Goal: Task Accomplishment & Management: Use online tool/utility

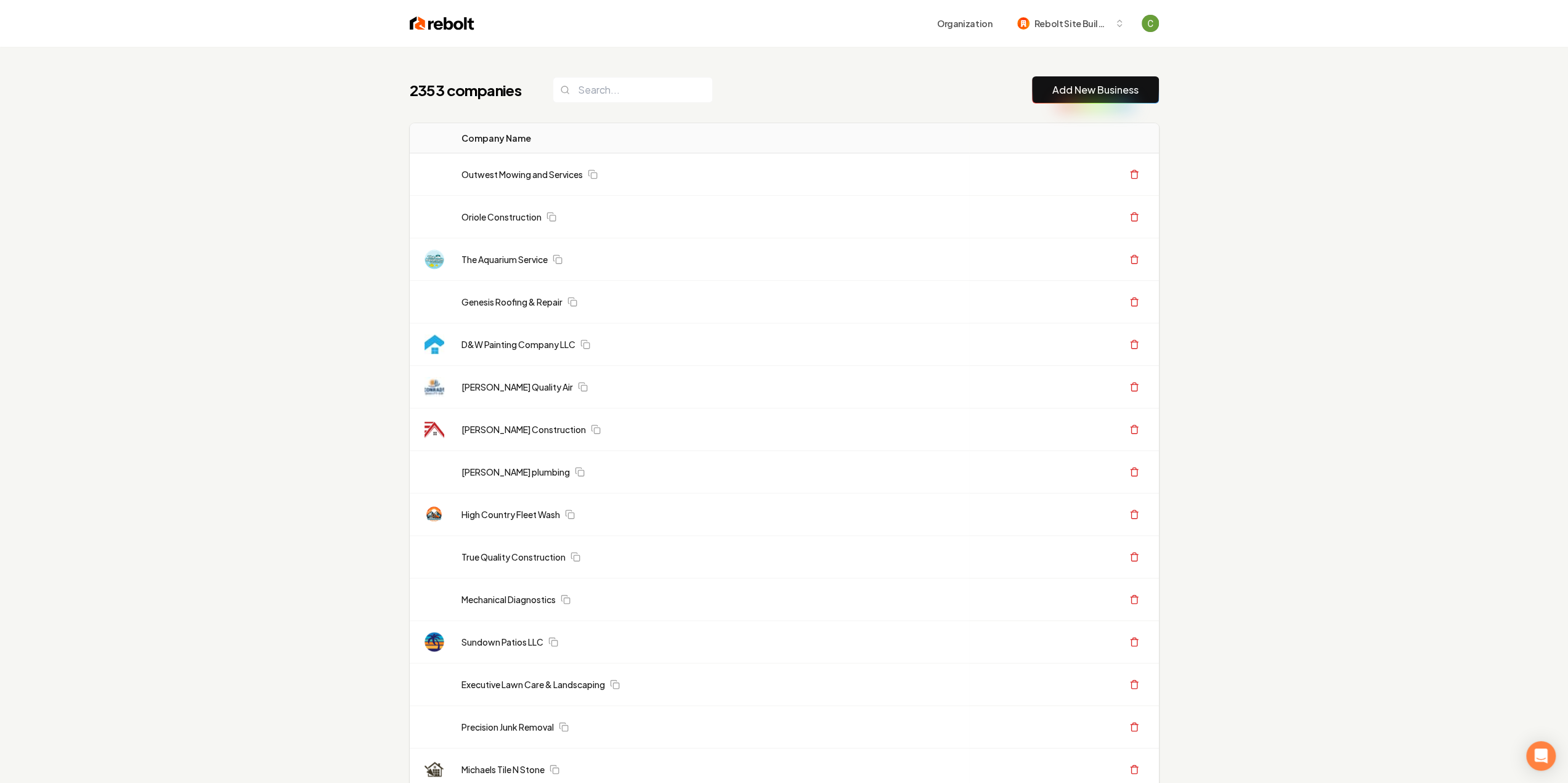
click at [1063, 84] on link "Add New Business" at bounding box center [1095, 90] width 86 height 15
click at [933, 93] on div "2353 companies Add New Business" at bounding box center [784, 90] width 749 height 27
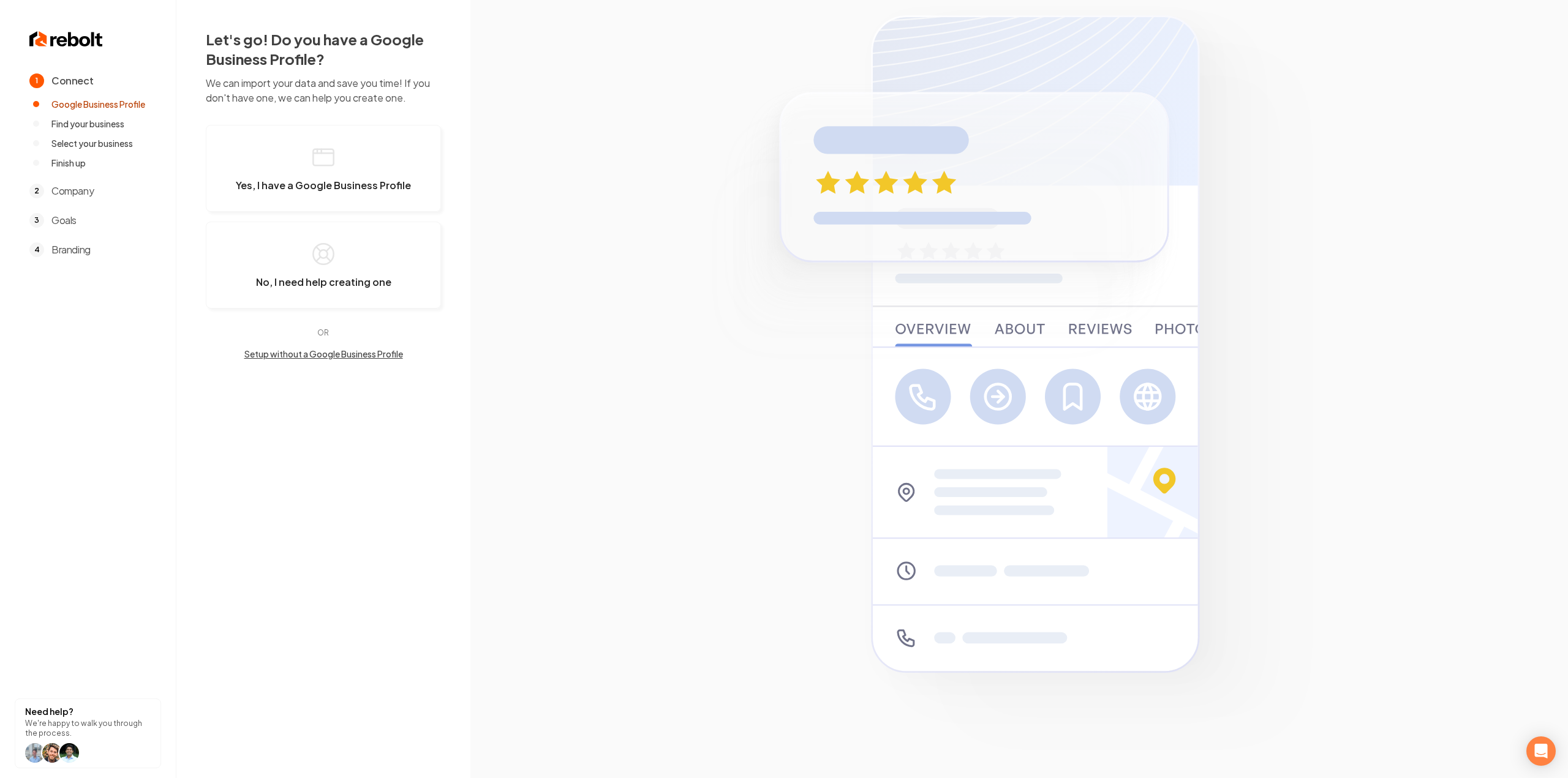
click at [1066, 93] on section at bounding box center [1019, 389] width 1098 height 778
click at [246, 159] on button "Yes, I have a Google Business Profile" at bounding box center [324, 168] width 235 height 87
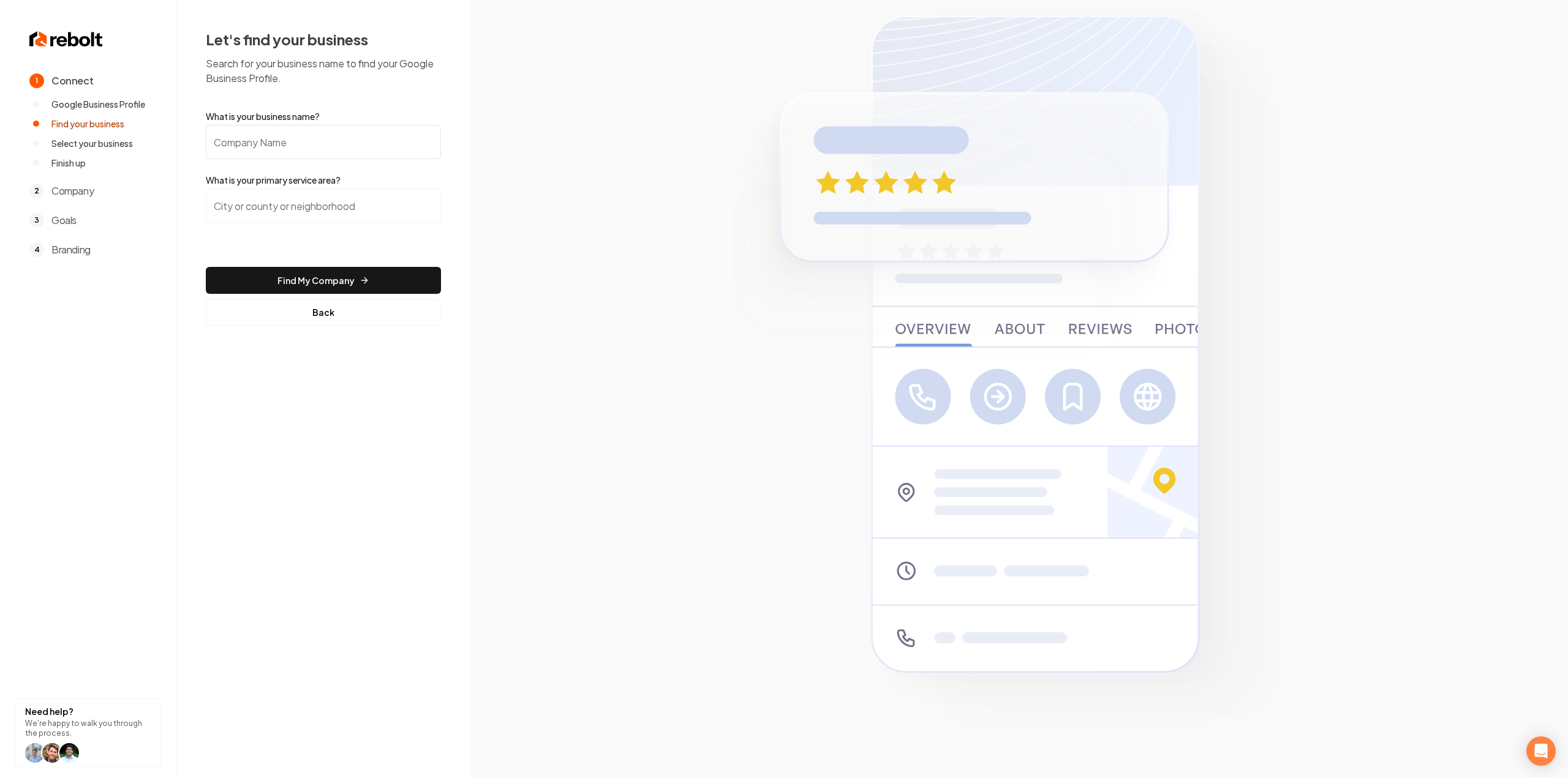
click at [306, 138] on input "What is your business name?" at bounding box center [324, 141] width 235 height 34
paste input "Houston & [PERSON_NAME] Home Solutions"
type input "Houston & [PERSON_NAME] Home Solutions"
click at [278, 206] on input "search" at bounding box center [324, 205] width 235 height 34
click at [234, 203] on input "rock hills tx" at bounding box center [324, 205] width 235 height 34
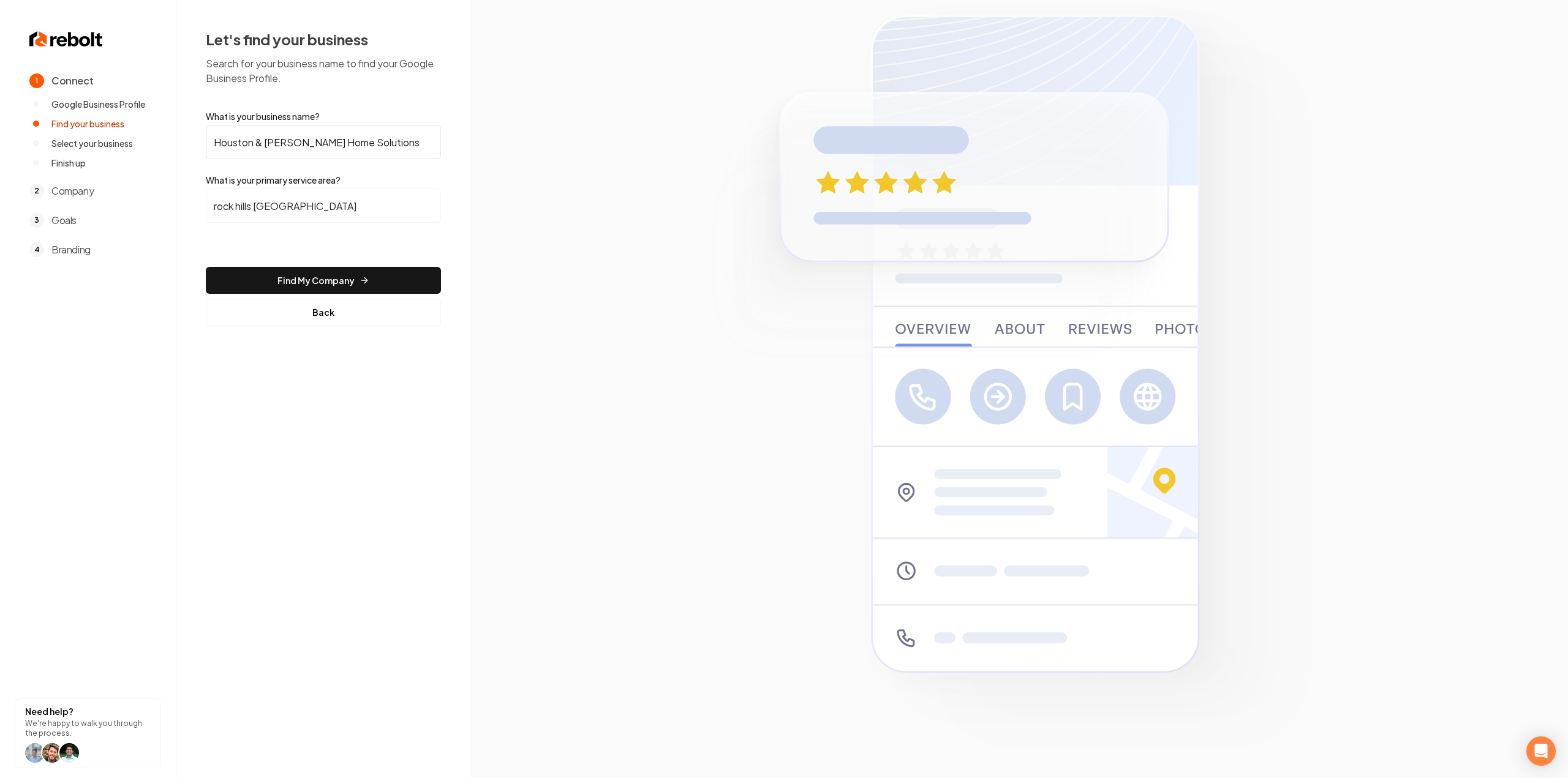
click at [312, 212] on input "rock hills tx" at bounding box center [324, 205] width 235 height 34
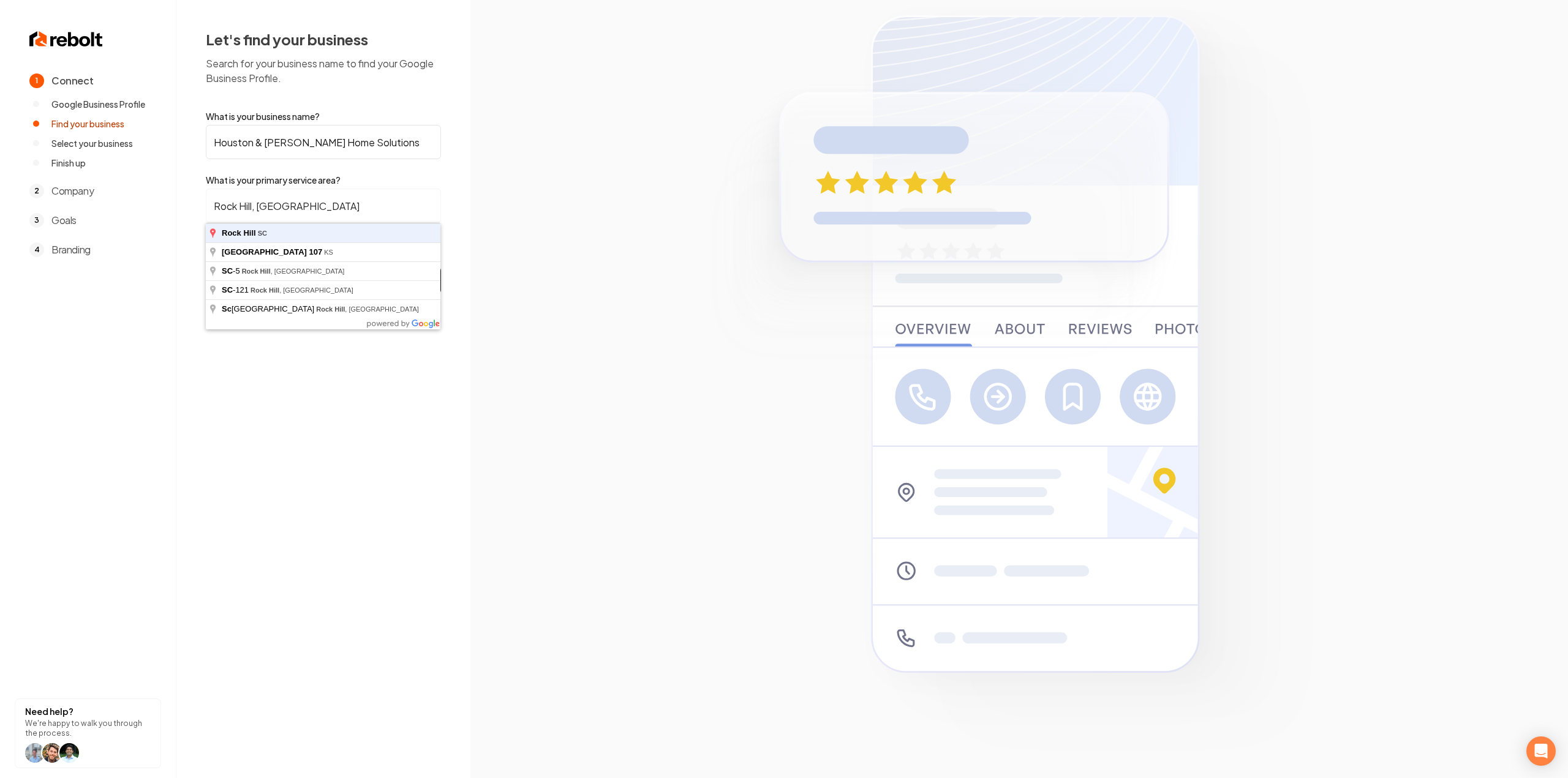
type input "Rock Hill, SC"
click at [206, 267] on button "Find My Company" at bounding box center [324, 280] width 235 height 27
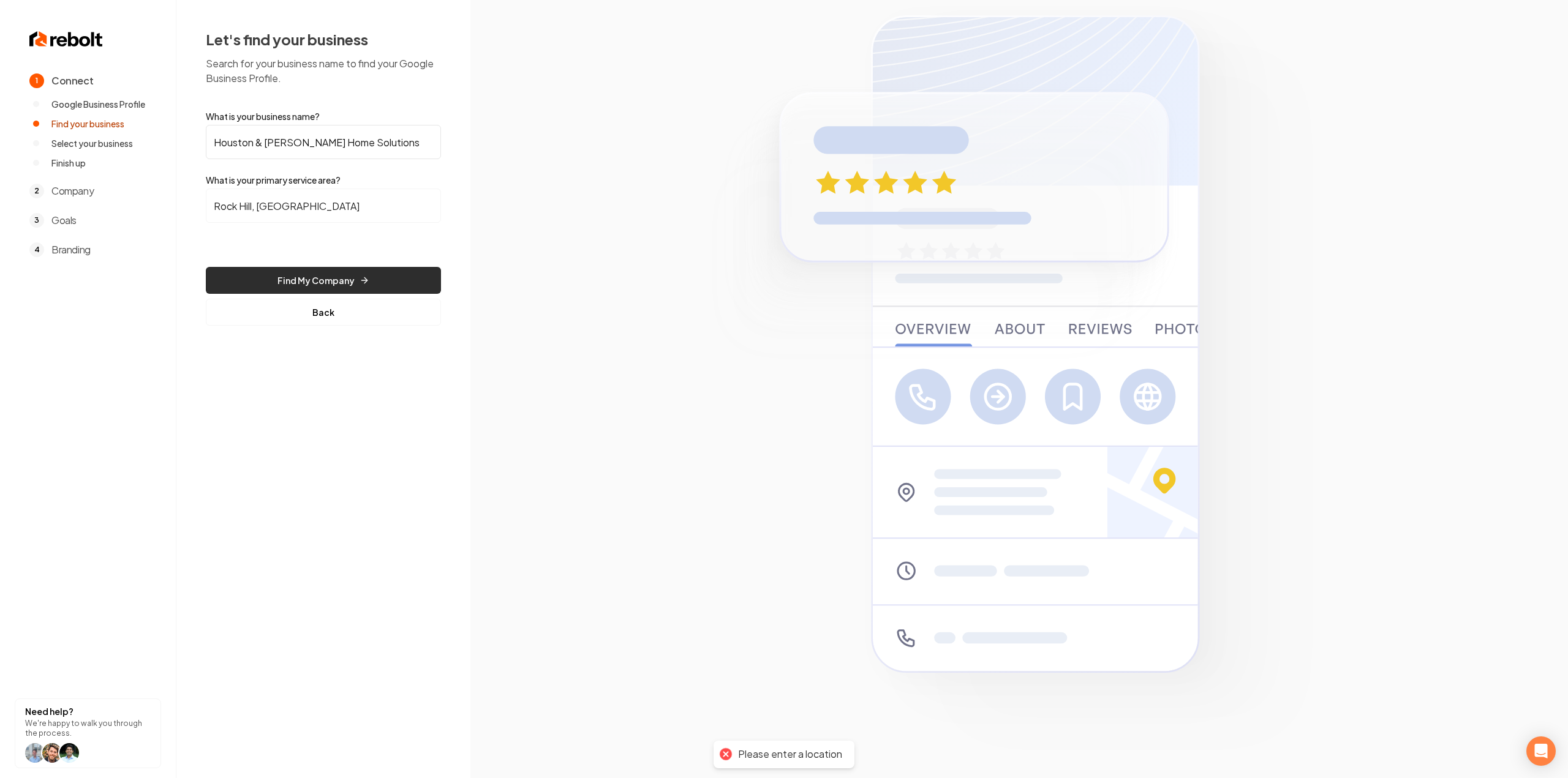
click at [323, 287] on button "Find My Company" at bounding box center [324, 280] width 235 height 27
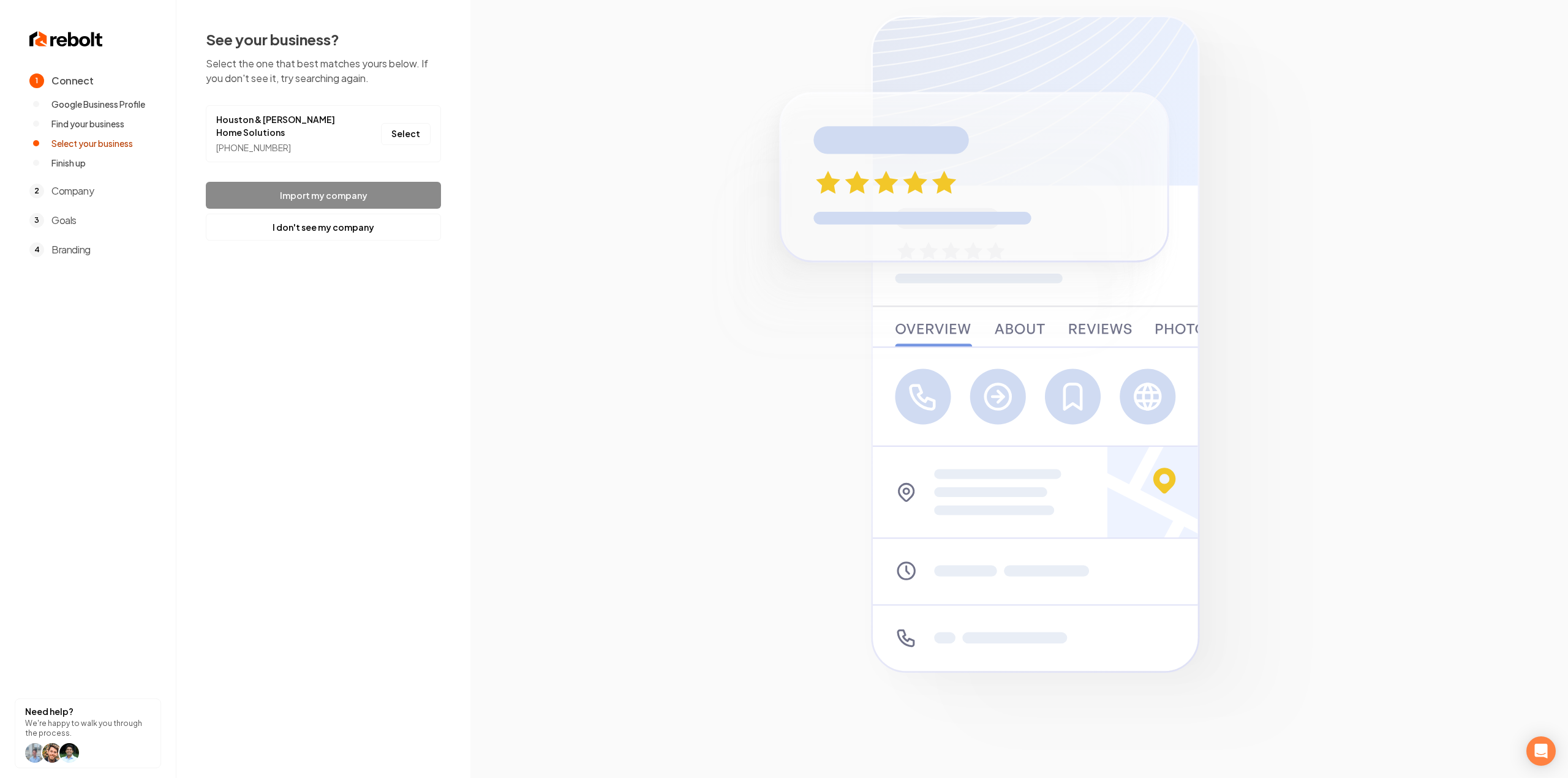
click at [408, 140] on button "Select" at bounding box center [405, 134] width 50 height 22
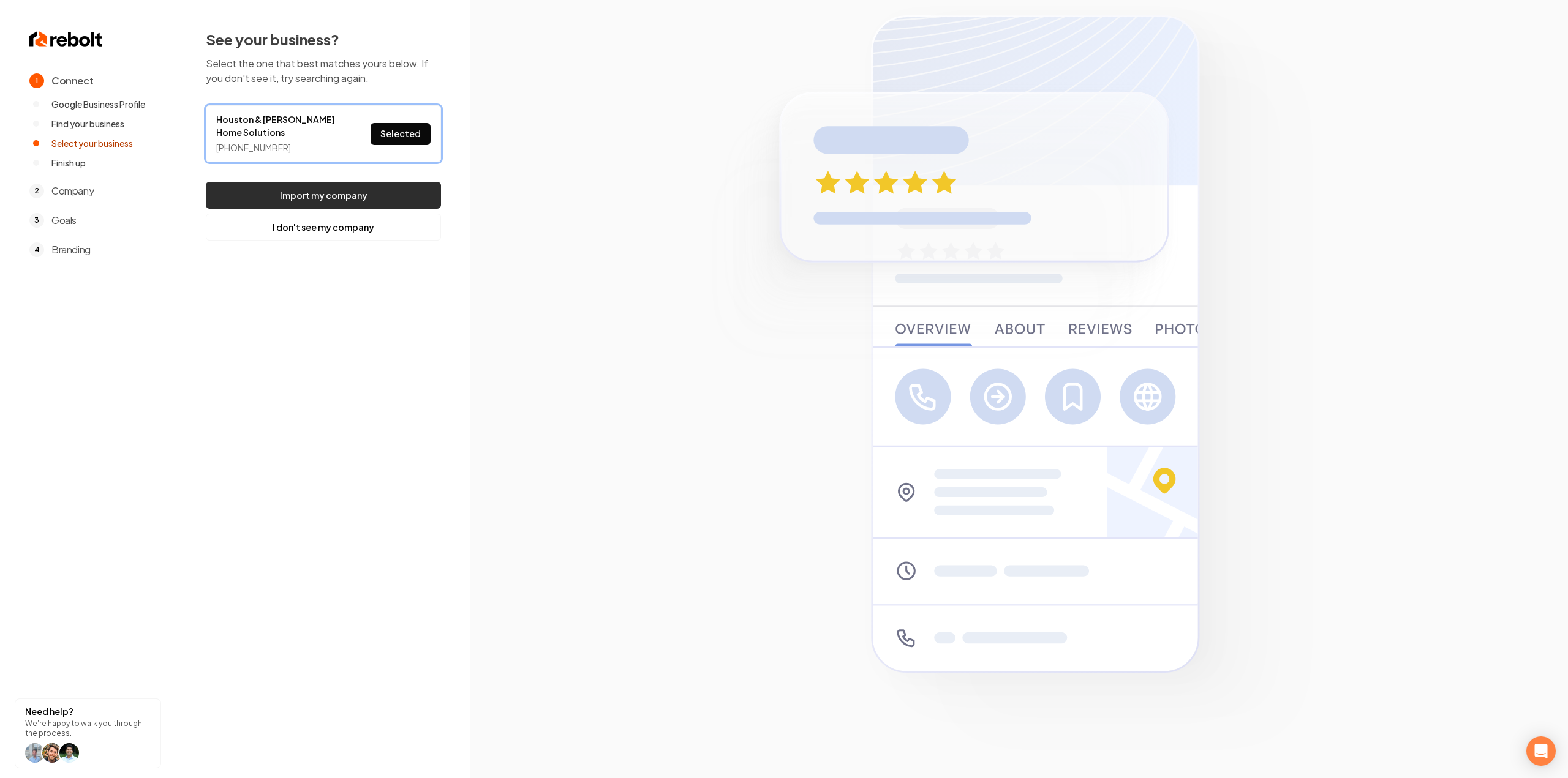
click at [399, 186] on button "Import my company" at bounding box center [324, 195] width 235 height 27
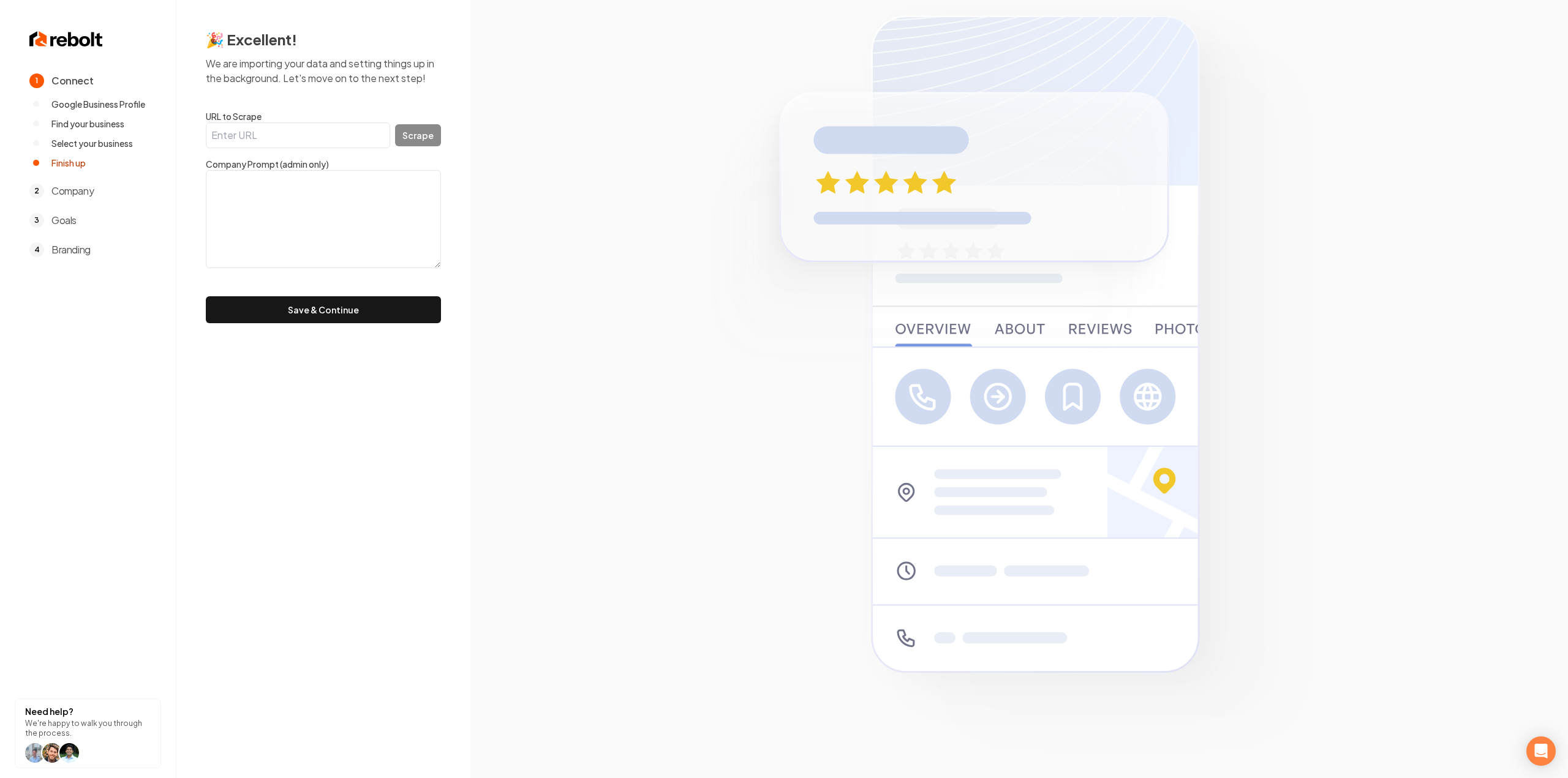
click at [277, 195] on textarea at bounding box center [324, 219] width 235 height 98
paste textarea ""At Houston and Barnes Home Solutions, we offer a variety of services including…"
type textarea ""At Houston and Barnes Home Solutions, we offer a variety of services including…"
click at [282, 291] on form "URL to Scrape Scrape Company Prompt (admin only) "At Houston and Barnes Home So…" at bounding box center [324, 216] width 235 height 213
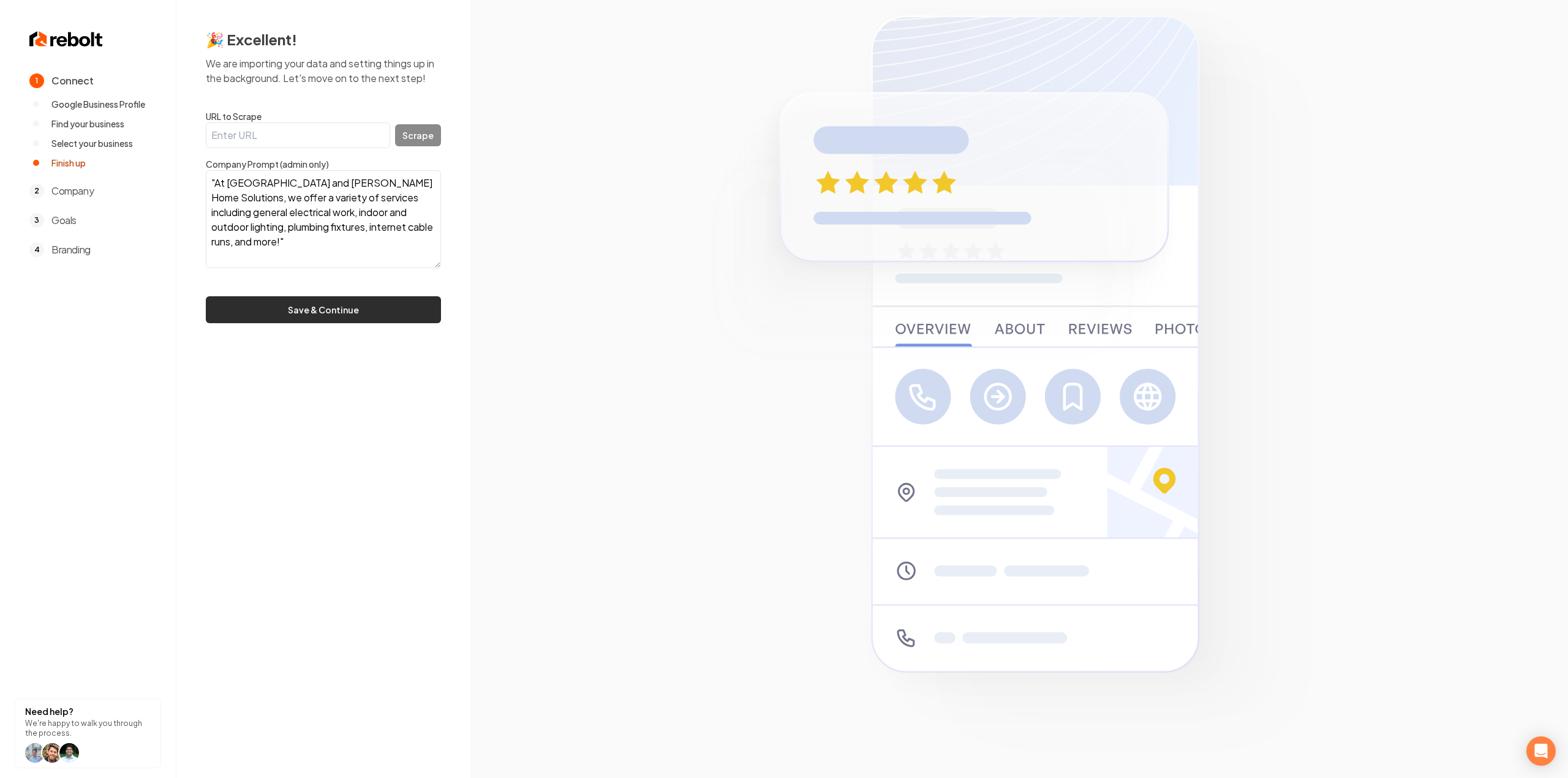
click at [287, 302] on button "Save & Continue" at bounding box center [324, 310] width 235 height 27
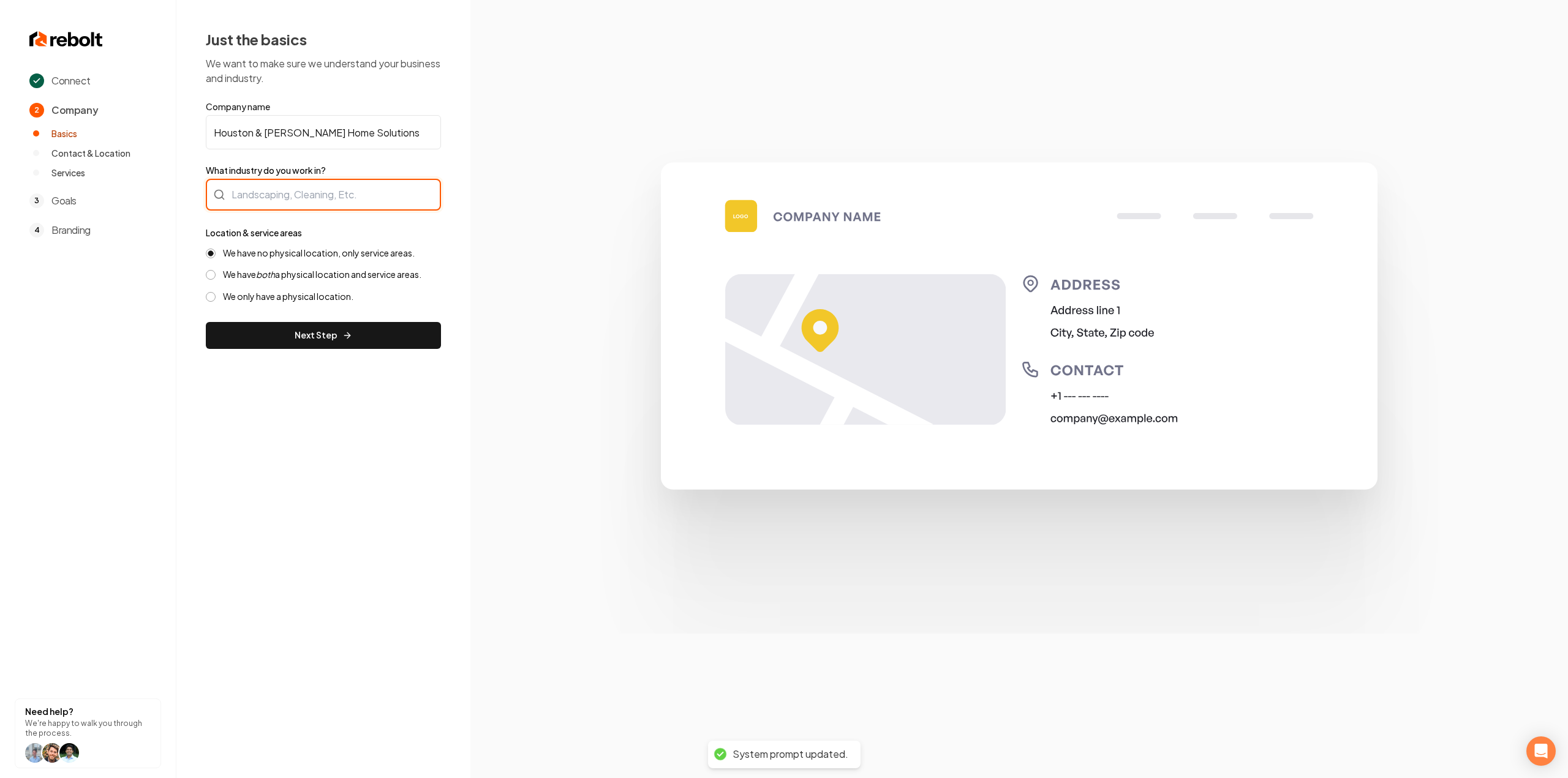
click at [269, 199] on div at bounding box center [324, 195] width 235 height 32
type input "3"
type input "w"
type input "Electrician"
click at [309, 276] on label "We have both a physical location and service areas." at bounding box center [322, 275] width 199 height 12
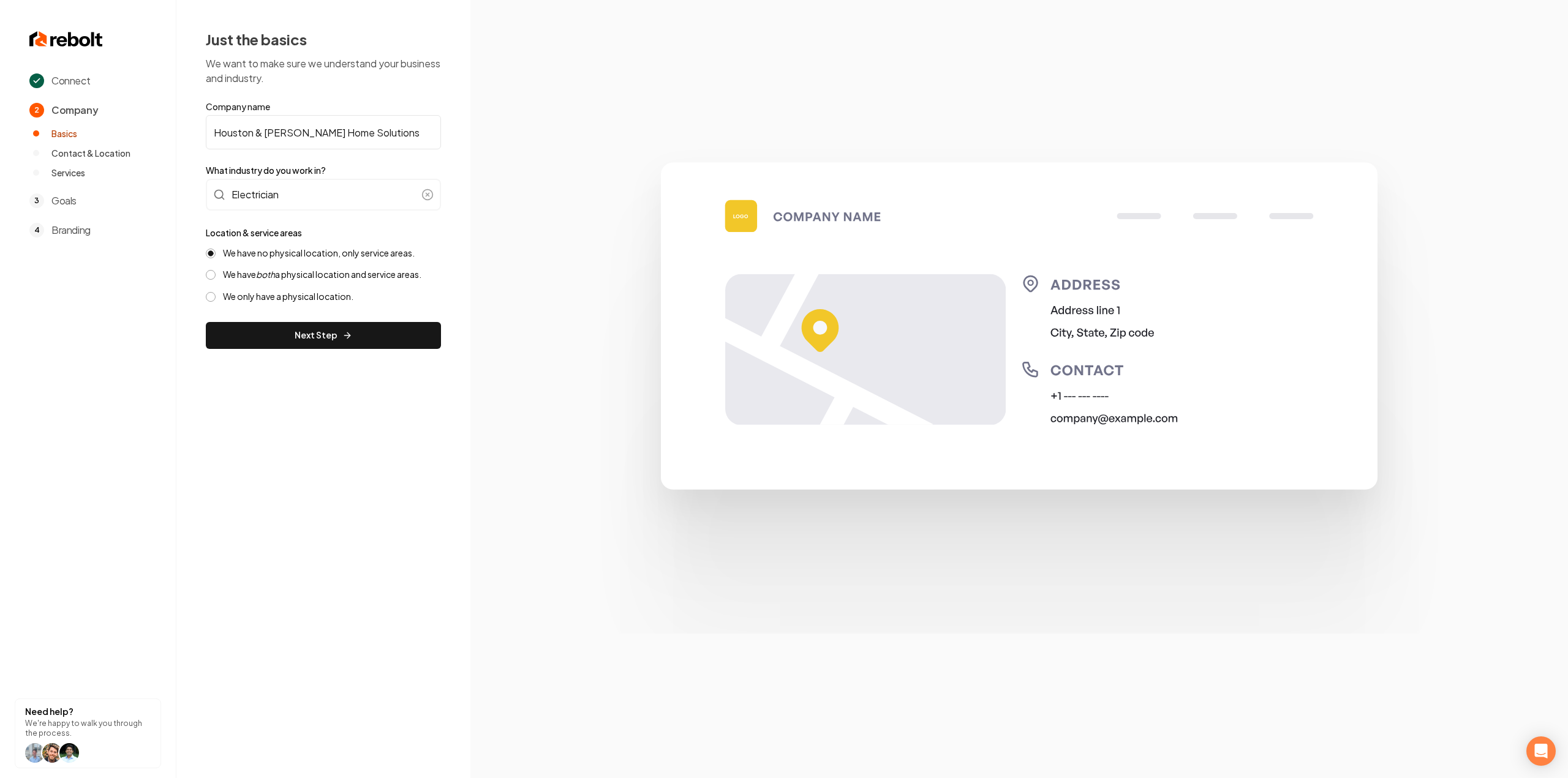
click at [215, 276] on button "We have both a physical location and service areas." at bounding box center [210, 275] width 10 height 10
click at [248, 260] on div "We have no physical location, only service areas. We have both a physical locat…" at bounding box center [324, 275] width 235 height 55
click at [239, 248] on label "We have no physical location, only service areas." at bounding box center [319, 253] width 192 height 12
click at [215, 249] on button "We have no physical location, only service areas." at bounding box center [210, 253] width 10 height 10
click at [232, 342] on button "Next Step" at bounding box center [324, 336] width 235 height 27
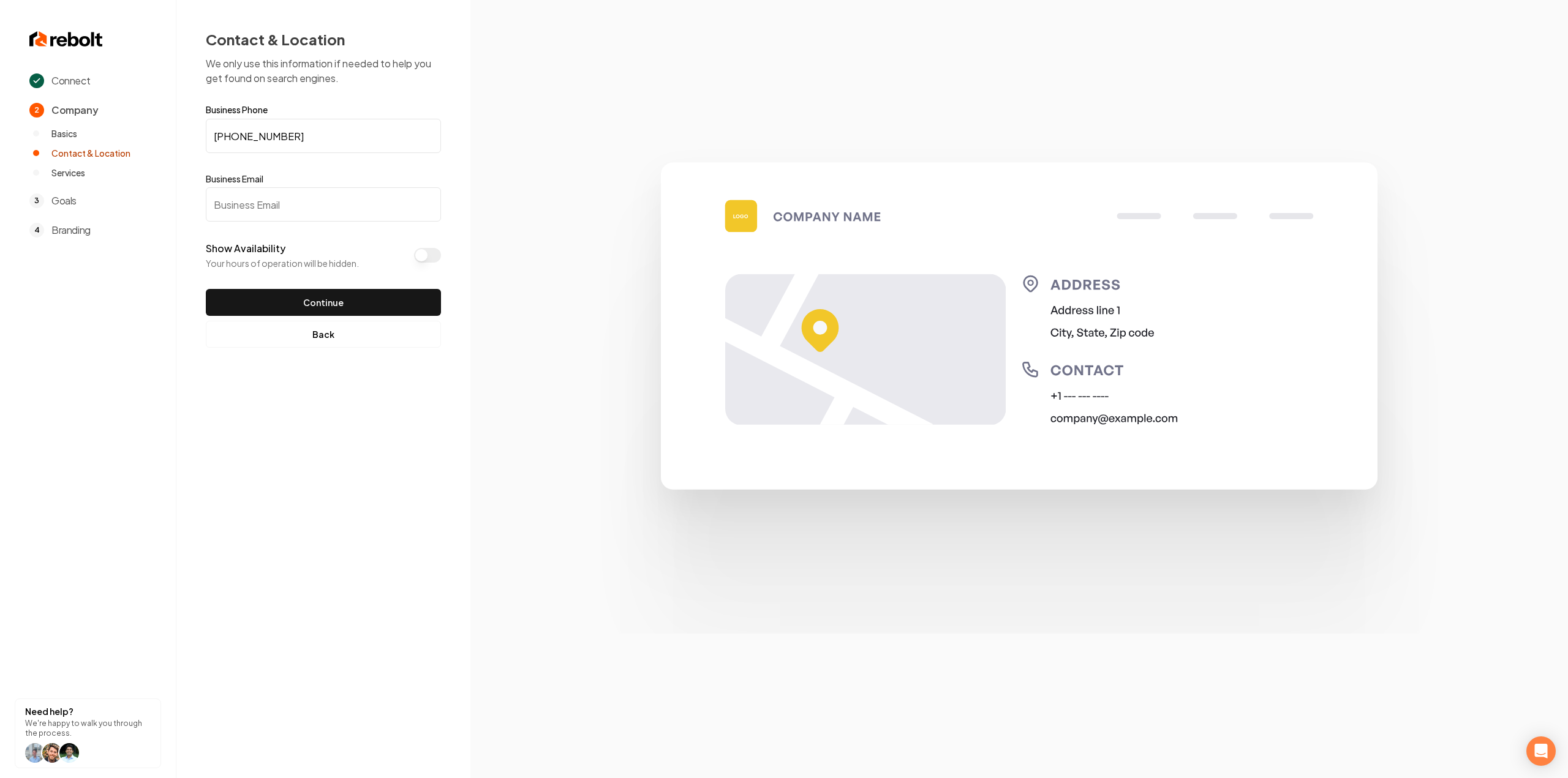
click at [317, 217] on input "Business Email" at bounding box center [324, 204] width 235 height 34
paste input "handbhomesolutions@gmail.com"
type input "handbhomesolutions@gmail.com"
click at [424, 257] on button "Show Availability" at bounding box center [428, 255] width 27 height 15
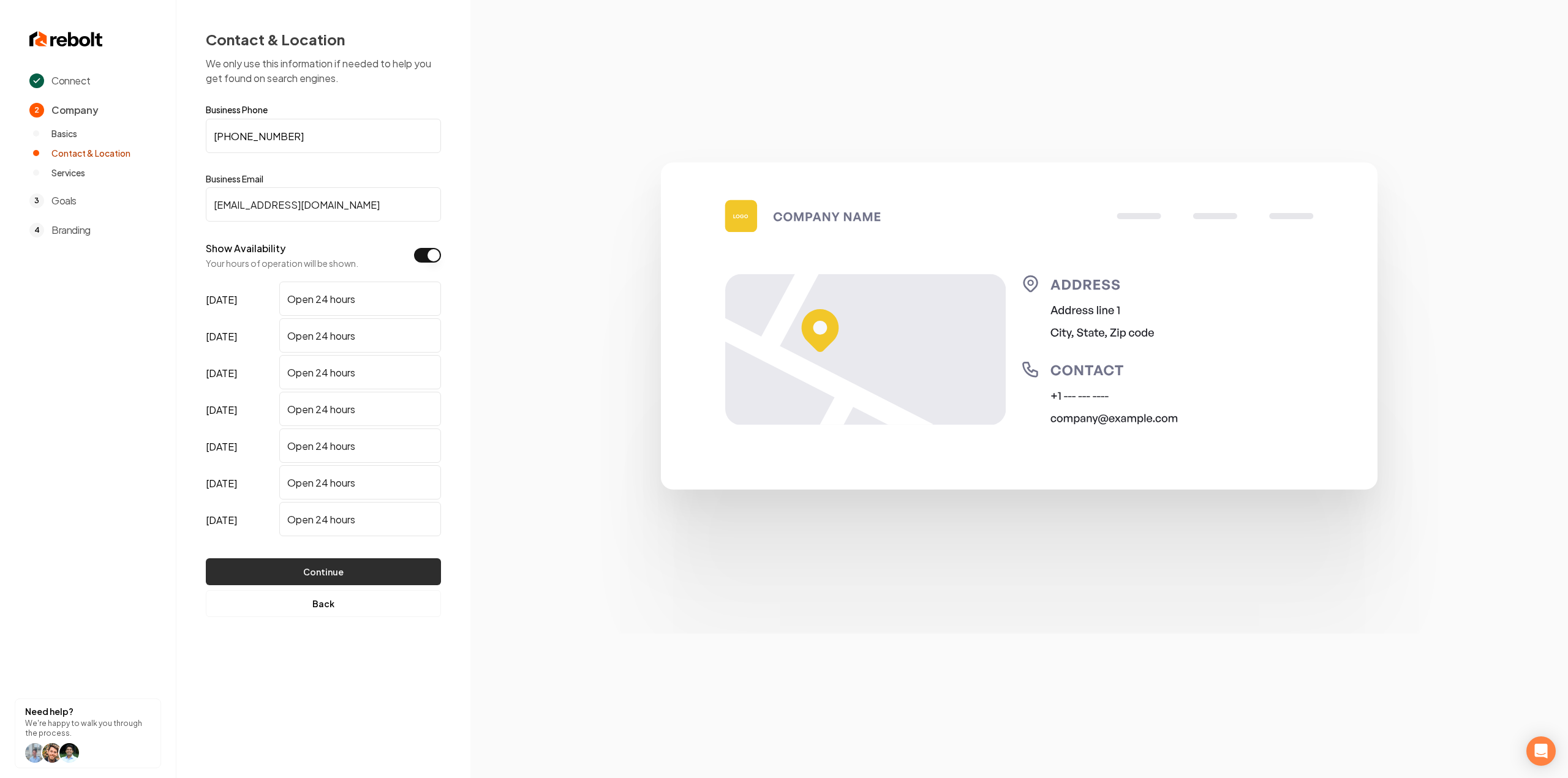
click at [253, 580] on button "Continue" at bounding box center [324, 572] width 235 height 27
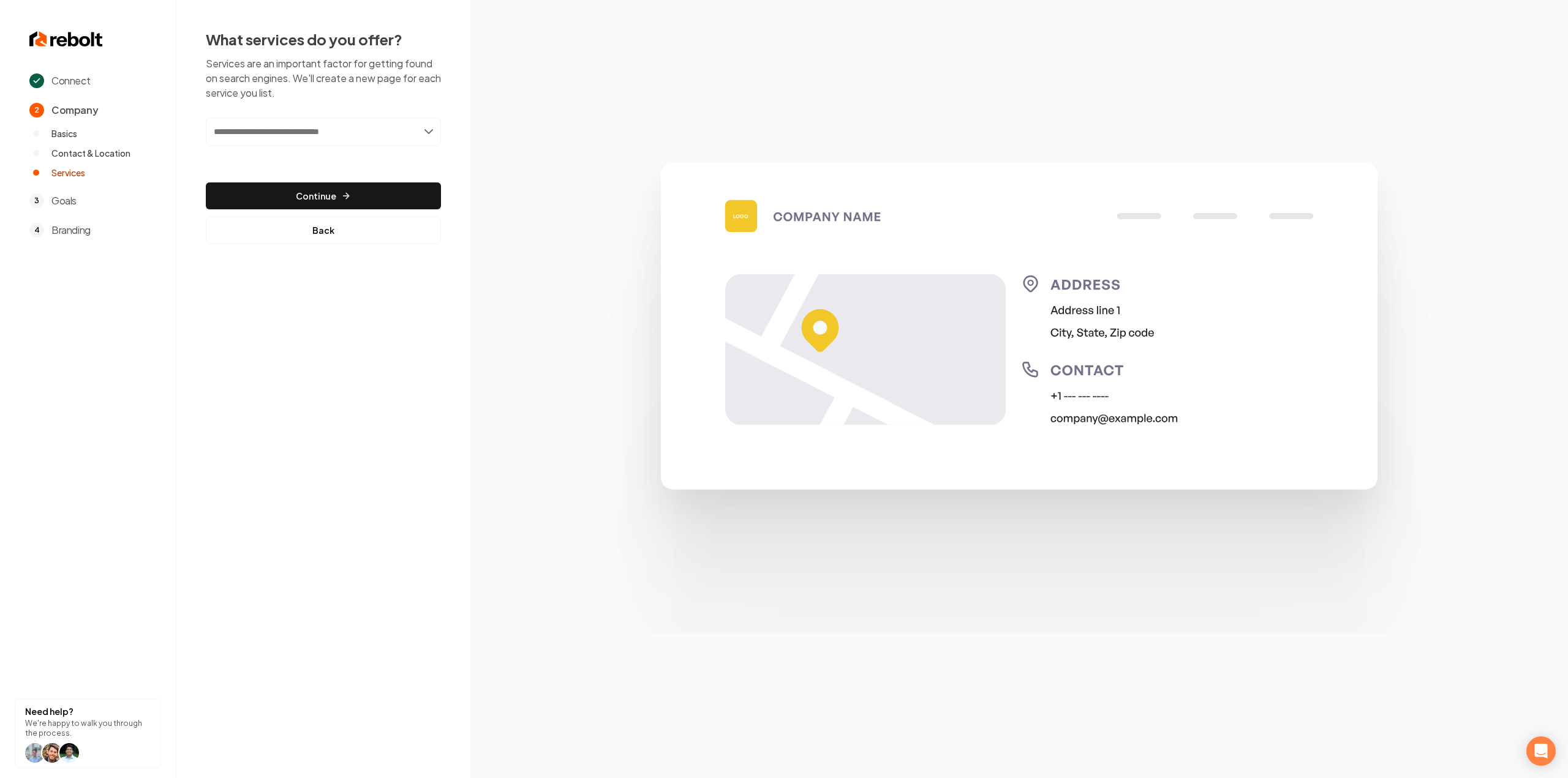
click at [361, 122] on input "text" at bounding box center [324, 132] width 235 height 28
type input "*"
type input "**********"
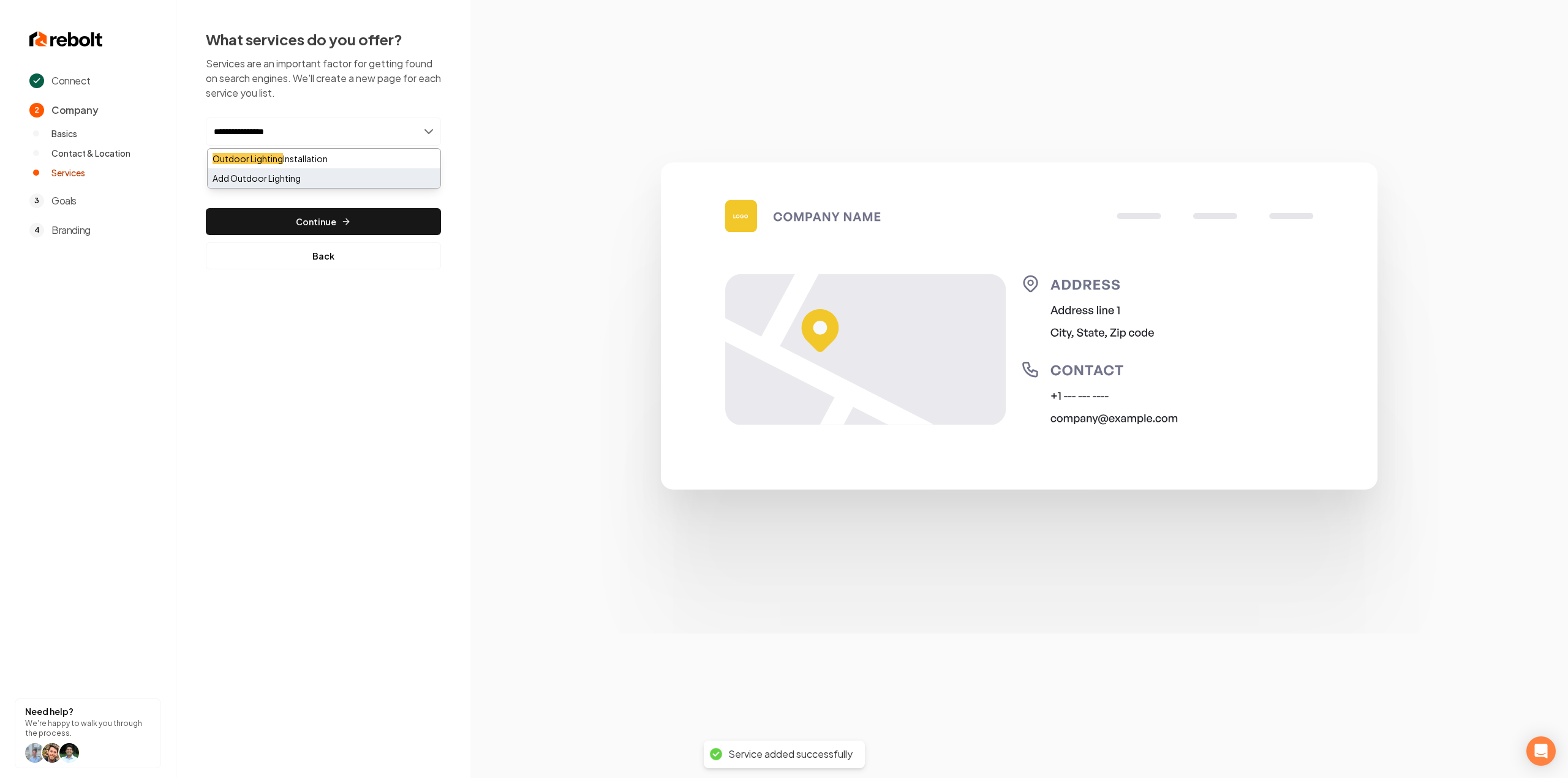
type input "**********"
click at [291, 172] on div "Add Outdoor Lighting" at bounding box center [324, 178] width 233 height 19
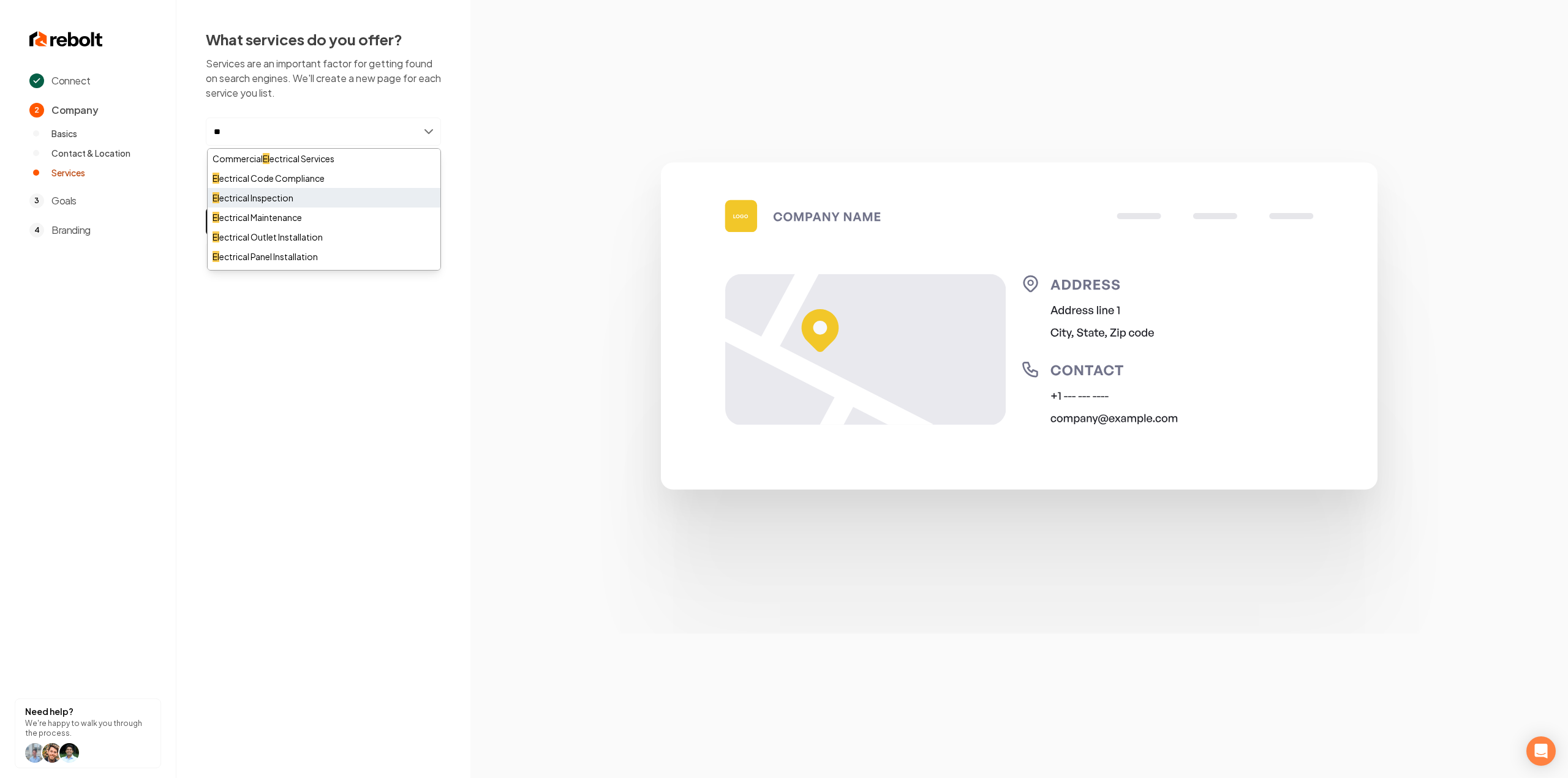
type input "*"
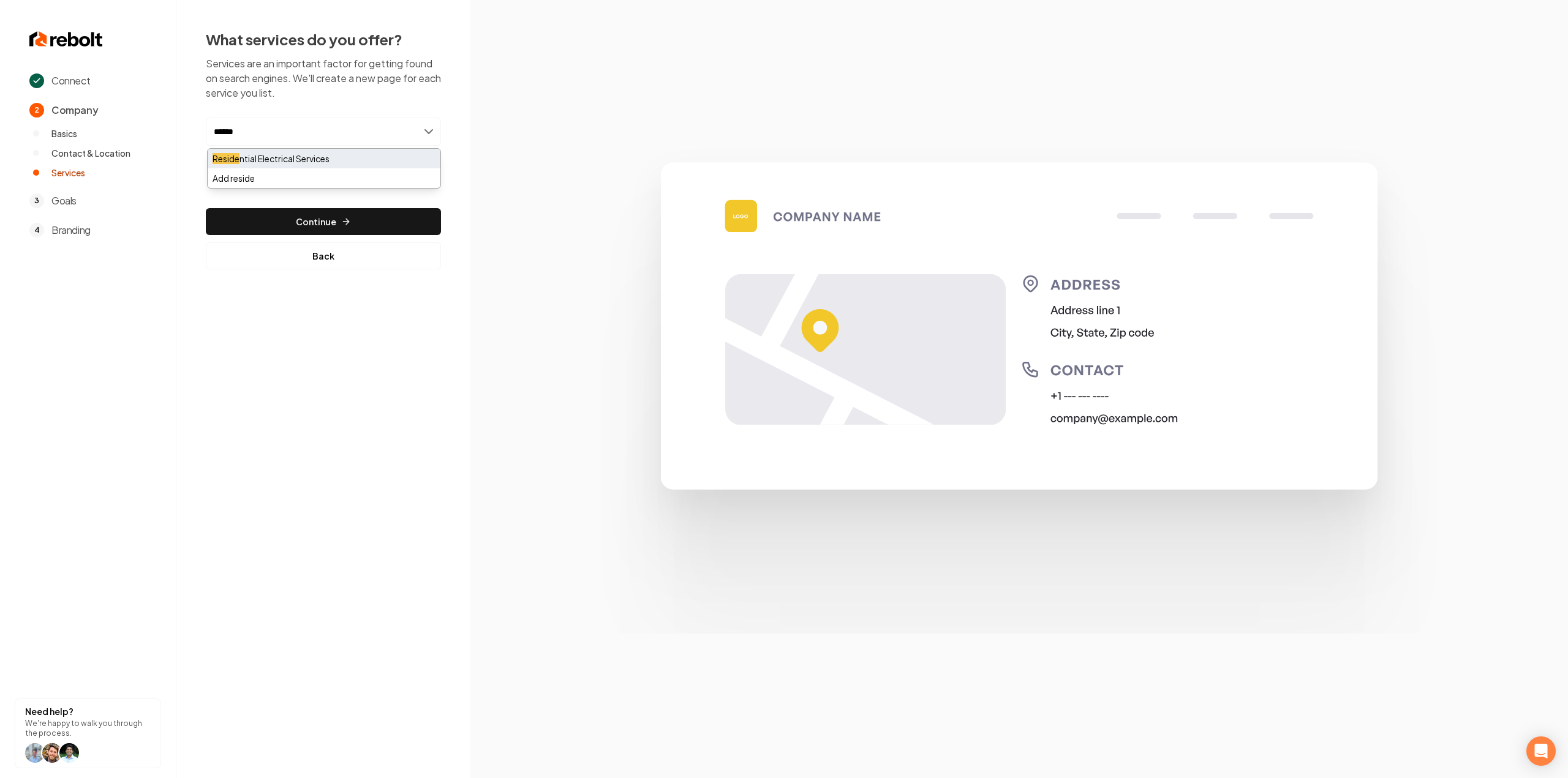
type input "******"
click at [322, 152] on div "Reside ntial Electrical Services" at bounding box center [324, 158] width 233 height 19
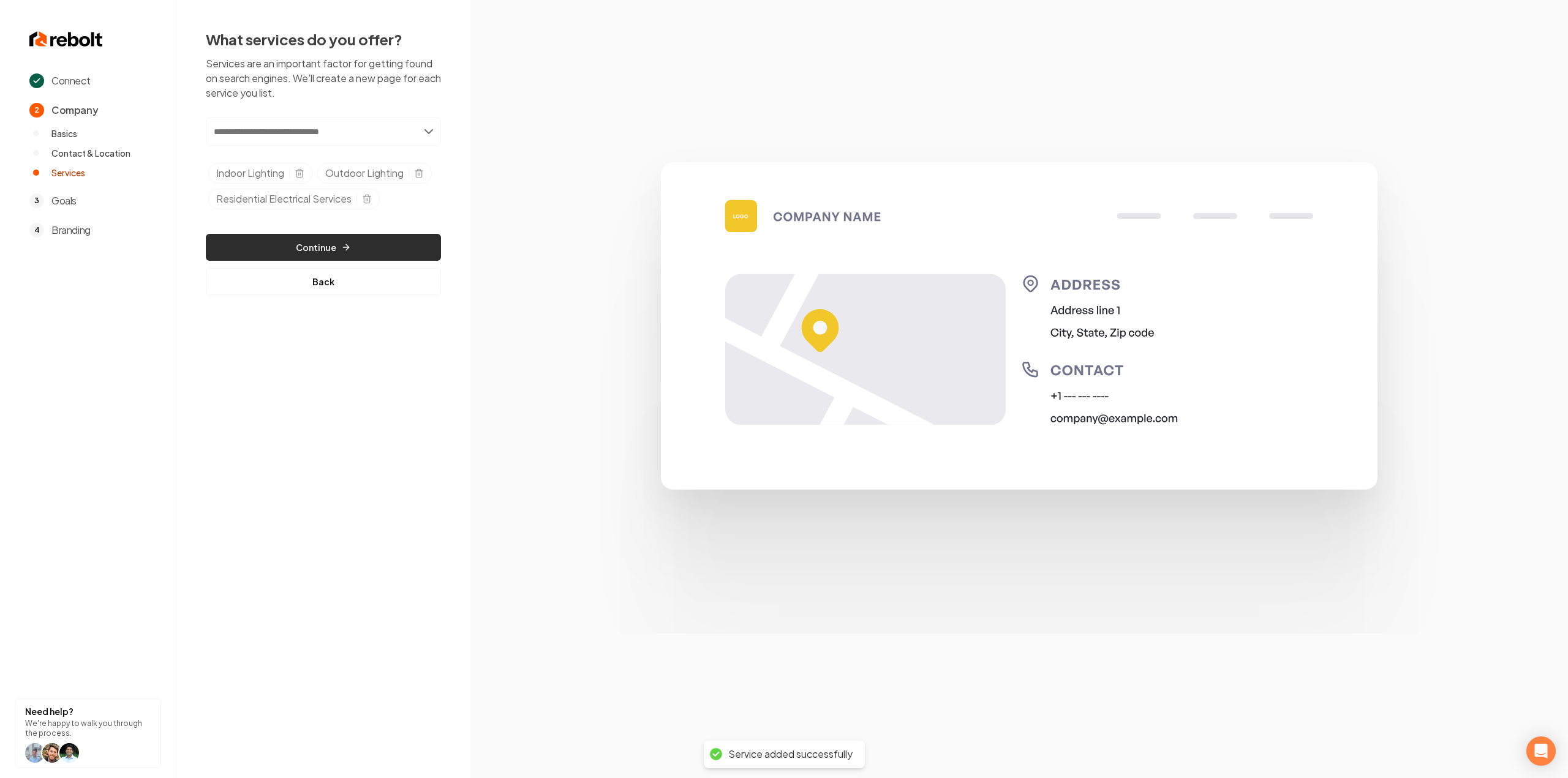
click at [288, 246] on button "Continue" at bounding box center [324, 248] width 235 height 27
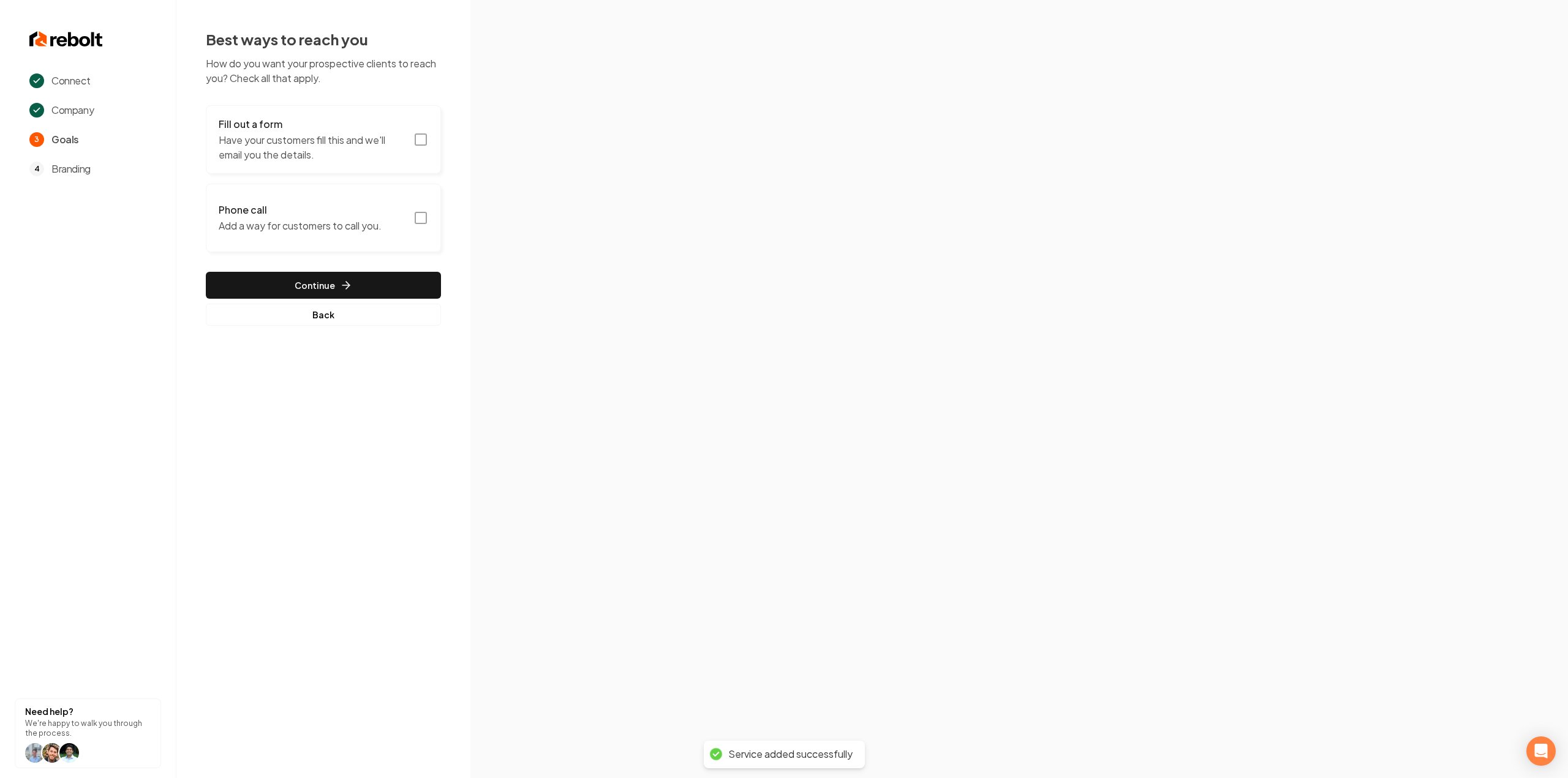
click at [370, 137] on p "Have your customers fill this and we'll email you the details." at bounding box center [312, 148] width 187 height 30
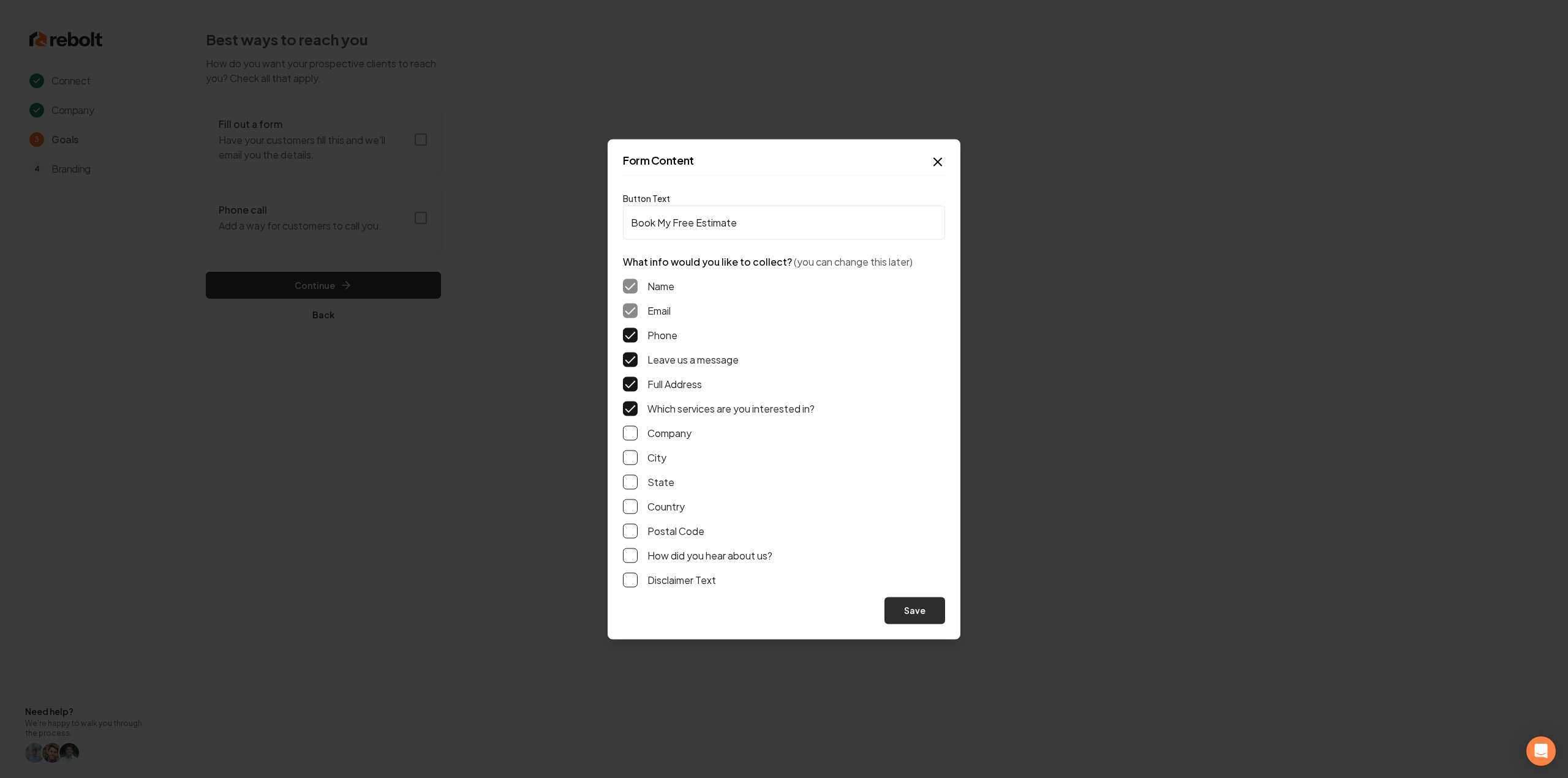
click at [921, 610] on button "Save" at bounding box center [915, 611] width 60 height 27
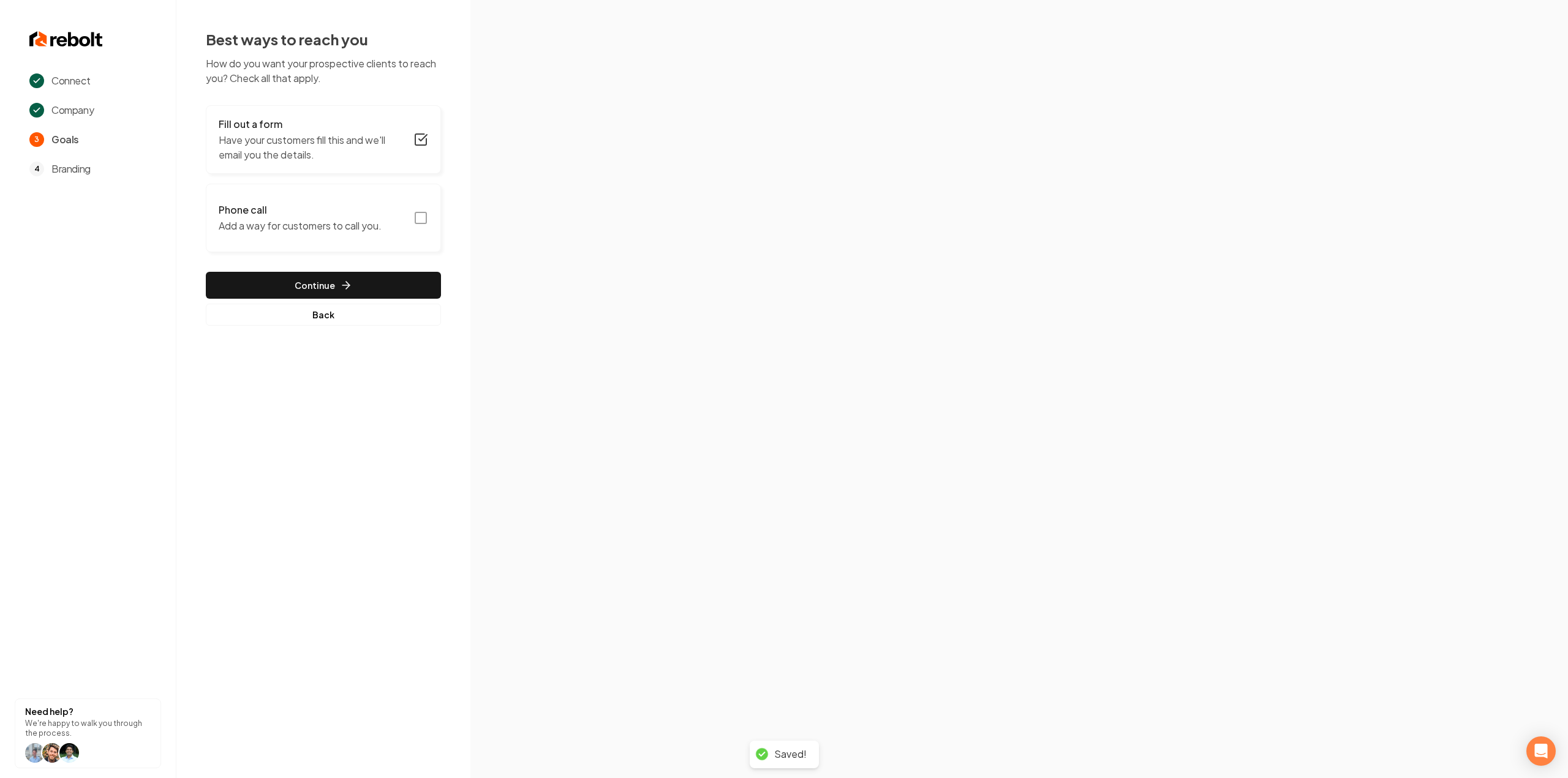
click at [424, 219] on icon "button" at bounding box center [421, 218] width 15 height 15
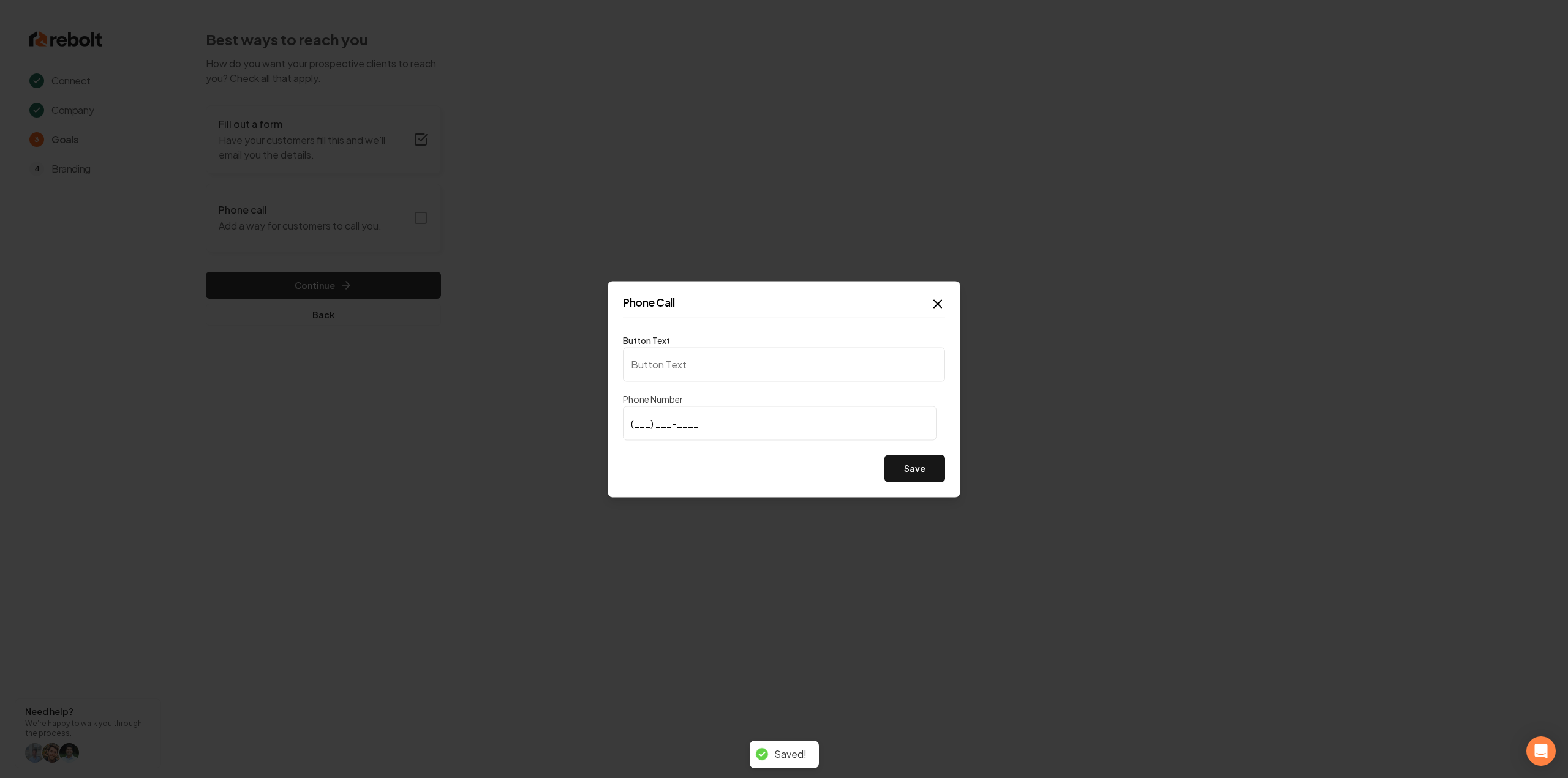
type input "Call us"
type input "(803) 230-8333"
click at [948, 455] on div "Phone Call Button Text Call us Phone Number (803) 230-8333 Save Close" at bounding box center [784, 389] width 353 height 216
click at [935, 484] on div "Phone Call Button Text Call us Phone Number (803) 230-8333 Save Close" at bounding box center [784, 389] width 353 height 216
click at [935, 478] on button "Save" at bounding box center [915, 469] width 60 height 27
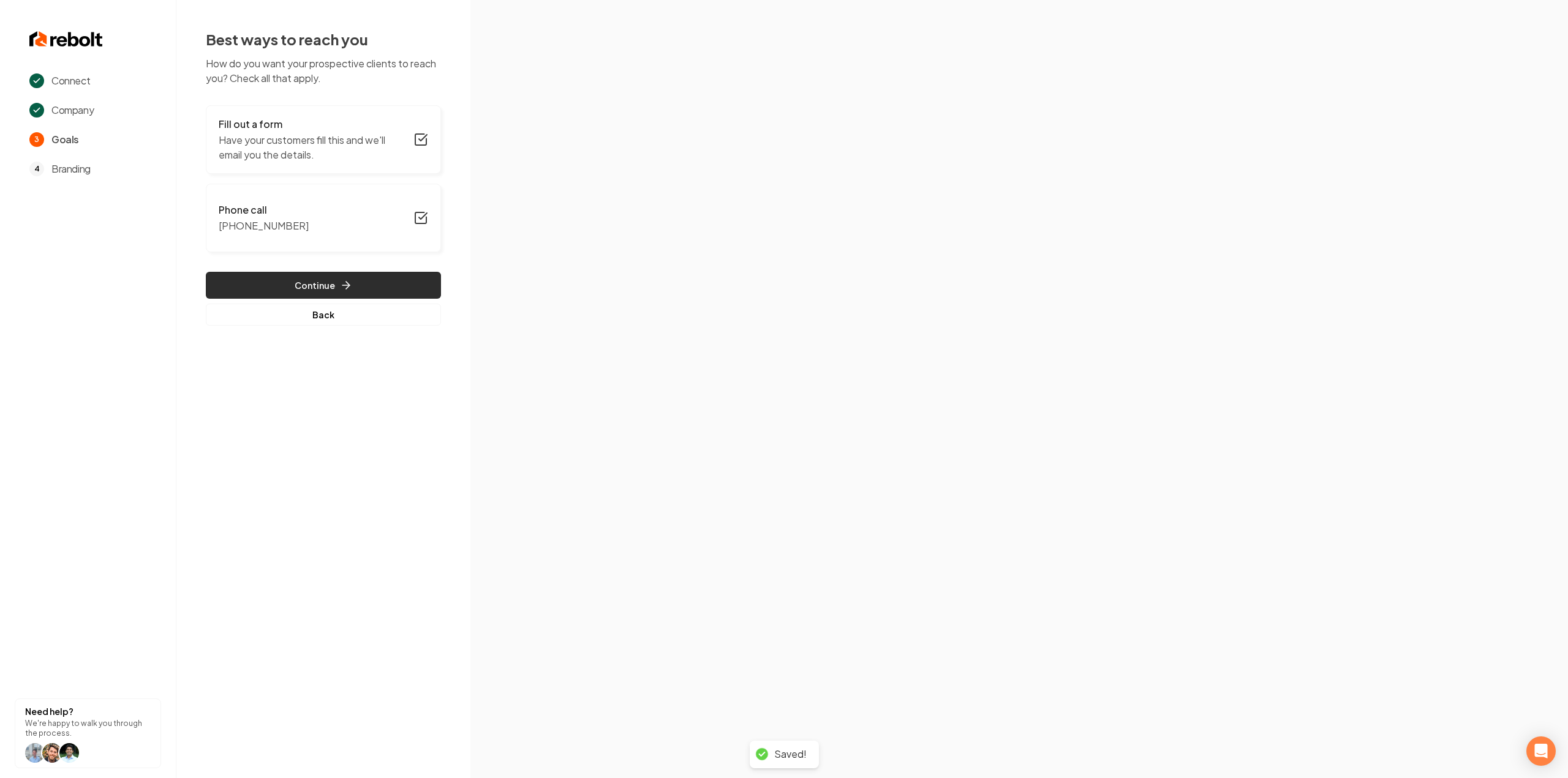
click at [374, 275] on button "Continue" at bounding box center [324, 285] width 235 height 27
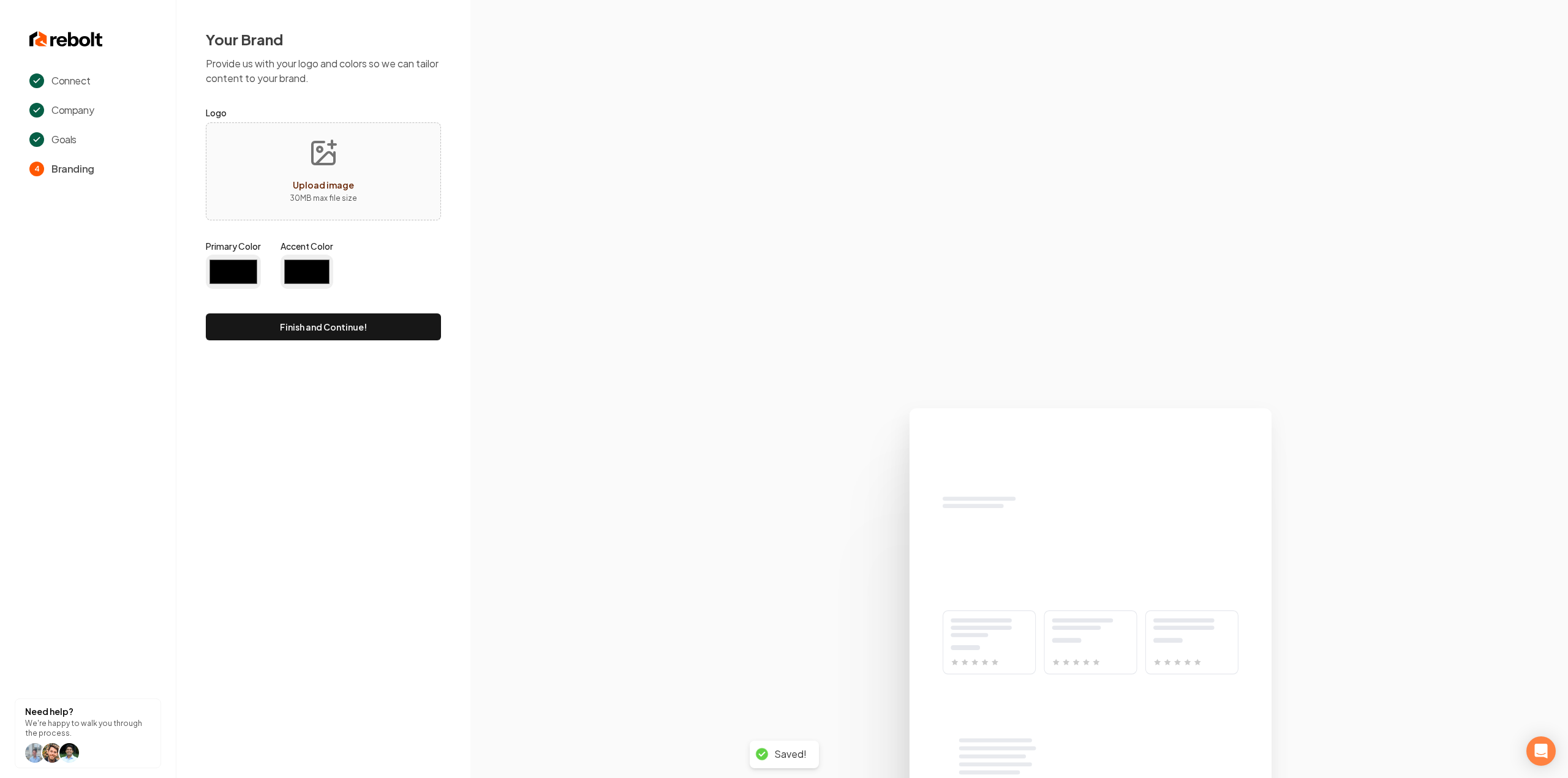
type input "#194d33"
type input "#70be00"
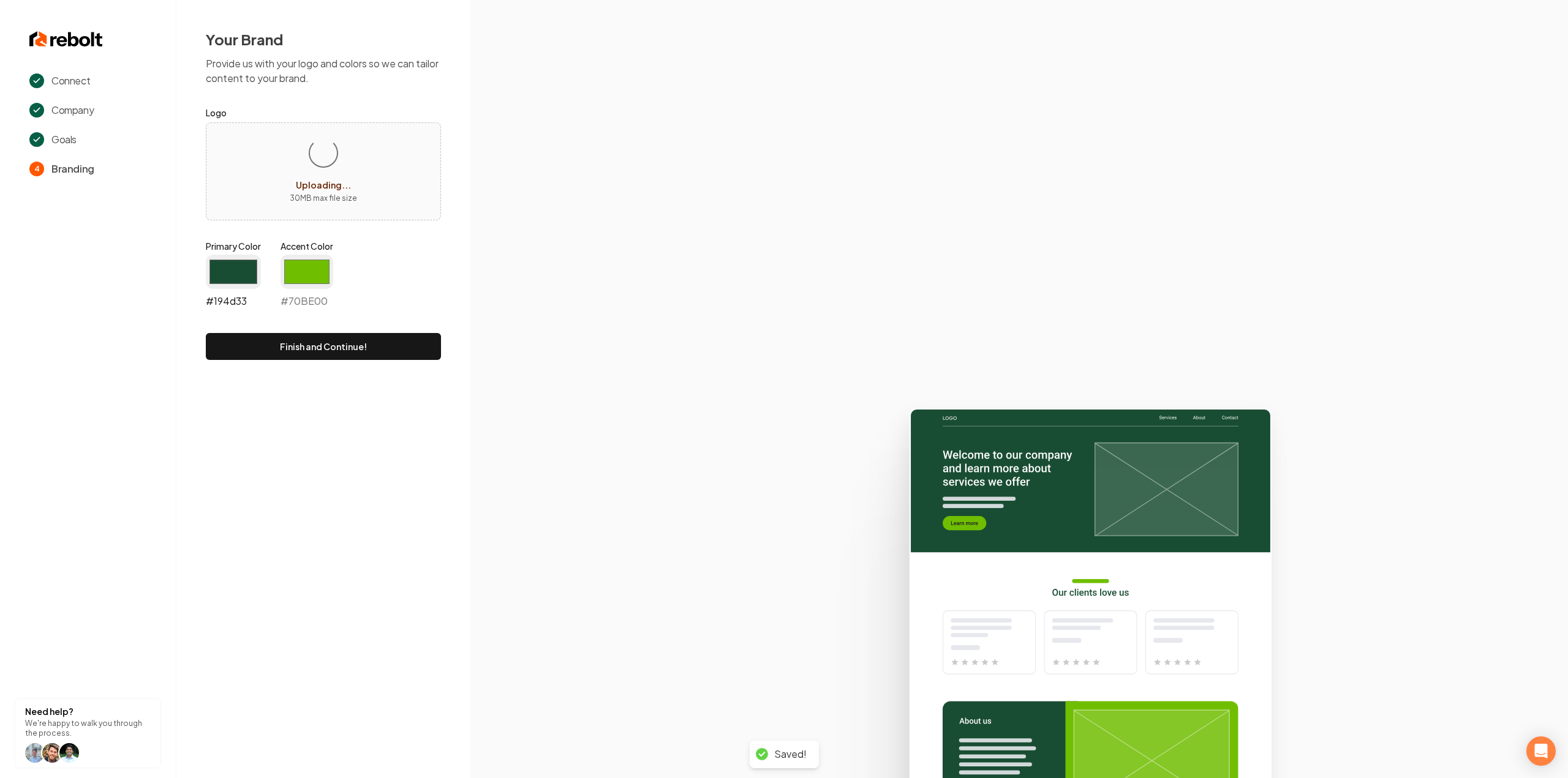
click at [238, 276] on input "#194d33" at bounding box center [233, 271] width 55 height 34
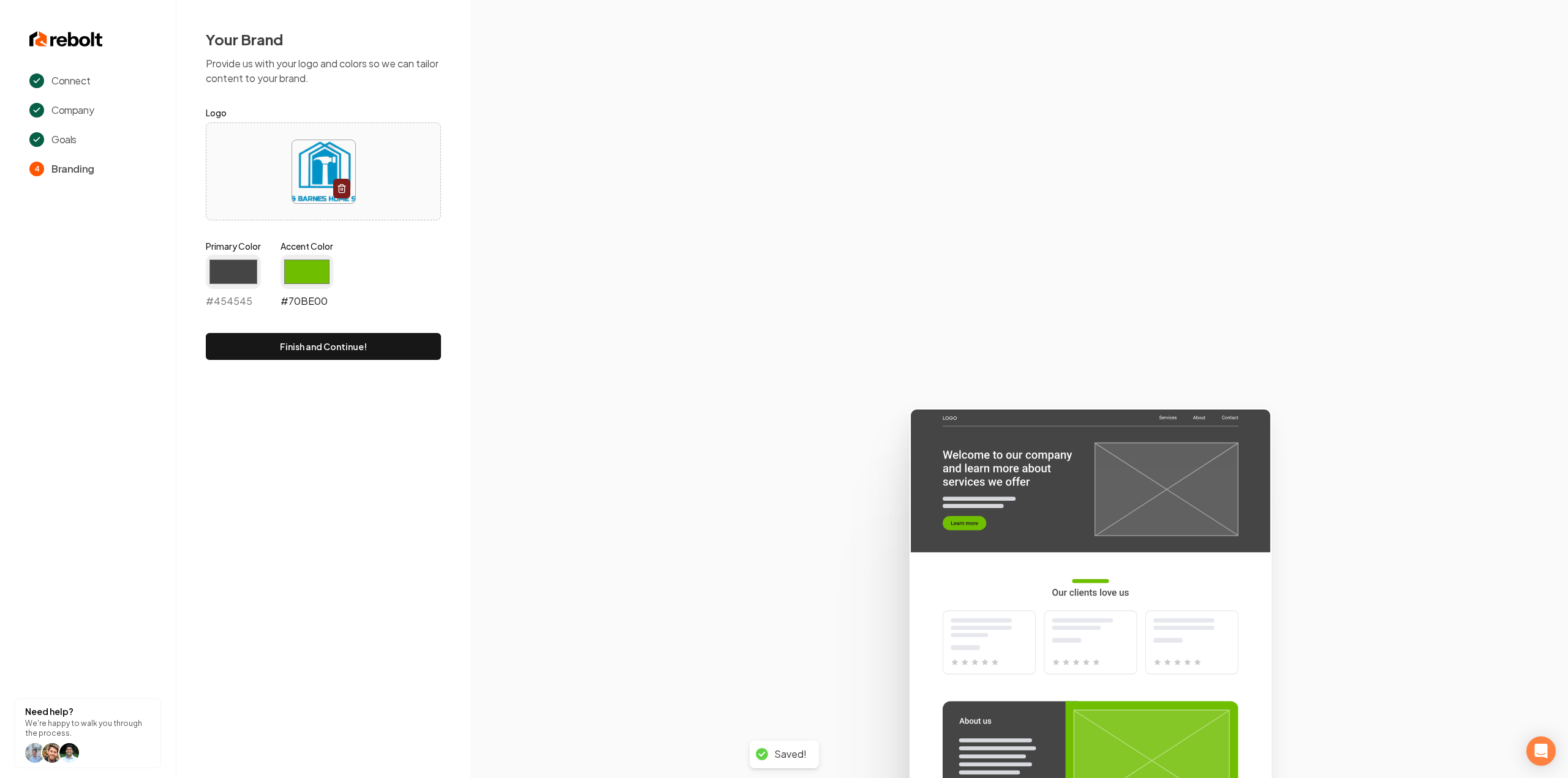
type input "#454545"
click at [311, 257] on input "#70be00" at bounding box center [307, 271] width 53 height 34
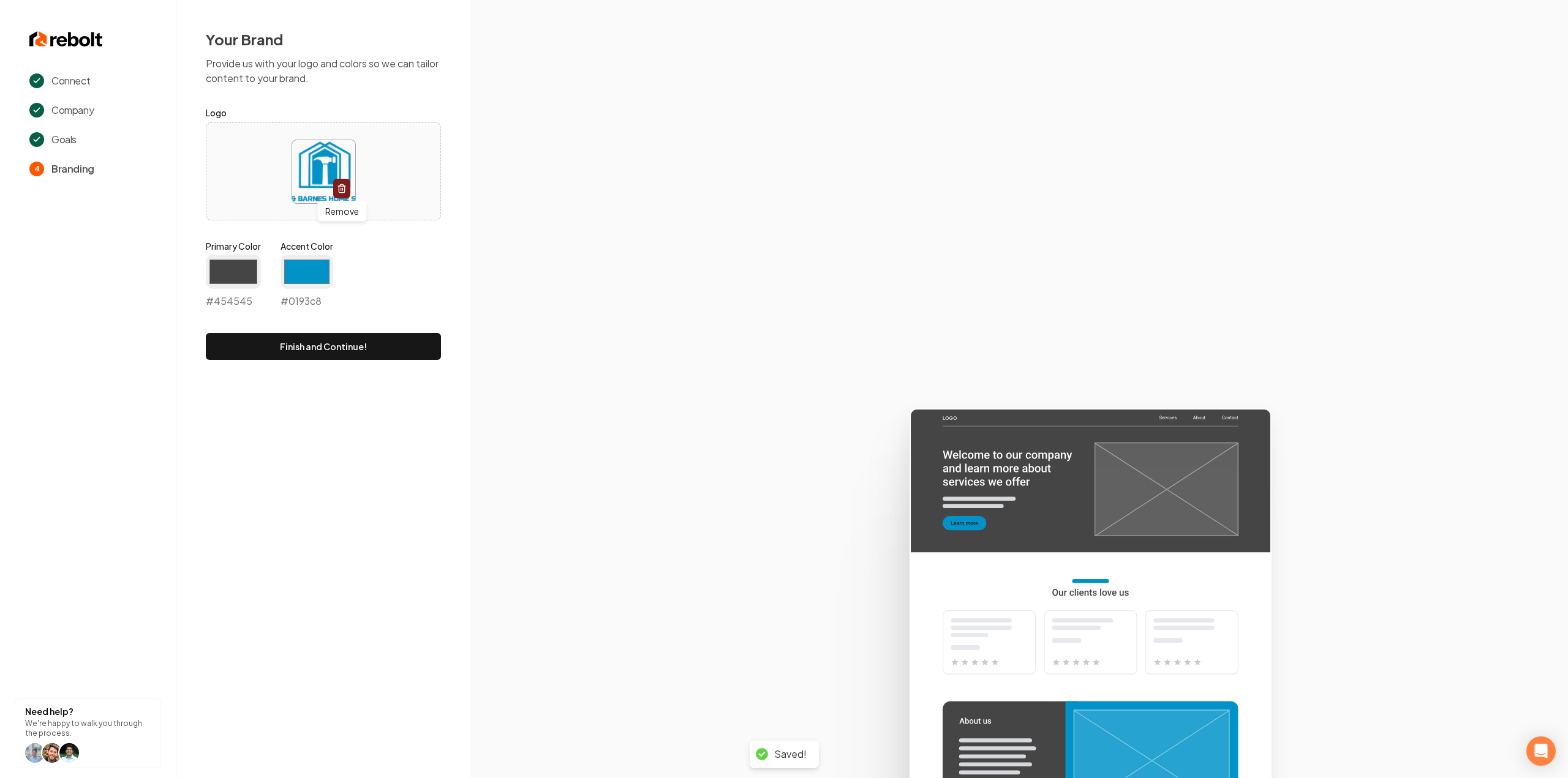
type input "#0193c8"
click at [505, 212] on section at bounding box center [1019, 389] width 1098 height 778
drag, startPoint x: 306, startPoint y: 368, endPoint x: 309, endPoint y: 343, distance: 25.2
click at [306, 368] on div "Your Brand Provide us with your logo and colors so we can tailor content to you…" at bounding box center [323, 195] width 294 height 390
click at [309, 343] on button "Finish and Continue!" at bounding box center [324, 347] width 235 height 27
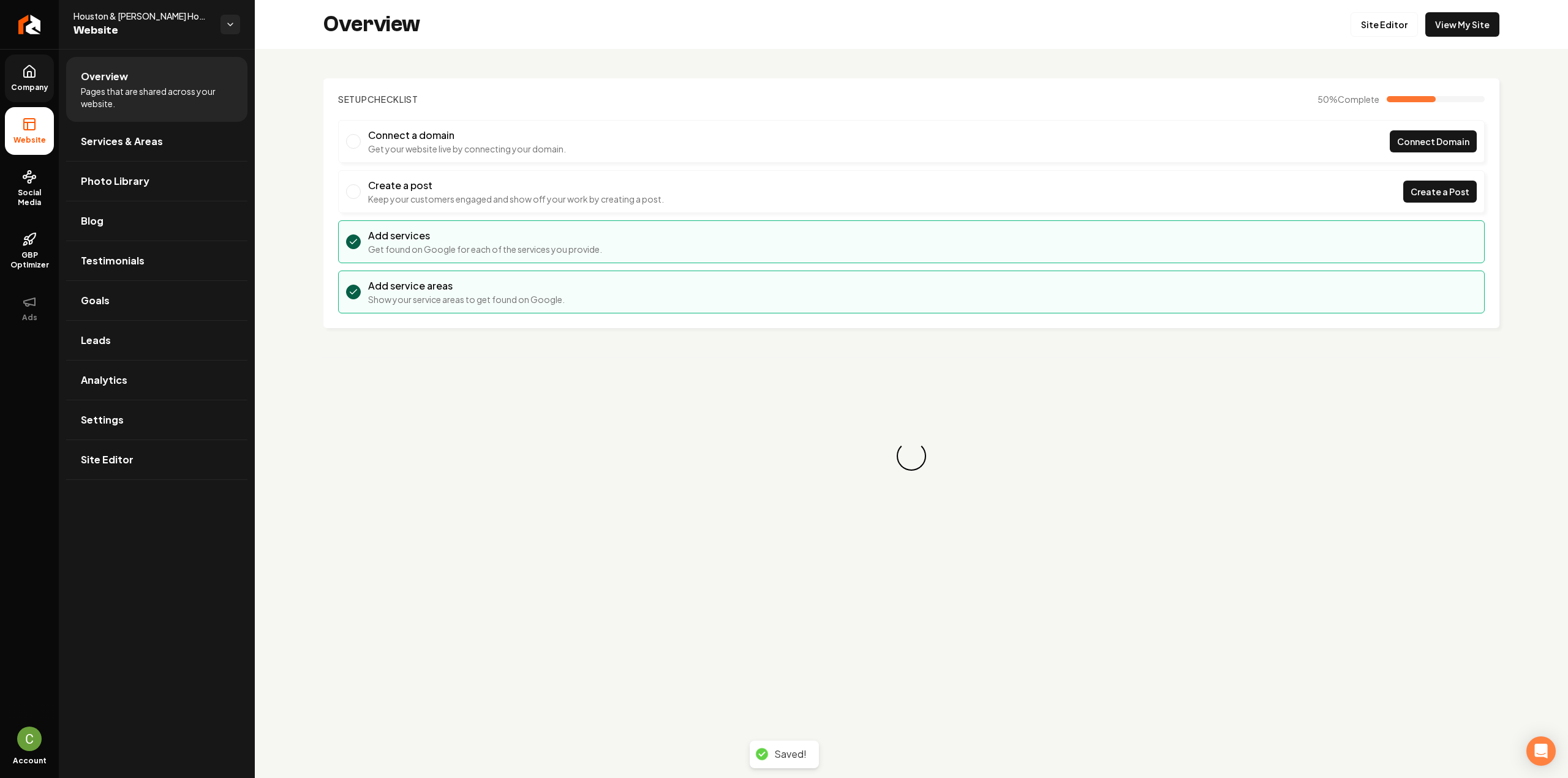
click at [30, 79] on link "Company" at bounding box center [30, 78] width 49 height 48
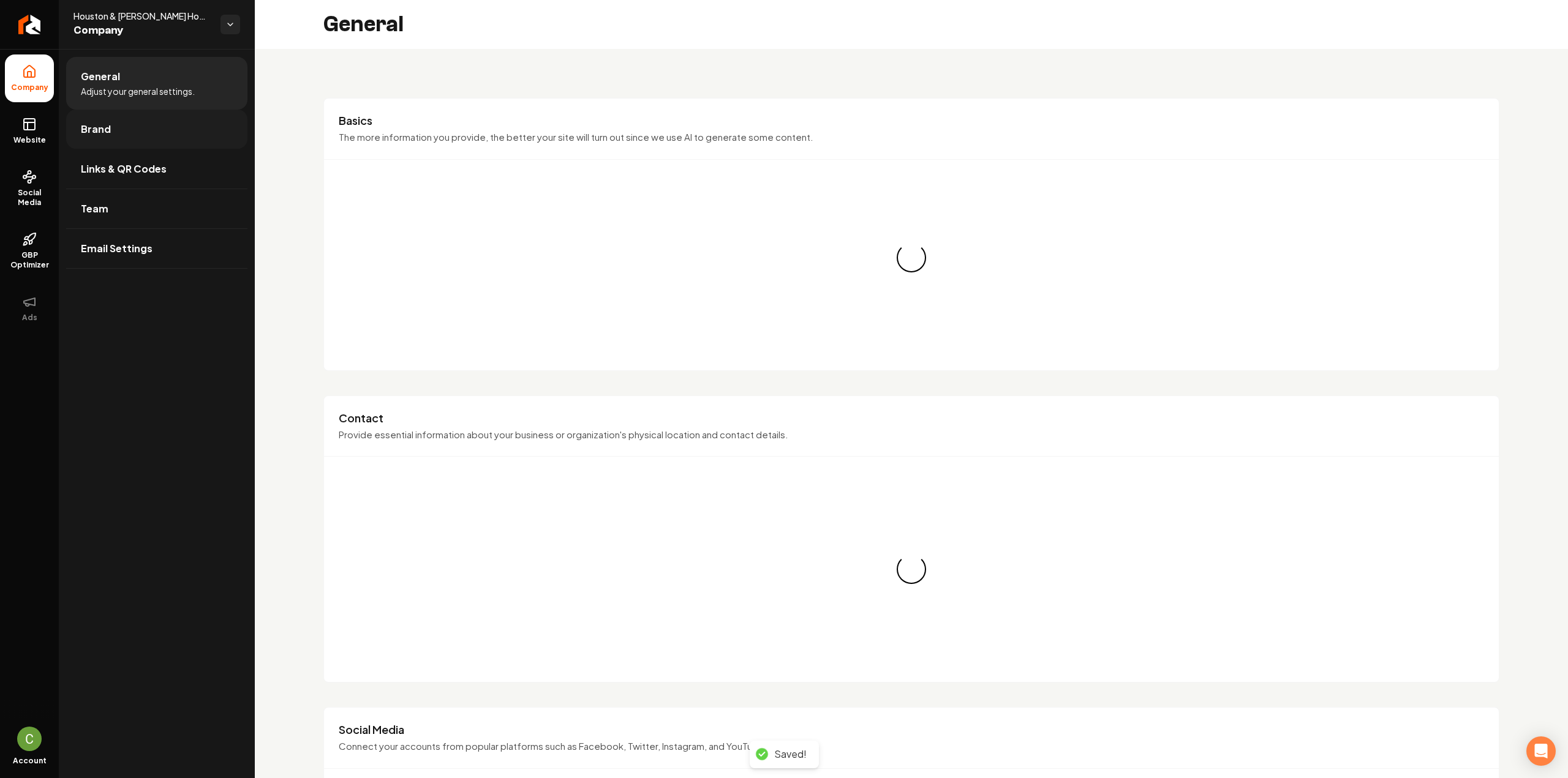
click at [98, 130] on span "Brand" at bounding box center [96, 129] width 30 height 15
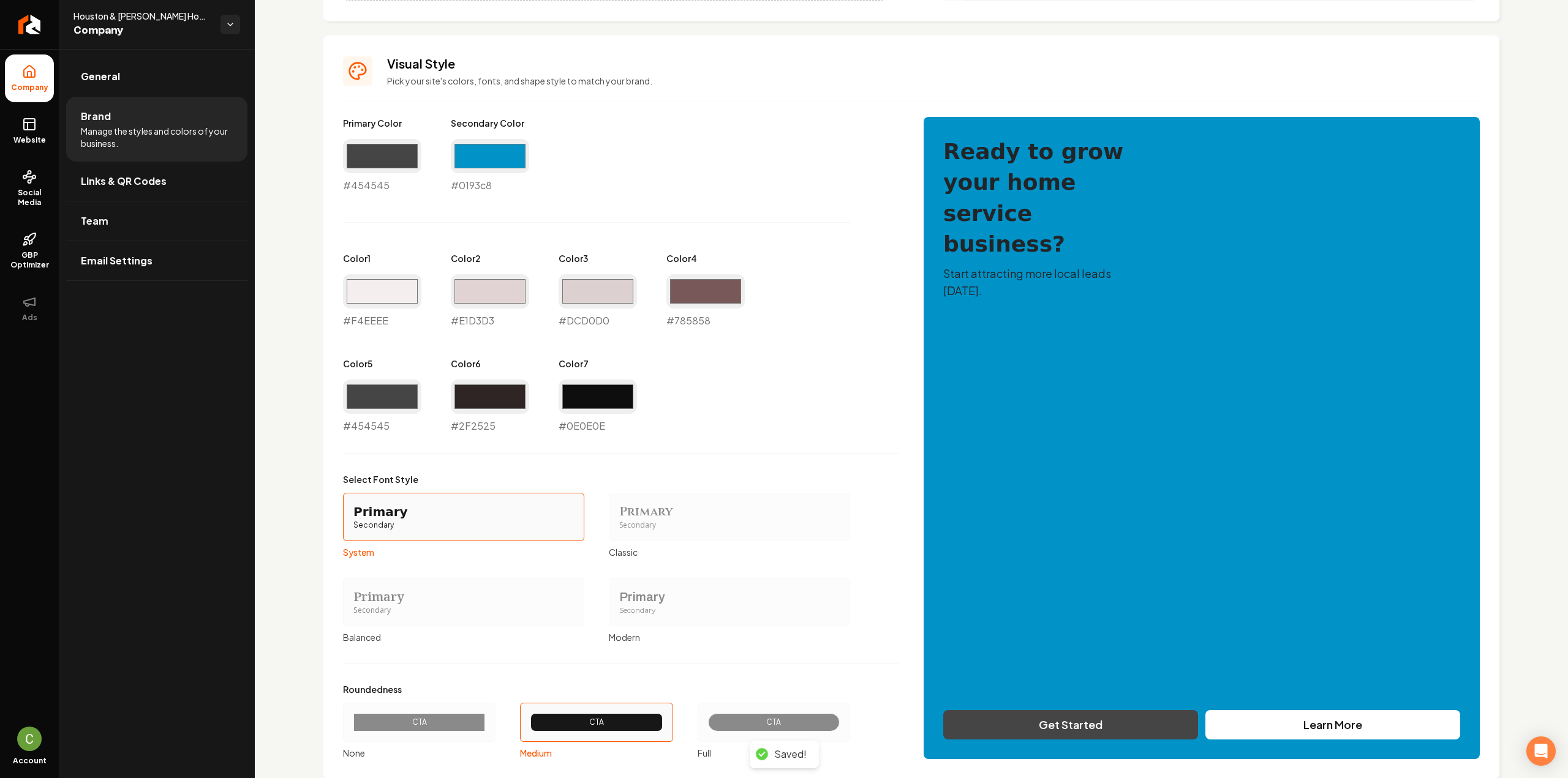
scroll to position [530, 0]
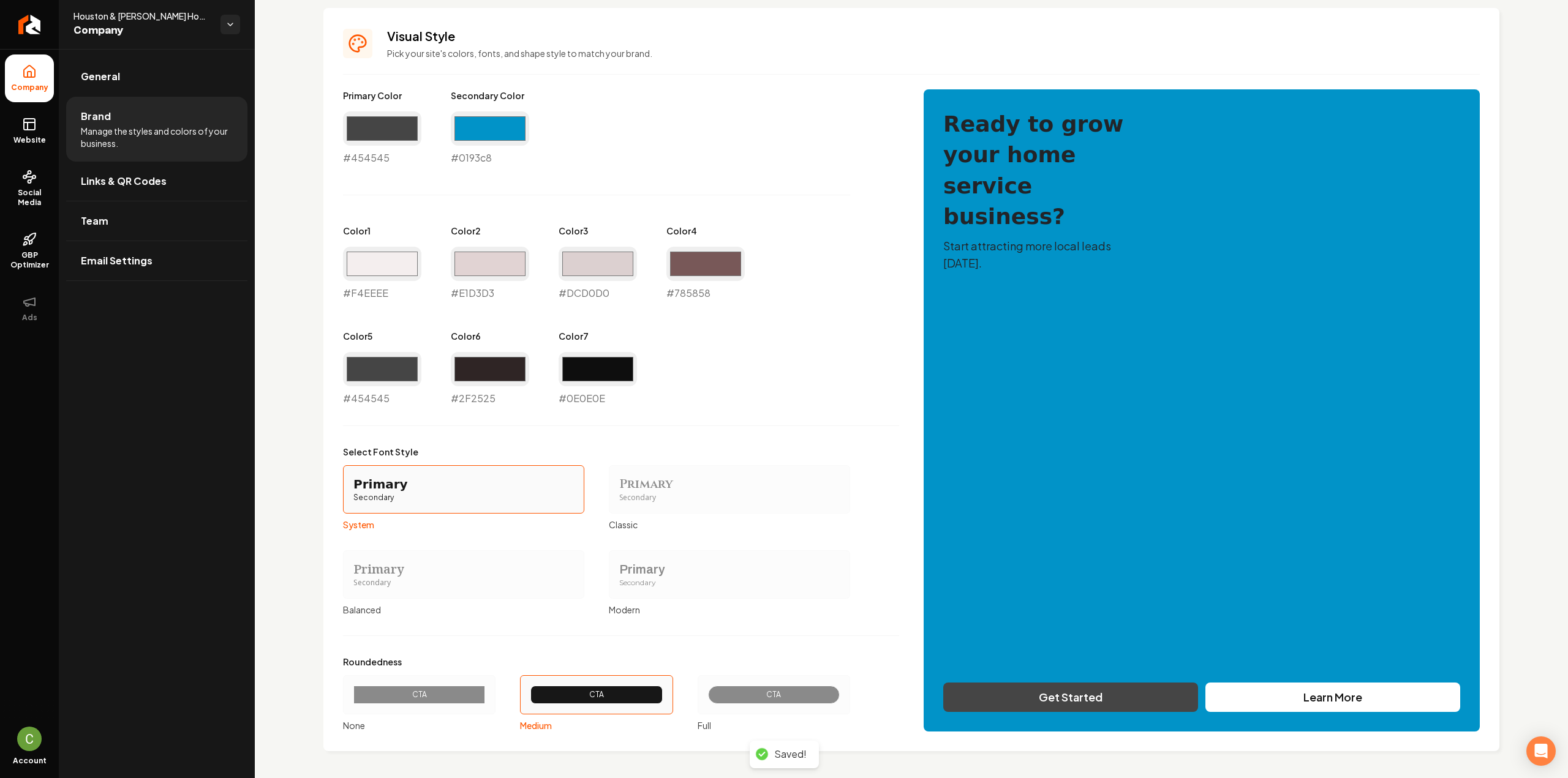
click at [743, 691] on div "CTA" at bounding box center [774, 694] width 111 height 10
click at [707, 691] on button "CTA Full" at bounding box center [702, 694] width 10 height 10
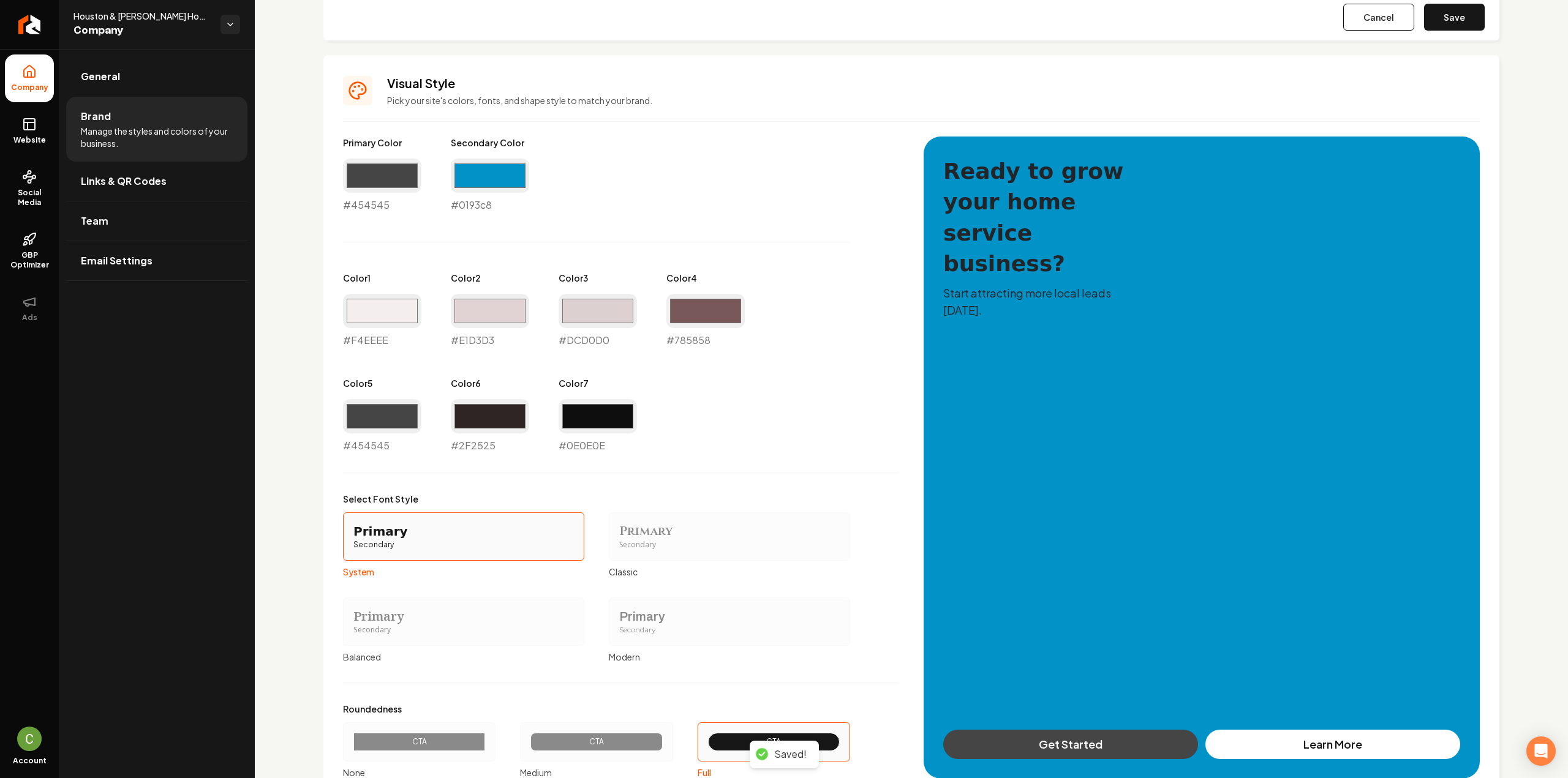
scroll to position [577, 0]
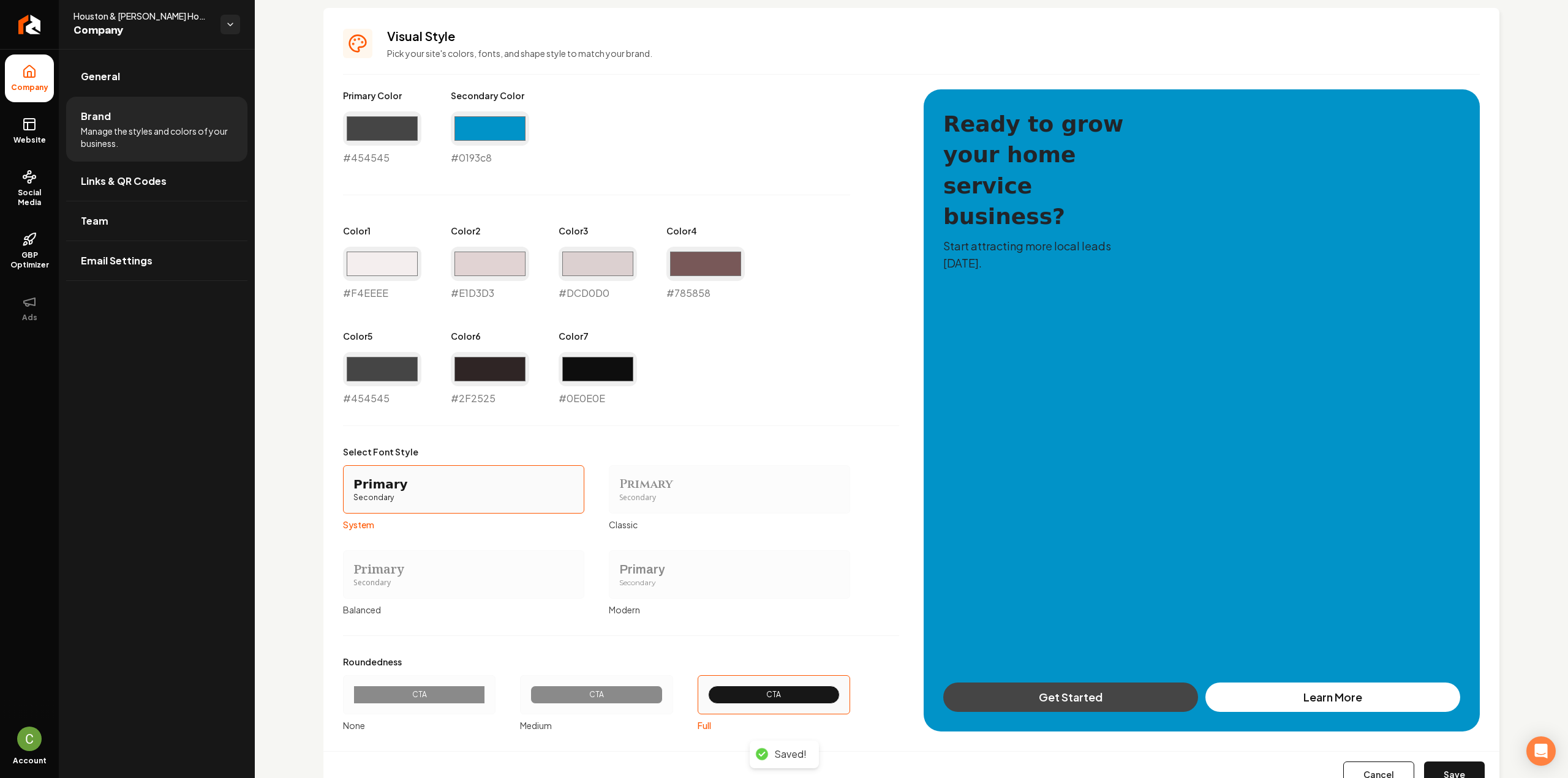
click at [1452, 768] on button "Save" at bounding box center [1454, 775] width 60 height 27
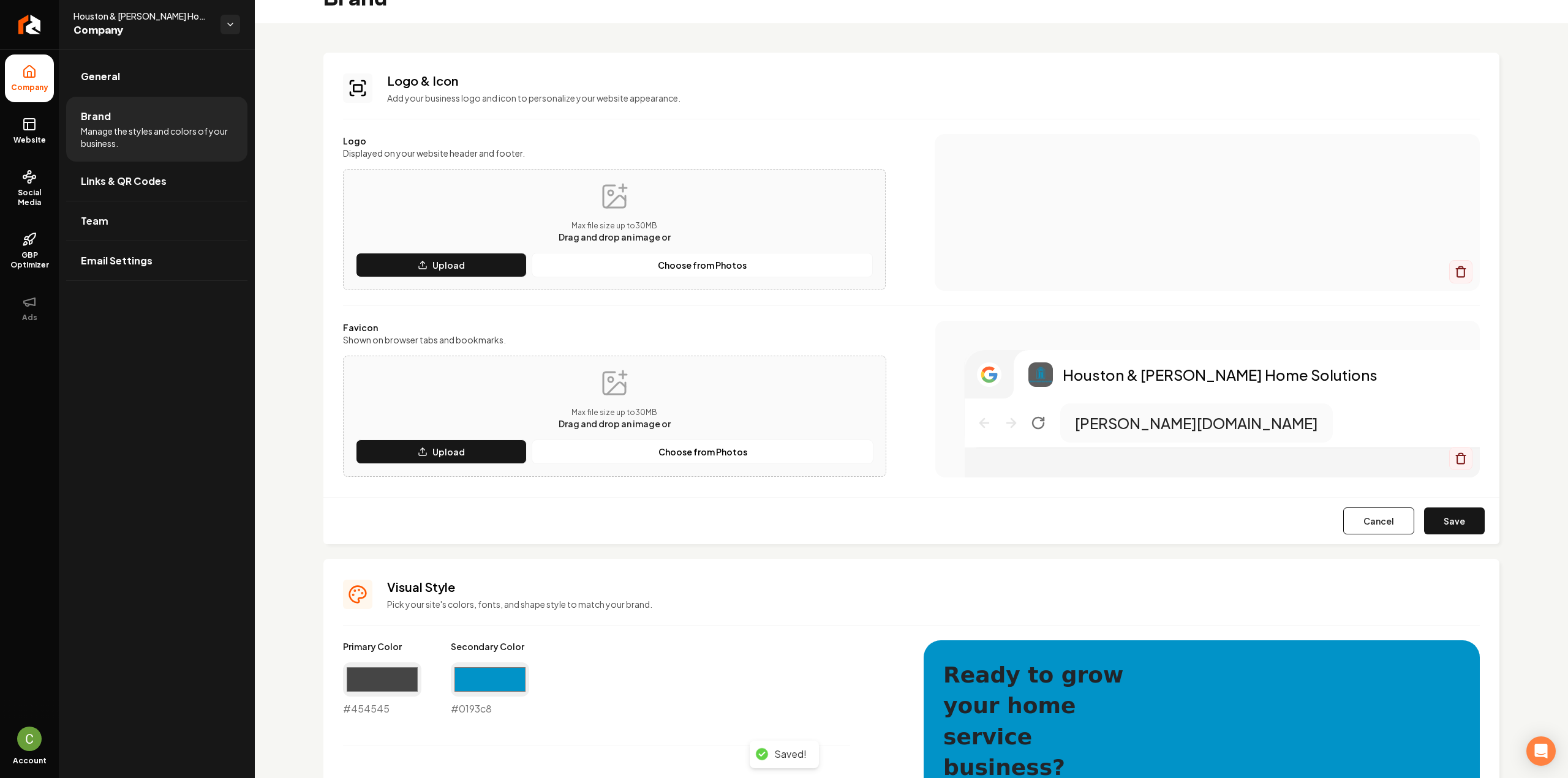
scroll to position [0, 0]
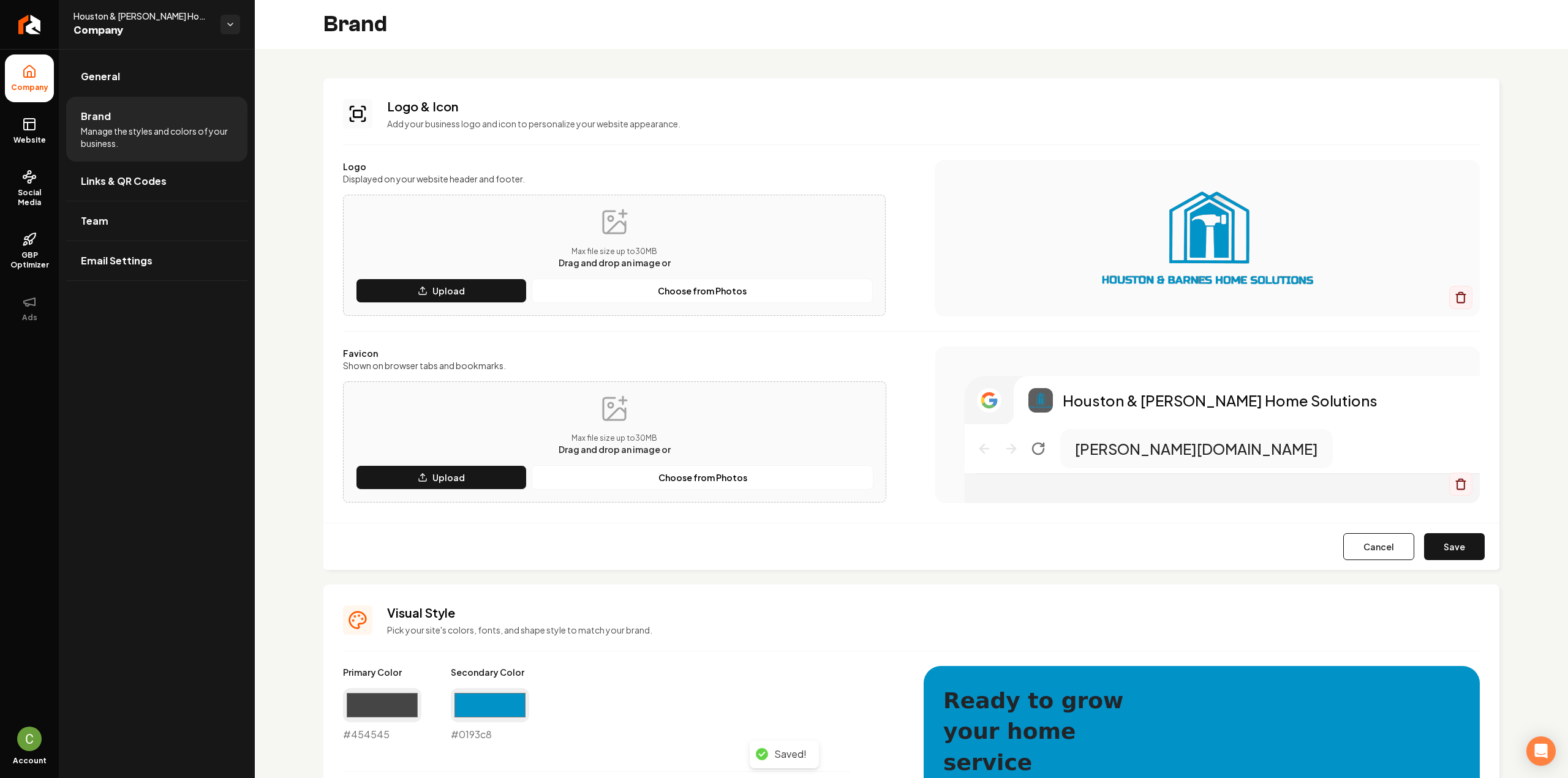
type input "#f4eeee"
type input "#e1d3d3"
type input "#dcd0d0"
type input "#2f2525"
type input "#0e0e0e"
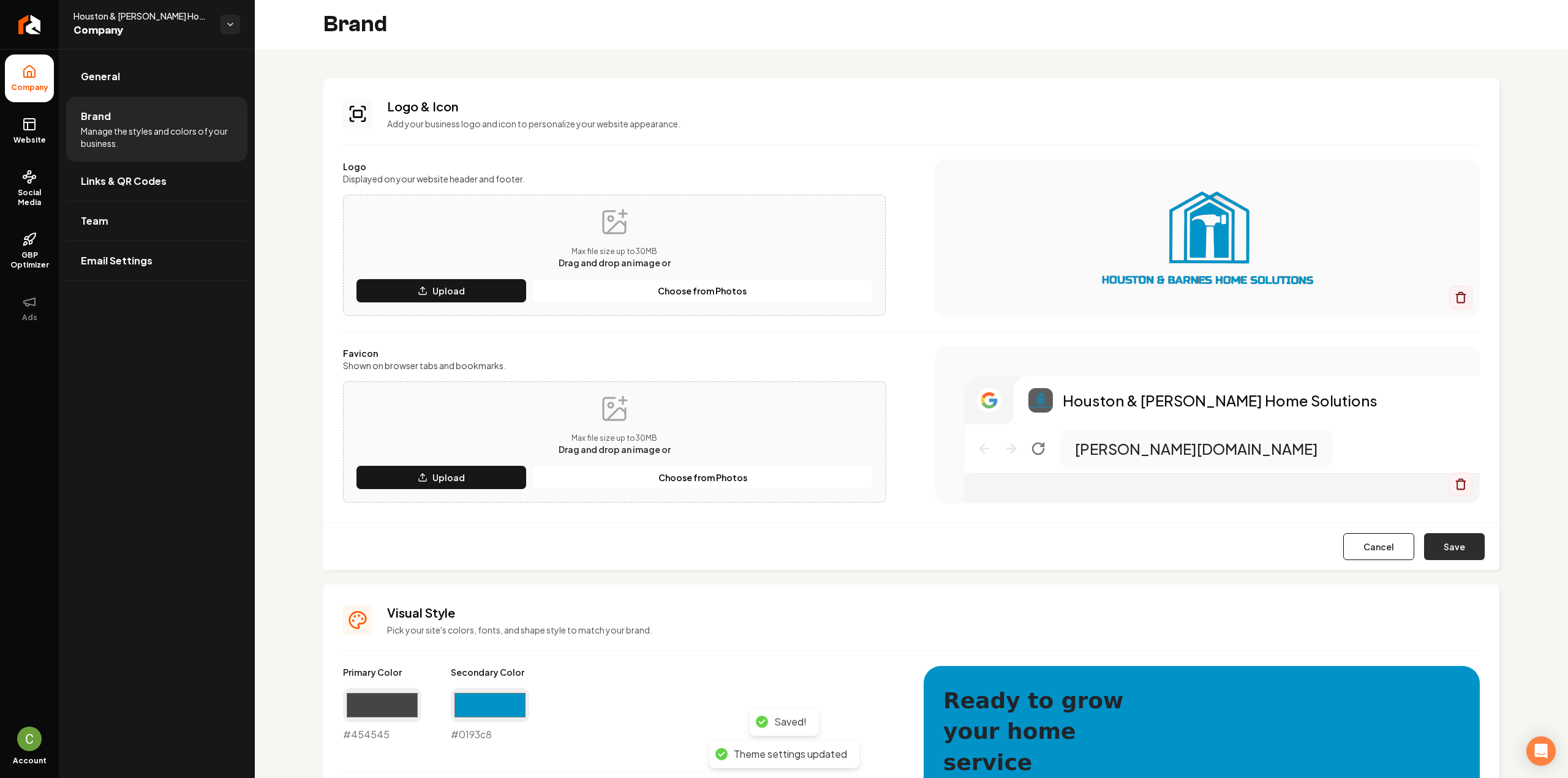
click at [1446, 549] on button "Save" at bounding box center [1454, 547] width 60 height 27
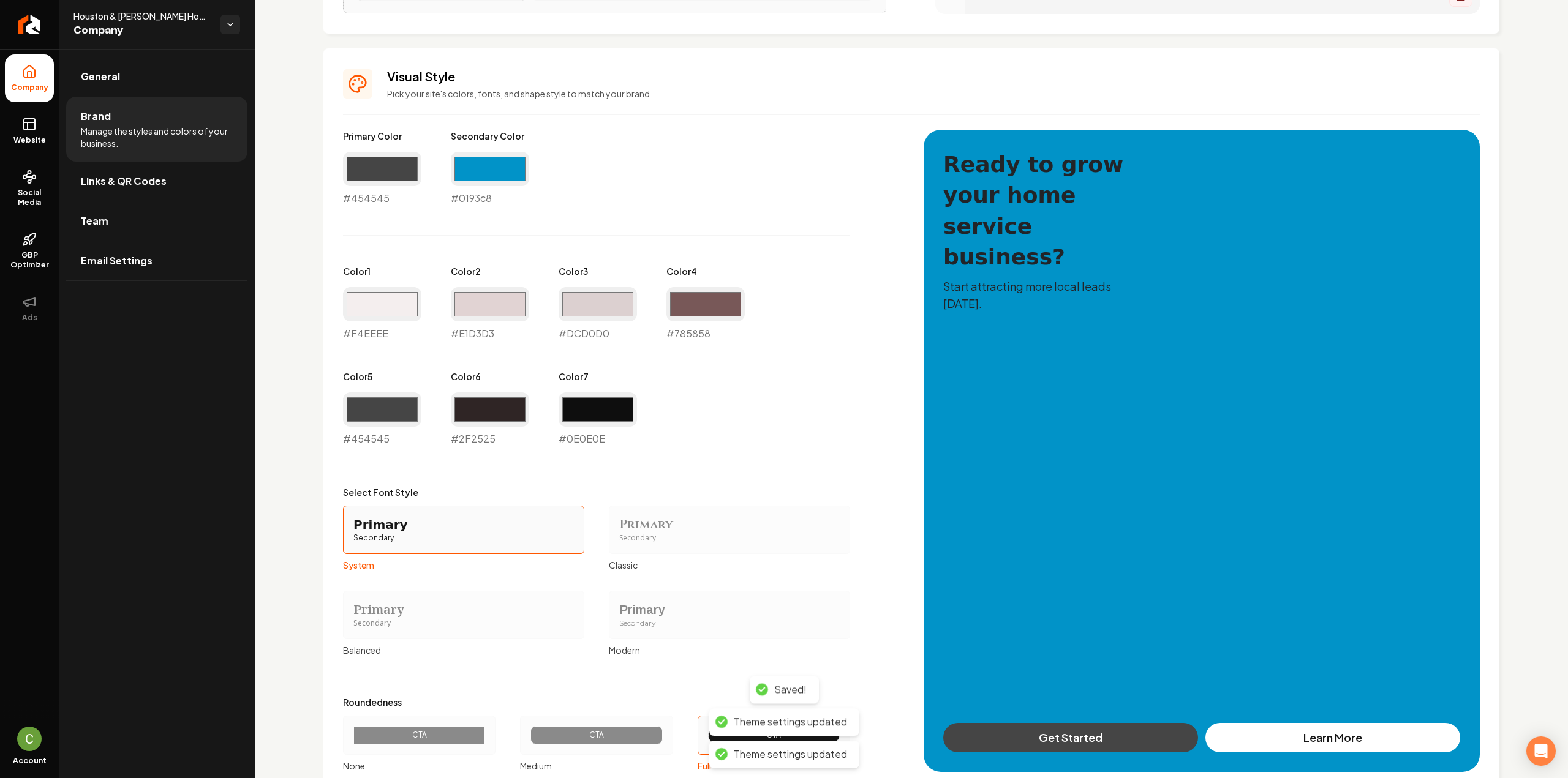
scroll to position [530, 0]
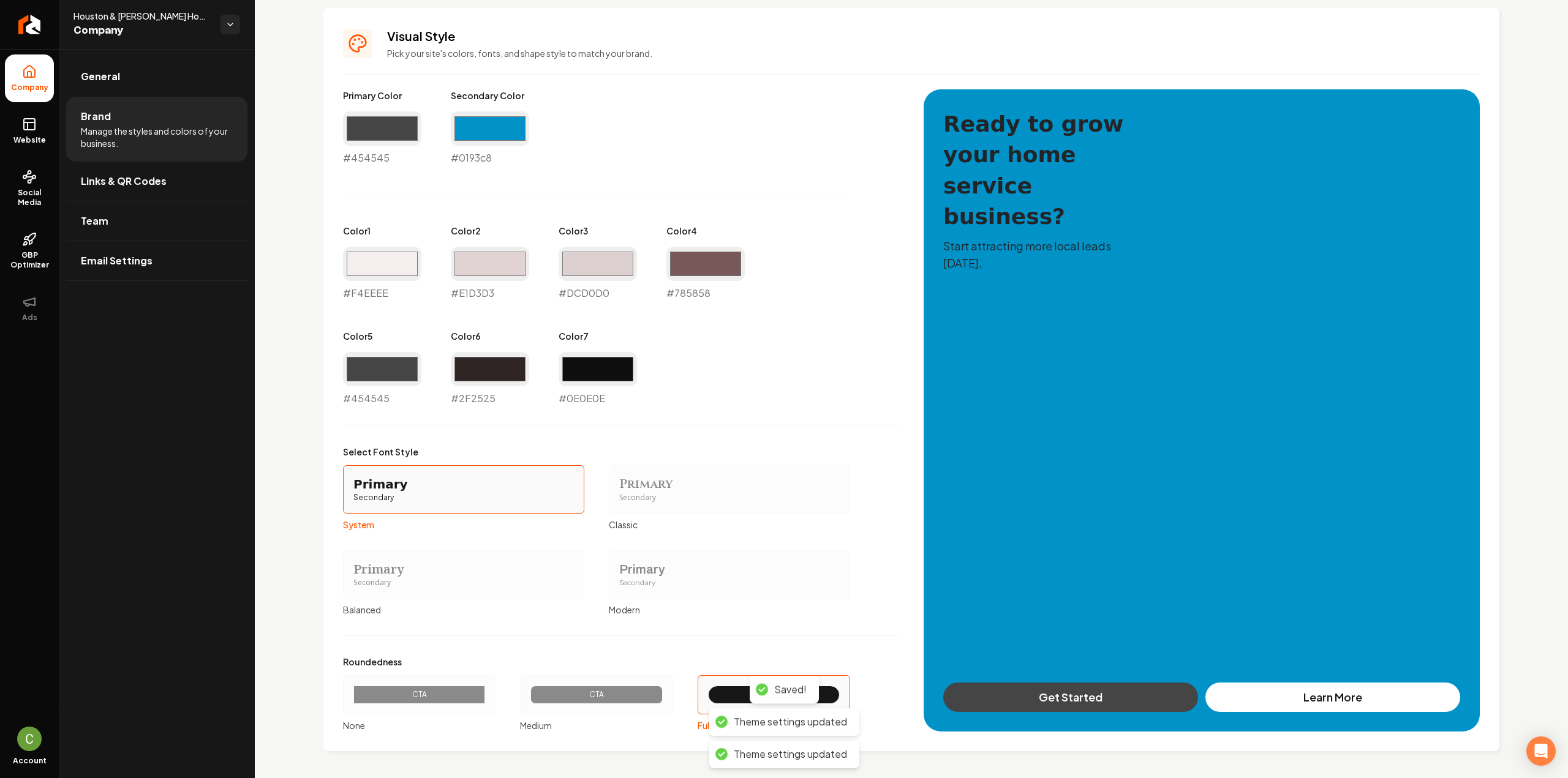
click at [697, 578] on div "Secondary" at bounding box center [729, 583] width 221 height 10
click at [618, 577] on button "Primary Secondary Modern" at bounding box center [613, 574] width 10 height 10
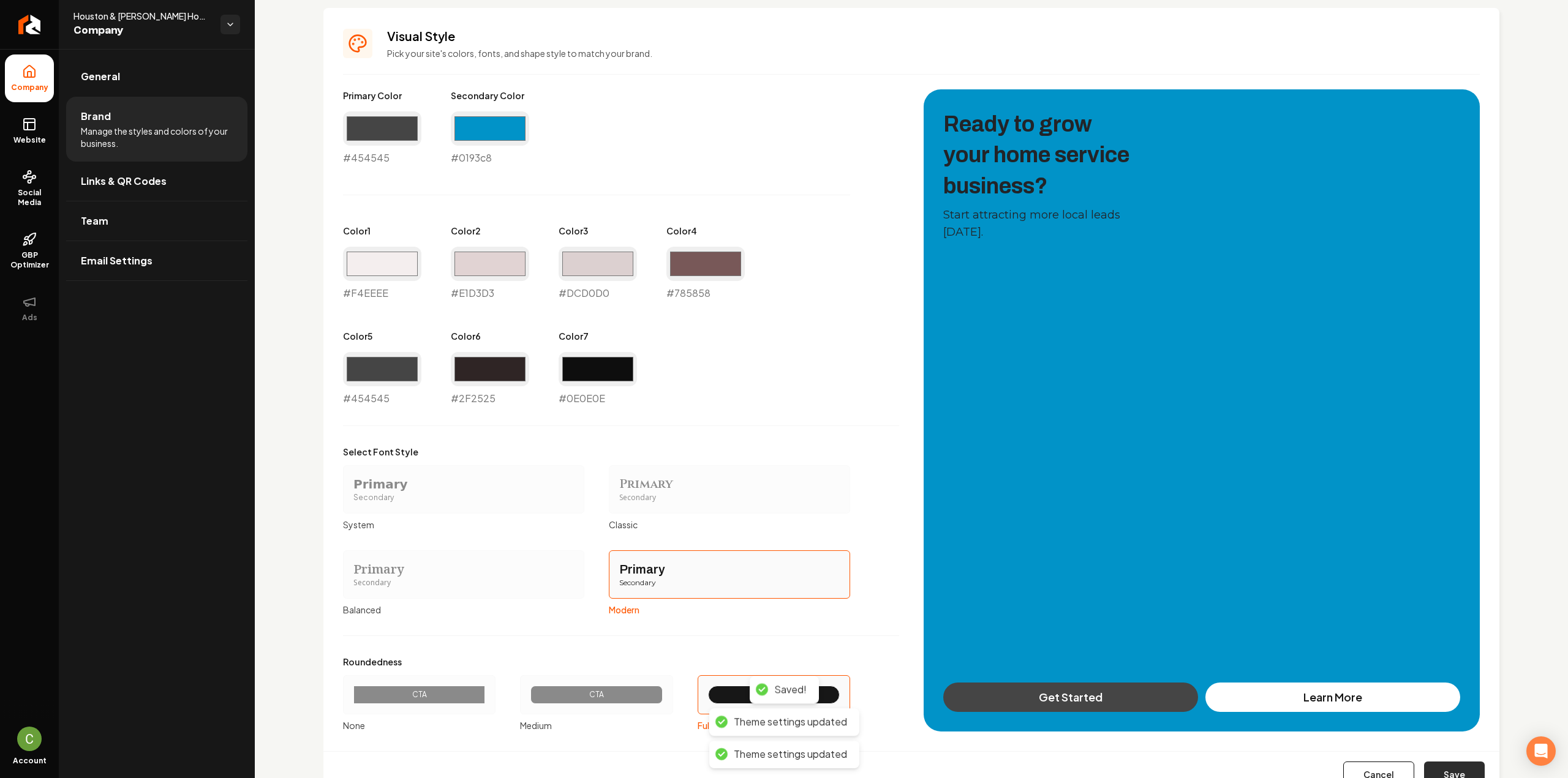
click at [1442, 772] on button "Save" at bounding box center [1454, 775] width 60 height 27
type input "#f4eeee"
type input "#e1d3d3"
type input "#dcd0d0"
type input "#2f2525"
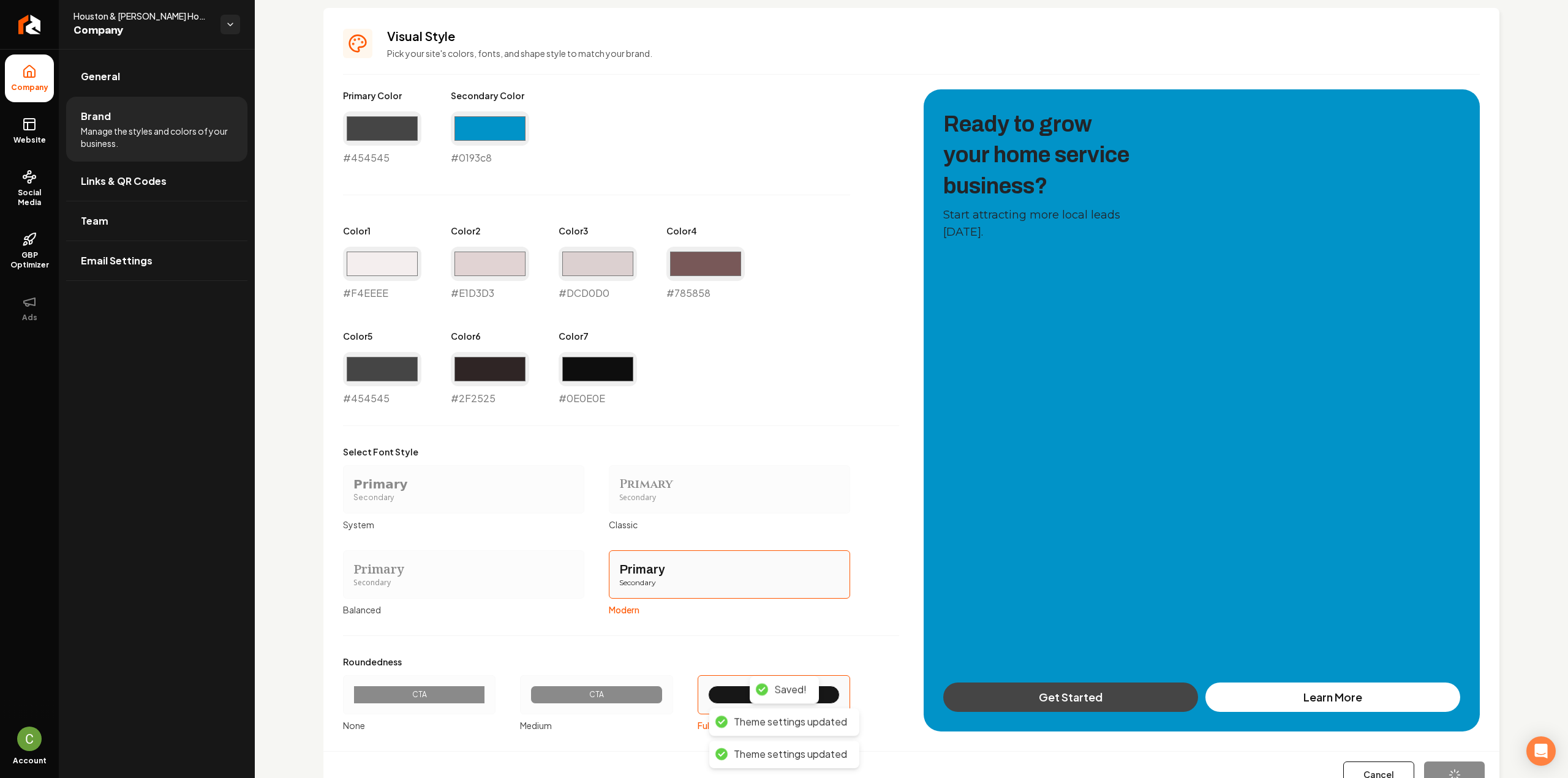
type input "#0e0e0e"
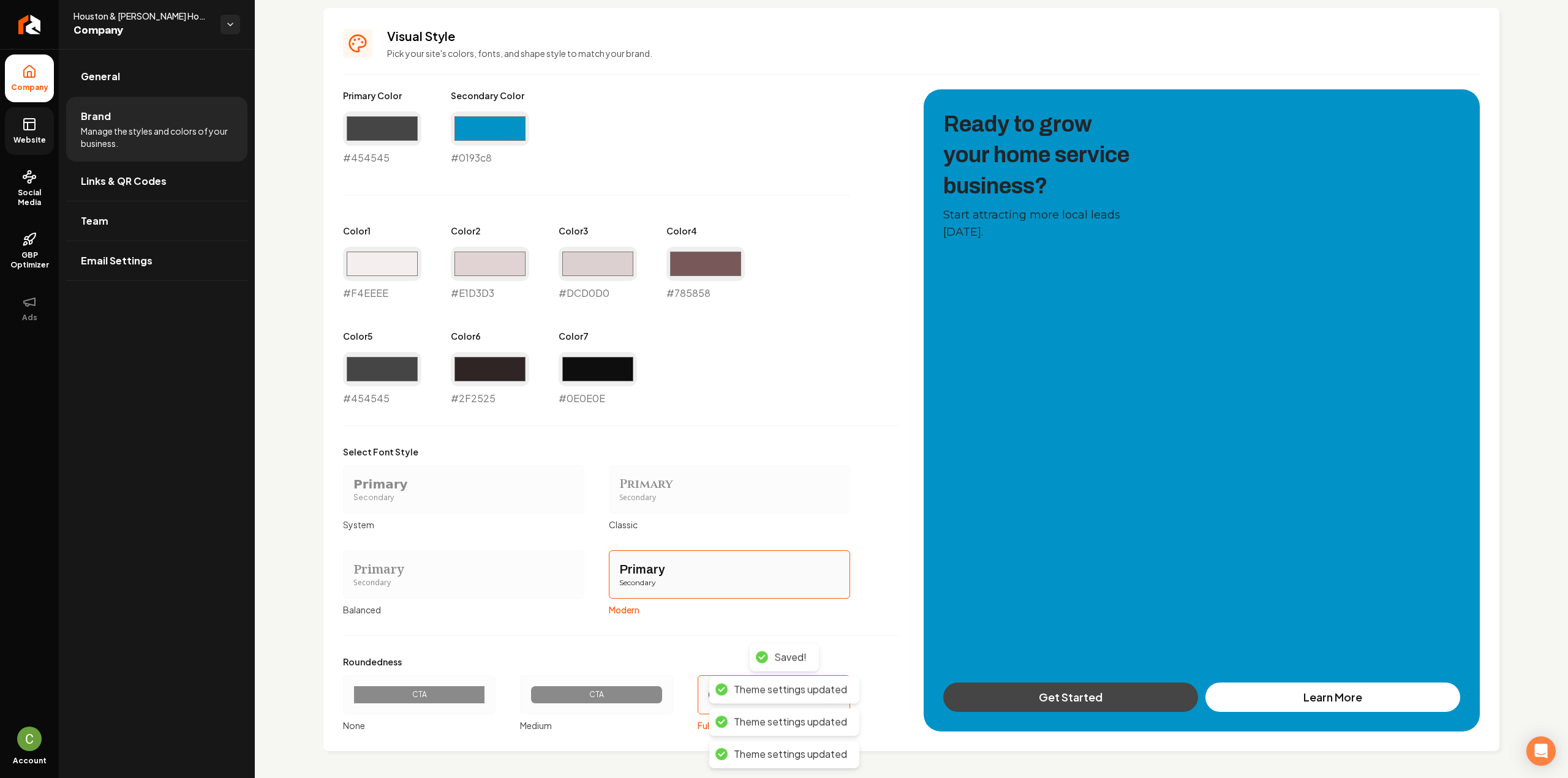
drag, startPoint x: 17, startPoint y: 123, endPoint x: 38, endPoint y: 129, distance: 21.8
click at [17, 123] on link "Website" at bounding box center [30, 131] width 49 height 48
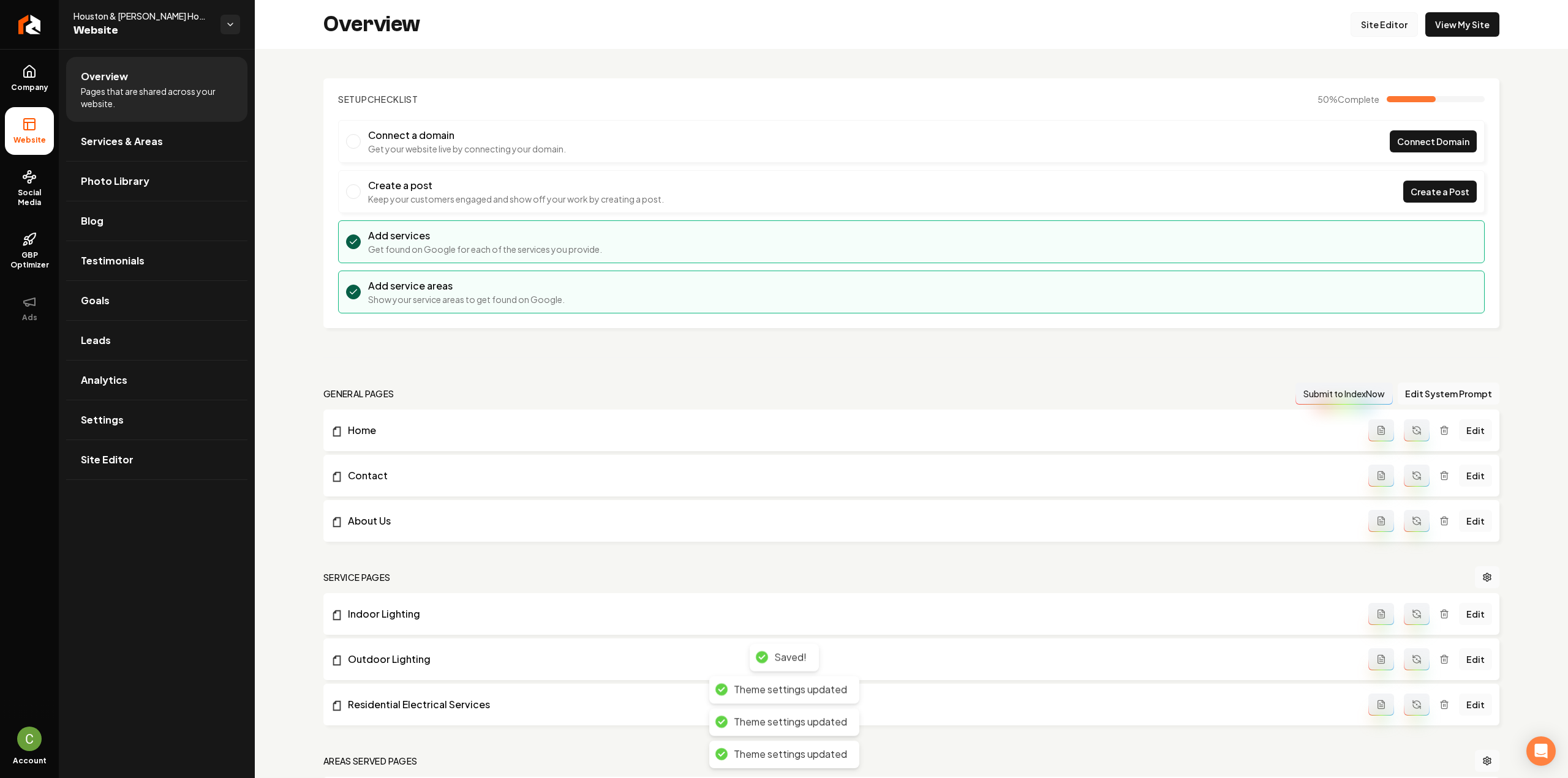
click at [1387, 32] on link "Site Editor" at bounding box center [1384, 24] width 68 height 24
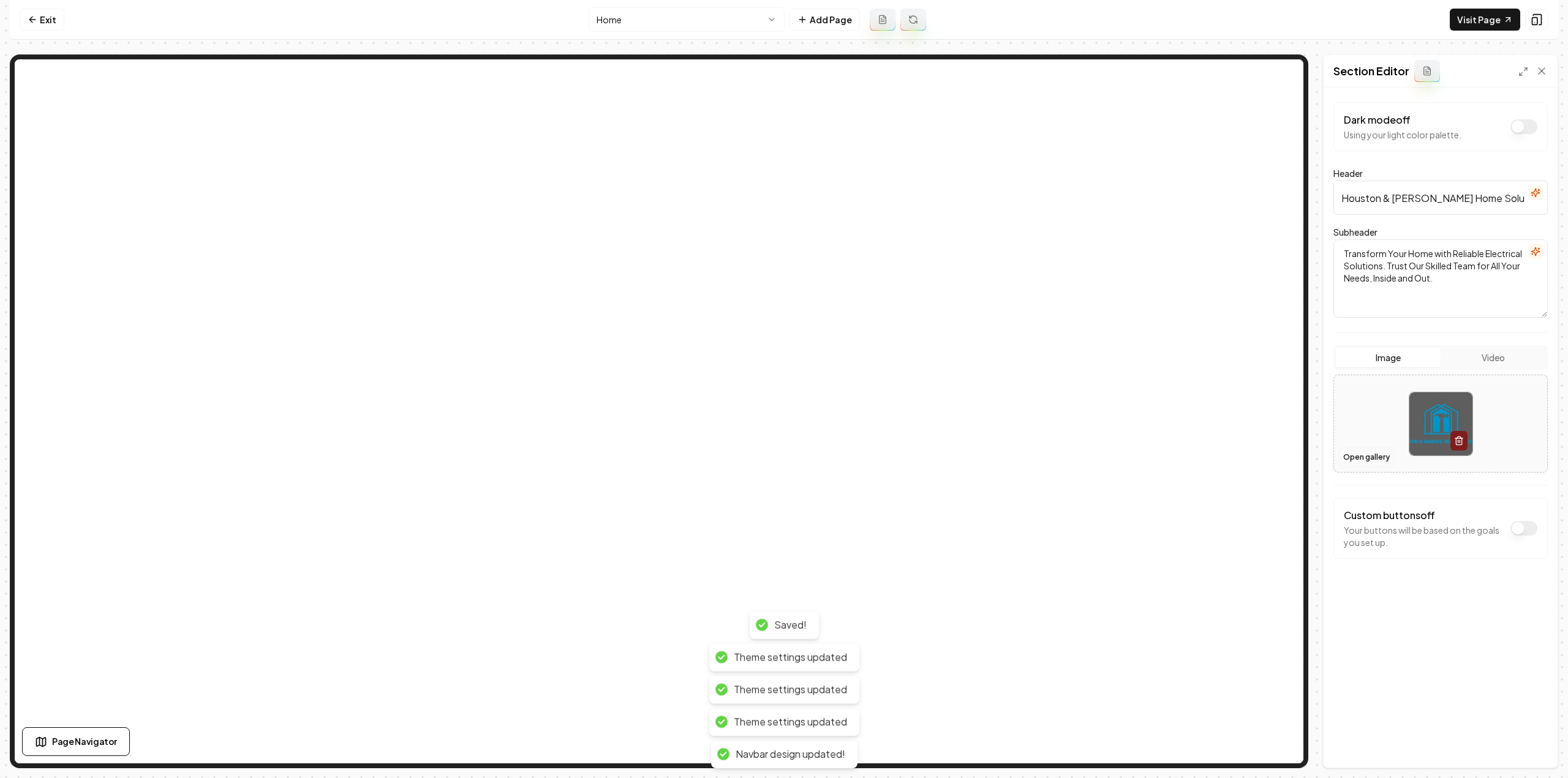
click at [1367, 452] on button "Open gallery" at bounding box center [1367, 457] width 55 height 19
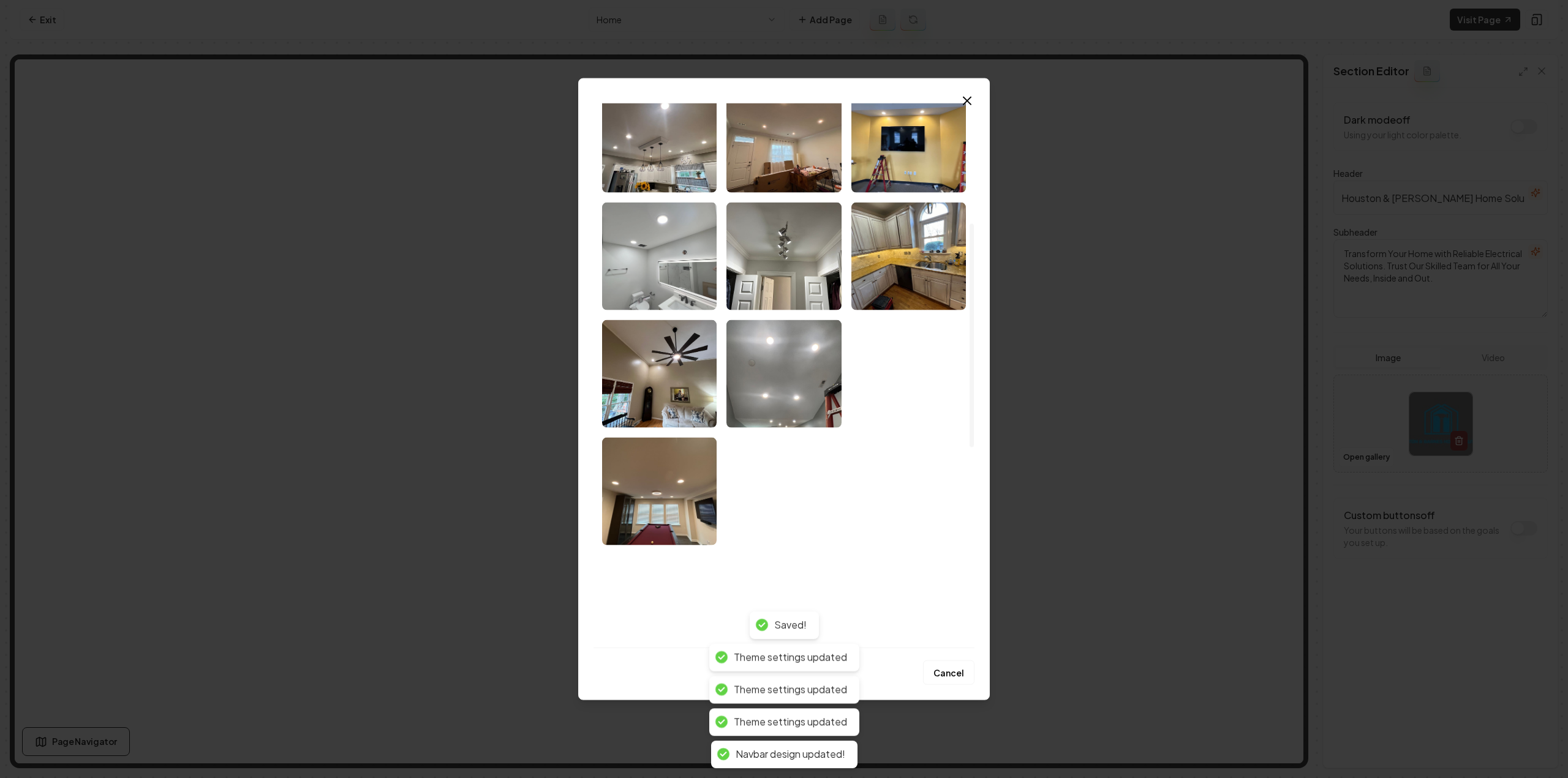
scroll to position [292, 0]
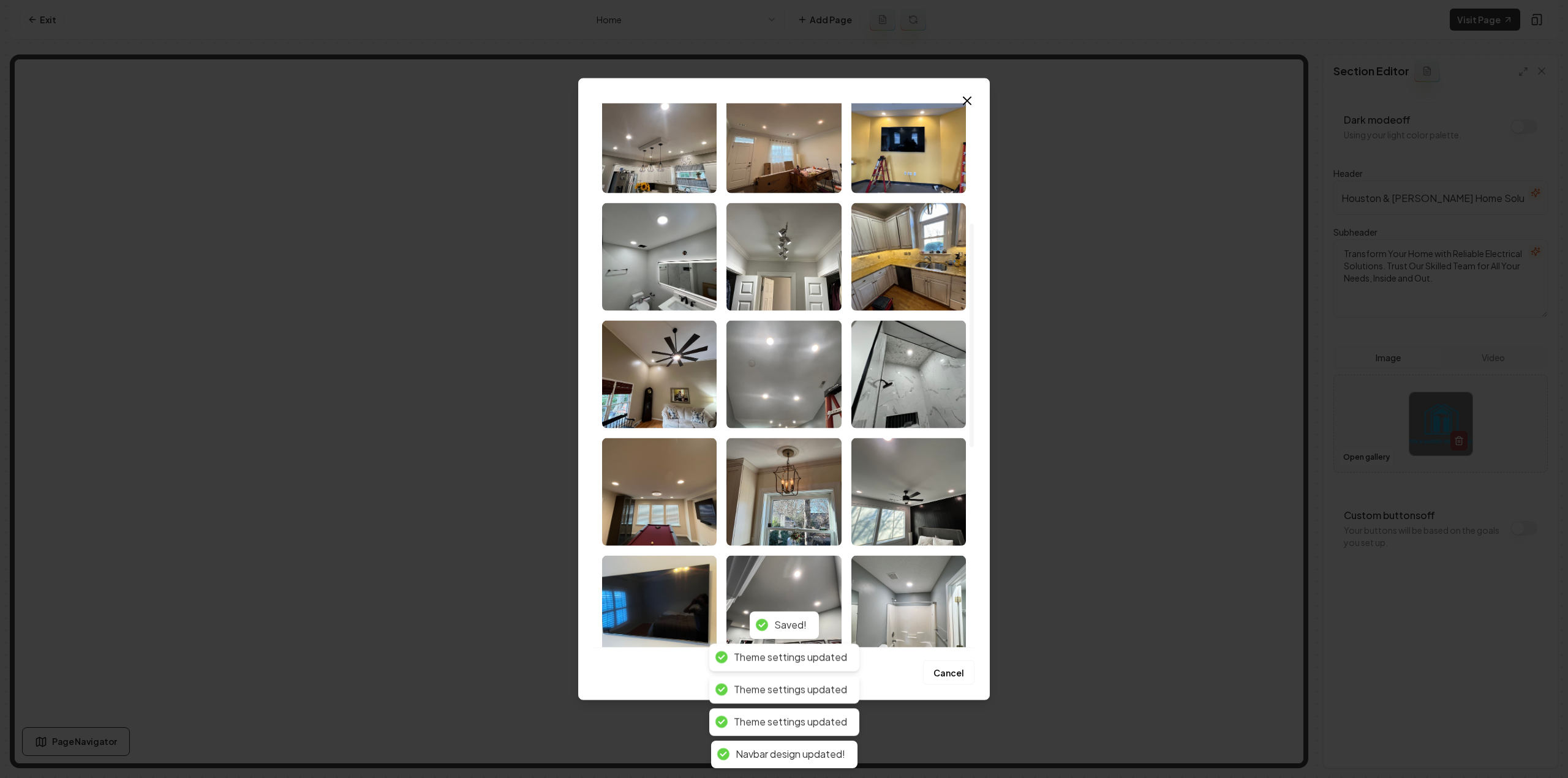
click at [654, 267] on img "Select image image_68c80eb95c7cd75eb835fffe.jpeg" at bounding box center [659, 257] width 114 height 108
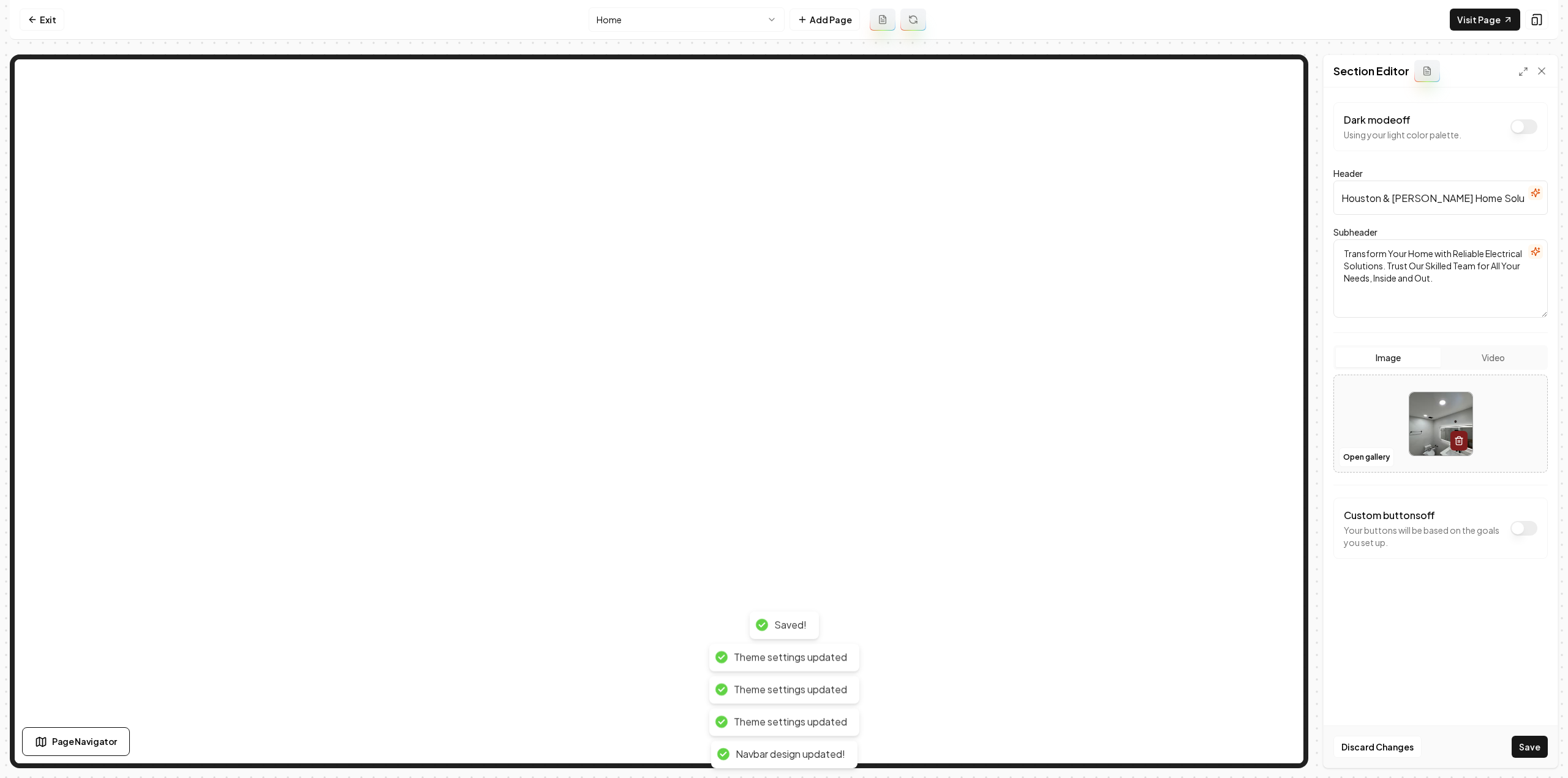
click at [1523, 749] on button "Save" at bounding box center [1529, 747] width 36 height 22
click at [1367, 460] on button "Open gallery" at bounding box center [1367, 457] width 55 height 19
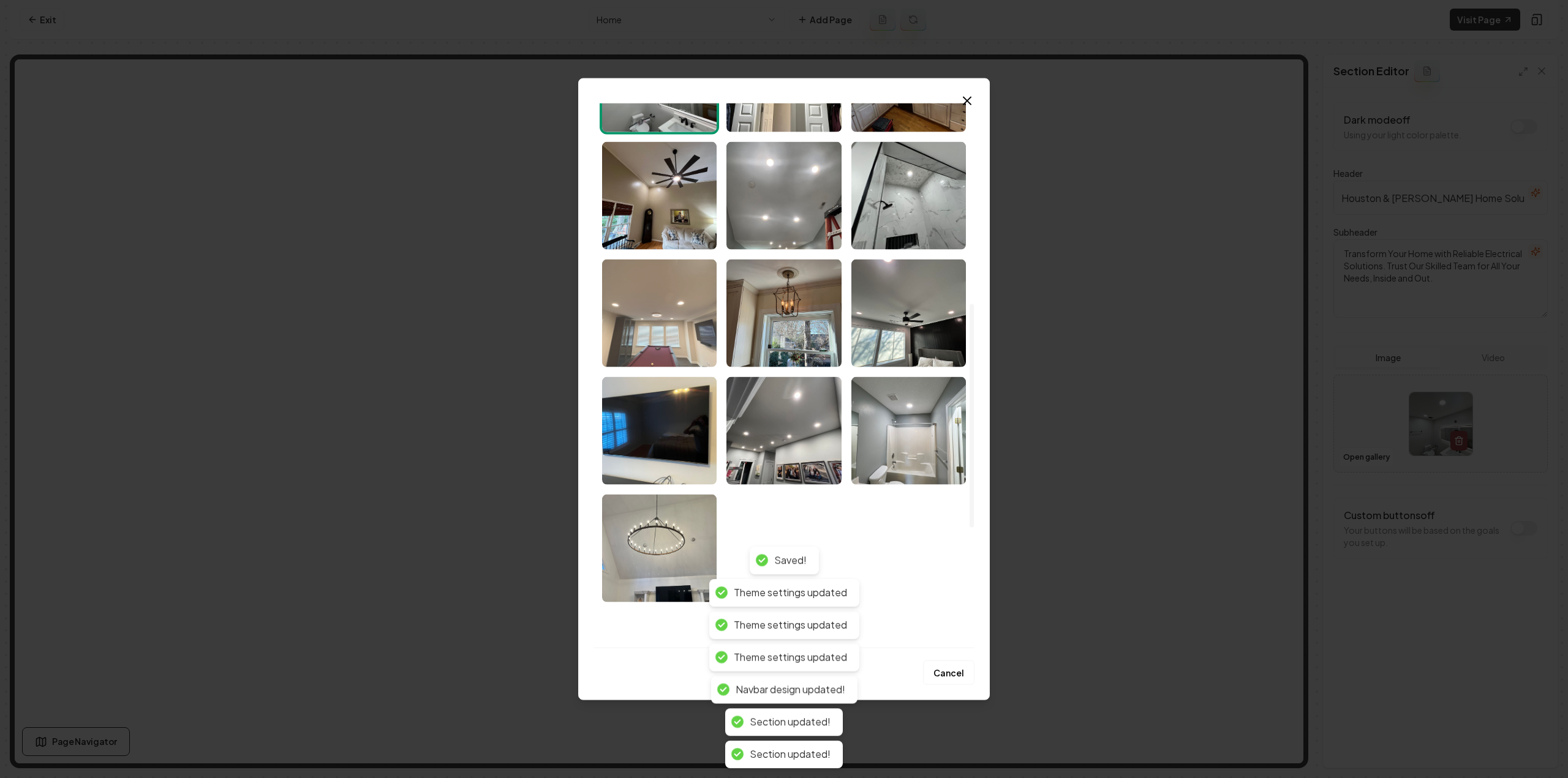
scroll to position [490, 0]
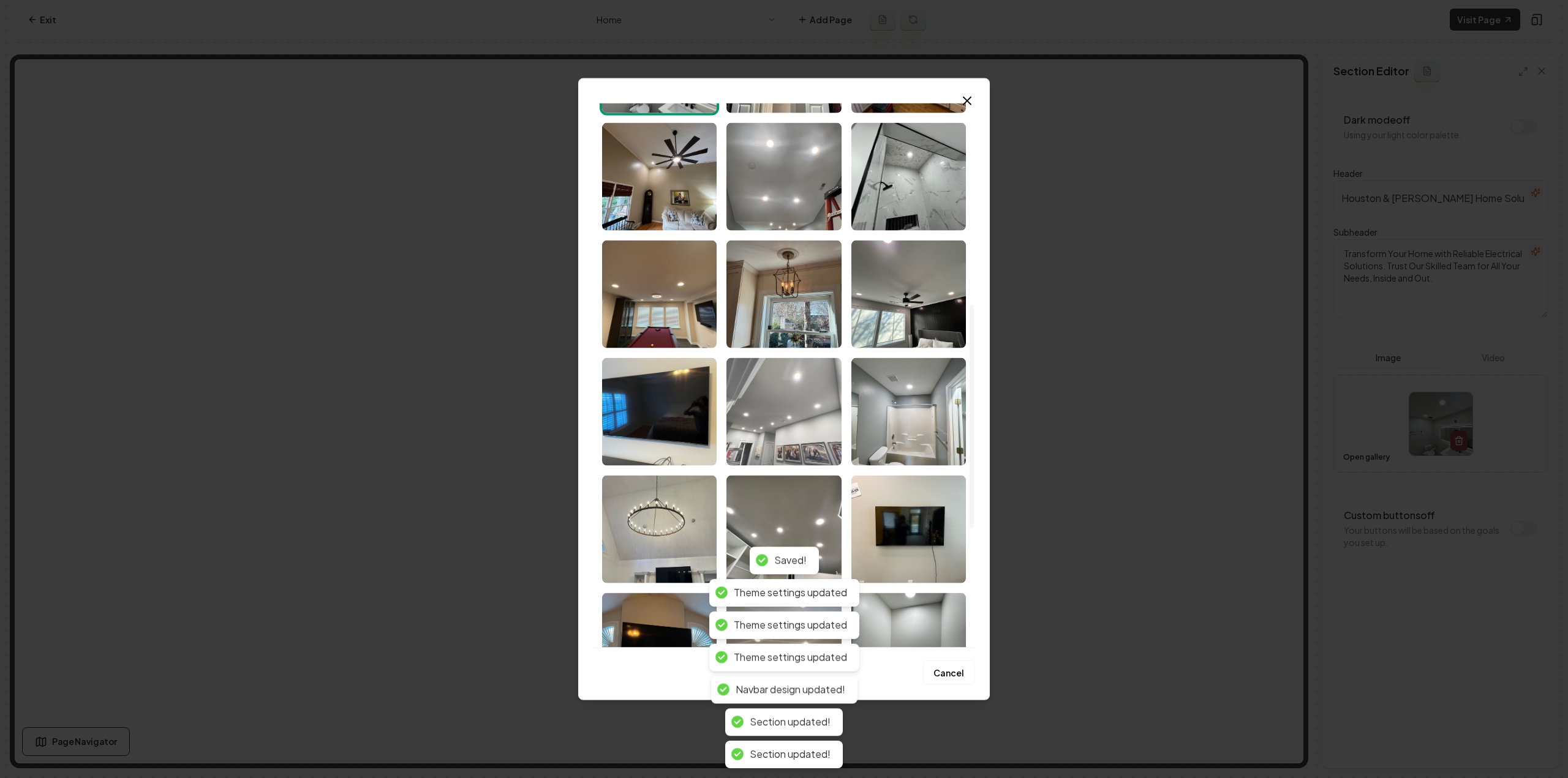
click at [747, 419] on img "Select image image_68c80eb95c7cd75eb8360167.jpeg" at bounding box center [783, 412] width 114 height 108
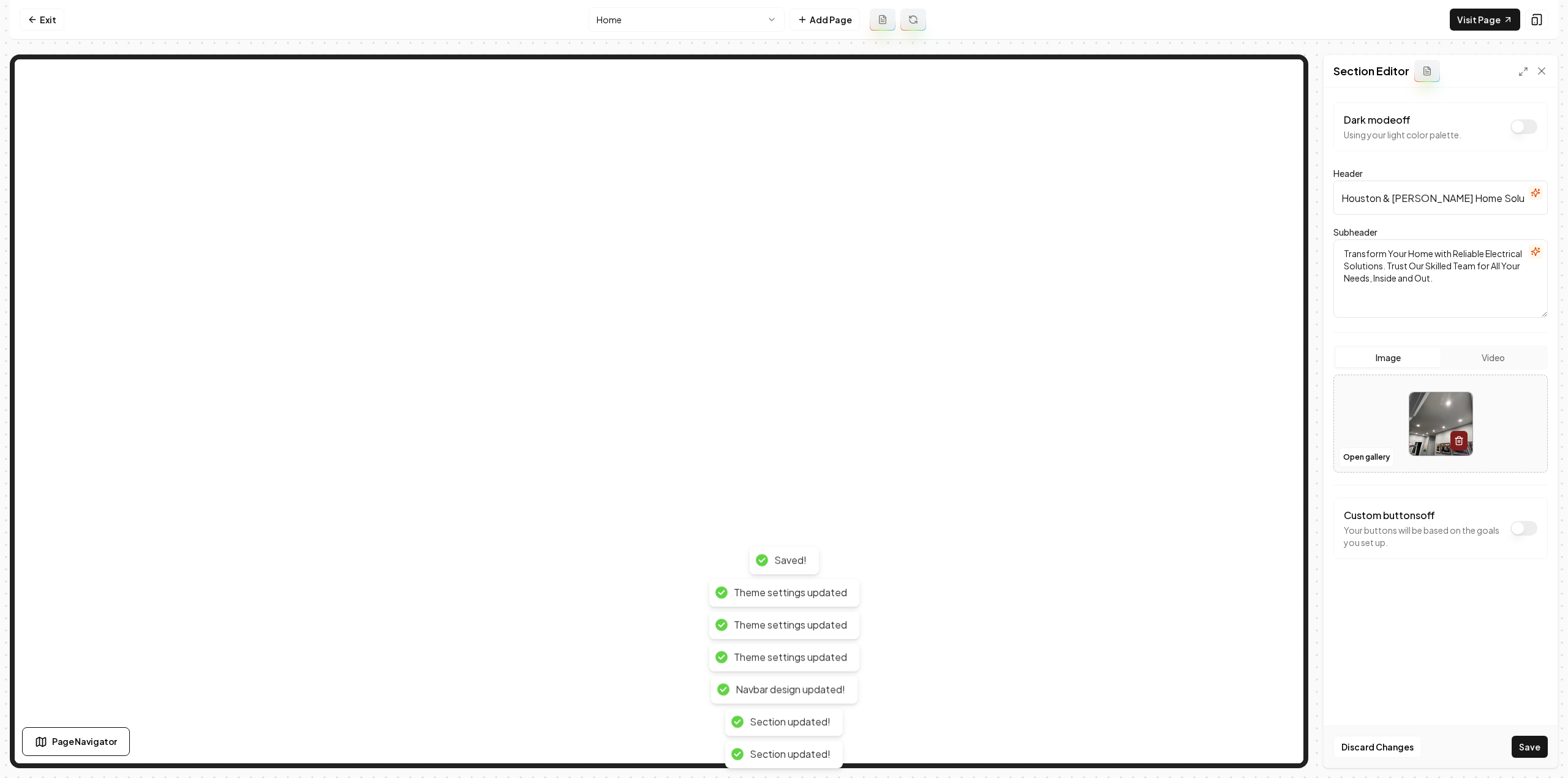
click at [1538, 754] on button "Save" at bounding box center [1529, 747] width 36 height 22
click at [1372, 458] on button "Open gallery" at bounding box center [1367, 457] width 55 height 19
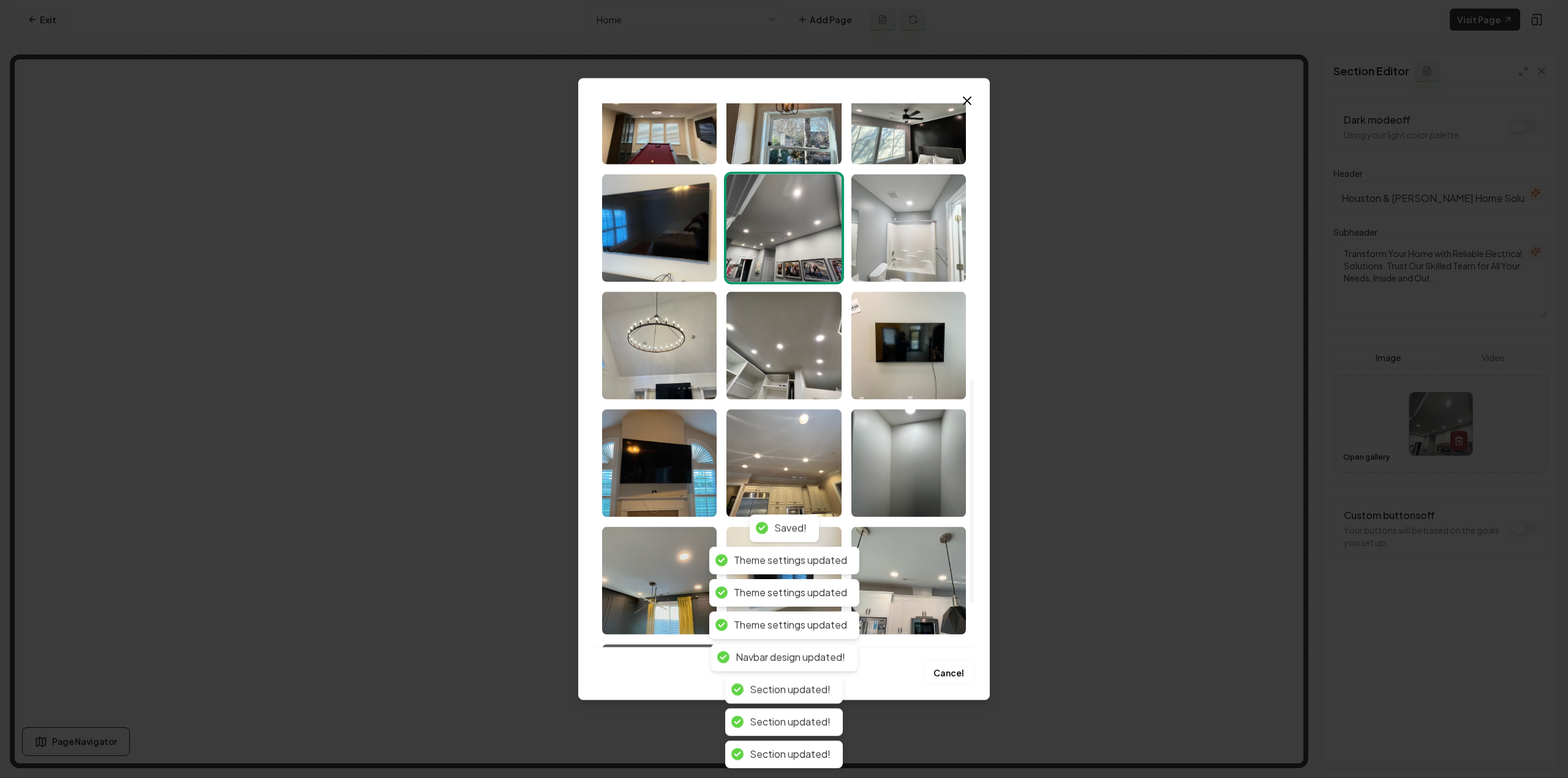
scroll to position [781, 0]
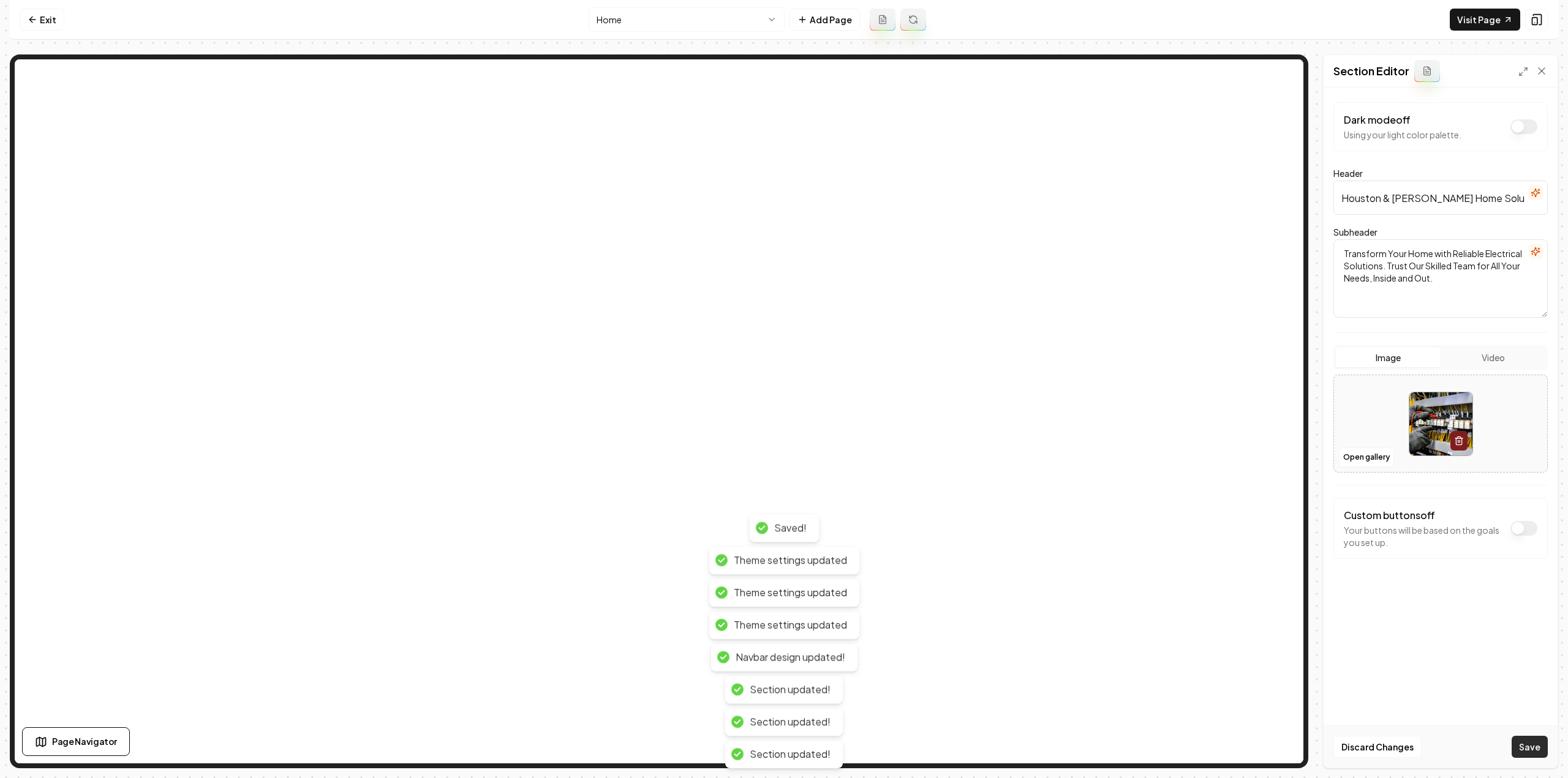
click at [1524, 744] on button "Save" at bounding box center [1529, 747] width 36 height 22
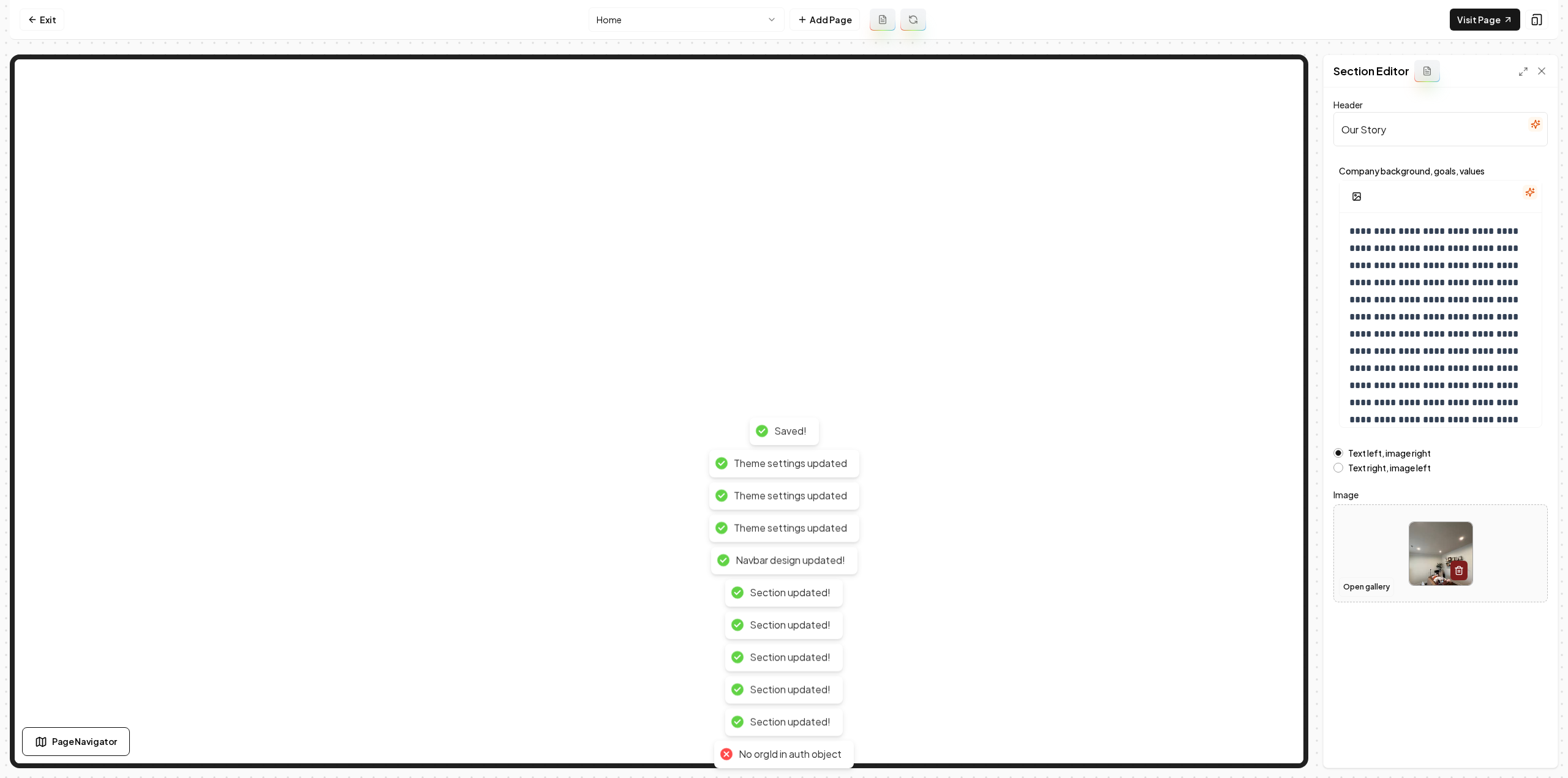
click at [1365, 584] on button "Open gallery" at bounding box center [1367, 587] width 55 height 19
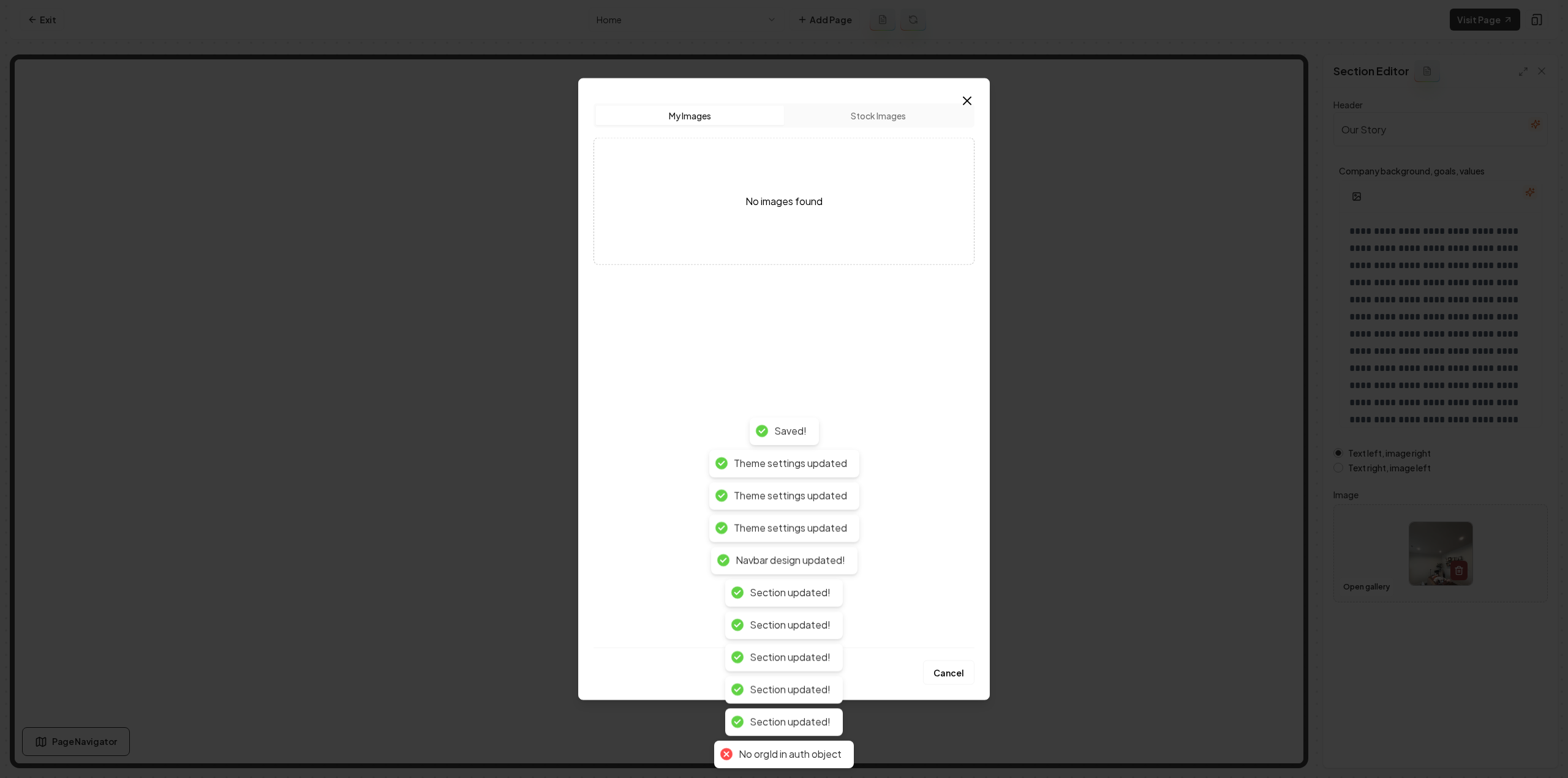
click at [855, 113] on button "Stock Images" at bounding box center [878, 115] width 188 height 19
click at [736, 111] on button "My Images" at bounding box center [690, 115] width 188 height 19
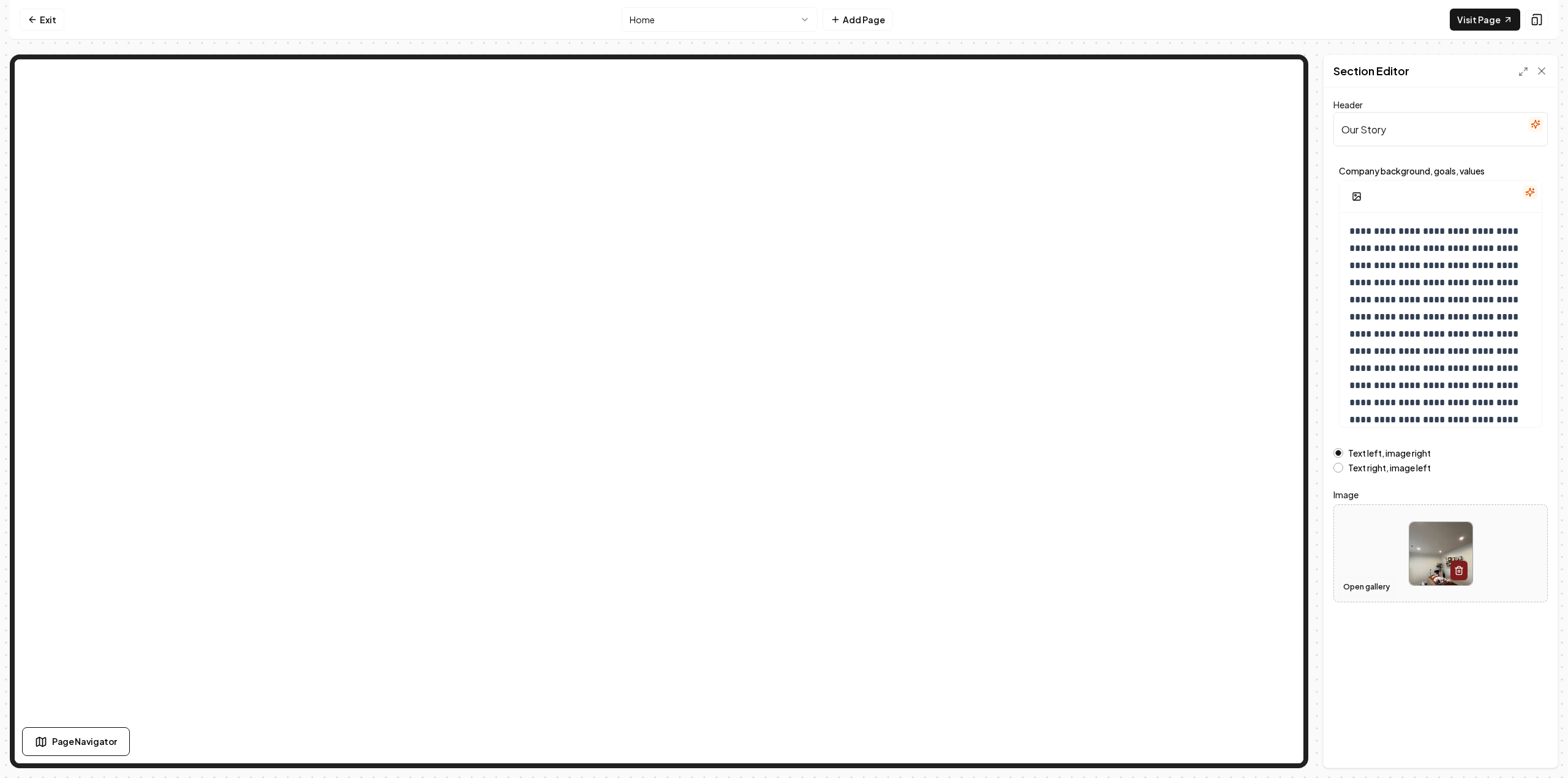
click at [1353, 577] on button "Open gallery" at bounding box center [1367, 587] width 55 height 19
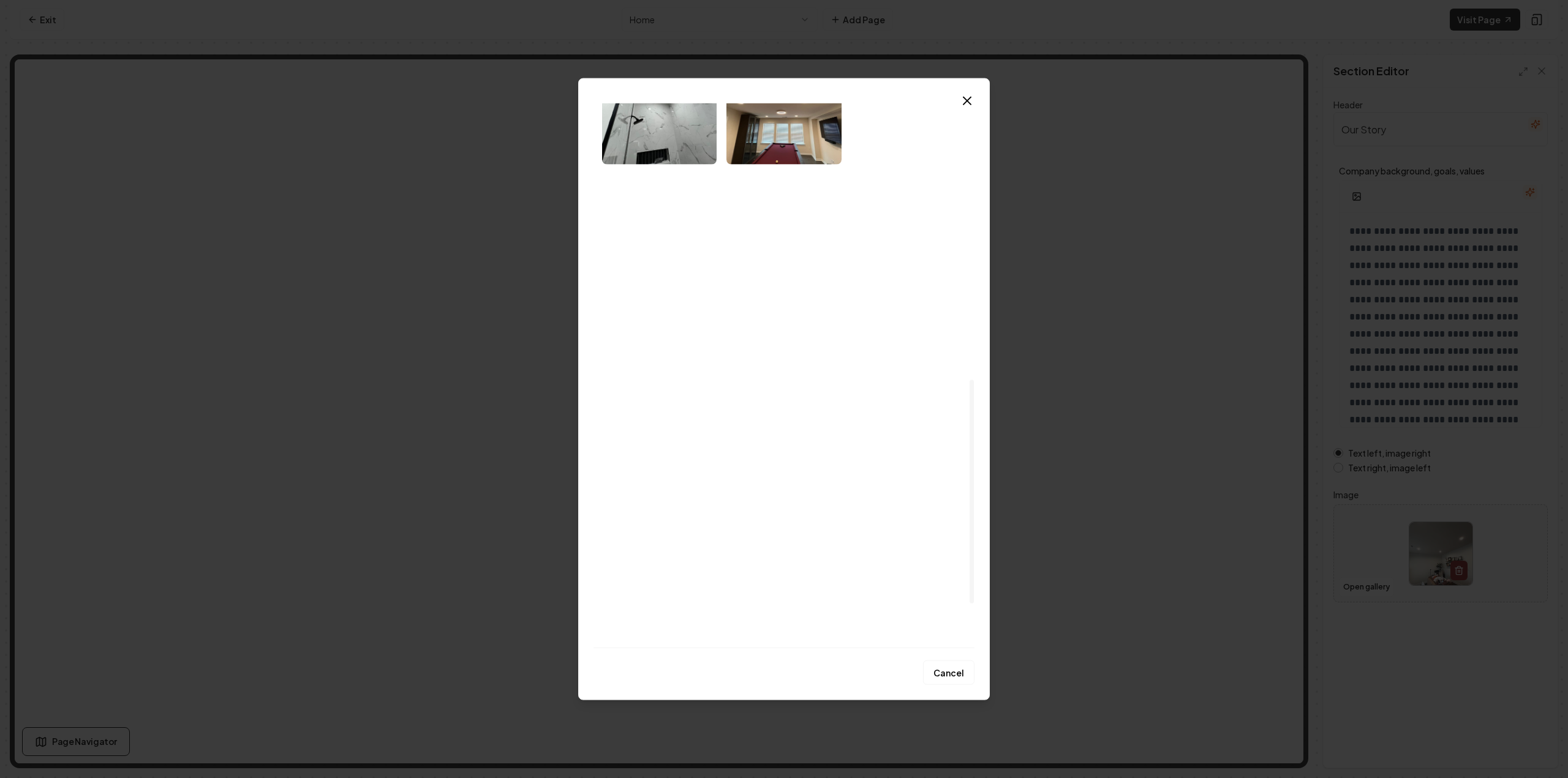
scroll to position [735, 0]
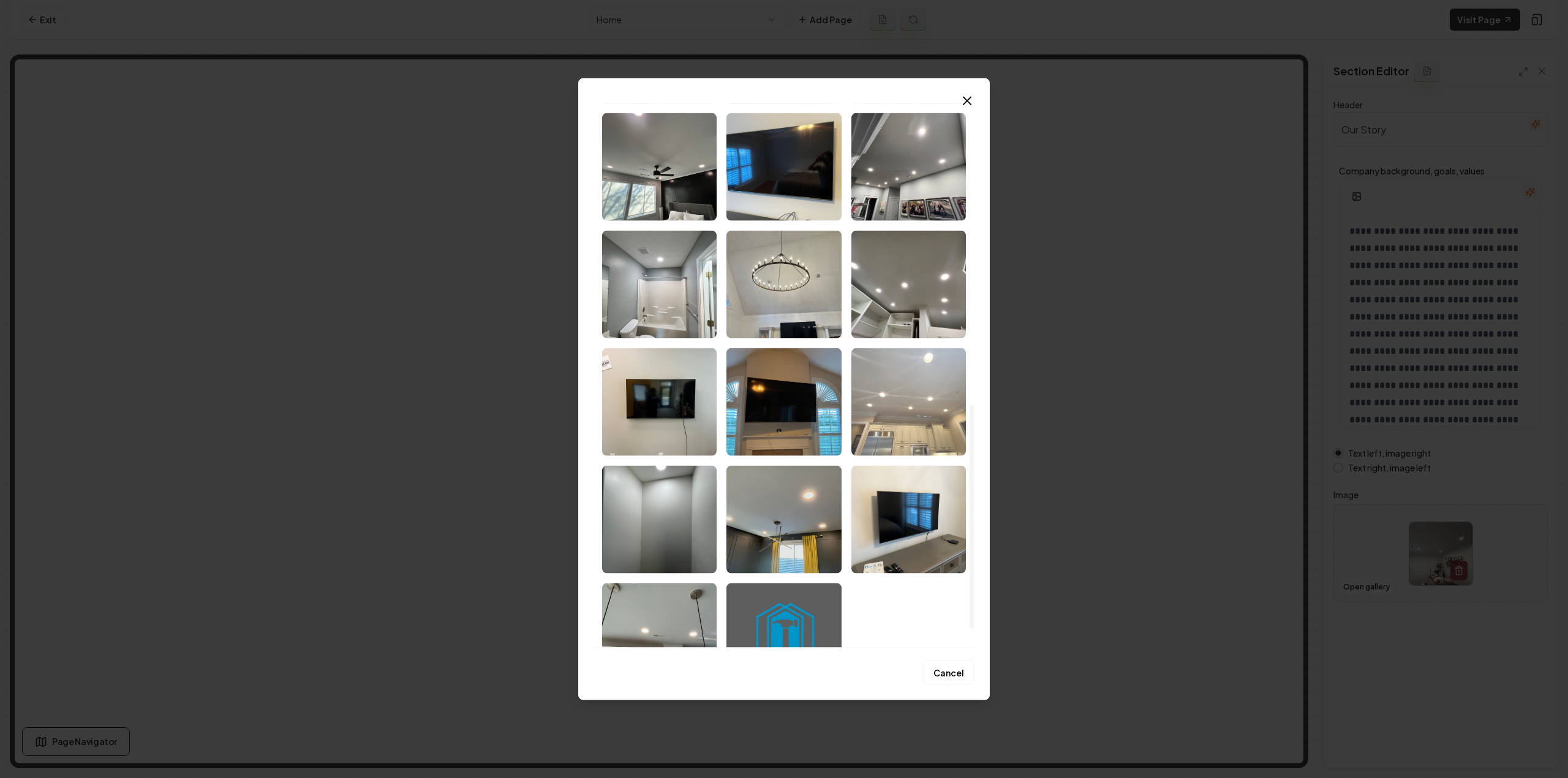
click at [926, 422] on img "Select image image_68c80eb85c7cd75eb835fddd.jpeg" at bounding box center [909, 402] width 114 height 108
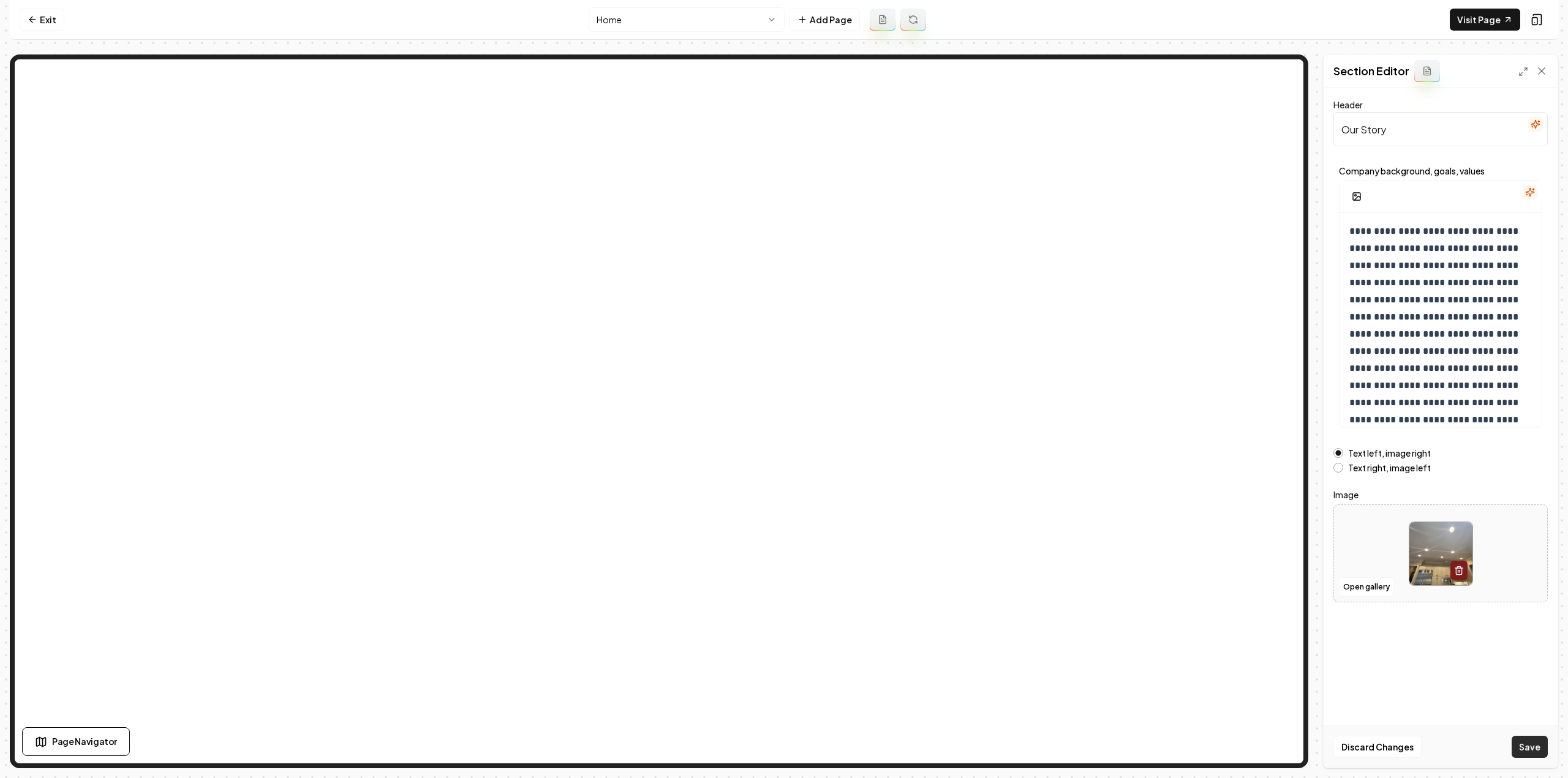
click at [1518, 738] on button "Save" at bounding box center [1529, 747] width 36 height 22
click at [1381, 584] on button "Open gallery" at bounding box center [1367, 587] width 55 height 19
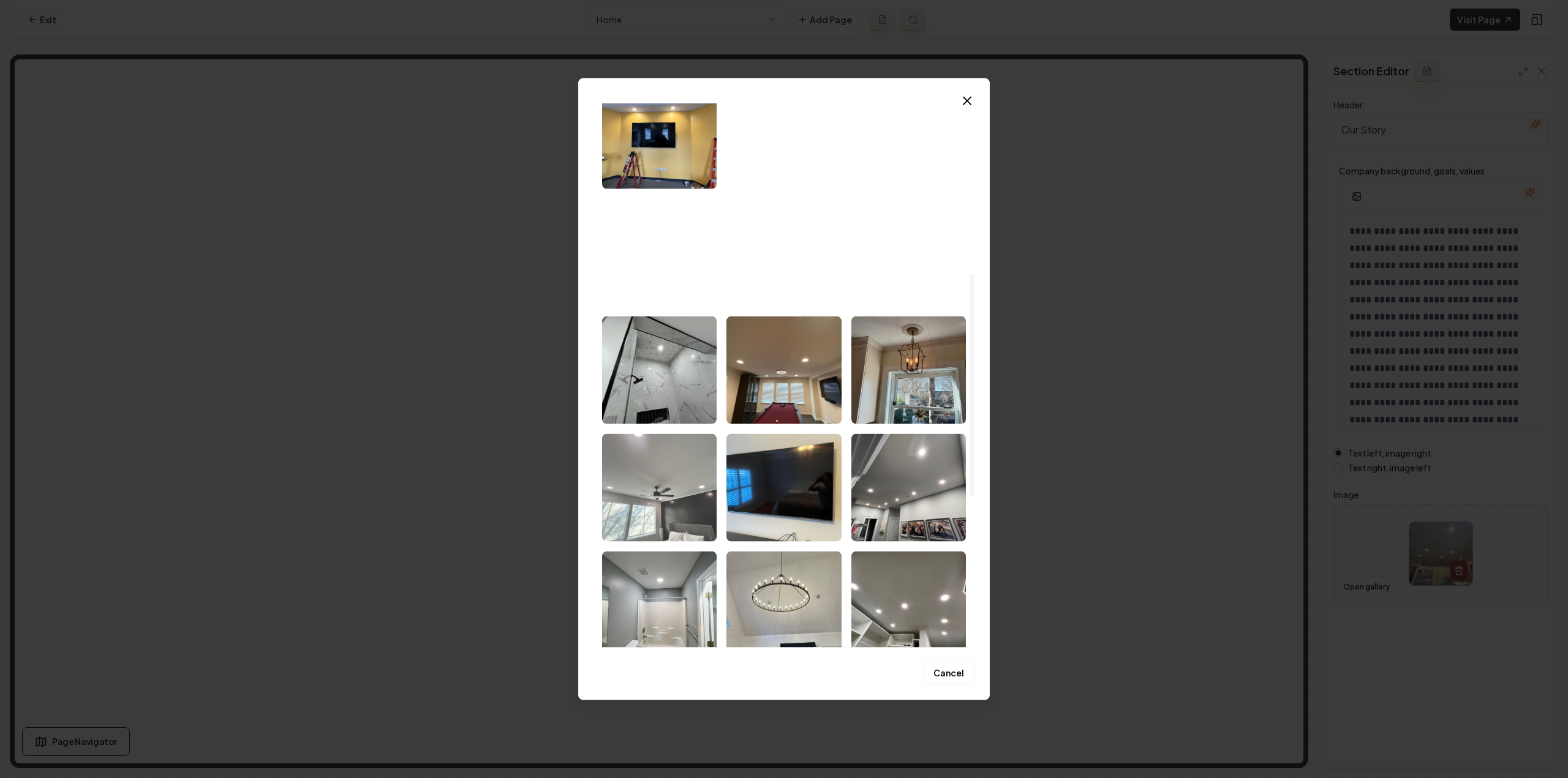
scroll to position [353, 0]
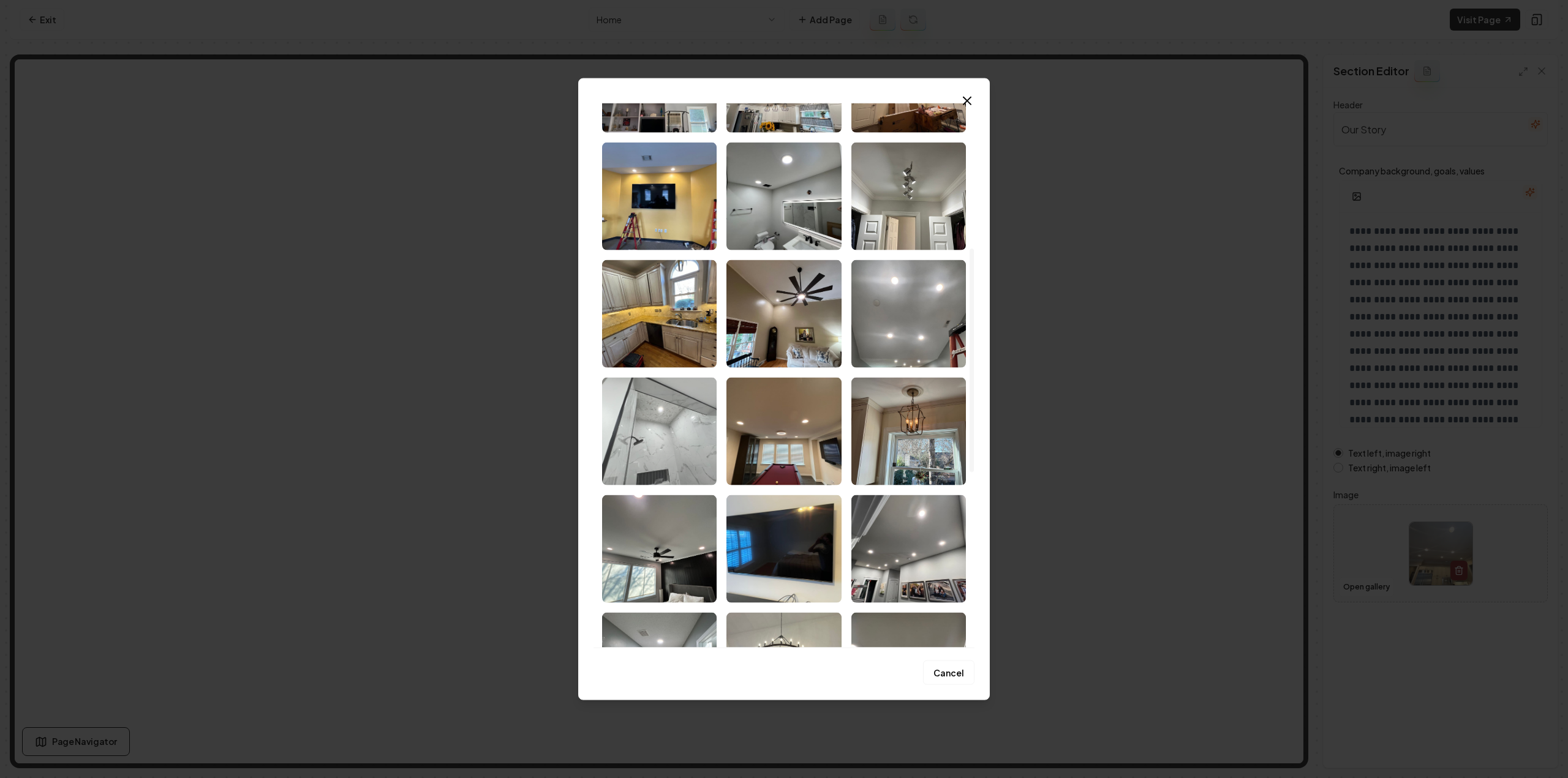
click at [664, 442] on img "Select image image_68c80eb95c7cd75eb835ffd4.jpeg" at bounding box center [659, 431] width 114 height 108
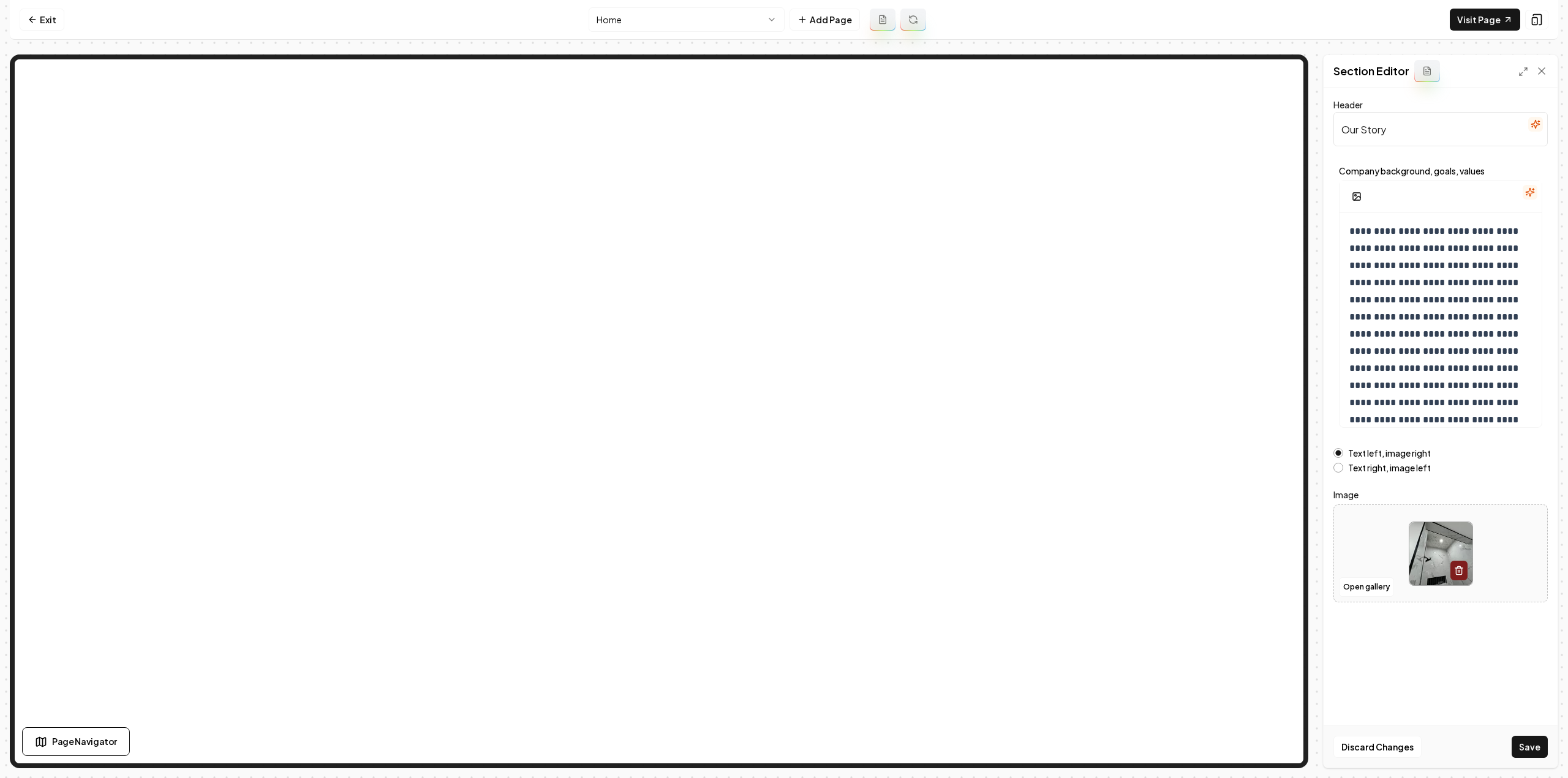
click at [1509, 737] on div "Discard Changes Save" at bounding box center [1441, 747] width 234 height 42
click at [1519, 740] on button "Save" at bounding box center [1529, 747] width 36 height 22
click at [628, 32] on nav "Exit Home Add Page Visit Page" at bounding box center [783, 20] width 1548 height 40
click at [631, 21] on html "**********" at bounding box center [784, 389] width 1568 height 778
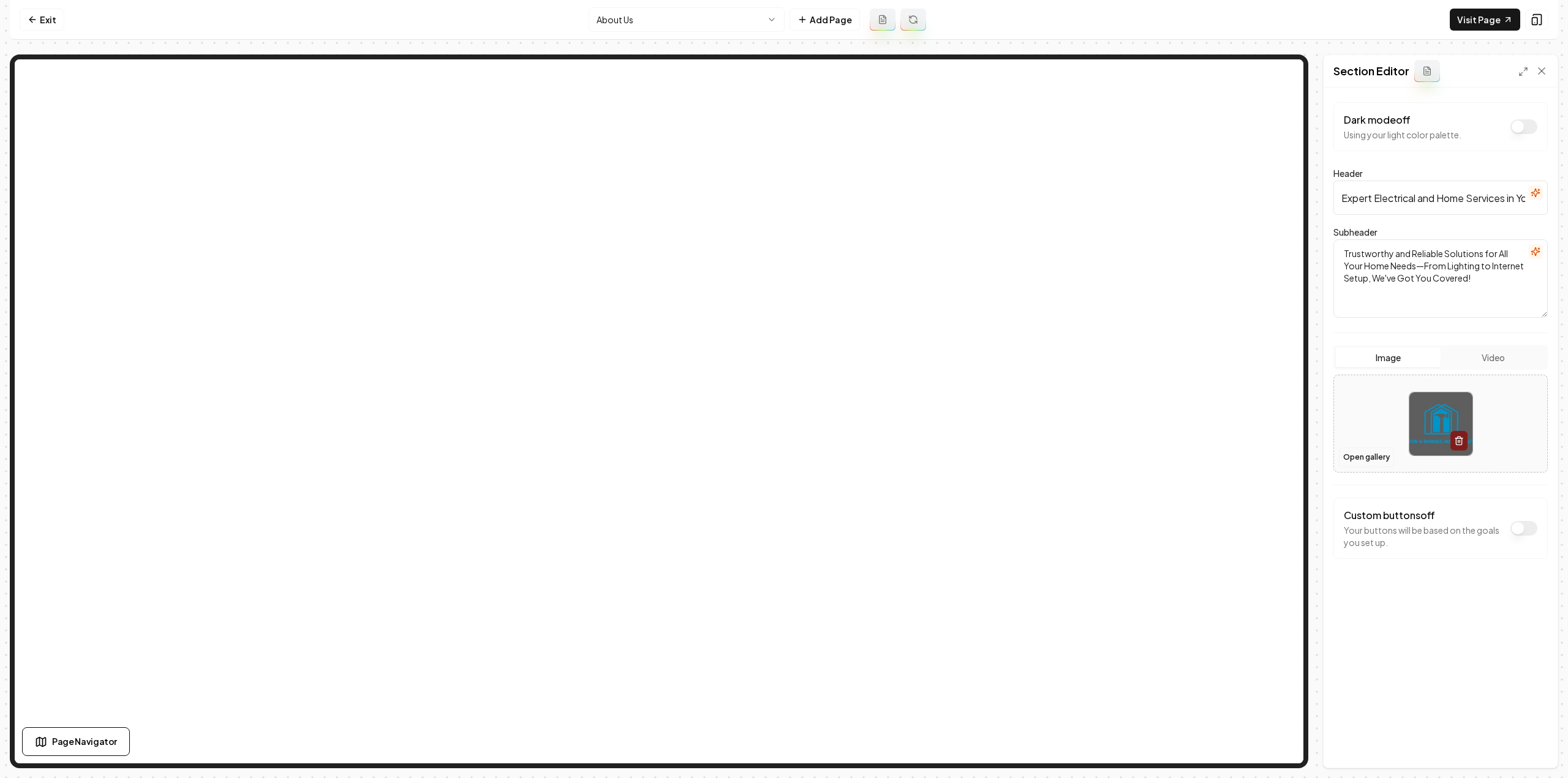
click at [1363, 458] on button "Open gallery" at bounding box center [1367, 457] width 55 height 19
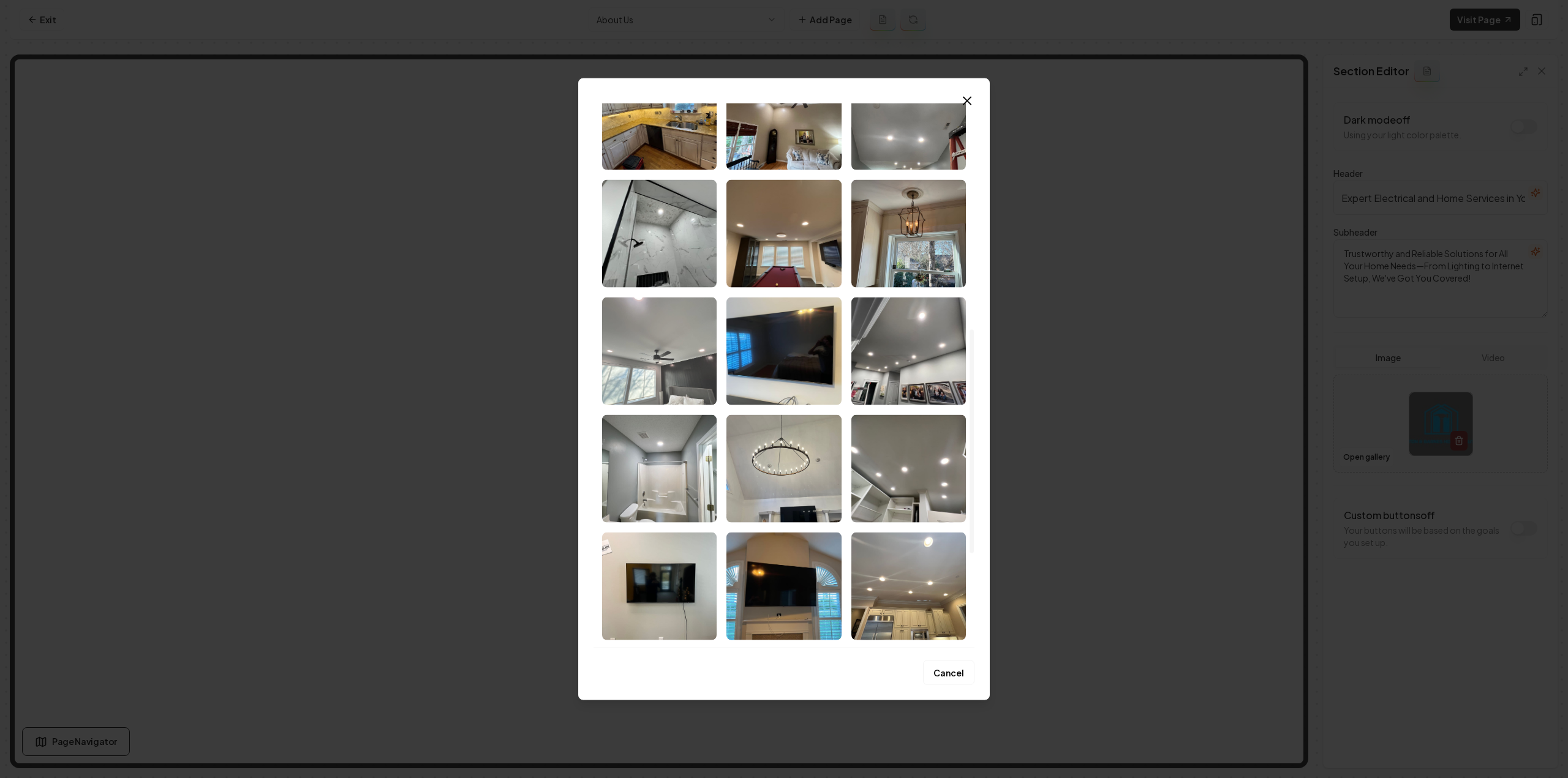
scroll to position [551, 0]
click at [652, 369] on img "Select image image_68c80eb95c7cd75eb83601d4.jpeg" at bounding box center [659, 350] width 114 height 108
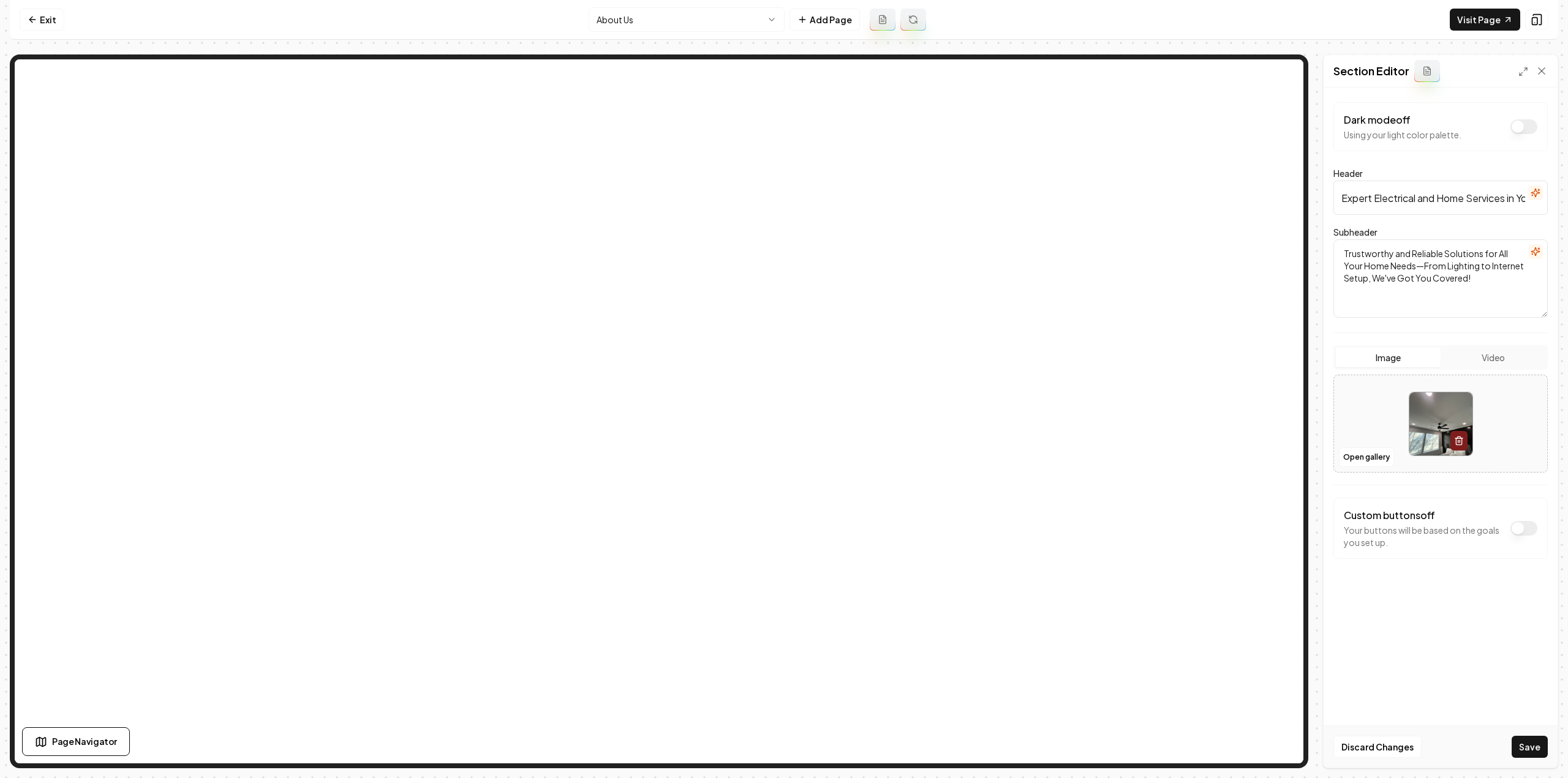
click at [1534, 757] on button "Save" at bounding box center [1529, 747] width 36 height 22
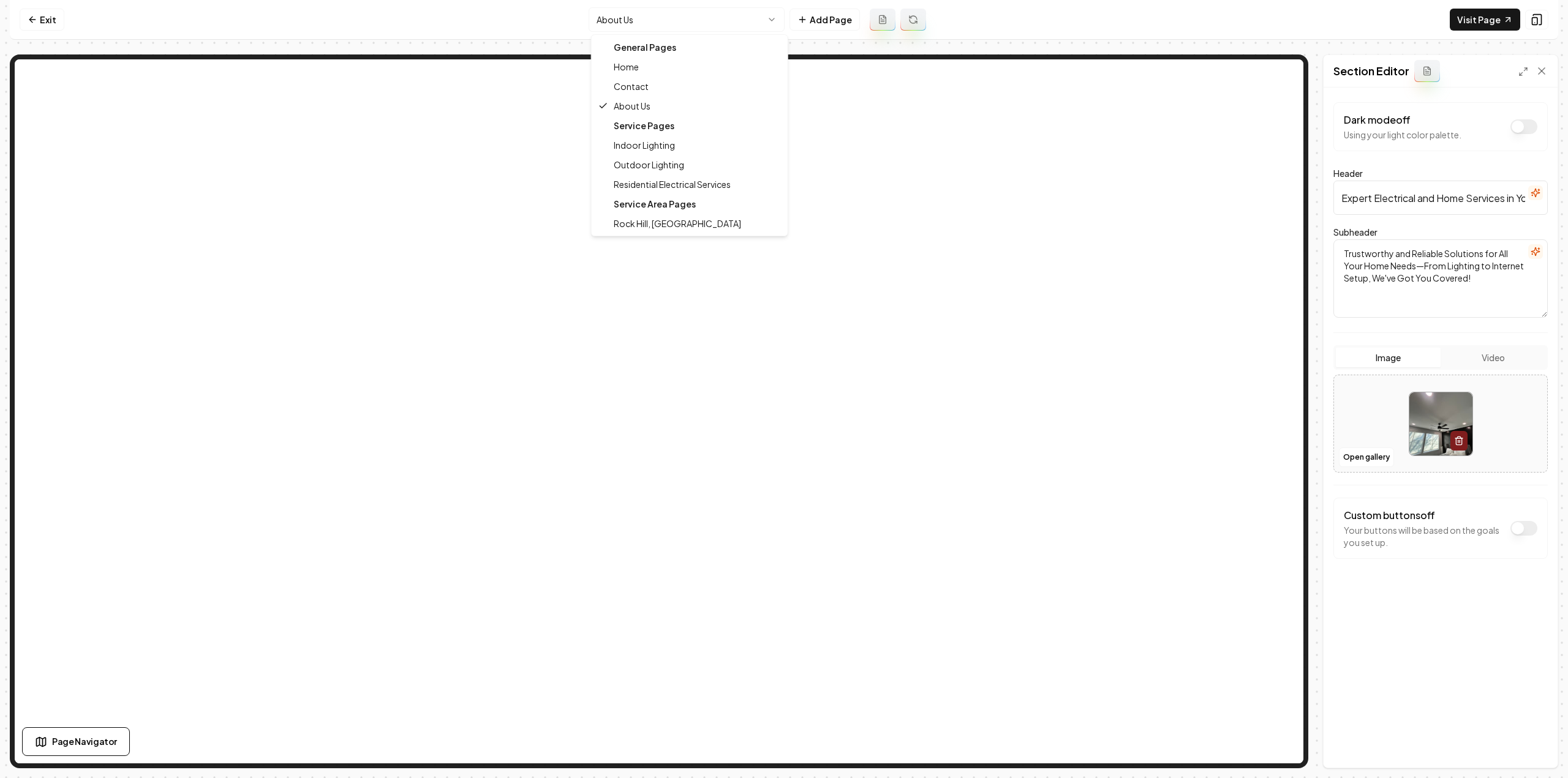
click at [653, 23] on html "Computer Required This feature is only available on a computer. Please switch t…" at bounding box center [784, 389] width 1568 height 778
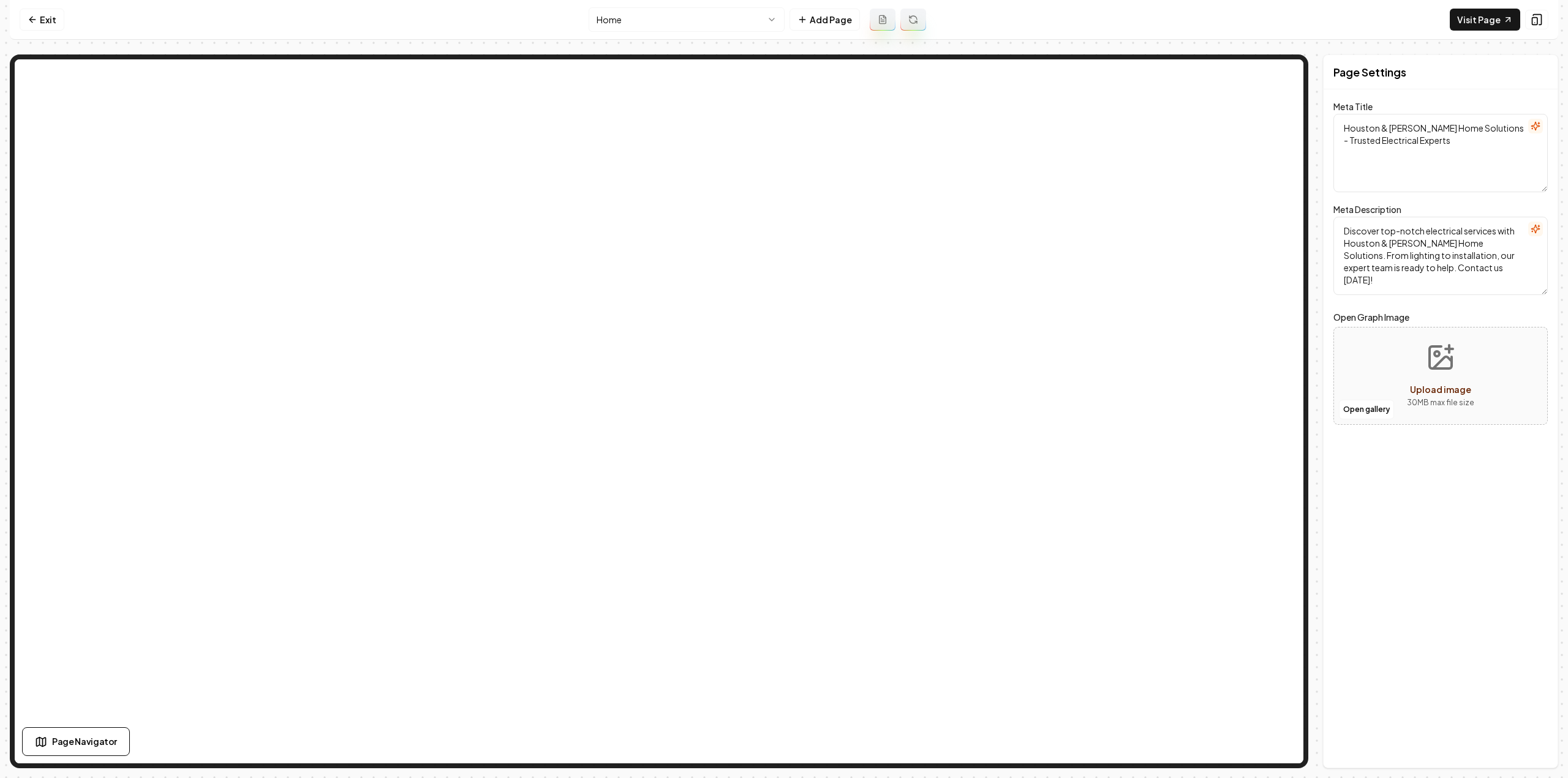
click at [708, 6] on html "Computer Required This feature is only available on a computer. Please switch t…" at bounding box center [784, 389] width 1568 height 778
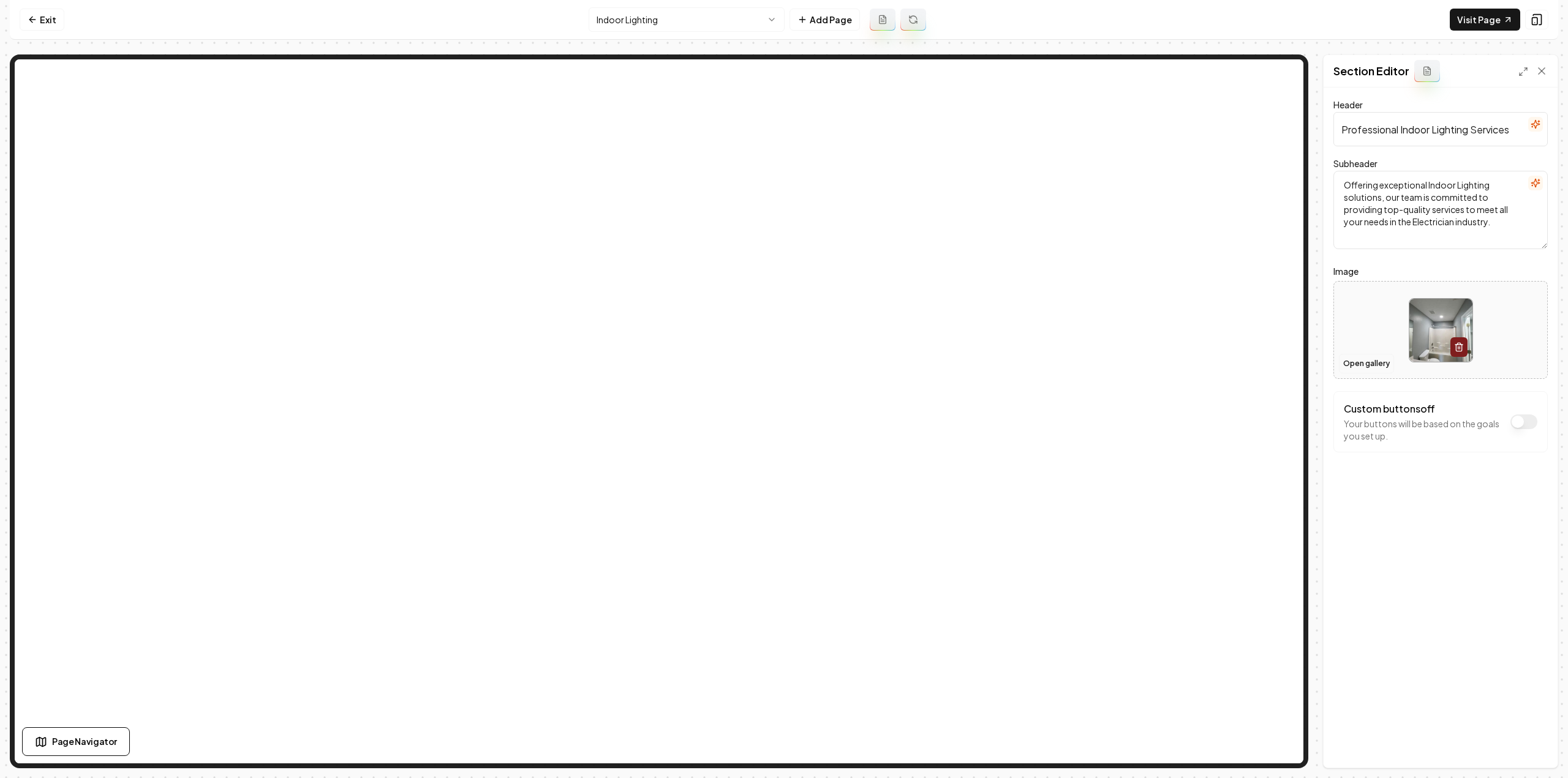
click at [1340, 361] on button "Open gallery" at bounding box center [1367, 363] width 55 height 19
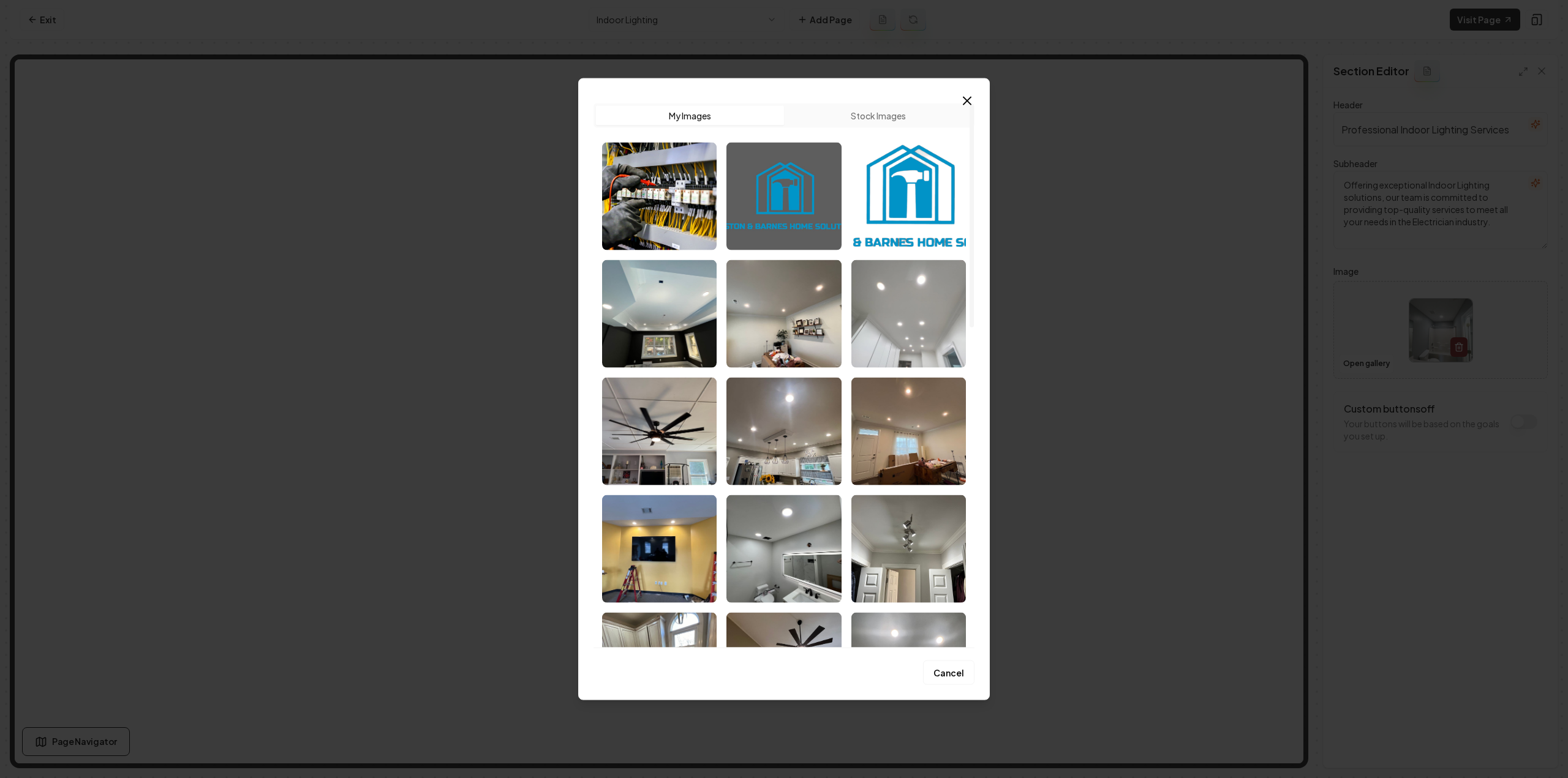
click at [906, 336] on img "Select image image_68c80eb95c7cd75eb8360619.jpeg" at bounding box center [909, 314] width 114 height 108
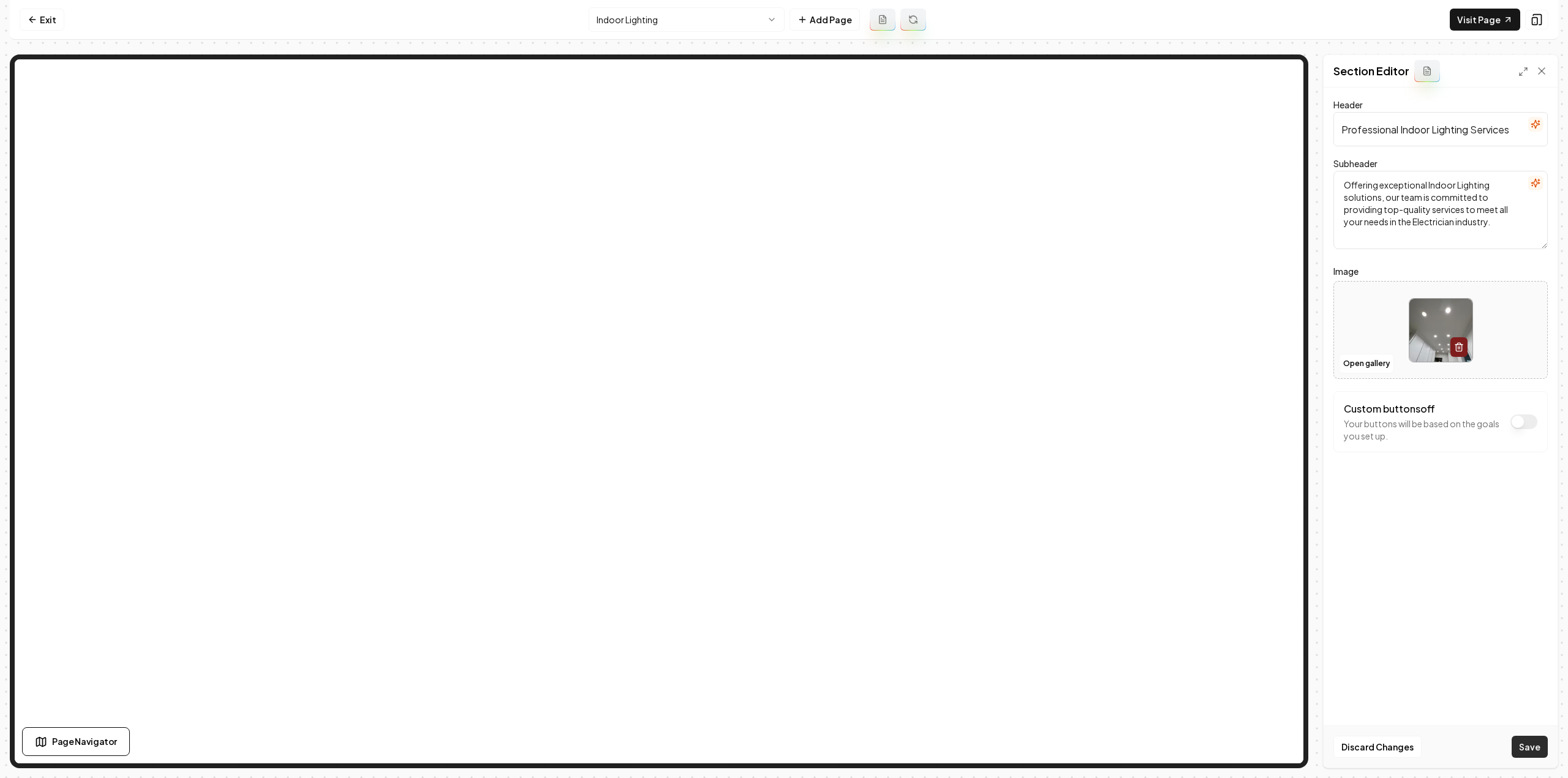
click at [1533, 748] on button "Save" at bounding box center [1529, 747] width 36 height 22
click at [691, 19] on html "Computer Required This feature is only available on a computer. Please switch t…" at bounding box center [784, 389] width 1568 height 778
click at [1358, 366] on button "Open gallery" at bounding box center [1367, 363] width 55 height 19
click at [1519, 751] on button "Save" at bounding box center [1529, 747] width 36 height 22
click at [703, 26] on html "Computer Required This feature is only available on a computer. Please switch t…" at bounding box center [784, 389] width 1568 height 778
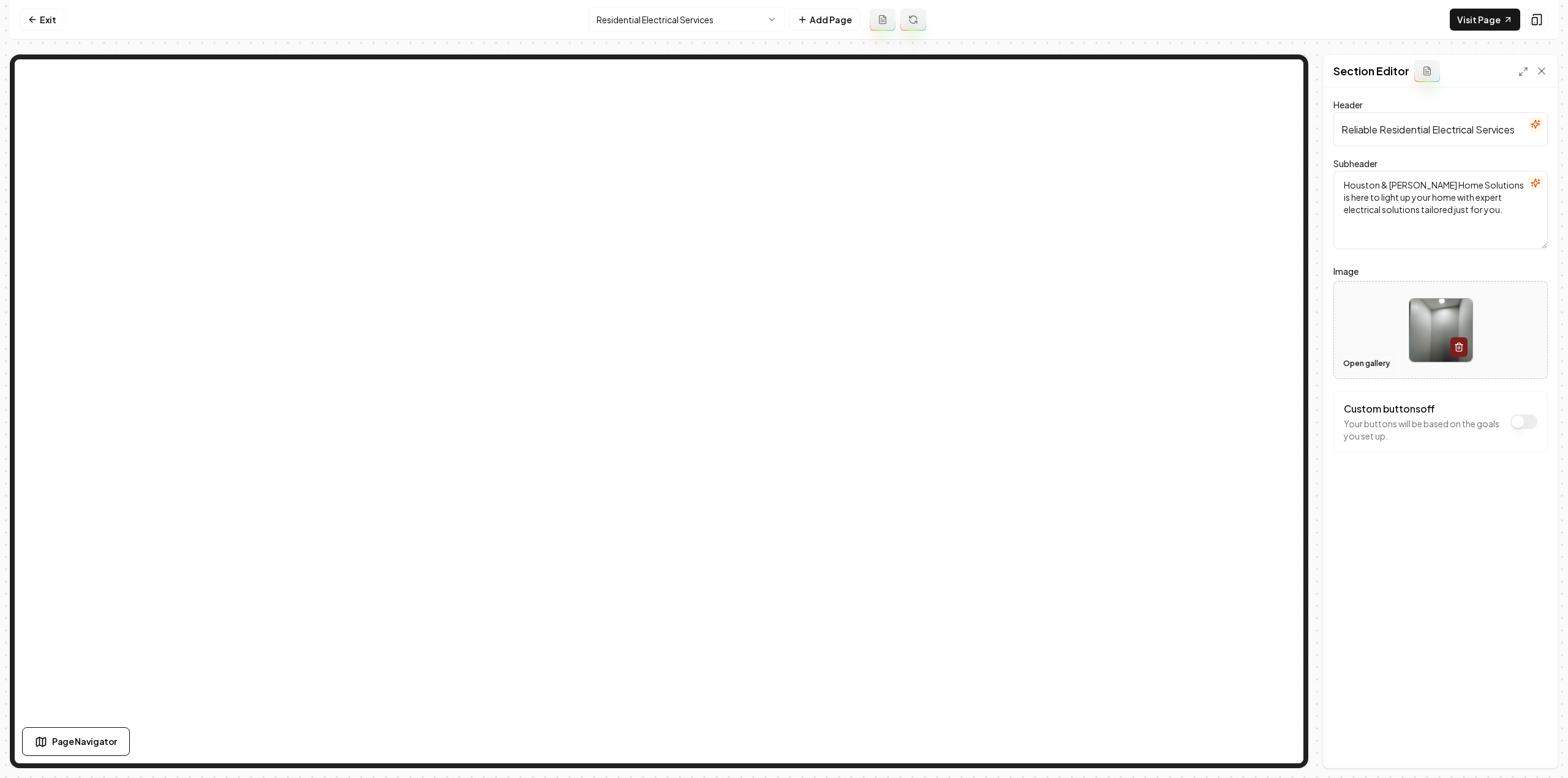
click at [1358, 362] on button "Open gallery" at bounding box center [1367, 363] width 55 height 19
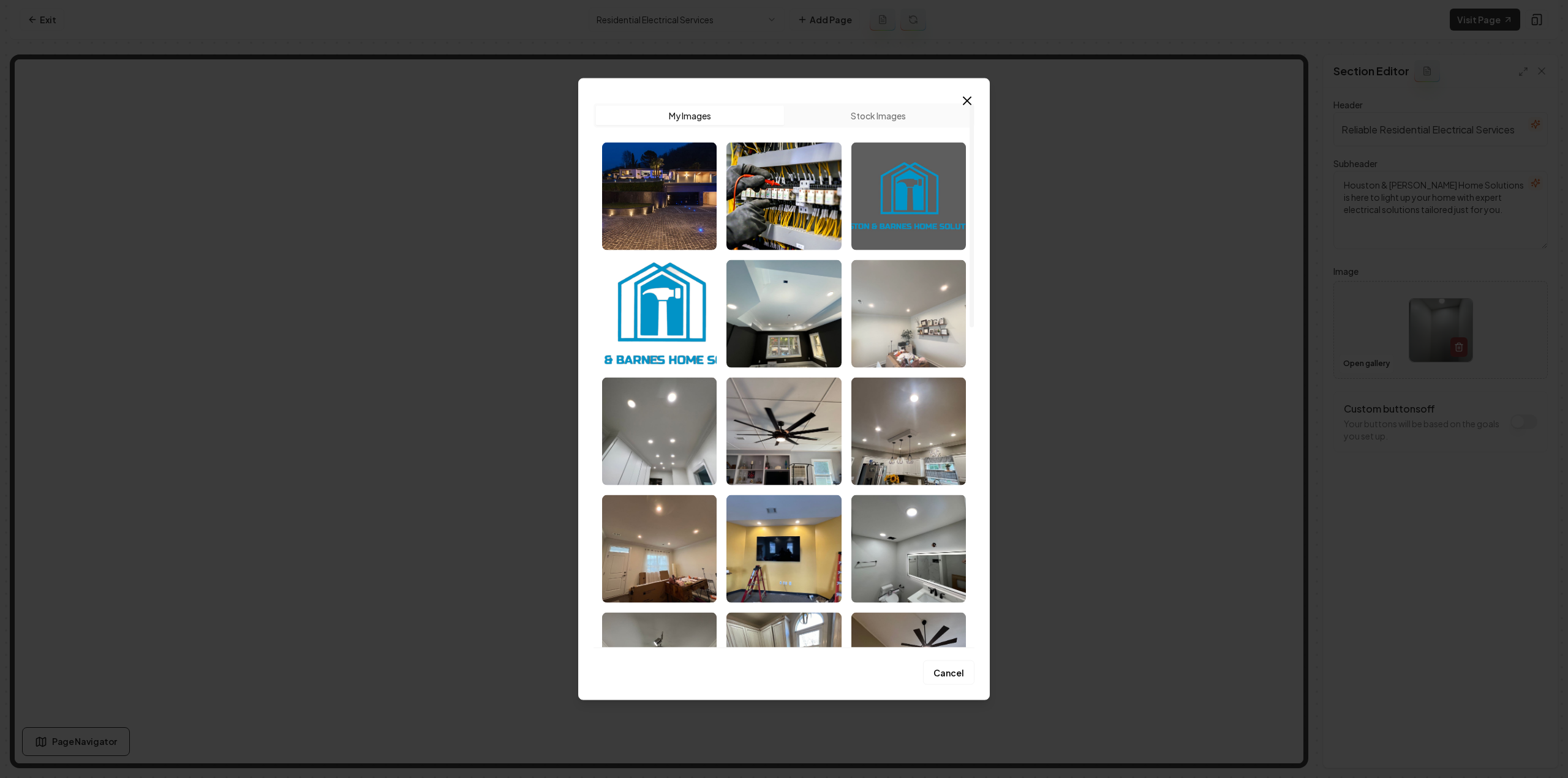
click at [930, 340] on img "Select image image_68c80eba5c7cd75eb83608c3.jpeg" at bounding box center [909, 314] width 114 height 108
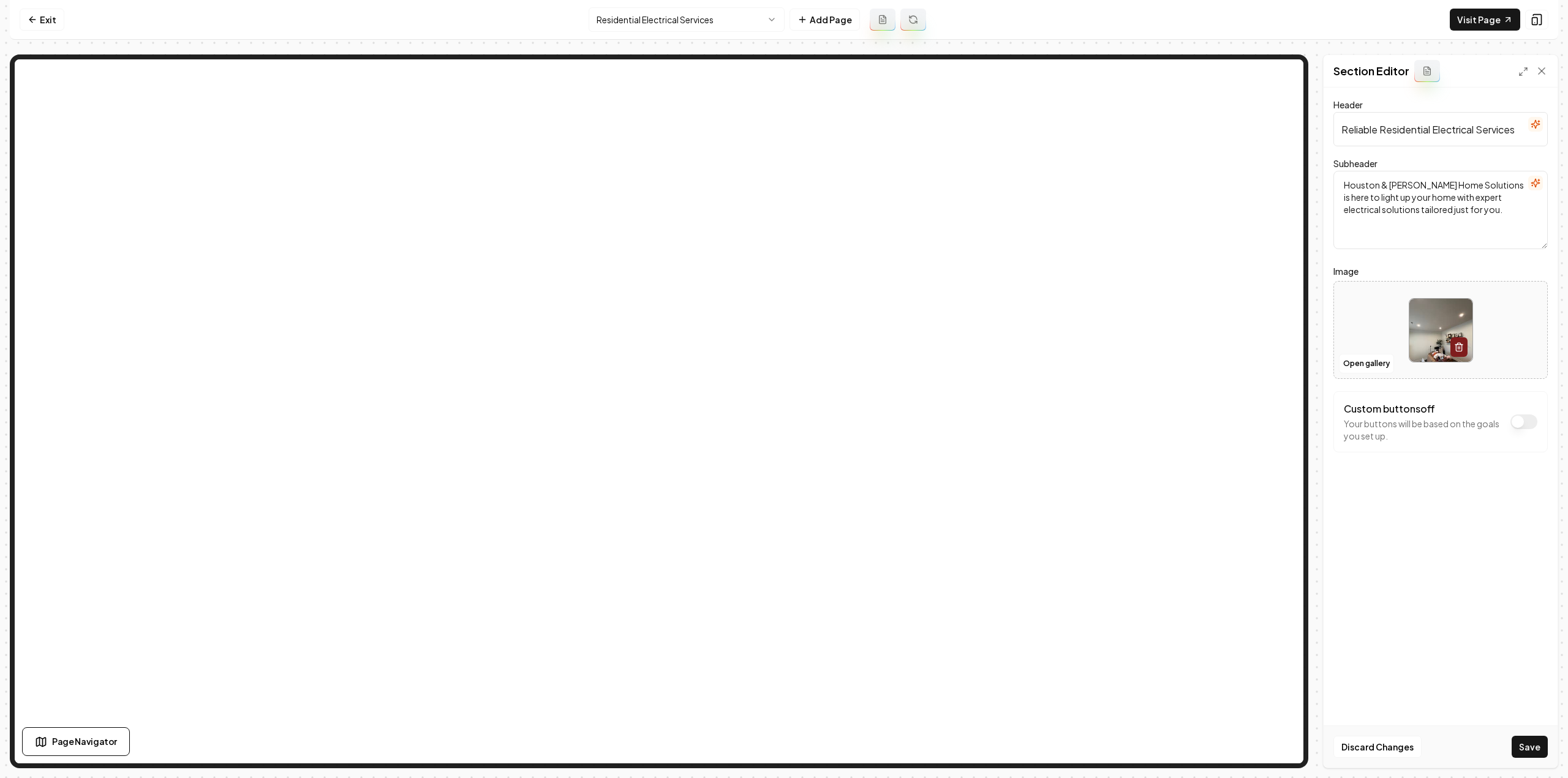
click at [1525, 749] on button "Save" at bounding box center [1529, 747] width 36 height 22
click at [641, 6] on nav "Exit Residential Electrical Services Add Page Visit Page" at bounding box center [783, 20] width 1548 height 40
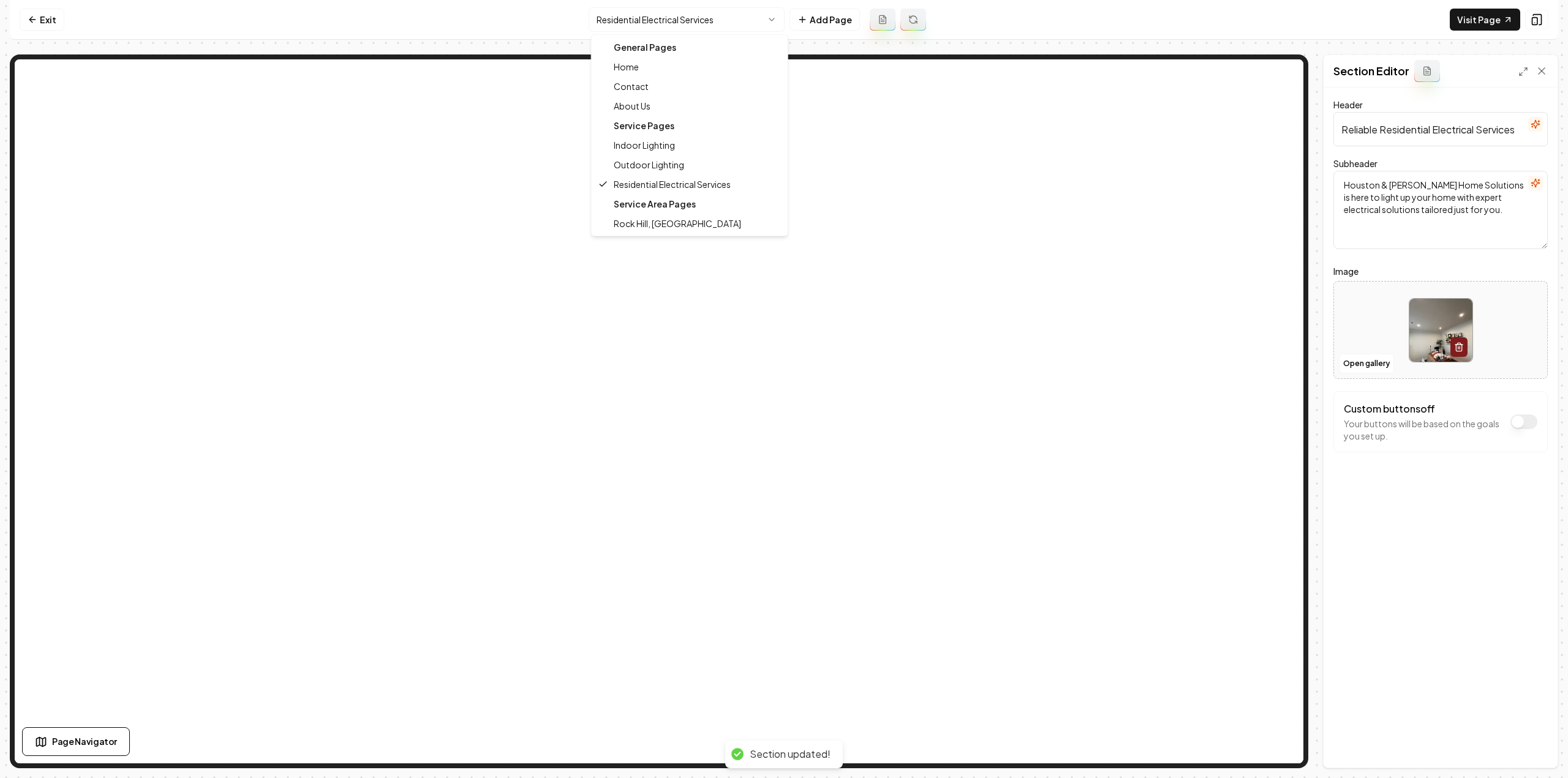
click at [640, 13] on html "Computer Required This feature is only available on a computer. Please switch t…" at bounding box center [784, 389] width 1568 height 778
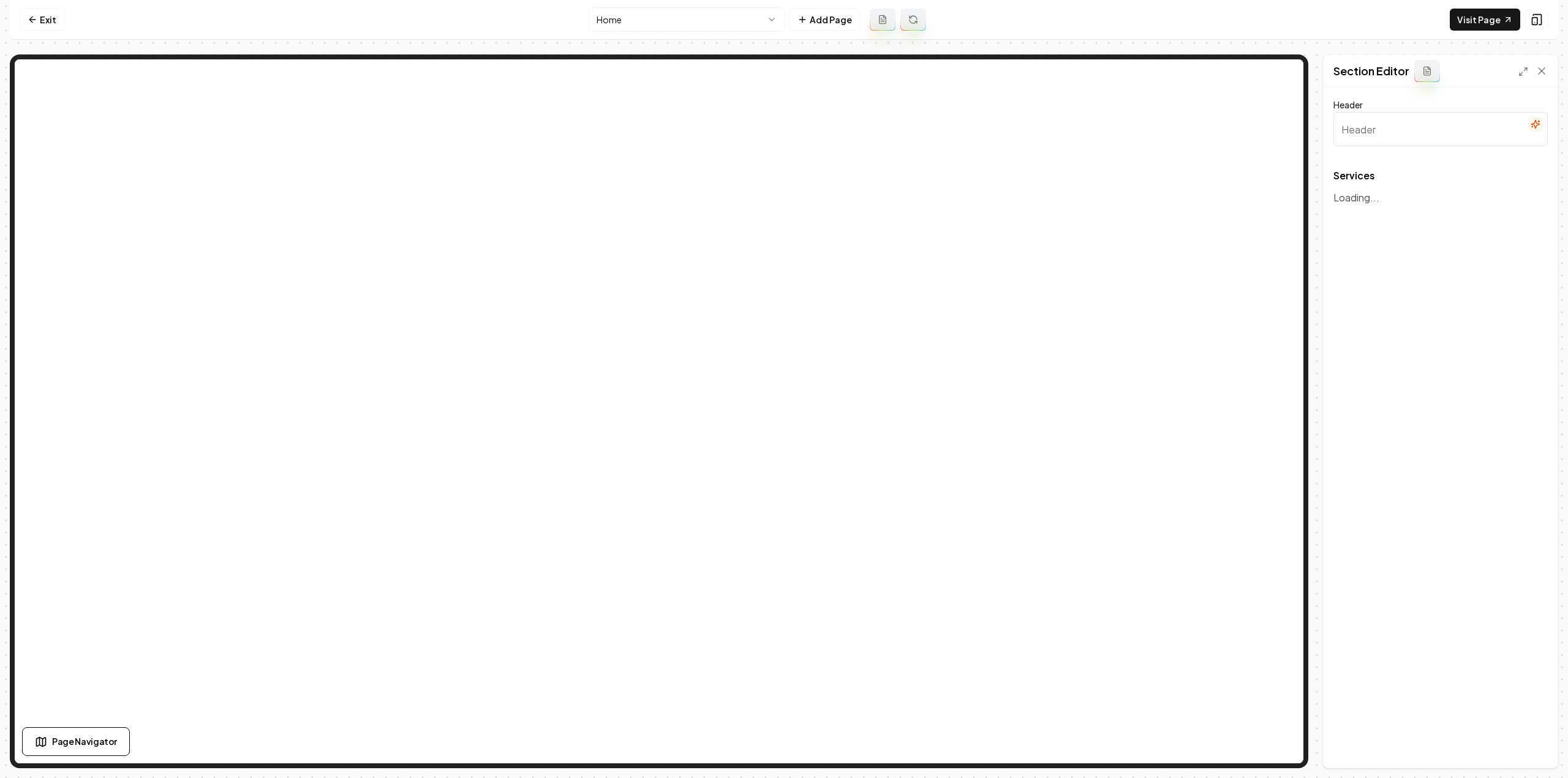
type input "Our Trusted Electrical and Home Solutions"
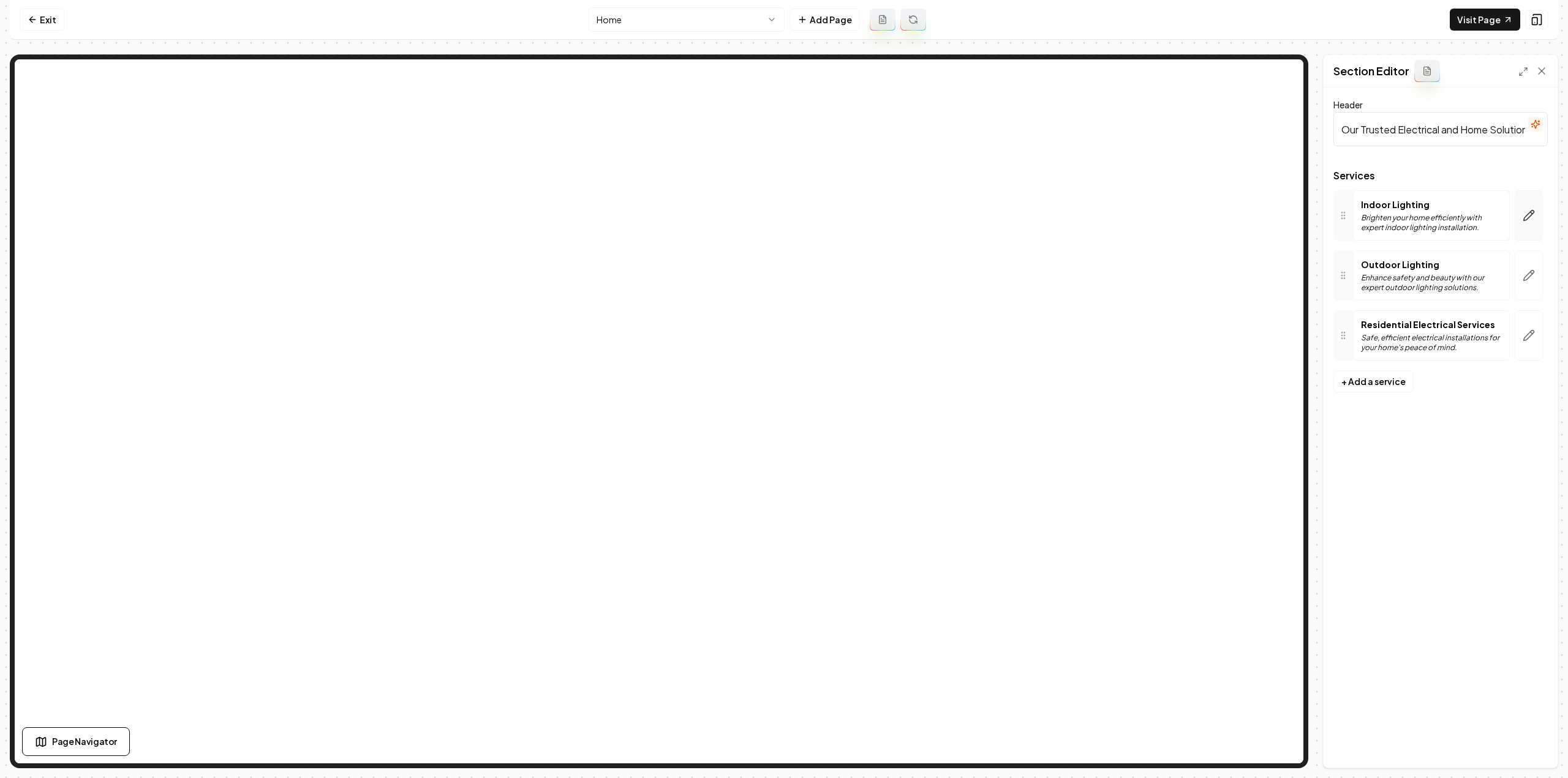
click at [1541, 210] on button "button" at bounding box center [1529, 215] width 28 height 50
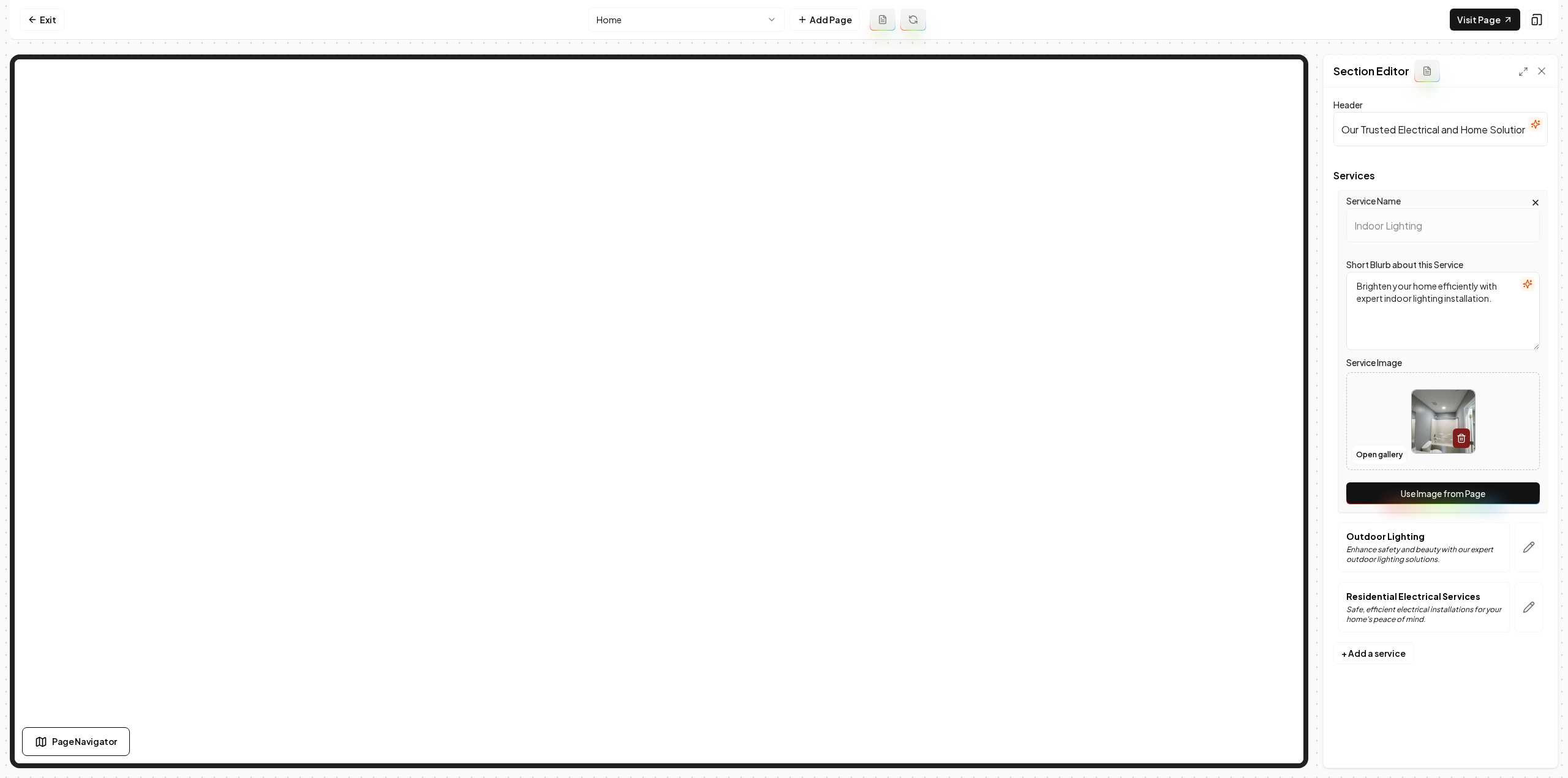
click at [1480, 494] on button "Use Image from Page" at bounding box center [1443, 493] width 194 height 22
click at [1527, 537] on button "button" at bounding box center [1529, 547] width 28 height 50
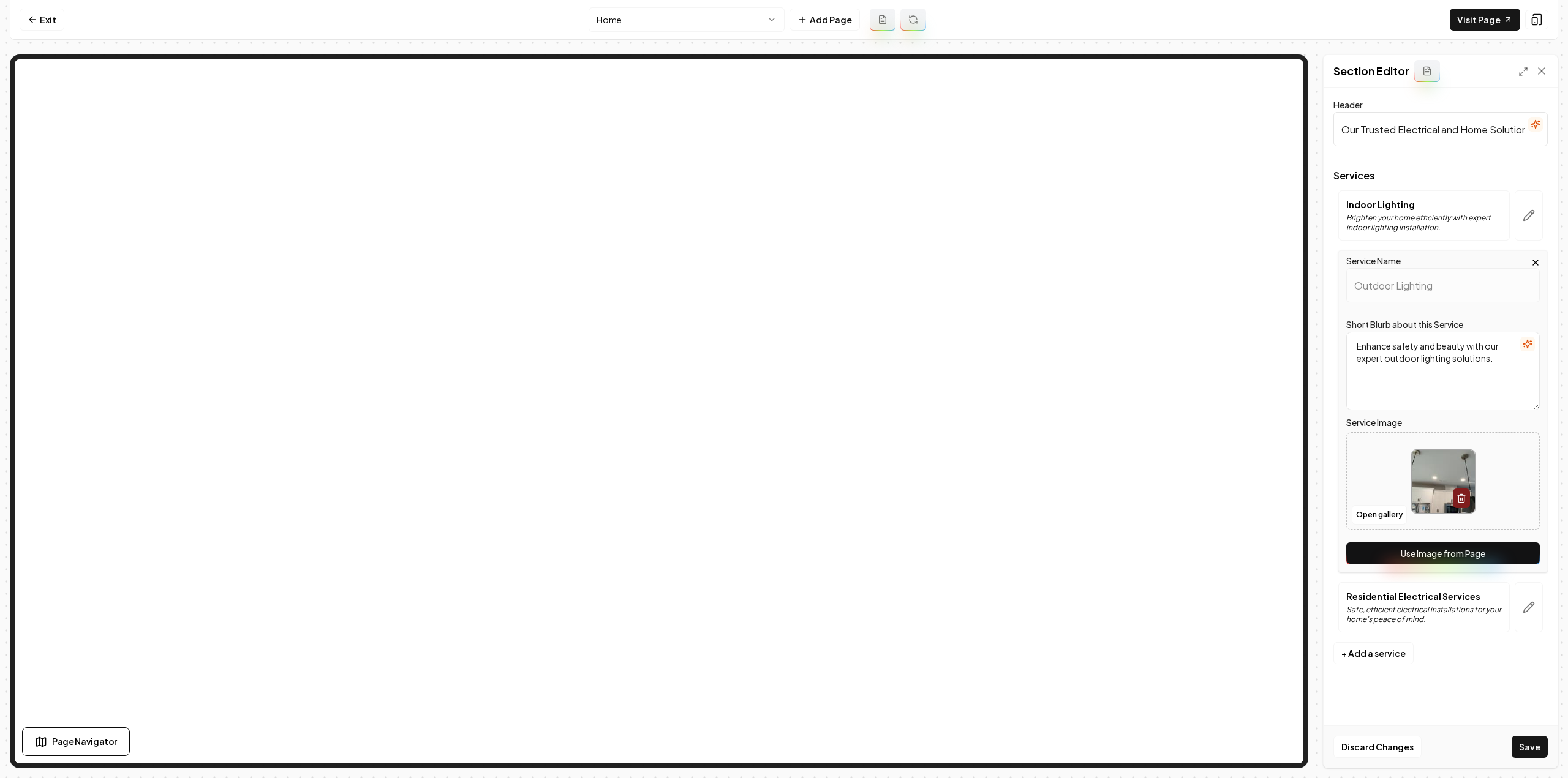
click at [1522, 545] on button "Use Image from Page" at bounding box center [1443, 554] width 194 height 22
click at [1531, 604] on icon "button" at bounding box center [1528, 607] width 12 height 12
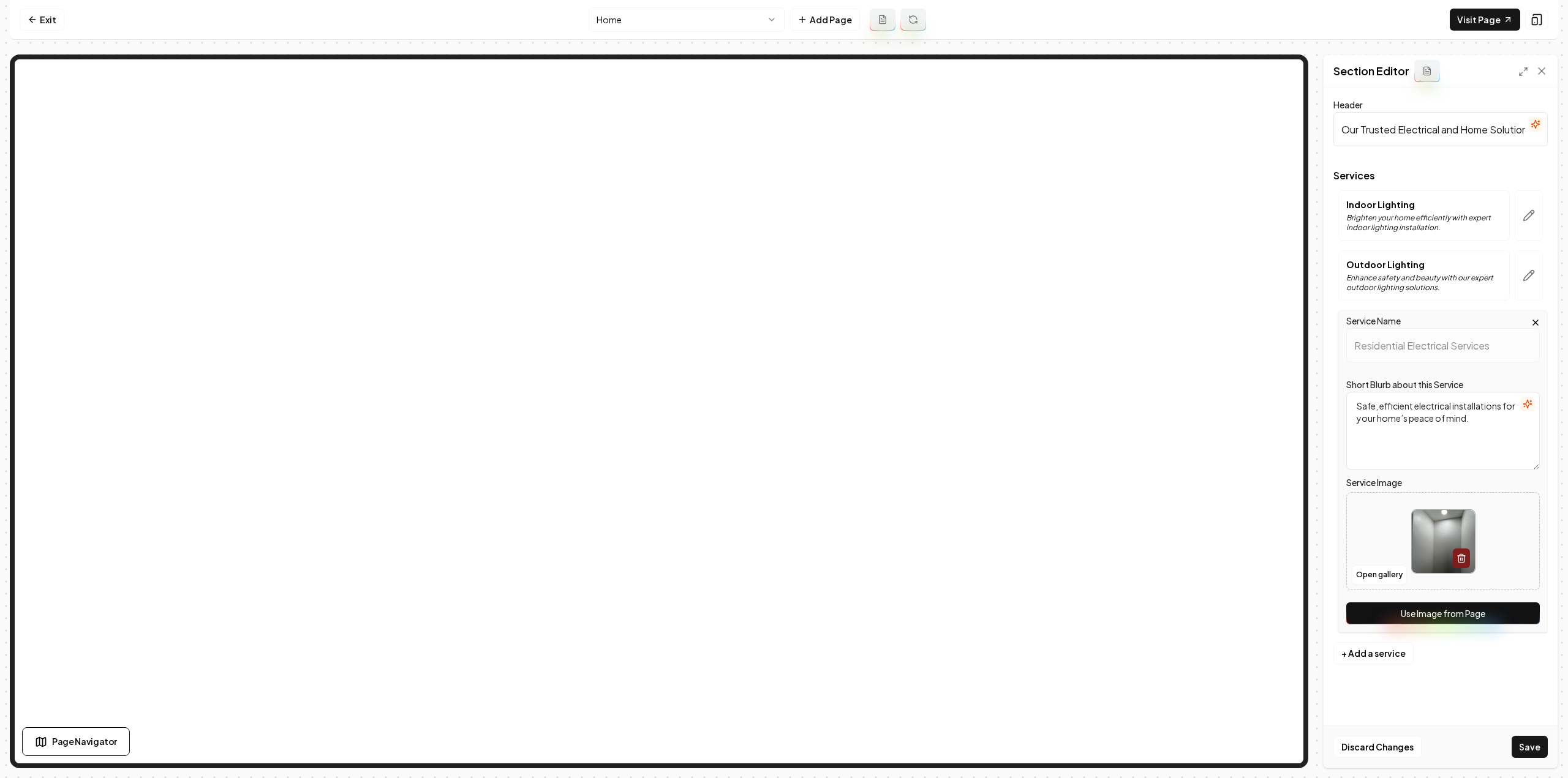
click at [1530, 606] on button "Use Image from Page" at bounding box center [1443, 613] width 194 height 22
click at [1525, 746] on button "Save" at bounding box center [1529, 747] width 36 height 22
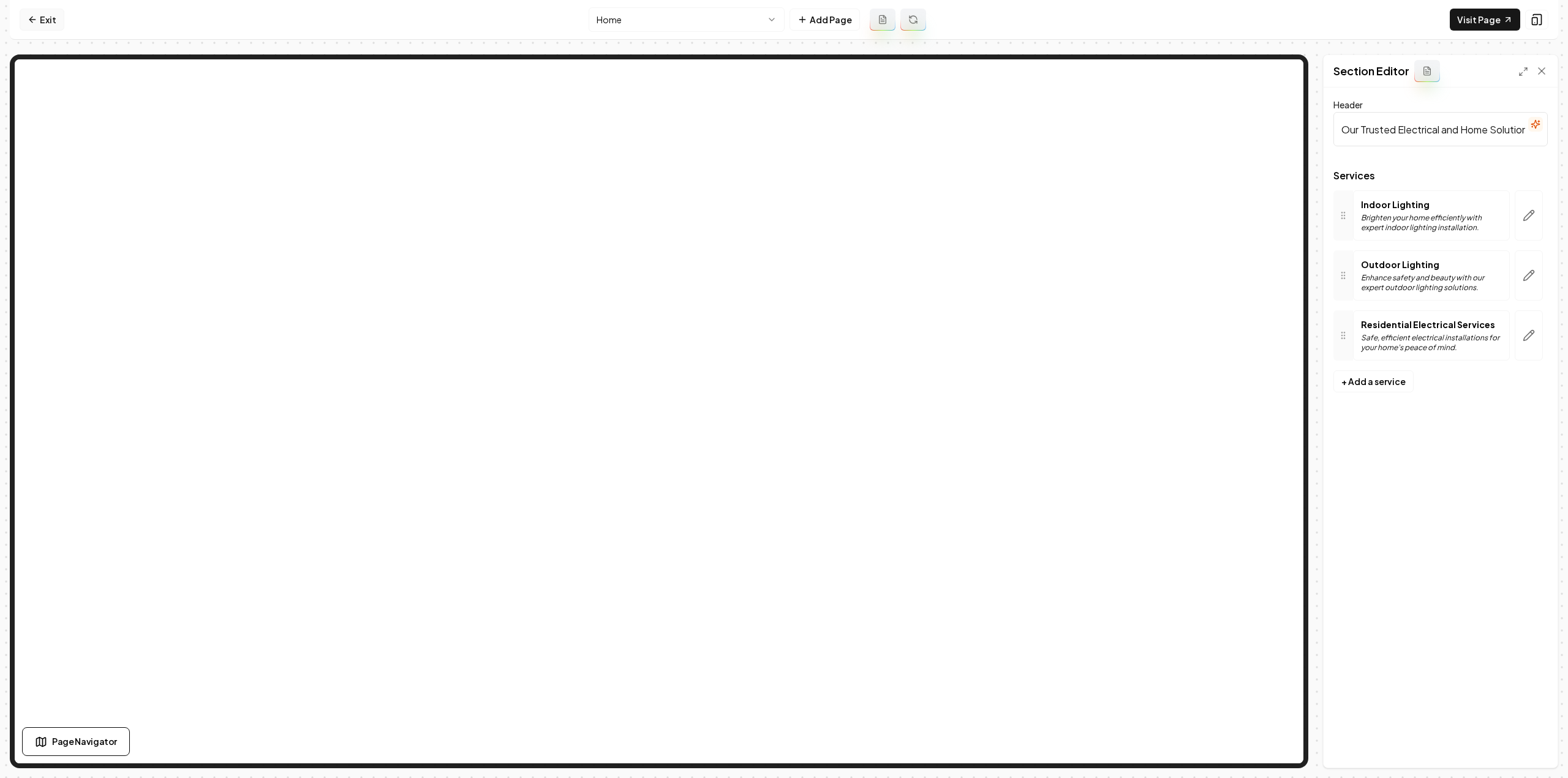
click at [33, 17] on icon at bounding box center [32, 19] width 10 height 10
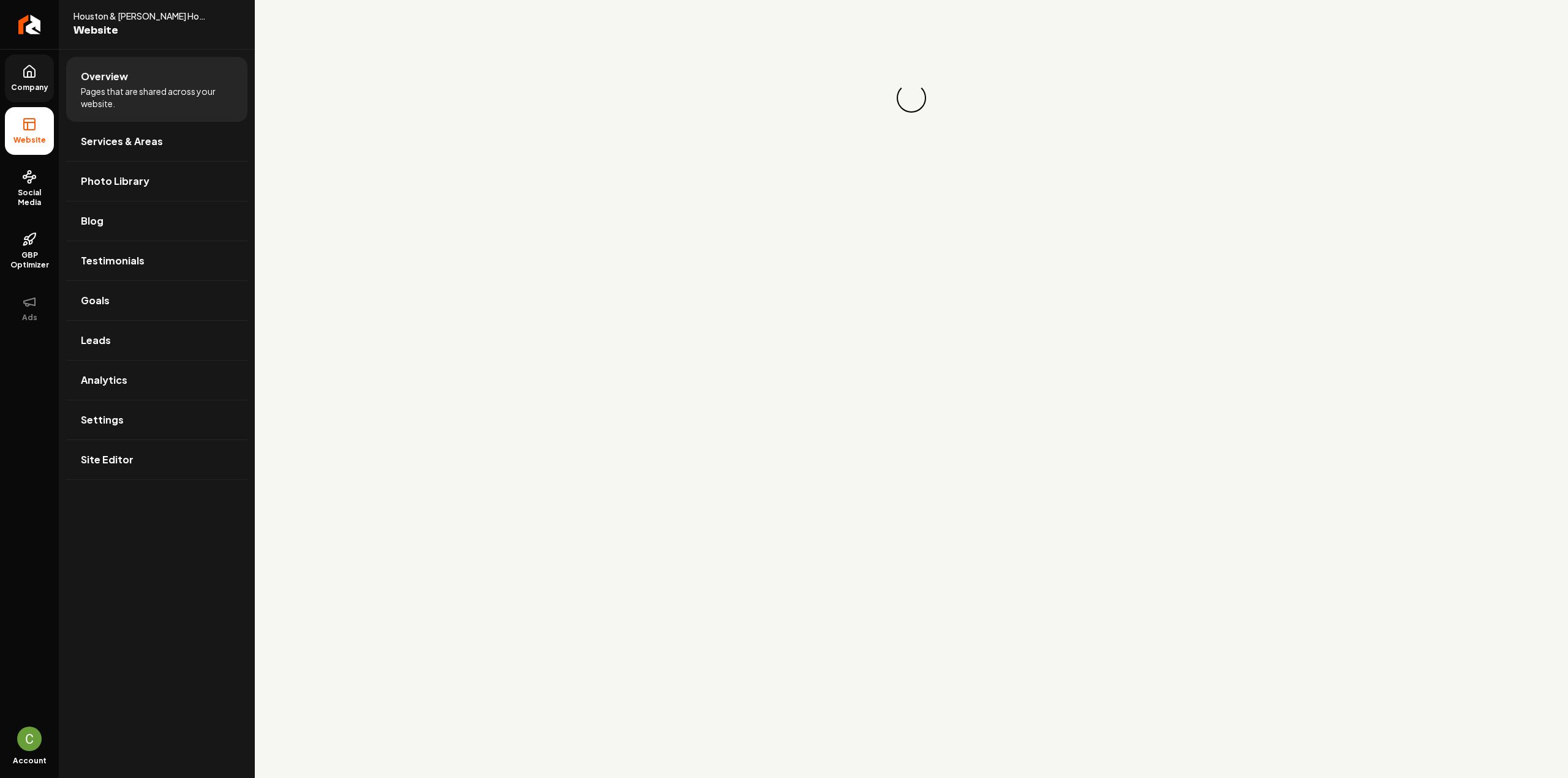
click at [30, 80] on link "Company" at bounding box center [30, 78] width 49 height 48
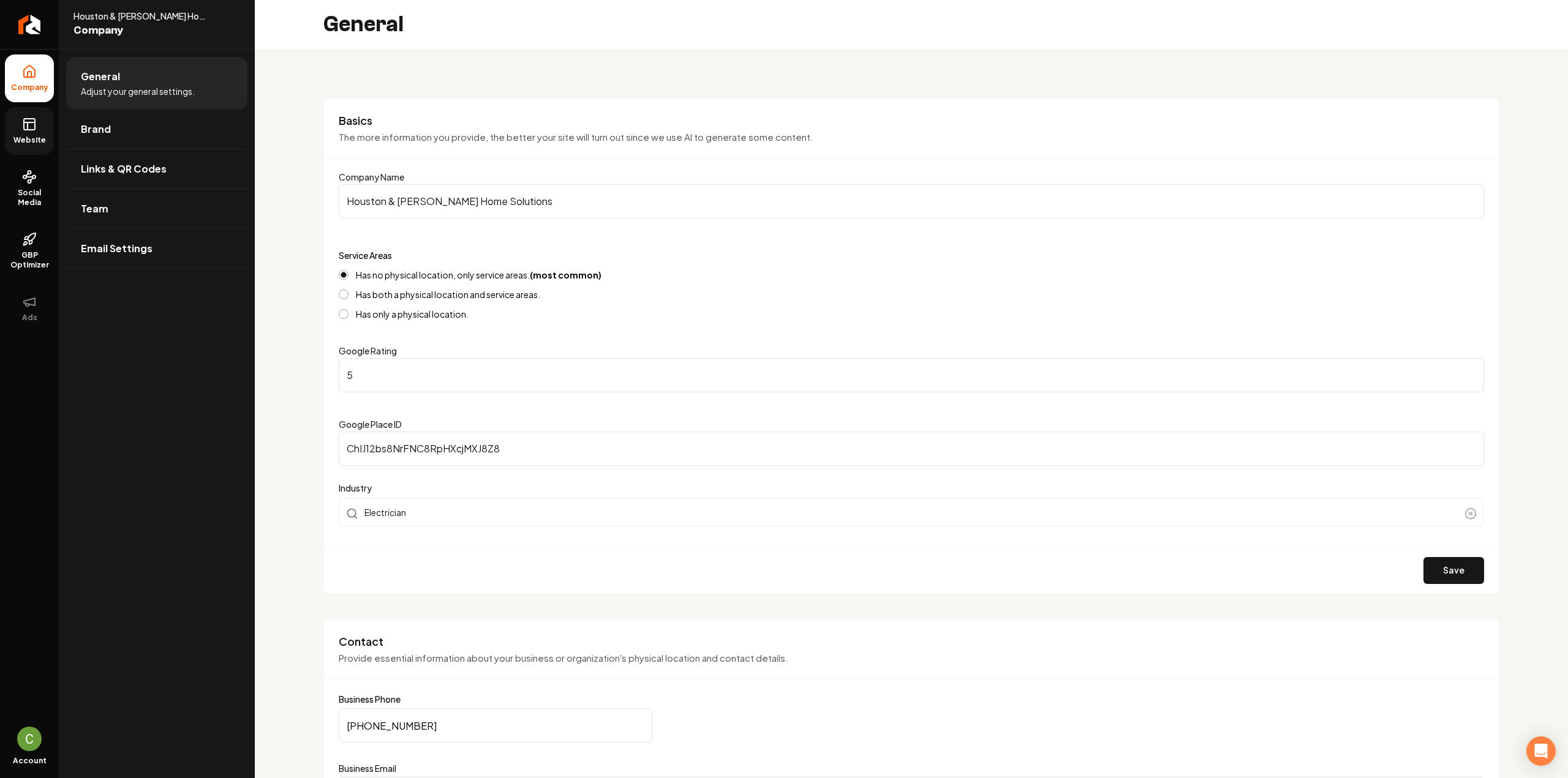
click at [32, 129] on rect at bounding box center [29, 124] width 11 height 11
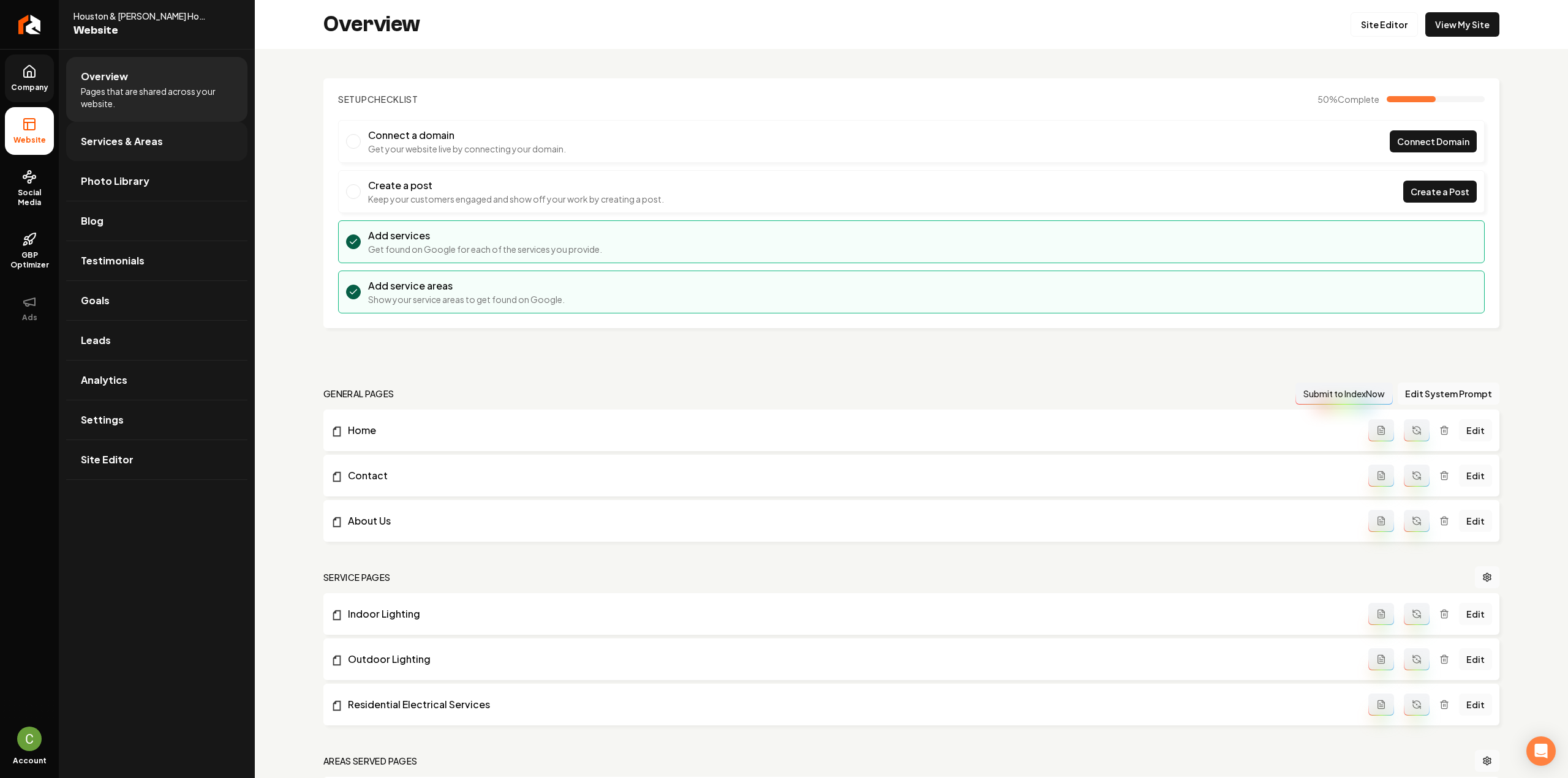
click at [91, 131] on link "Services & Areas" at bounding box center [157, 141] width 181 height 39
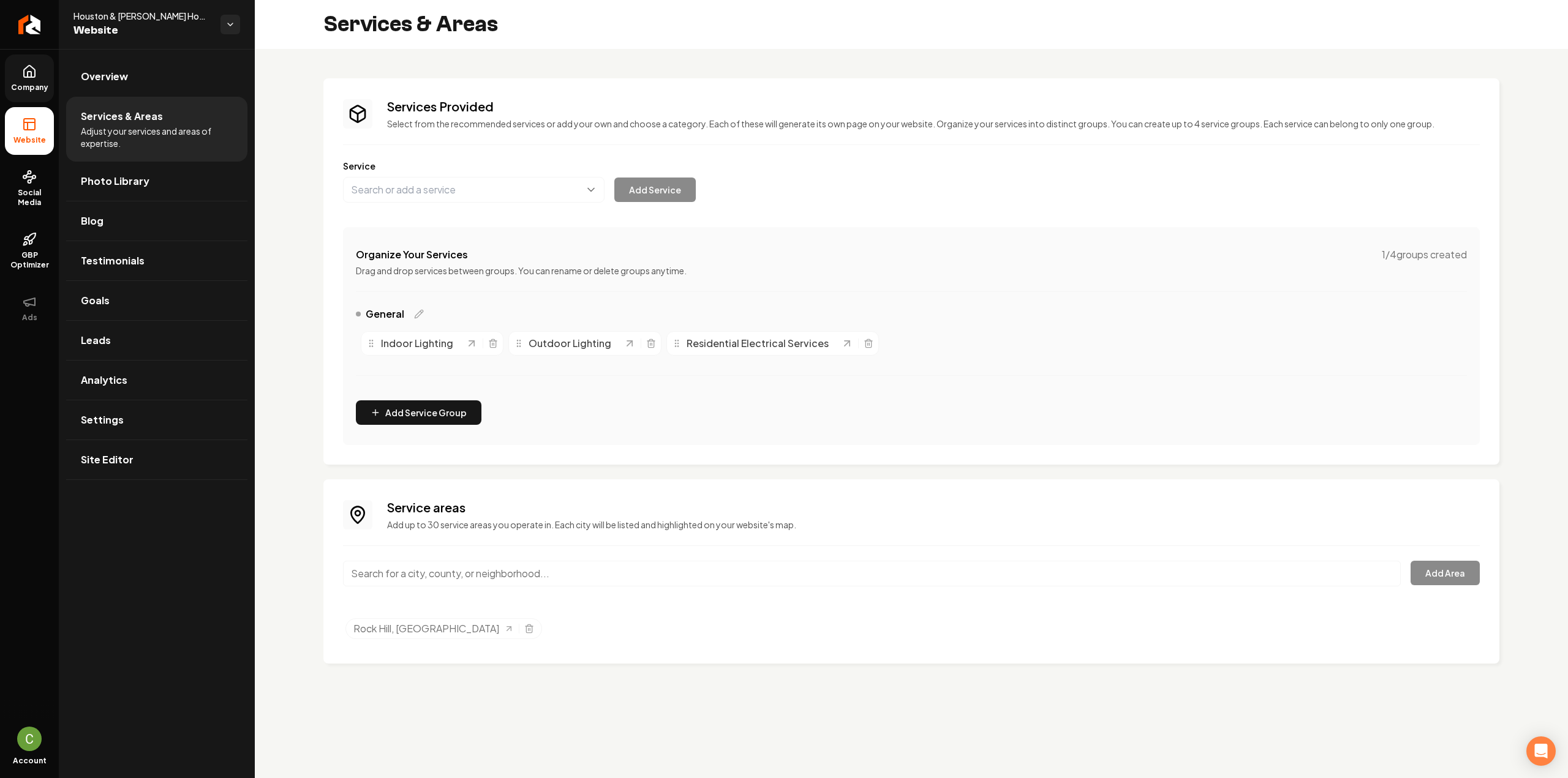
click at [481, 575] on input "Main content area" at bounding box center [871, 574] width 1058 height 26
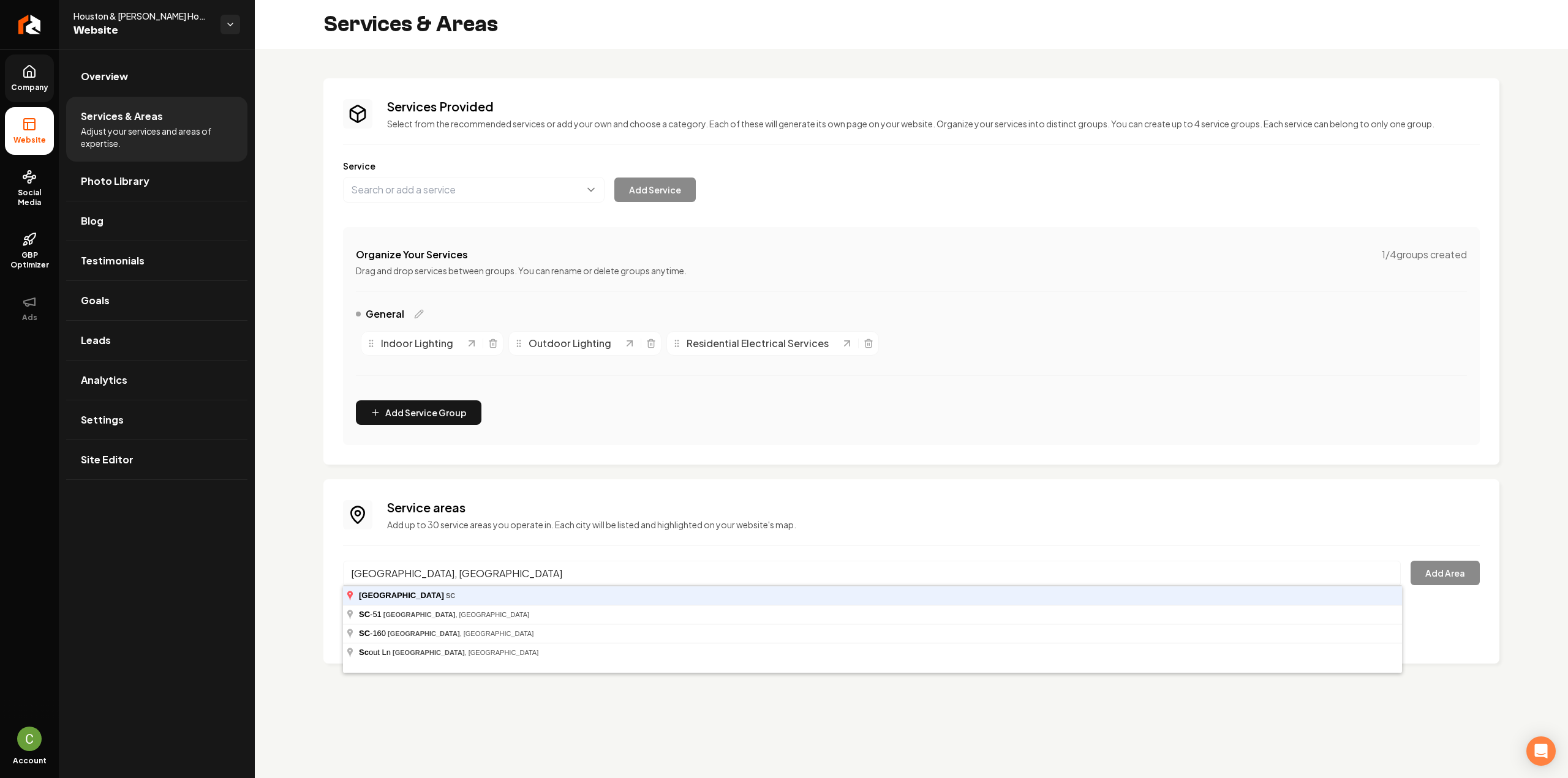
type input "Fort Mill, SC"
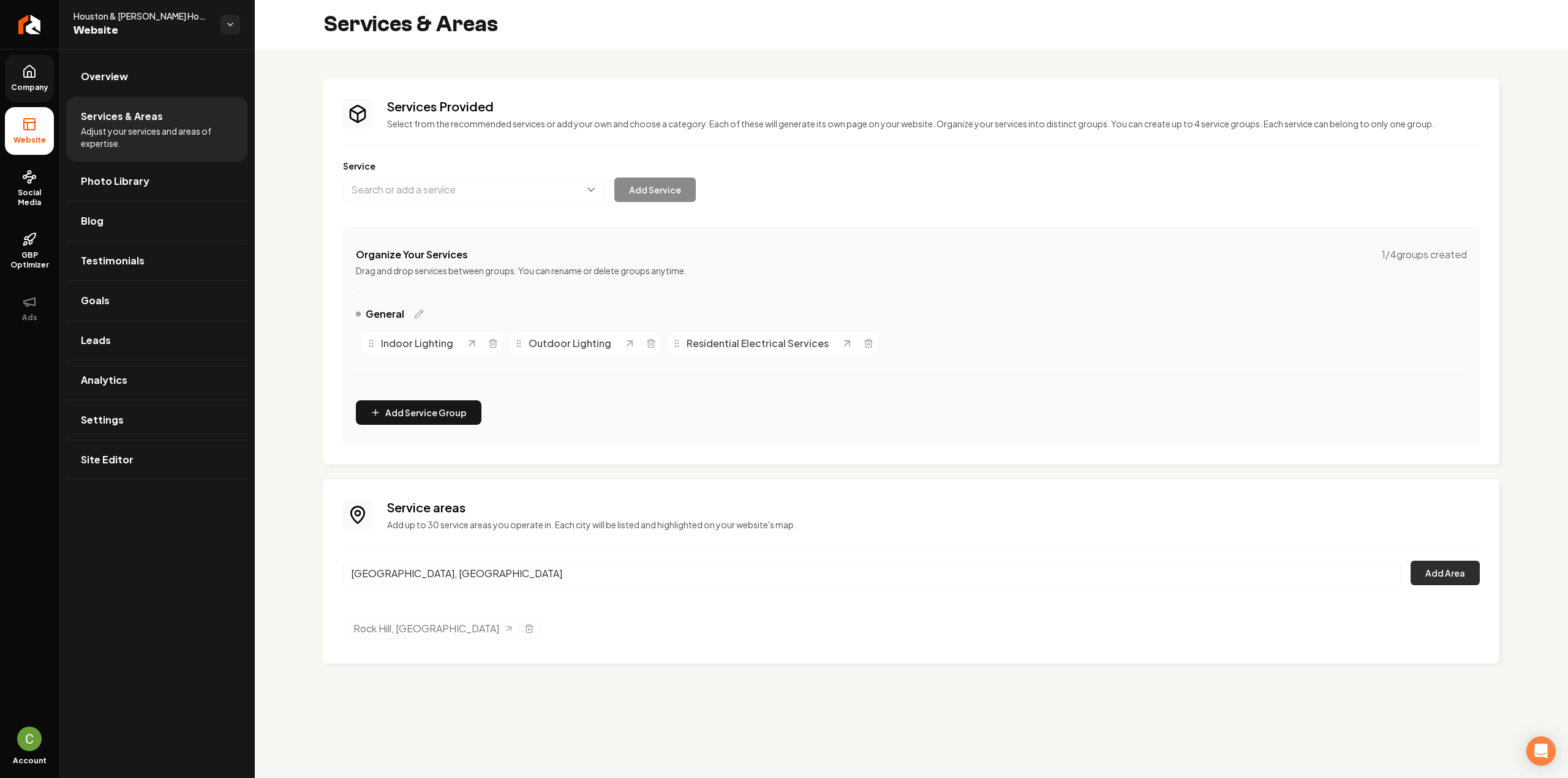
click at [1437, 571] on button "Add Area" at bounding box center [1445, 573] width 69 height 24
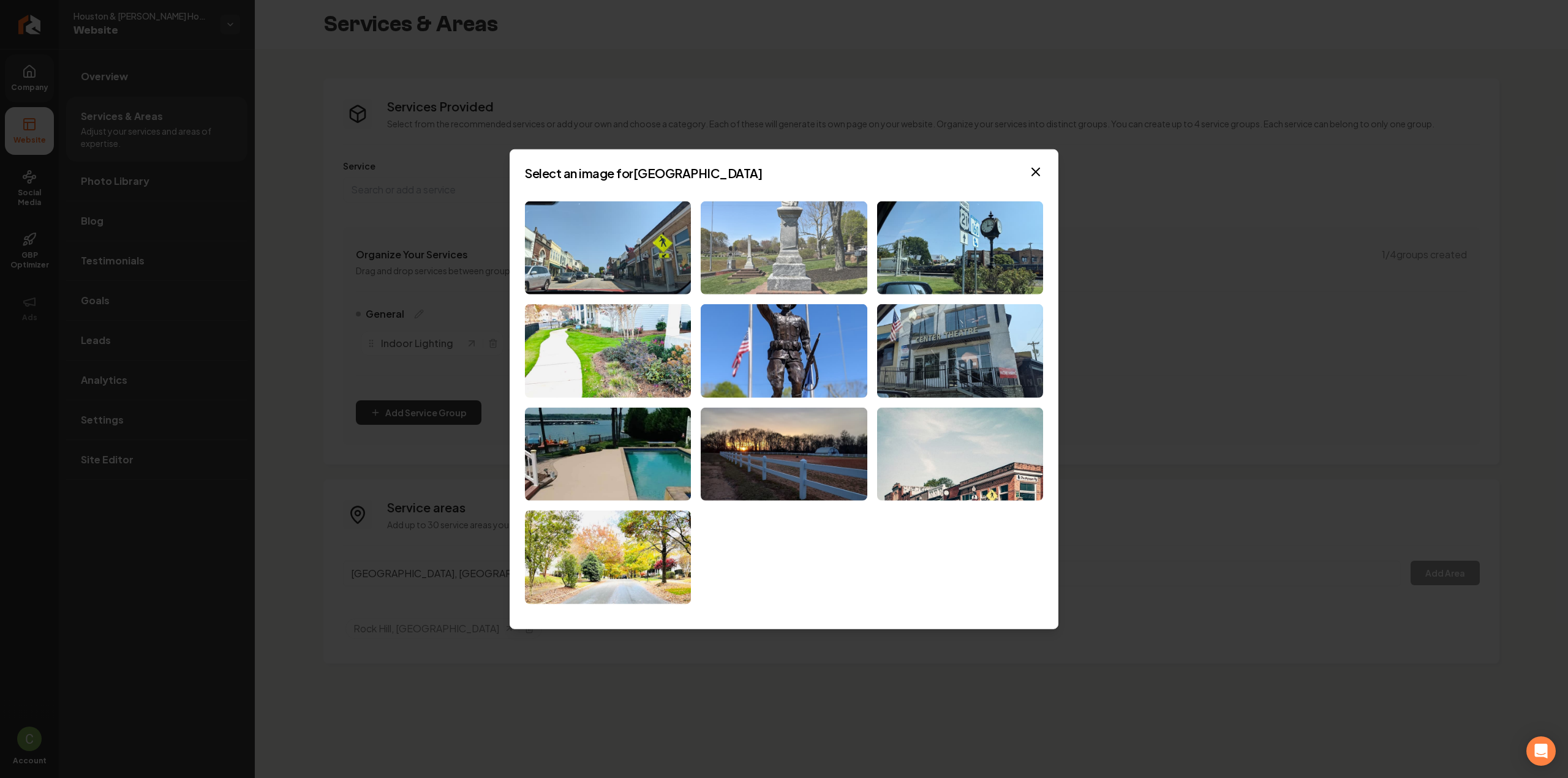
click at [733, 250] on img at bounding box center [783, 248] width 166 height 94
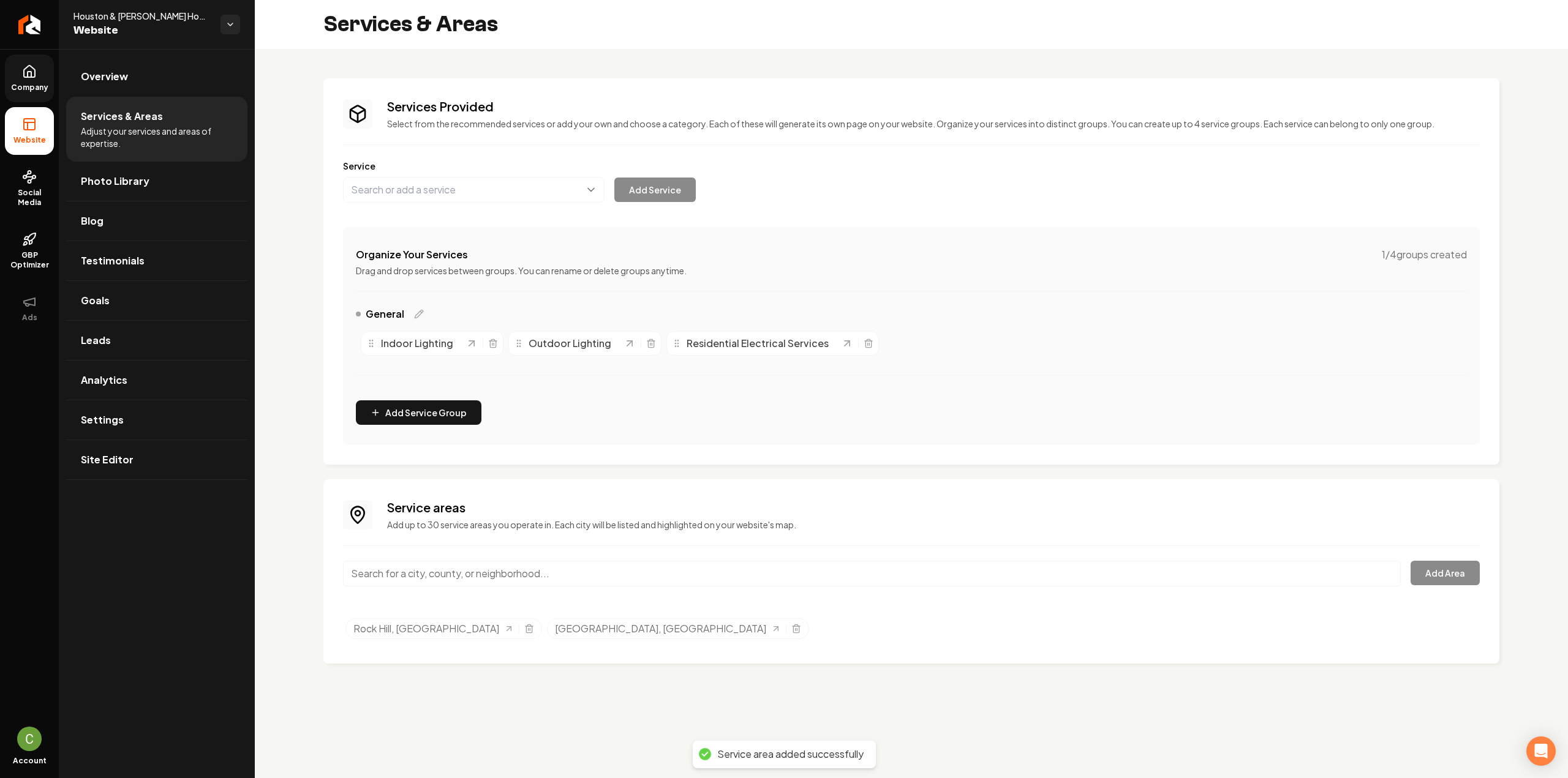
click at [443, 572] on input "Main content area" at bounding box center [871, 574] width 1058 height 26
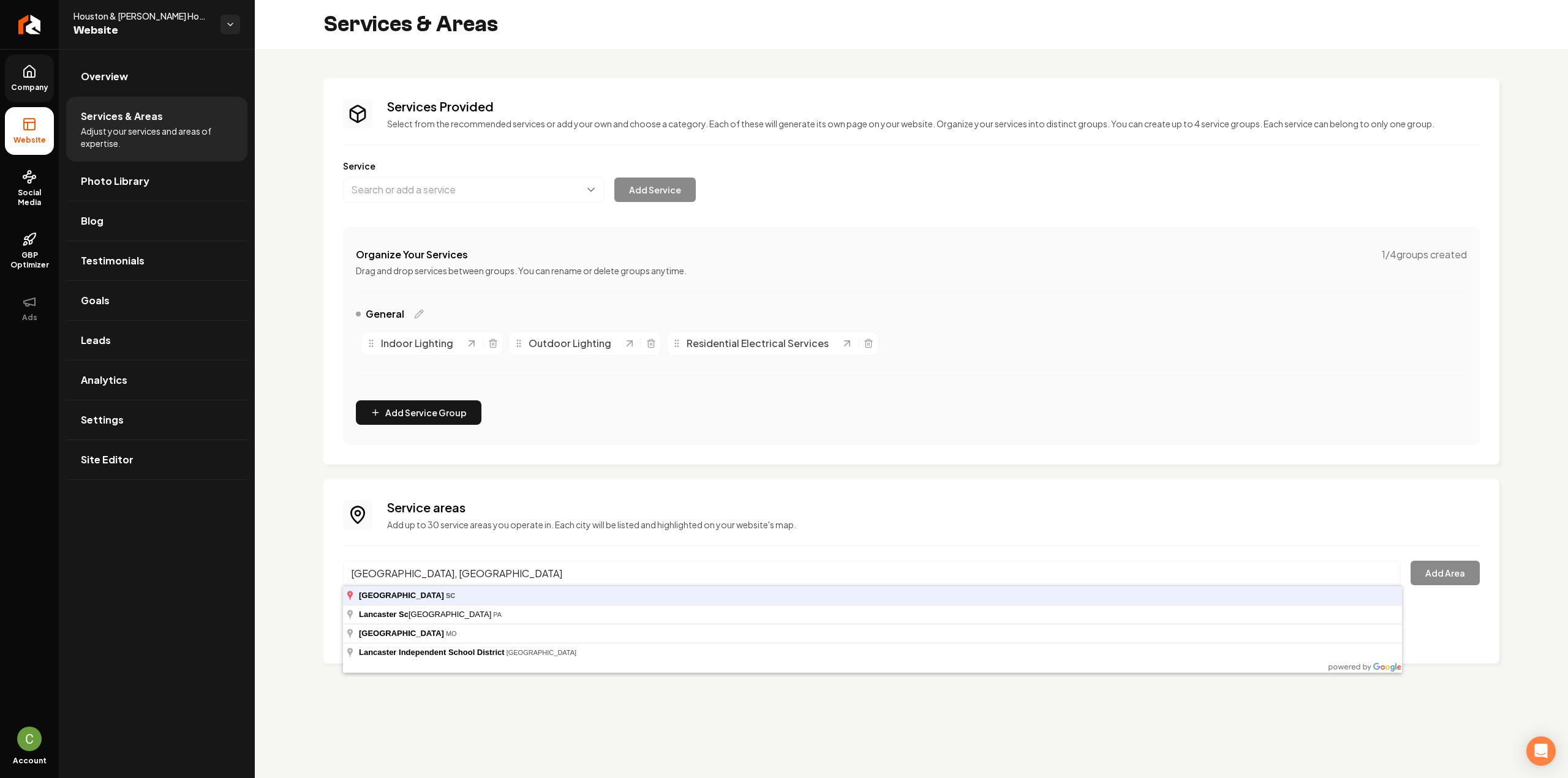
type input "Lancaster, SC"
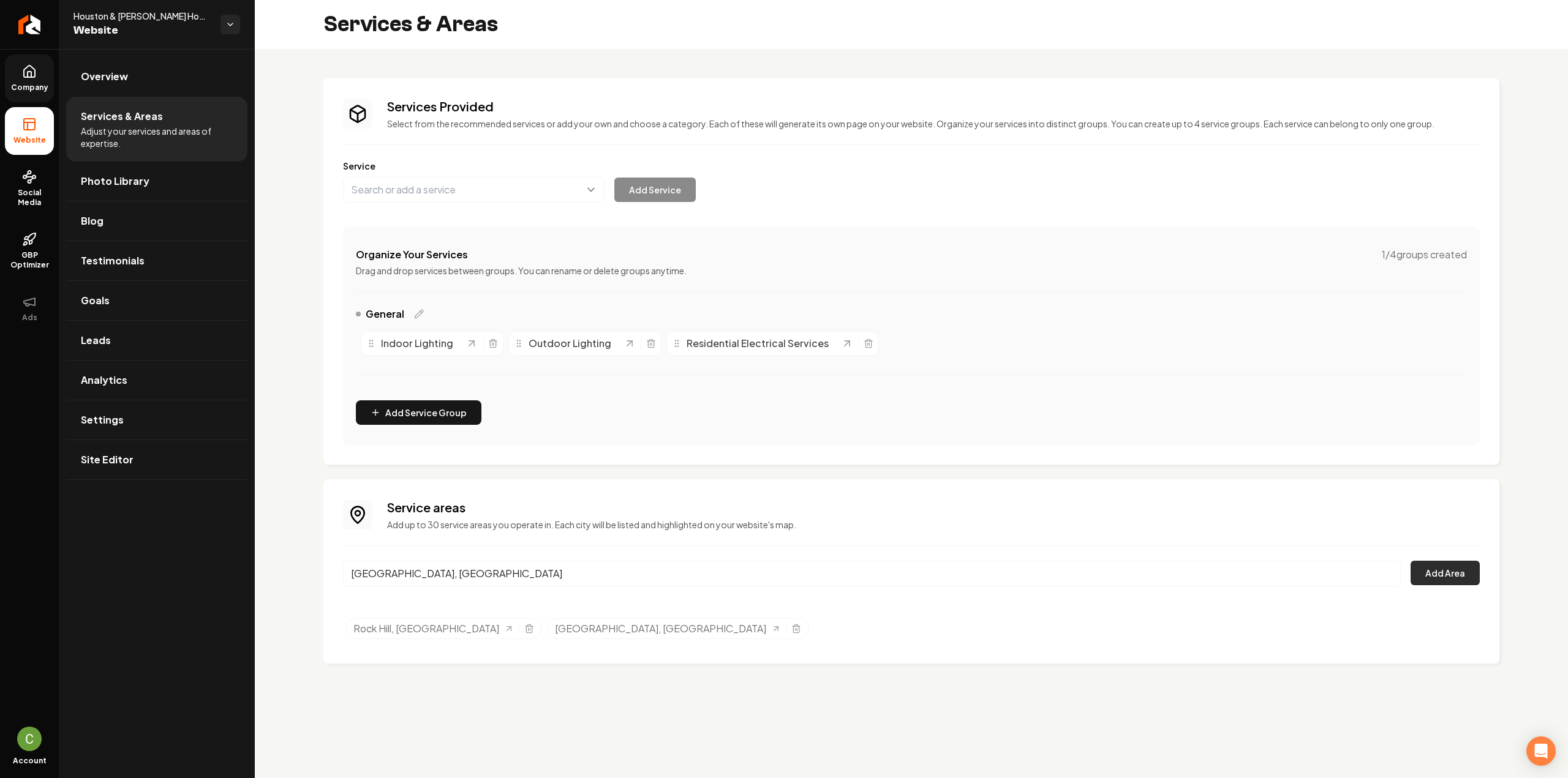
click at [1442, 583] on button "Add Area" at bounding box center [1445, 573] width 69 height 24
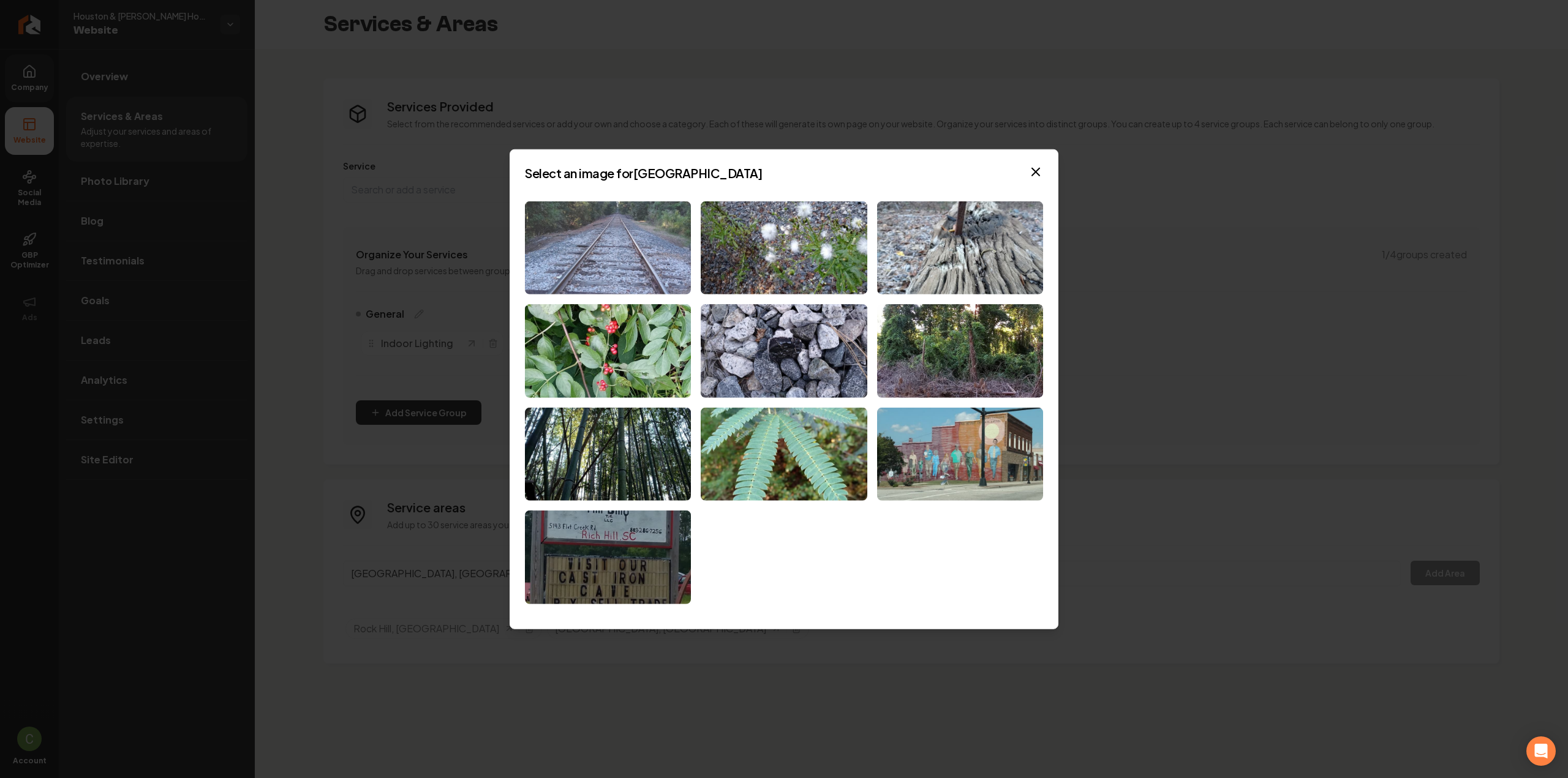
click at [620, 244] on img at bounding box center [608, 248] width 166 height 94
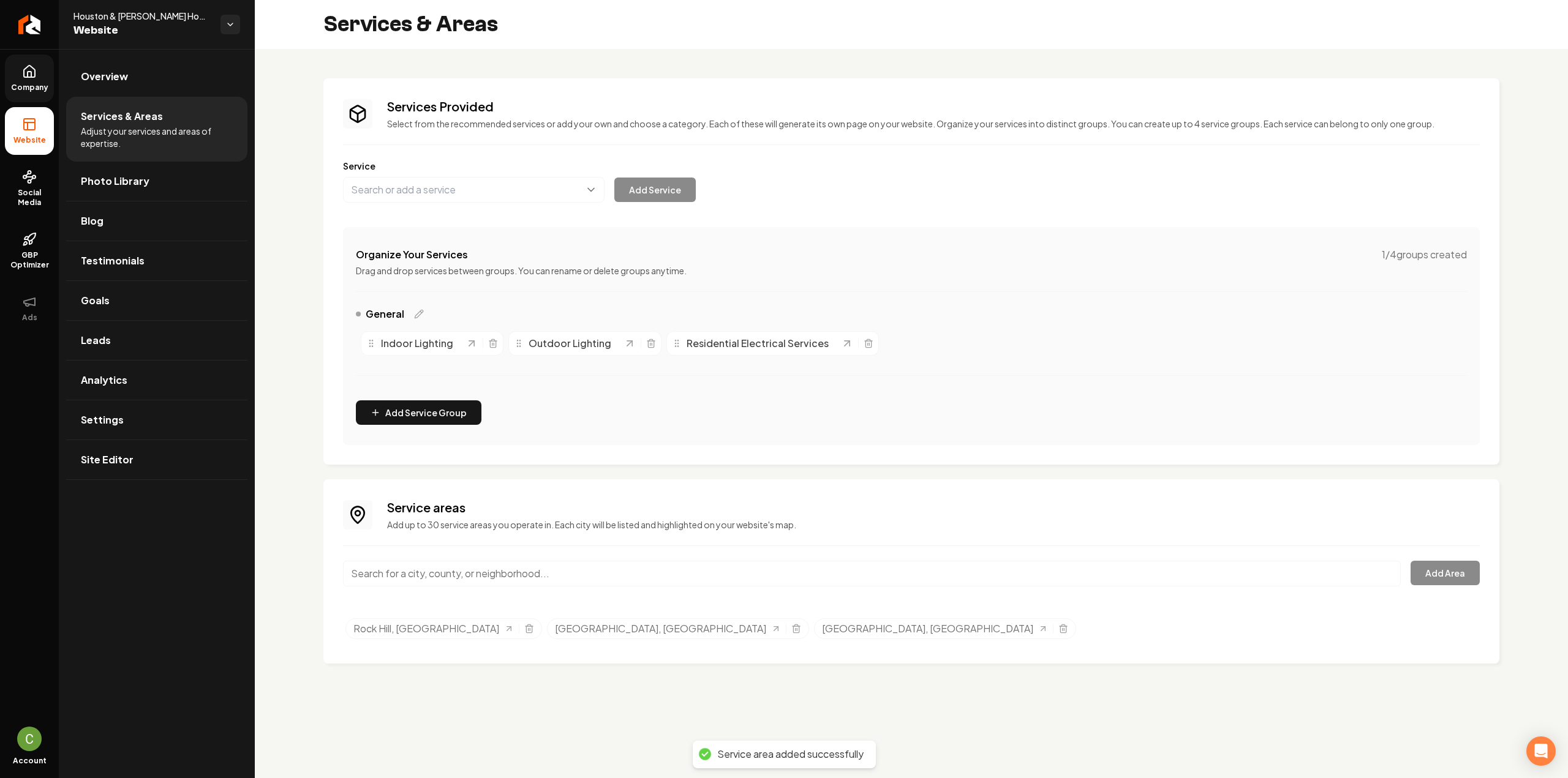
click at [41, 79] on link "Company" at bounding box center [30, 78] width 49 height 48
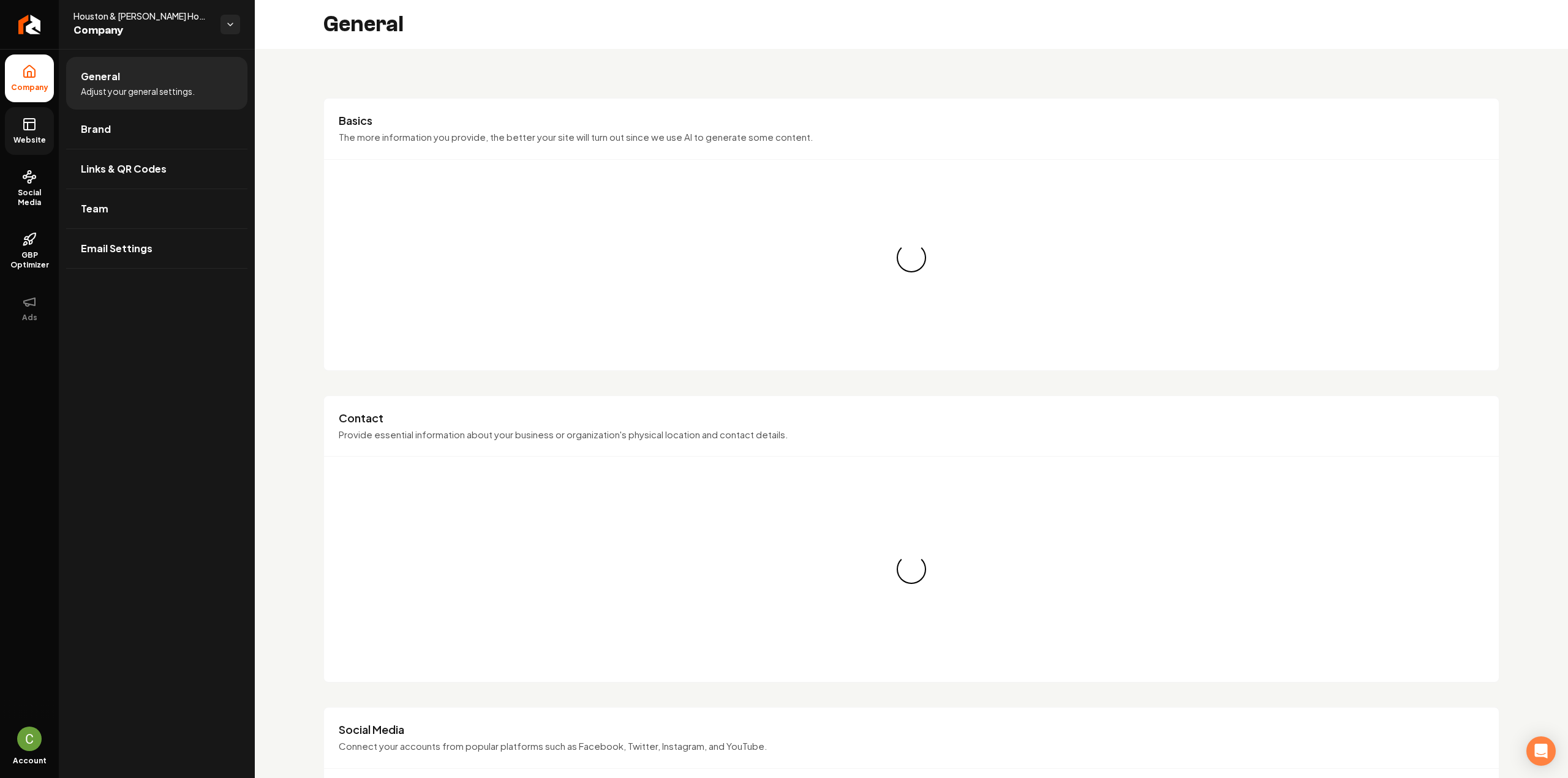
click at [46, 134] on link "Website" at bounding box center [30, 131] width 49 height 48
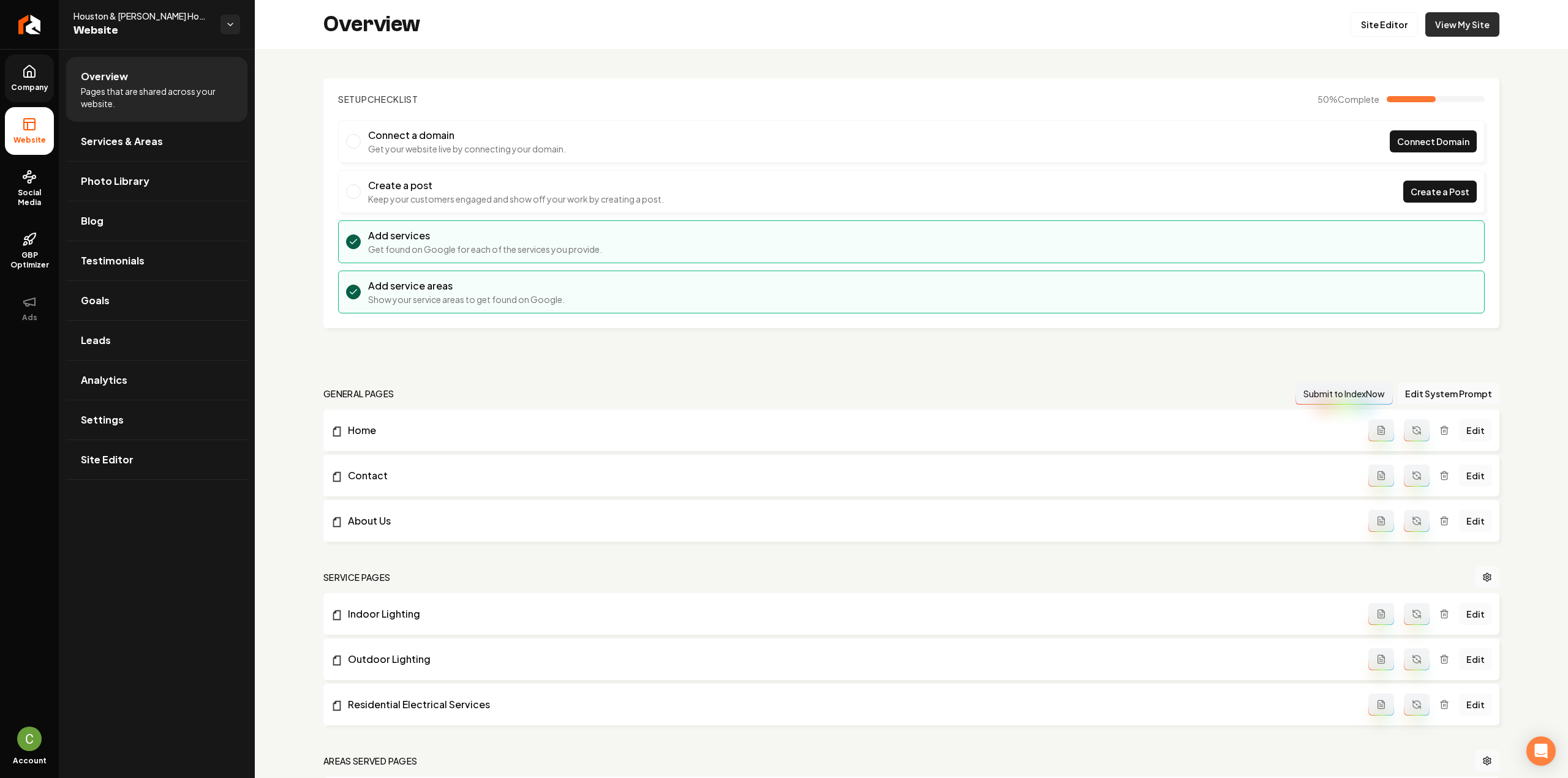
click at [1443, 24] on link "View My Site" at bounding box center [1462, 24] width 74 height 24
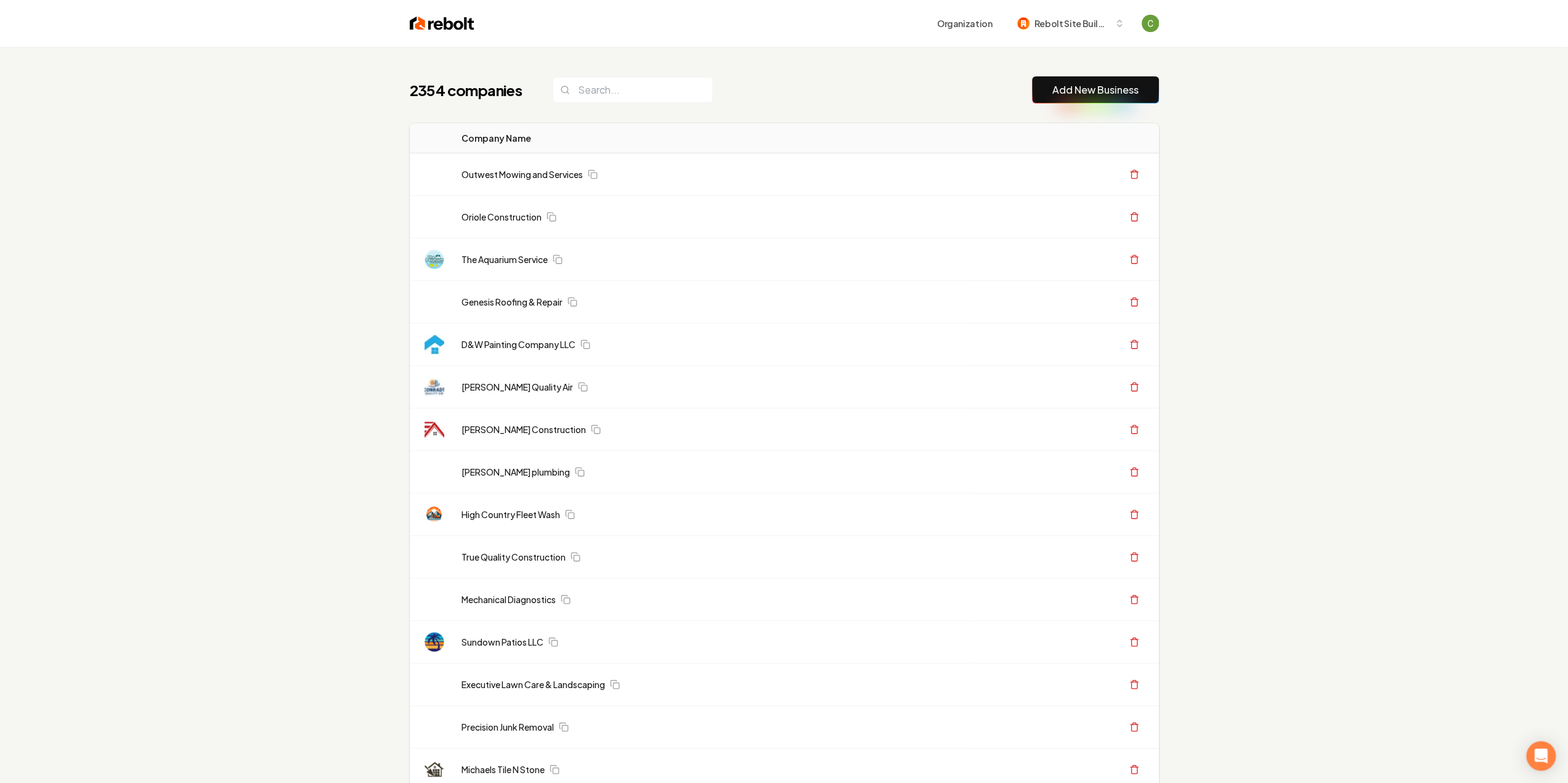
click at [1087, 93] on link "Add New Business" at bounding box center [1095, 90] width 86 height 15
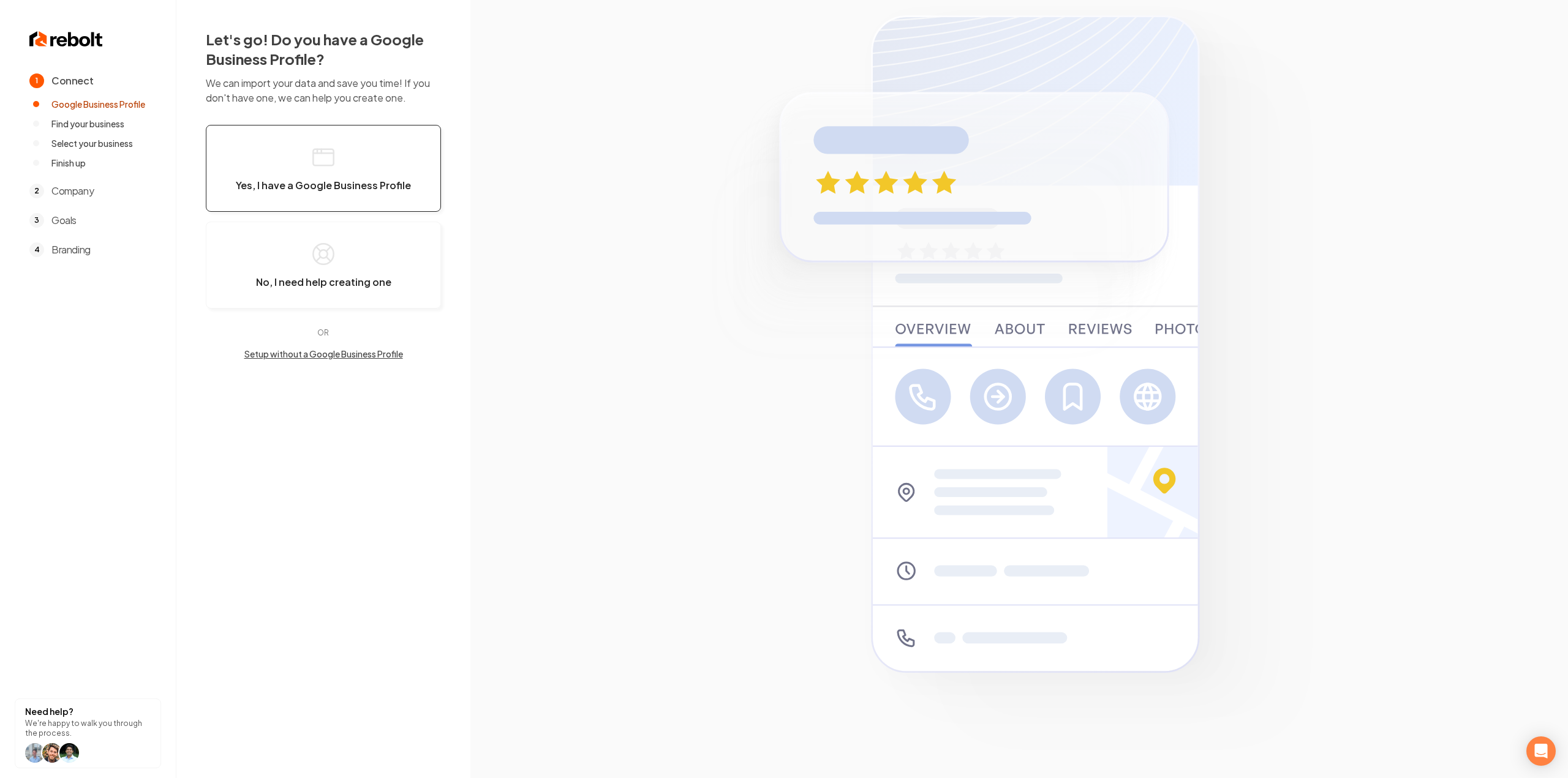
click at [309, 149] on button "Yes, I have a Google Business Profile" at bounding box center [324, 168] width 235 height 87
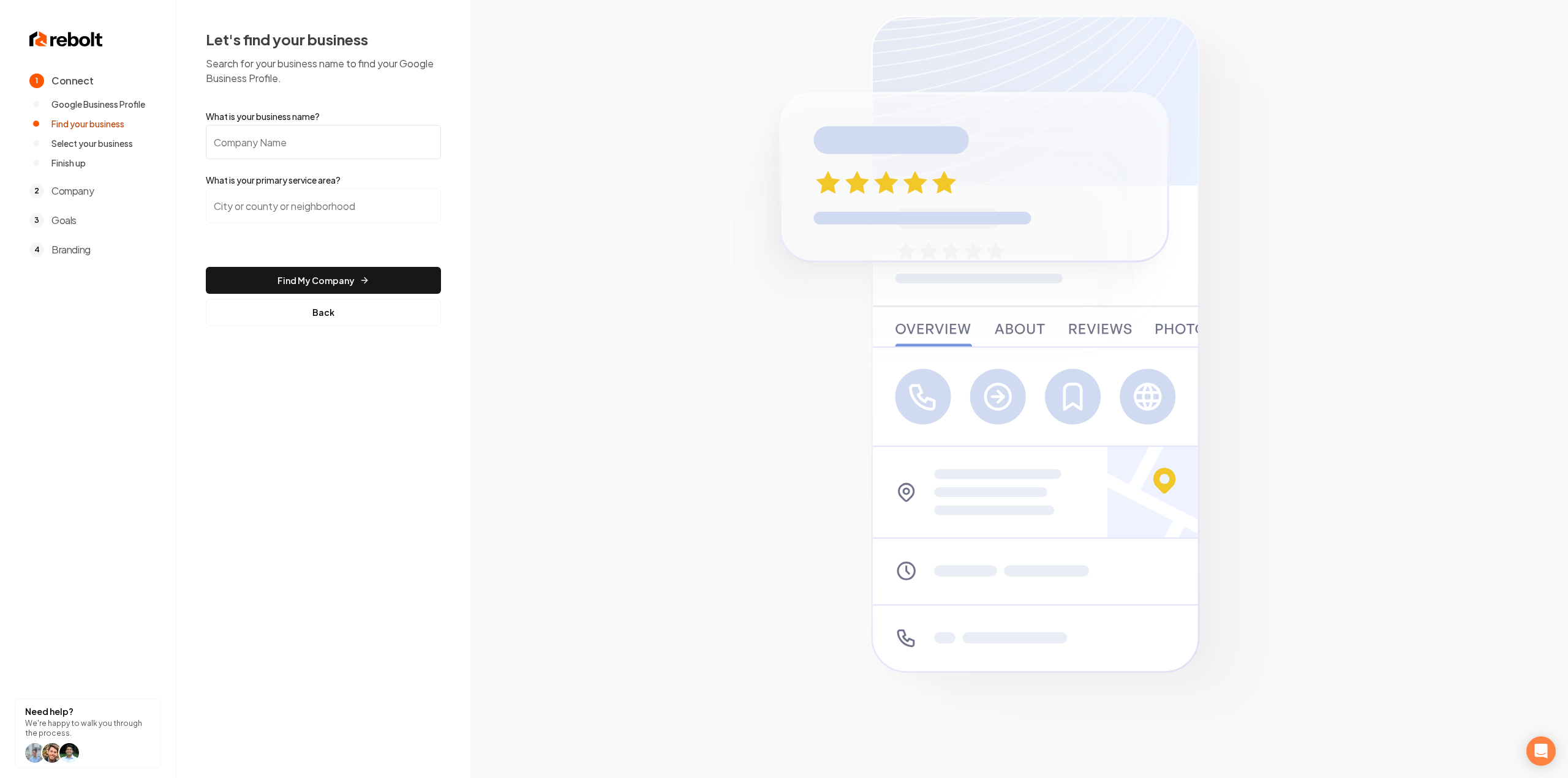
click at [307, 132] on input "What is your business name?" at bounding box center [324, 141] width 235 height 34
paste input "Tommie Johnnie Landscape"
type input "Tommie Johnnie Landscape"
click at [273, 219] on input "search" at bounding box center [324, 205] width 235 height 34
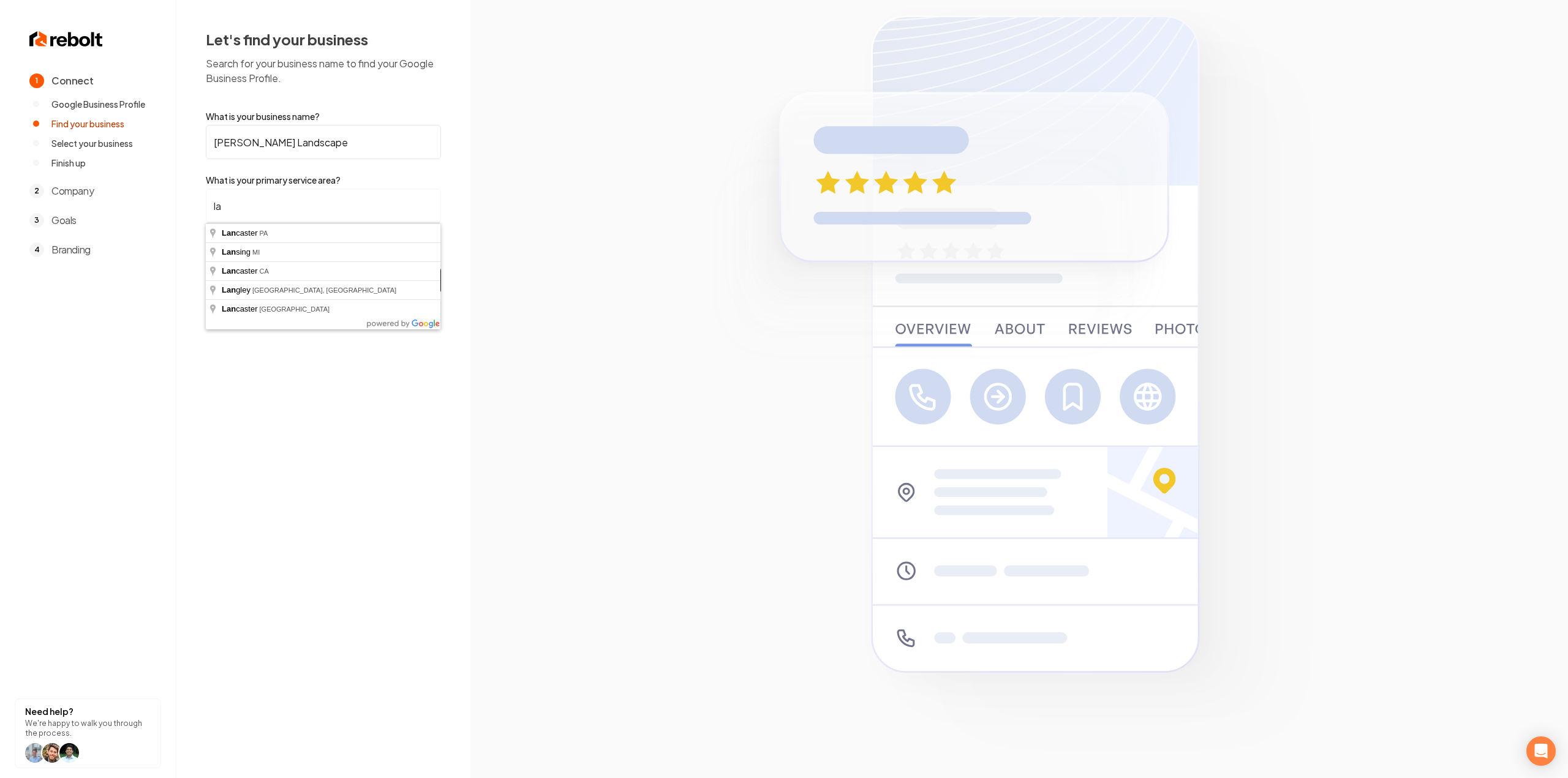
type input "l"
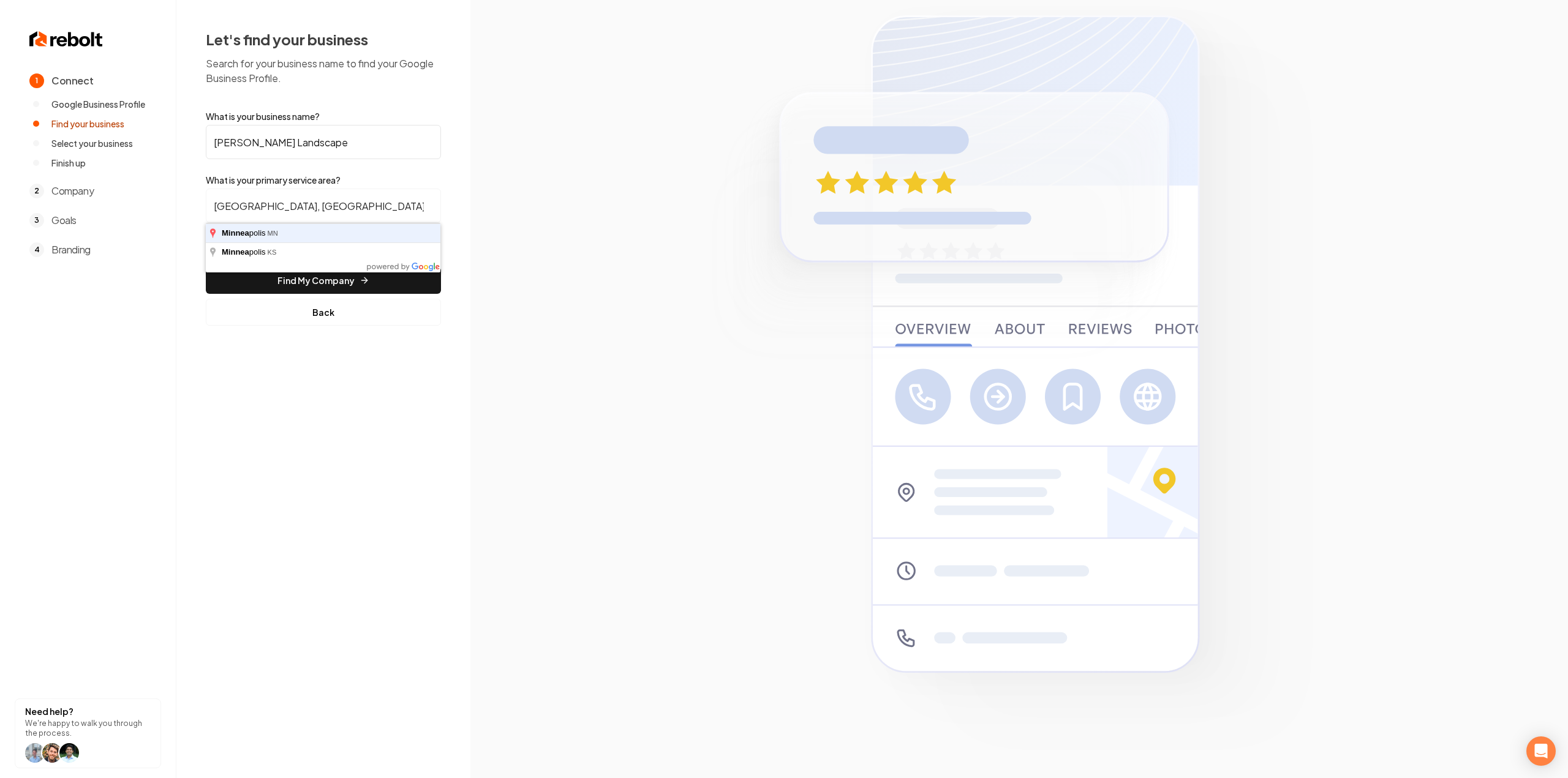
type input "Minneapolis, MN"
click at [206, 267] on button "Find My Company" at bounding box center [324, 280] width 235 height 27
click at [269, 289] on button "Find My Company" at bounding box center [324, 280] width 235 height 27
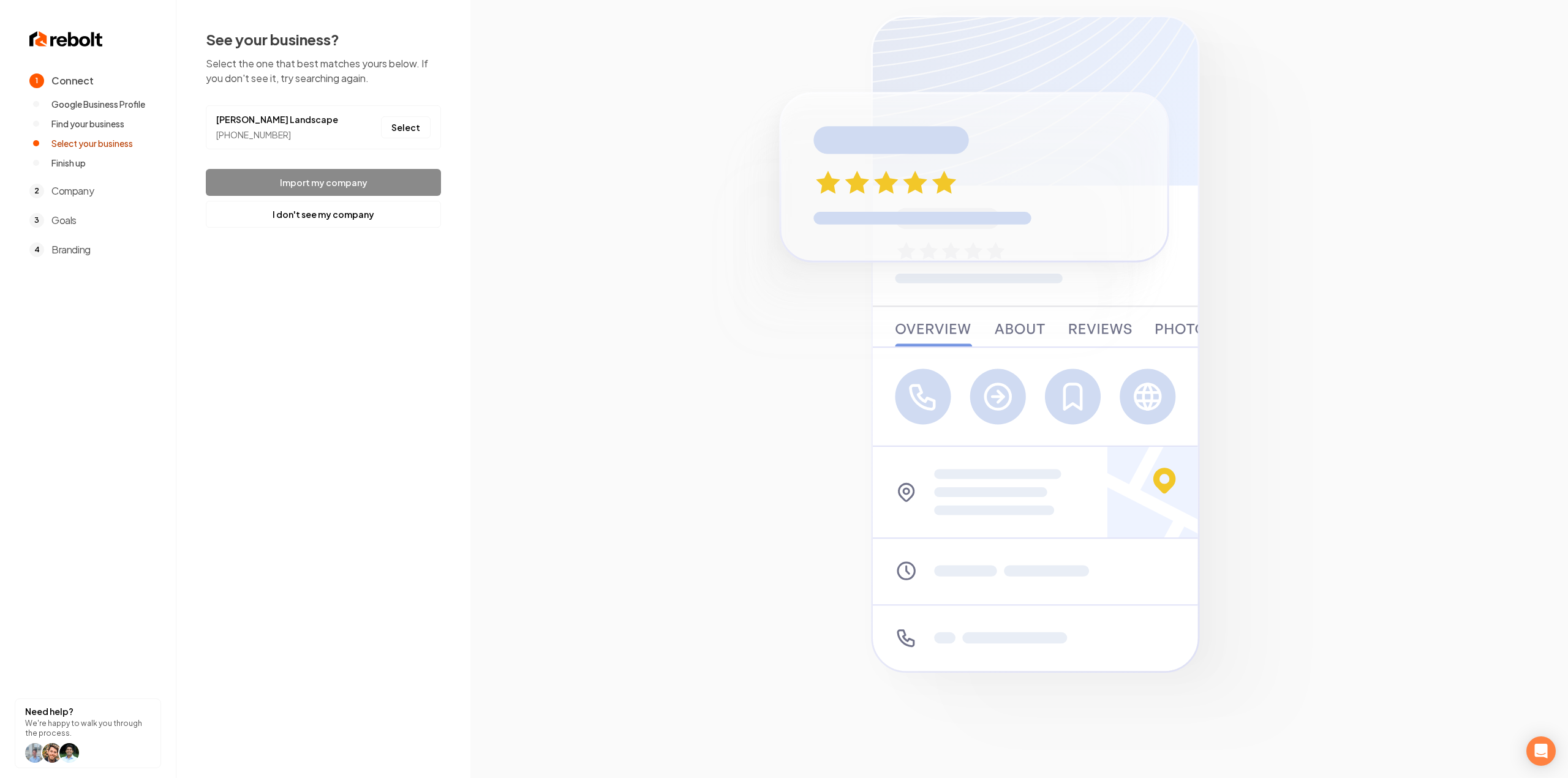
click at [413, 116] on button "Select" at bounding box center [405, 127] width 50 height 22
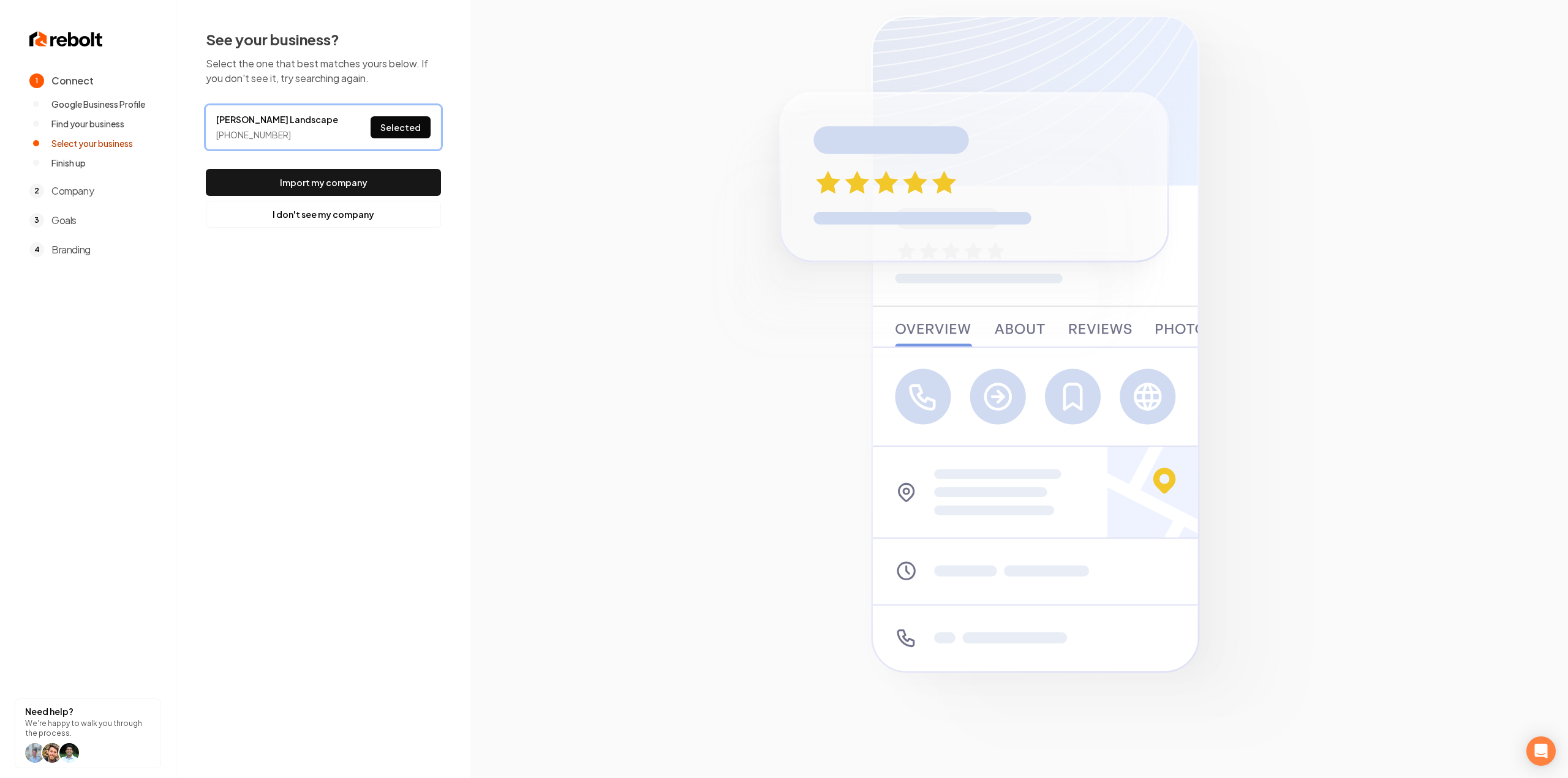
click at [391, 159] on div "See your business? Select the one that best matches yours below. If you don't s…" at bounding box center [324, 129] width 235 height 199
click at [388, 169] on button "Import my company" at bounding box center [324, 183] width 235 height 27
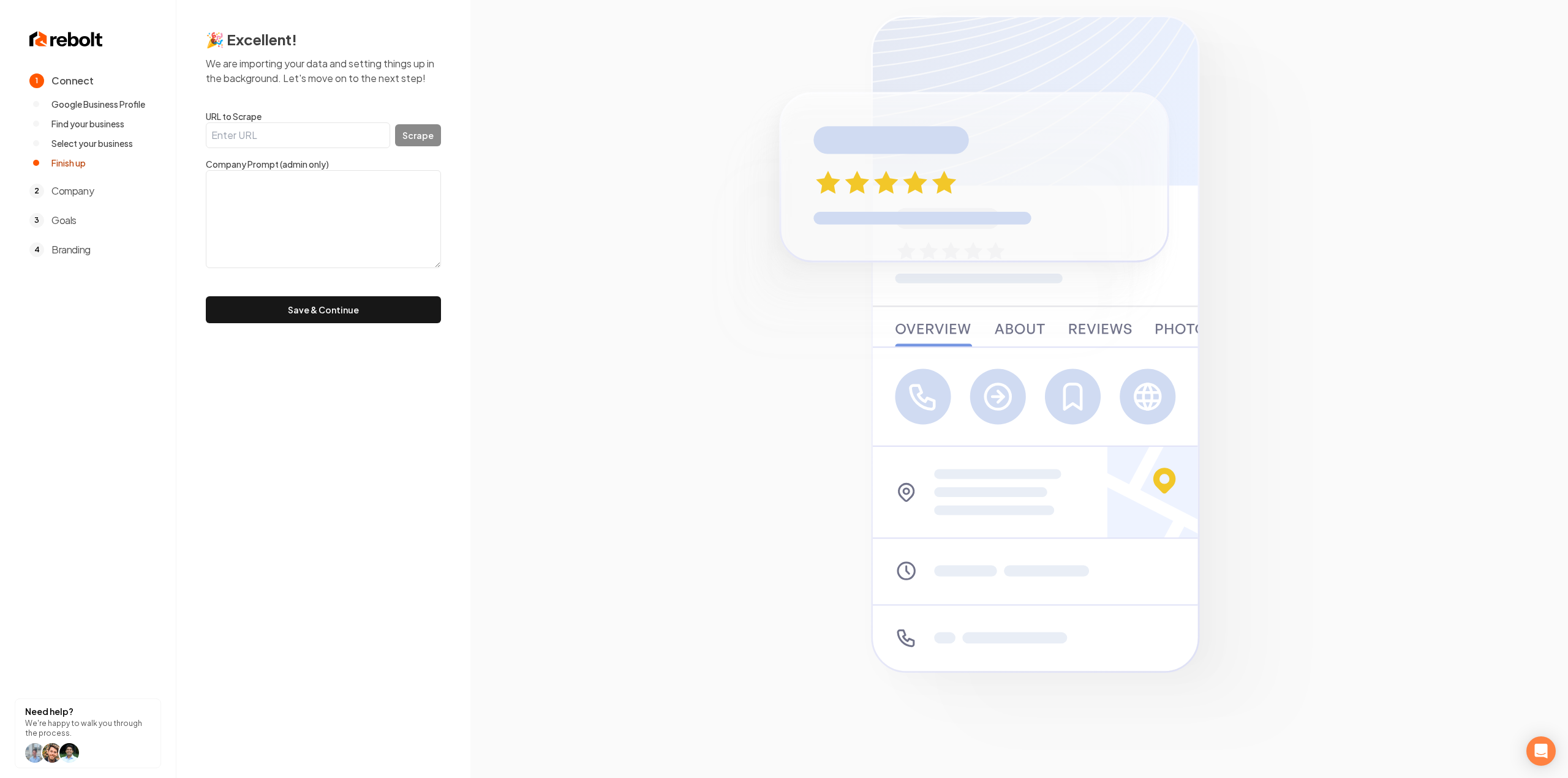
click at [310, 125] on input "URL to Scrape" at bounding box center [298, 135] width 185 height 26
paste input "https://www.tommiejohnnielandscape.com/"
type input "https://www.tommiejohnnielandscape.com/"
click at [417, 139] on button "Scrape" at bounding box center [417, 135] width 46 height 22
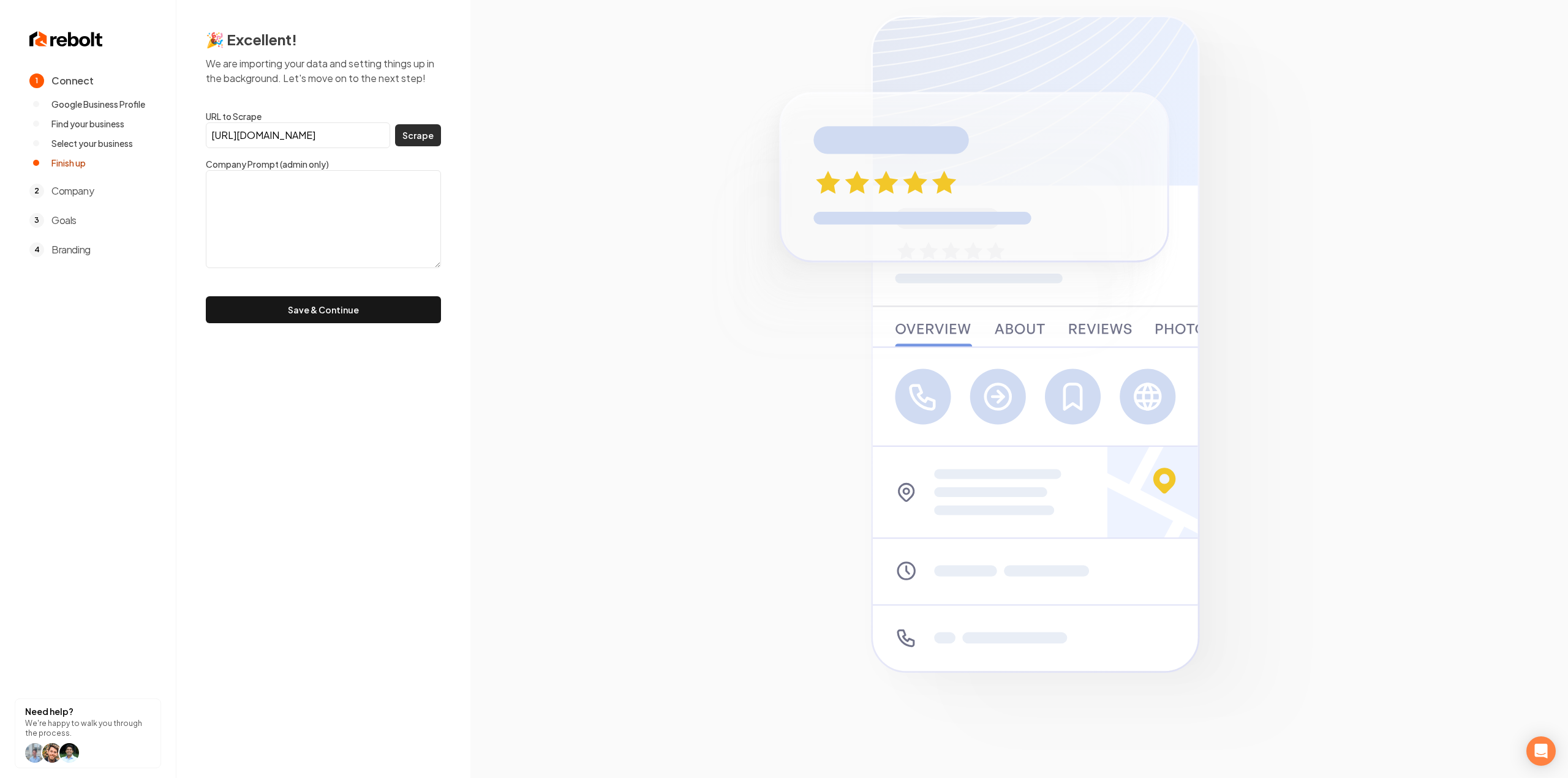
scroll to position [0, 0]
type textarea "Founded by Nate Raddatz, Tommie Johnnie Landscape is a locally owned company de…"
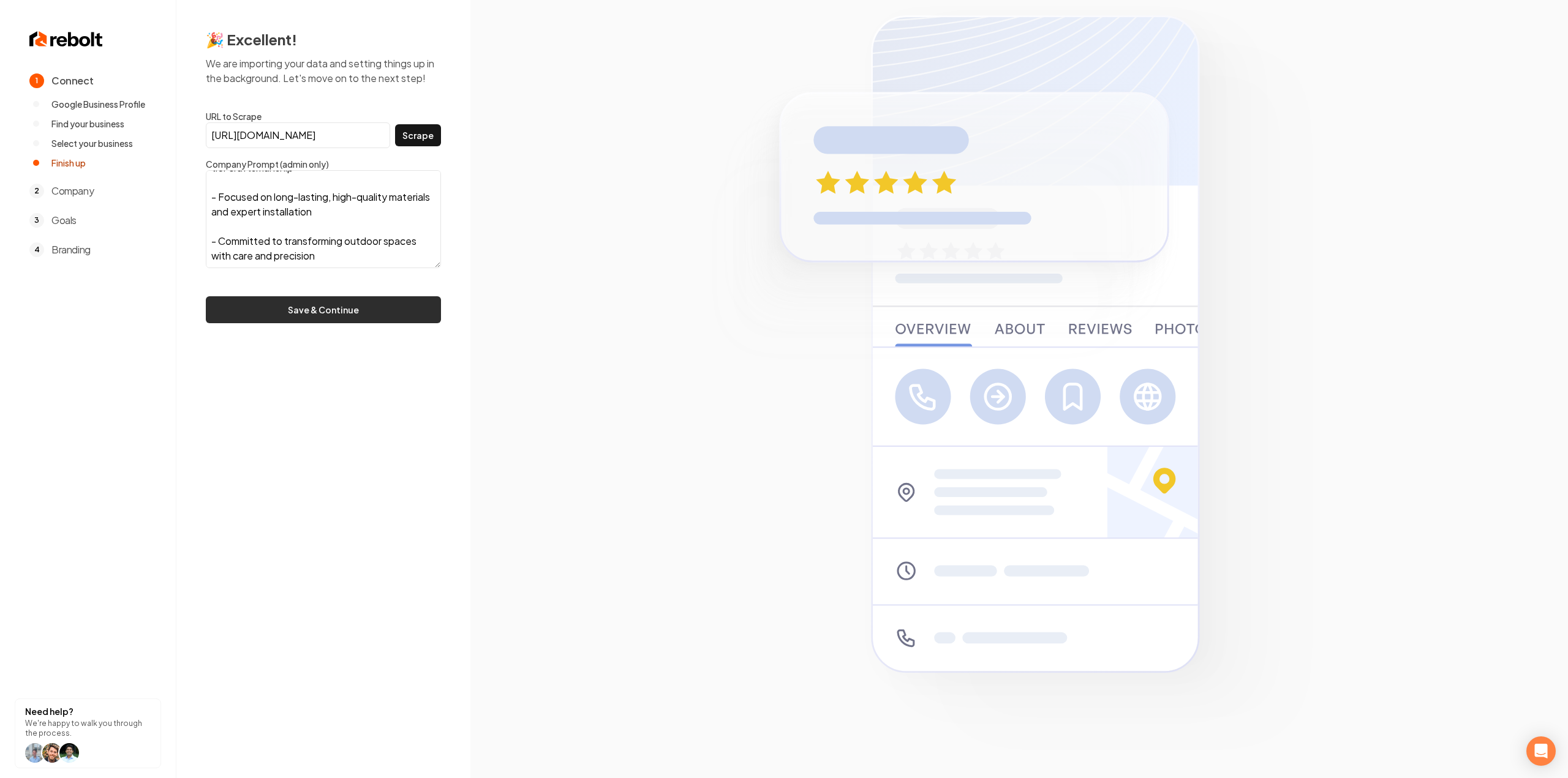
click at [331, 313] on button "Save & Continue" at bounding box center [324, 310] width 235 height 27
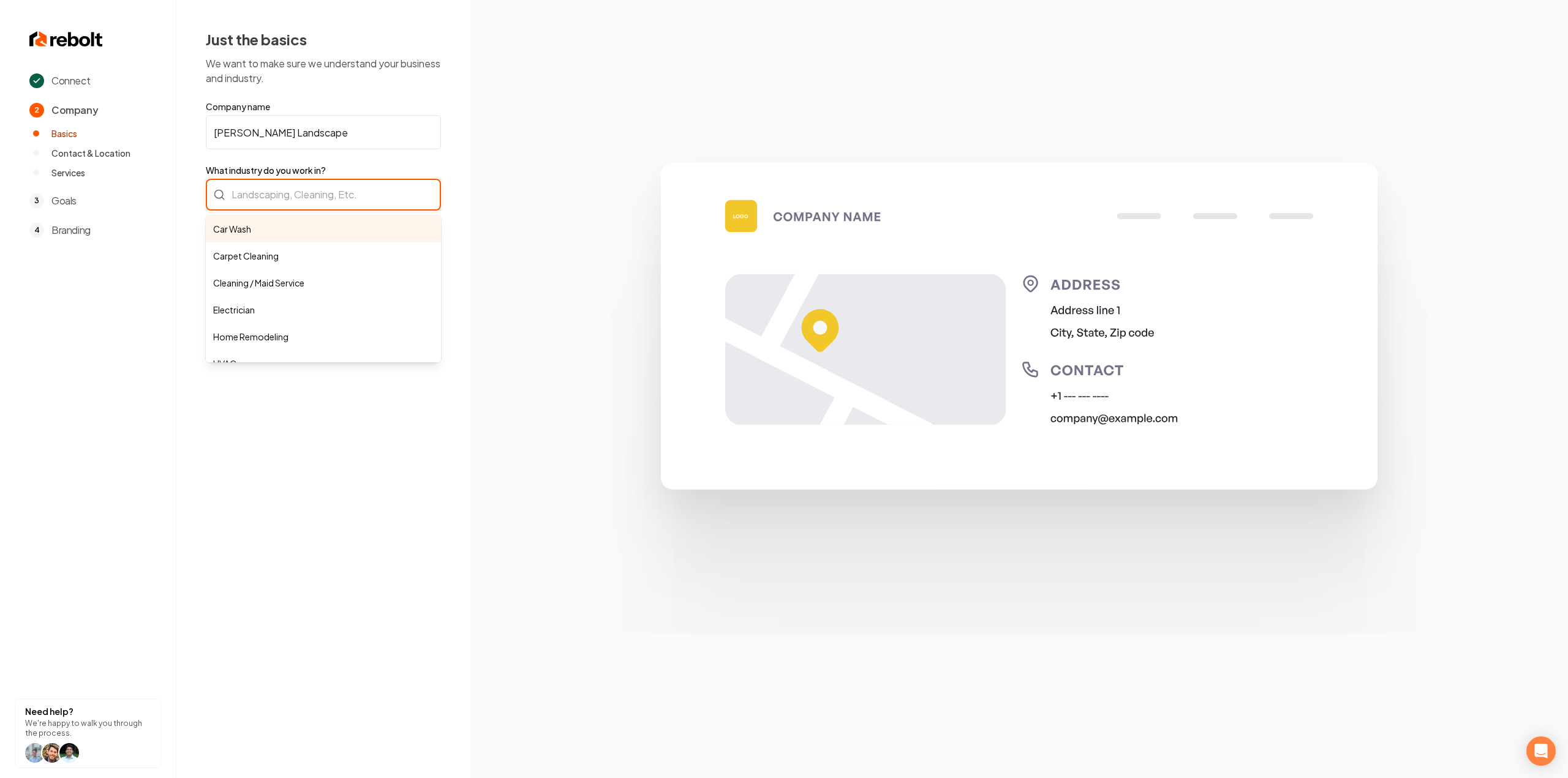
click at [355, 199] on div "Car Wash Carpet Cleaning Cleaning / Maid Service Electrician Home Remodeling HV…" at bounding box center [324, 195] width 235 height 32
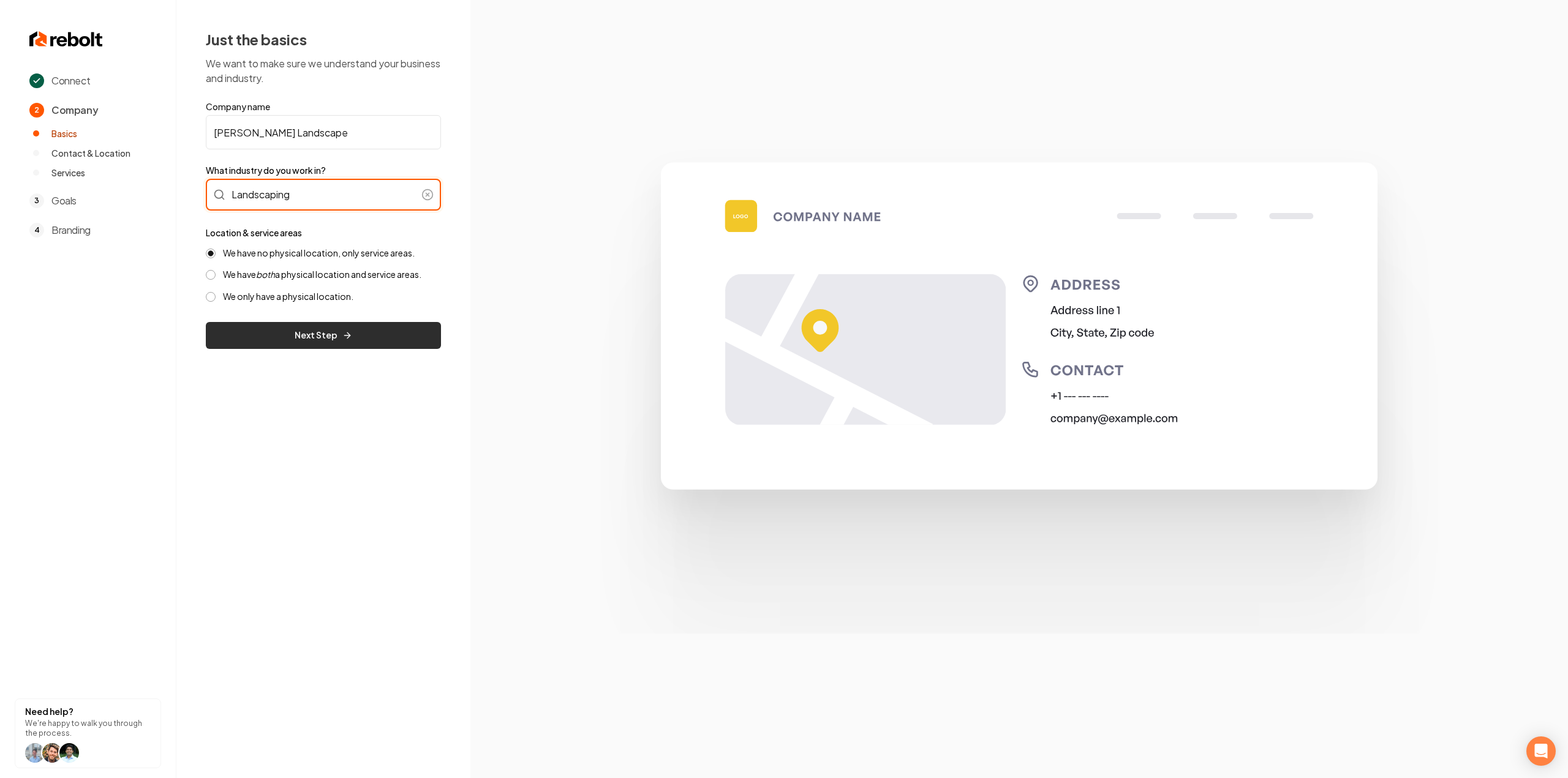
type input "Landscaping"
click at [314, 347] on button "Next Step" at bounding box center [324, 336] width 235 height 27
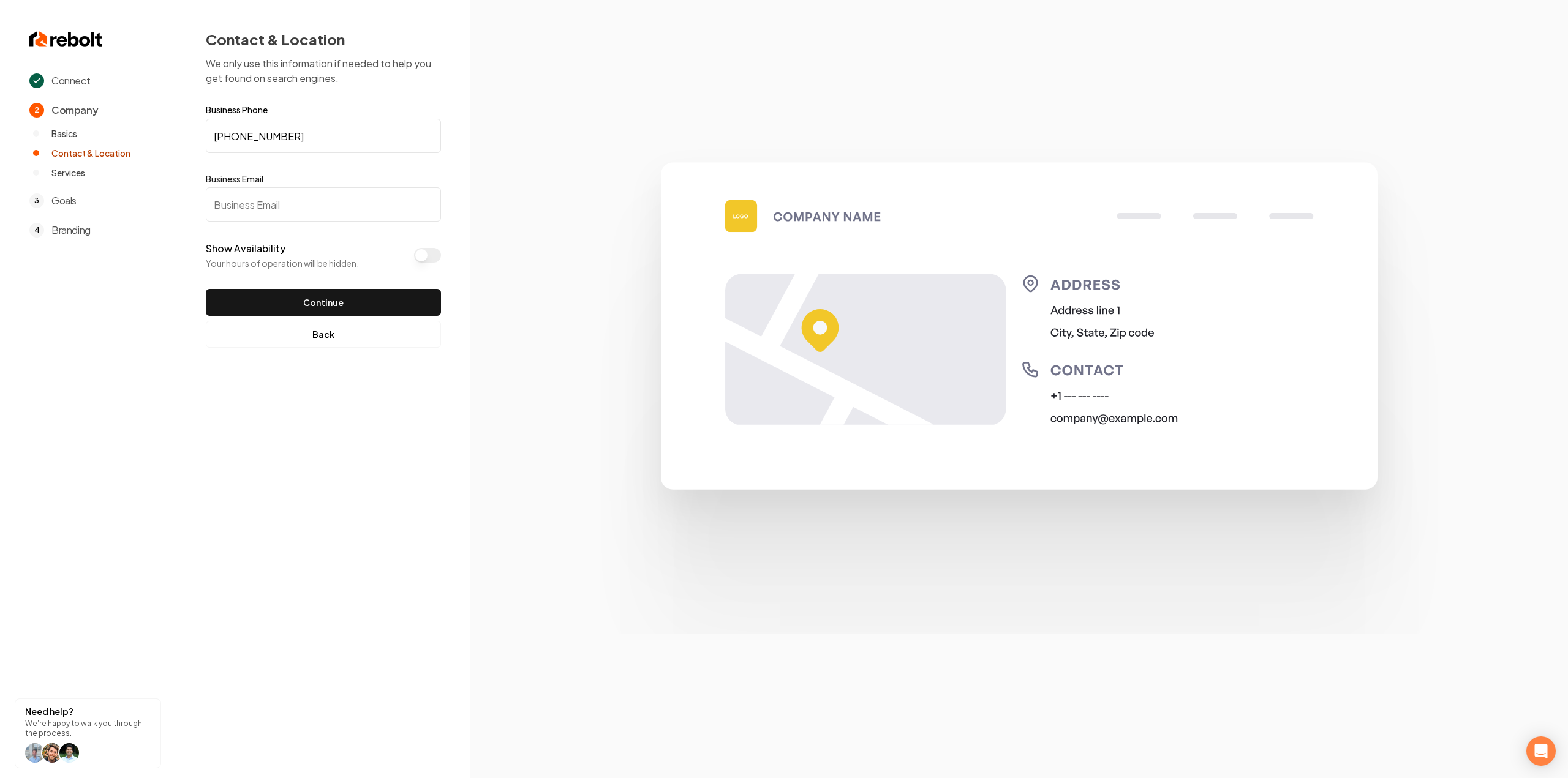
click at [340, 206] on input "Business Email" at bounding box center [324, 204] width 235 height 34
paste input "tommiejohnnielandscape@gmail.com"
type input "tommiejohnnielandscape@gmail.com"
click at [419, 262] on button "Show Availability" at bounding box center [428, 255] width 27 height 15
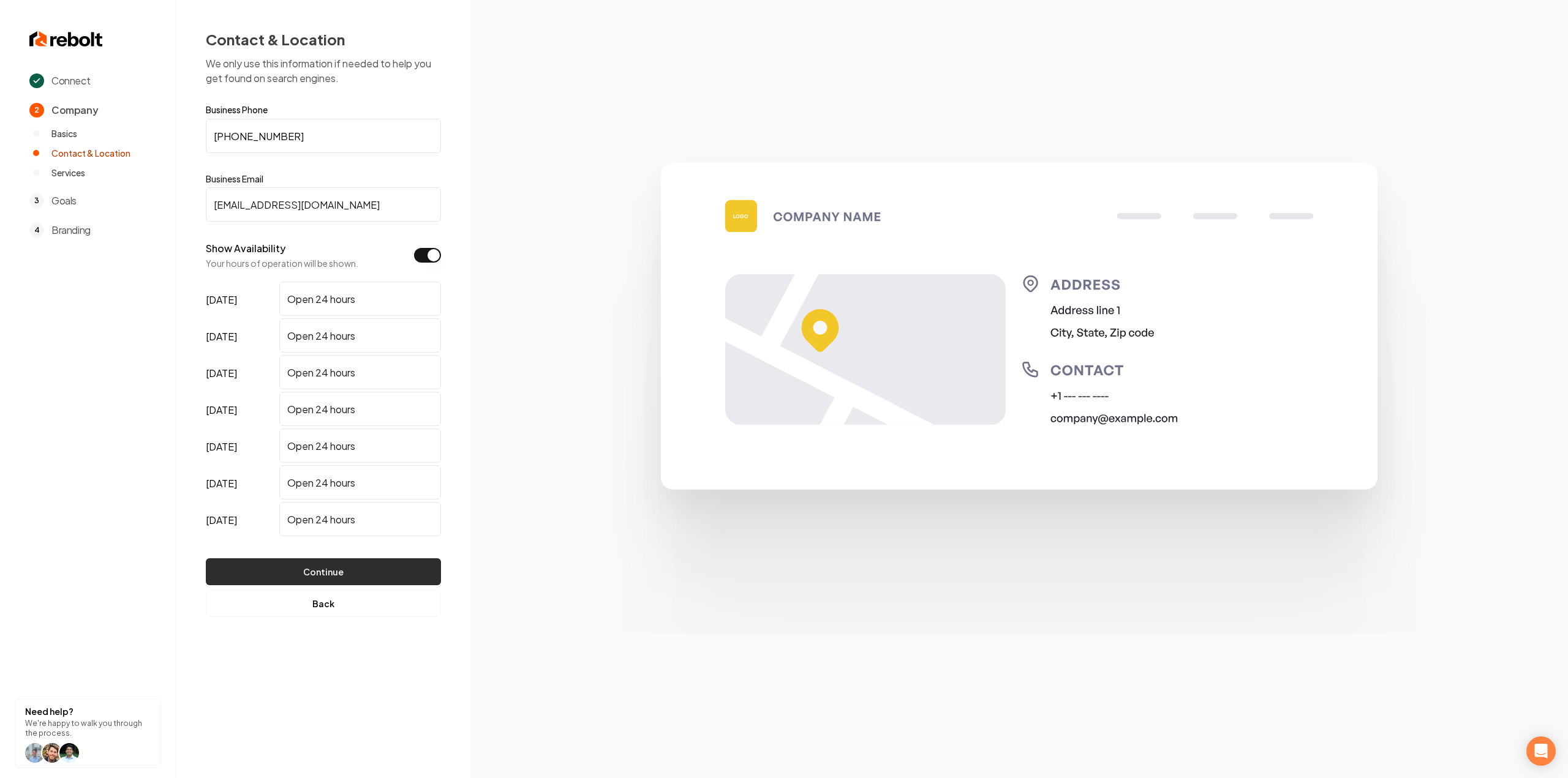
click at [261, 569] on button "Continue" at bounding box center [324, 572] width 235 height 27
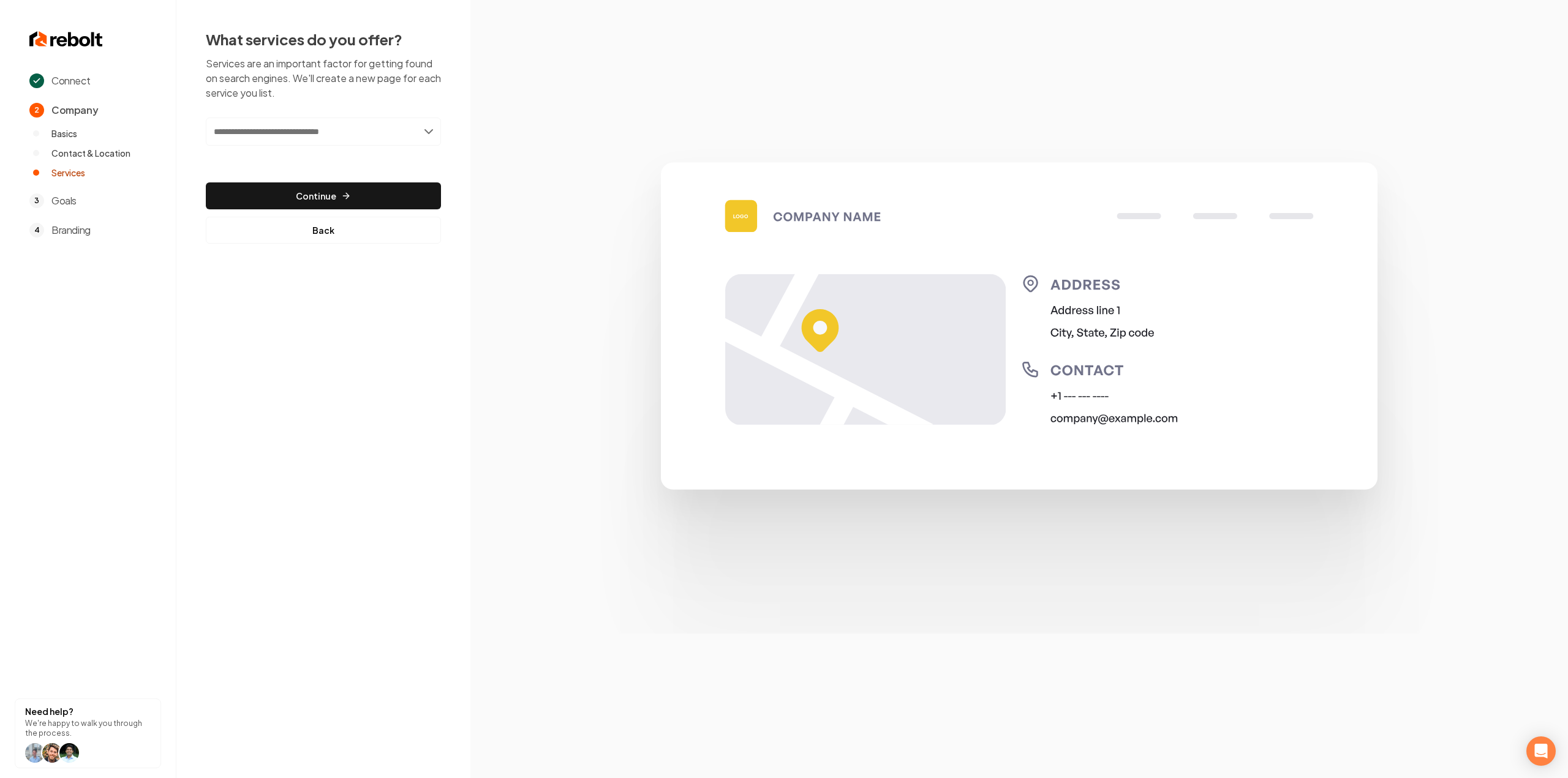
click at [287, 149] on div "Add new or select from suggestions Select a service" at bounding box center [324, 140] width 235 height 45
click at [284, 139] on input "text" at bounding box center [324, 132] width 235 height 28
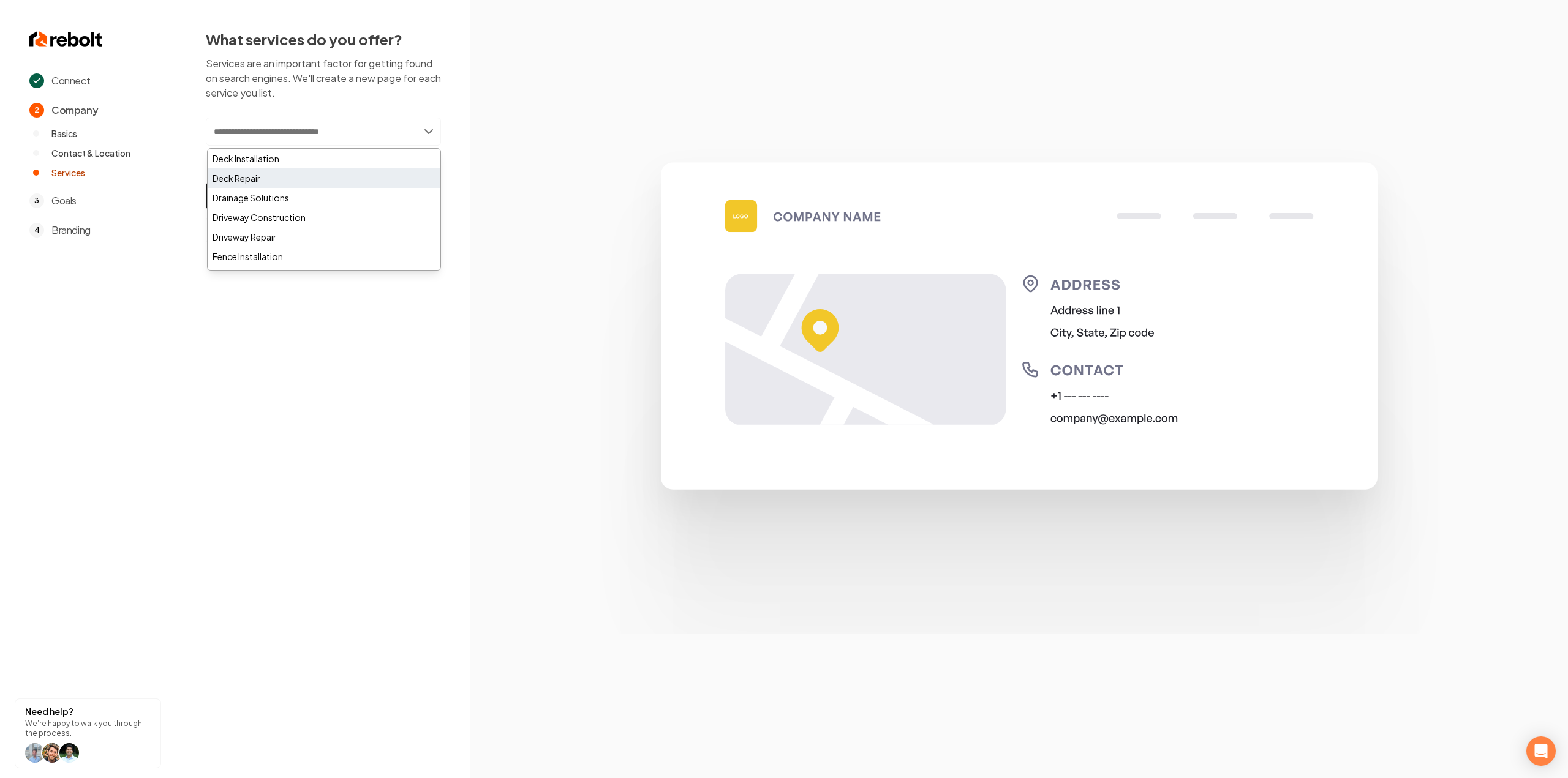
paste input "**********"
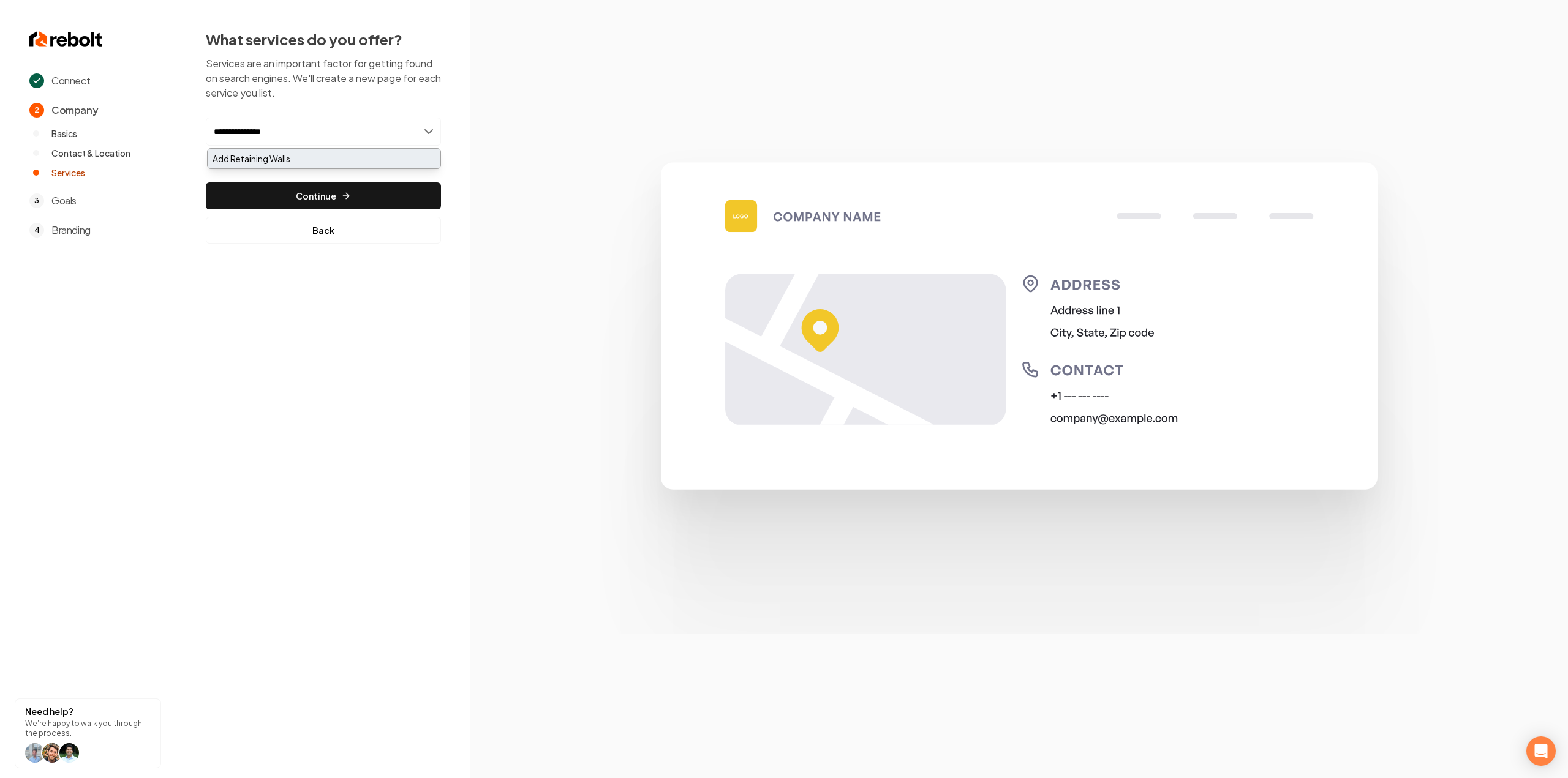
type input "**********"
click at [333, 158] on div "Add Retaining Walls" at bounding box center [324, 158] width 233 height 19
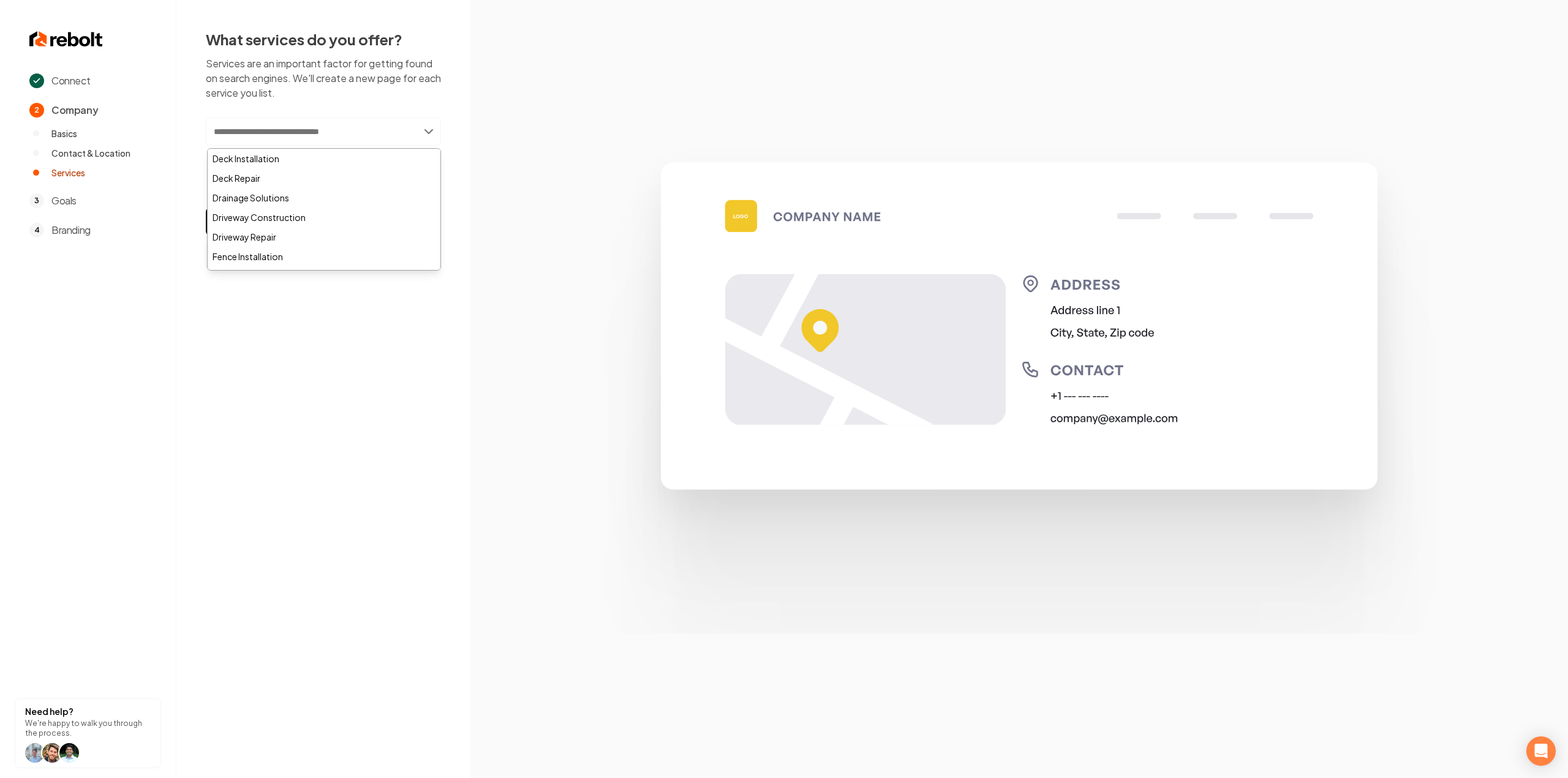
paste input "**********"
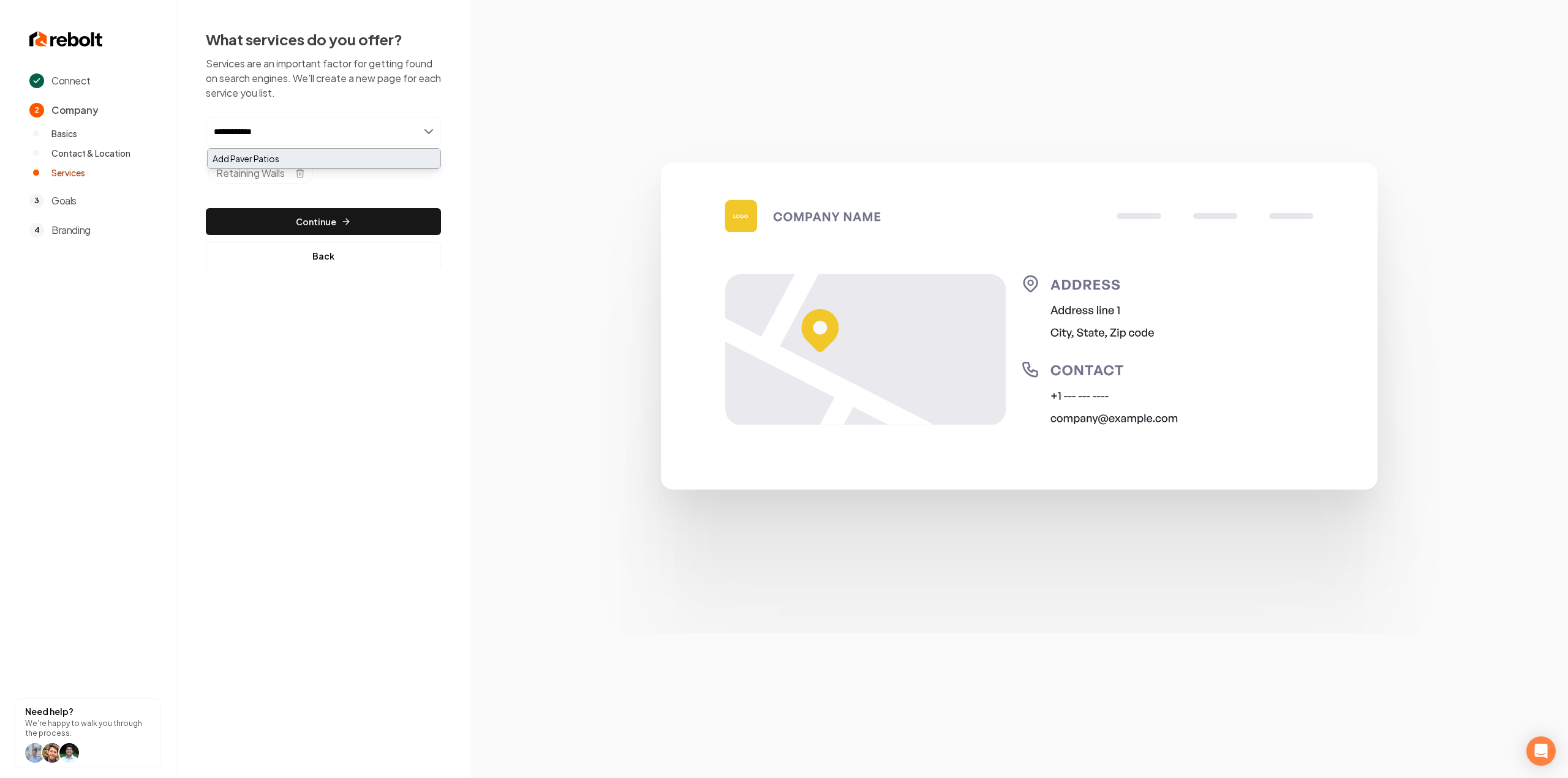
type input "**********"
click at [286, 153] on div "Add Paver Patios" at bounding box center [324, 158] width 233 height 19
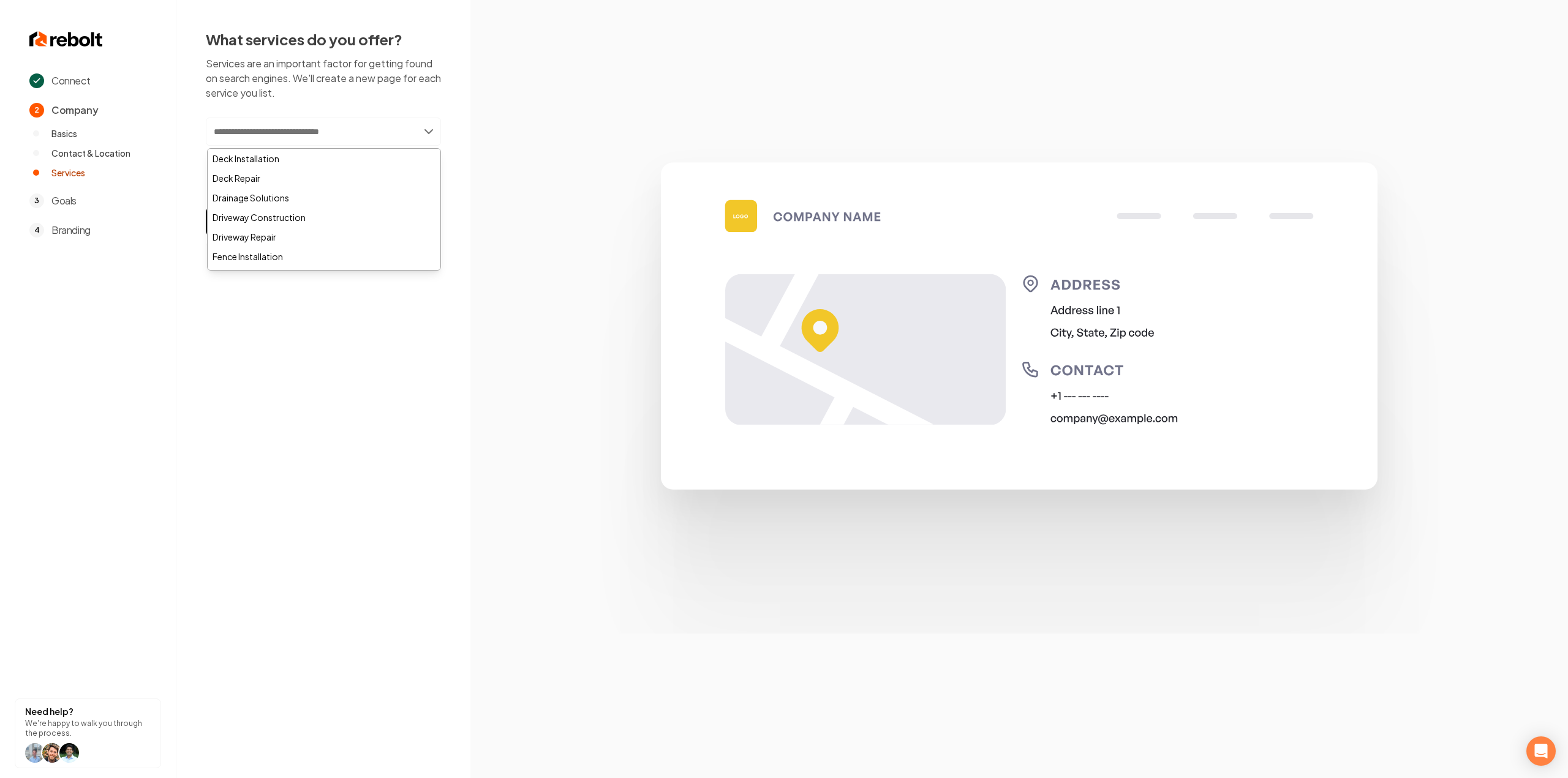
paste input "**********"
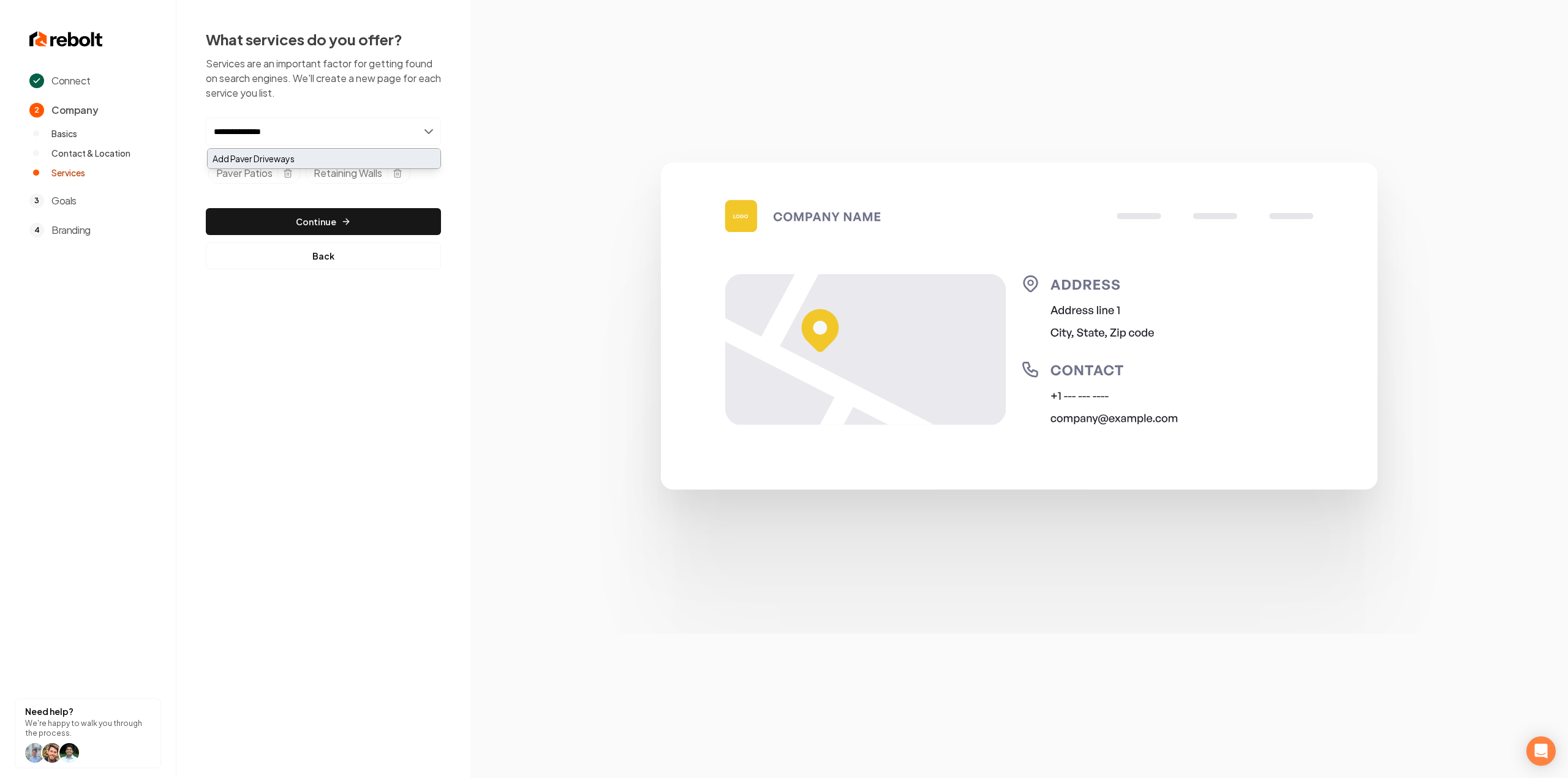
type input "**********"
click at [262, 161] on div "Add Paver Driveways" at bounding box center [324, 158] width 233 height 19
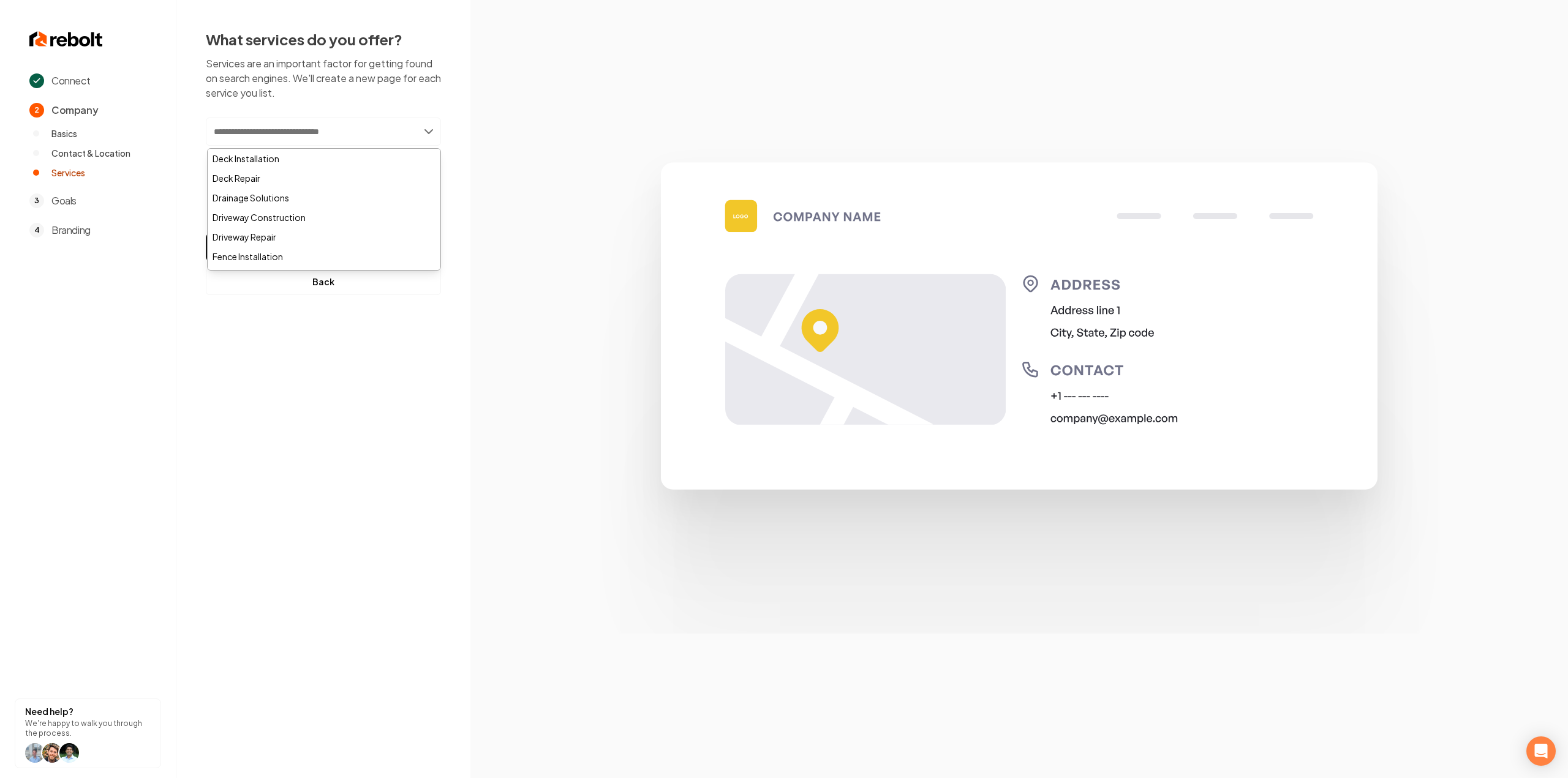
paste input "*********"
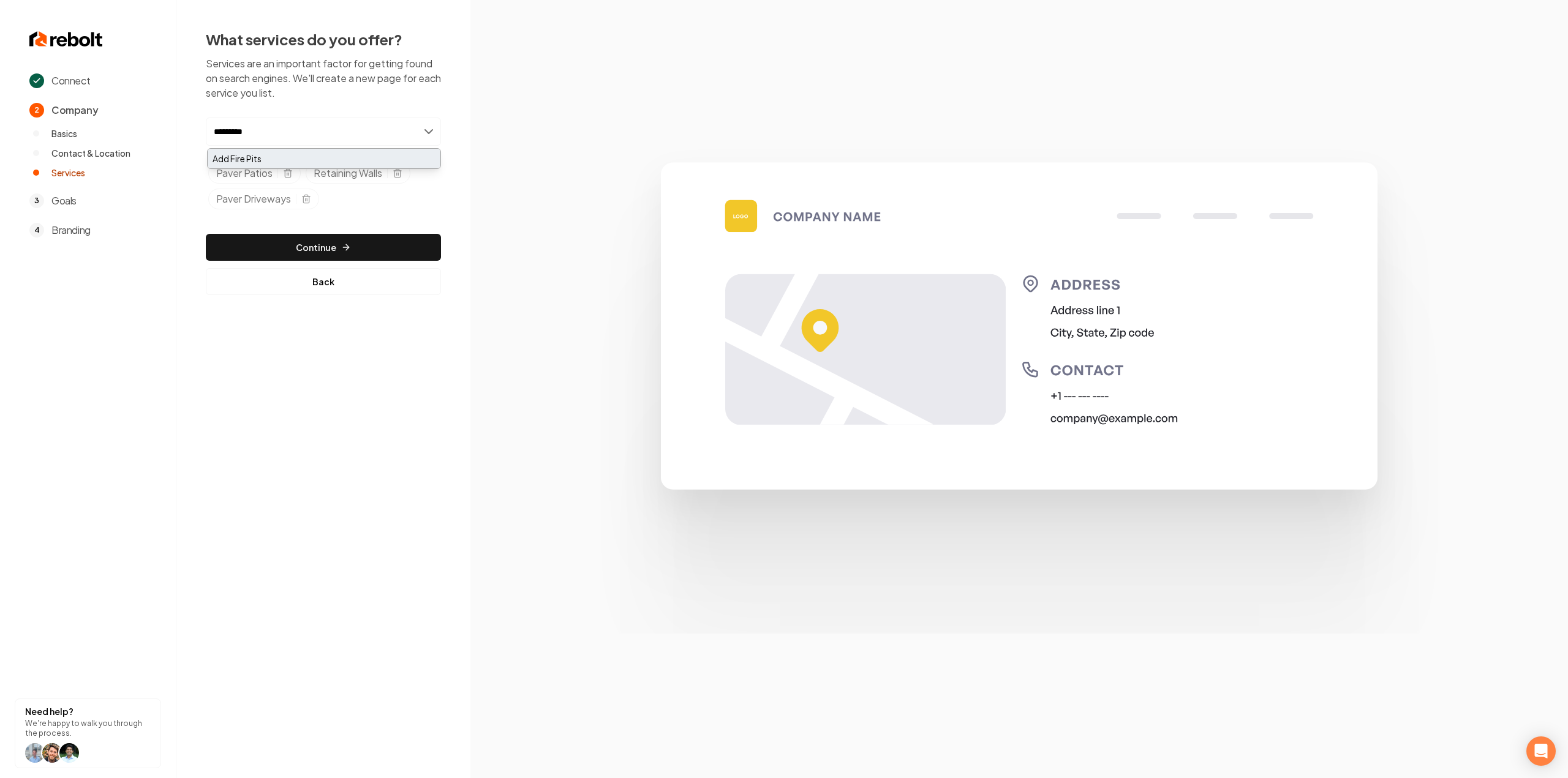
type input "*********"
click at [325, 162] on div "Add Fire Pits" at bounding box center [324, 158] width 233 height 19
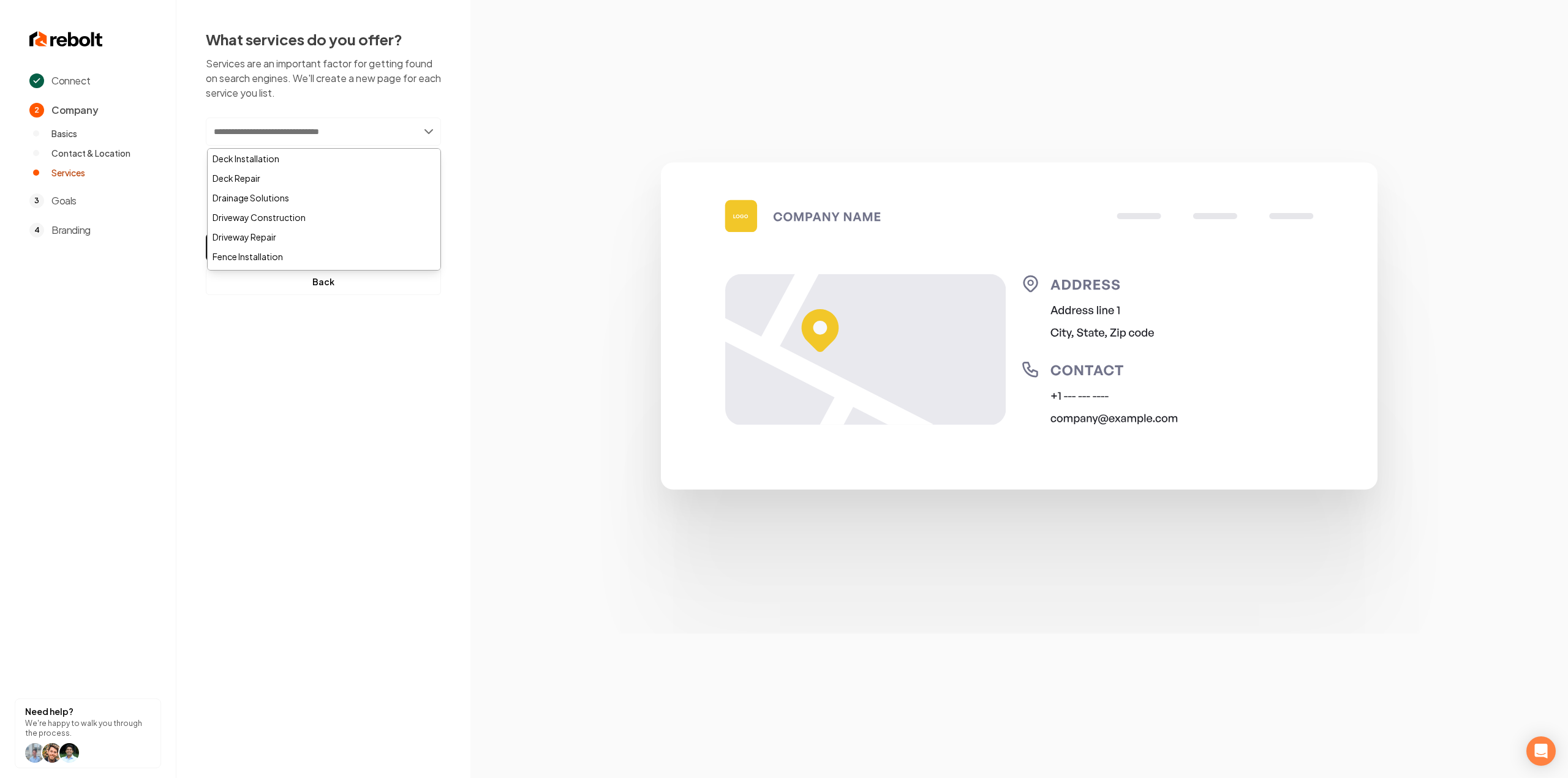
paste input "**********"
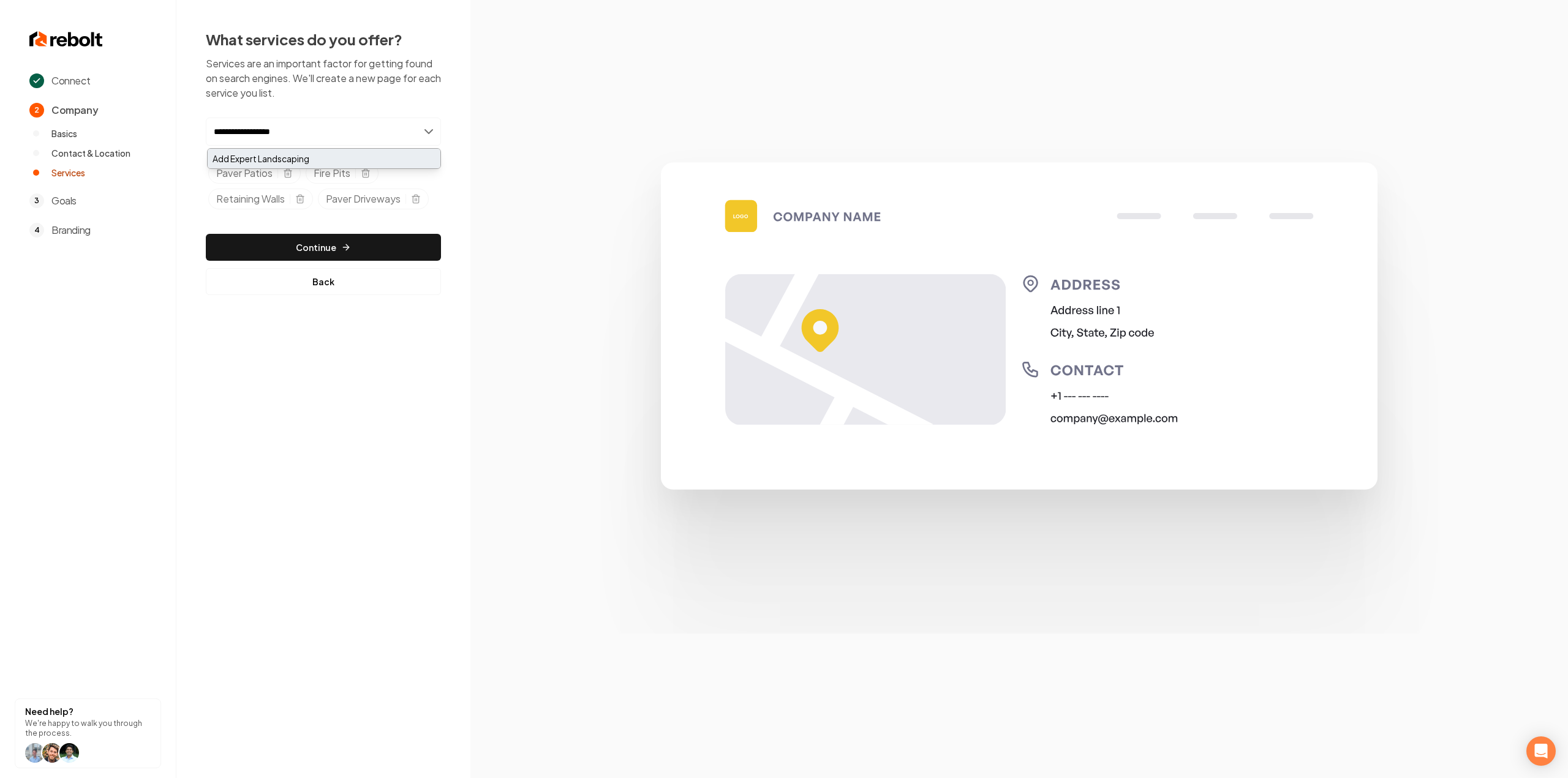
type input "**********"
click at [337, 154] on div "Add Expert Landscaping" at bounding box center [324, 158] width 233 height 19
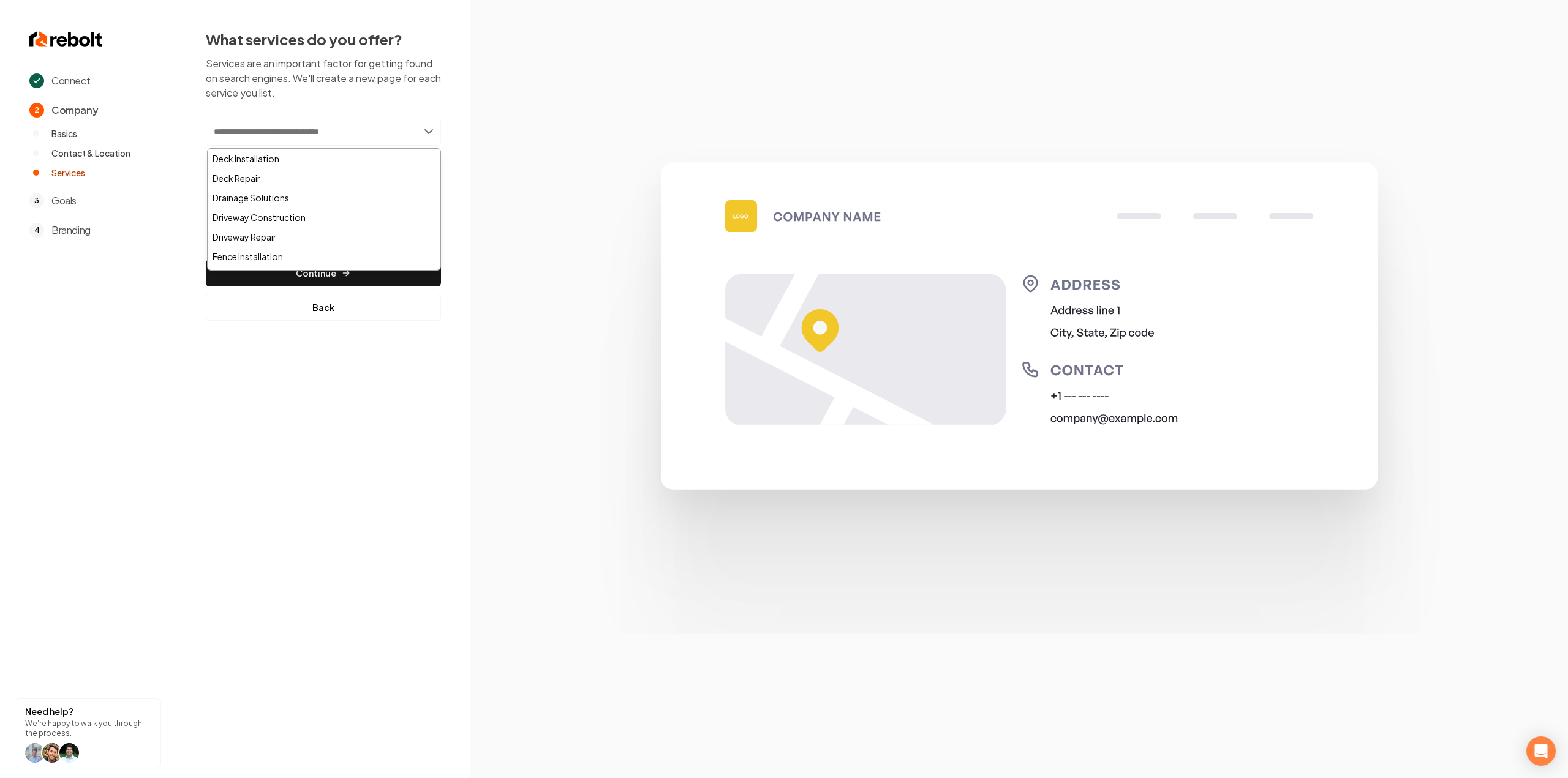
paste input "**********"
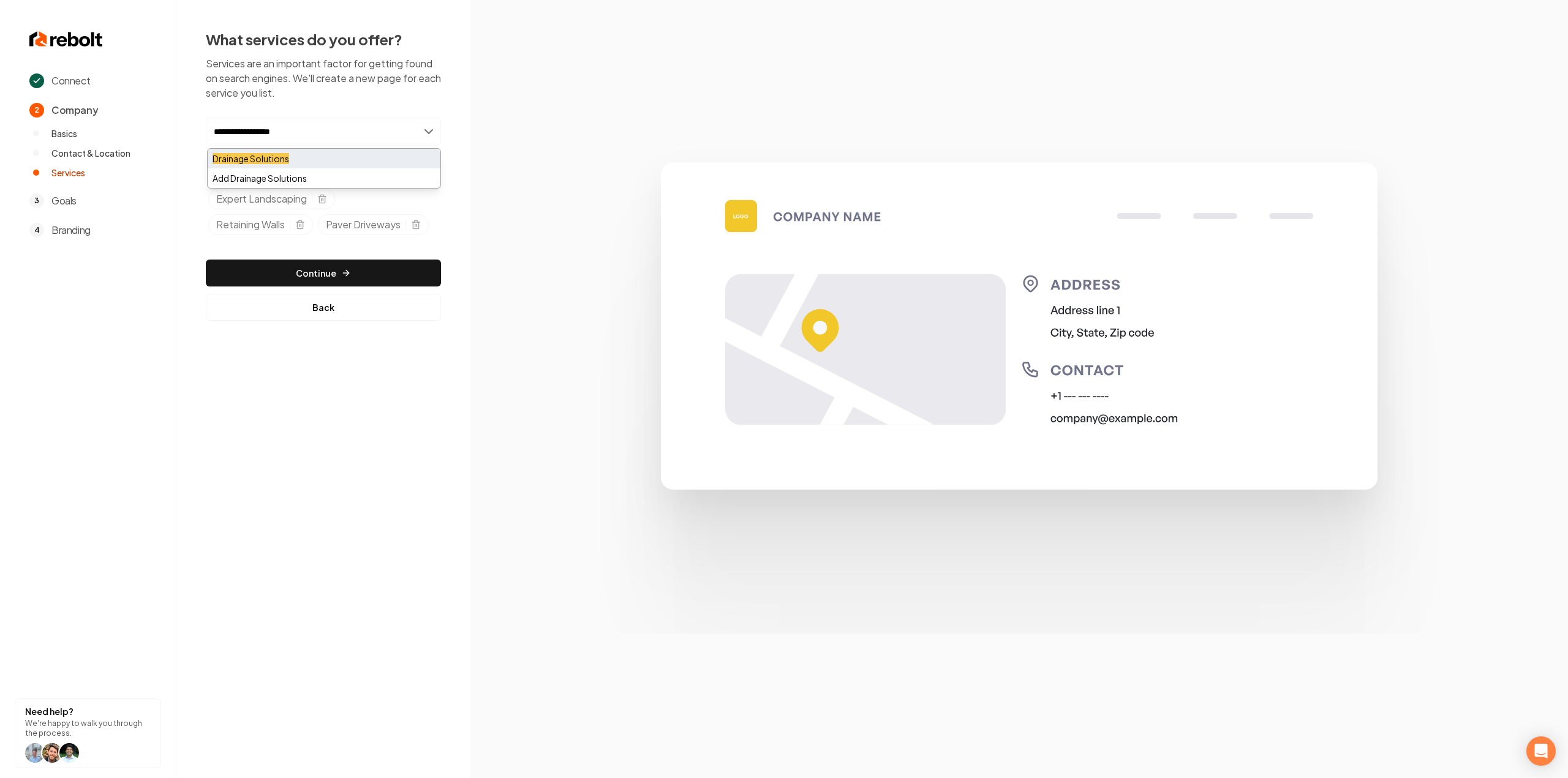
type input "**********"
click at [300, 161] on div "Drainage Solutions" at bounding box center [324, 158] width 233 height 19
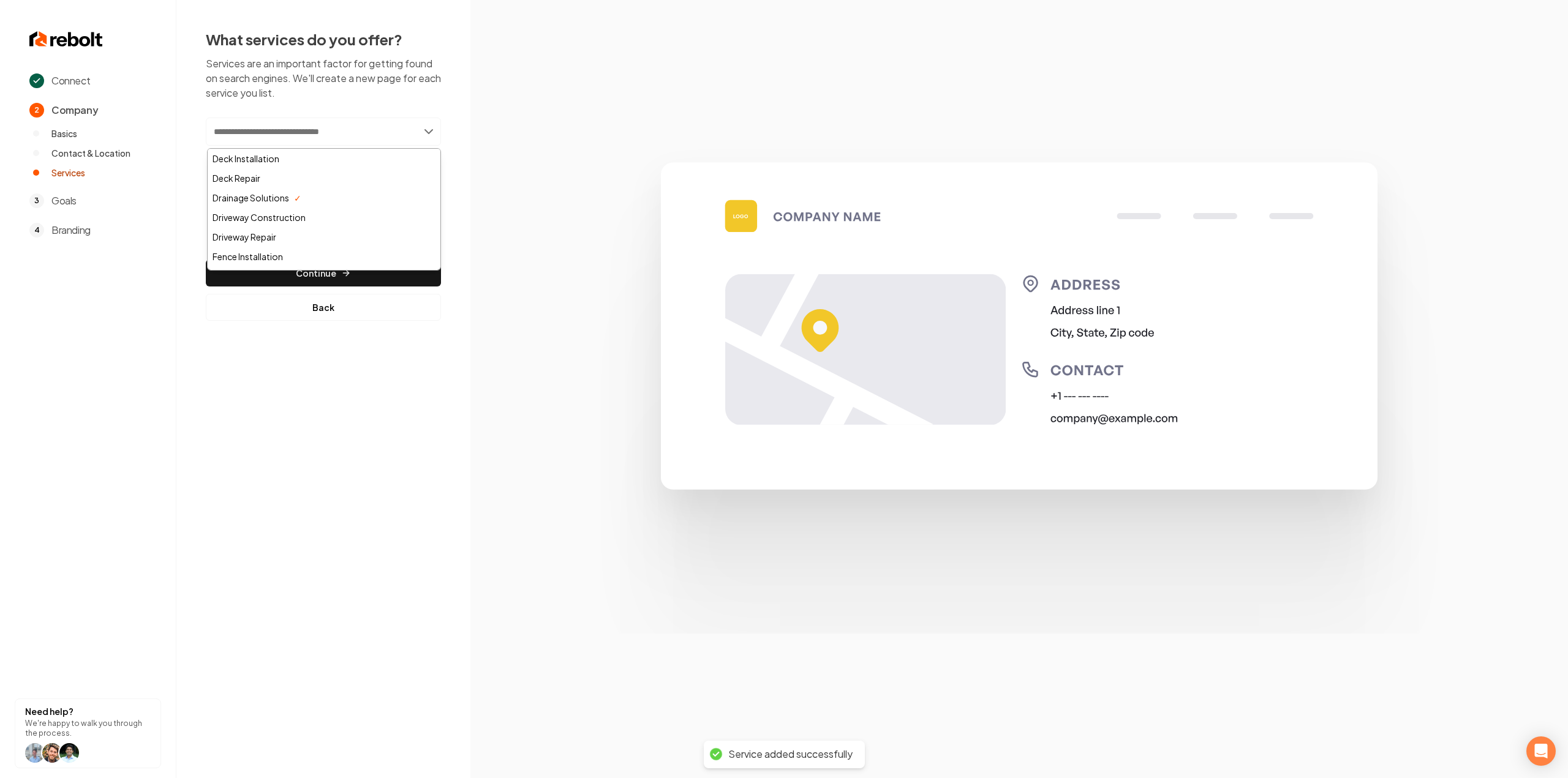
paste input "**********"
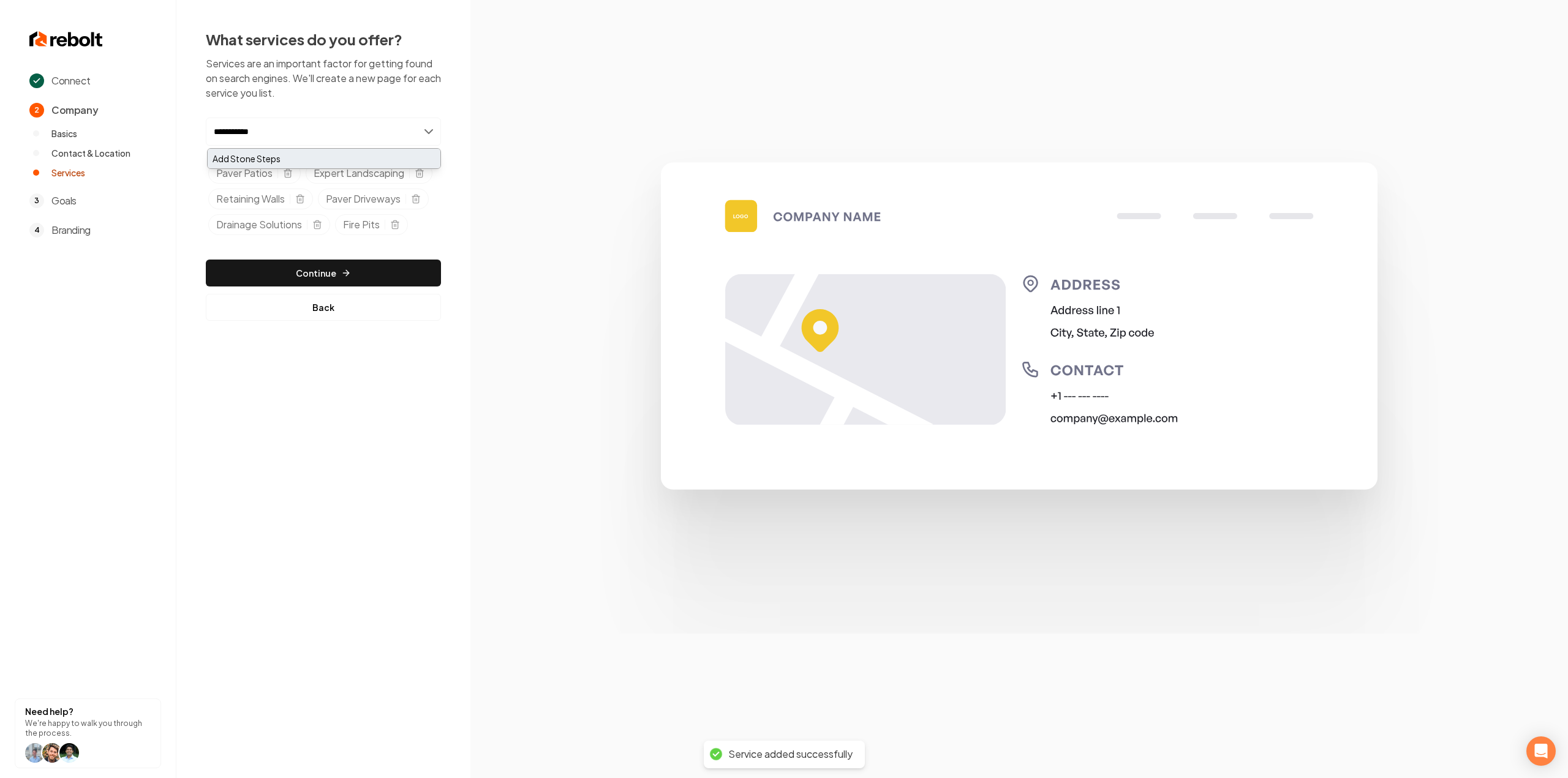
type input "**********"
click at [329, 162] on div "Add Stone Steps" at bounding box center [324, 158] width 233 height 19
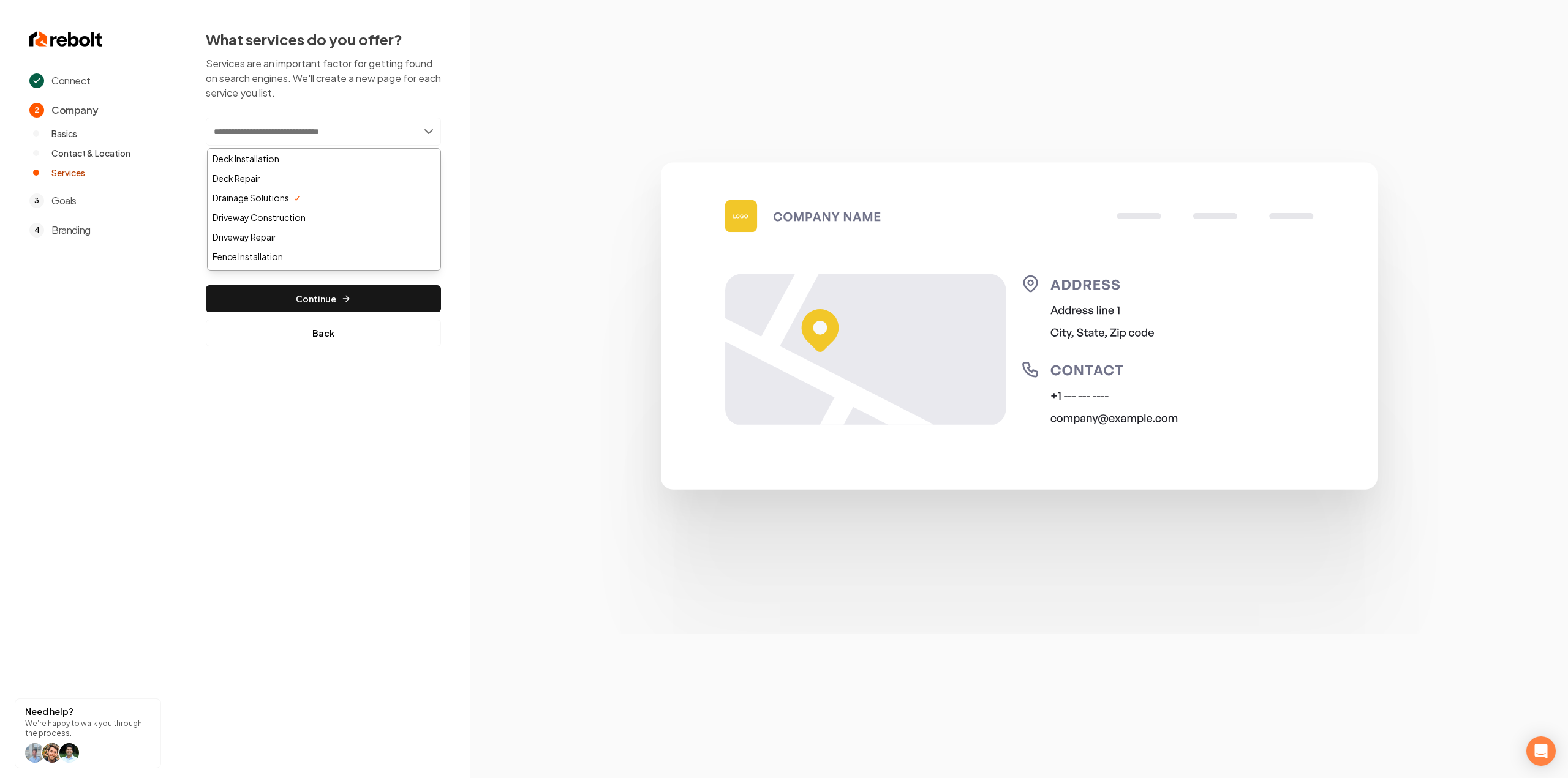
paste input "**********"
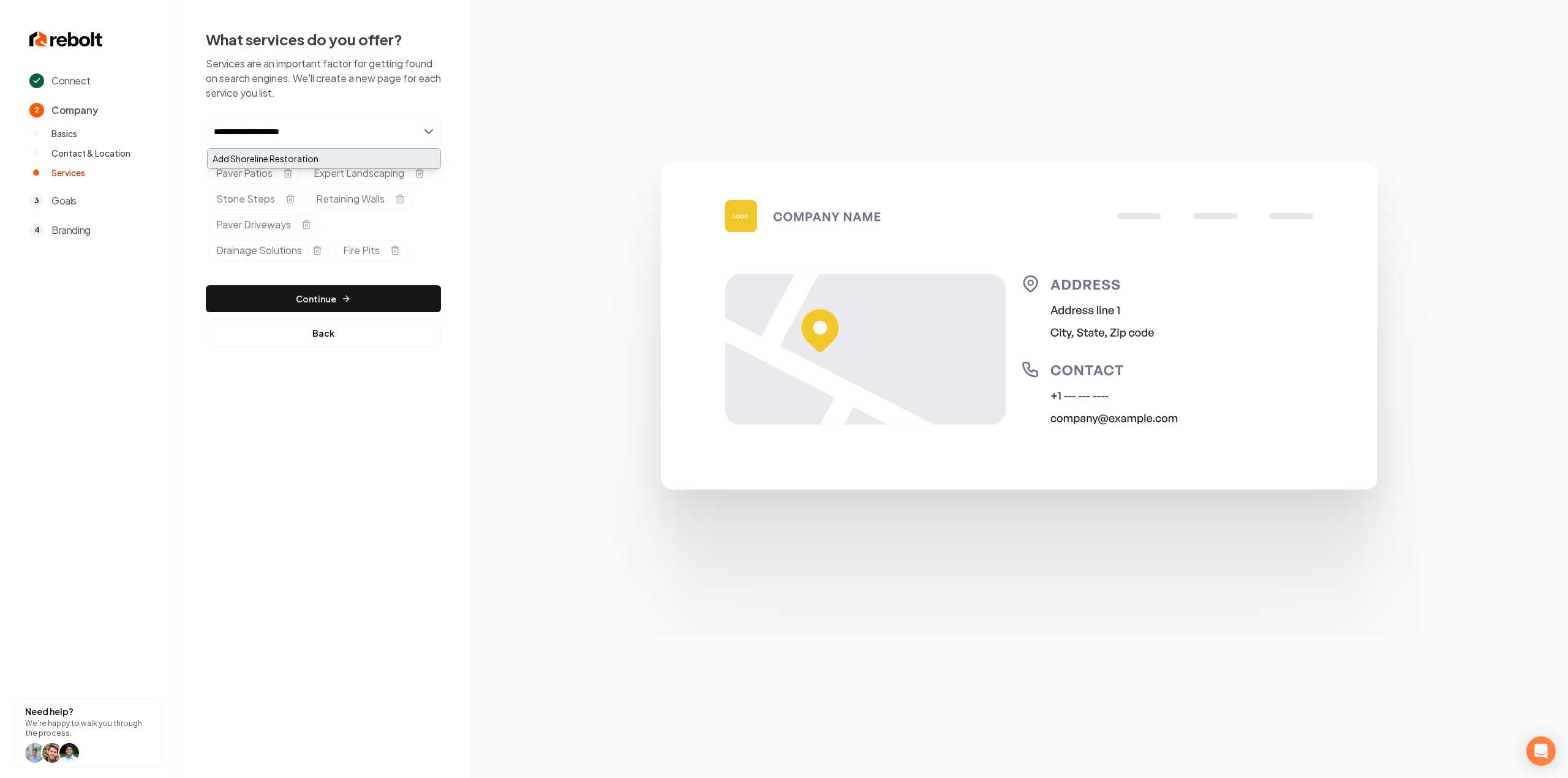
type input "**********"
click at [301, 158] on div "Add Shoreline Restoration" at bounding box center [324, 158] width 233 height 19
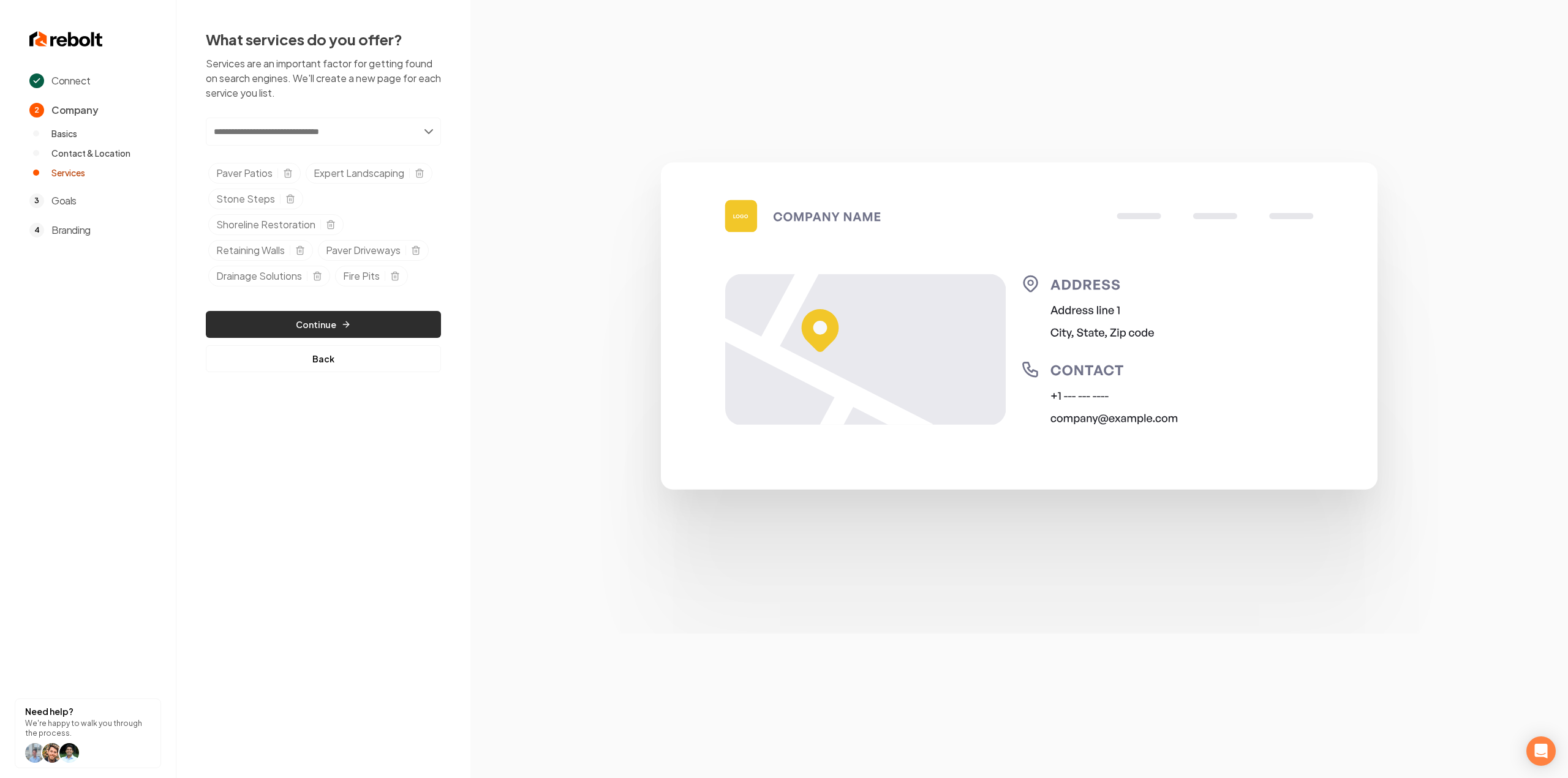
click at [374, 323] on button "Continue" at bounding box center [324, 325] width 235 height 27
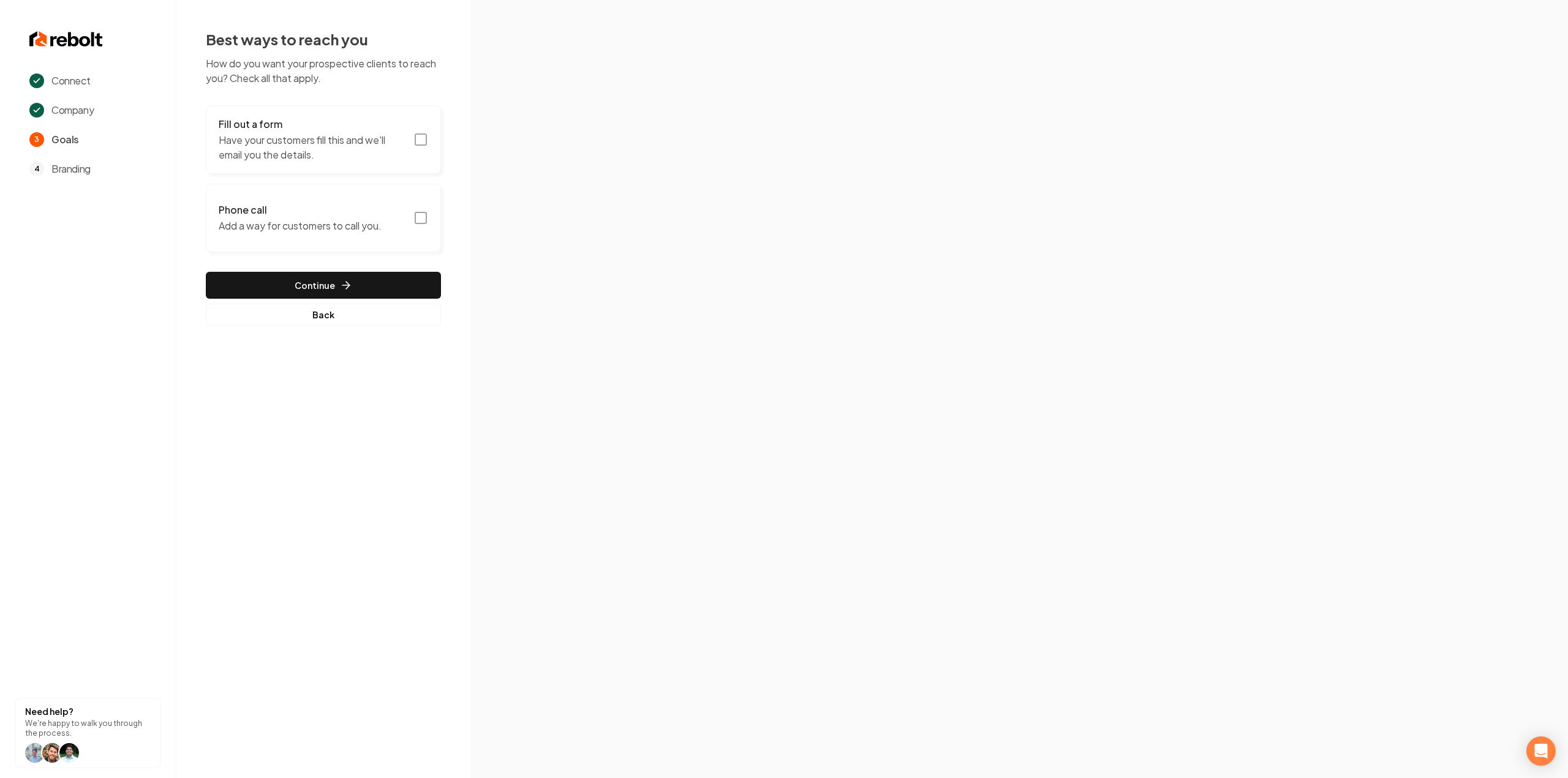
click at [414, 149] on button "Fill out a form Have your customers fill this and we'll email you the details." at bounding box center [324, 140] width 235 height 69
click at [428, 151] on button "Fill out a form Have your customers fill this and we'll email you the details." at bounding box center [324, 140] width 235 height 69
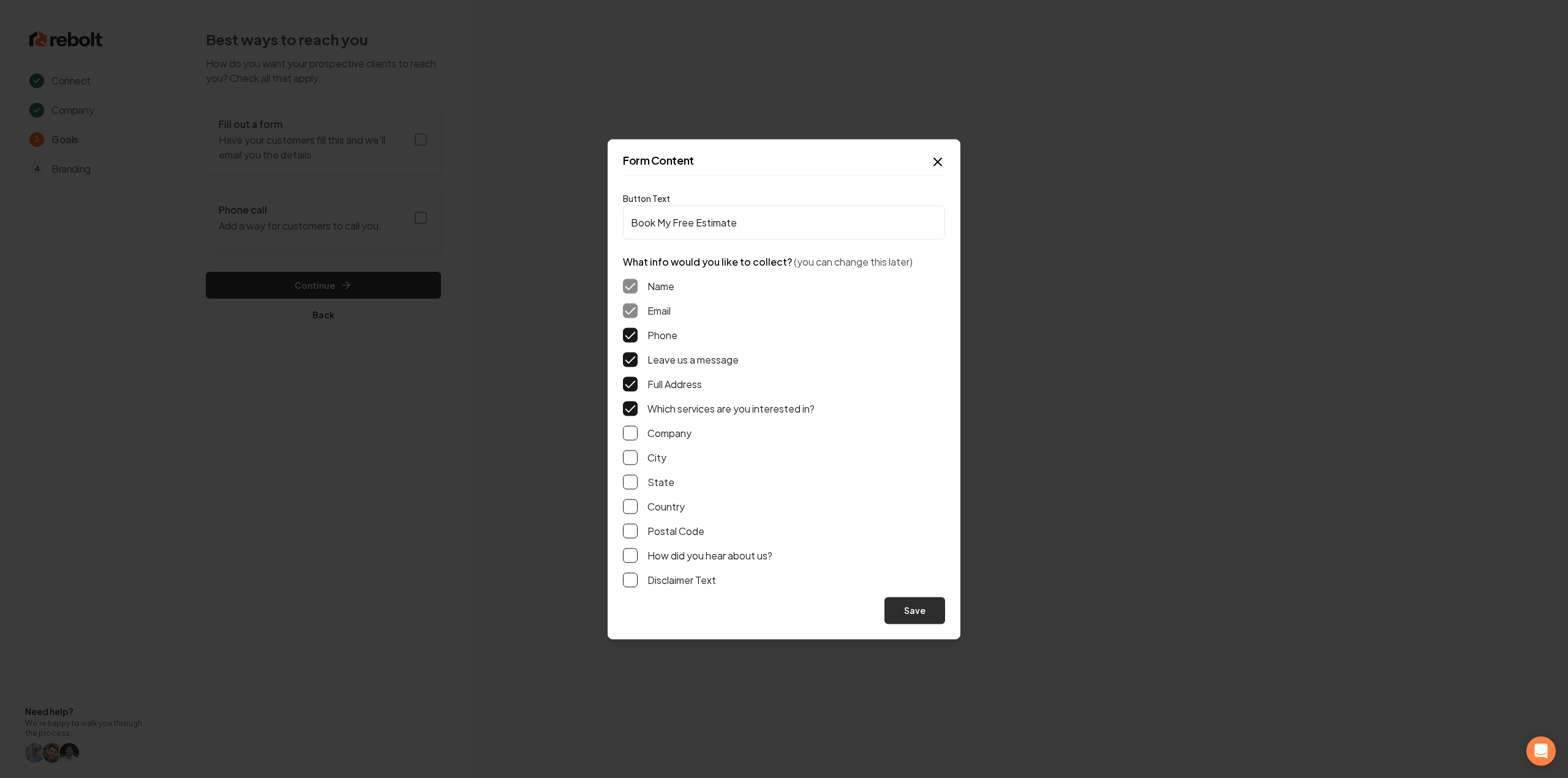
click at [918, 610] on button "Save" at bounding box center [915, 611] width 60 height 27
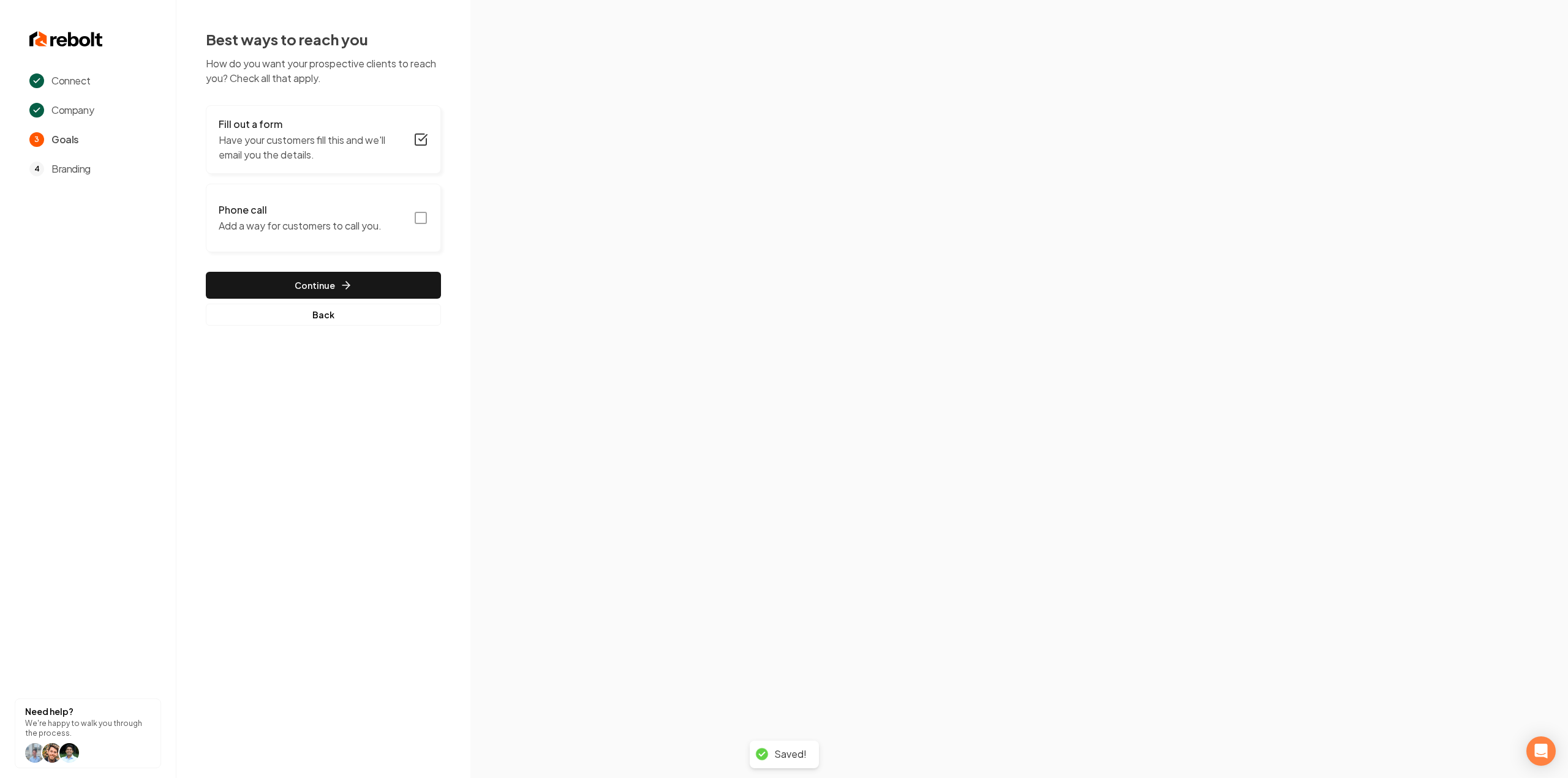
click at [417, 215] on icon "button" at bounding box center [421, 218] width 15 height 15
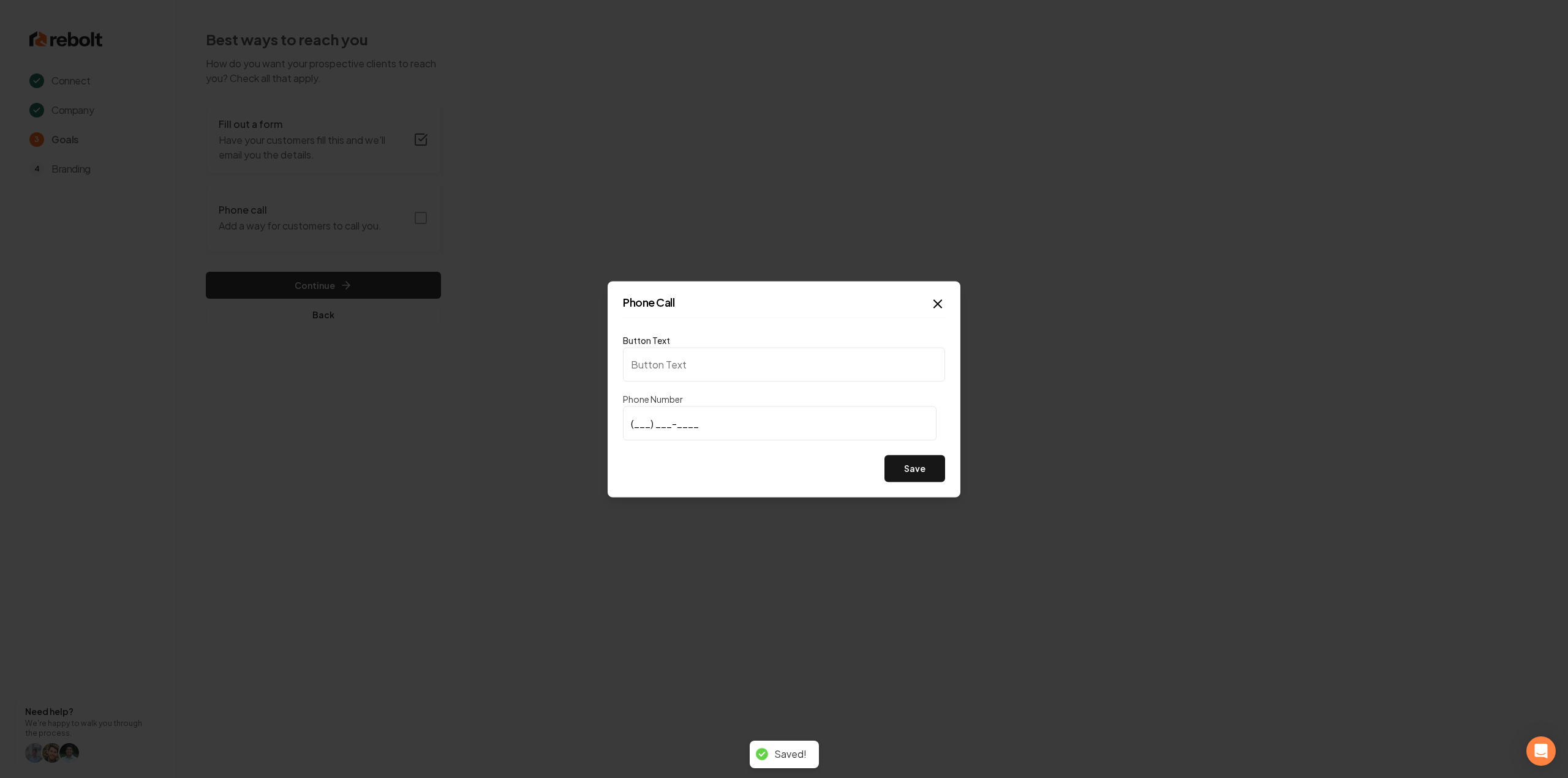
type input "Call us"
type input "(612) 440-9136"
click at [920, 462] on button "Save" at bounding box center [915, 469] width 60 height 27
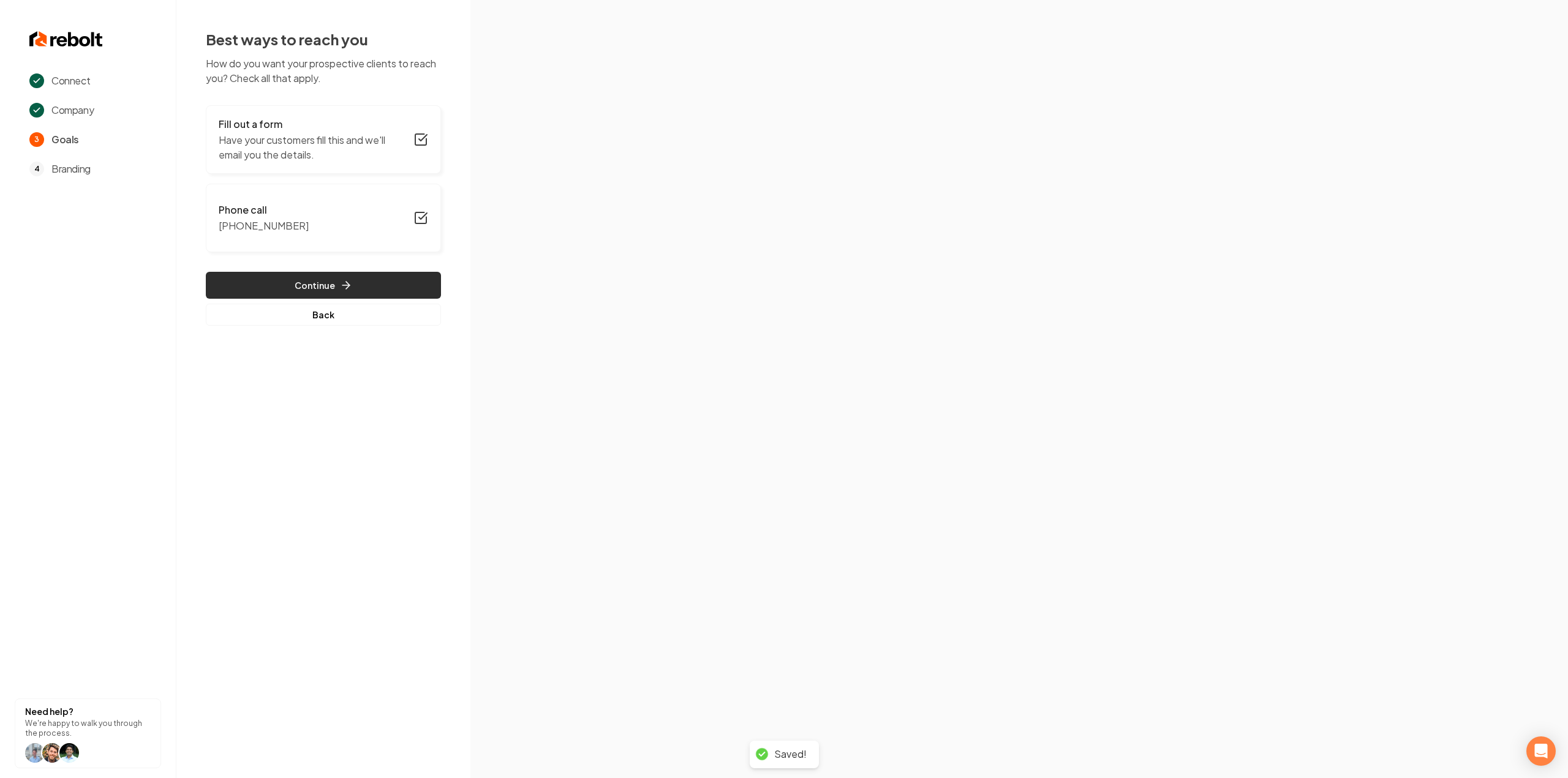
click at [361, 289] on button "Continue" at bounding box center [324, 285] width 235 height 27
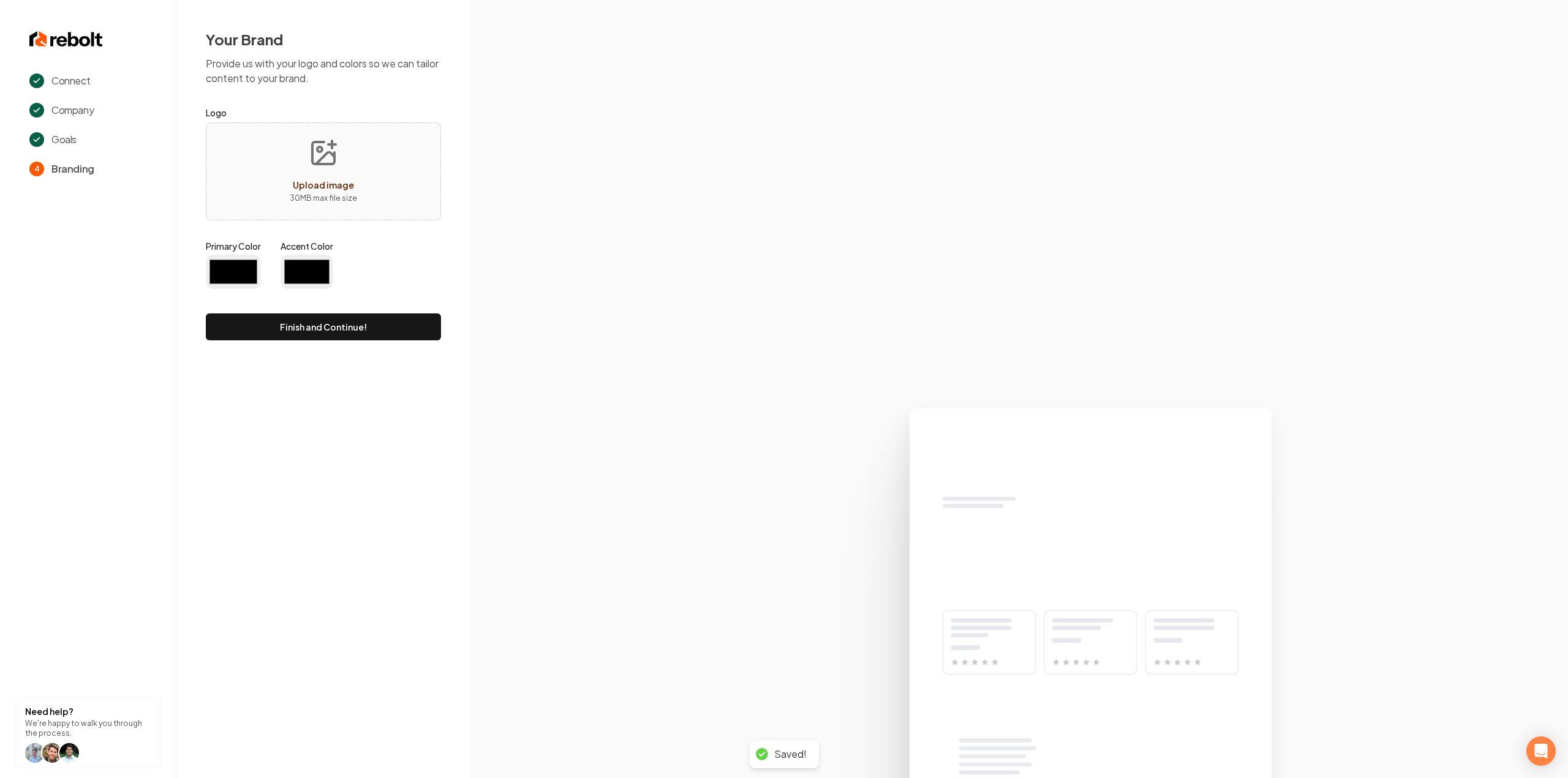
type input "#194d33"
type input "#70be00"
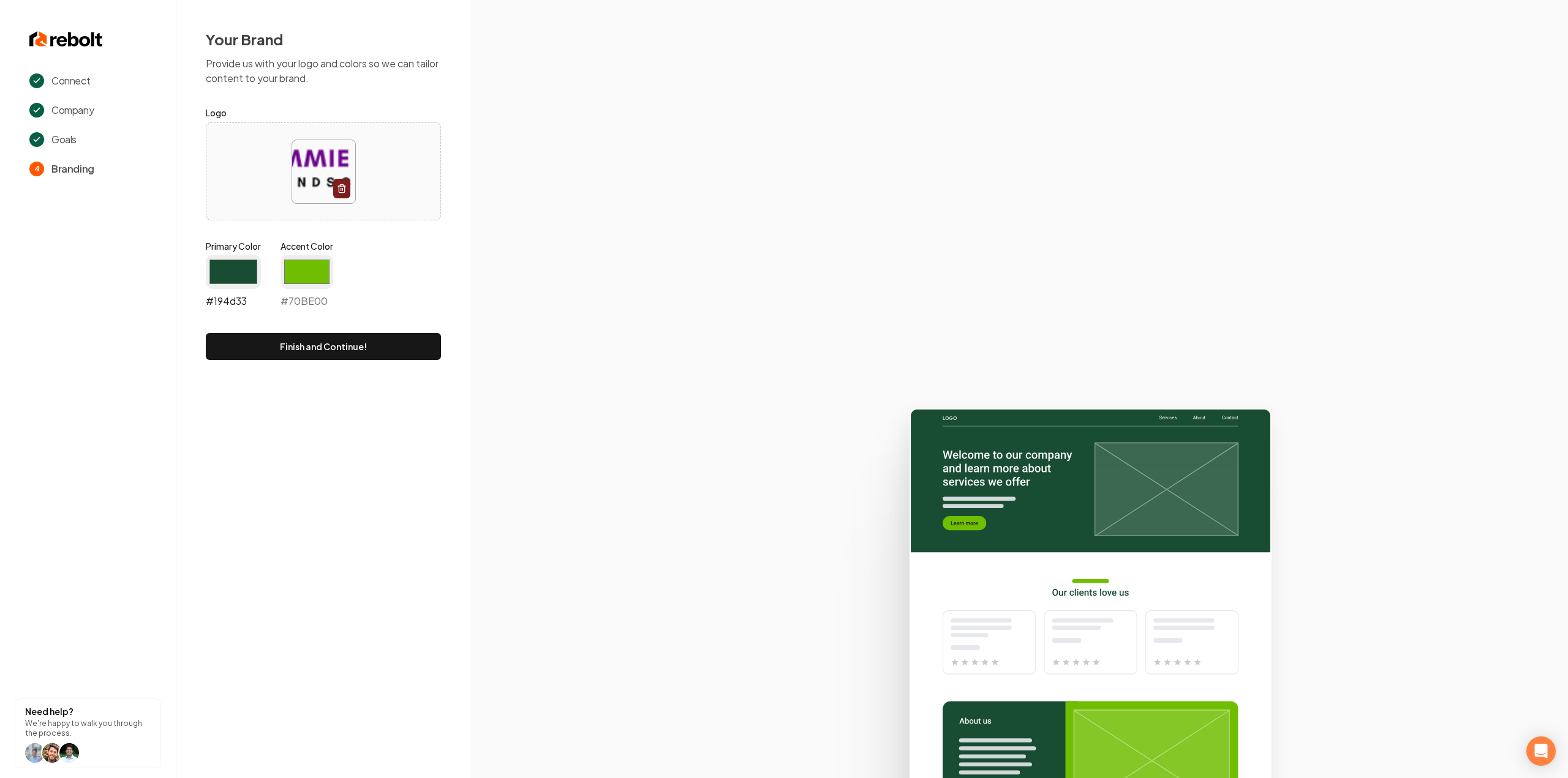
click at [245, 276] on input "#194d33" at bounding box center [233, 271] width 55 height 34
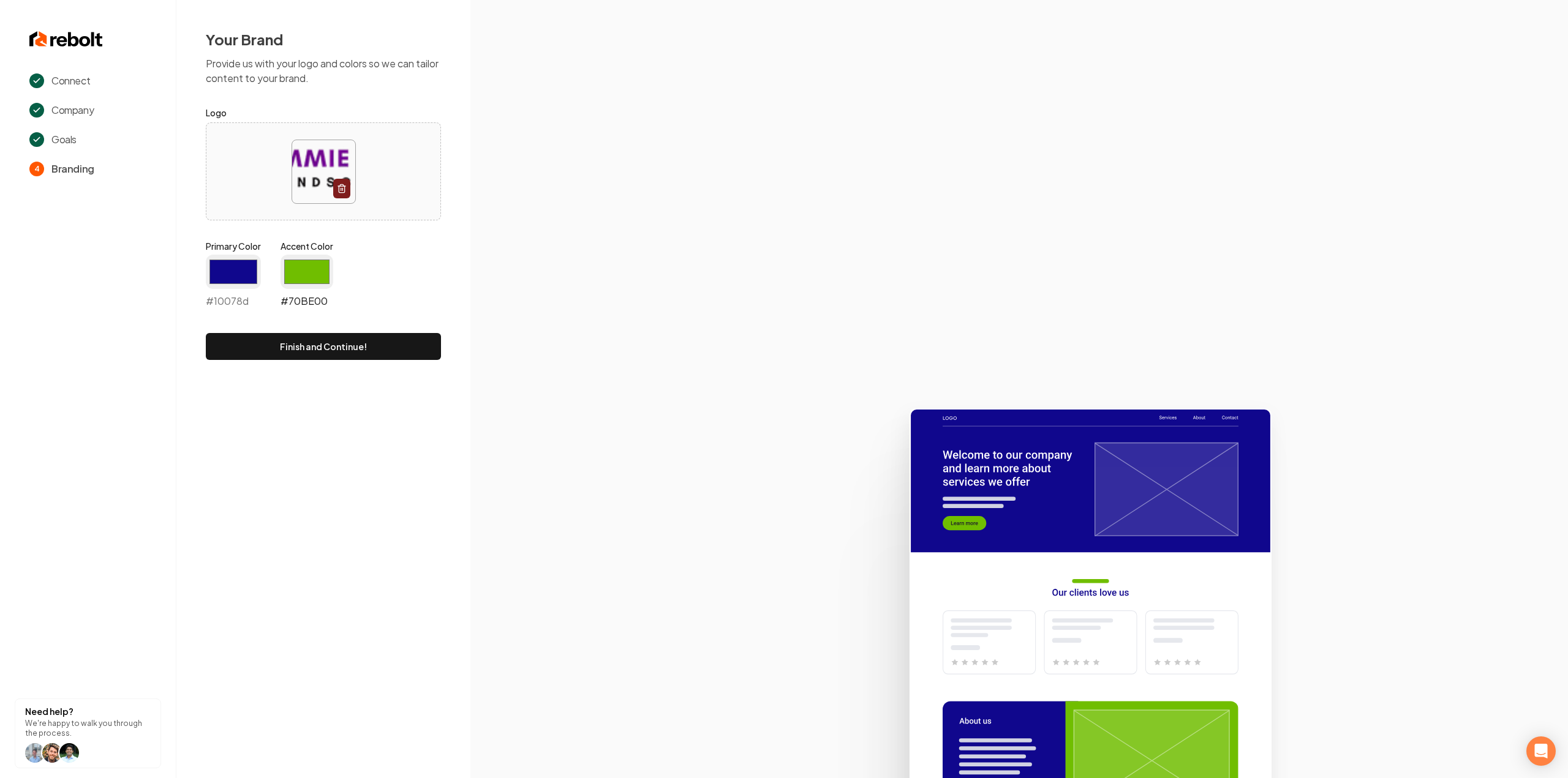
type input "#10078d"
click at [313, 263] on input "#70be00" at bounding box center [307, 271] width 53 height 34
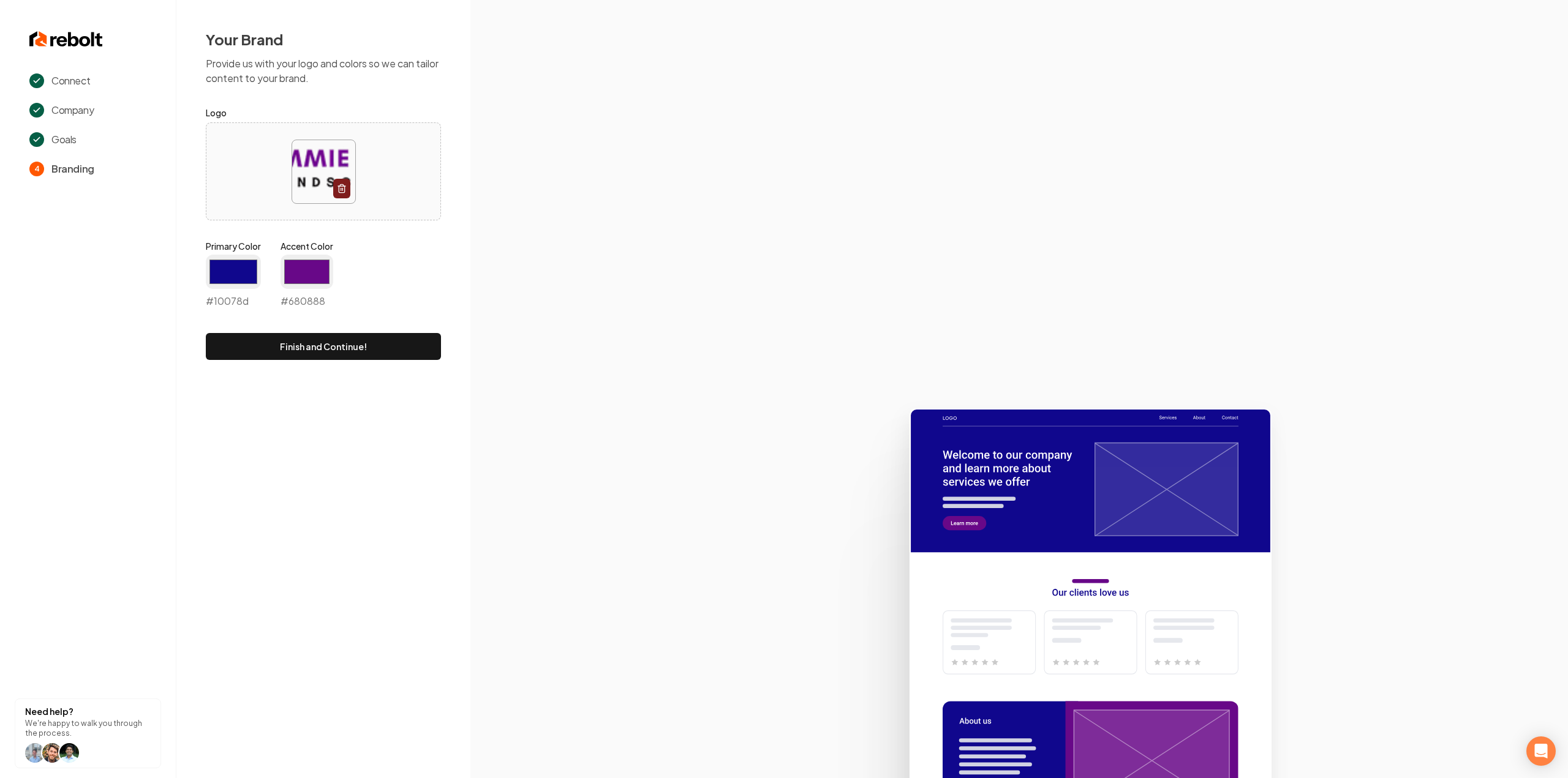
type input "#680888"
click at [558, 228] on section at bounding box center [1019, 389] width 1098 height 778
click at [383, 348] on button "Finish and Continue!" at bounding box center [324, 347] width 235 height 27
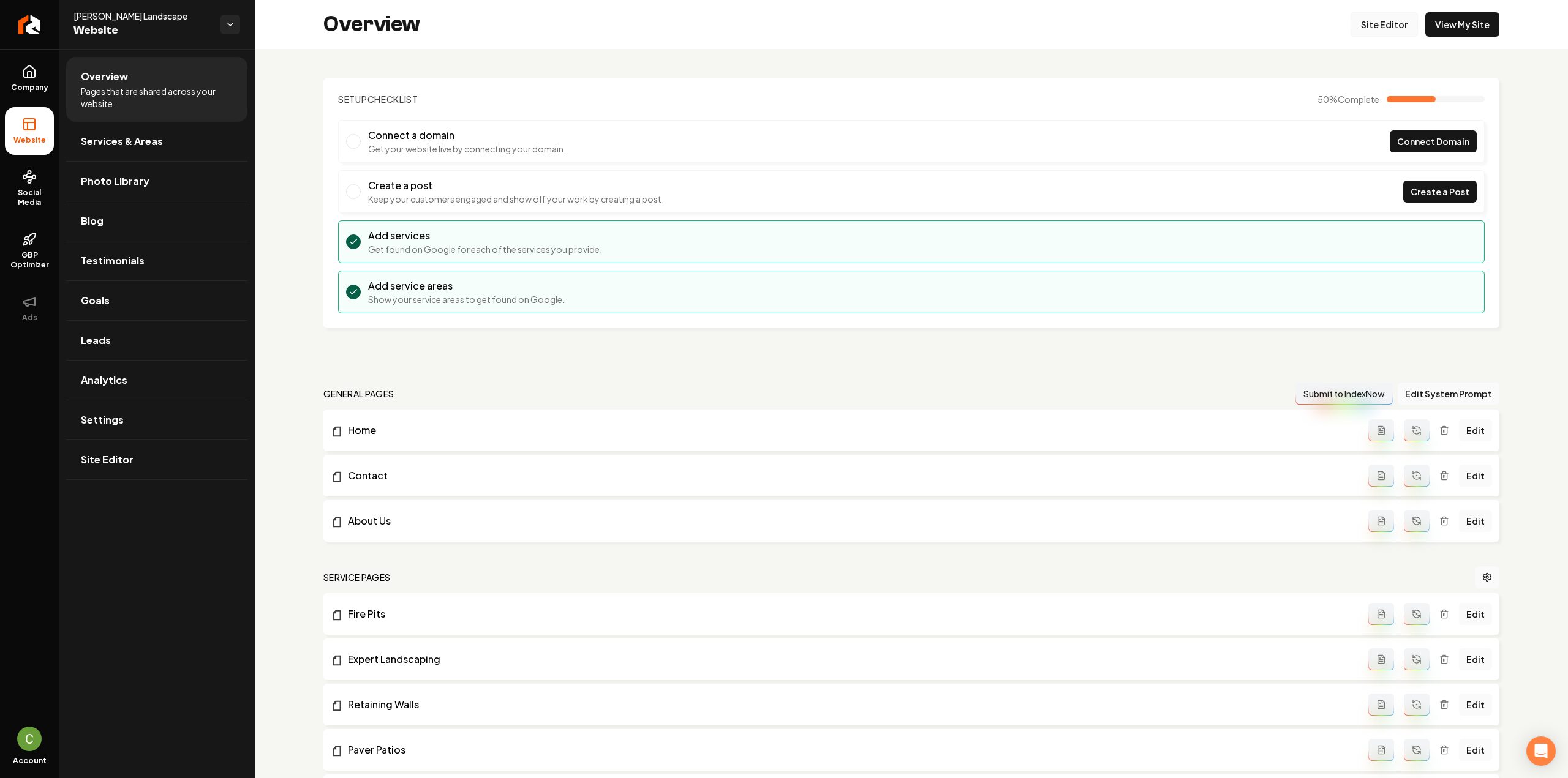
click at [1372, 32] on link "Site Editor" at bounding box center [1384, 24] width 68 height 24
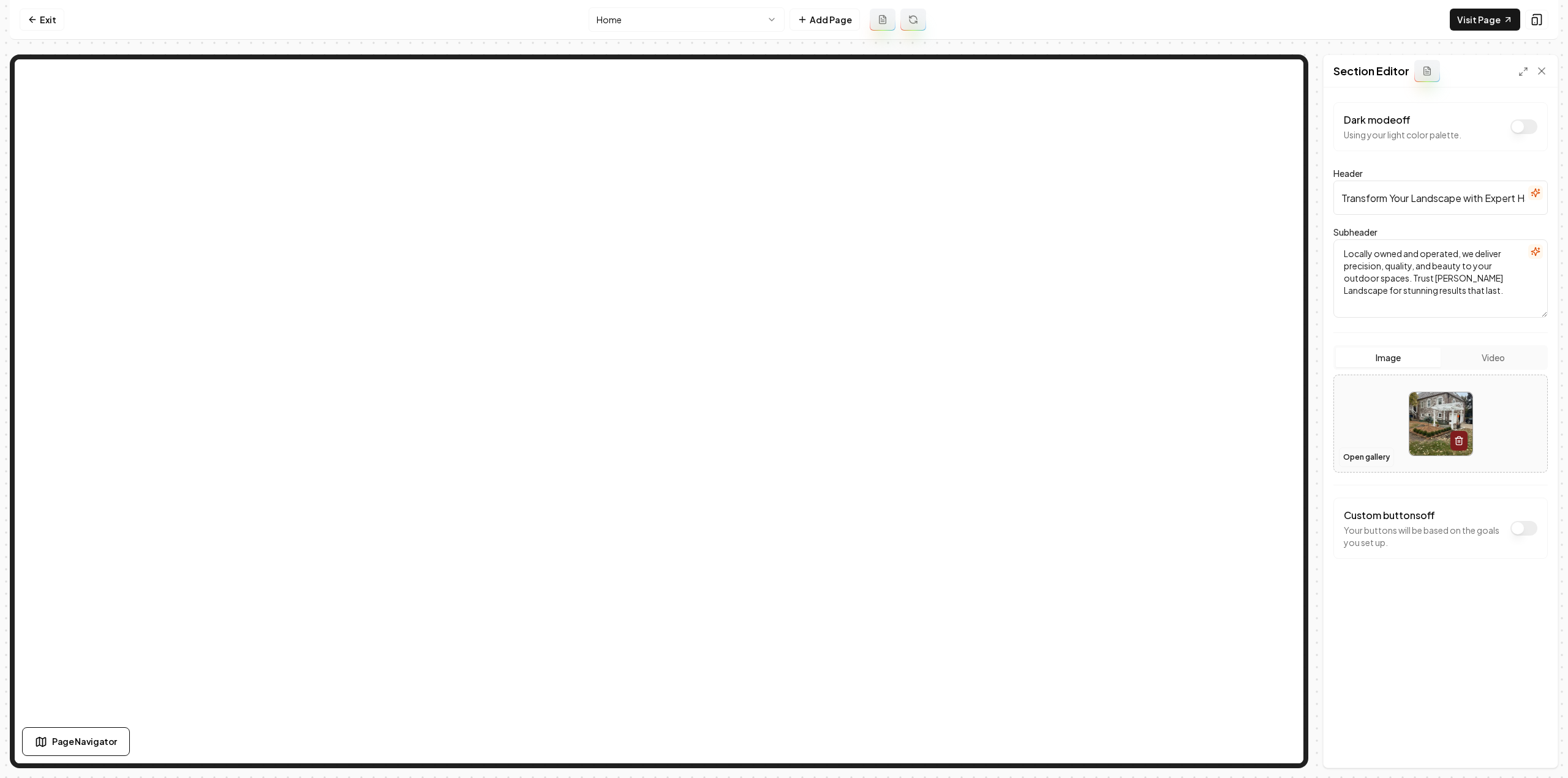
click at [1384, 453] on button "Open gallery" at bounding box center [1367, 457] width 55 height 19
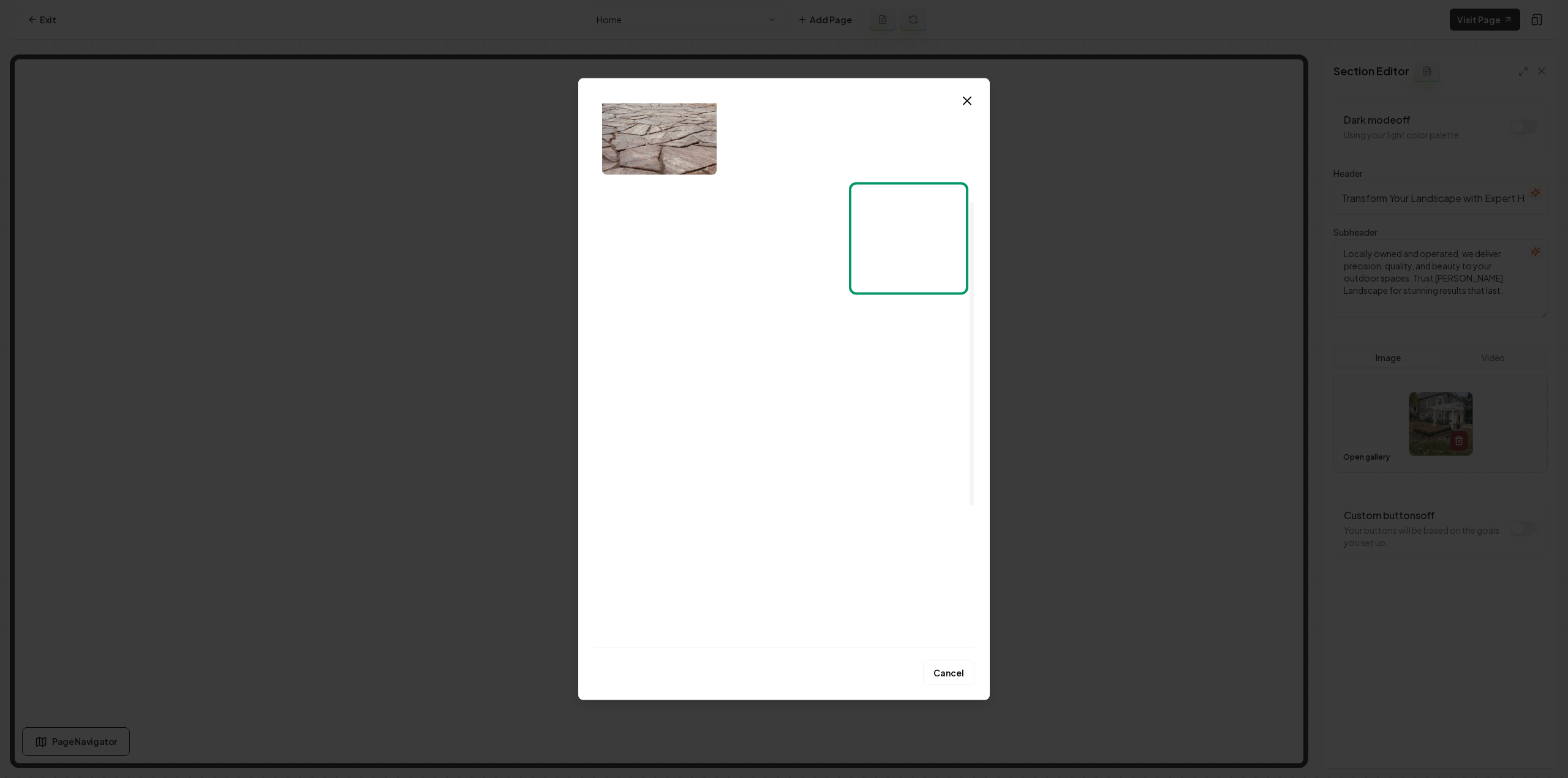
scroll to position [429, 0]
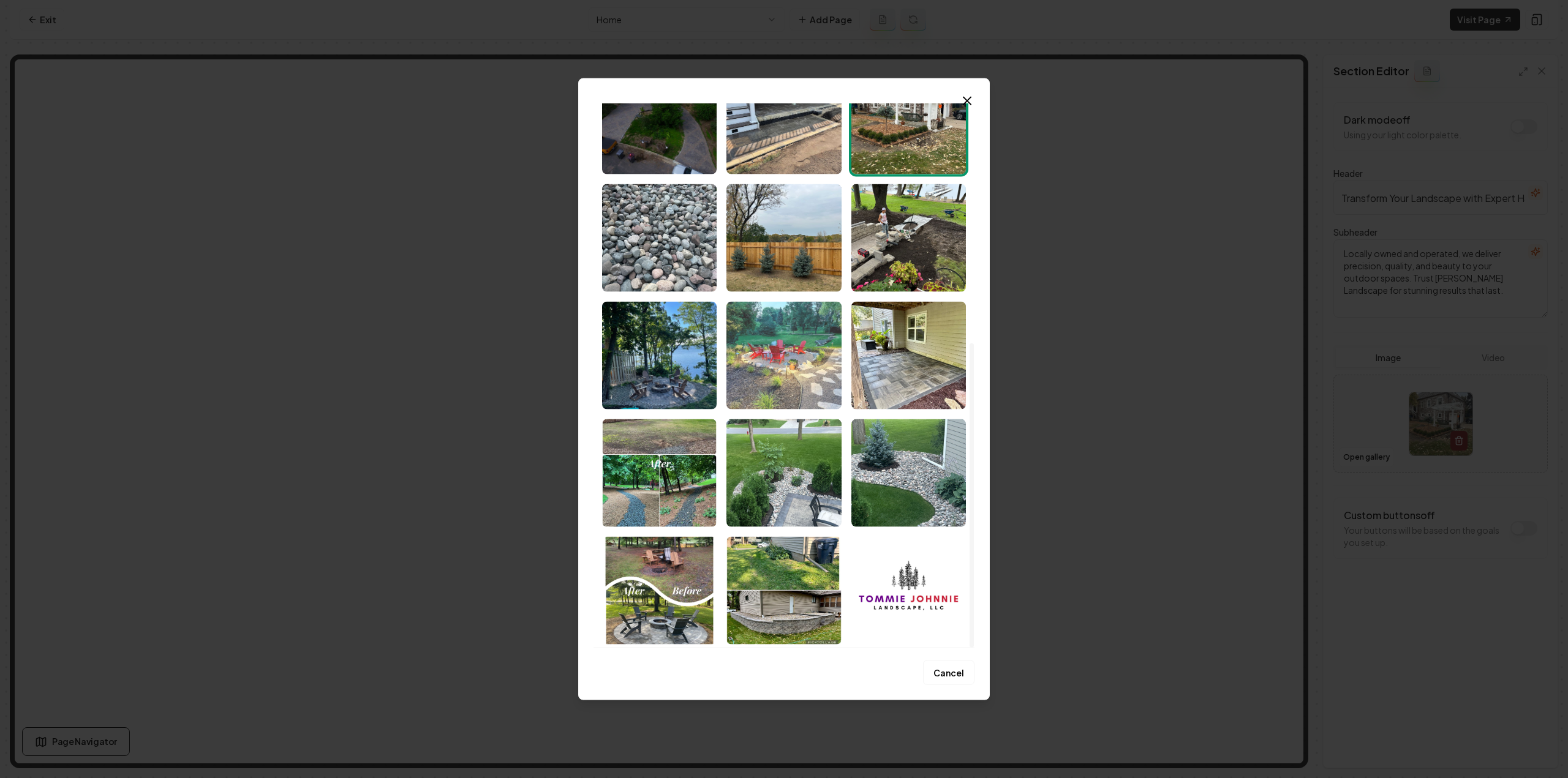
click at [795, 370] on img "Select image image_68c812a15c7cd75eb858b3ab.jpeg" at bounding box center [783, 356] width 114 height 108
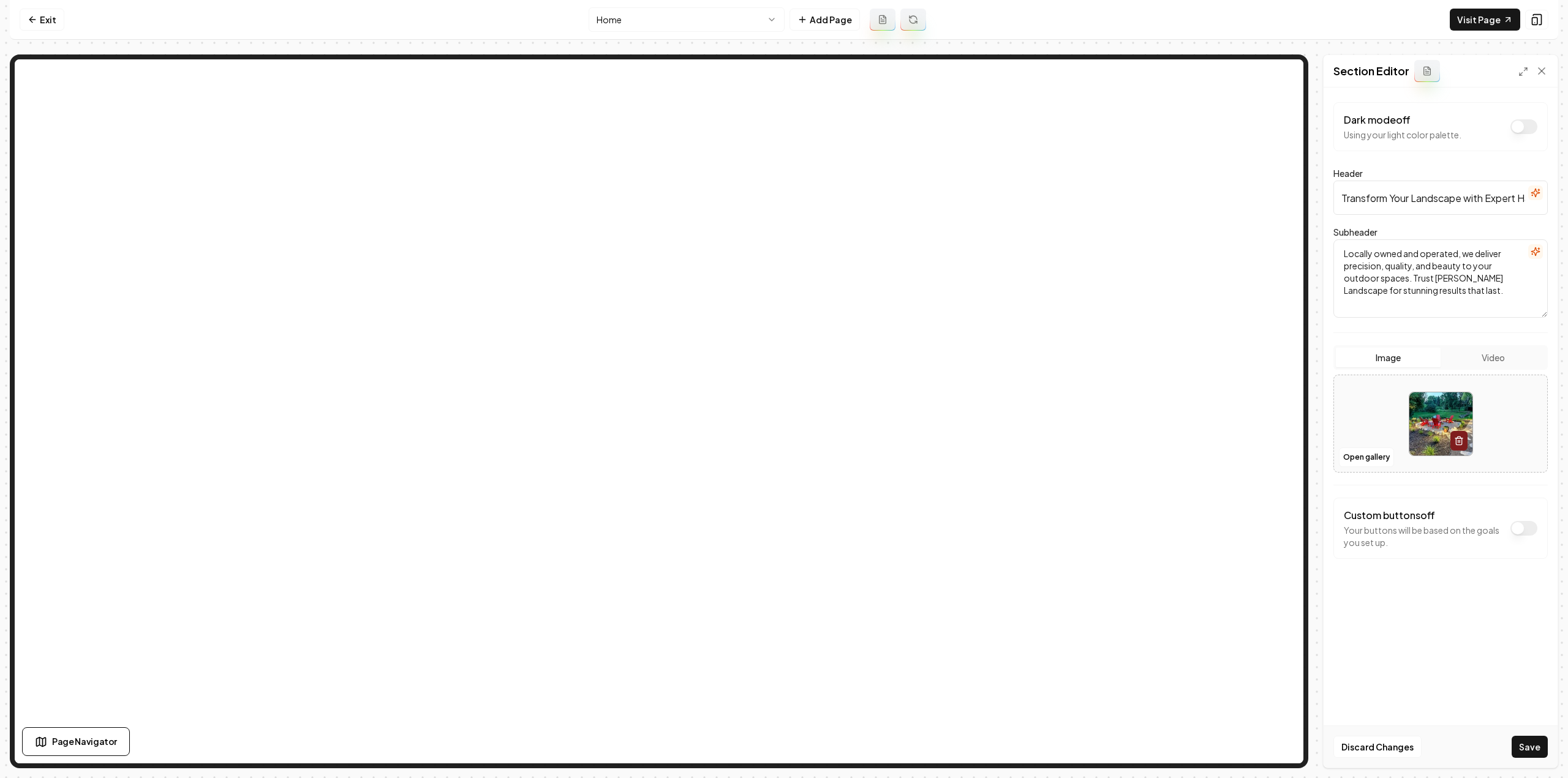
drag, startPoint x: 1523, startPoint y: 748, endPoint x: 1514, endPoint y: 748, distance: 9.0
click at [1523, 748] on button "Save" at bounding box center [1529, 747] width 36 height 22
click at [1369, 454] on button "Open gallery" at bounding box center [1367, 457] width 55 height 19
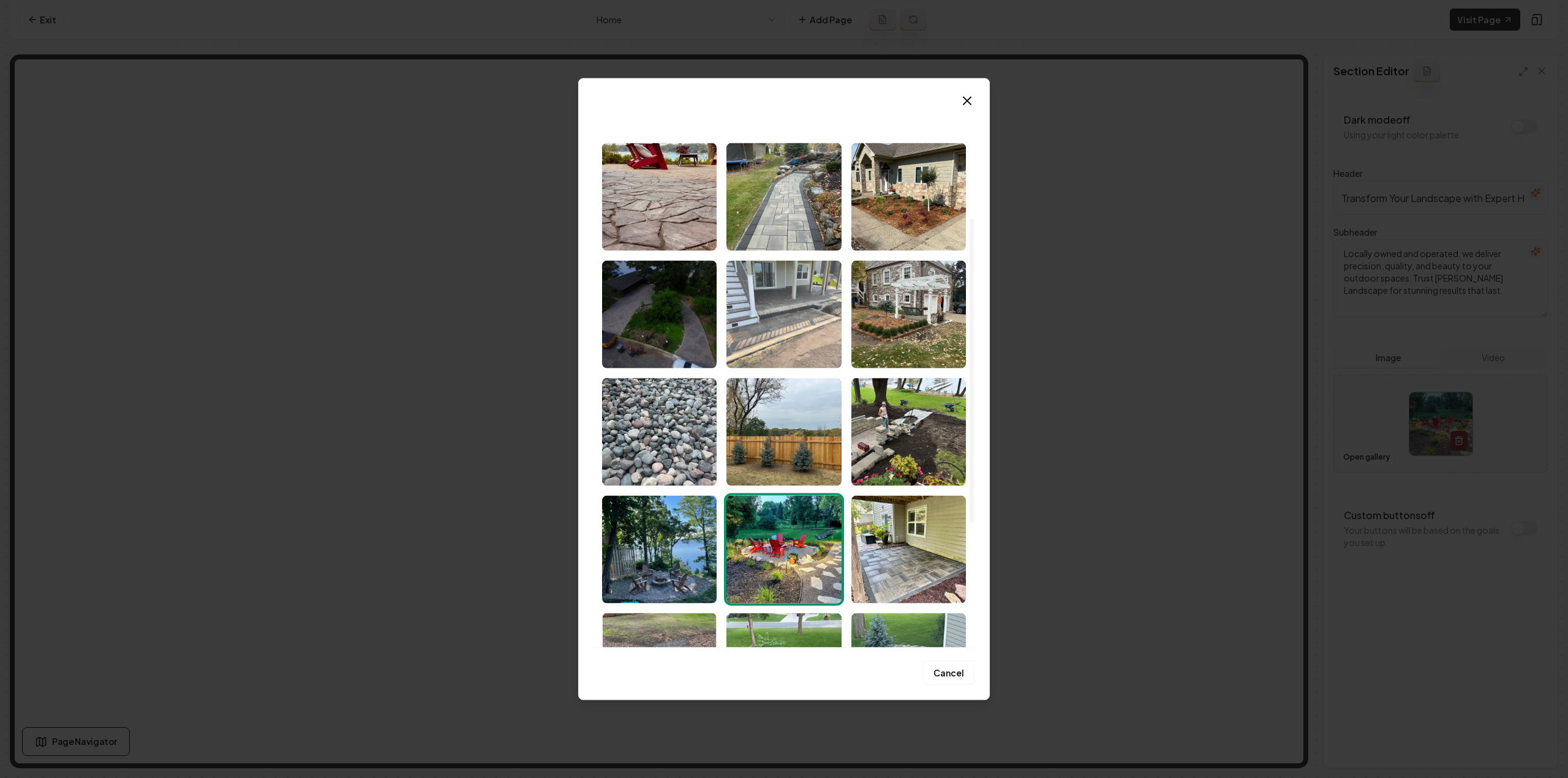
scroll to position [245, 0]
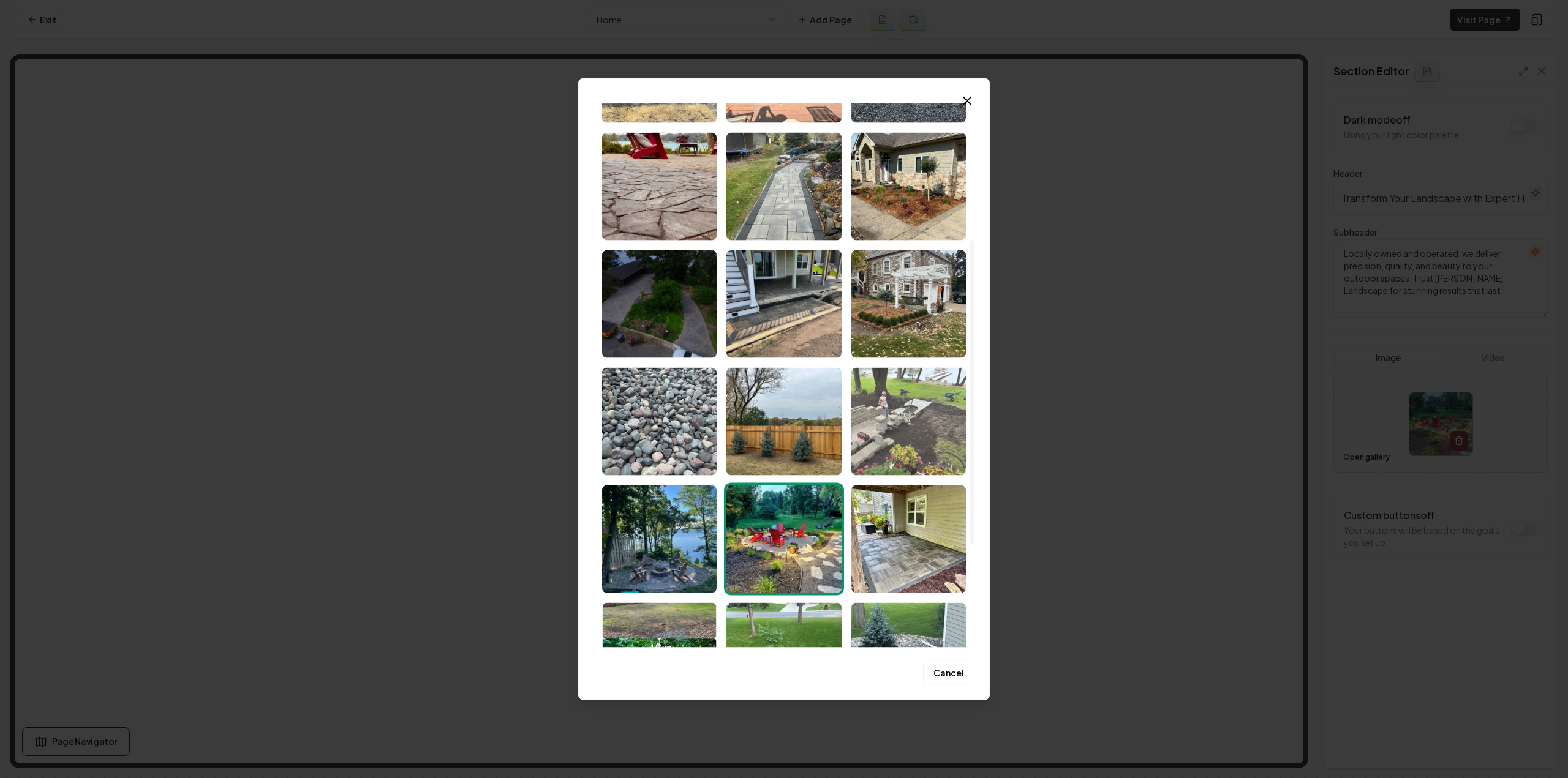
click at [931, 426] on img "Select image image_68c812a15c7cd75eb858b476.jpeg" at bounding box center [909, 421] width 114 height 108
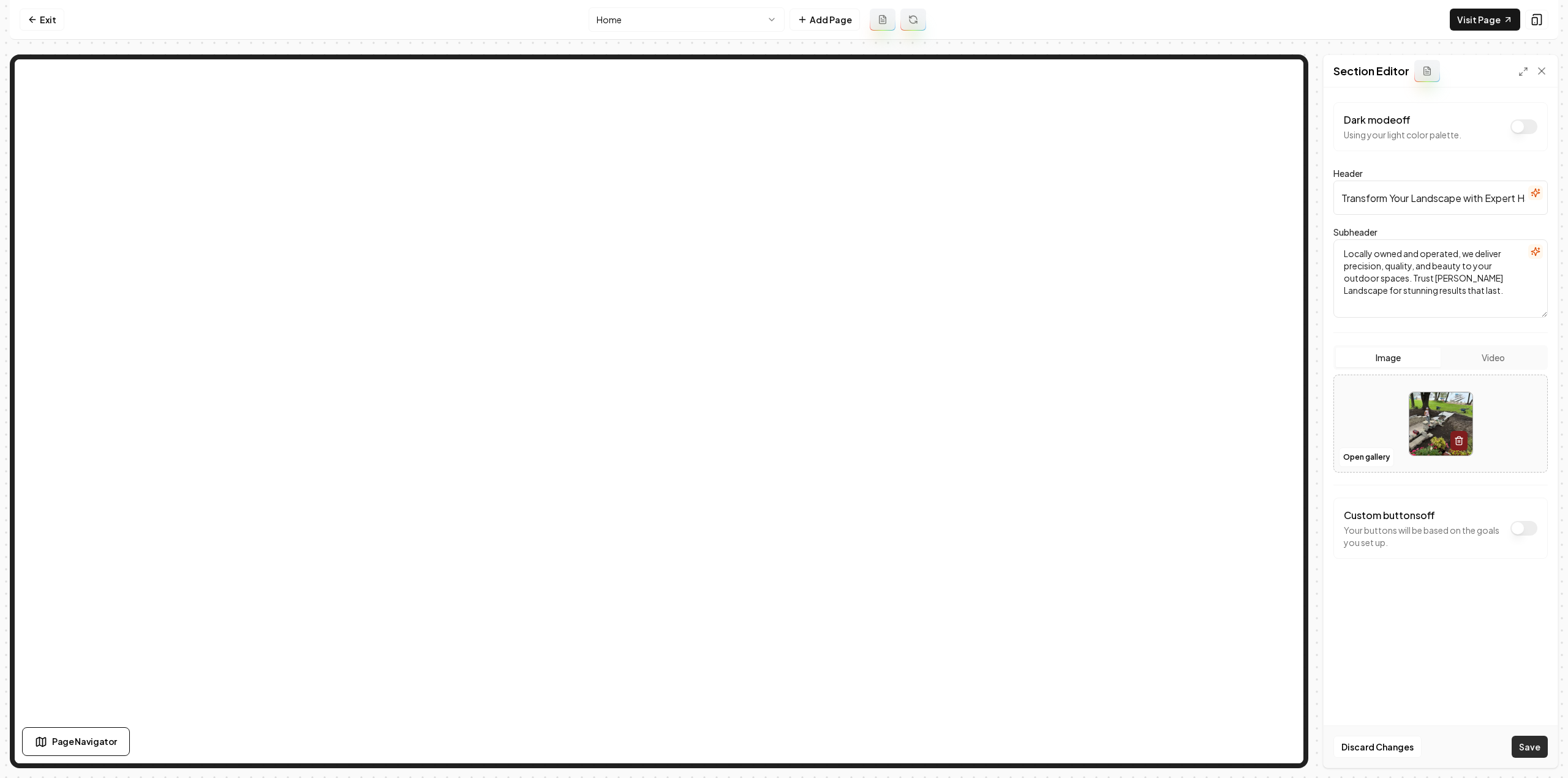
click at [1531, 743] on button "Save" at bounding box center [1529, 747] width 36 height 22
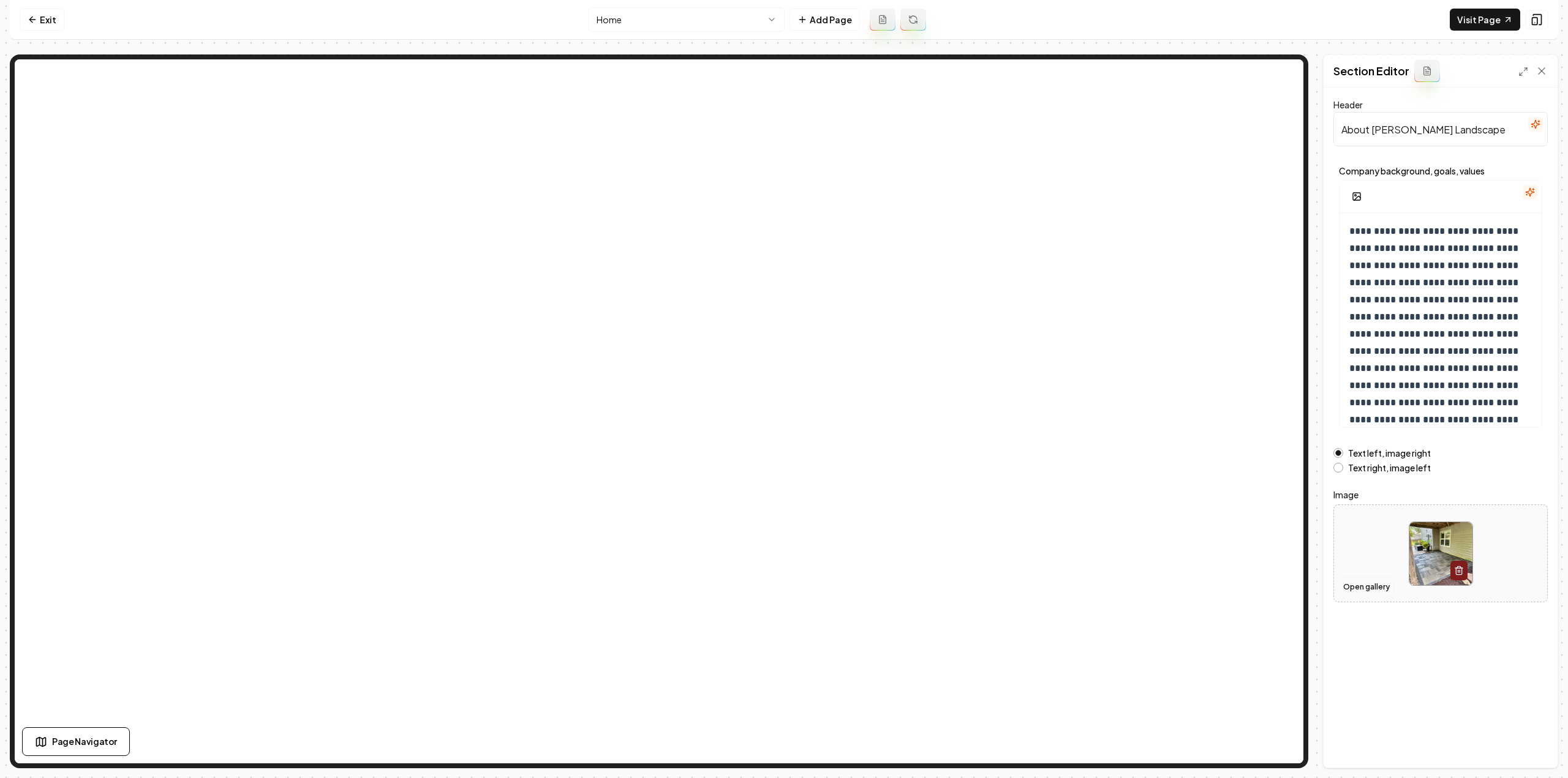
click at [1360, 584] on button "Open gallery" at bounding box center [1367, 587] width 55 height 19
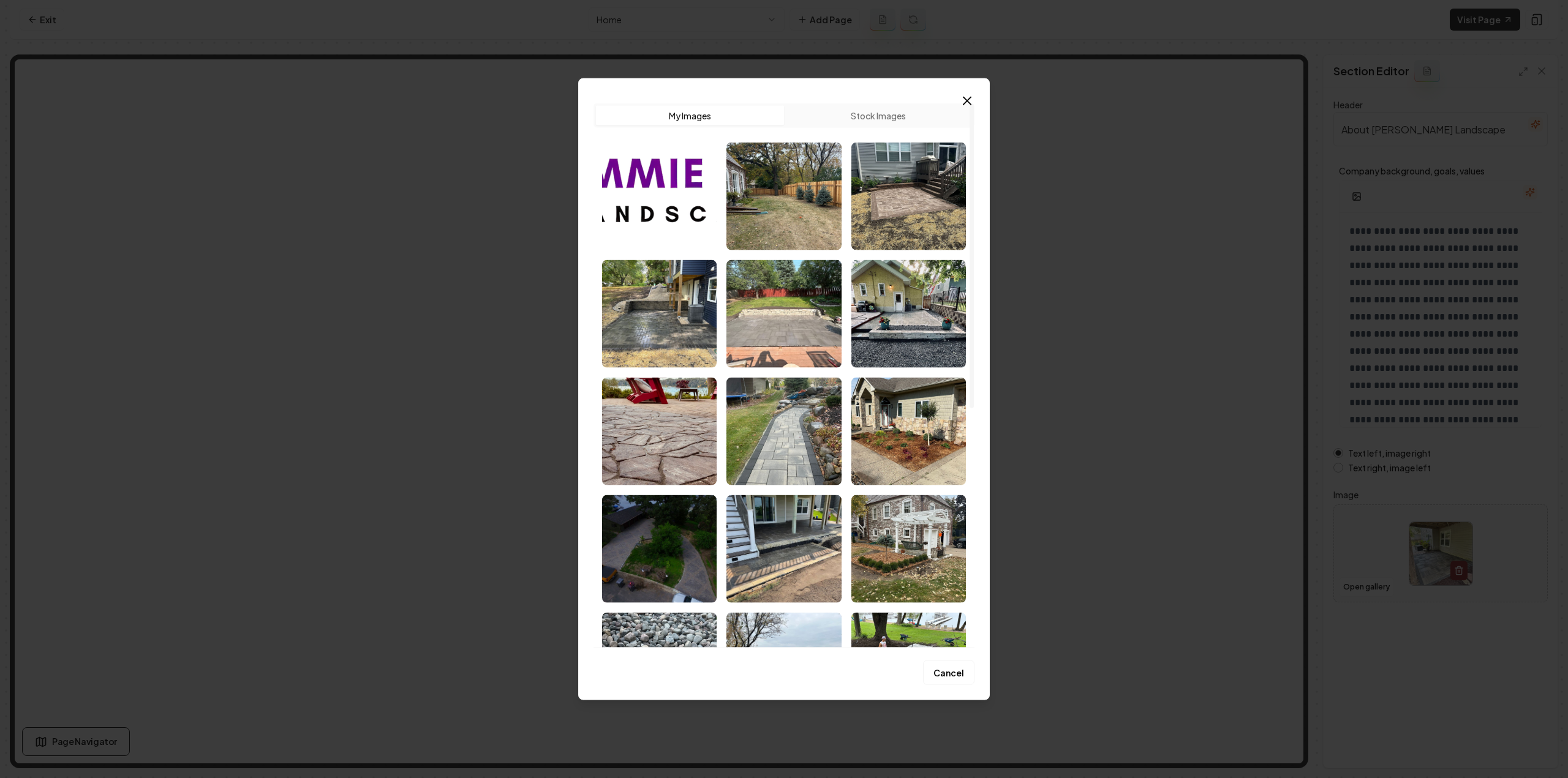
click at [827, 441] on img "Select image image_68c812a15c7cd75eb858b4ff.jpeg" at bounding box center [783, 431] width 114 height 108
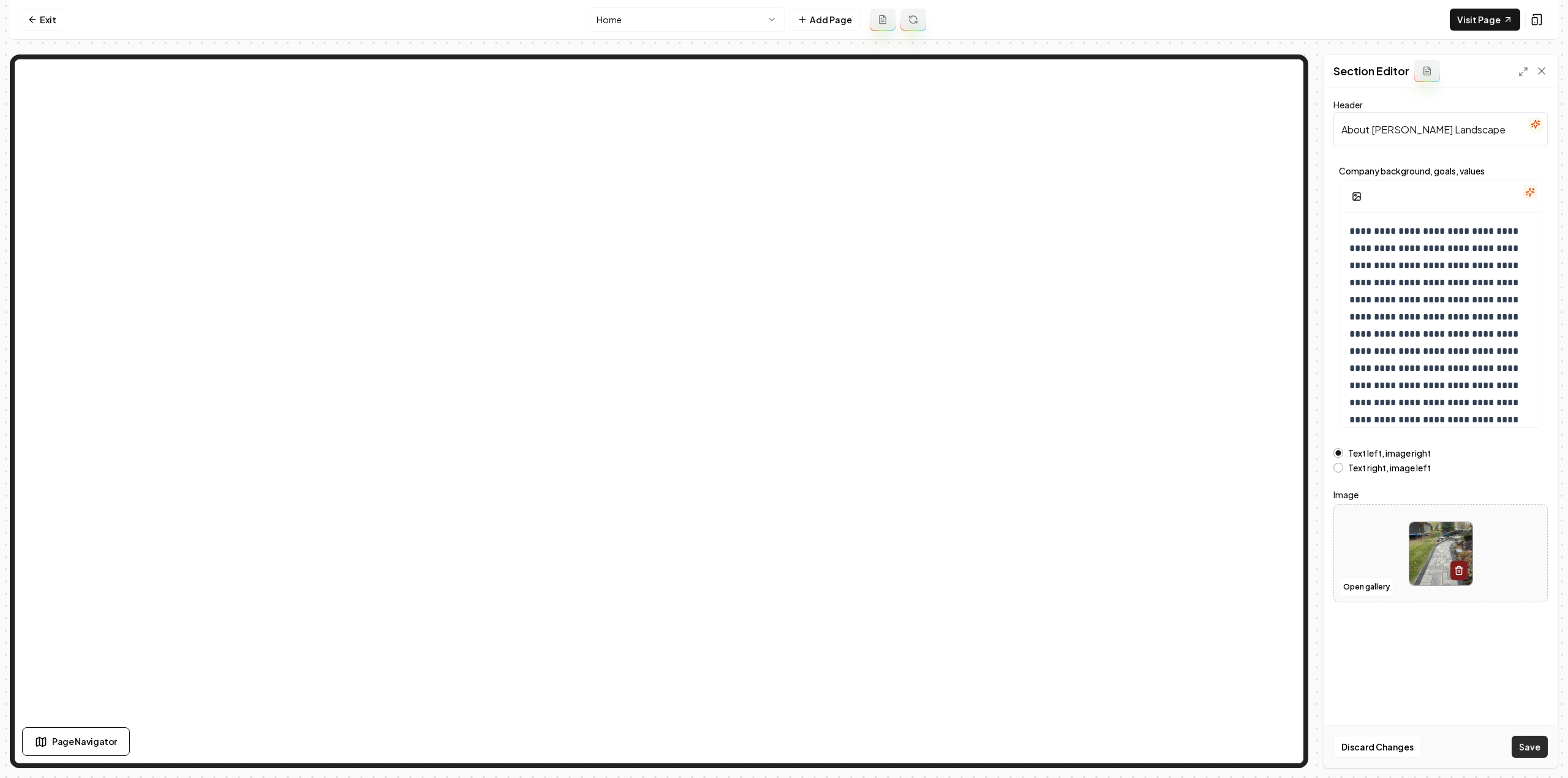
click at [1515, 741] on button "Save" at bounding box center [1529, 747] width 36 height 22
click at [35, 11] on link "Exit" at bounding box center [42, 19] width 45 height 22
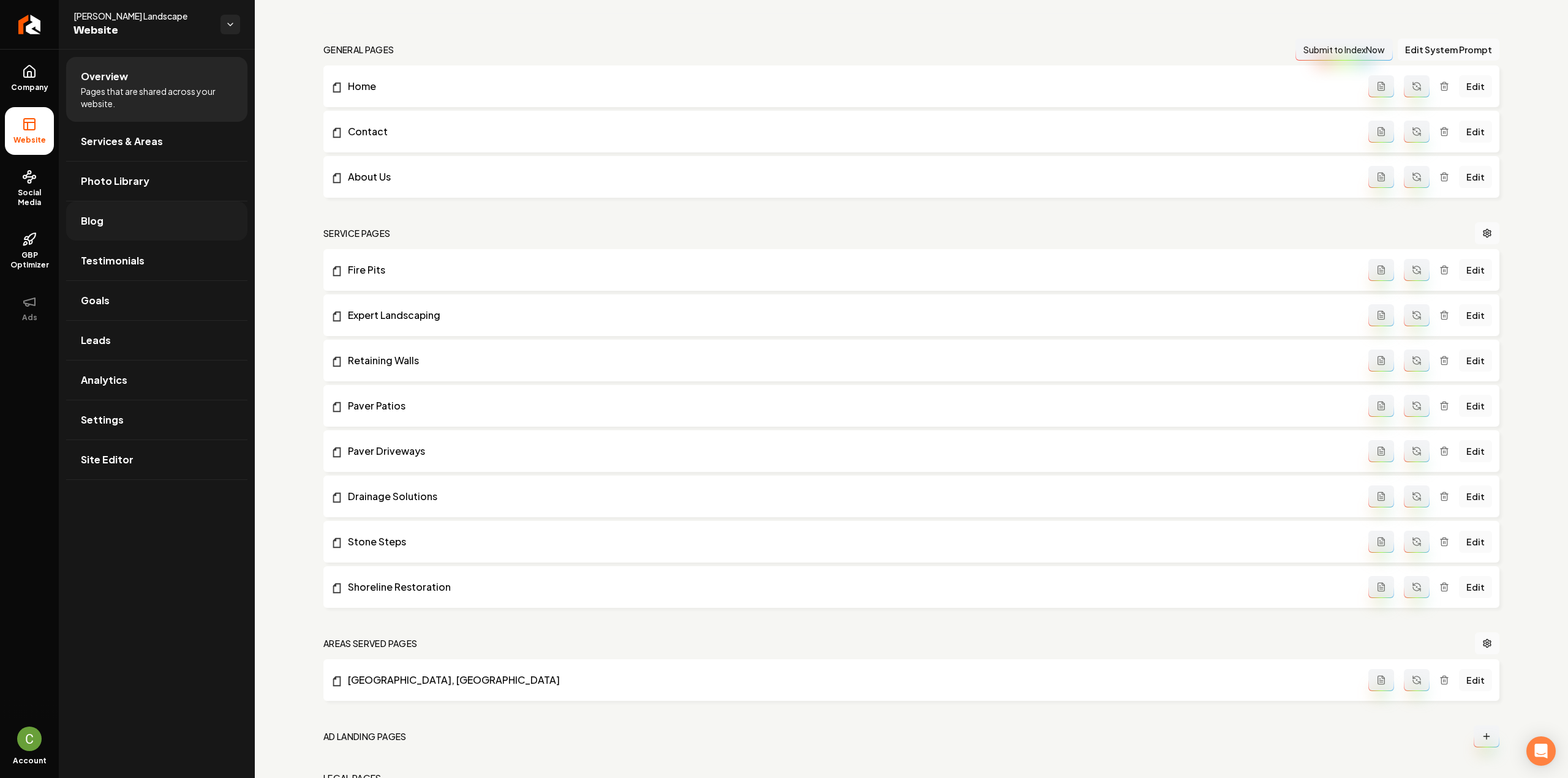
scroll to position [426, 0]
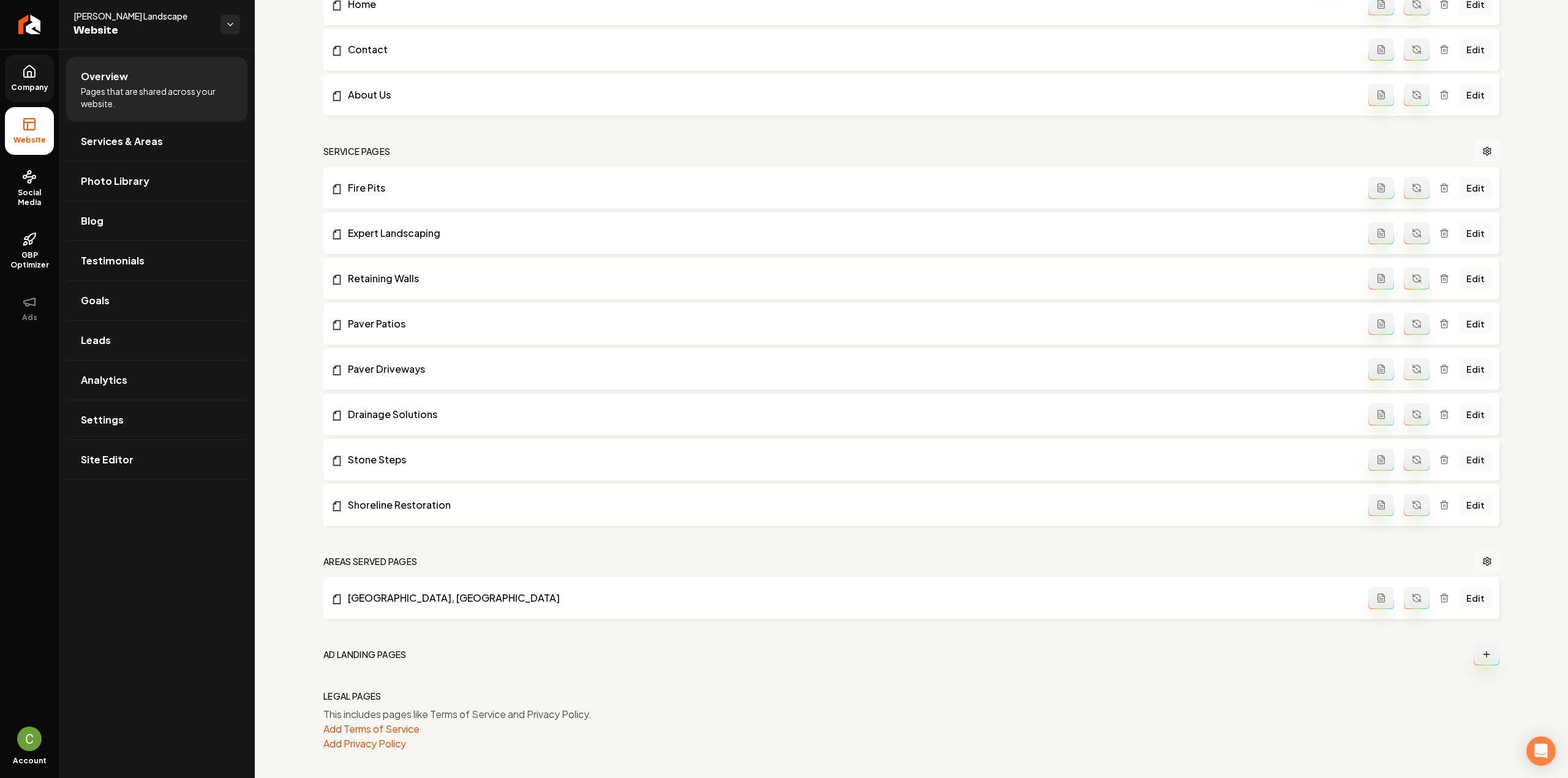
click at [16, 66] on link "Company" at bounding box center [30, 78] width 49 height 48
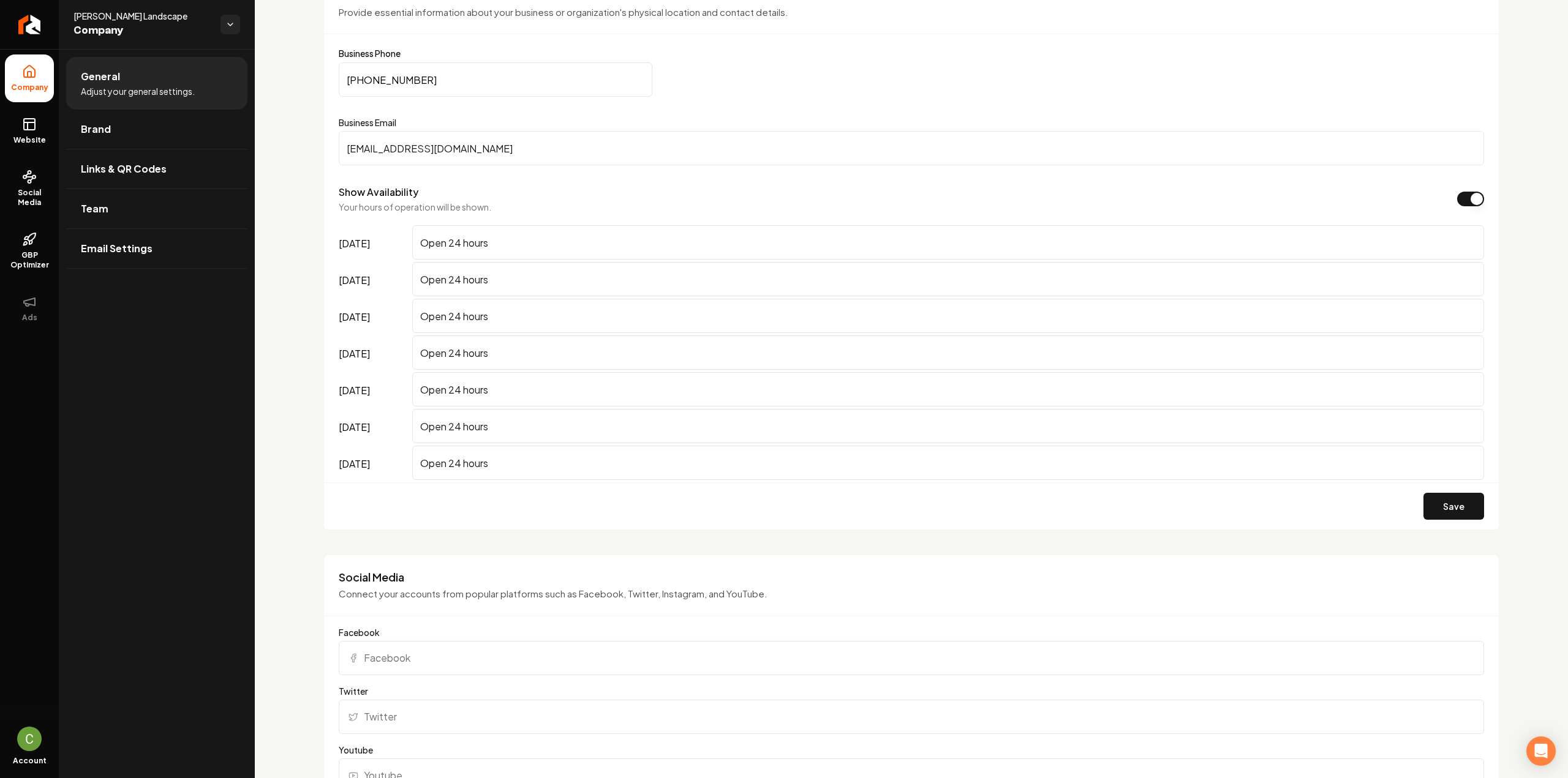
scroll to position [793, 0]
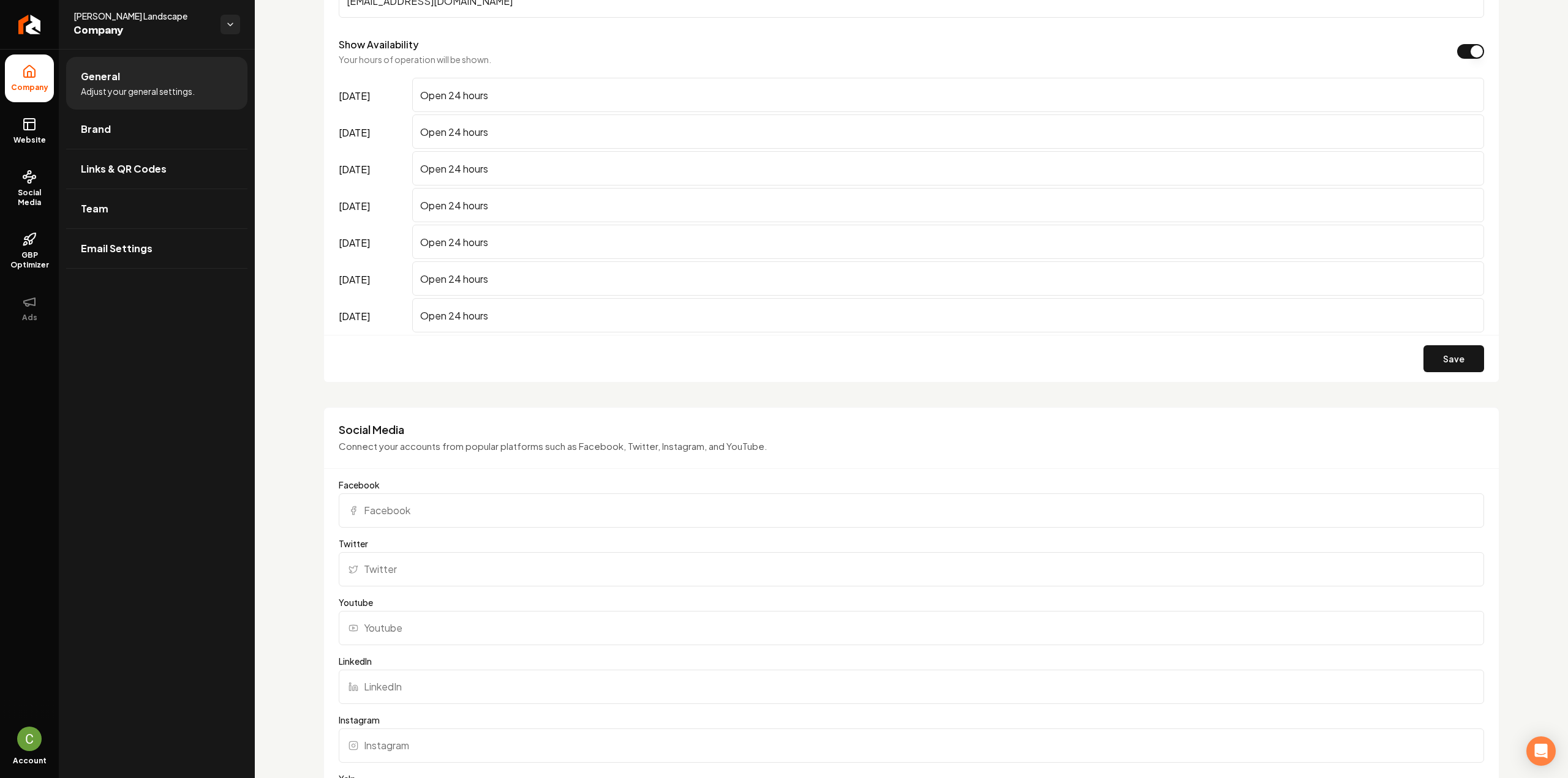
drag, startPoint x: 486, startPoint y: 520, endPoint x: 480, endPoint y: 518, distance: 6.3
click at [482, 519] on input "Facebook" at bounding box center [911, 511] width 1145 height 34
paste input "https://www.facebook.com/tommiejohnnielandscapellc"
type input "https://www.facebook.com/tommiejohnnielandscapellc"
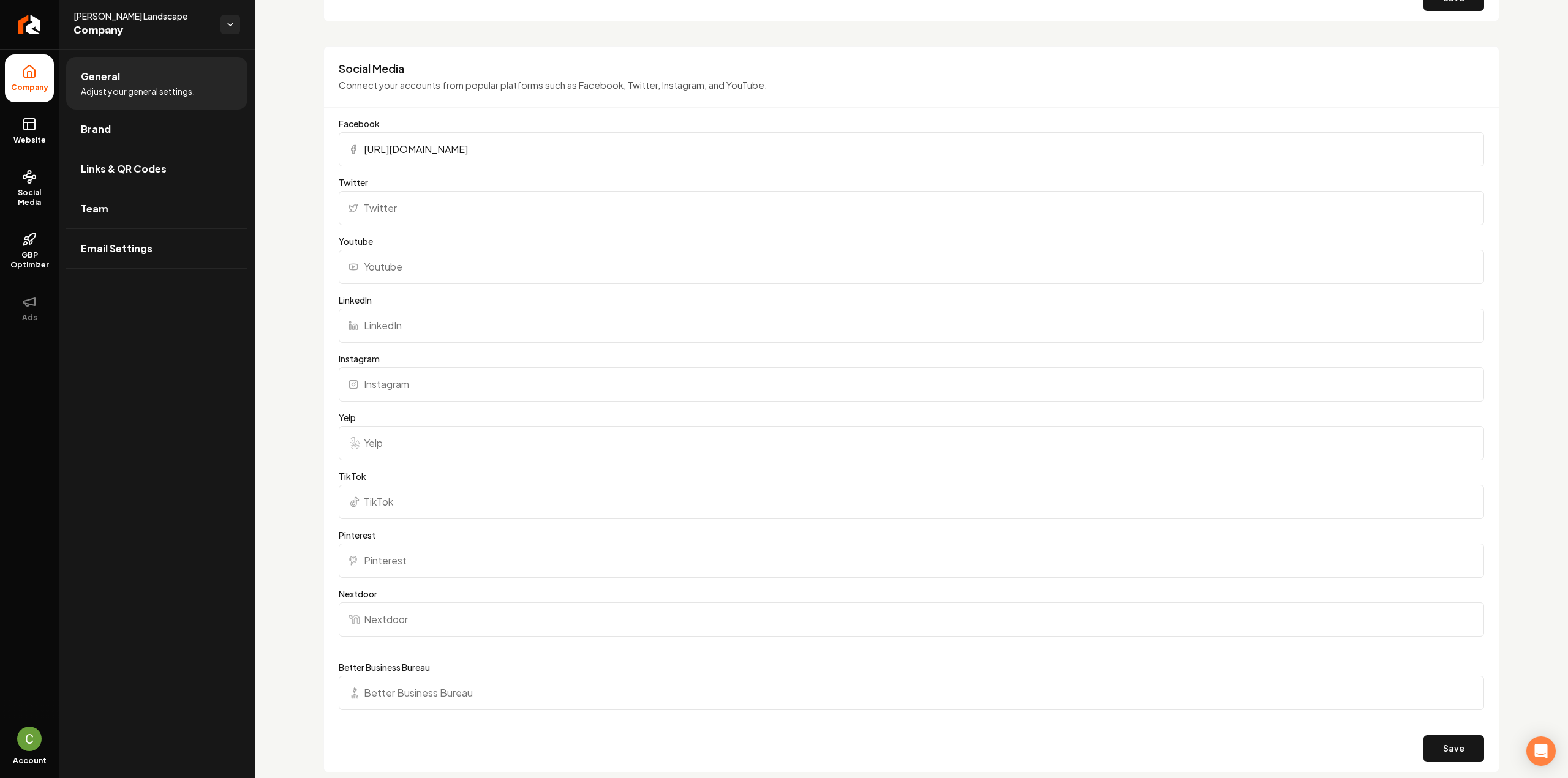
scroll to position [1161, 0]
click at [367, 381] on input "Instagram" at bounding box center [911, 378] width 1145 height 34
paste input "https://www.instagram.com/tommiejohnnielandscape/"
type input "https://www.instagram.com/tommiejohnnielandscape/"
click at [1423, 737] on button "Save" at bounding box center [1454, 743] width 60 height 27
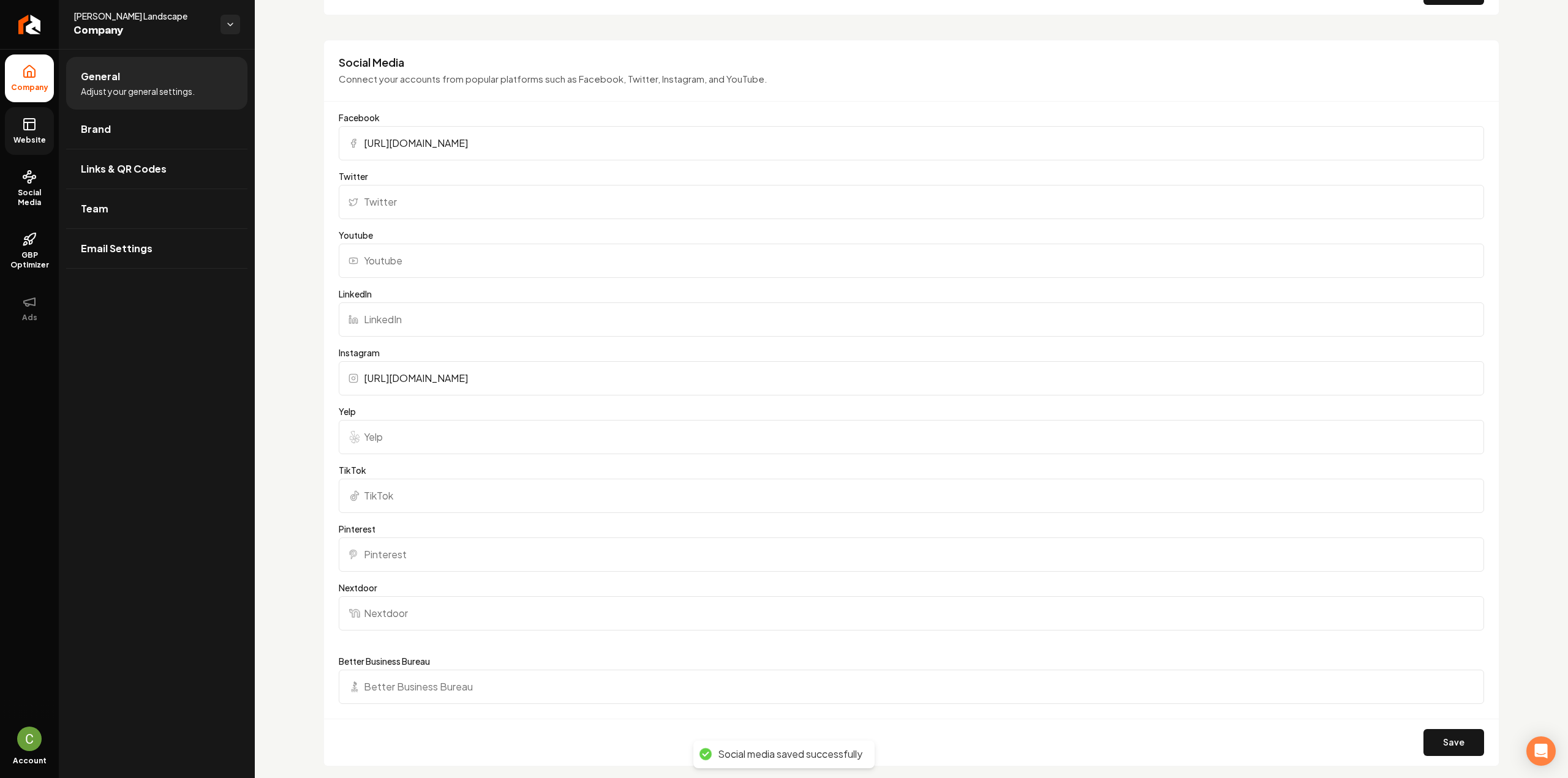
click at [42, 138] on span "Website" at bounding box center [30, 140] width 42 height 10
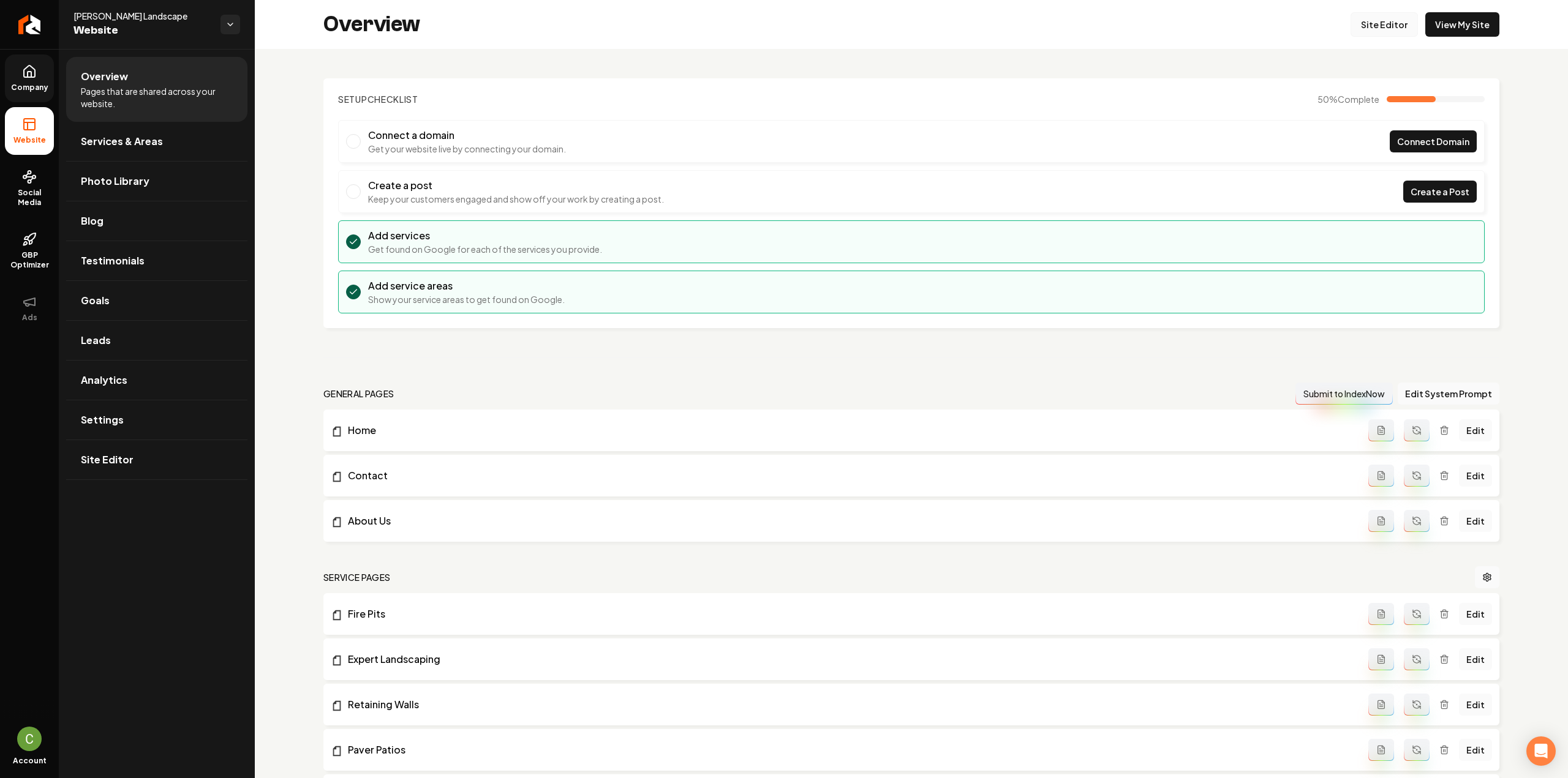
click at [1372, 21] on link "Site Editor" at bounding box center [1384, 24] width 68 height 24
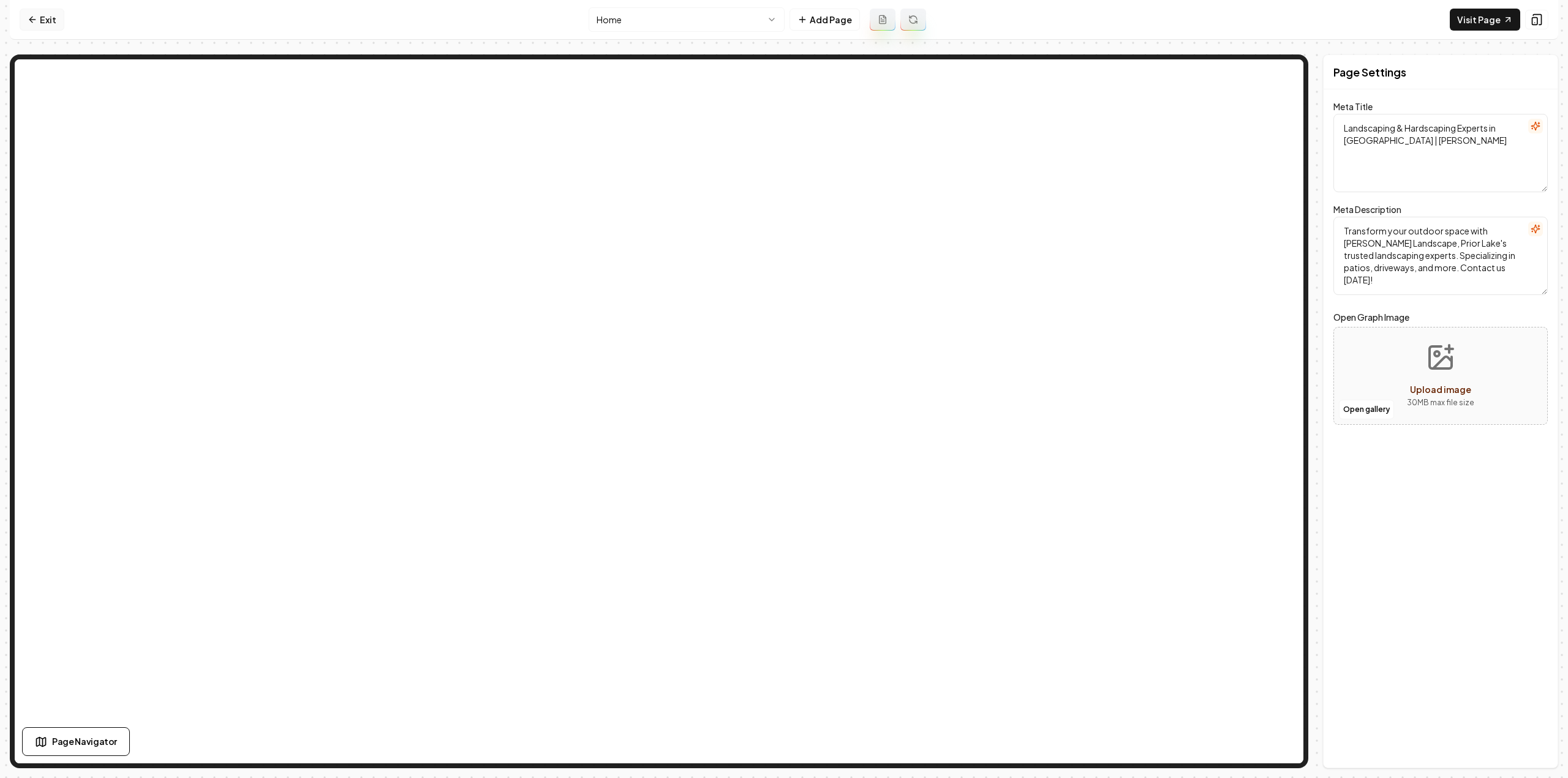
click at [46, 9] on link "Exit" at bounding box center [42, 19] width 45 height 22
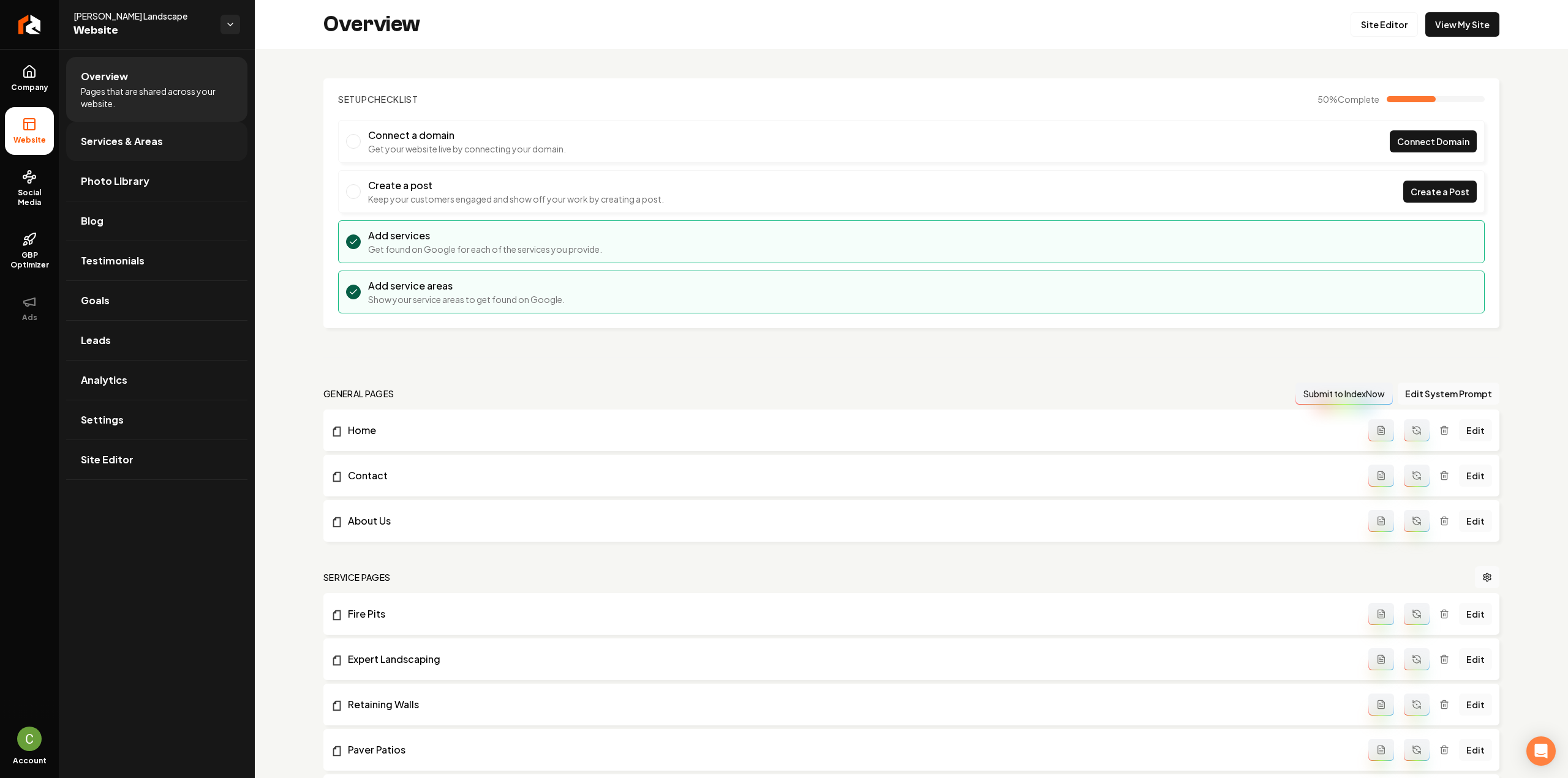
drag, startPoint x: 114, startPoint y: 146, endPoint x: 123, endPoint y: 146, distance: 9.0
click at [115, 146] on span "Services & Areas" at bounding box center [122, 141] width 82 height 15
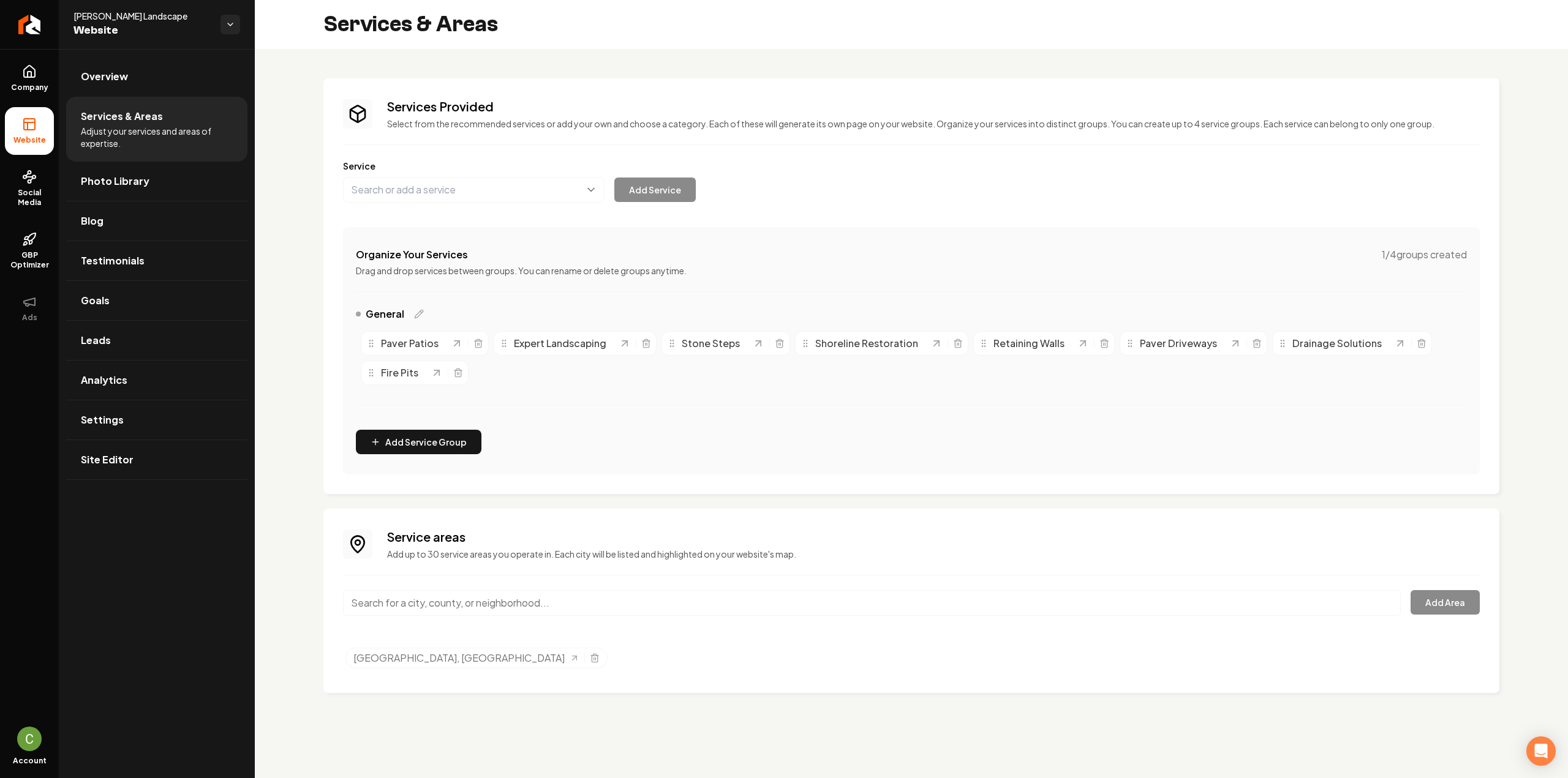
click at [480, 605] on input "Main content area" at bounding box center [871, 603] width 1058 height 26
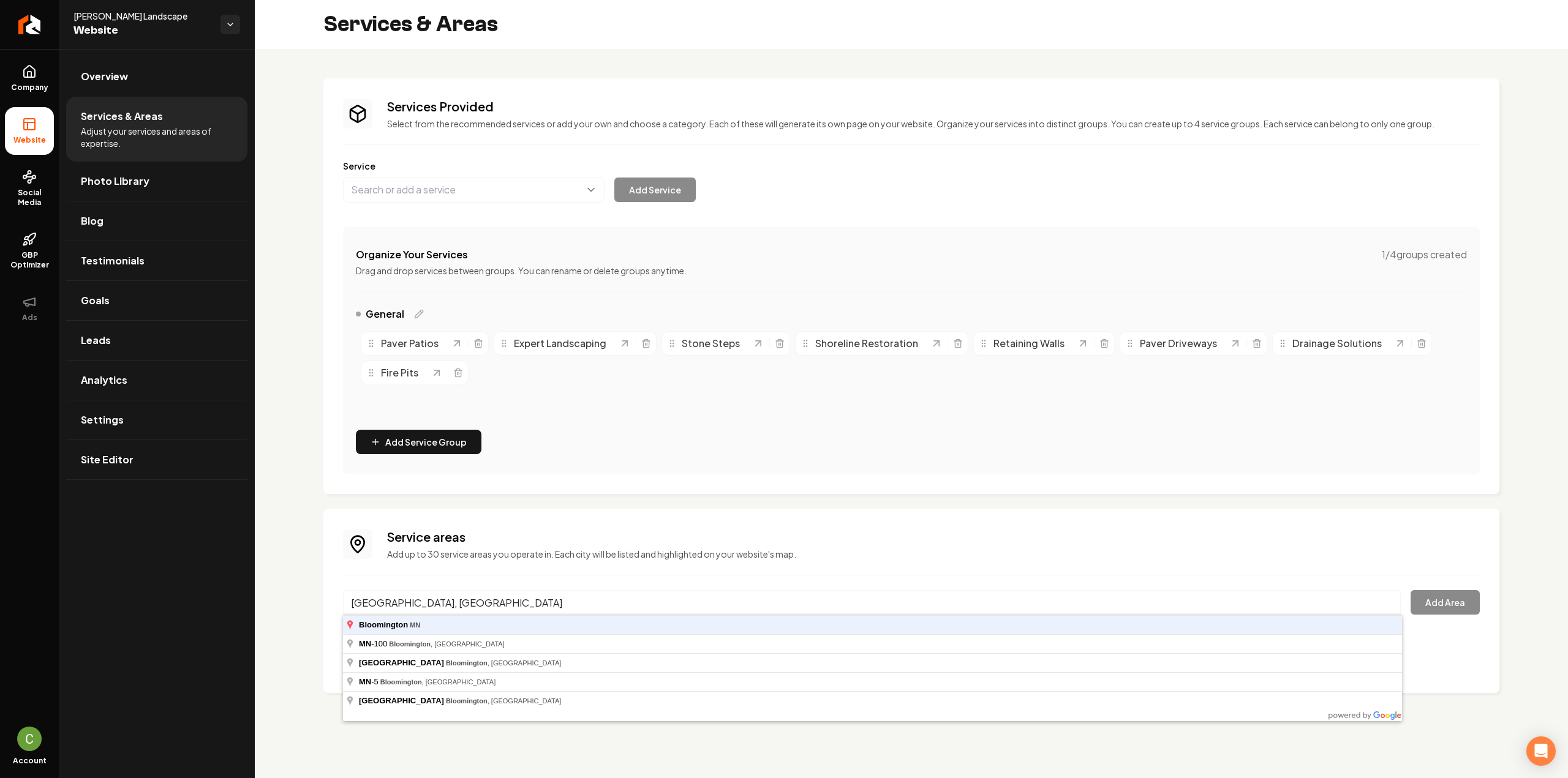
type input "Bloomington, MN"
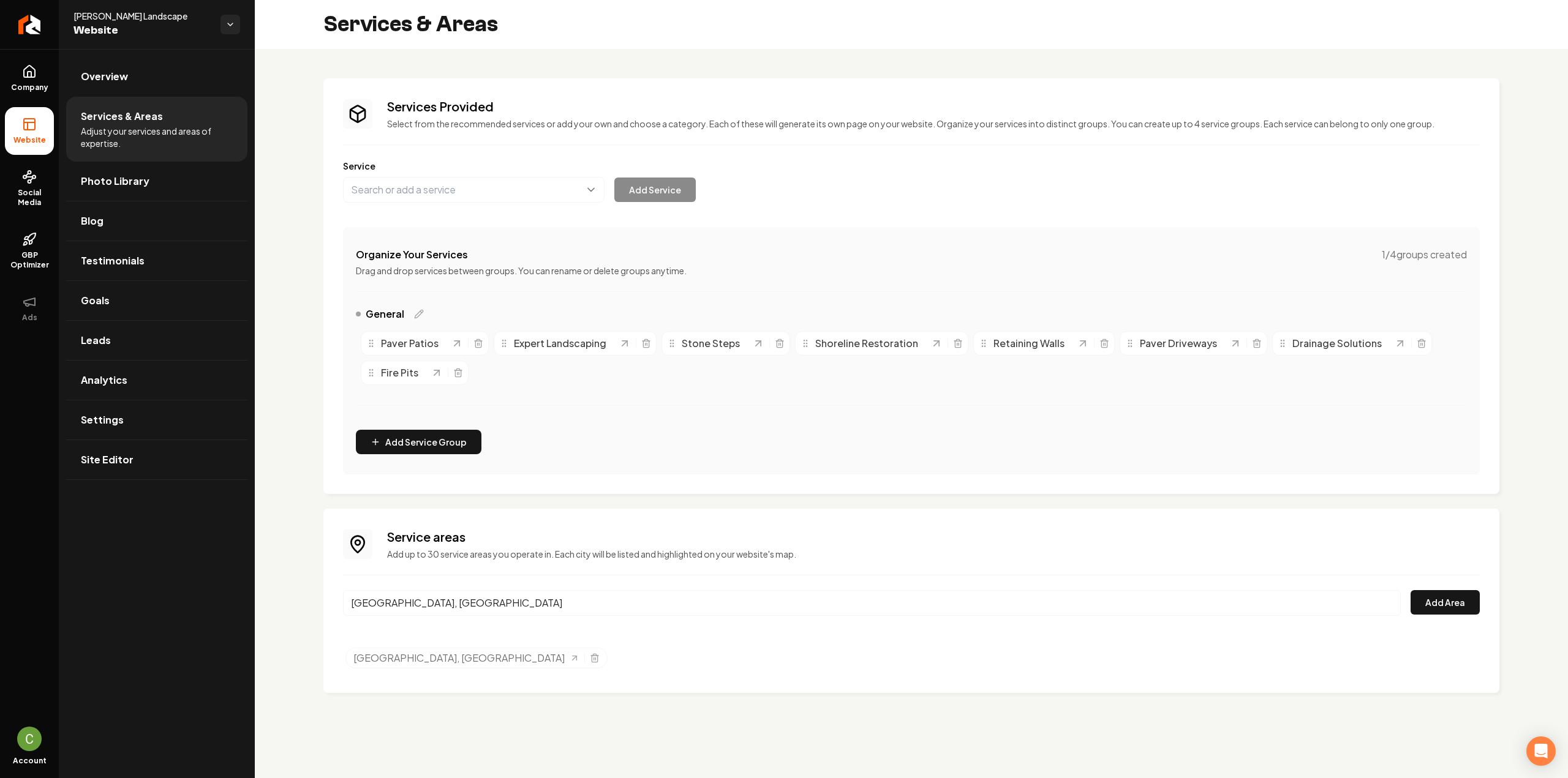
click at [1459, 615] on div "Bloomington, MN Add Area" at bounding box center [911, 610] width 1137 height 41
click at [1445, 602] on button "Add Area" at bounding box center [1445, 602] width 69 height 24
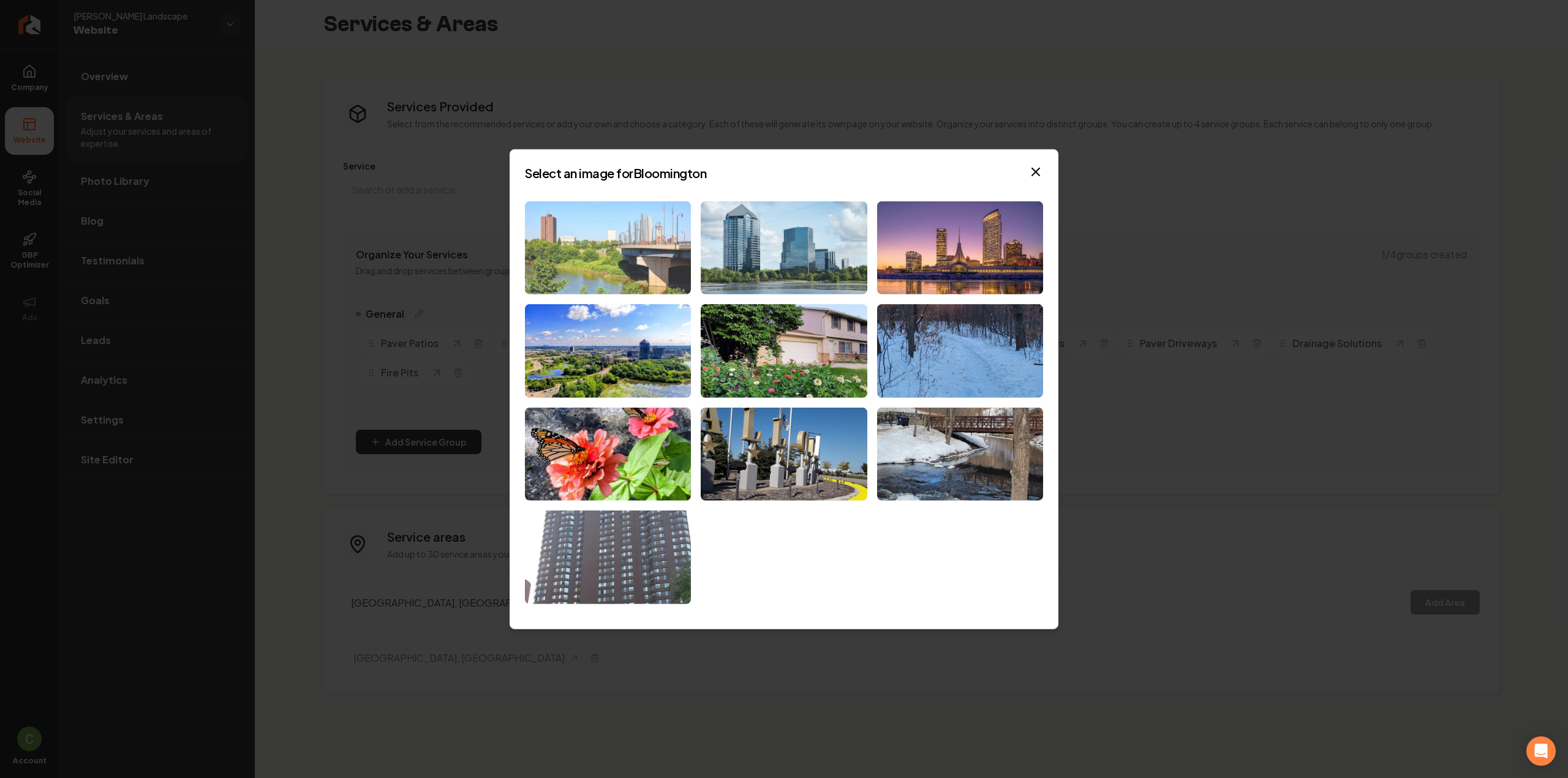
click at [609, 243] on img at bounding box center [608, 248] width 166 height 94
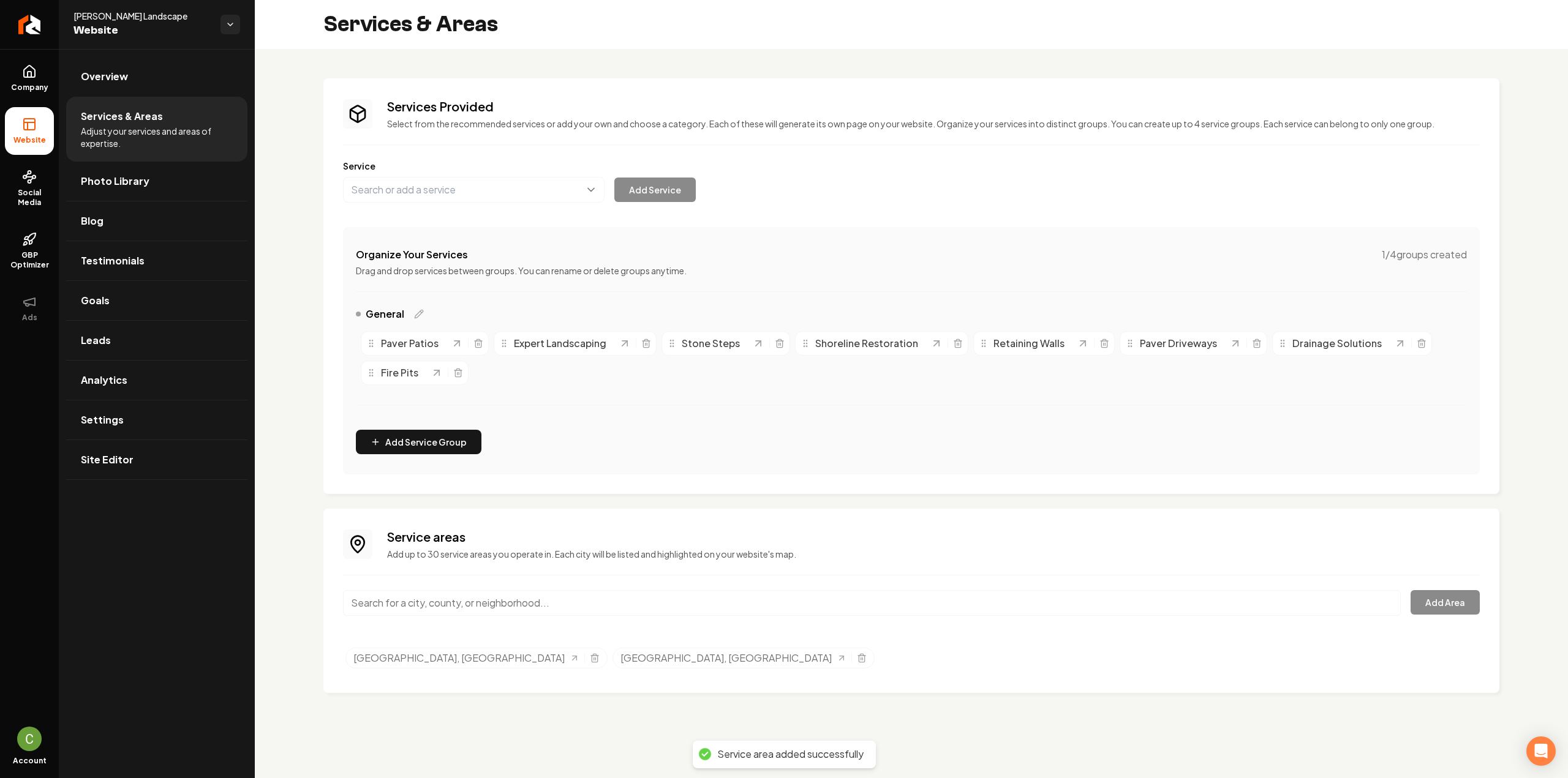
click at [479, 600] on input "Main content area" at bounding box center [871, 603] width 1058 height 26
type input "q"
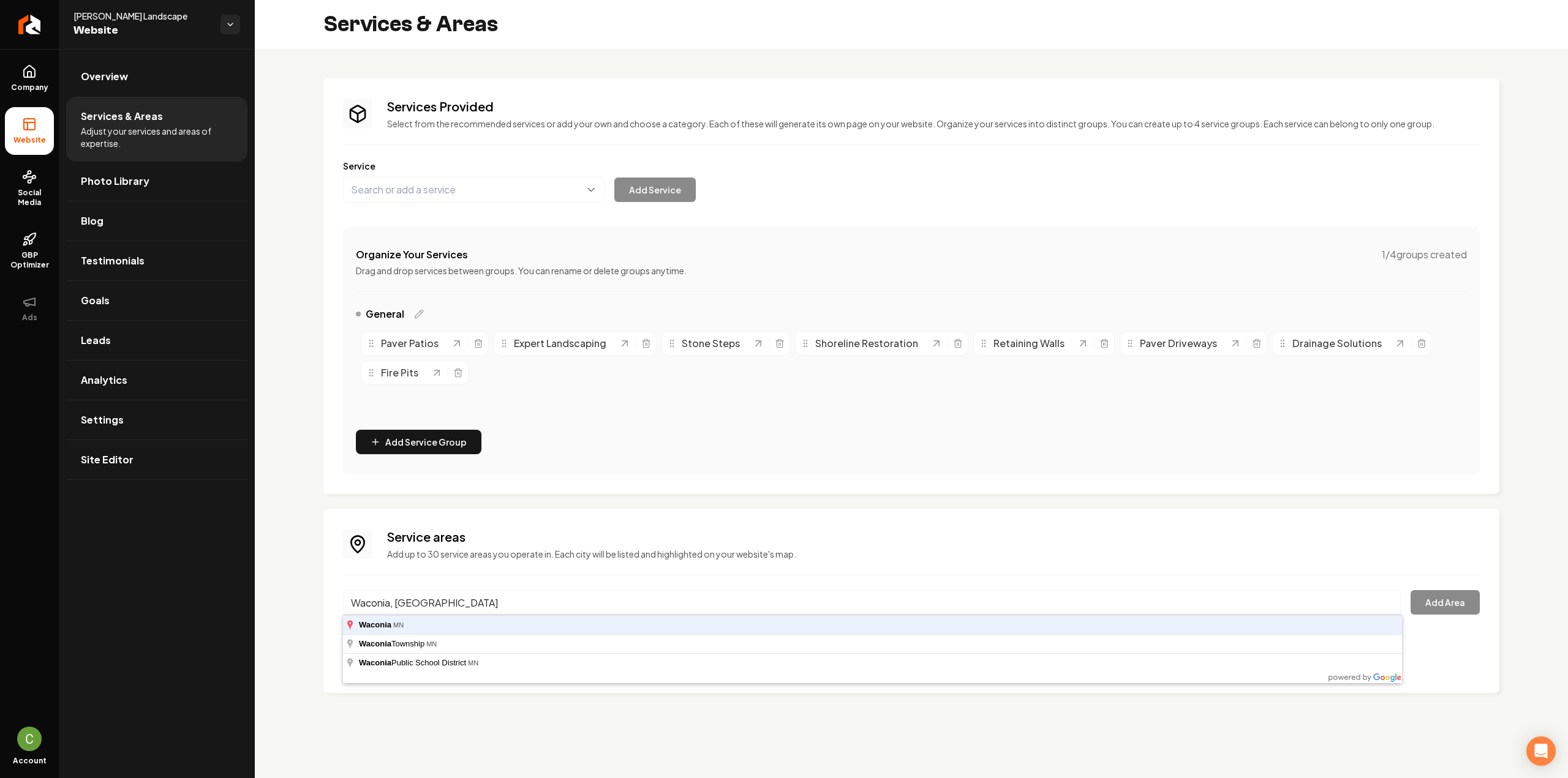
type input "Waconia, MN"
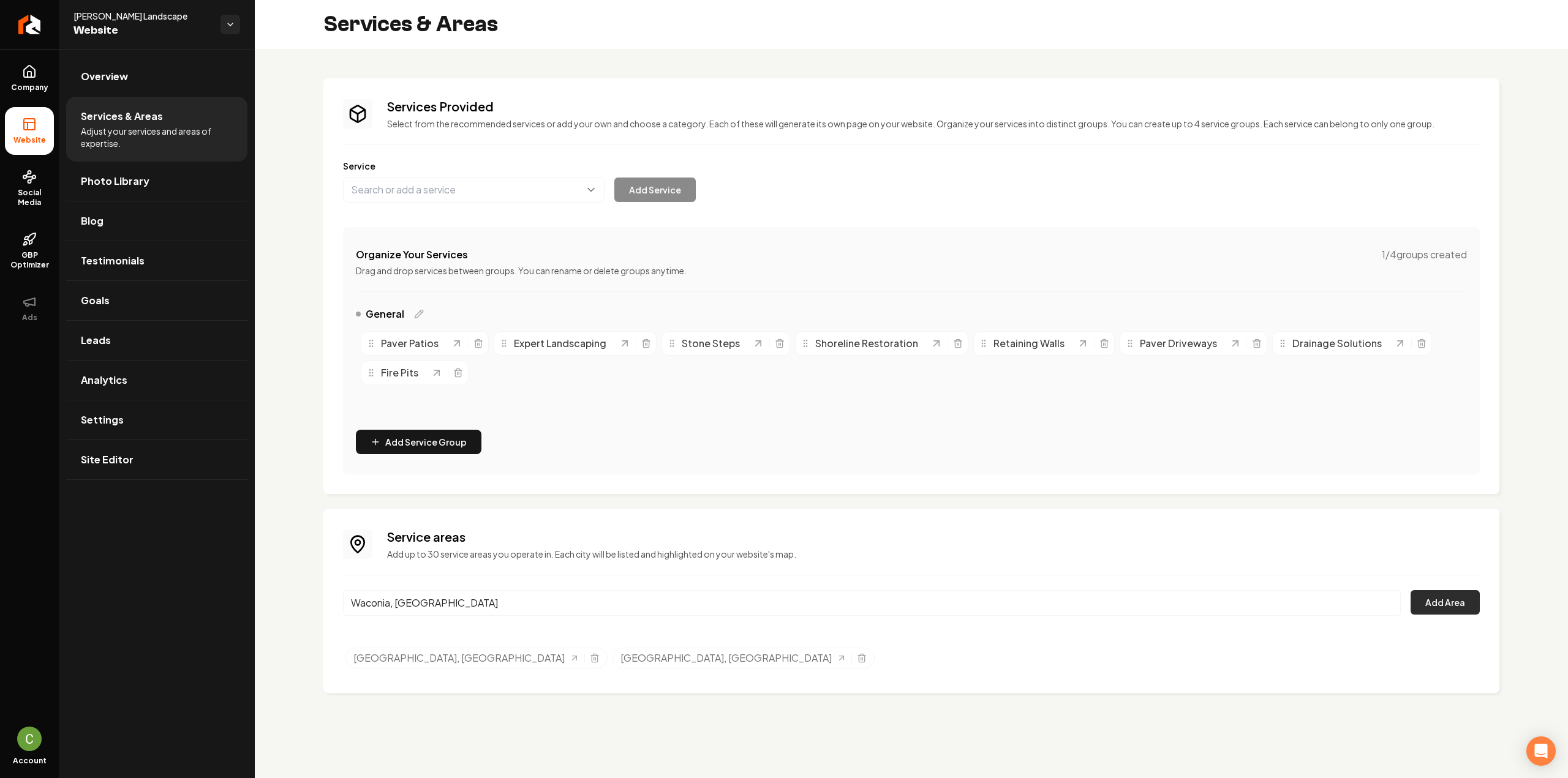
click at [1428, 606] on button "Add Area" at bounding box center [1445, 602] width 69 height 24
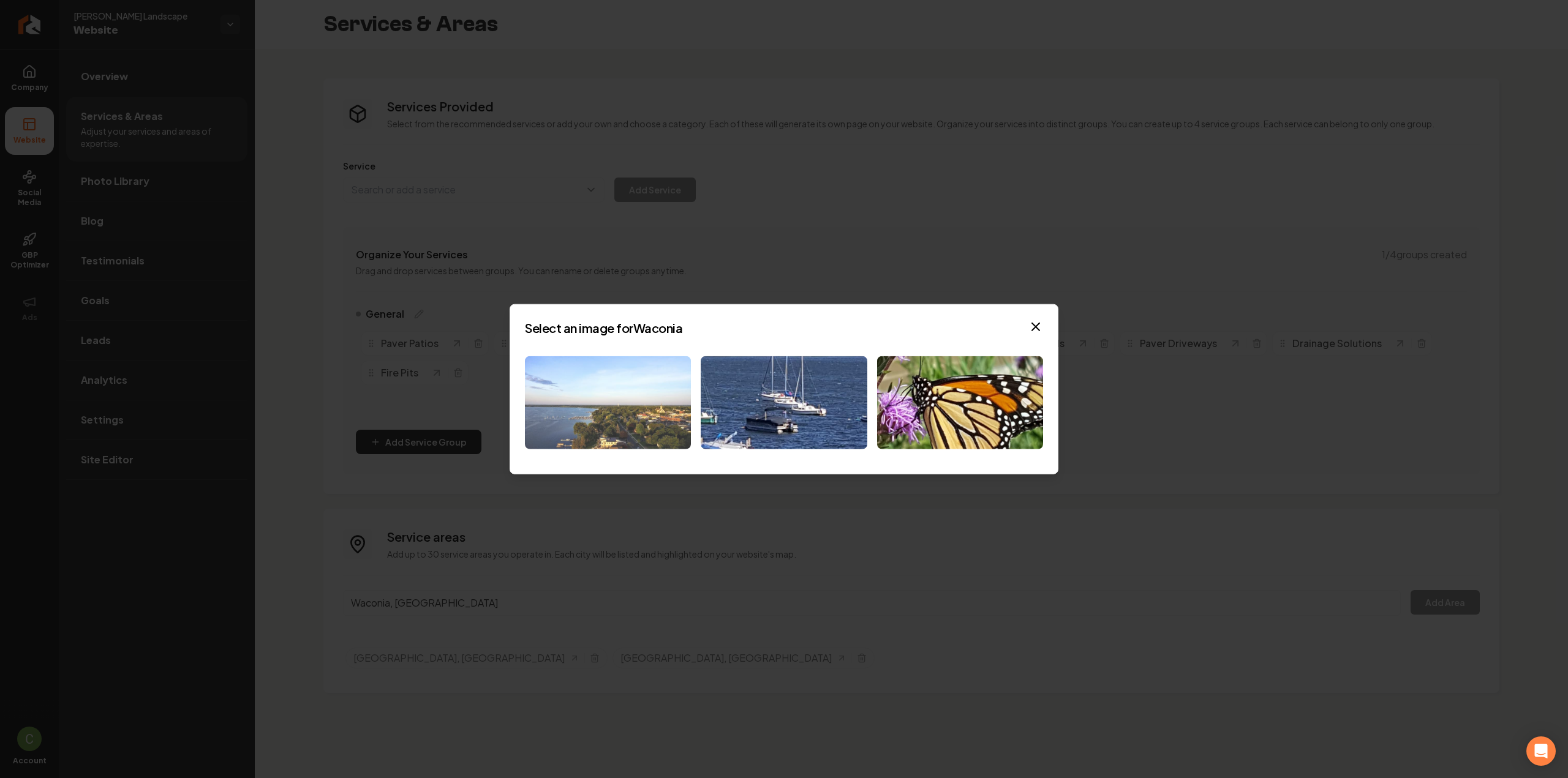
click at [615, 406] on img at bounding box center [608, 403] width 166 height 94
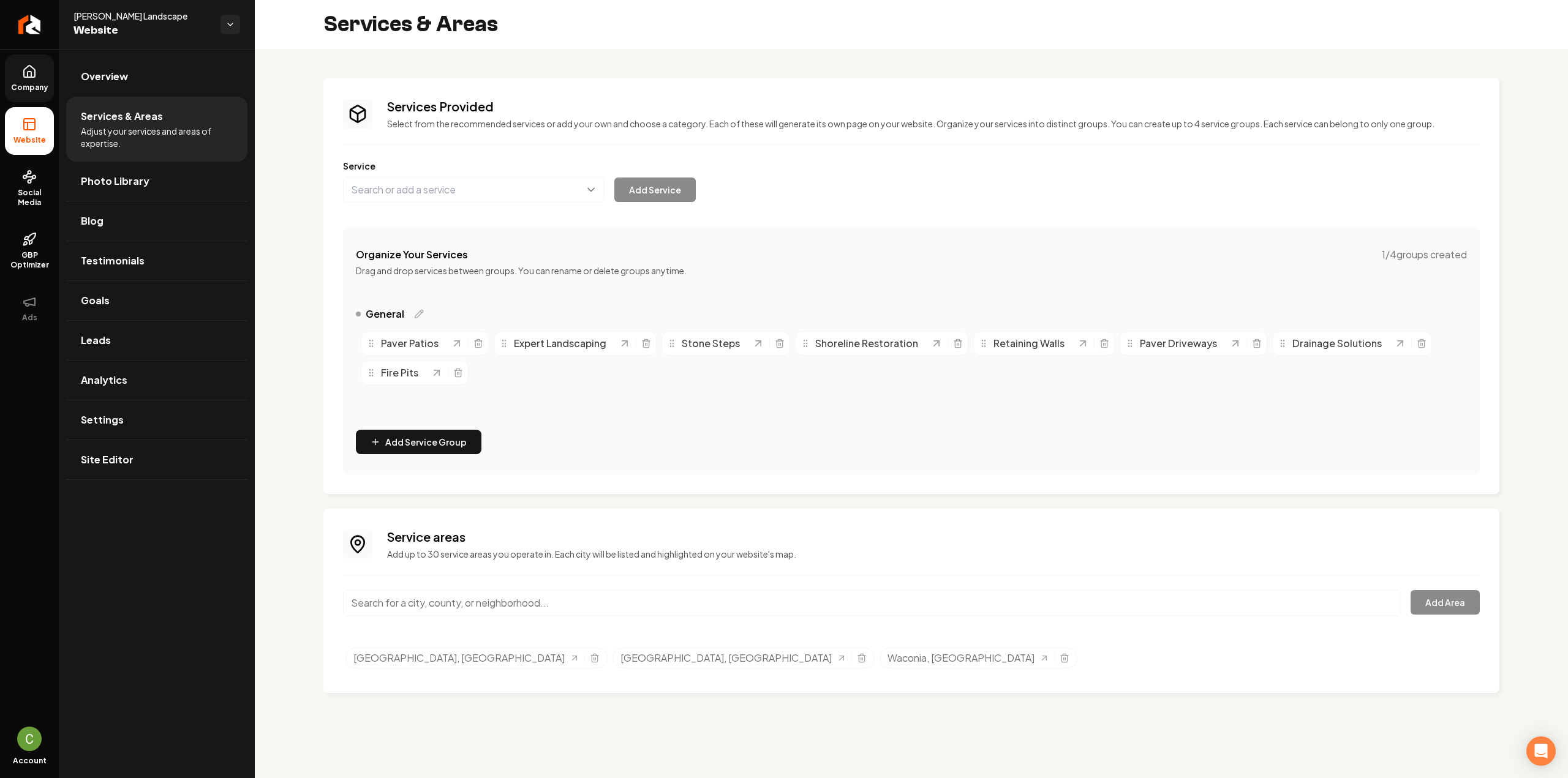
click at [24, 84] on span "Company" at bounding box center [30, 87] width 47 height 10
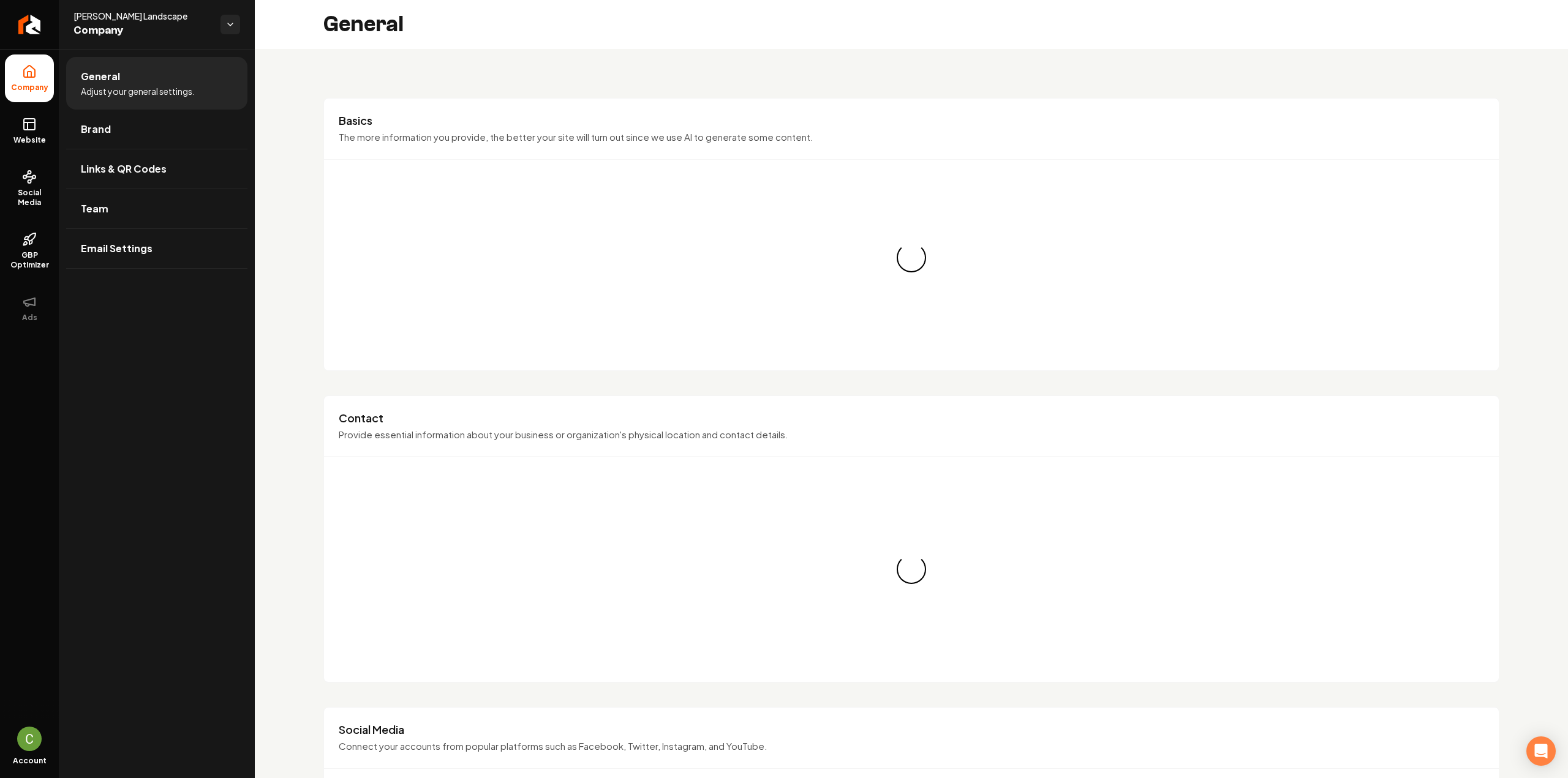
click at [38, 123] on link "Website" at bounding box center [30, 131] width 49 height 48
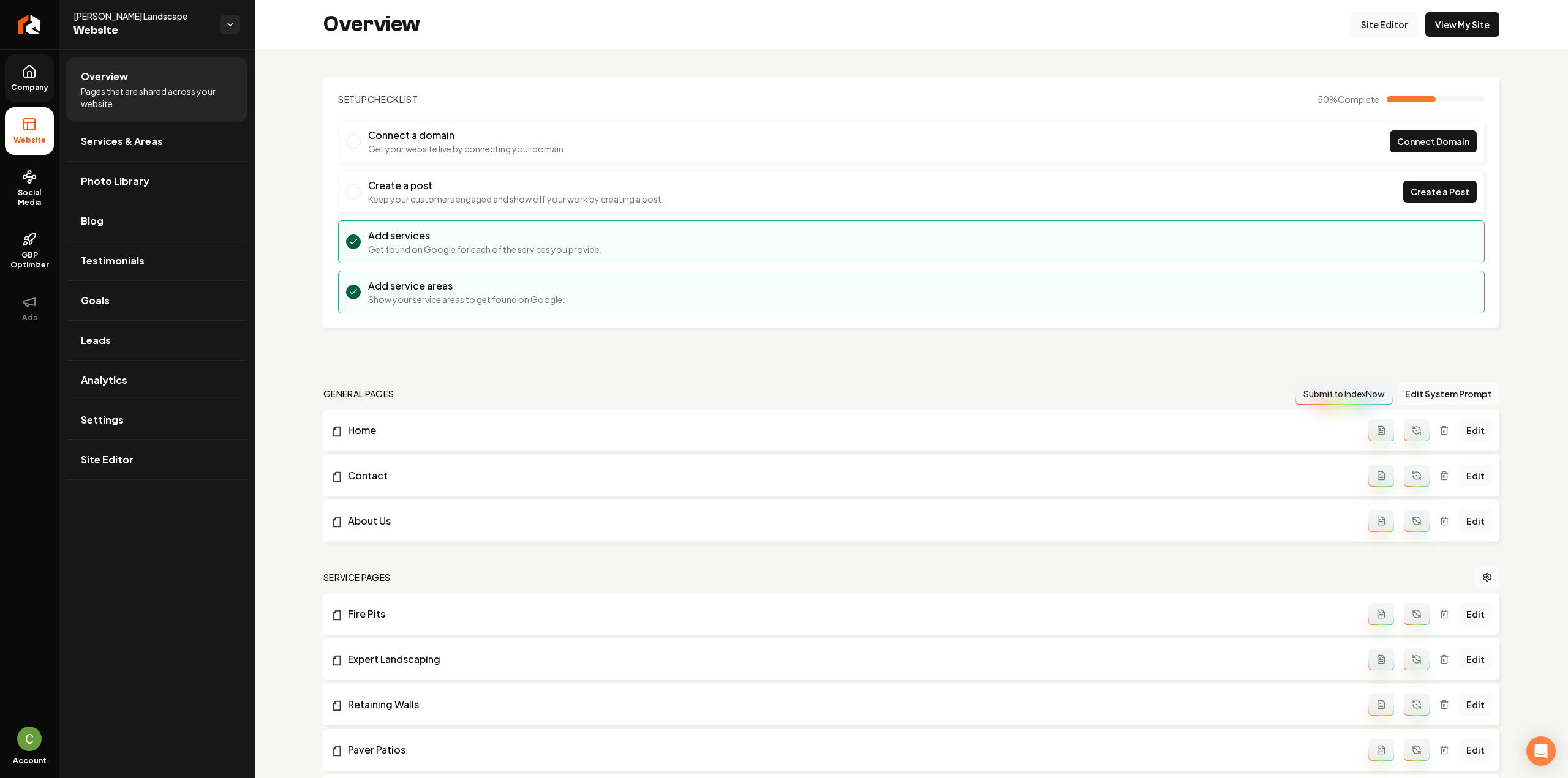
click at [1365, 28] on link "Site Editor" at bounding box center [1384, 24] width 68 height 24
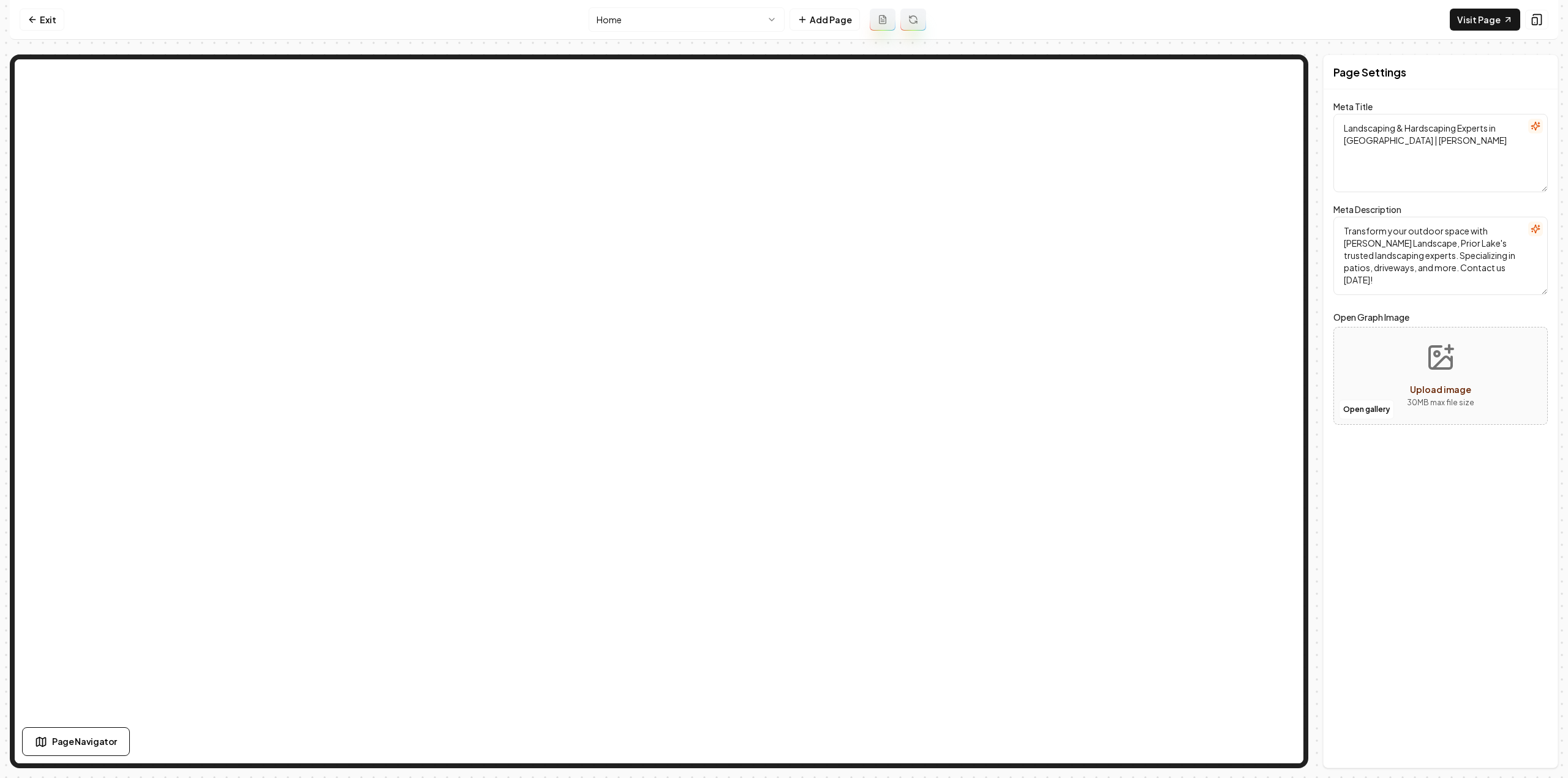
click at [677, 29] on html "Computer Required This feature is only available on a computer. Please switch t…" at bounding box center [784, 389] width 1568 height 778
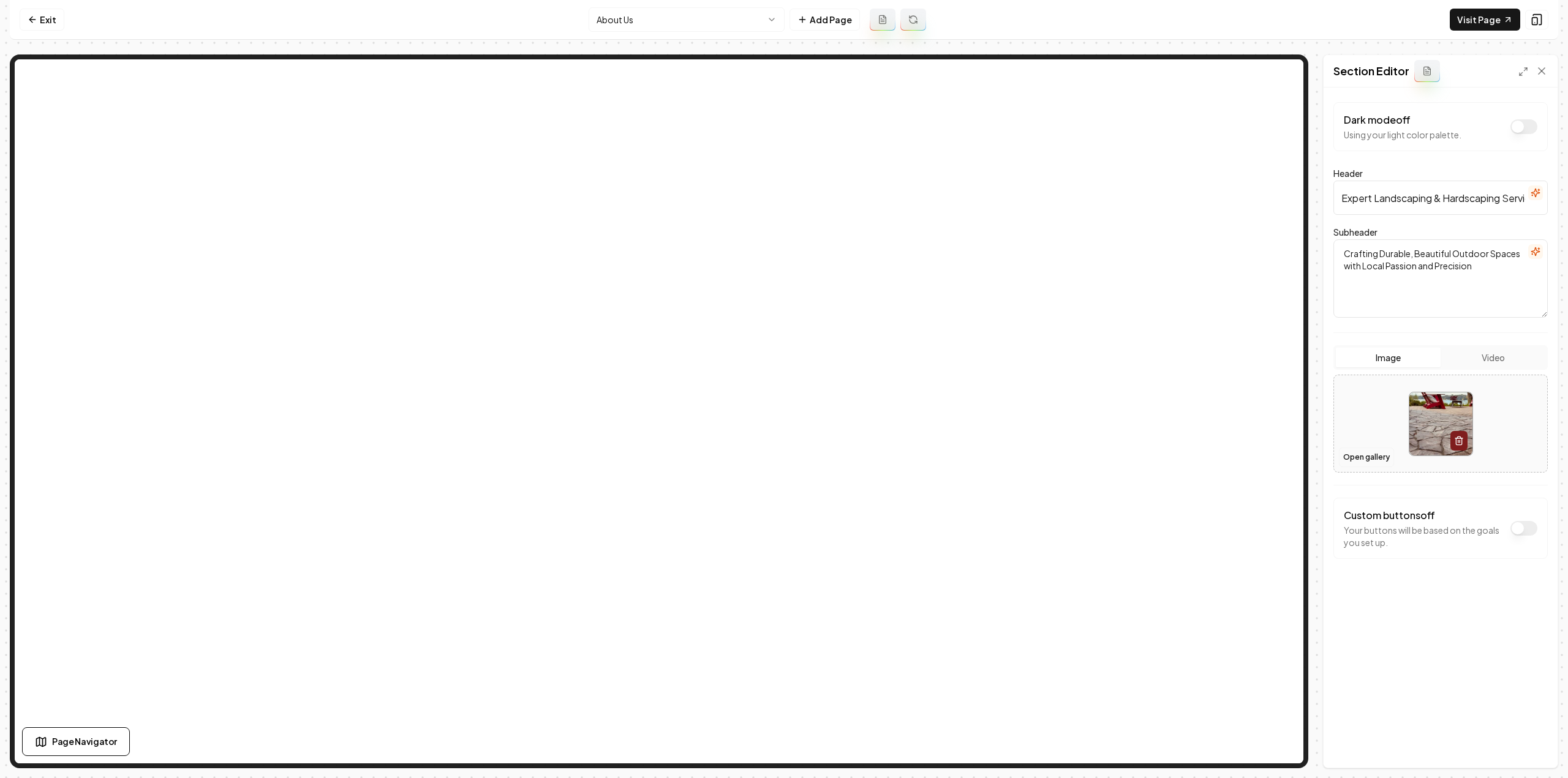
click at [1359, 454] on button "Open gallery" at bounding box center [1367, 457] width 55 height 19
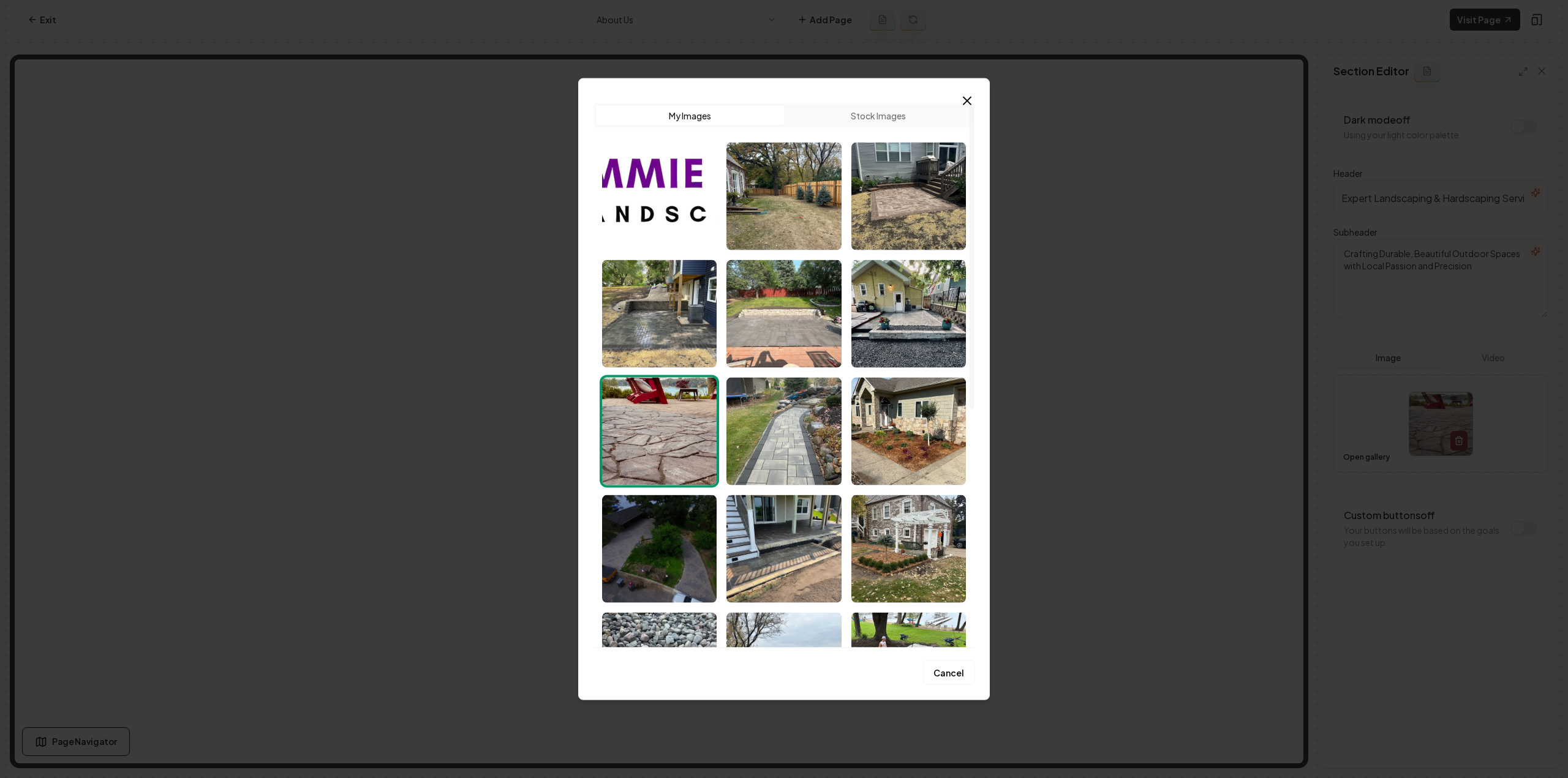
drag, startPoint x: 931, startPoint y: 291, endPoint x: 933, endPoint y: 299, distance: 8.2
click at [931, 292] on img "Select image image_68c812a25c7cd75eb858b705.jpeg" at bounding box center [909, 314] width 114 height 108
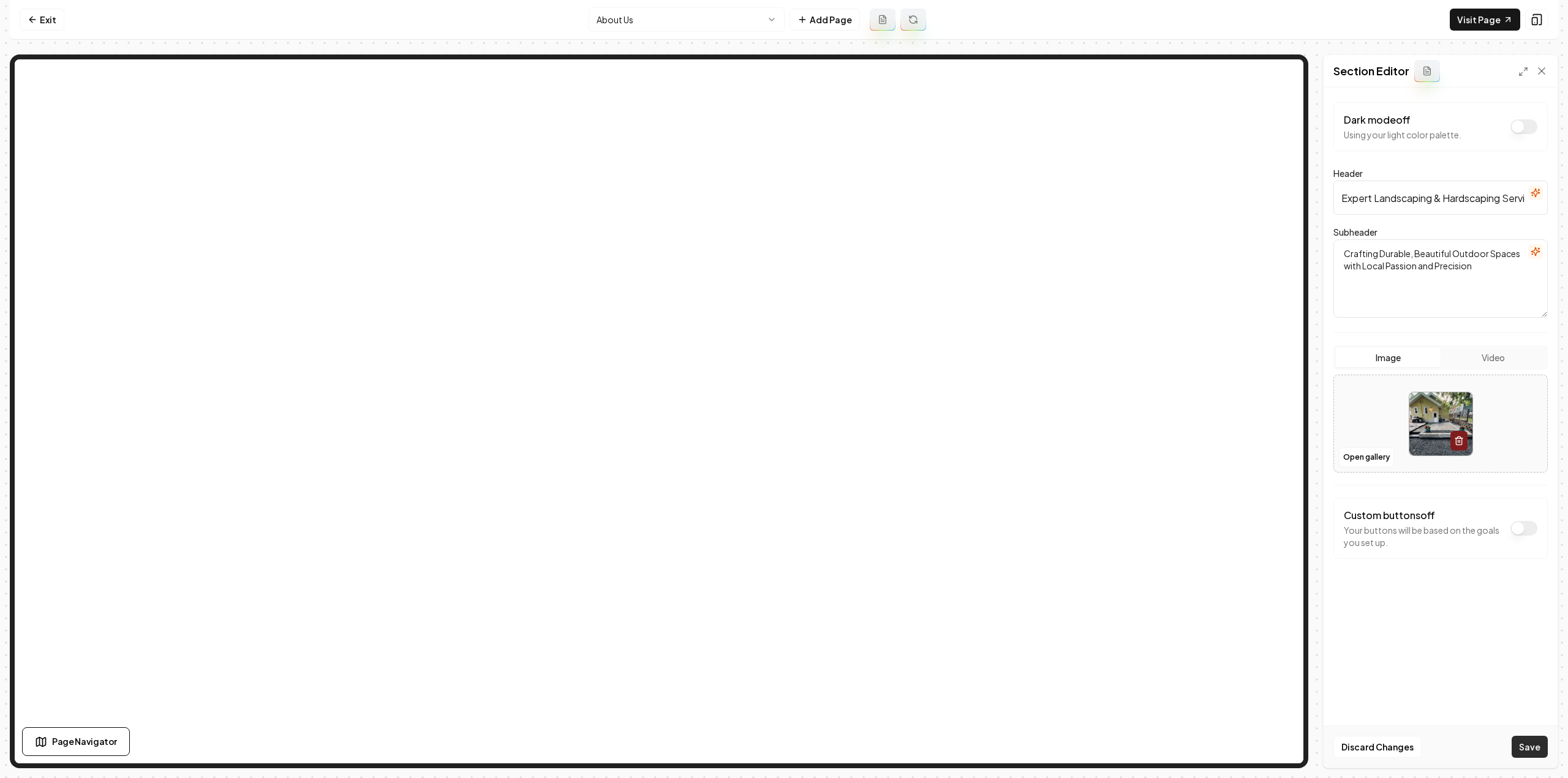
click at [1525, 748] on button "Save" at bounding box center [1529, 747] width 36 height 22
click at [637, 23] on html "Computer Required This feature is only available on a computer. Please switch t…" at bounding box center [784, 389] width 1568 height 778
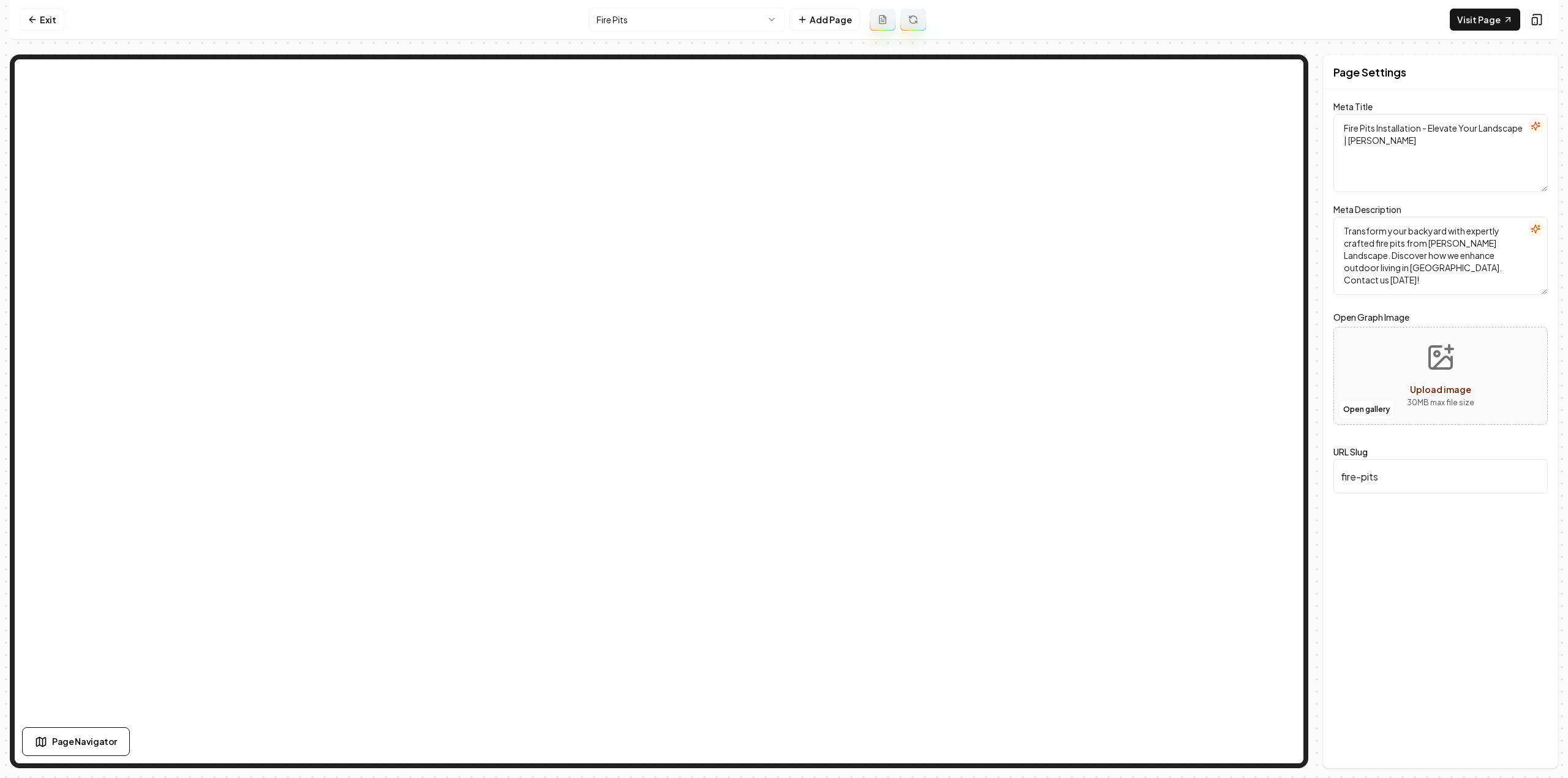
click at [722, 9] on html "Computer Required This feature is only available on a computer. Please switch t…" at bounding box center [784, 389] width 1568 height 778
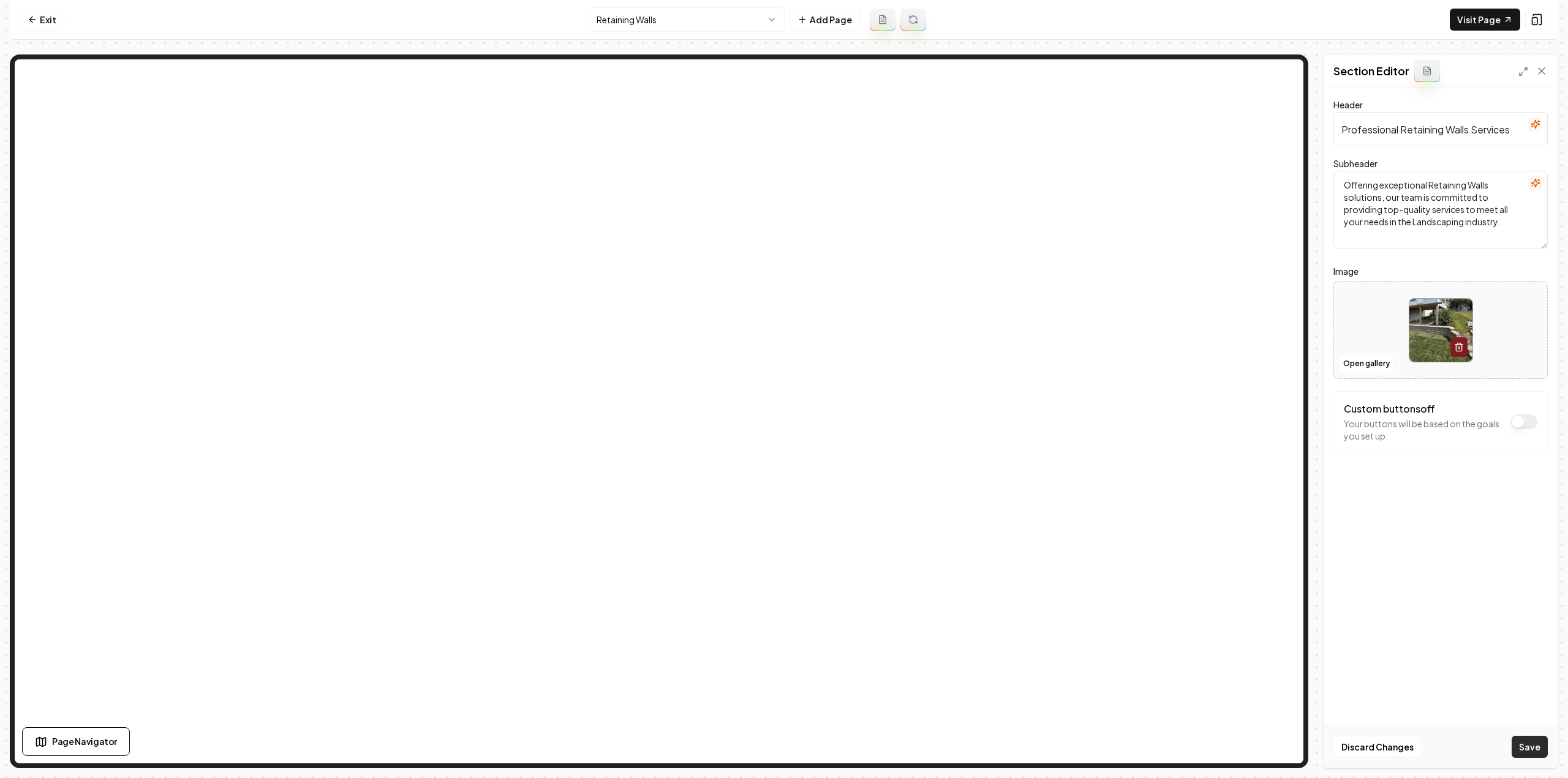
click at [1527, 754] on button "Save" at bounding box center [1529, 747] width 36 height 22
click at [636, 24] on html "Computer Required This feature is only available on a computer. Please switch t…" at bounding box center [784, 389] width 1568 height 778
click at [1535, 750] on button "Save" at bounding box center [1529, 747] width 36 height 22
click at [644, 19] on html "Computer Required This feature is only available on a computer. Please switch t…" at bounding box center [784, 389] width 1568 height 778
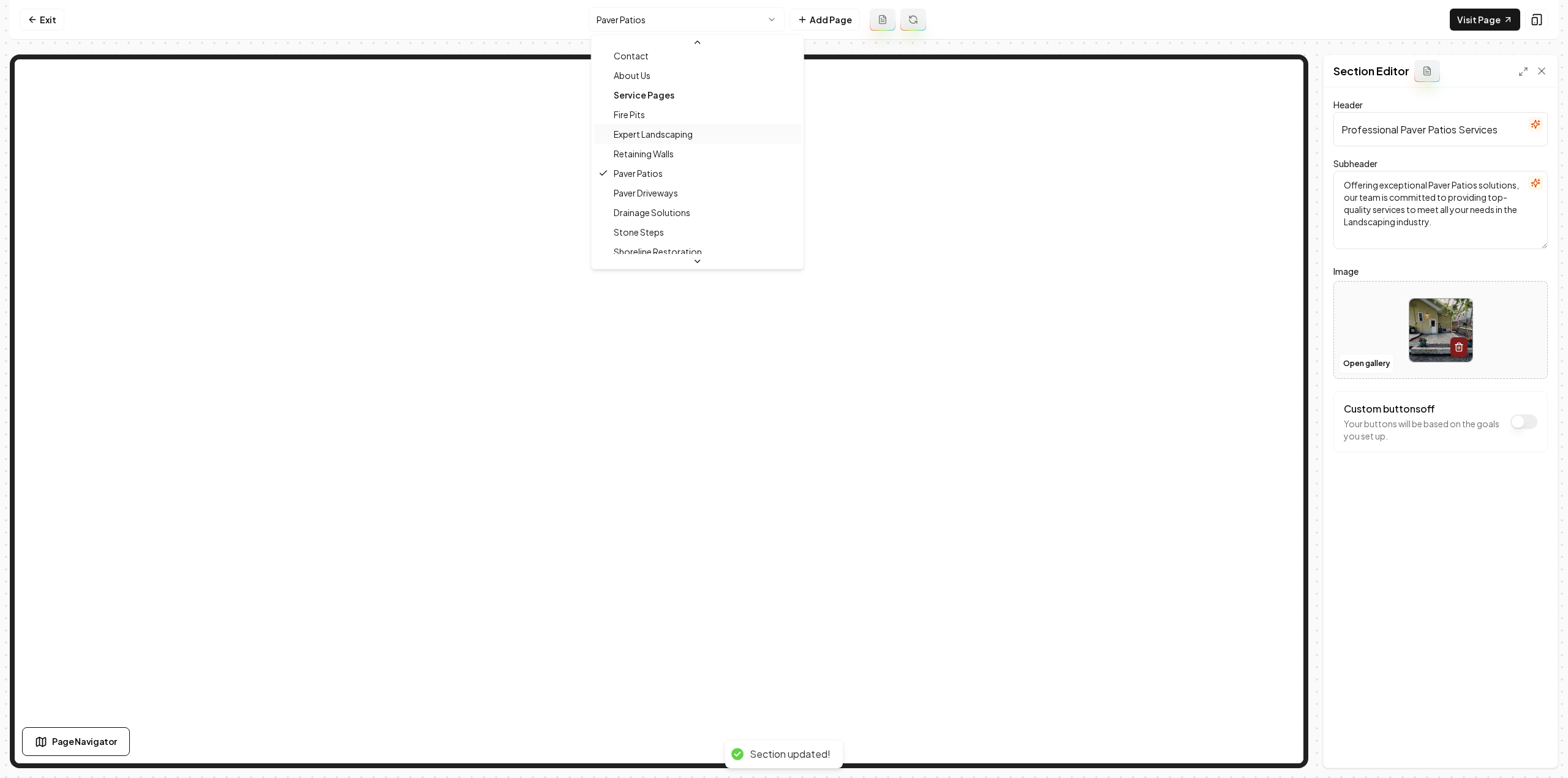
scroll to position [61, 0]
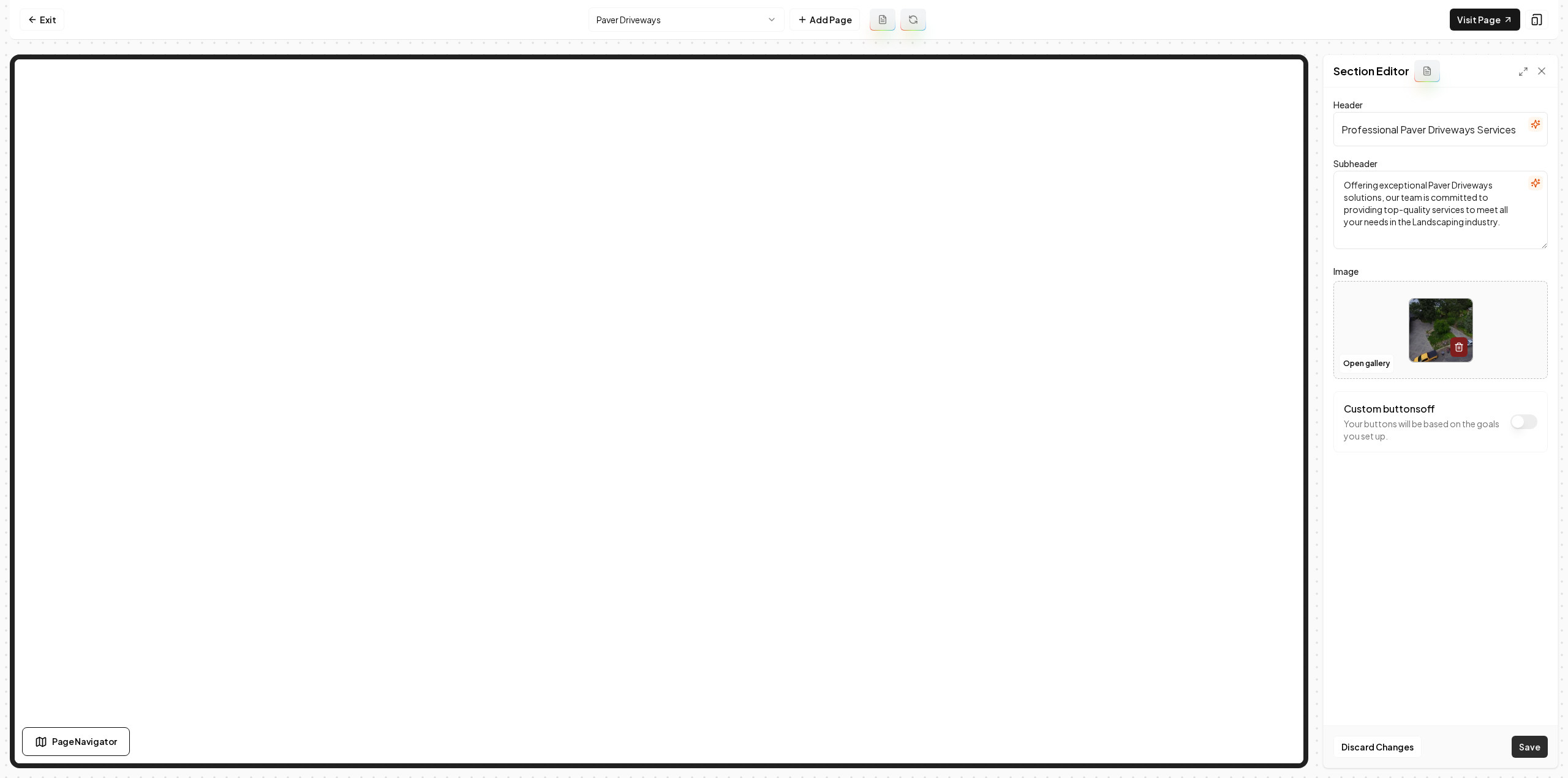
click at [1531, 750] on button "Save" at bounding box center [1529, 747] width 36 height 22
click at [685, 24] on html "Computer Required This feature is only available on a computer. Please switch t…" at bounding box center [784, 389] width 1568 height 778
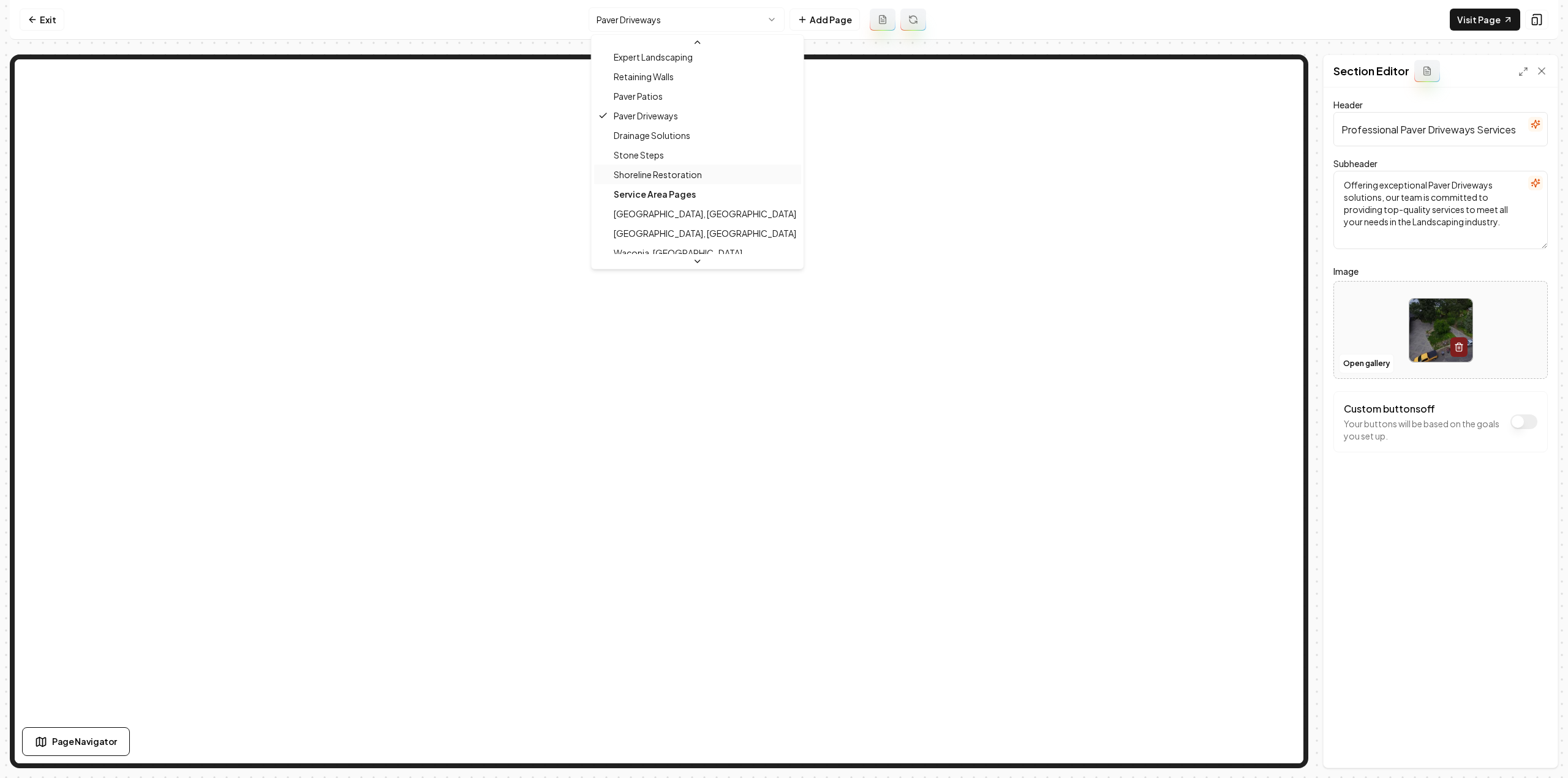
scroll to position [61, 0]
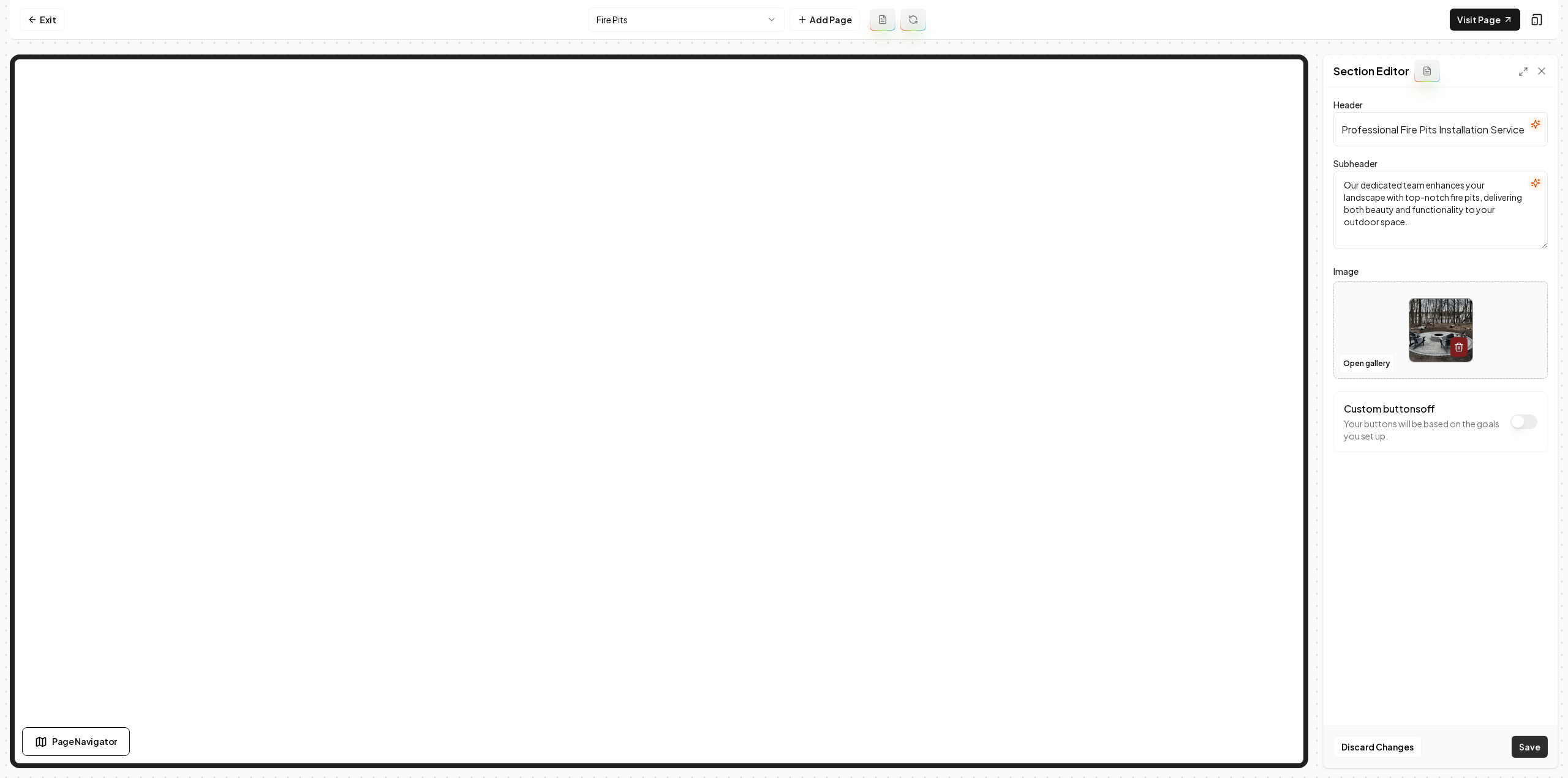
click at [1536, 739] on button "Save" at bounding box center [1529, 747] width 36 height 22
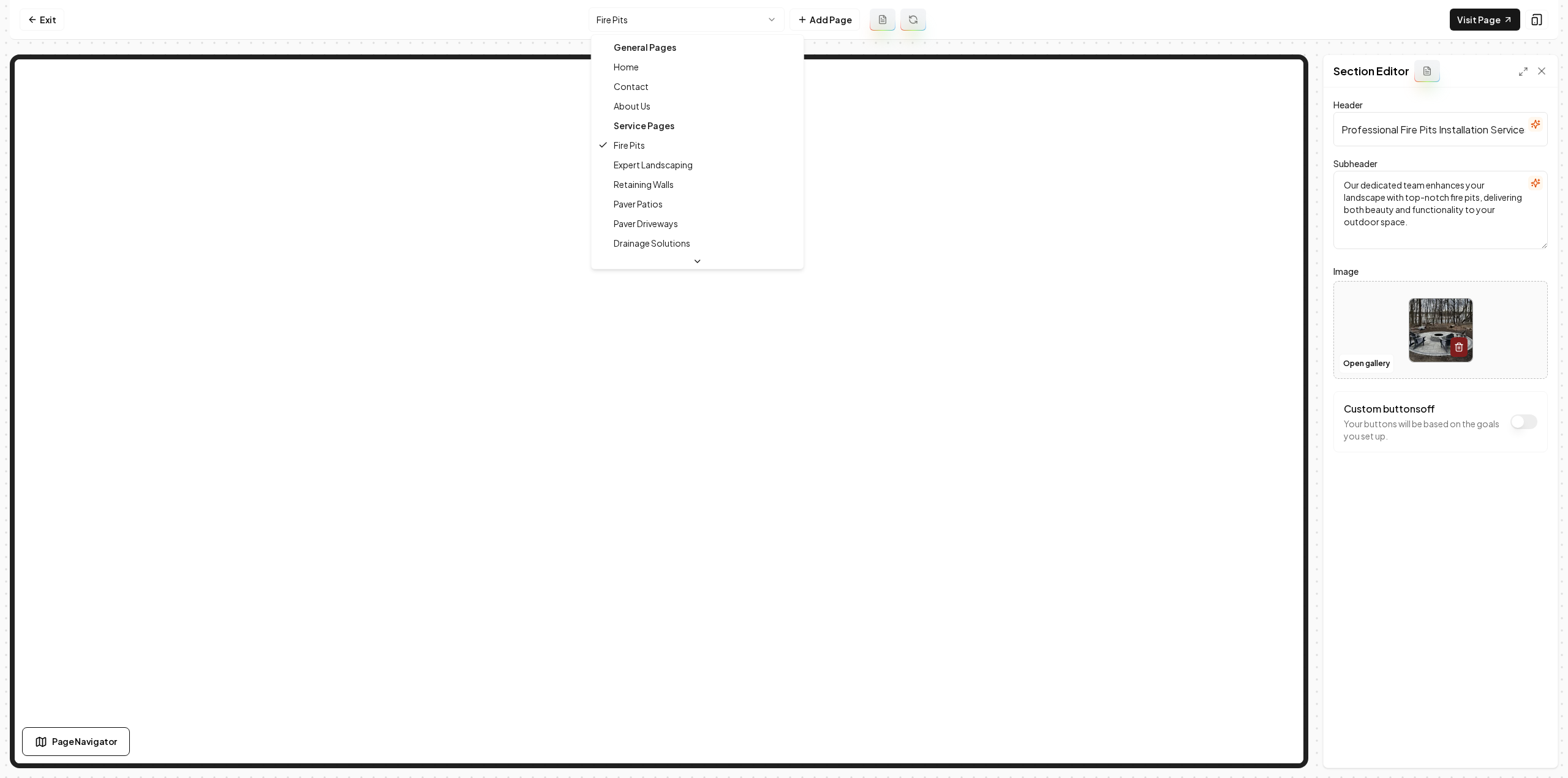
click at [720, 24] on html "Computer Required This feature is only available on a computer. Please switch t…" at bounding box center [784, 389] width 1568 height 778
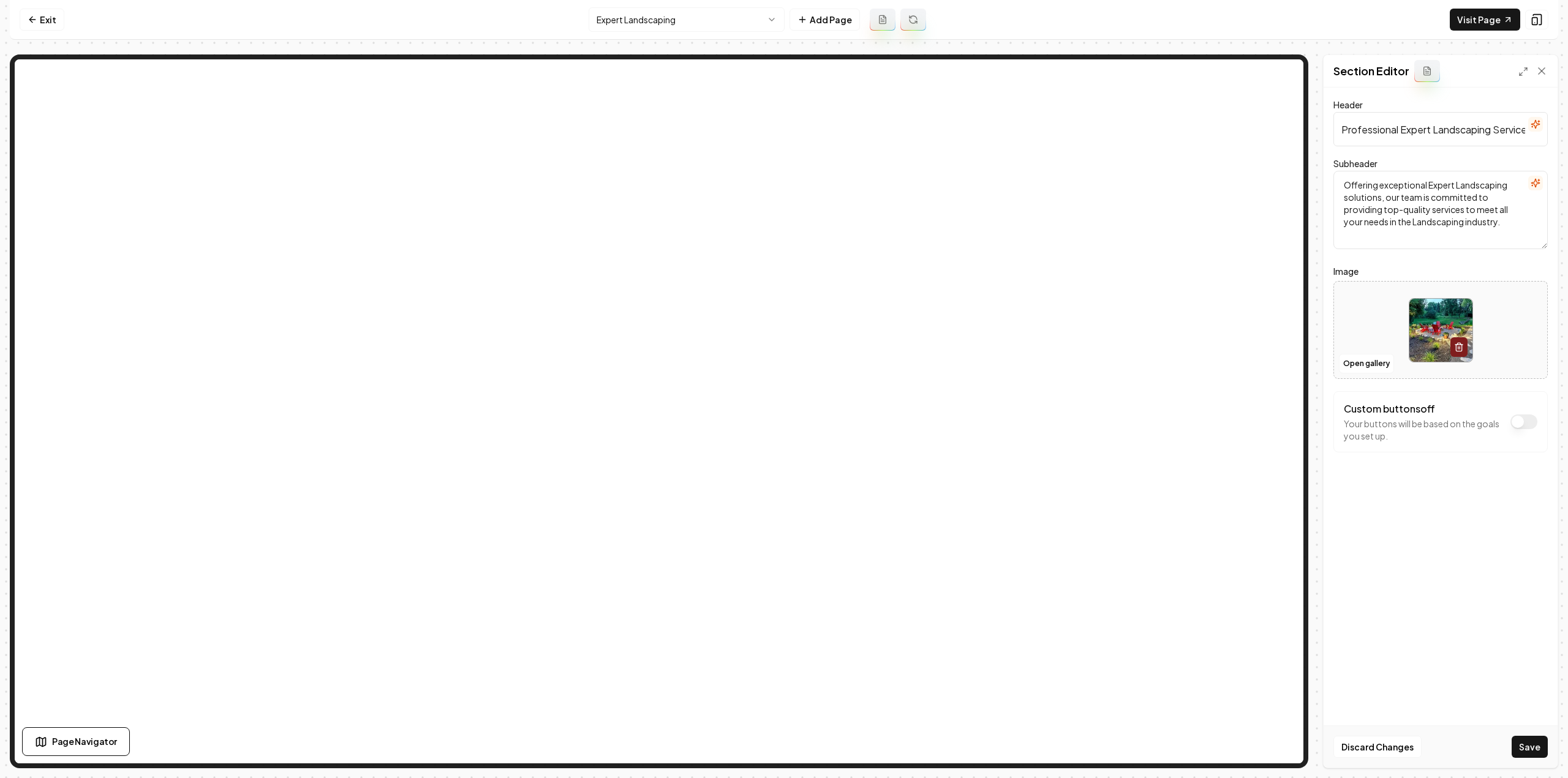
click at [1523, 744] on button "Save" at bounding box center [1529, 747] width 36 height 22
click at [677, 19] on html "Computer Required This feature is only available on a computer. Please switch t…" at bounding box center [784, 389] width 1568 height 778
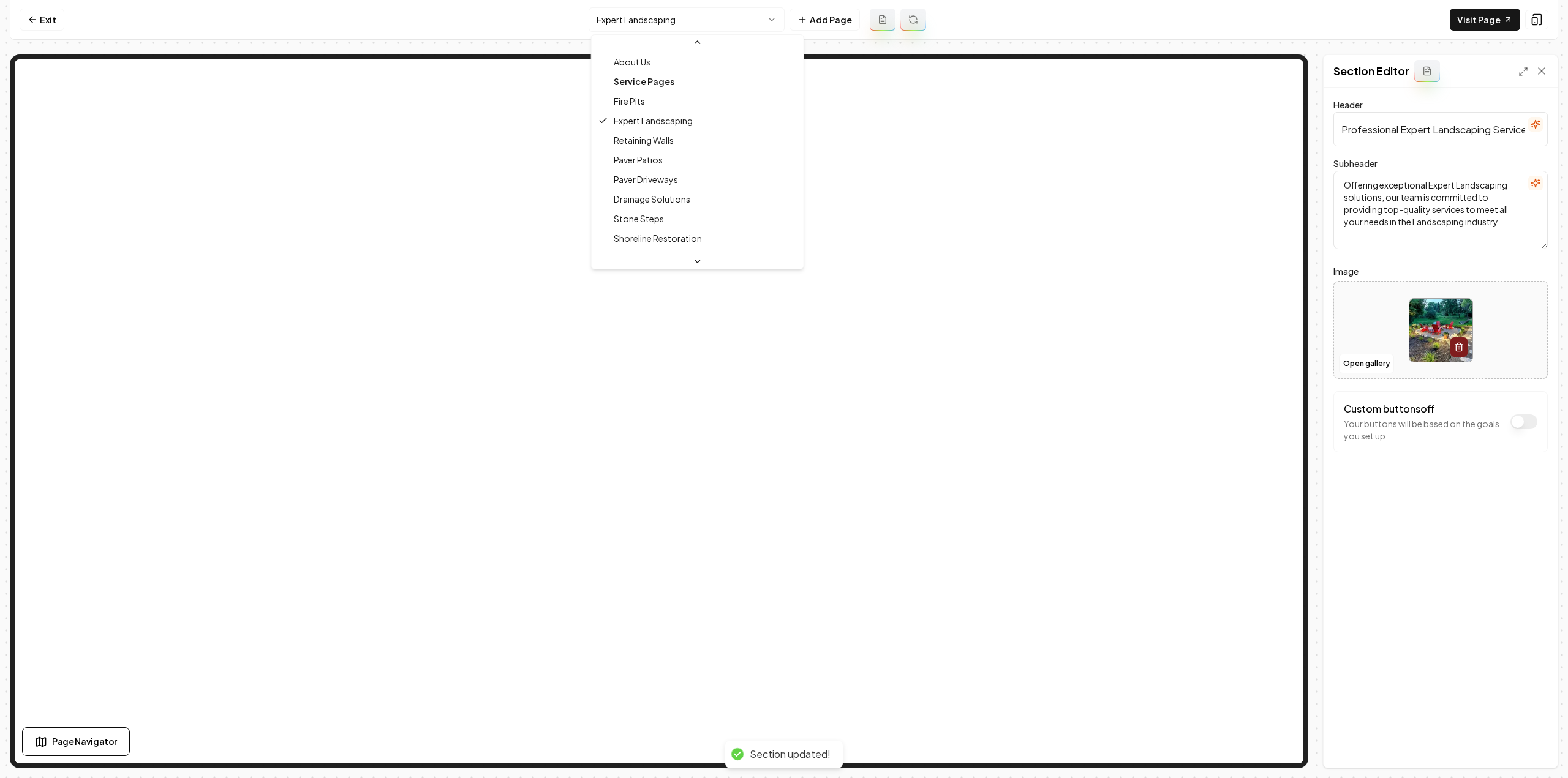
scroll to position [78, 0]
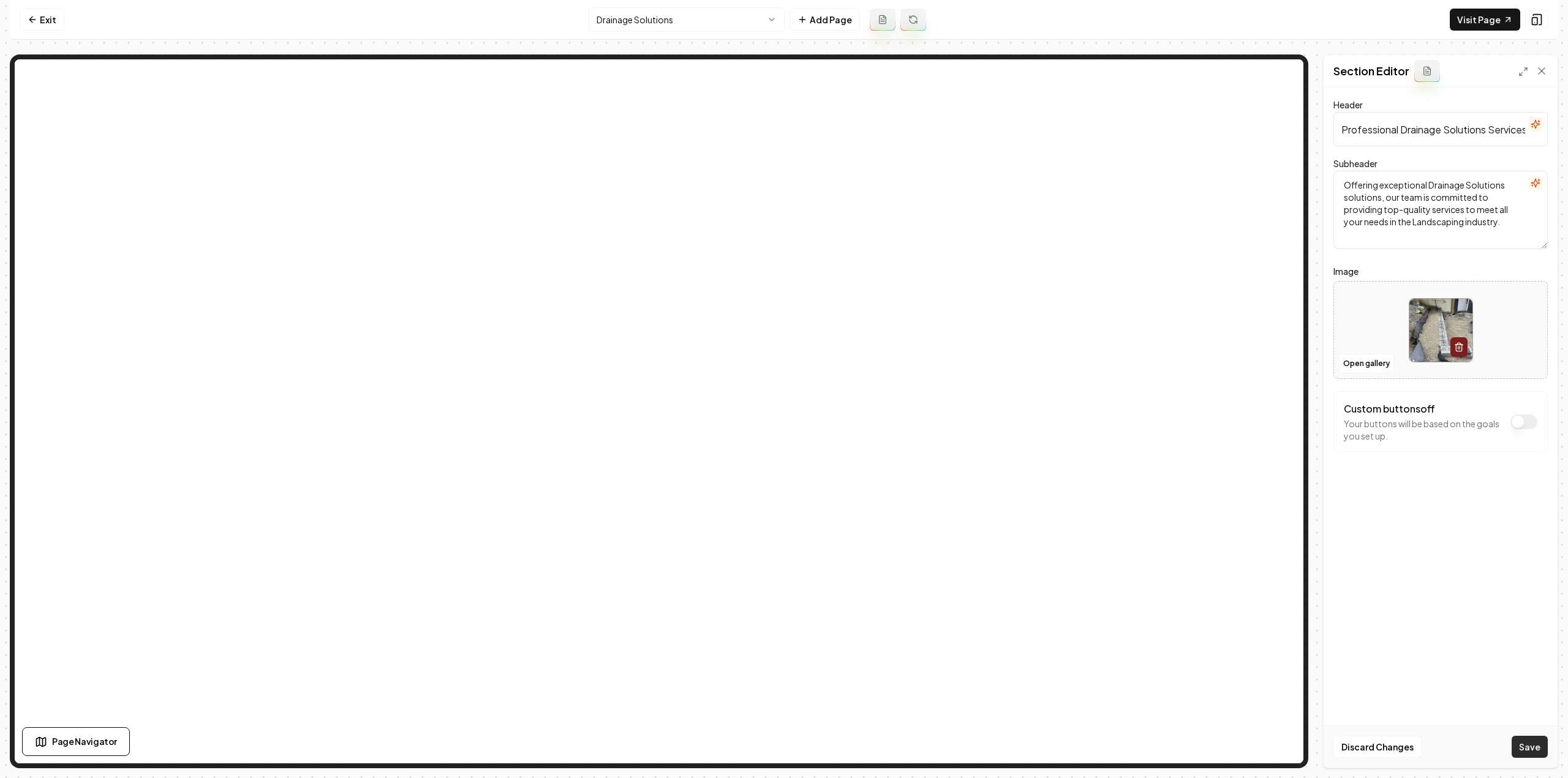
click at [1538, 750] on button "Save" at bounding box center [1529, 747] width 36 height 22
click at [711, 18] on html "Computer Required This feature is only available on a computer. Please switch t…" at bounding box center [784, 389] width 1568 height 778
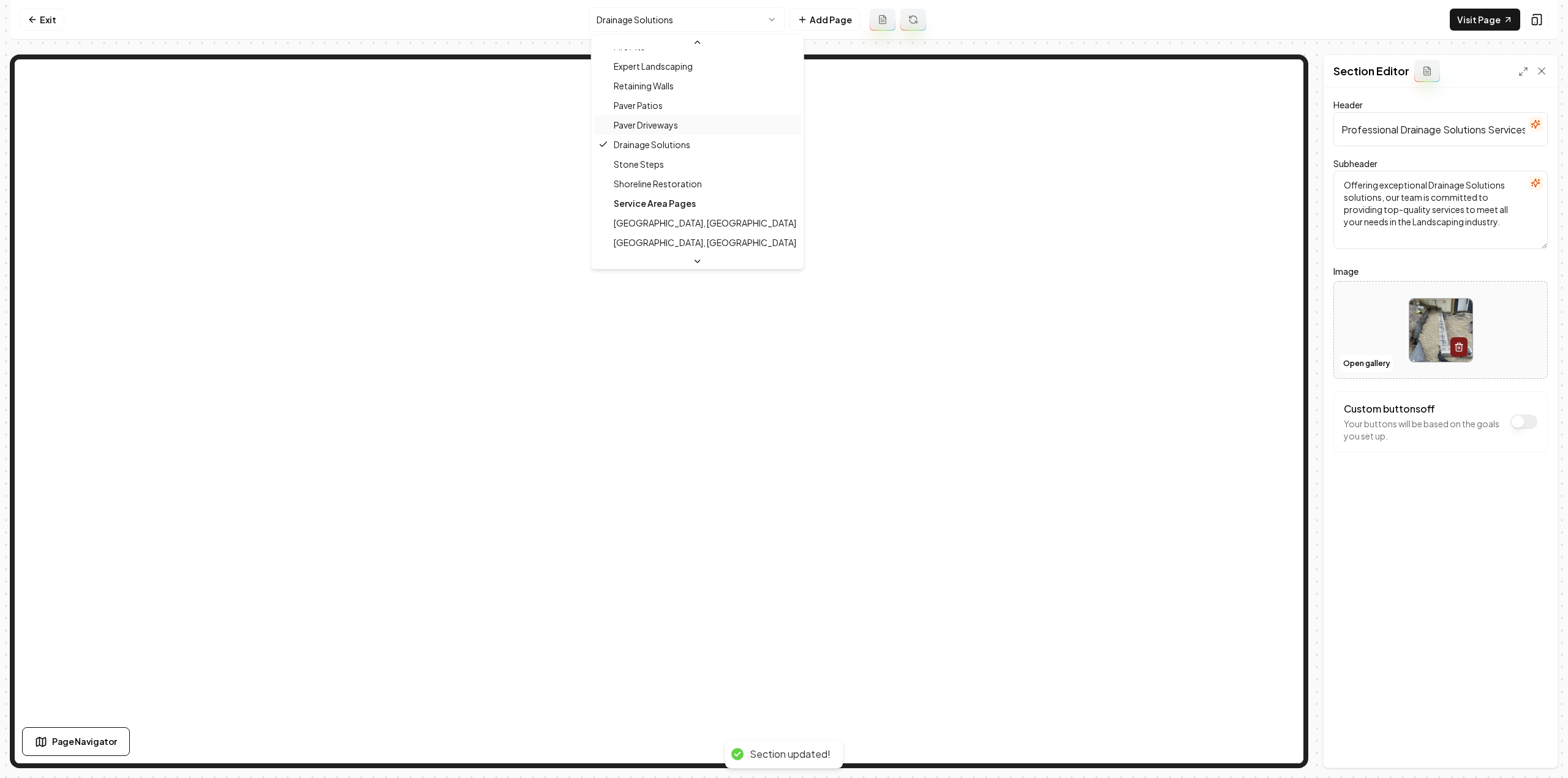
scroll to position [118, 0]
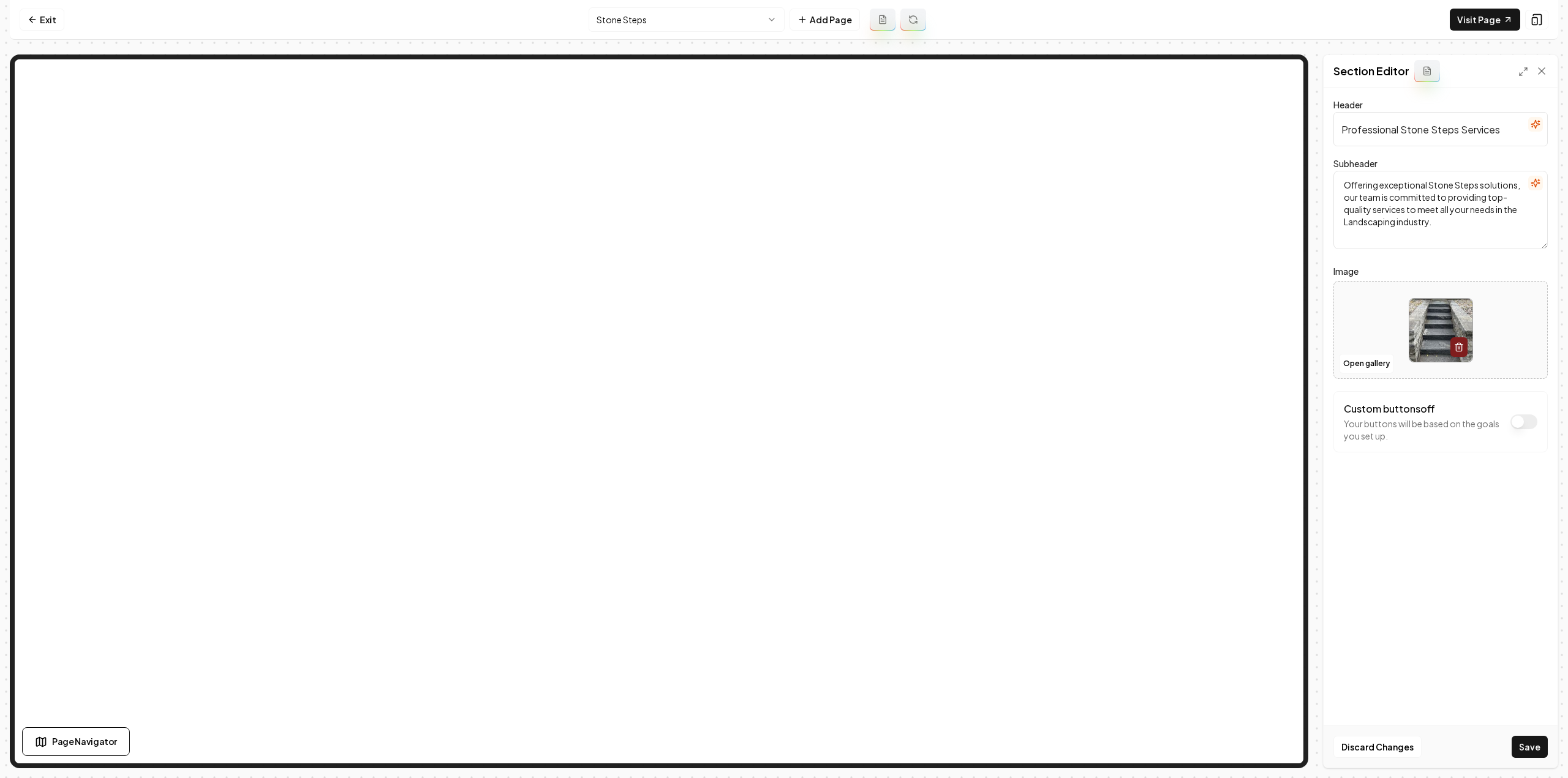
click at [1522, 747] on button "Save" at bounding box center [1529, 747] width 36 height 22
click at [712, 29] on html "Computer Required This feature is only available on a computer. Please switch t…" at bounding box center [784, 389] width 1568 height 778
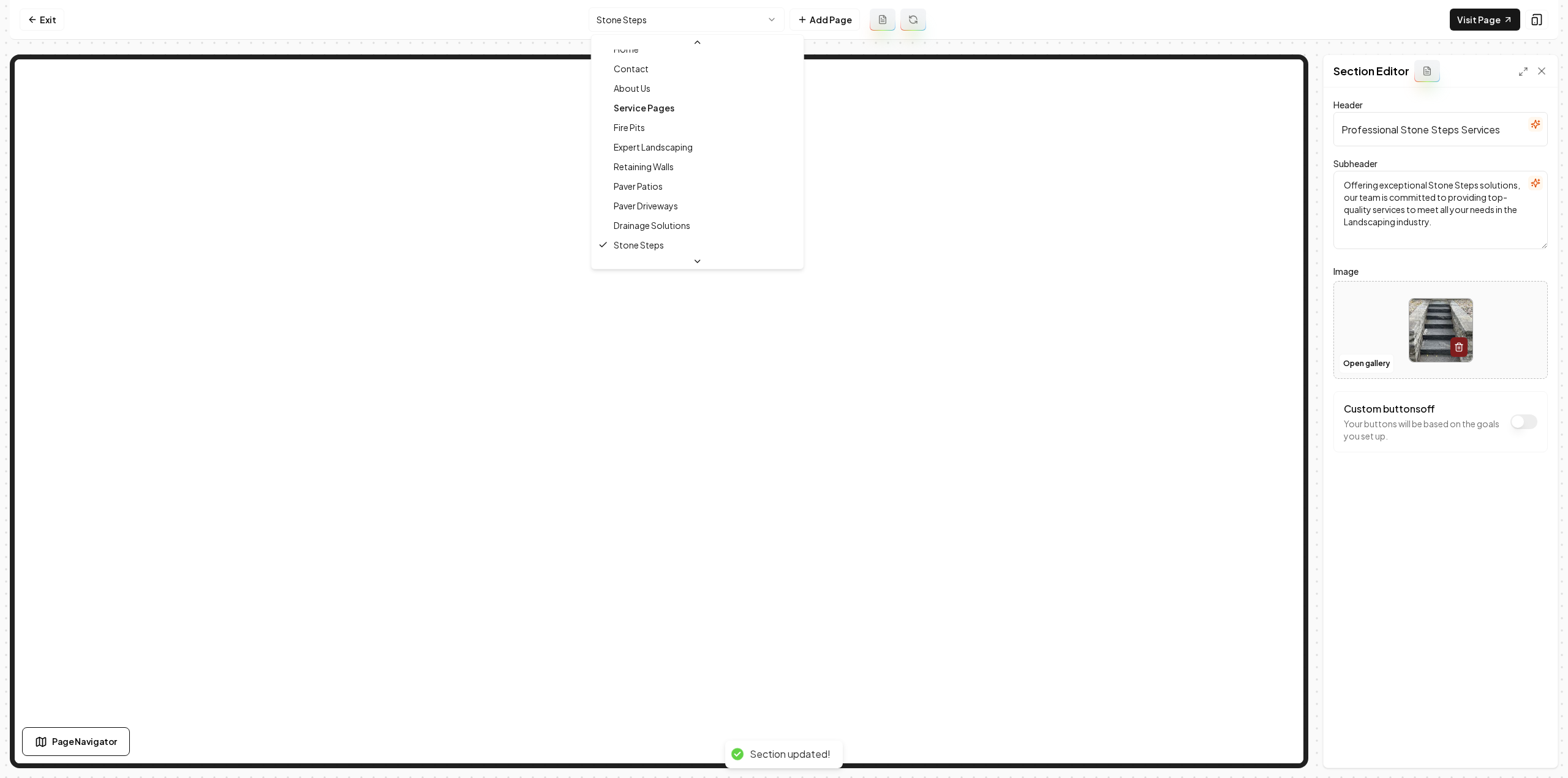
scroll to position [94, 0]
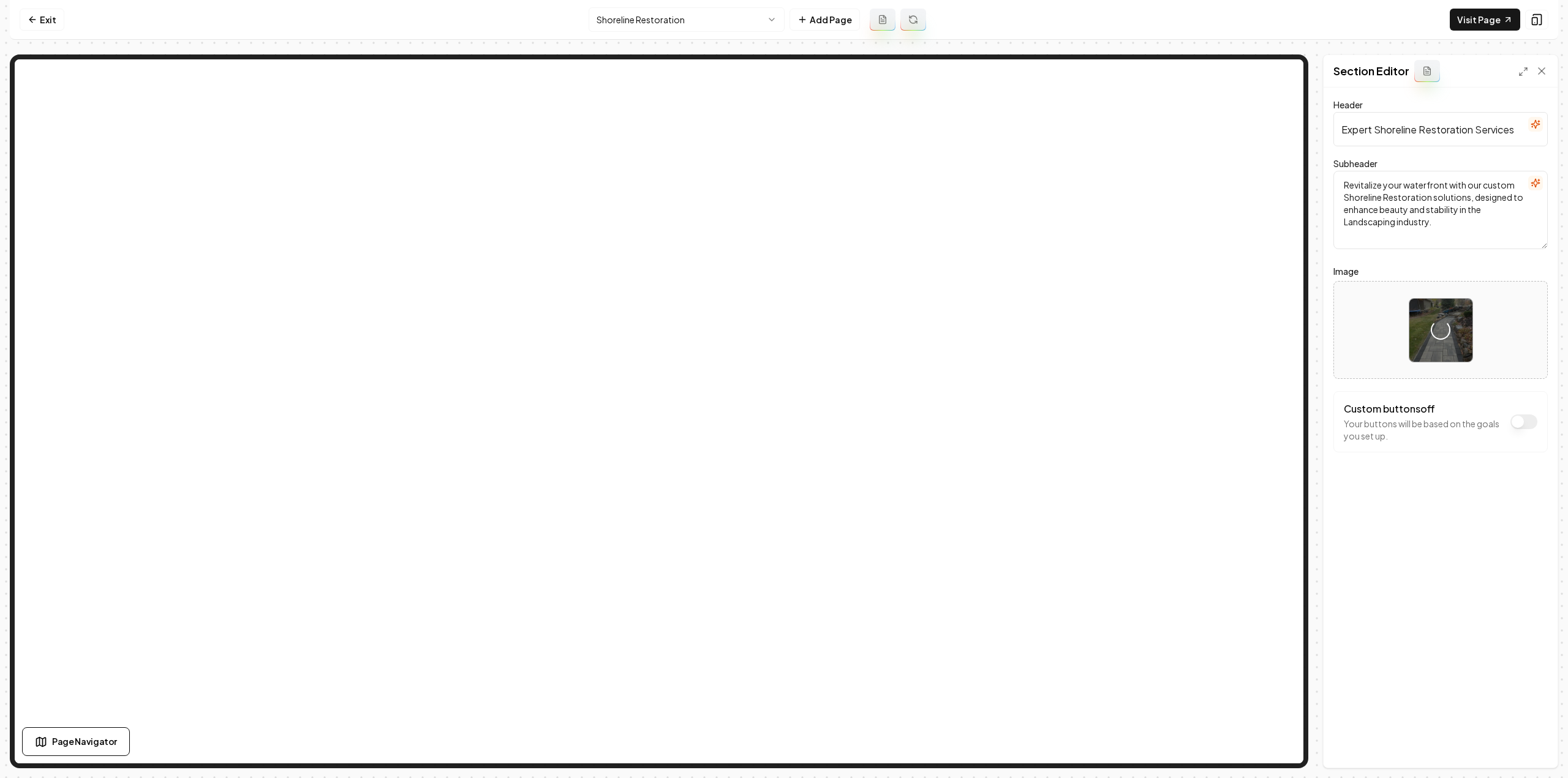
click at [1484, 547] on div "Header Expert Shoreline Restoration Services Subheader Revitalize your waterfro…" at bounding box center [1441, 428] width 234 height 680
click at [1538, 743] on button "Save" at bounding box center [1529, 747] width 36 height 22
click at [37, 28] on link "Exit" at bounding box center [42, 19] width 45 height 22
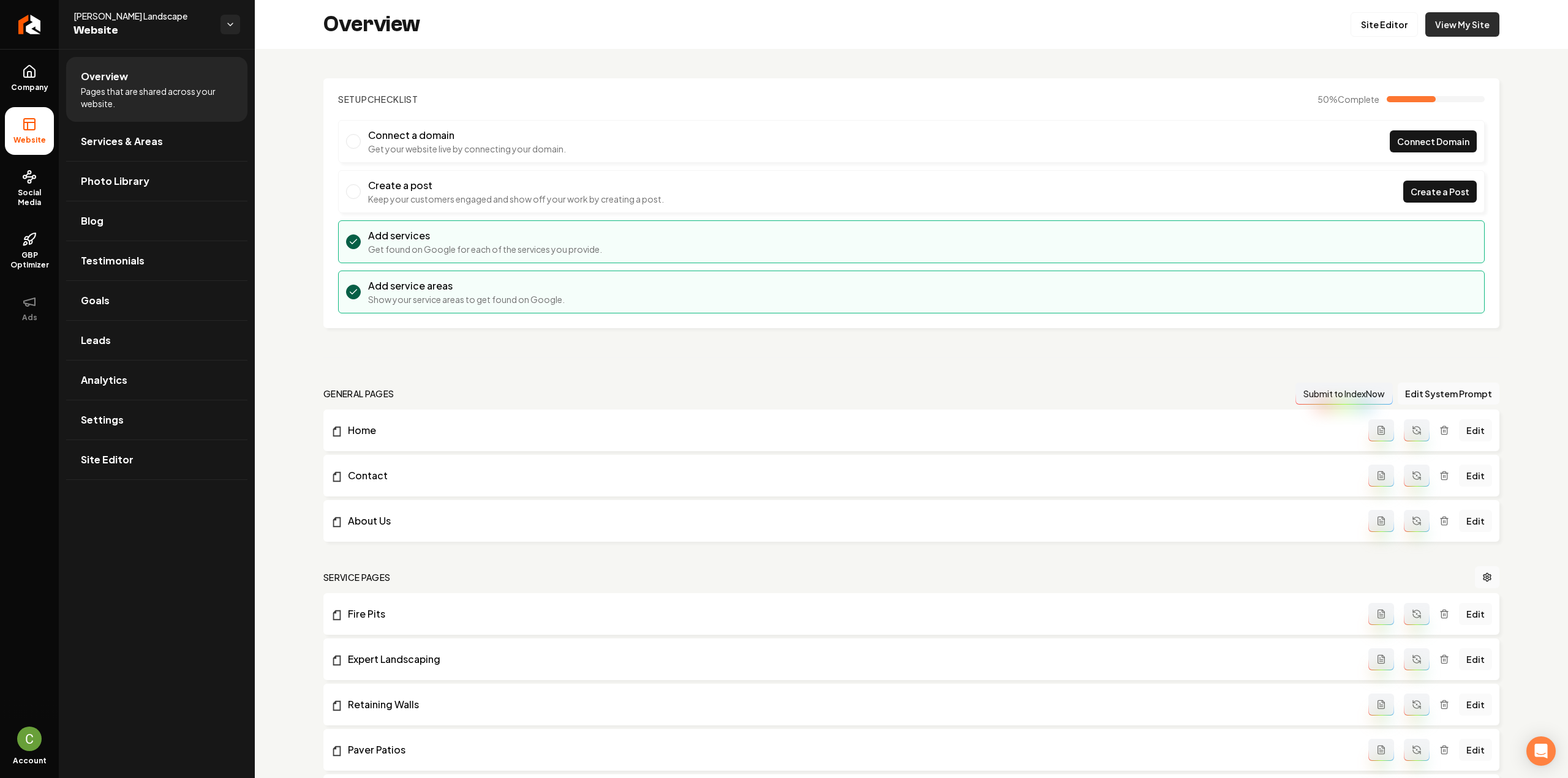
click at [1456, 36] on link "View My Site" at bounding box center [1462, 24] width 74 height 24
click at [1367, 23] on link "Site Editor" at bounding box center [1384, 24] width 68 height 24
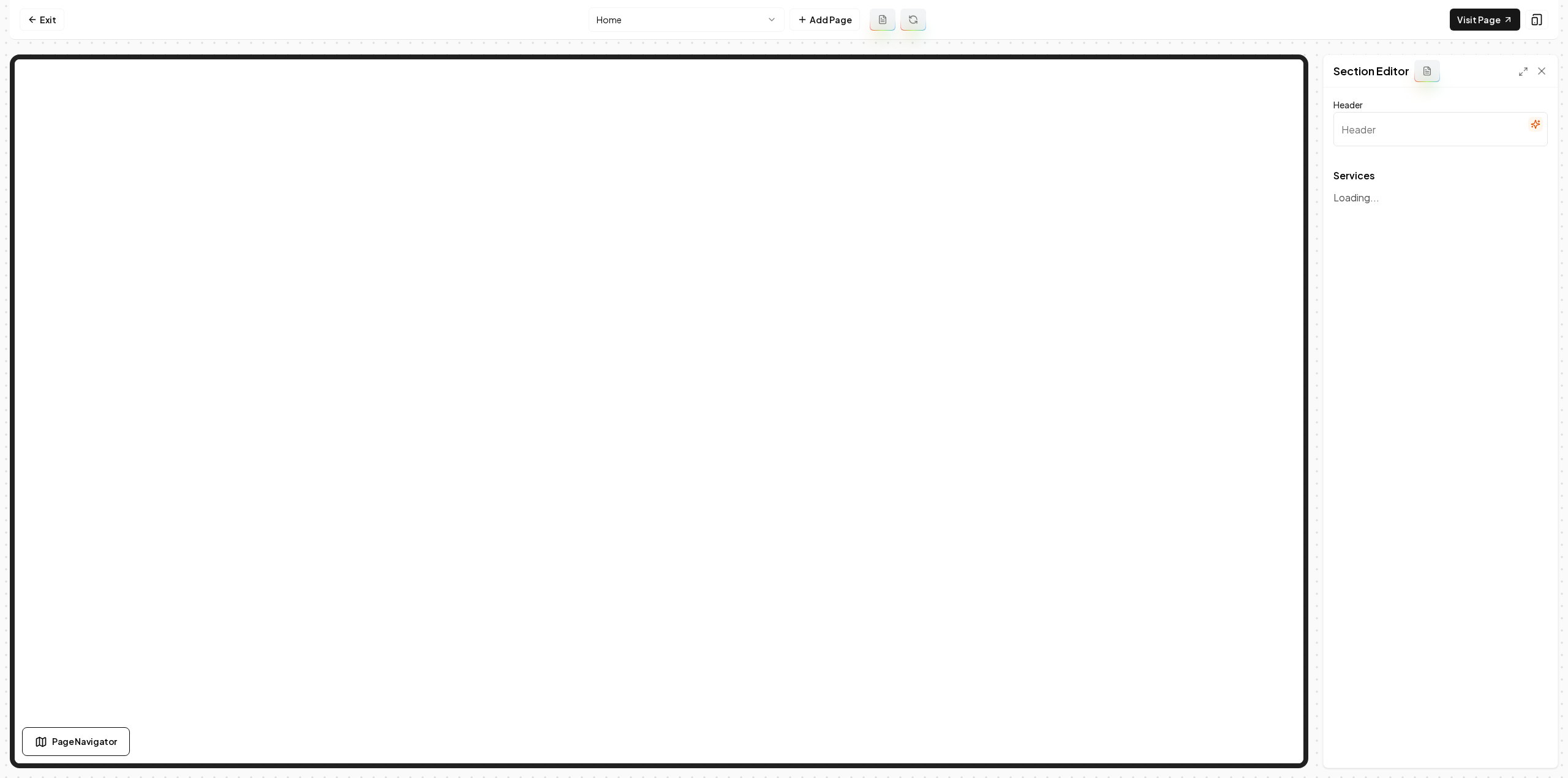
type input "Our Expert Landscaping Services"
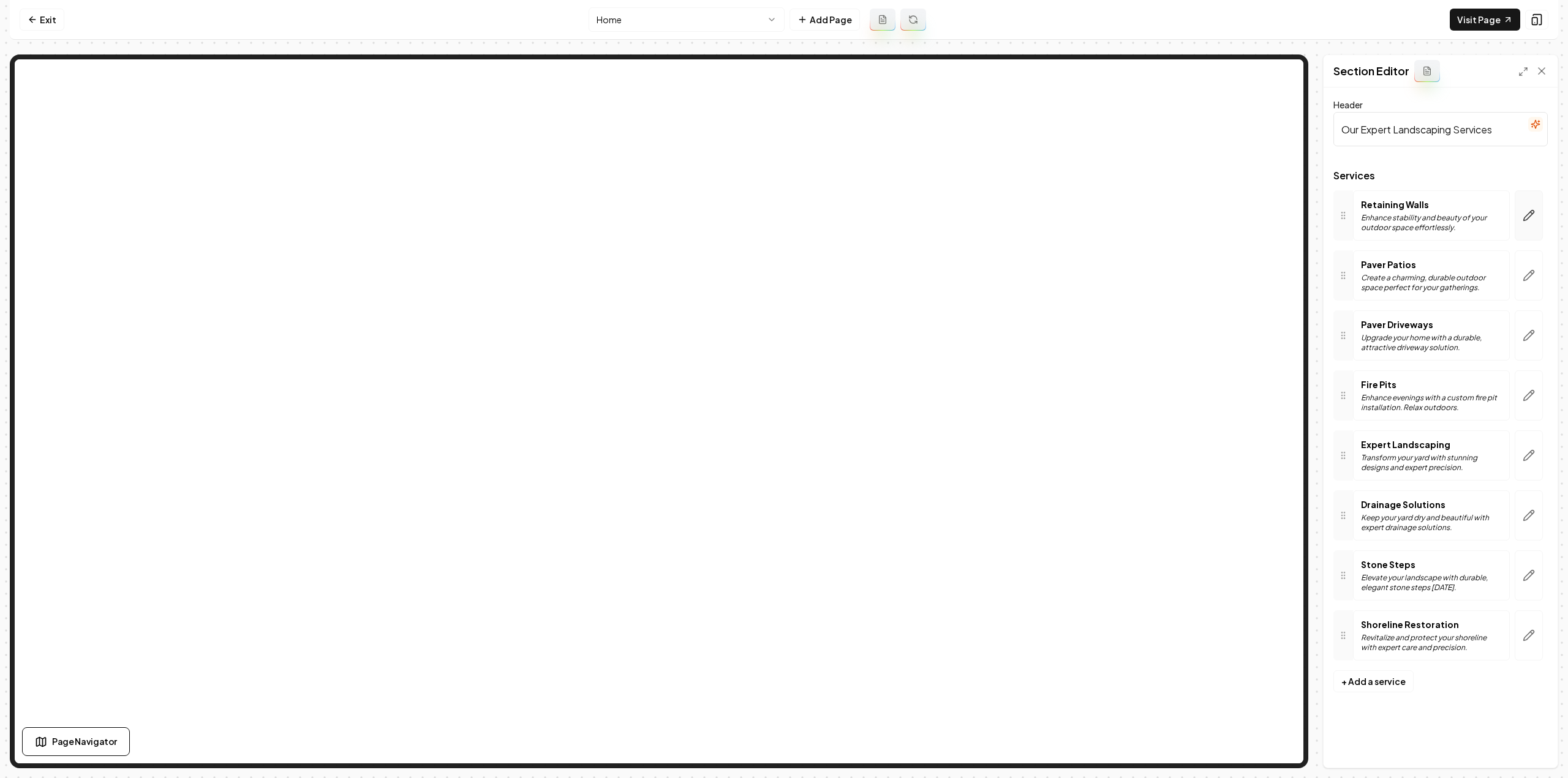
click at [1535, 215] on button "button" at bounding box center [1529, 215] width 28 height 50
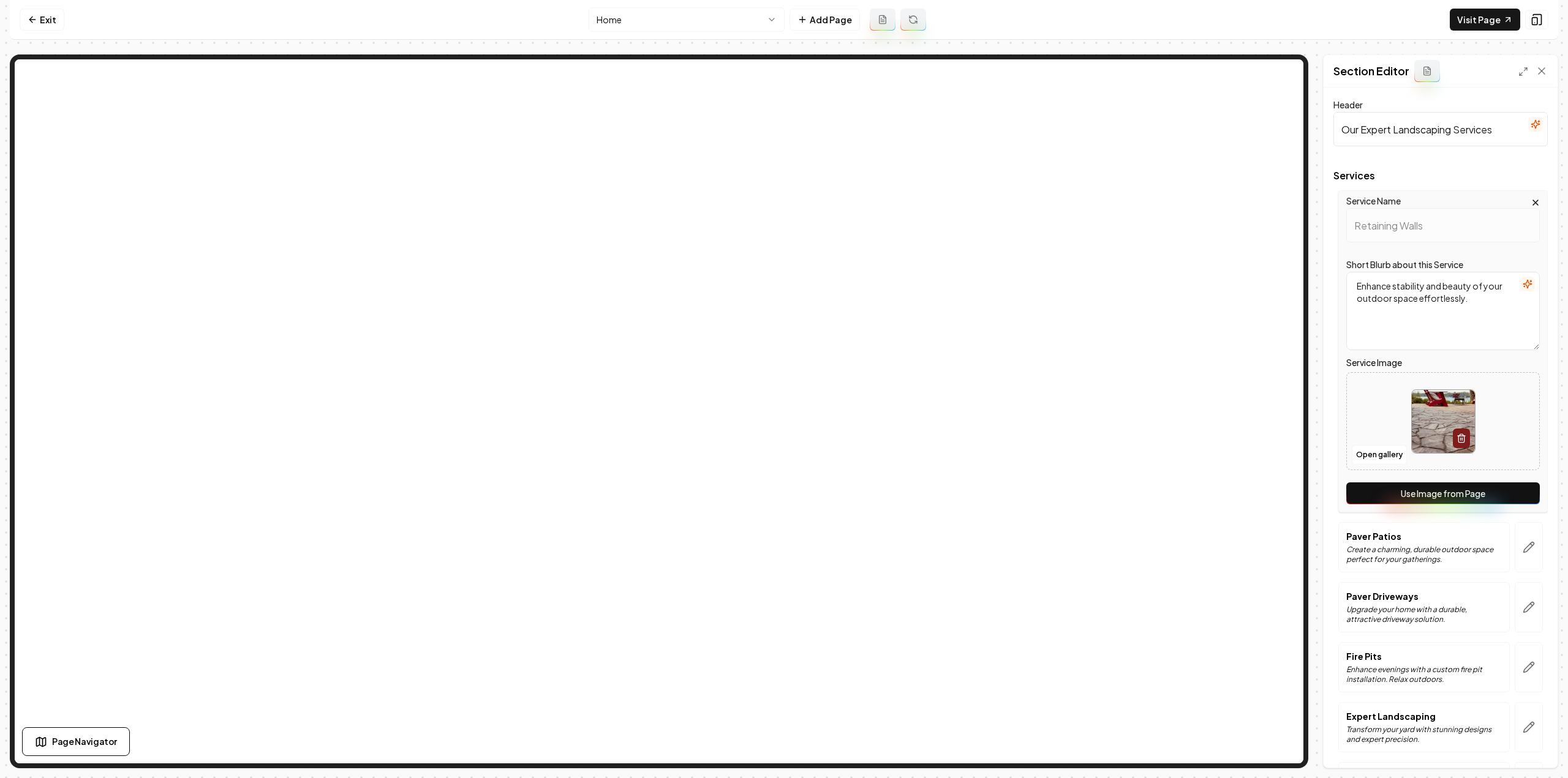
drag, startPoint x: 1458, startPoint y: 488, endPoint x: 1463, endPoint y: 494, distance: 7.8
click at [1459, 489] on button "Use Image from Page" at bounding box center [1443, 493] width 194 height 22
click at [1520, 533] on button "button" at bounding box center [1529, 547] width 28 height 50
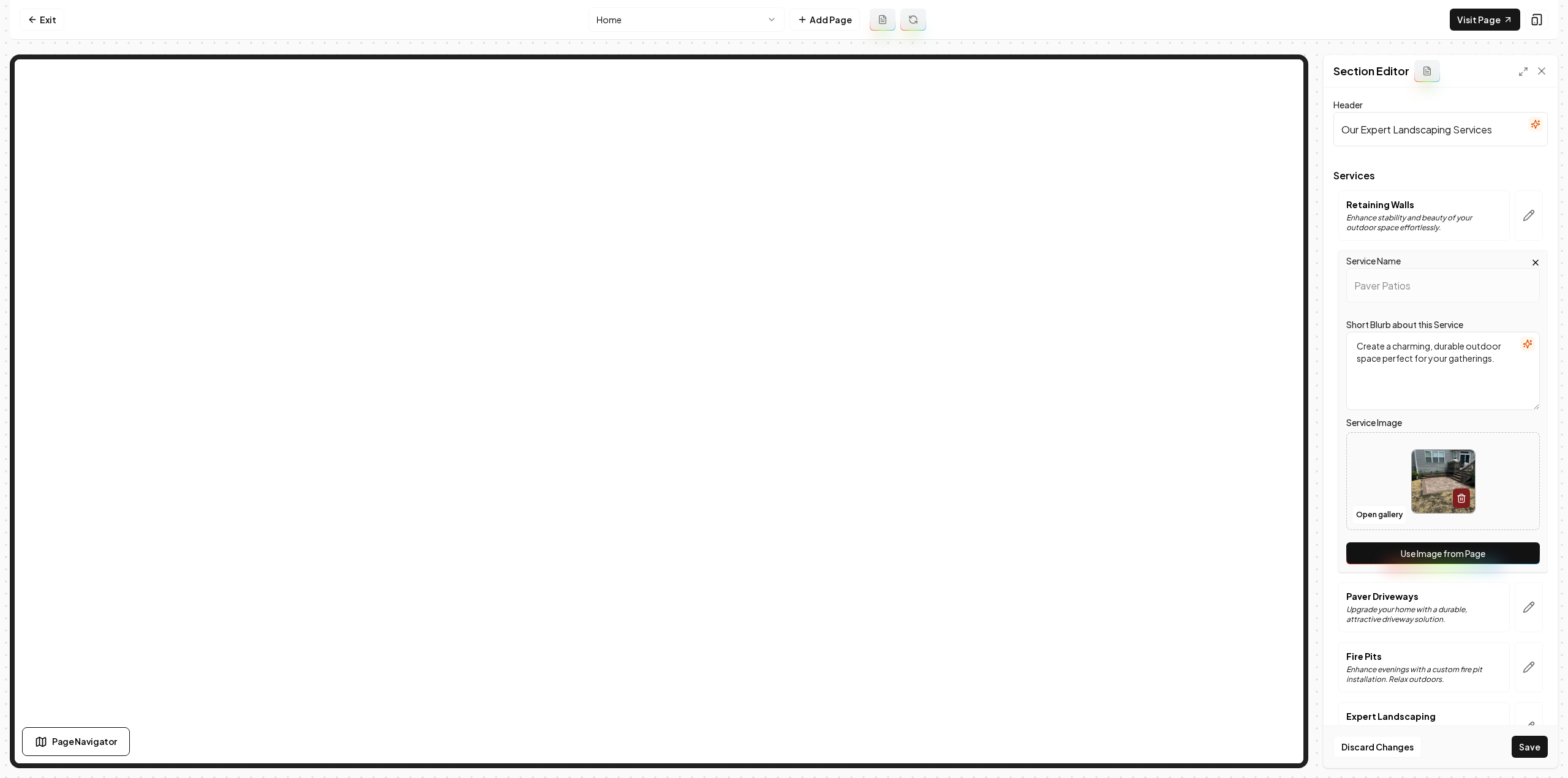
click at [1509, 545] on button "Use Image from Page" at bounding box center [1443, 554] width 194 height 22
click at [1521, 614] on button "button" at bounding box center [1529, 608] width 28 height 50
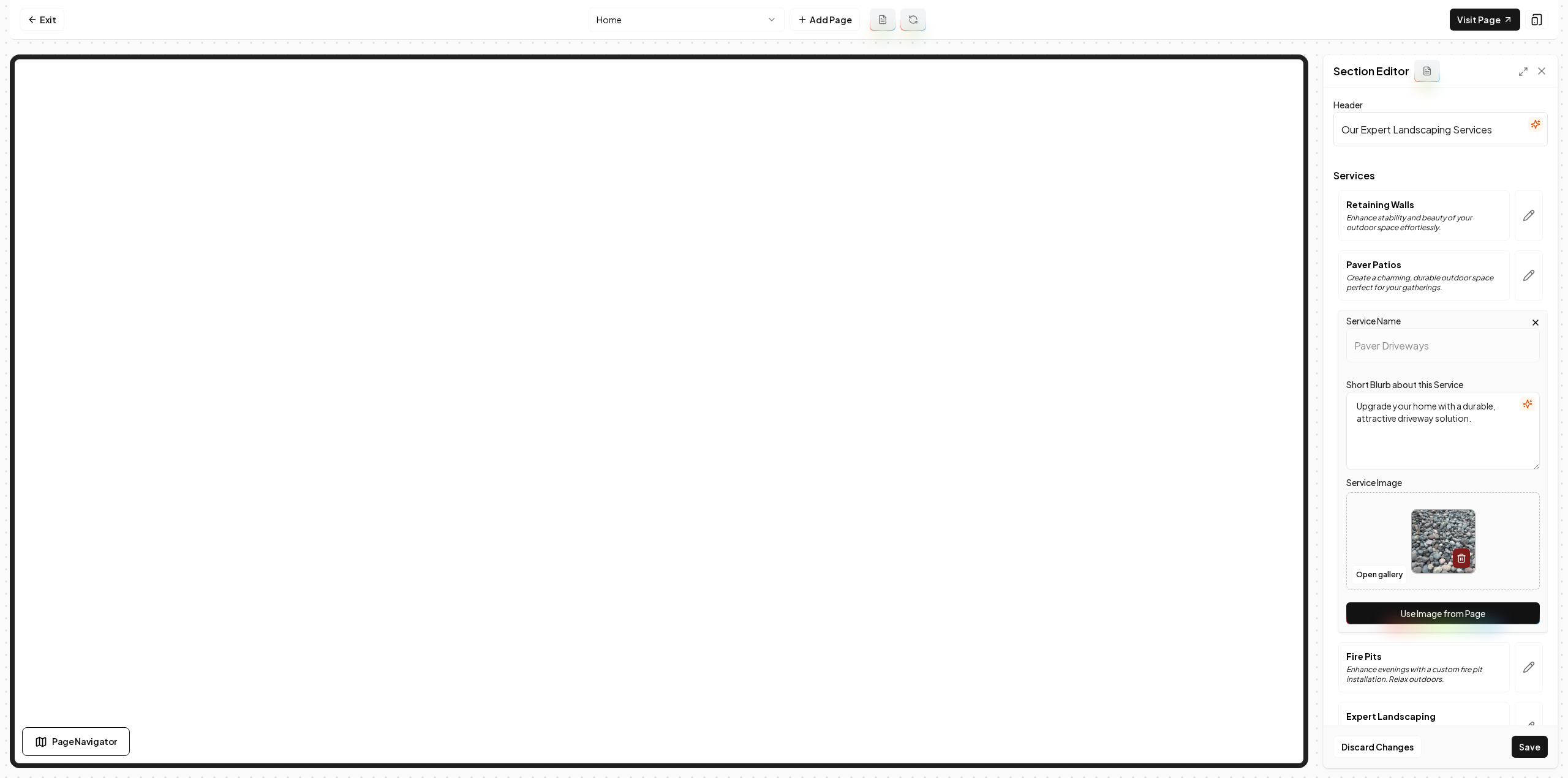
click at [1513, 611] on button "Use Image from Page" at bounding box center [1443, 613] width 194 height 22
click at [1524, 667] on icon "button" at bounding box center [1529, 667] width 10 height 10
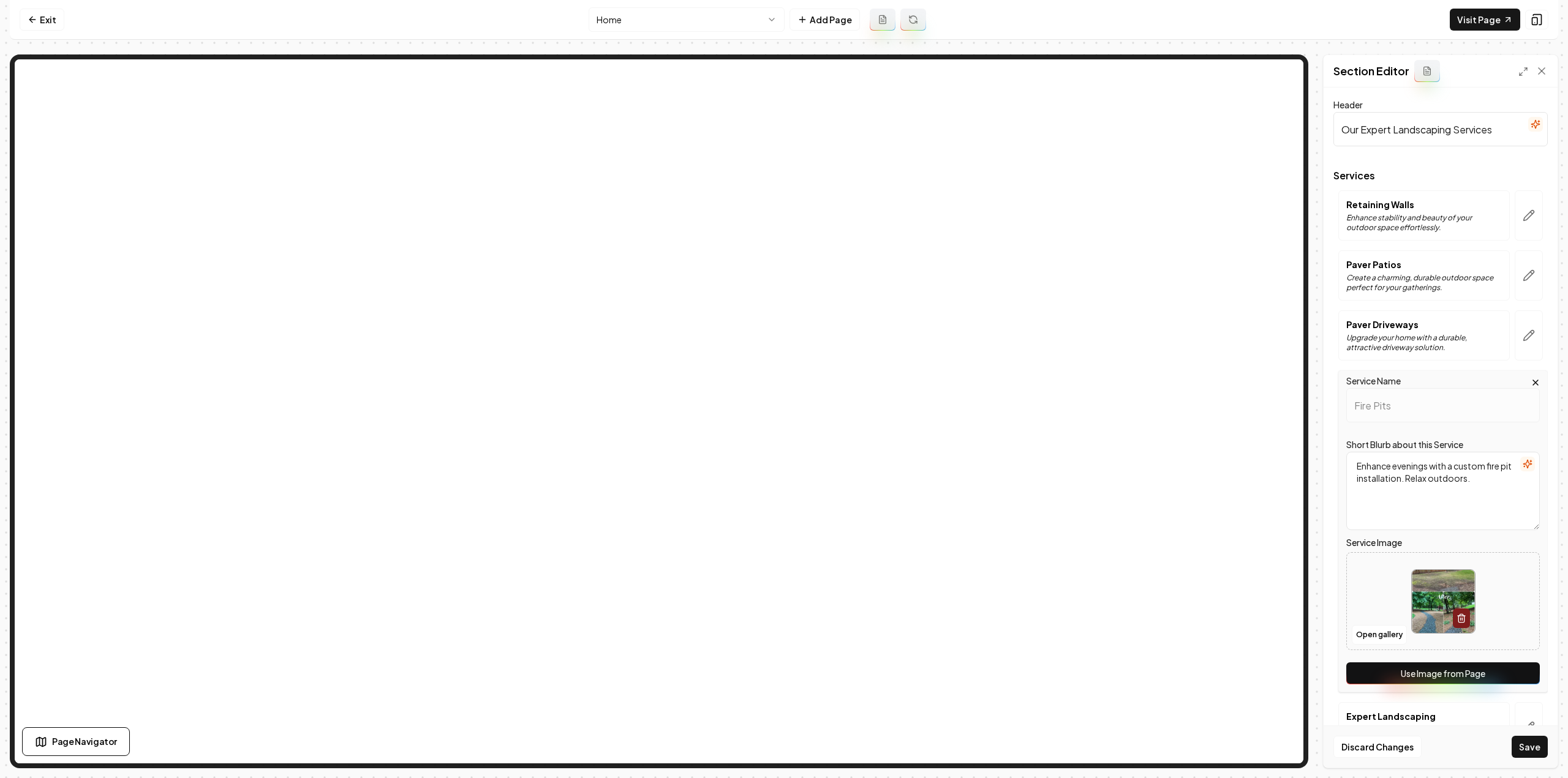
click at [1504, 667] on button "Use Image from Page" at bounding box center [1443, 673] width 194 height 22
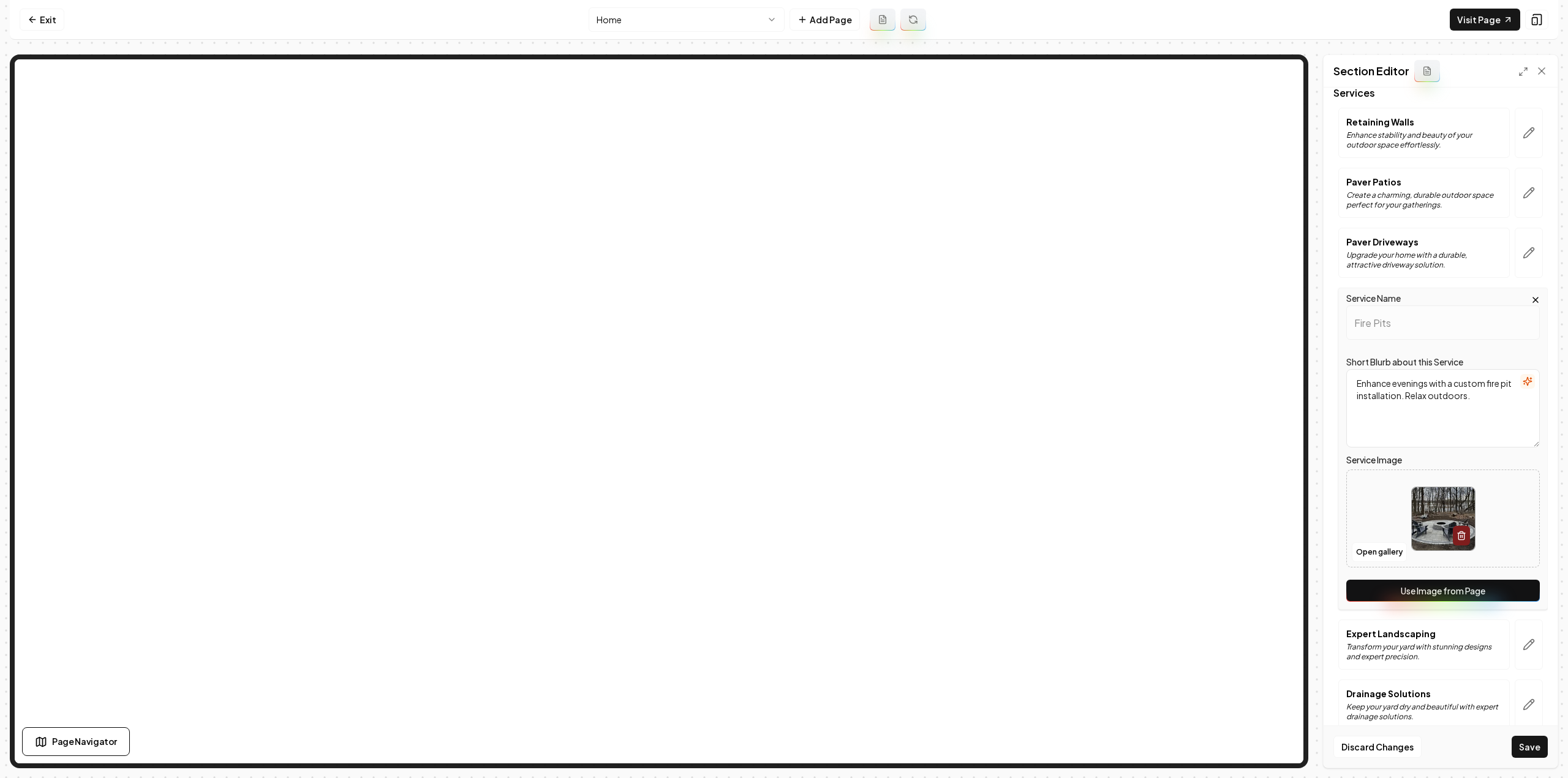
scroll to position [184, 0]
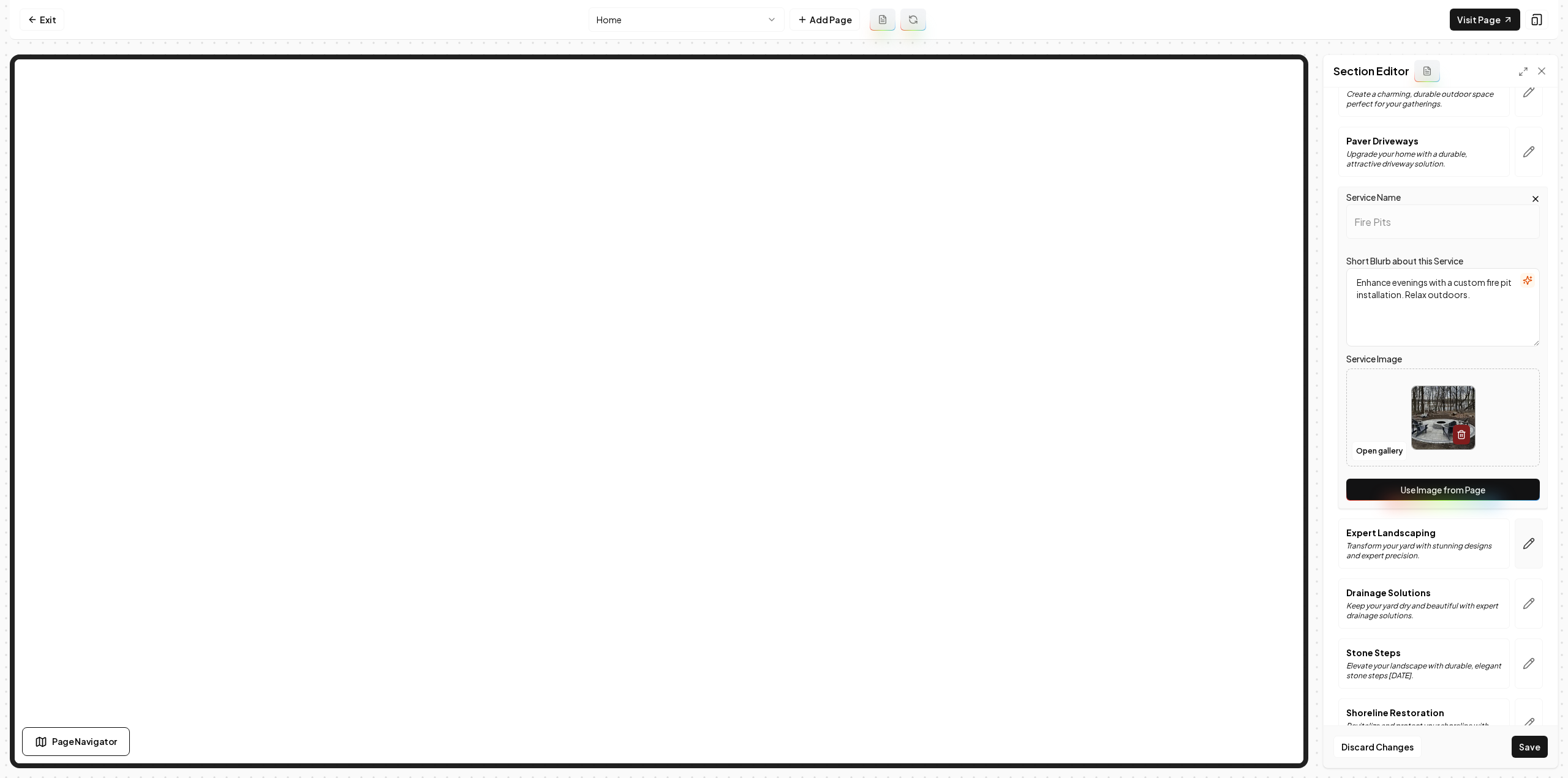
click at [1522, 541] on icon "button" at bounding box center [1528, 543] width 12 height 12
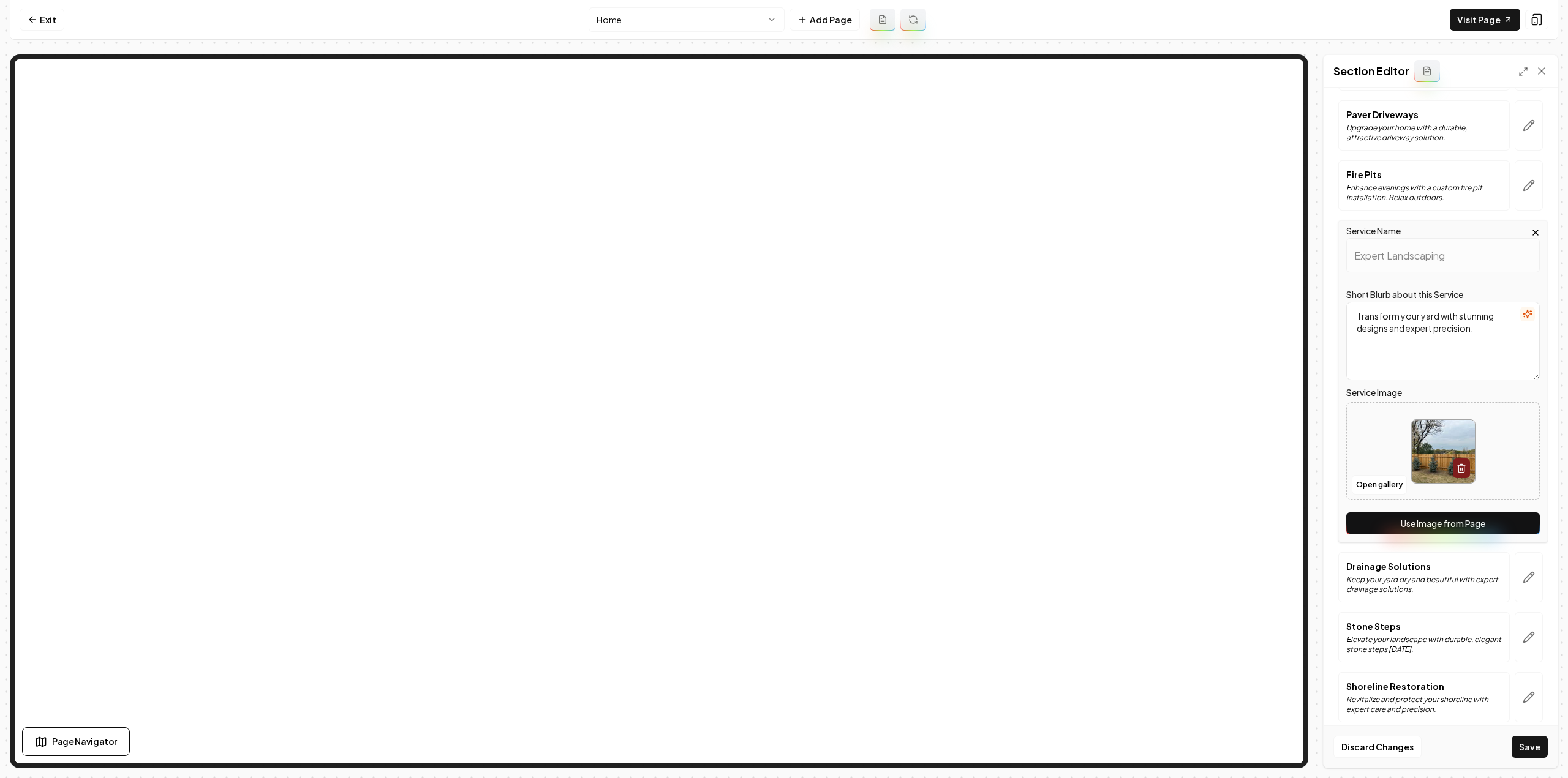
scroll to position [217, 0]
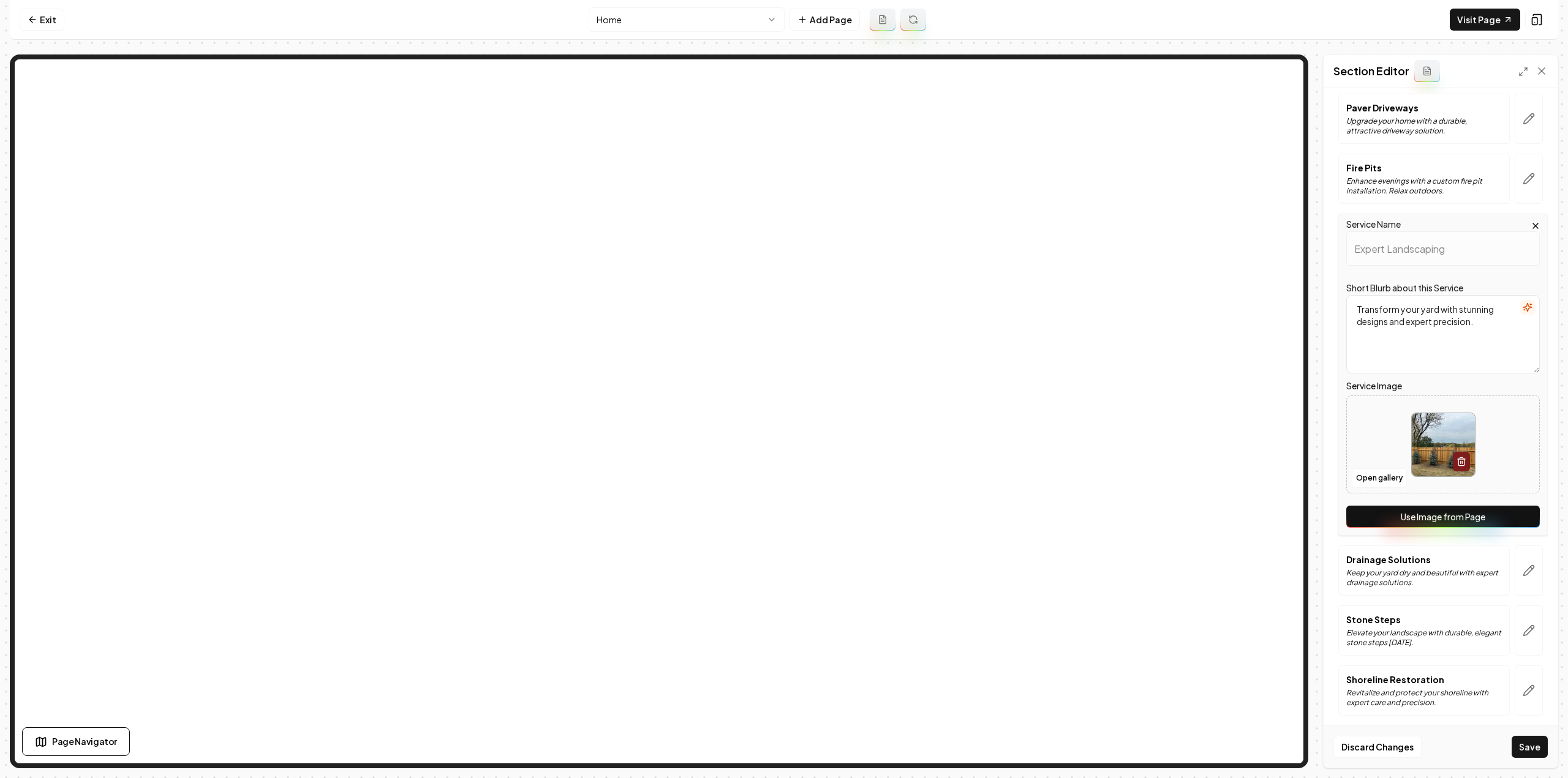
click at [1476, 519] on button "Use Image from Page" at bounding box center [1443, 517] width 194 height 22
click at [1522, 566] on icon "button" at bounding box center [1528, 570] width 12 height 12
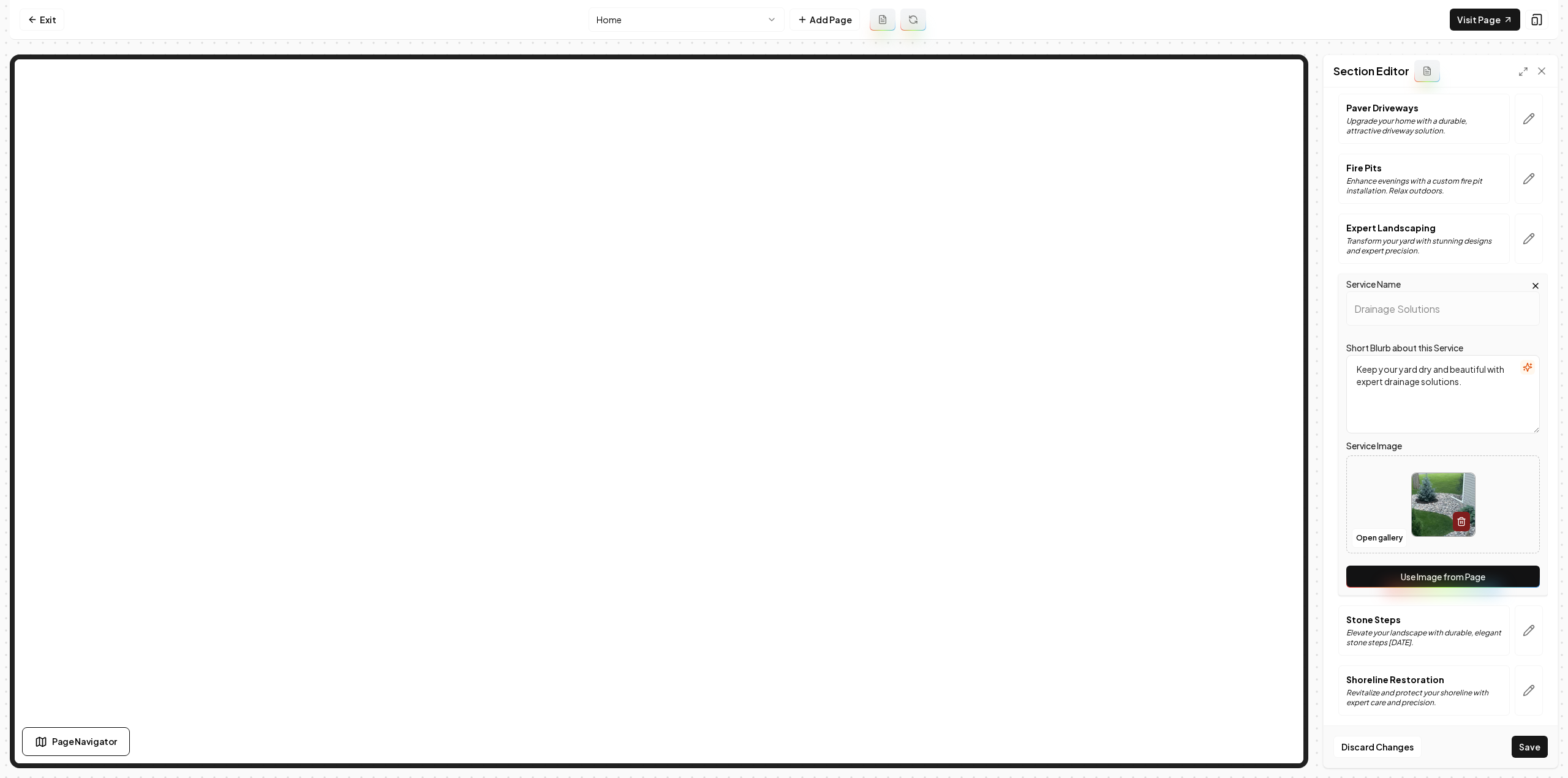
click at [1497, 584] on button "Use Image from Page" at bounding box center [1443, 577] width 194 height 22
click at [1519, 618] on button "button" at bounding box center [1529, 631] width 28 height 50
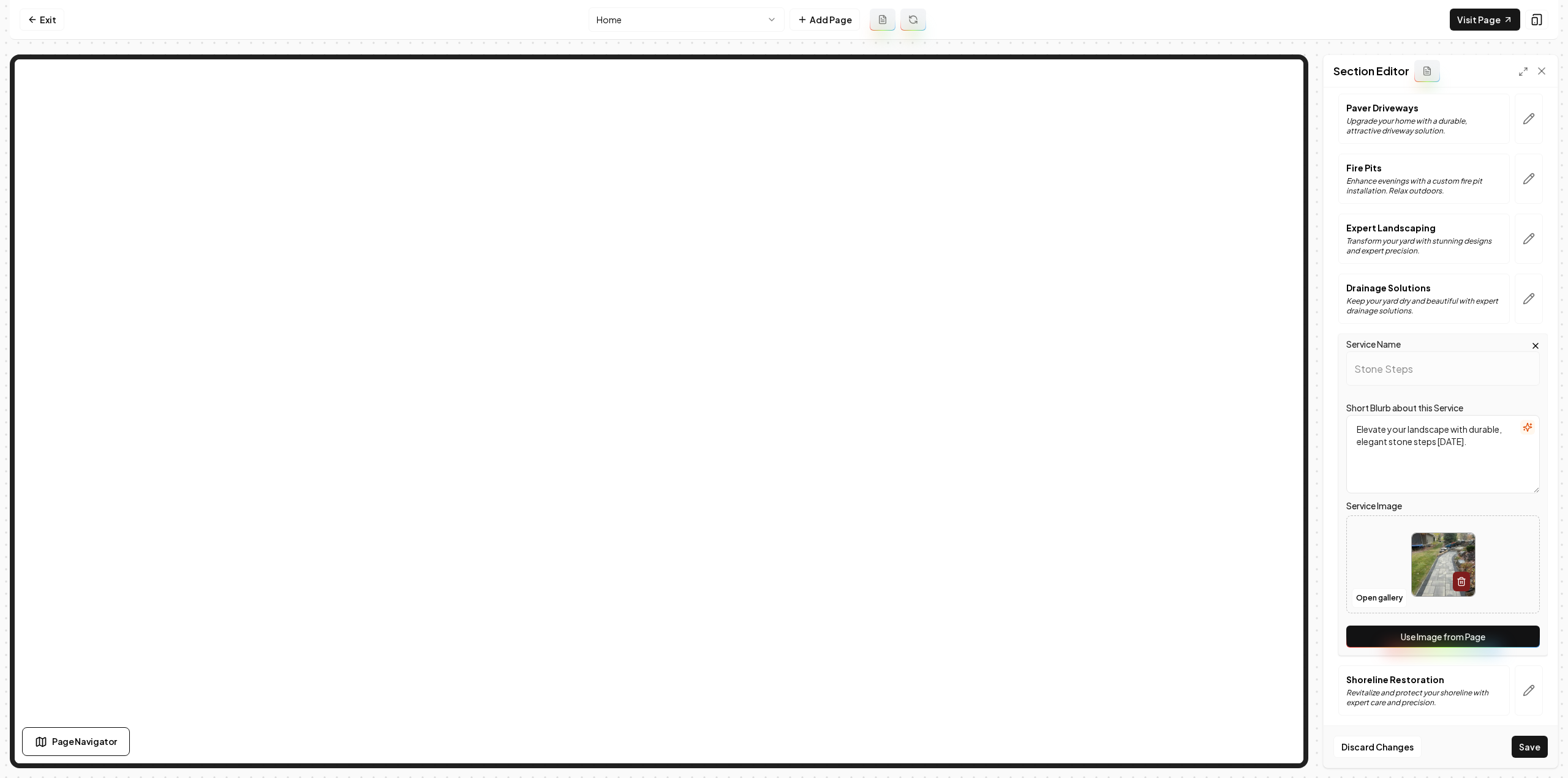
drag, startPoint x: 1508, startPoint y: 624, endPoint x: 1508, endPoint y: 634, distance: 10.0
click at [1508, 626] on button "Use Image from Page" at bounding box center [1443, 637] width 194 height 22
click at [1527, 689] on button "button" at bounding box center [1529, 691] width 28 height 50
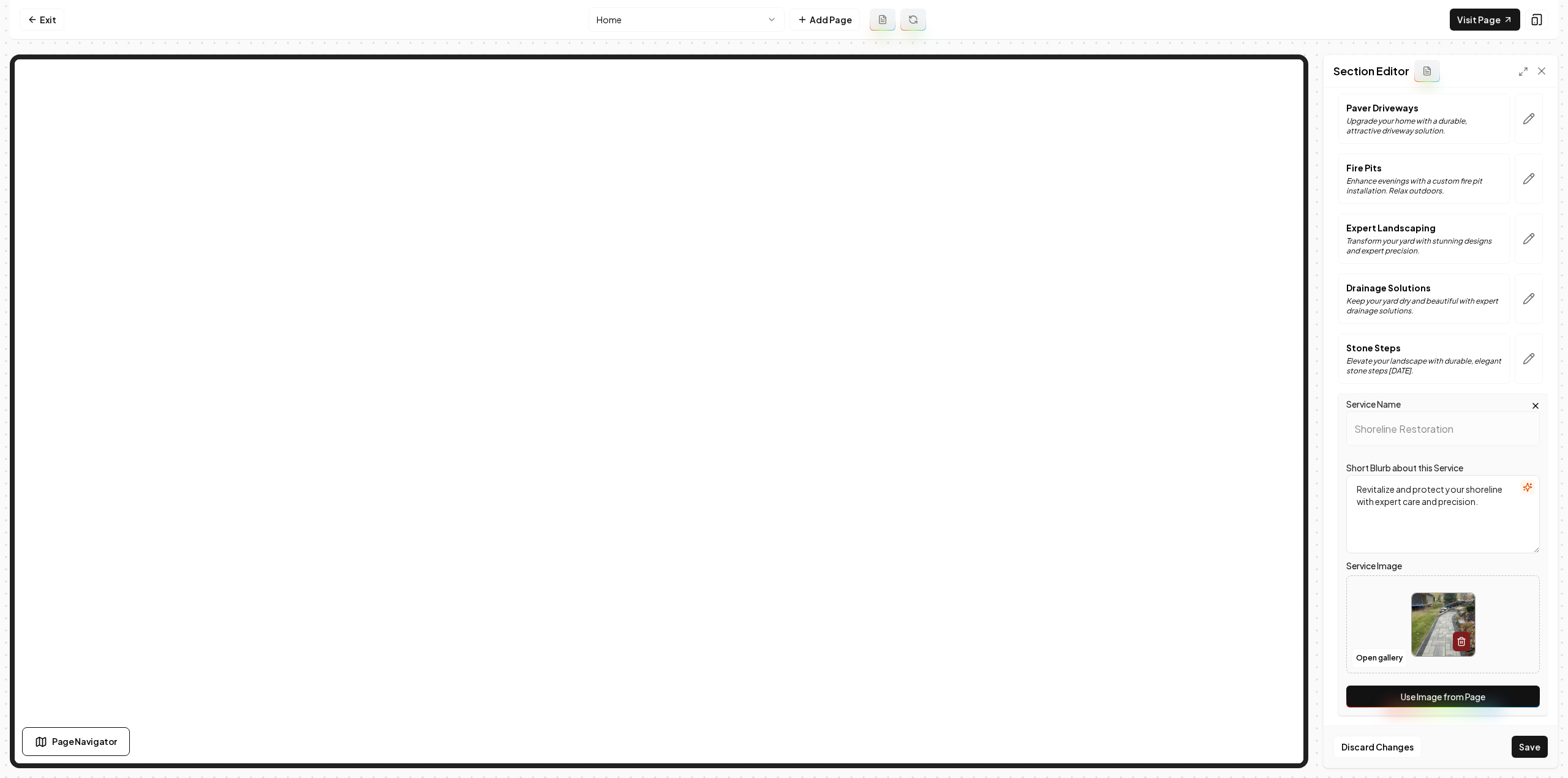
click at [1514, 687] on button "Use Image from Page" at bounding box center [1443, 697] width 194 height 22
click at [1533, 741] on button "Save" at bounding box center [1529, 747] width 36 height 22
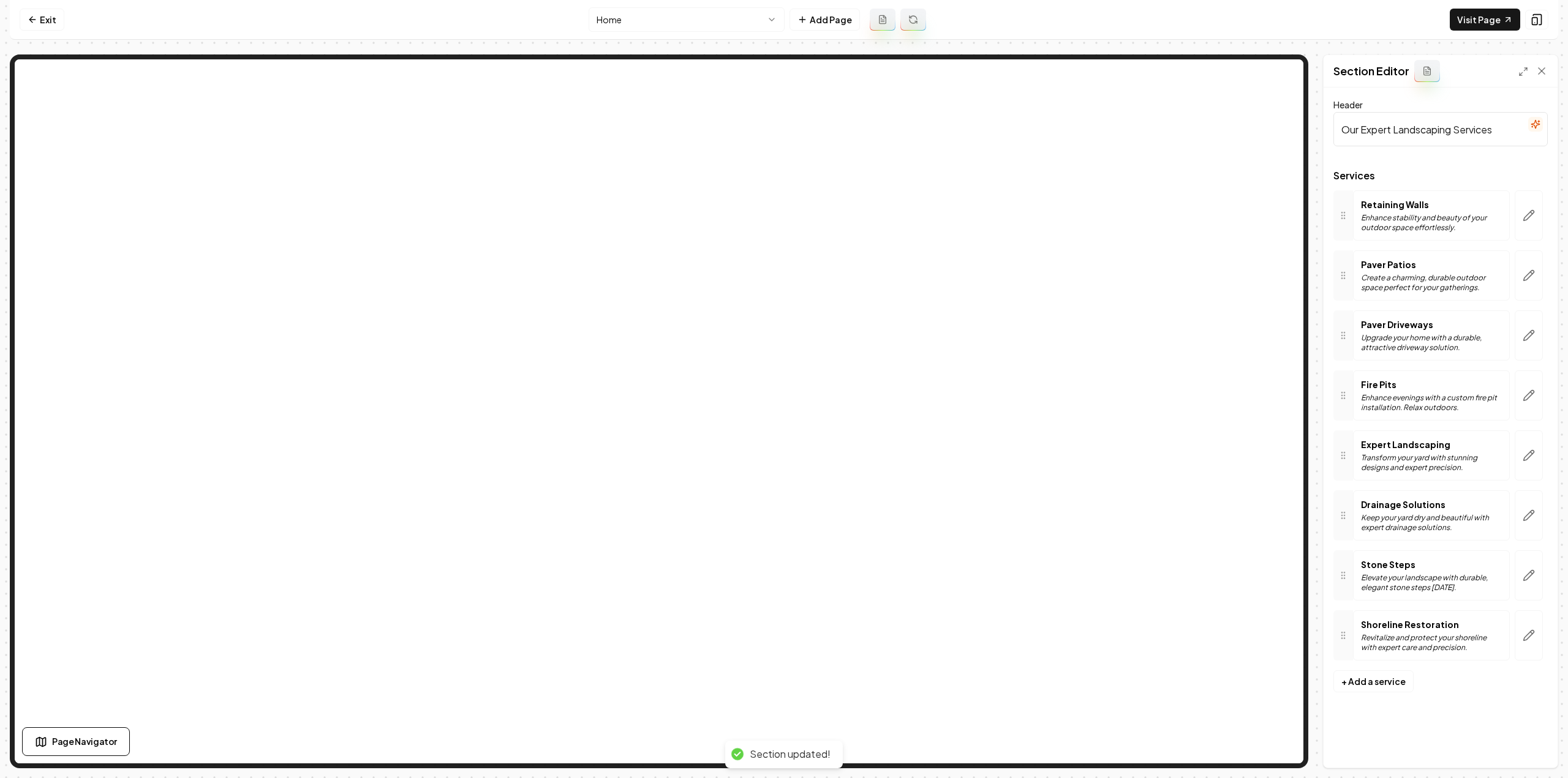
scroll to position [0, 0]
click at [1466, 23] on link "Visit Page" at bounding box center [1485, 19] width 71 height 22
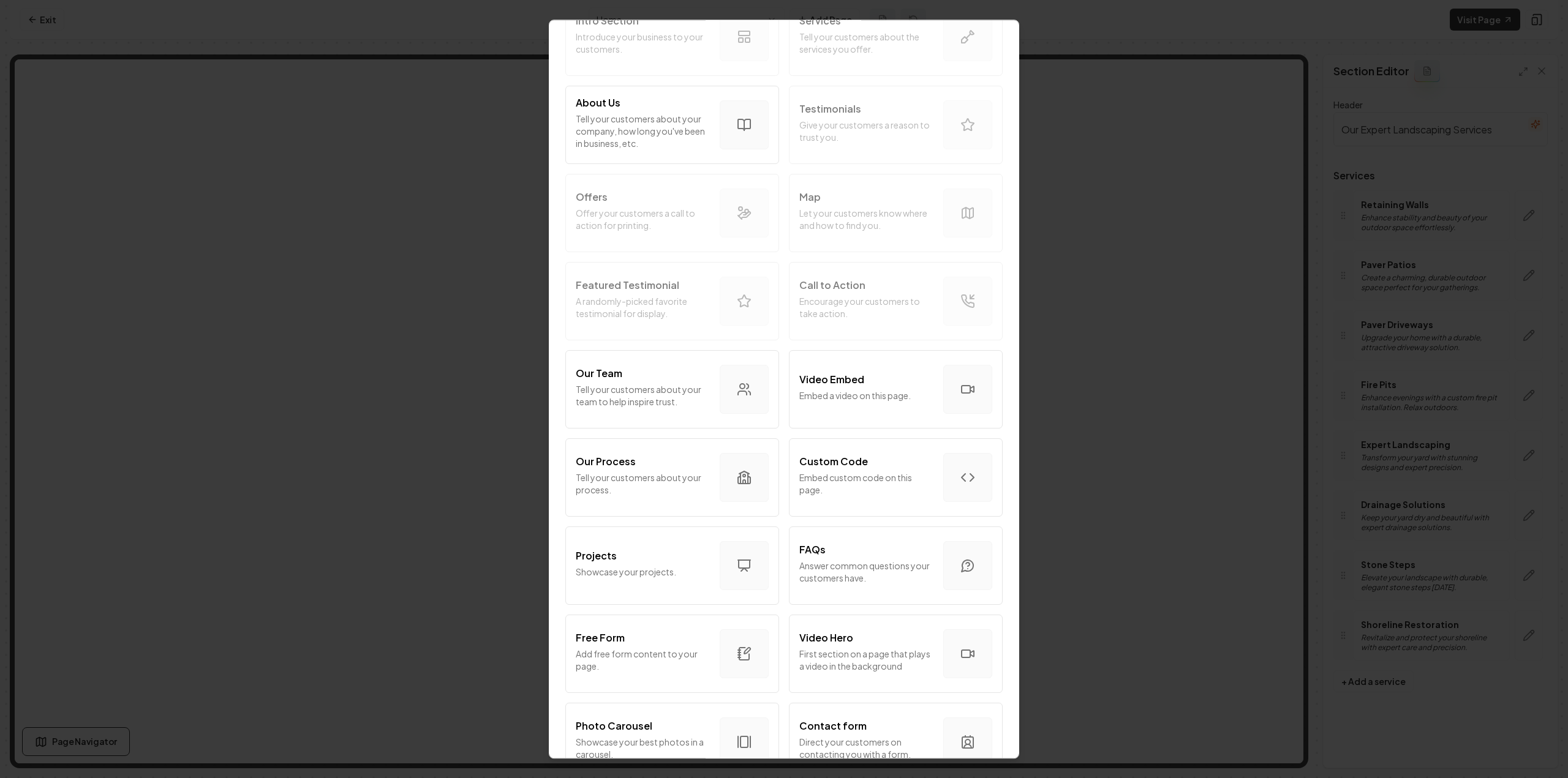
scroll to position [47, 0]
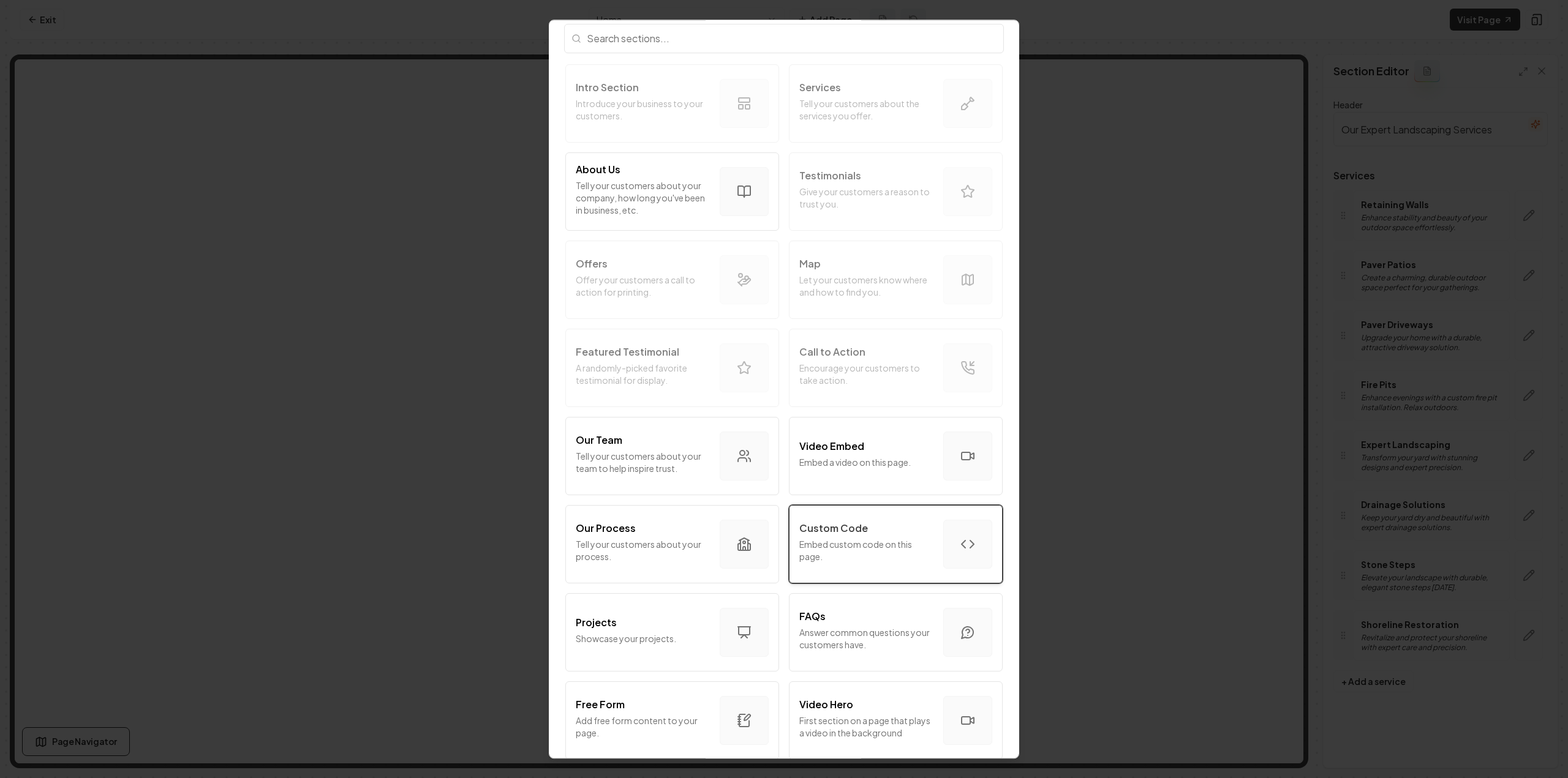
click at [852, 524] on p "Custom Code" at bounding box center [834, 528] width 69 height 15
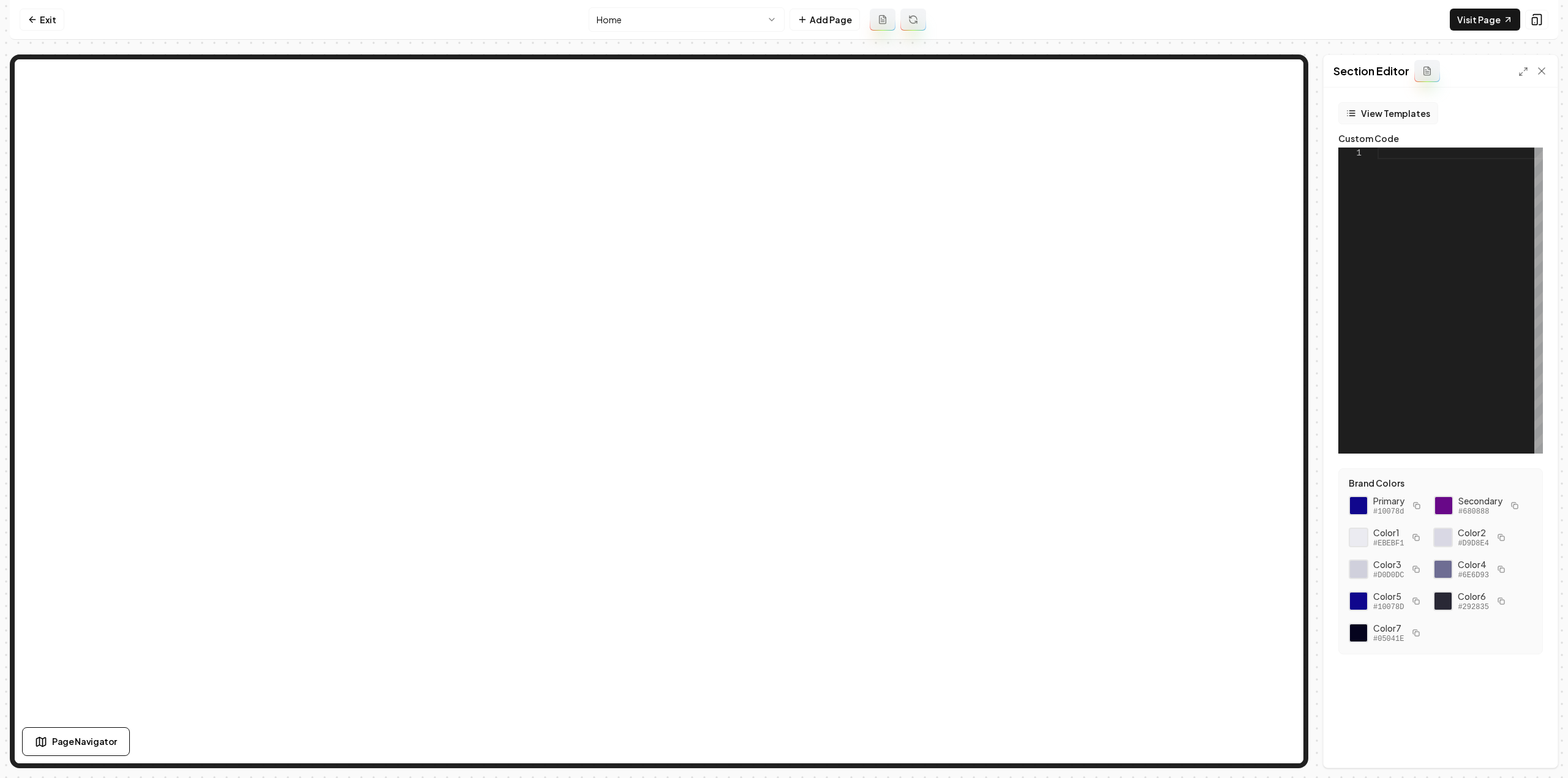
click at [1425, 109] on button "View Templates" at bounding box center [1388, 113] width 100 height 22
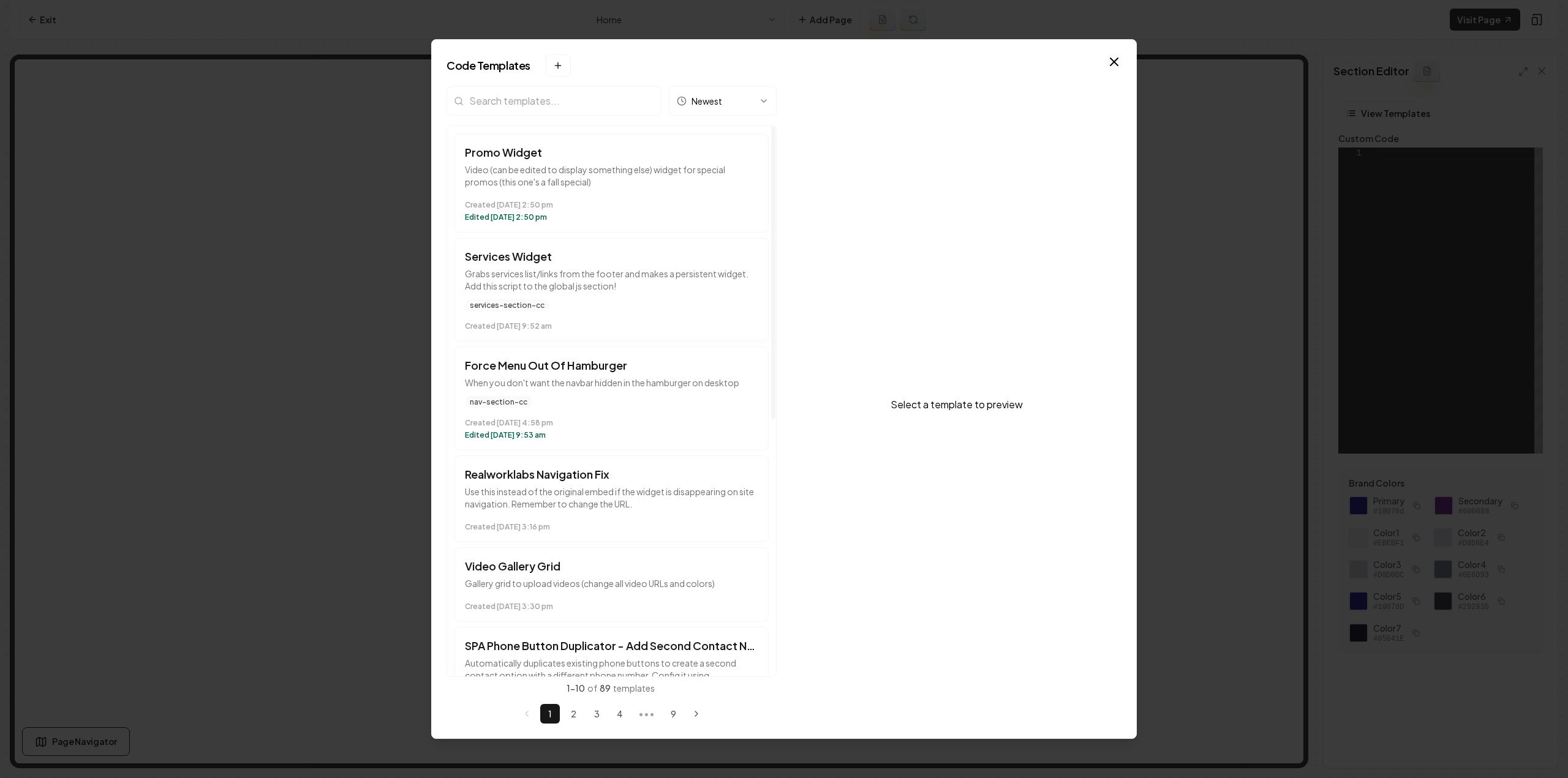
click at [545, 104] on input "search" at bounding box center [554, 101] width 215 height 30
type input "video"
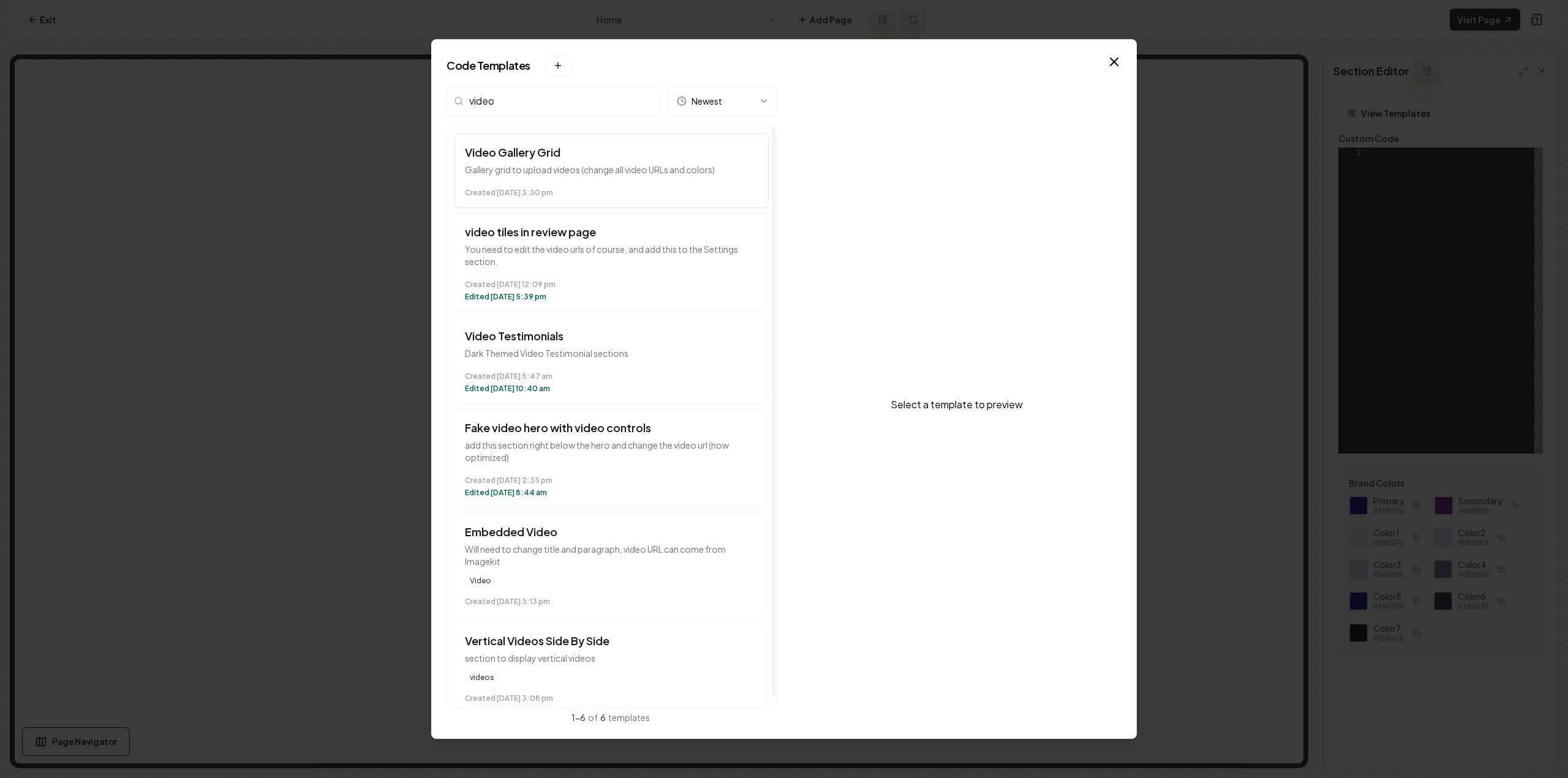
click at [585, 189] on time "Created August 28 at 3:30 pm" at bounding box center [612, 192] width 293 height 10
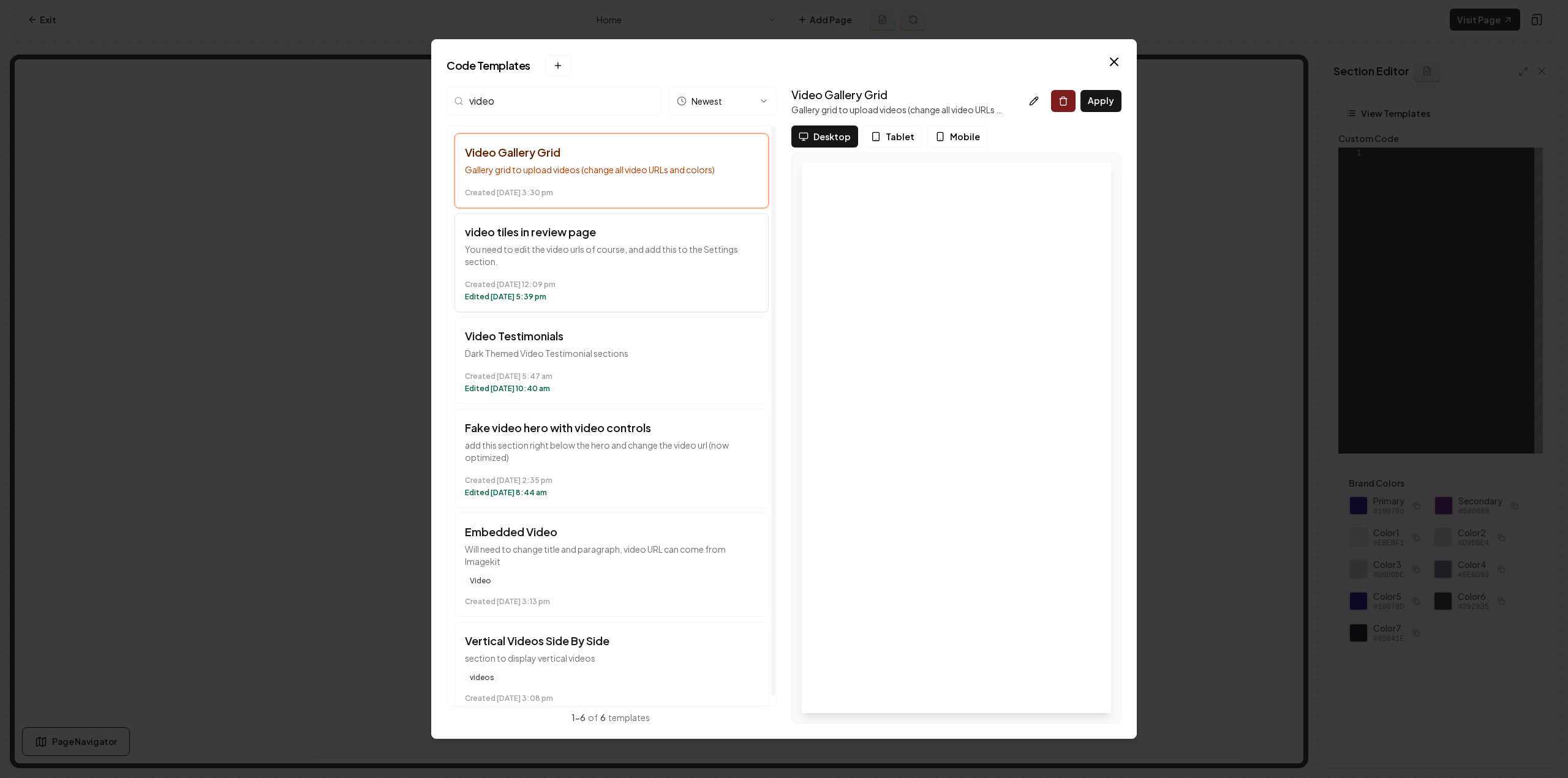
click at [577, 245] on p "You need to edit the video urls of course, and add this to the Settings section." at bounding box center [612, 255] width 293 height 24
click at [545, 172] on p "Gallery grid to upload videos (change all video URLs and colors)" at bounding box center [612, 169] width 293 height 12
click at [1109, 96] on button "Apply" at bounding box center [1101, 101] width 41 height 22
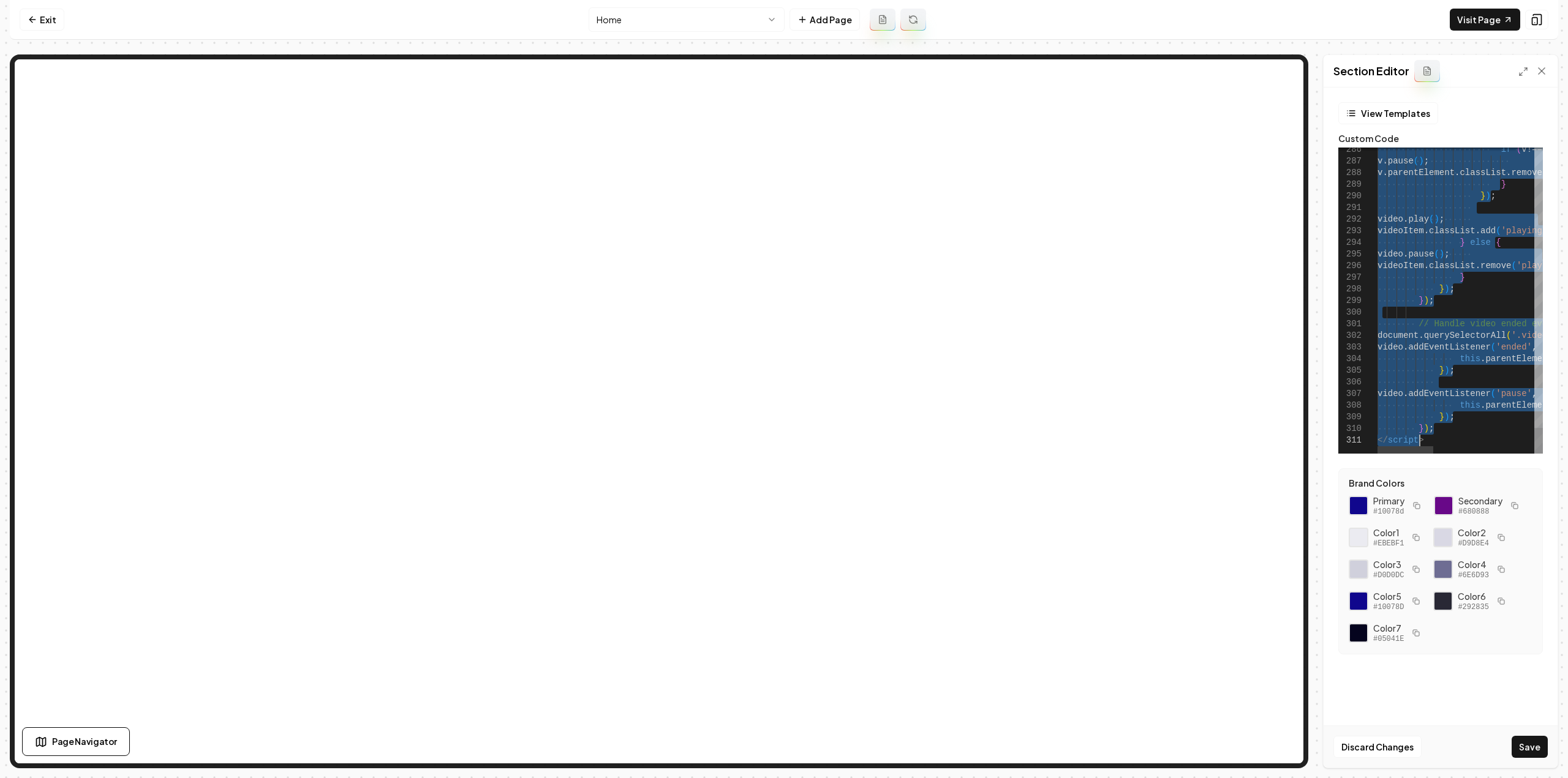
type textarea "**********"
click at [34, 8] on link "Exit" at bounding box center [42, 19] width 45 height 22
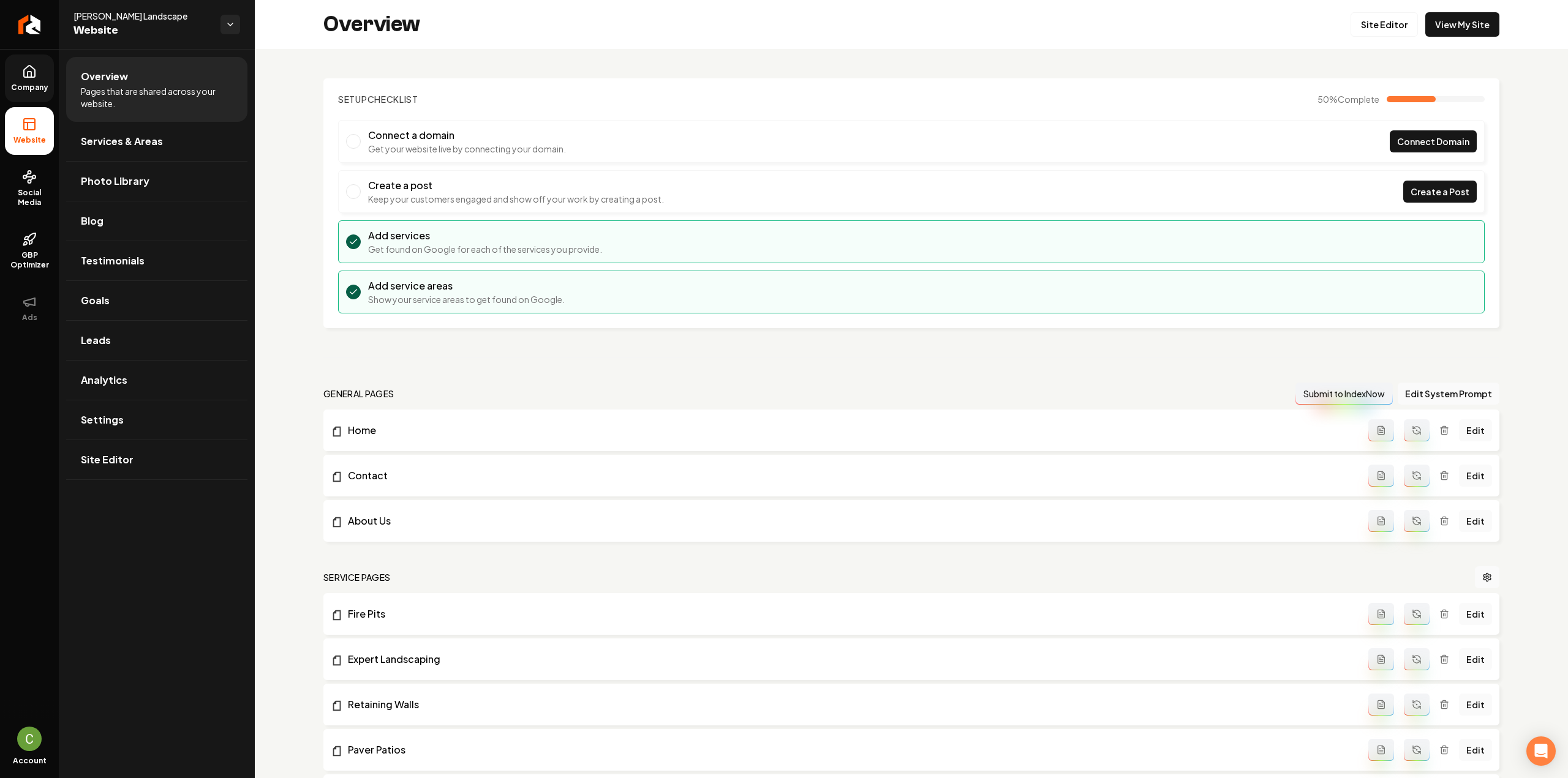
click at [28, 86] on span "Company" at bounding box center [30, 87] width 47 height 10
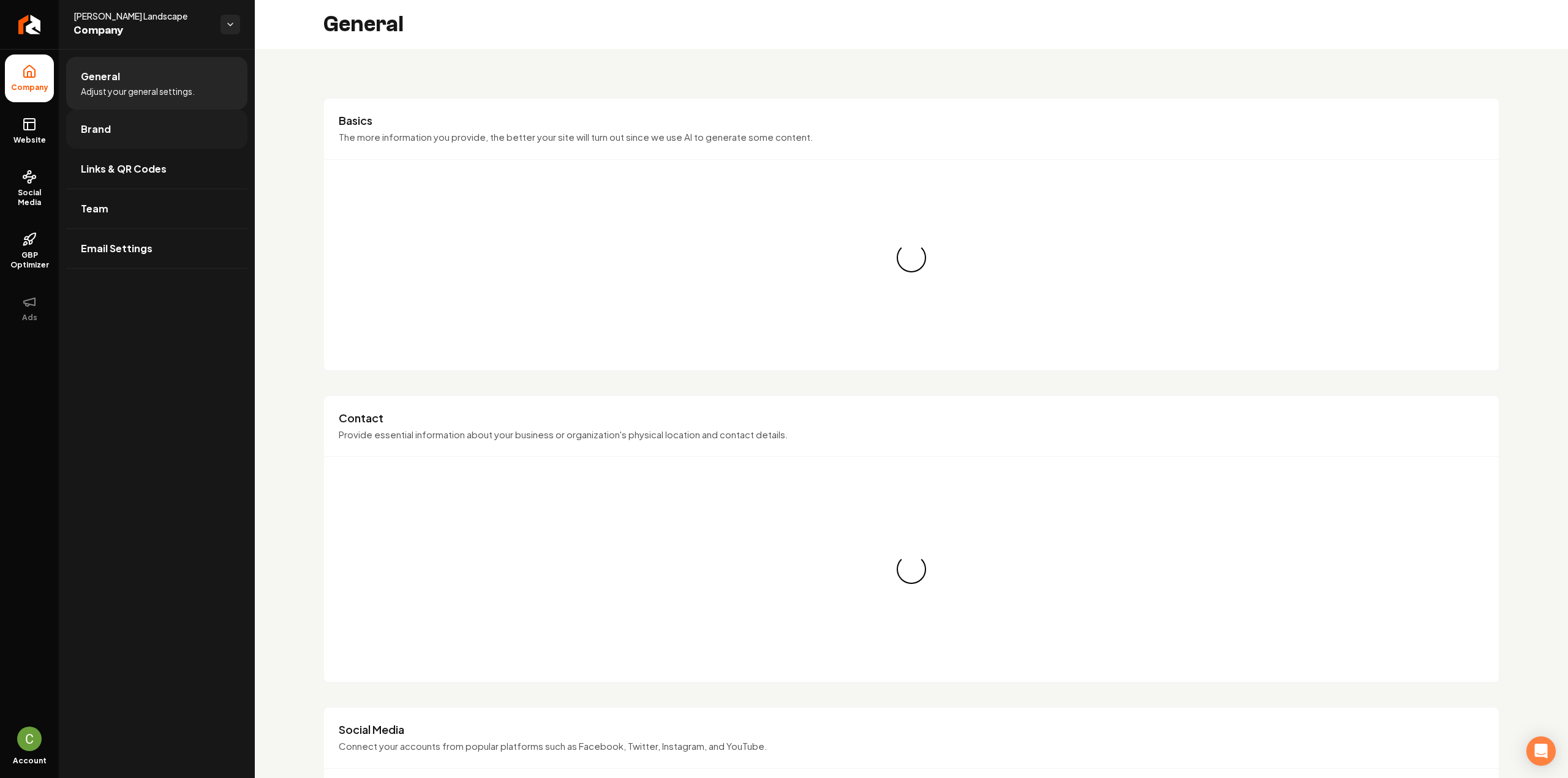
click at [110, 132] on link "Brand" at bounding box center [157, 129] width 181 height 39
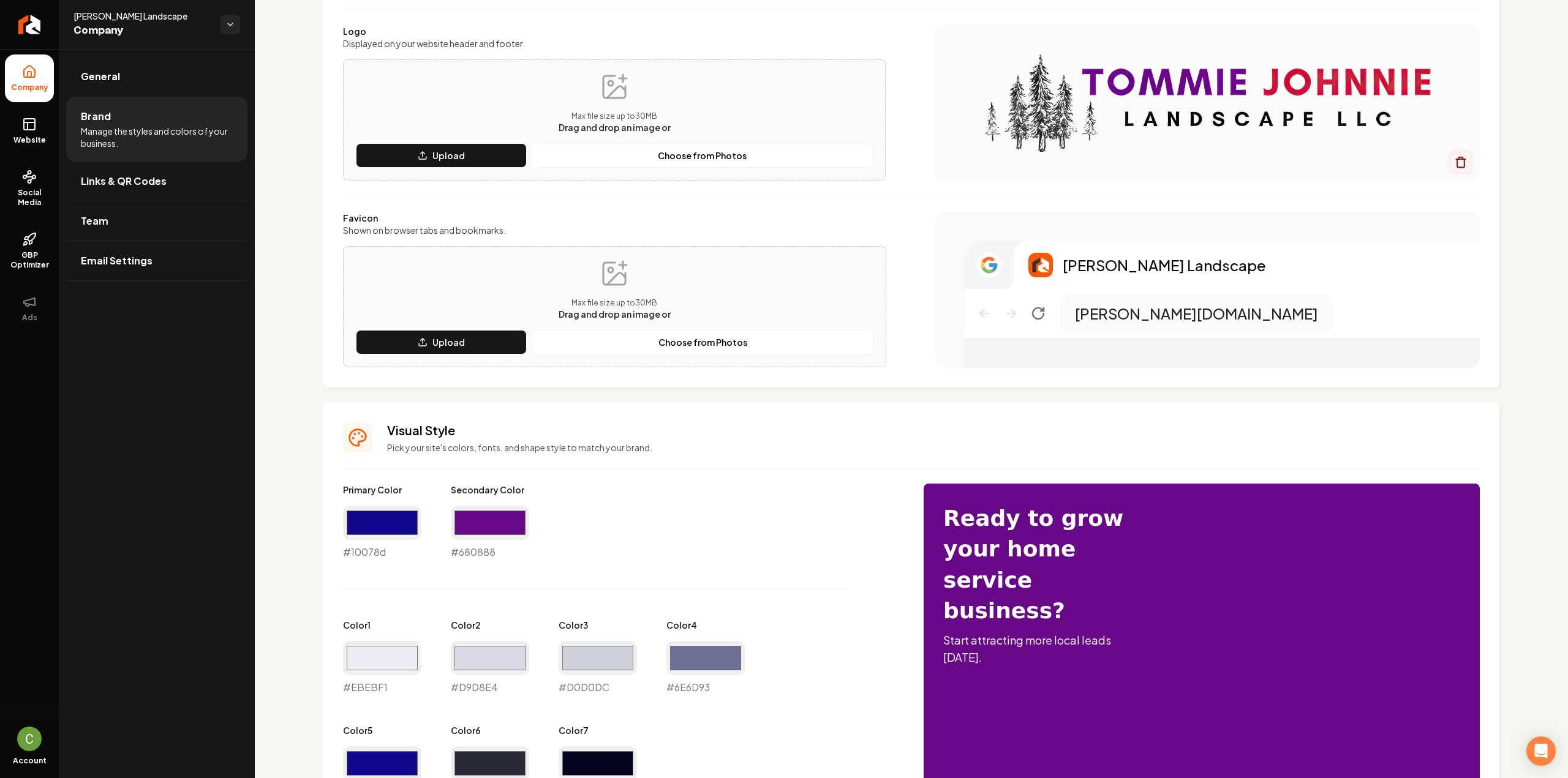
scroll to position [306, 0]
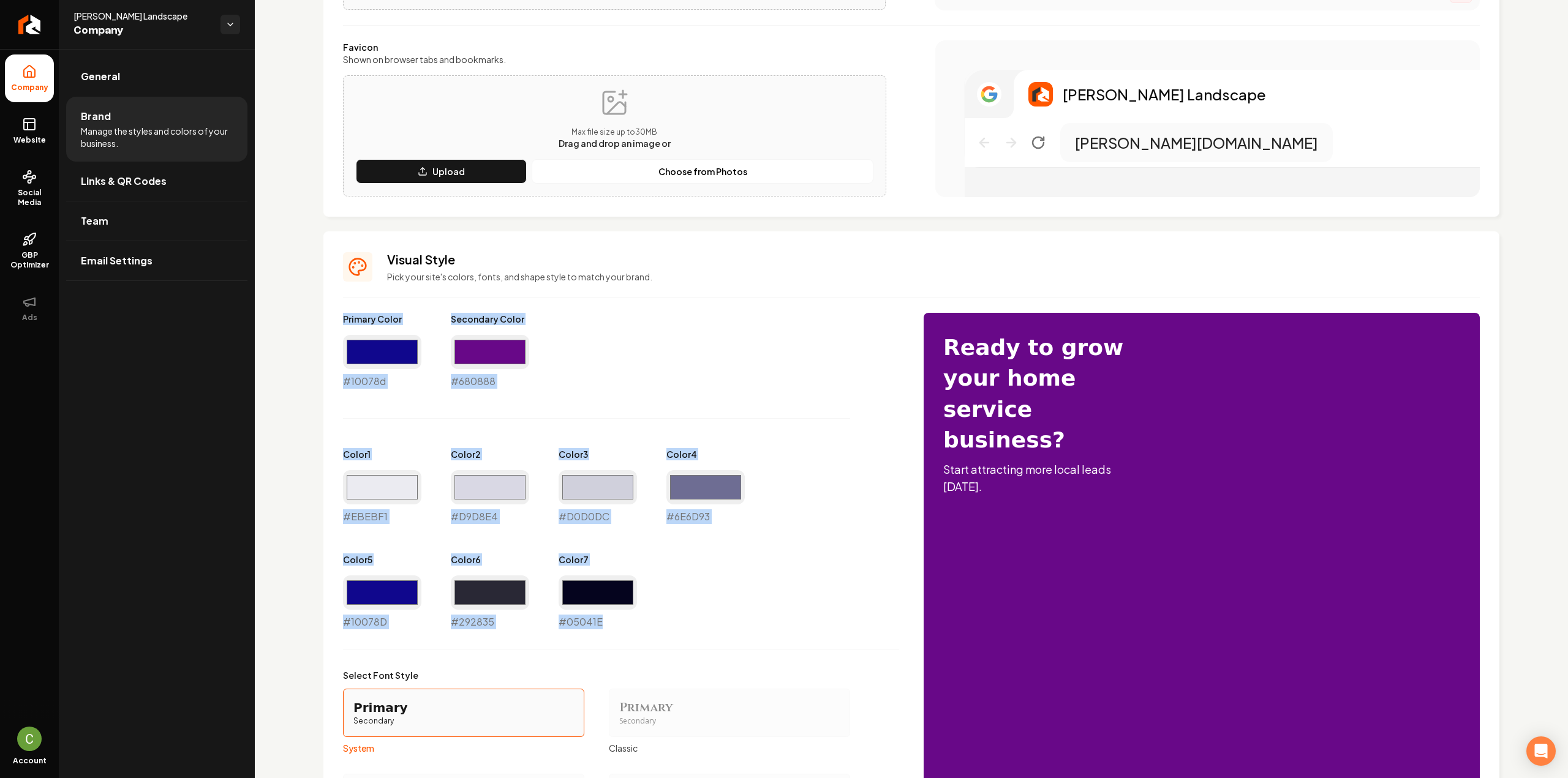
drag, startPoint x: 342, startPoint y: 314, endPoint x: 609, endPoint y: 631, distance: 414.5
click at [609, 631] on div "Visual Style Pick your site's colors, fonts, and shape style to match your bran…" at bounding box center [911, 603] width 1176 height 743
copy div "Primary Color #10078d Secondary Color #680888 Color 1 #EBEBF1 Color 2 #D9D8E4 C…"
drag, startPoint x: 40, startPoint y: 132, endPoint x: 61, endPoint y: 133, distance: 21.0
click at [40, 132] on link "Website" at bounding box center [30, 131] width 49 height 48
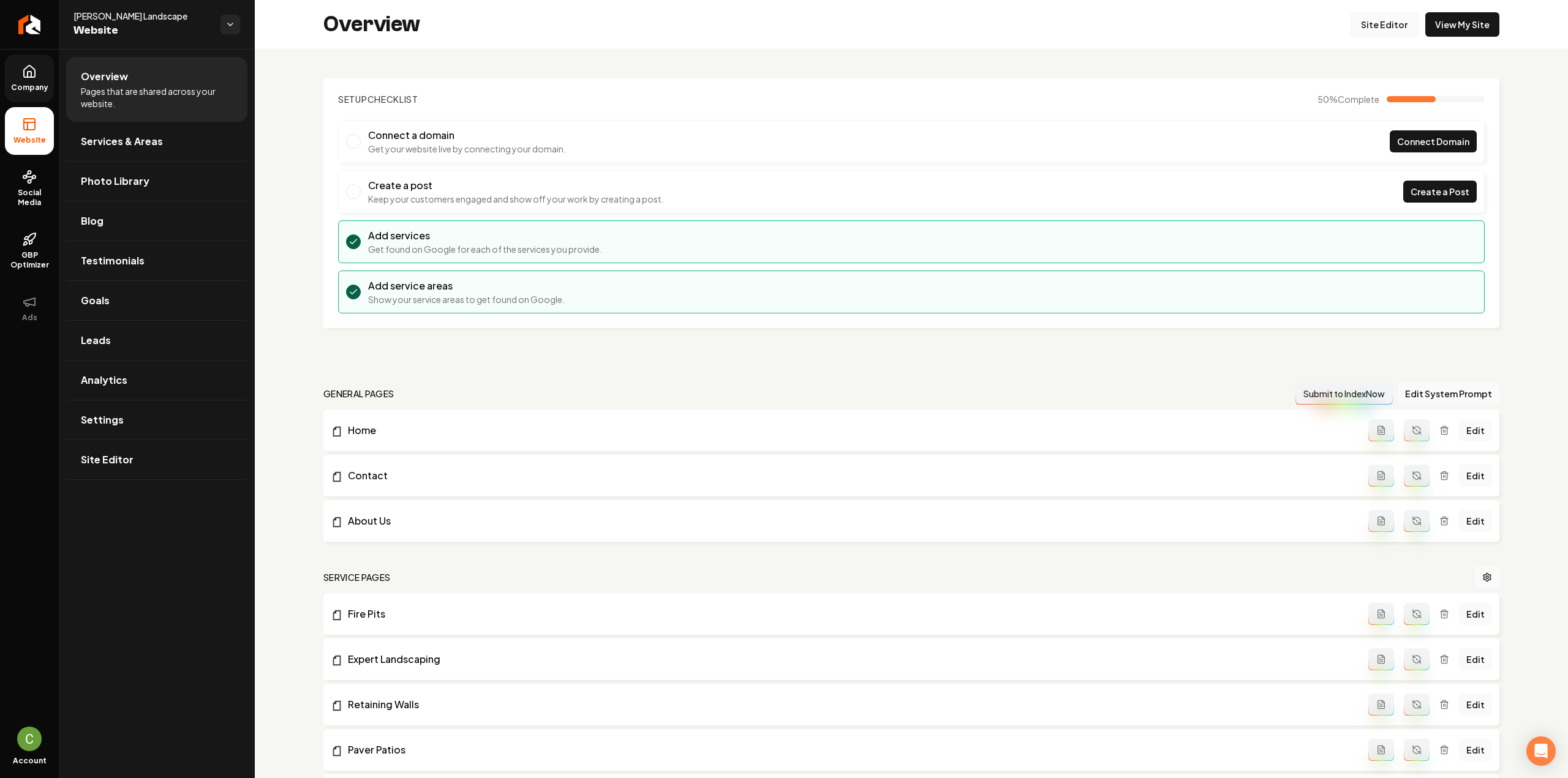
click at [1395, 28] on link "Site Editor" at bounding box center [1384, 24] width 68 height 24
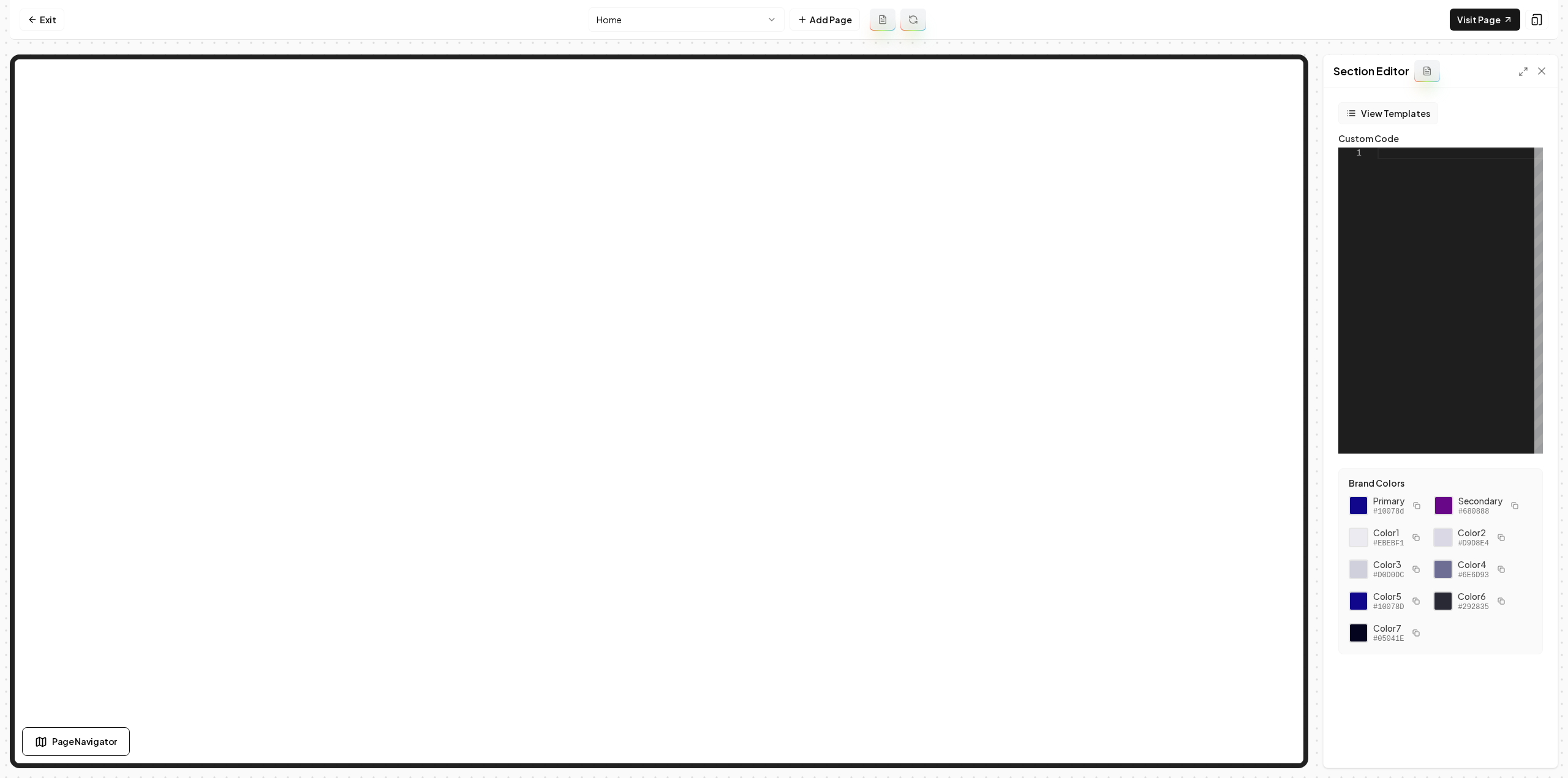
click at [1371, 118] on button "View Templates" at bounding box center [1388, 113] width 100 height 22
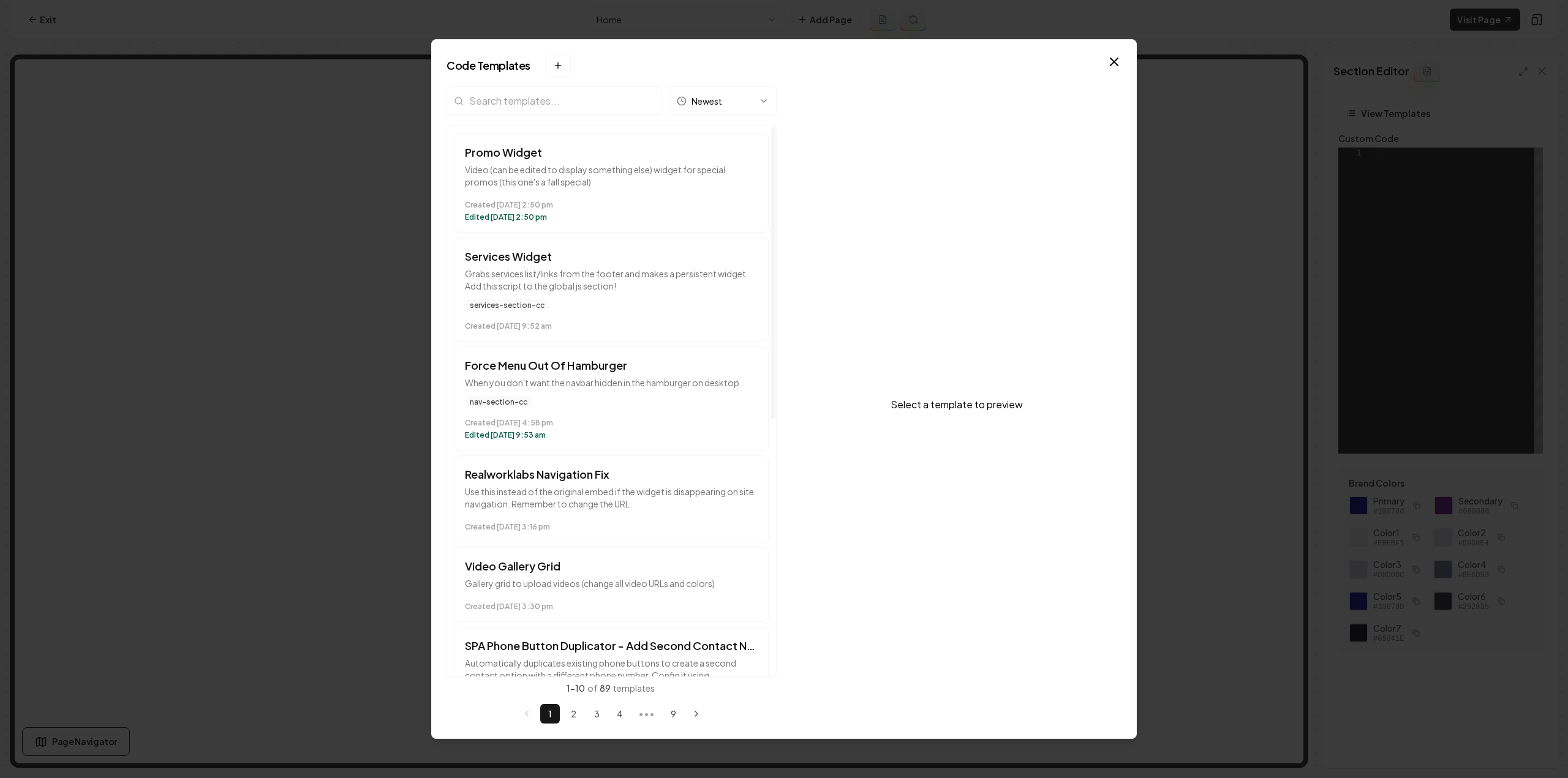
click at [529, 102] on input "search" at bounding box center [554, 101] width 215 height 30
type input "video"
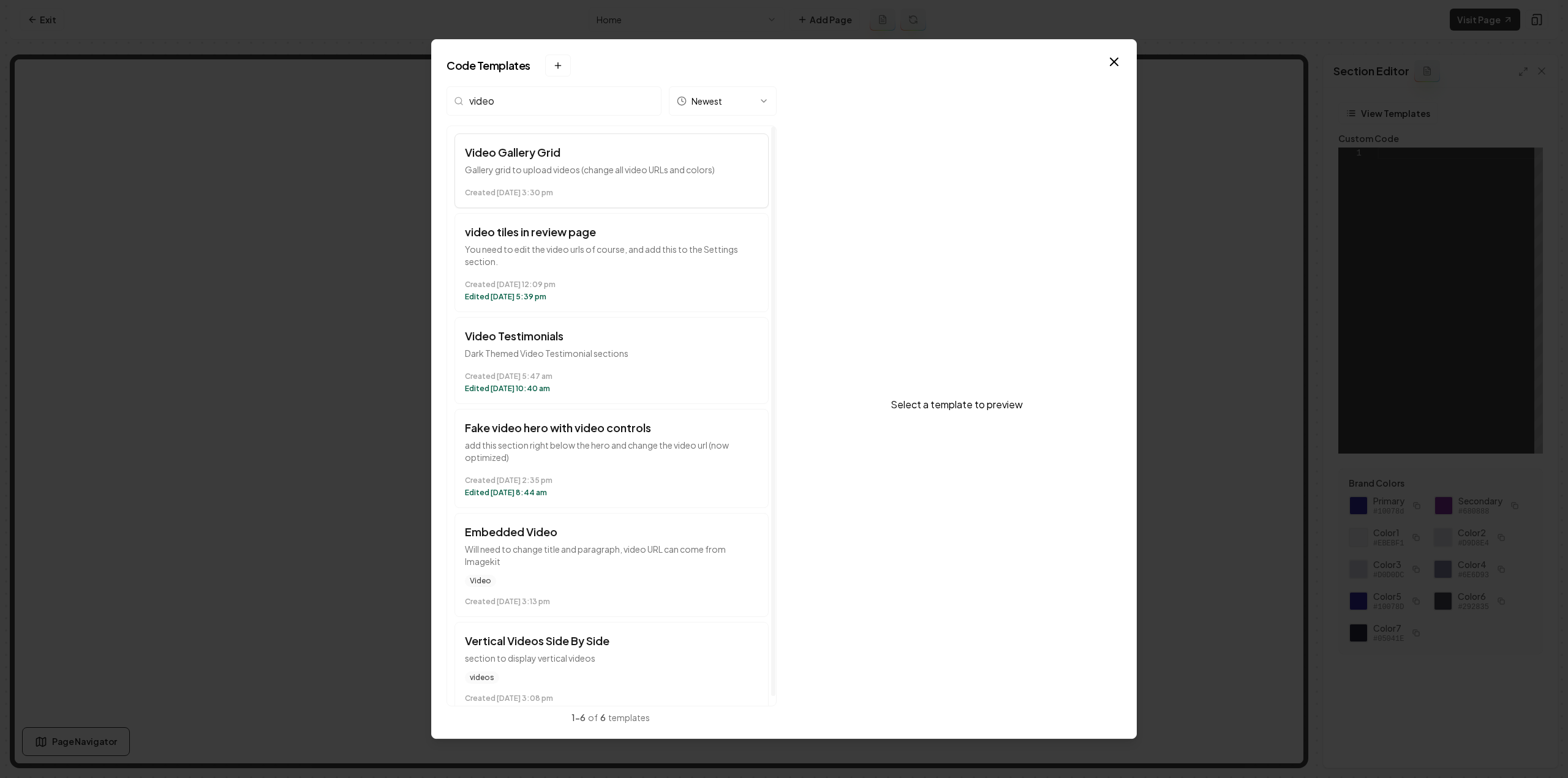
click at [543, 206] on button "Video Gallery Grid Gallery grid to upload videos (change all video URLs and col…" at bounding box center [612, 171] width 315 height 75
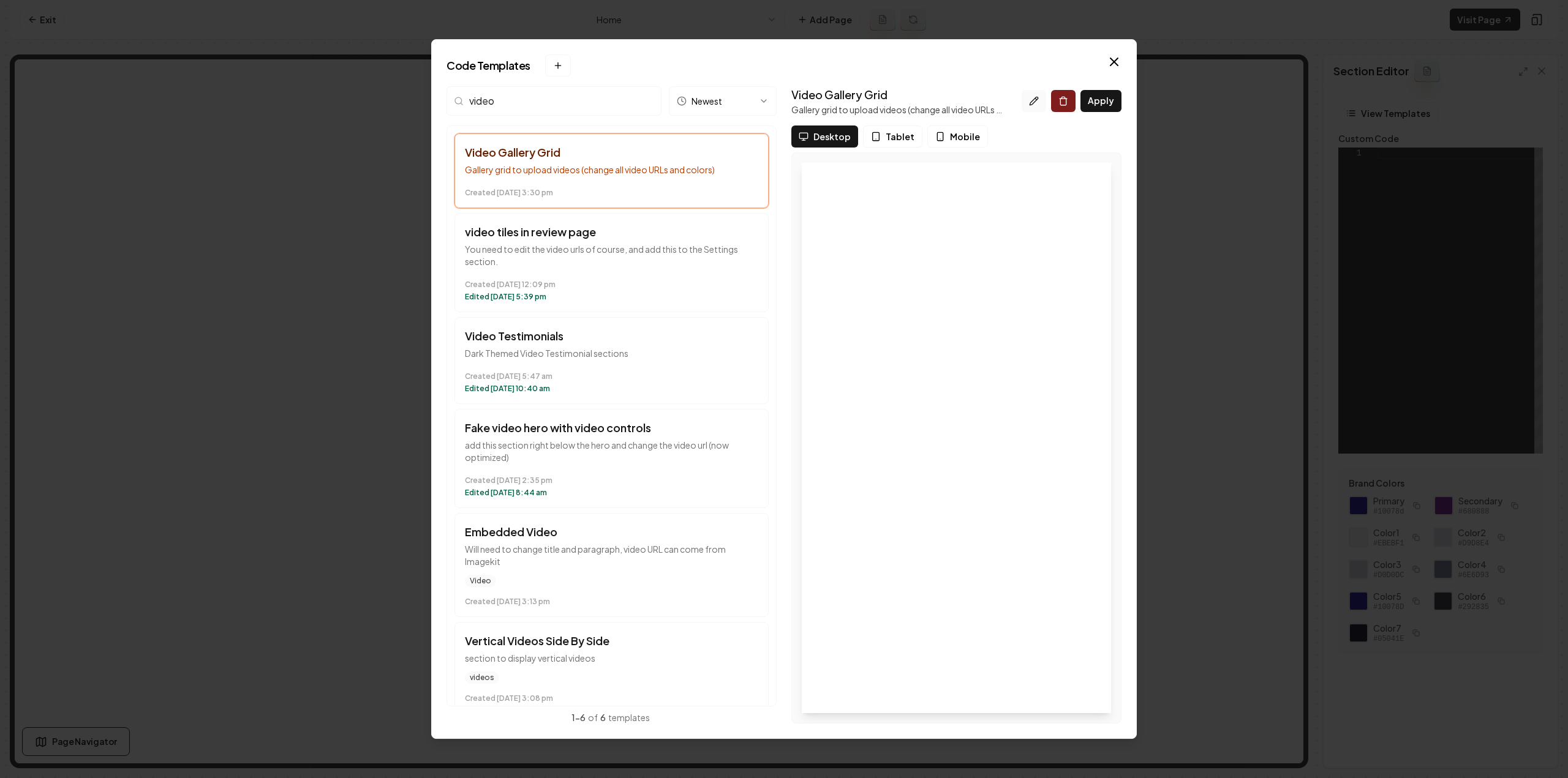
click at [1039, 100] on icon at bounding box center [1034, 101] width 10 height 10
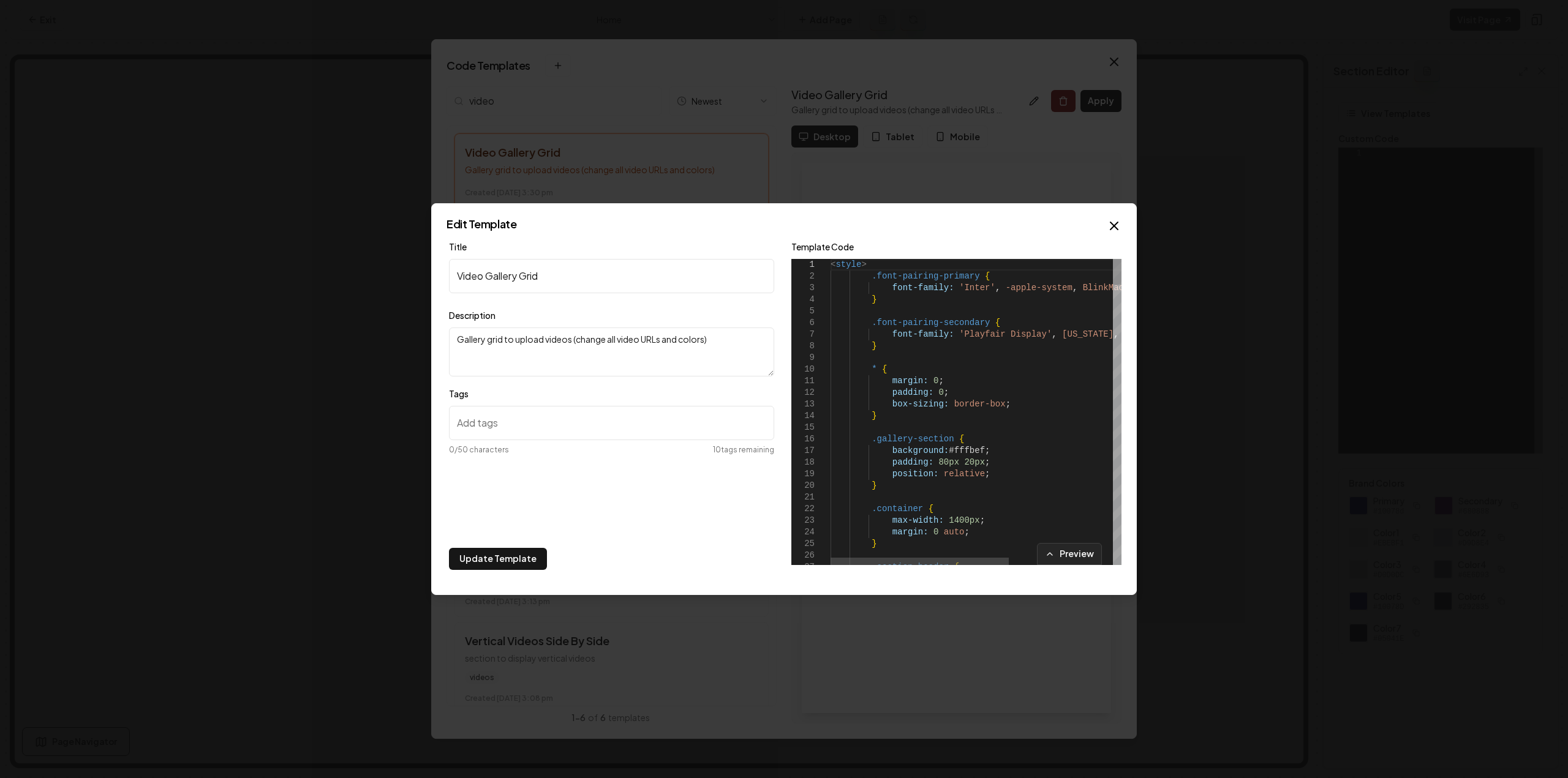
type textarea "**********"
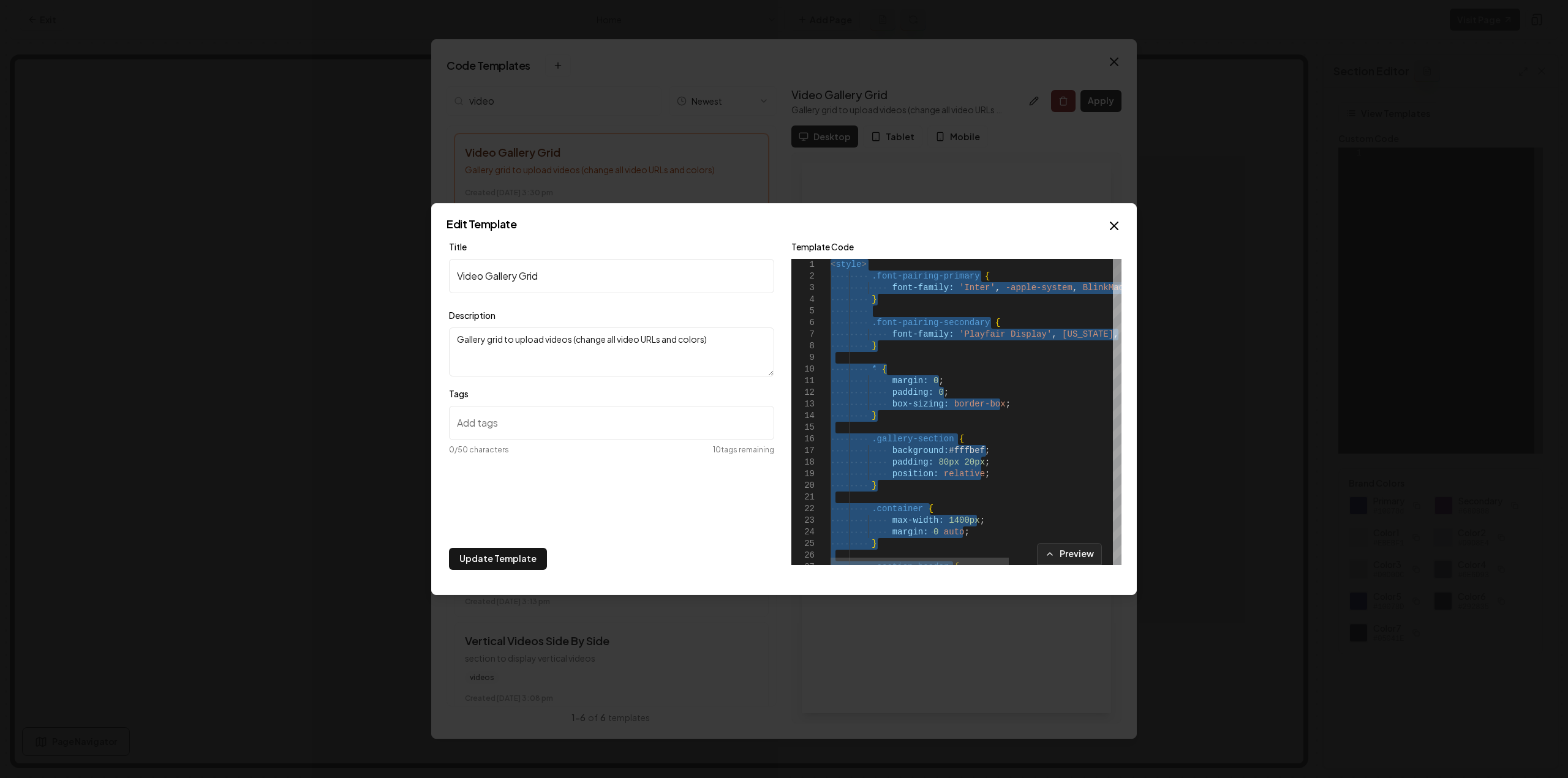
drag, startPoint x: 1008, startPoint y: 389, endPoint x: 1081, endPoint y: 288, distance: 124.6
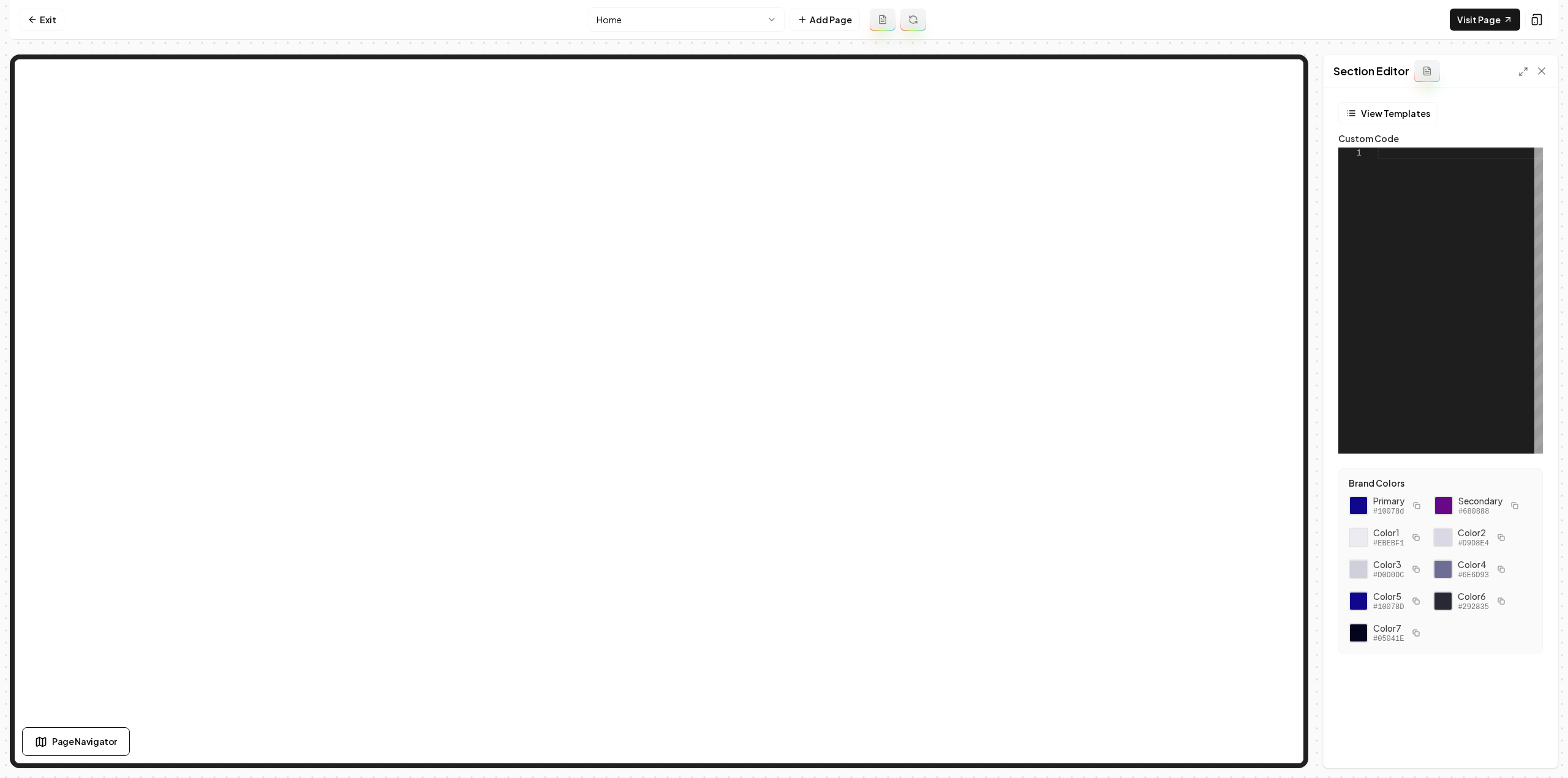
click at [1453, 388] on div at bounding box center [1460, 301] width 165 height 306
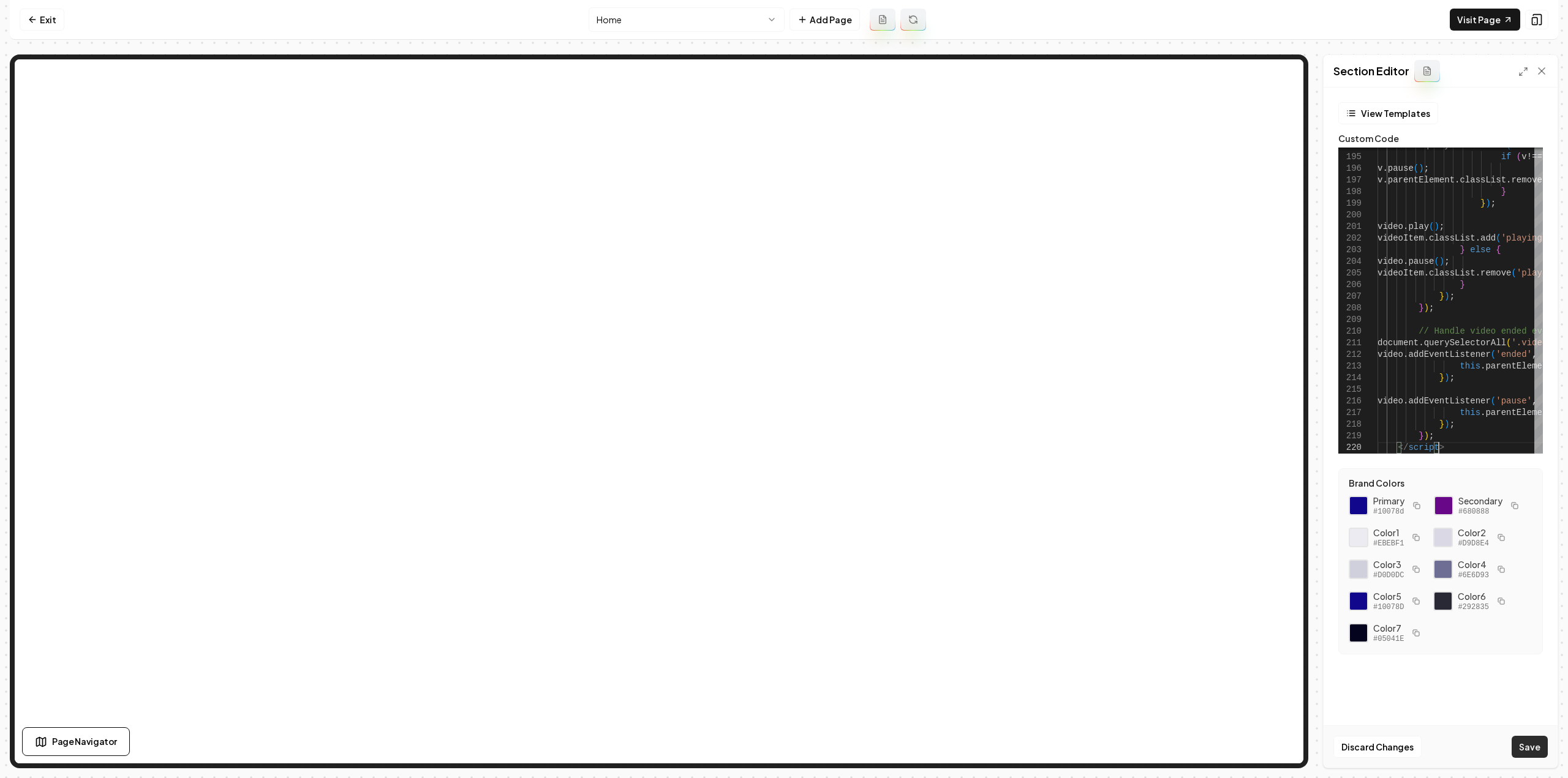
click at [1535, 755] on button "Save" at bounding box center [1529, 747] width 36 height 22
click at [1487, 23] on link "Visit Page" at bounding box center [1485, 19] width 71 height 22
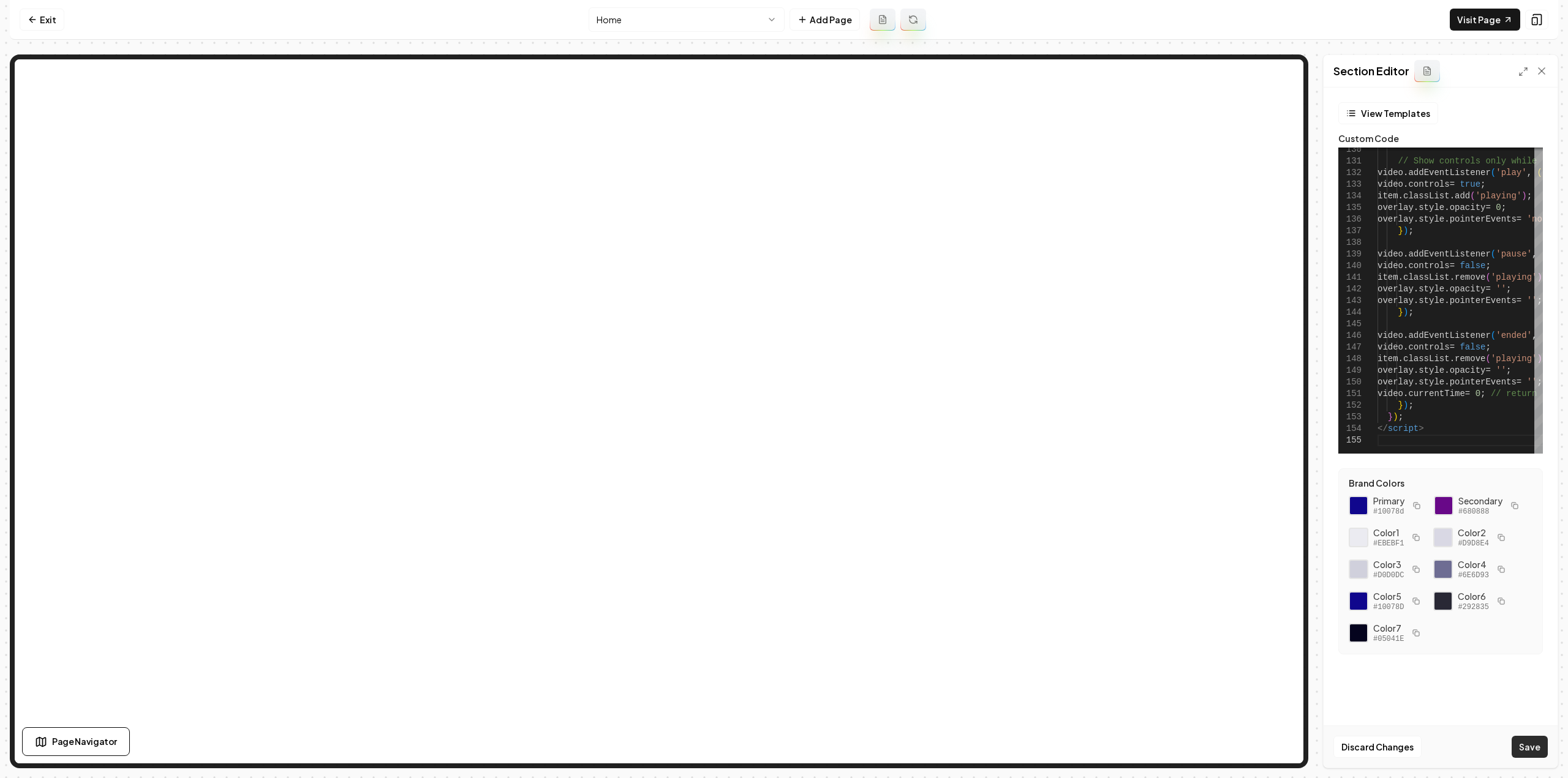
click at [1524, 752] on button "Save" at bounding box center [1529, 747] width 36 height 22
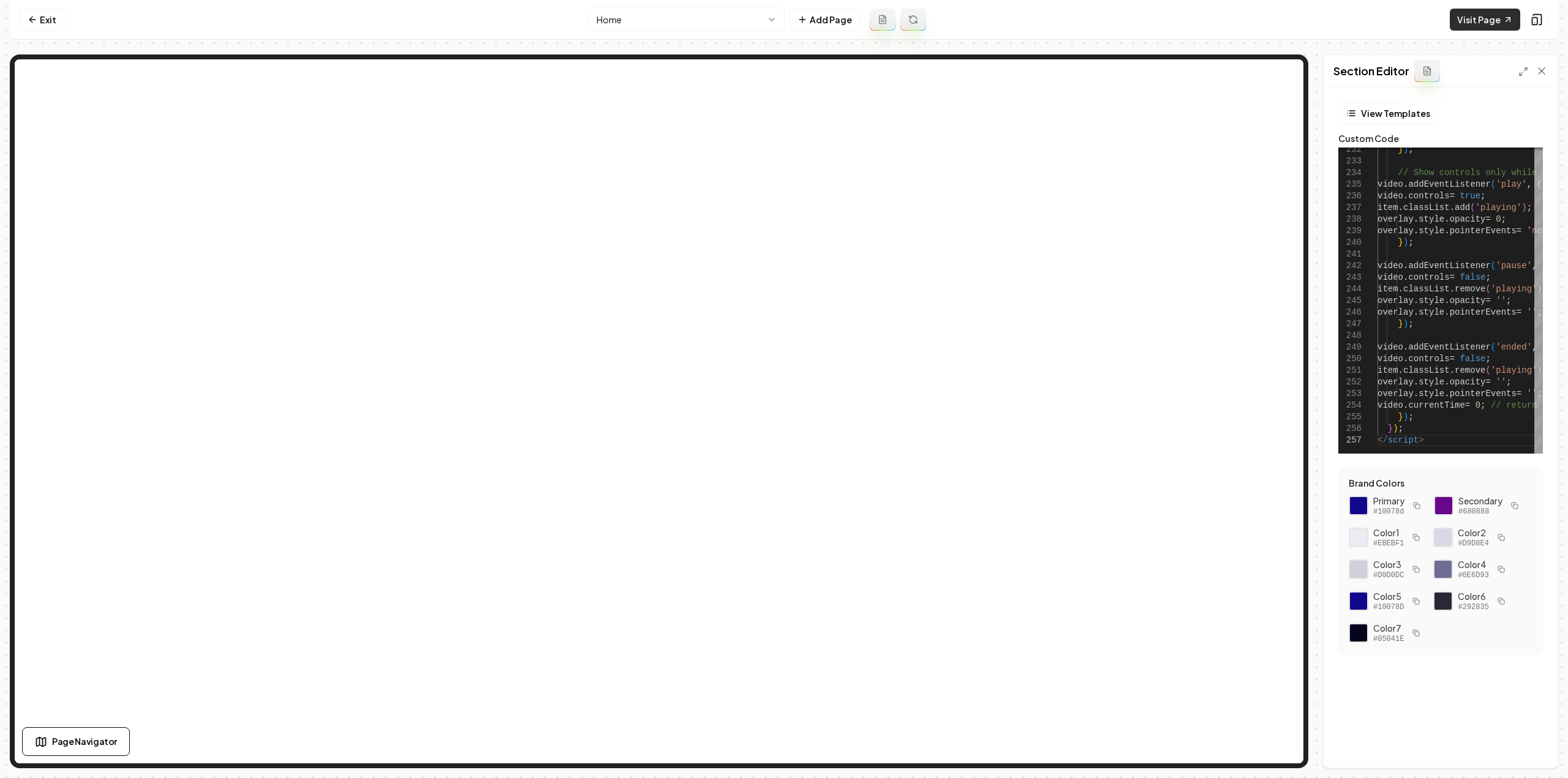
click at [1470, 19] on link "Visit Page" at bounding box center [1485, 19] width 71 height 22
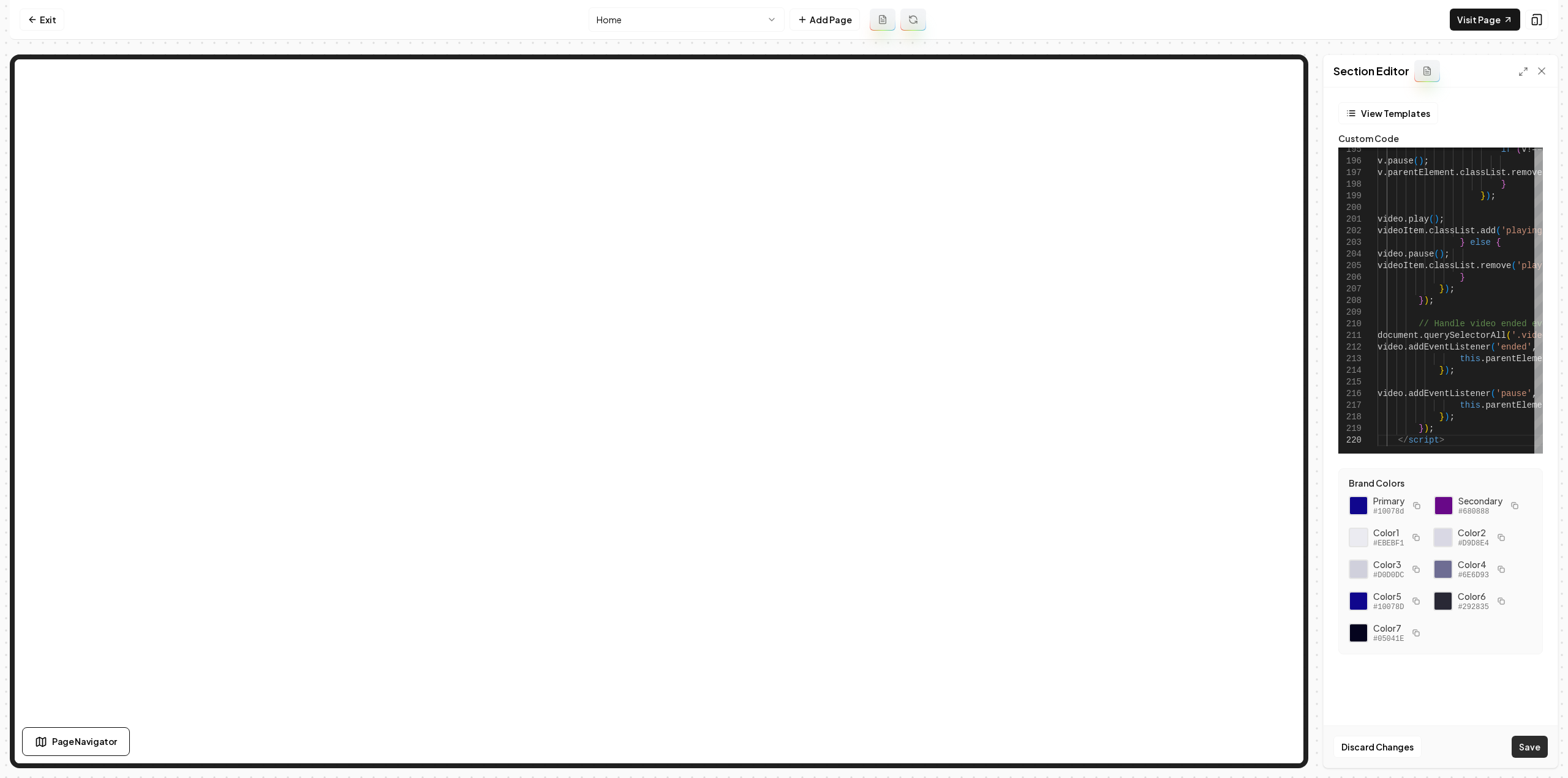
click at [1518, 740] on button "Save" at bounding box center [1529, 747] width 36 height 22
click at [1526, 756] on button "Save" at bounding box center [1529, 747] width 36 height 22
click at [1484, 23] on link "Visit Page" at bounding box center [1485, 19] width 71 height 22
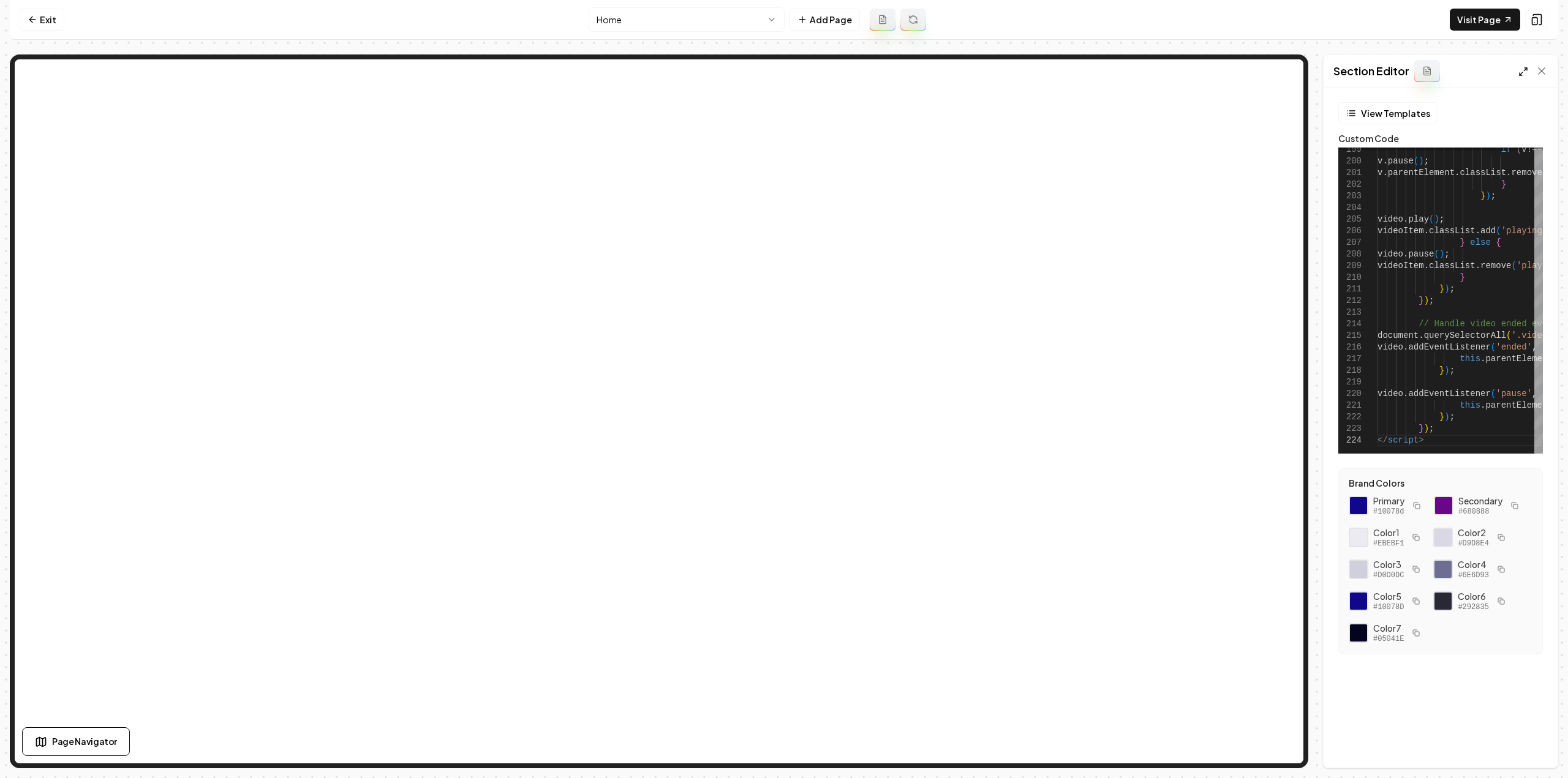
click at [1527, 65] on div at bounding box center [1533, 71] width 30 height 12
click at [1526, 69] on icon at bounding box center [1523, 71] width 10 height 10
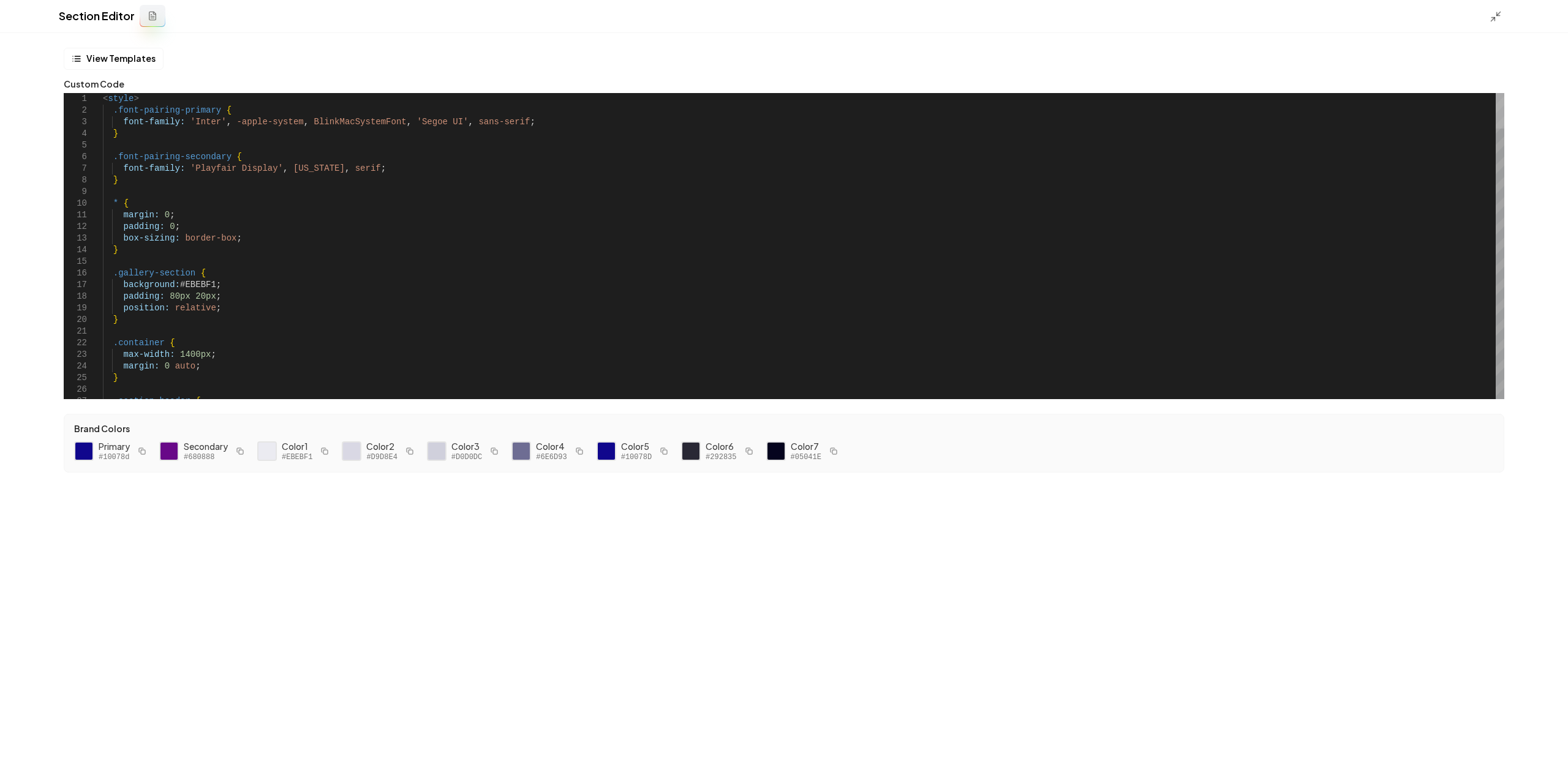
click at [1496, 93] on div at bounding box center [1500, 111] width 8 height 35
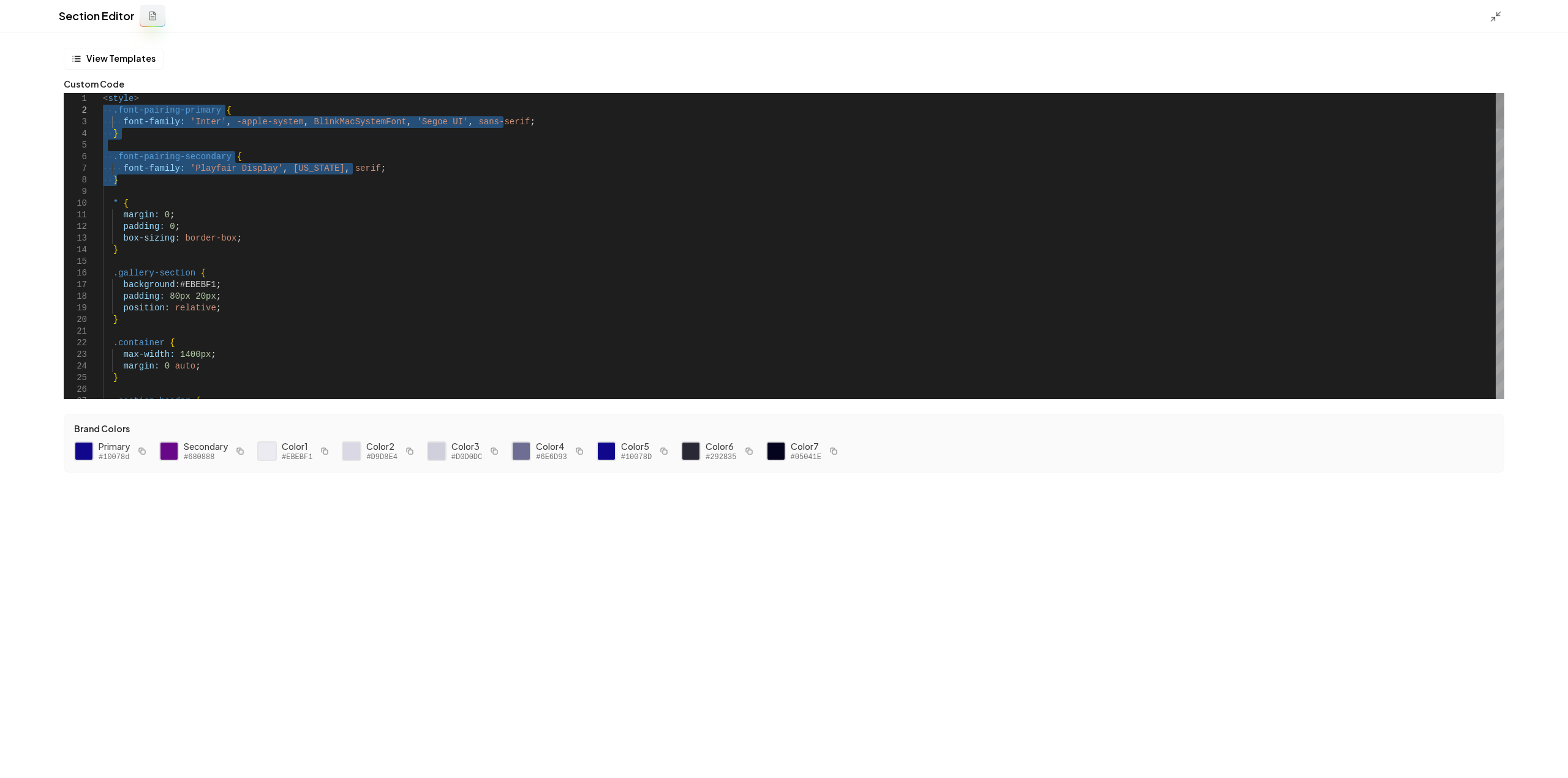
drag, startPoint x: 131, startPoint y: 183, endPoint x: 80, endPoint y: 107, distance: 91.5
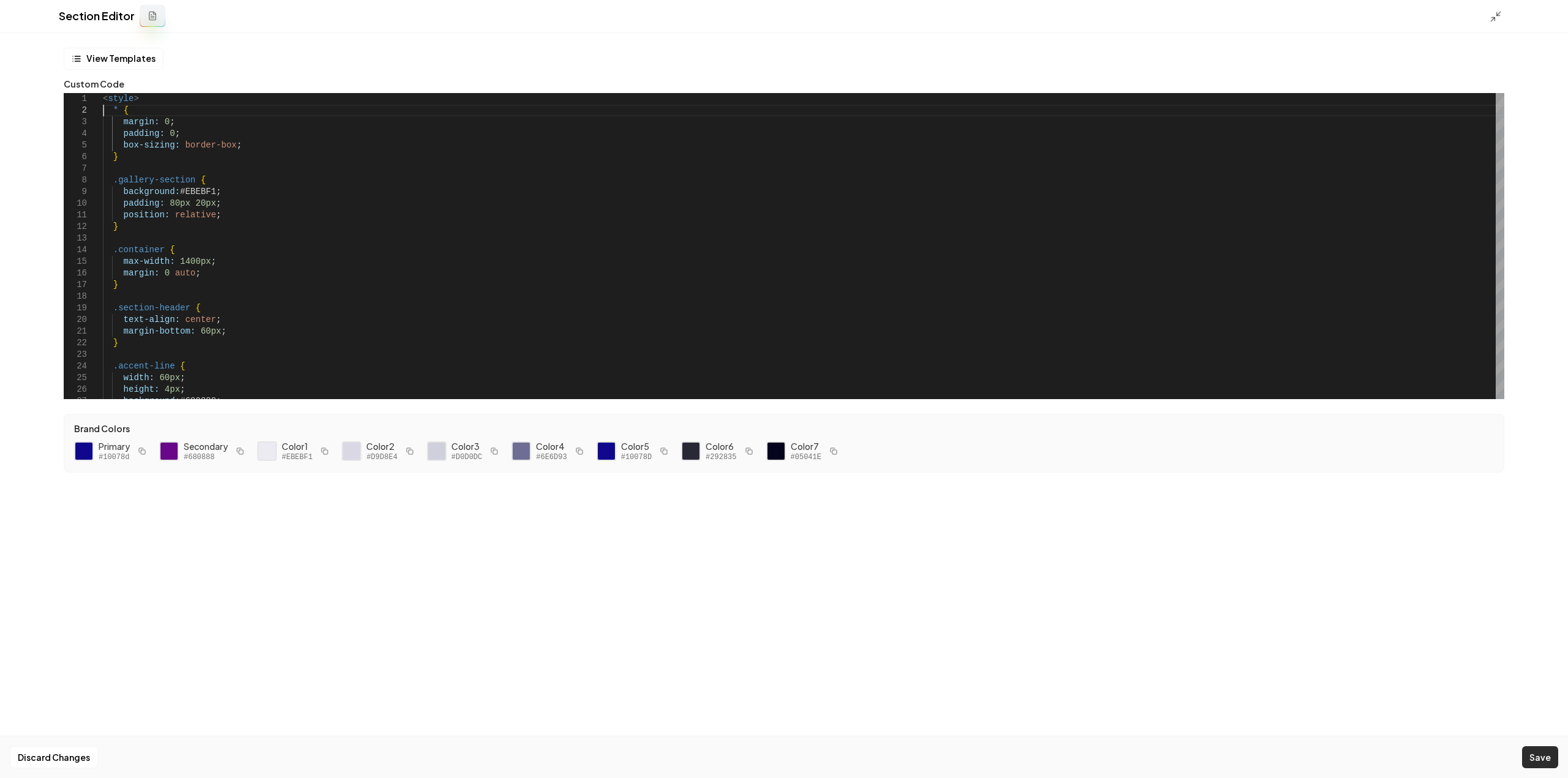
click at [1533, 762] on button "Save" at bounding box center [1540, 757] width 36 height 22
click at [1497, 18] on icon at bounding box center [1495, 16] width 12 height 12
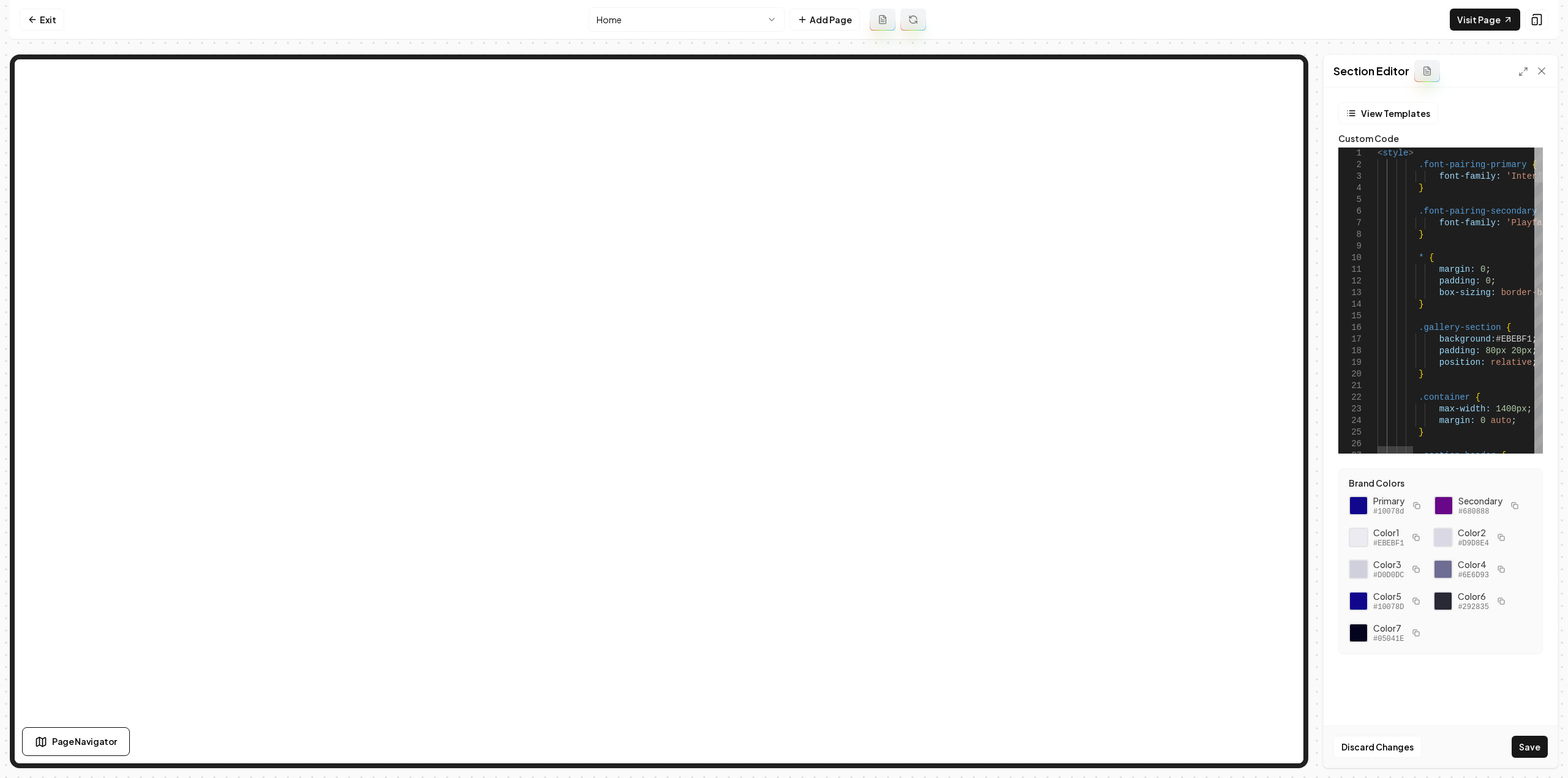
click at [1543, 148] on div at bounding box center [1538, 165] width 8 height 35
drag, startPoint x: 1416, startPoint y: 213, endPoint x: 1306, endPoint y: 167, distance: 119.2
click at [1524, 751] on button "Save" at bounding box center [1529, 747] width 36 height 22
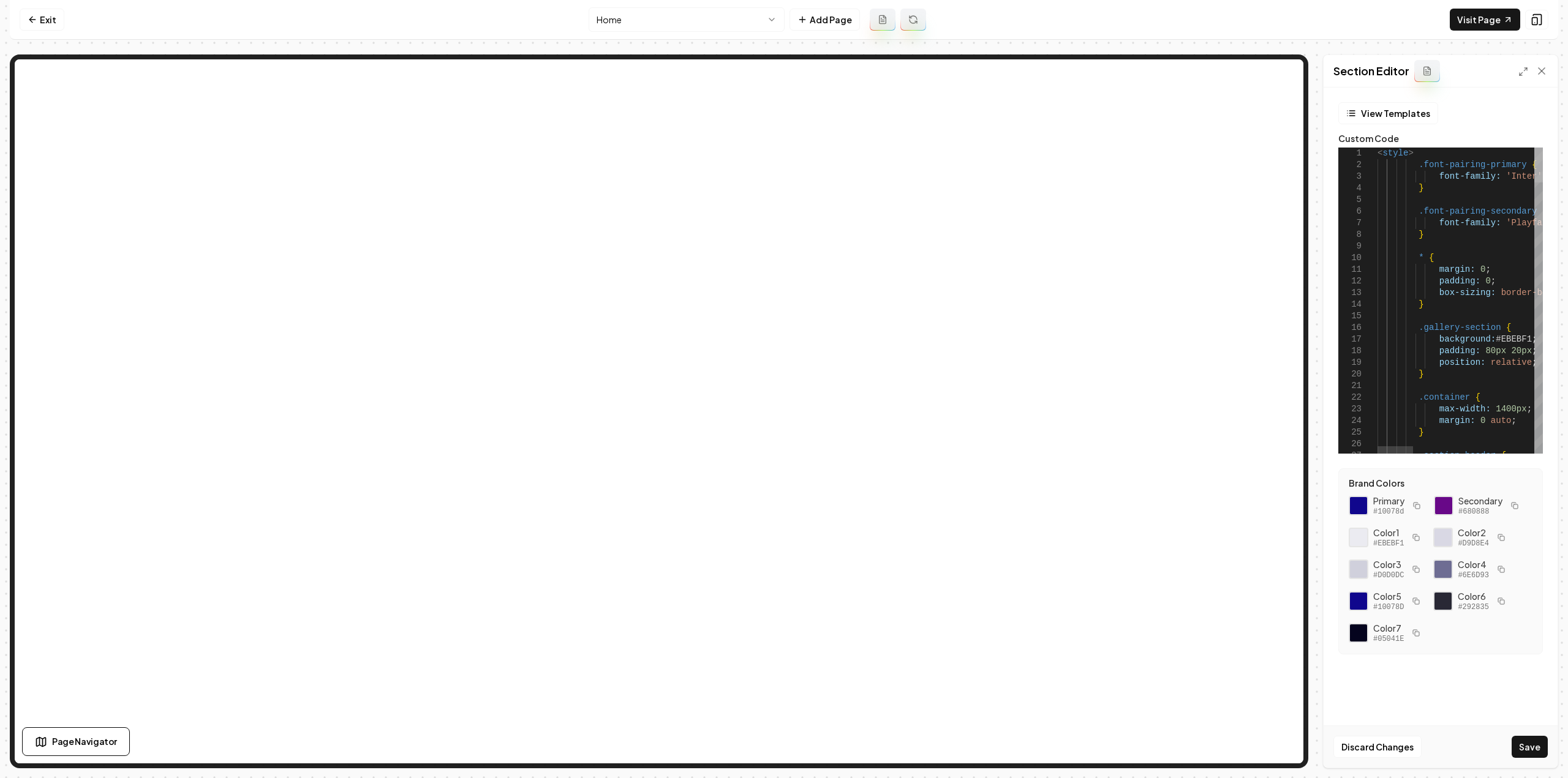
click at [1535, 148] on div at bounding box center [1538, 165] width 8 height 35
drag, startPoint x: 1443, startPoint y: 237, endPoint x: 1346, endPoint y: 168, distance: 119.0
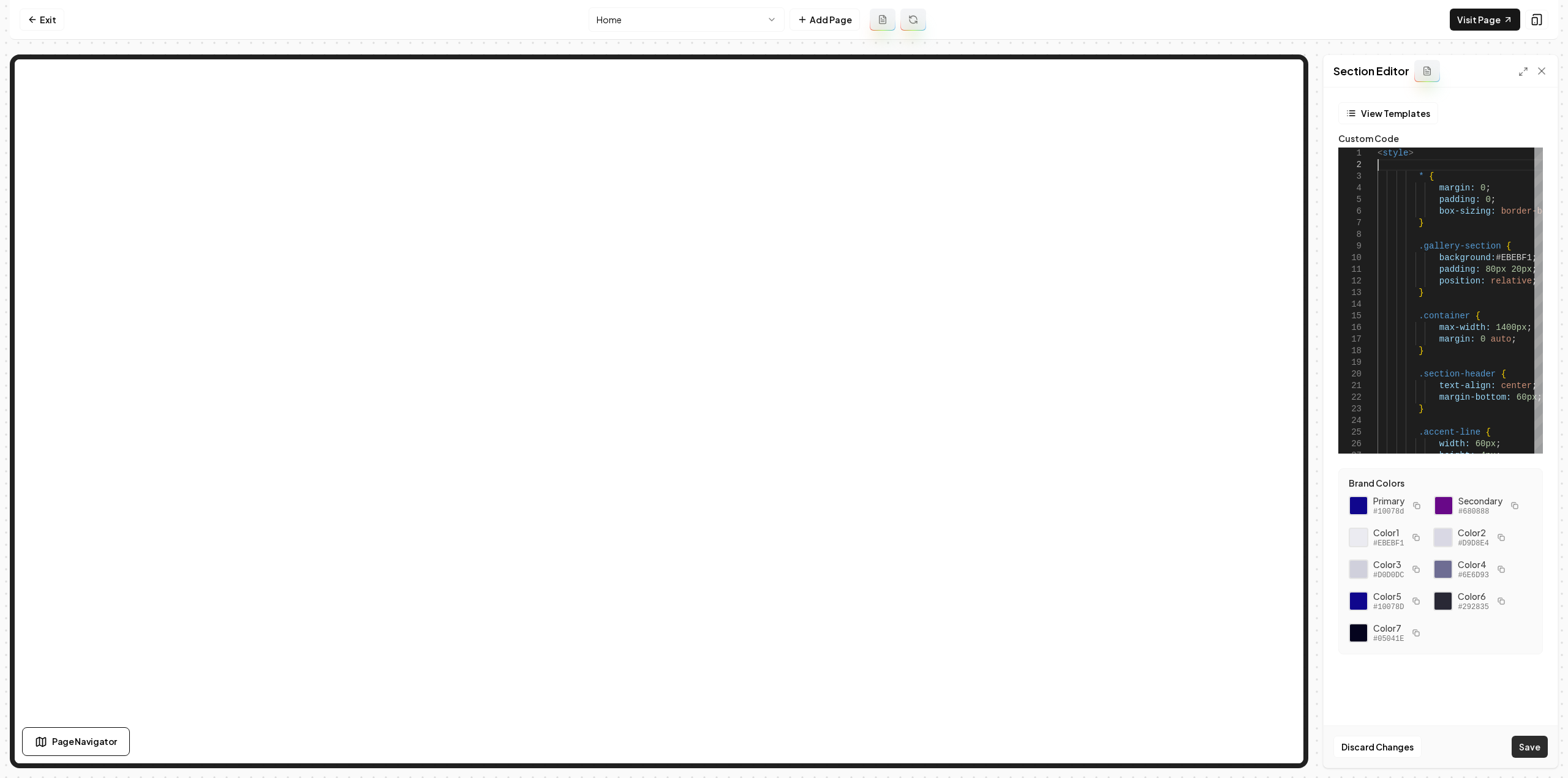
click at [1523, 751] on button "Save" at bounding box center [1529, 747] width 36 height 22
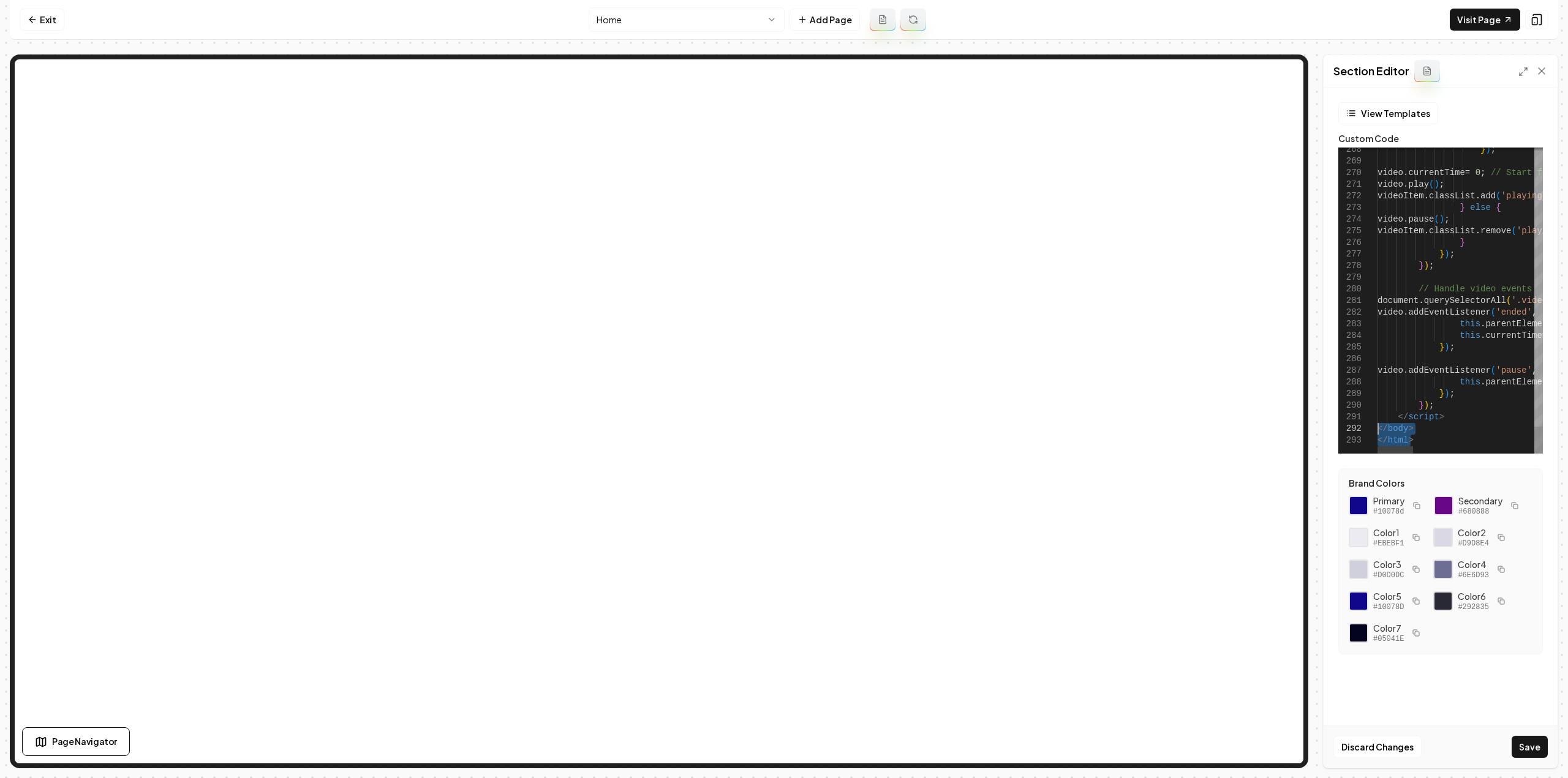
drag, startPoint x: 1429, startPoint y: 440, endPoint x: 1362, endPoint y: 431, distance: 67.6
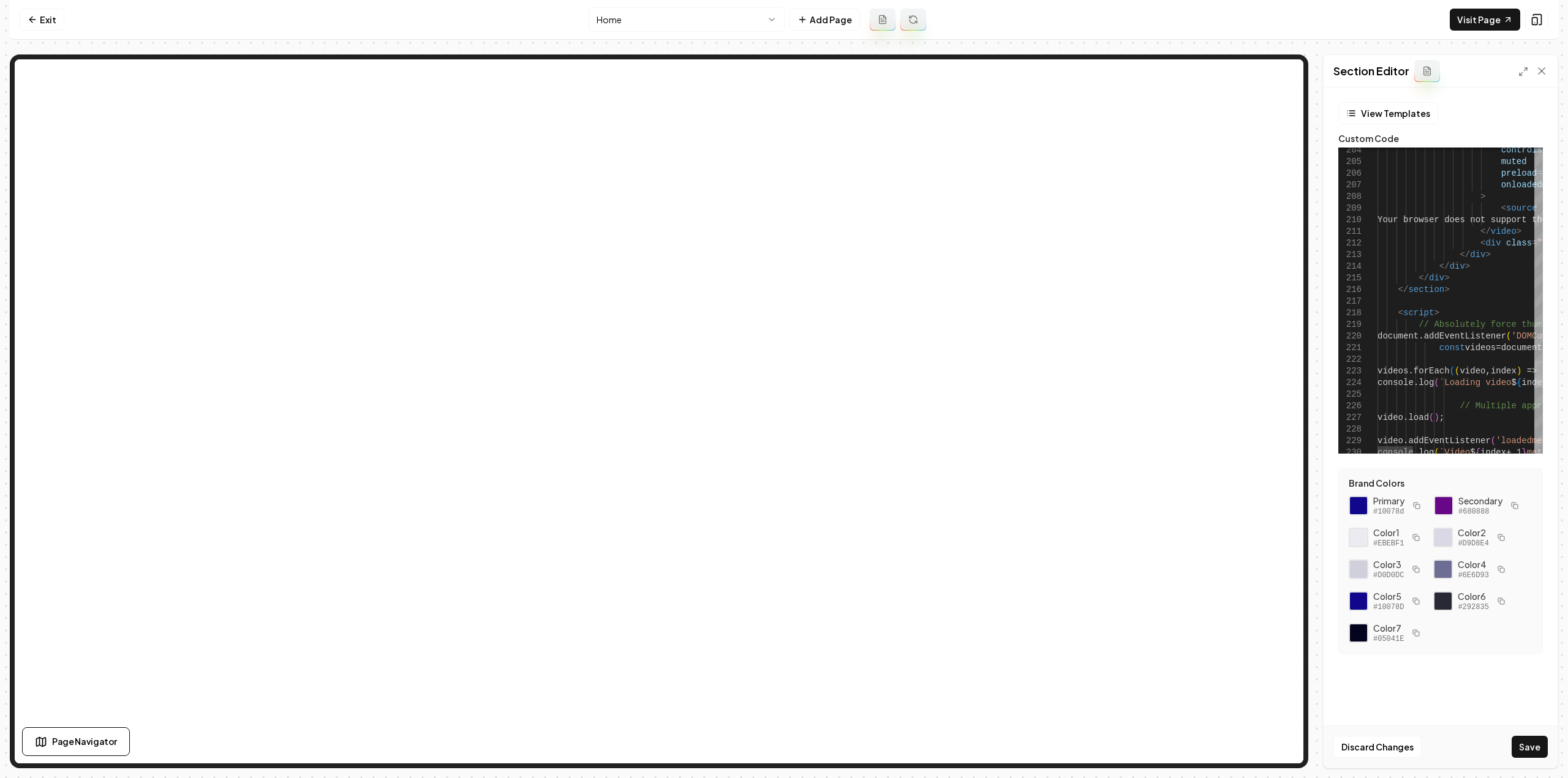
click at [1535, 367] on div at bounding box center [1538, 374] width 8 height 27
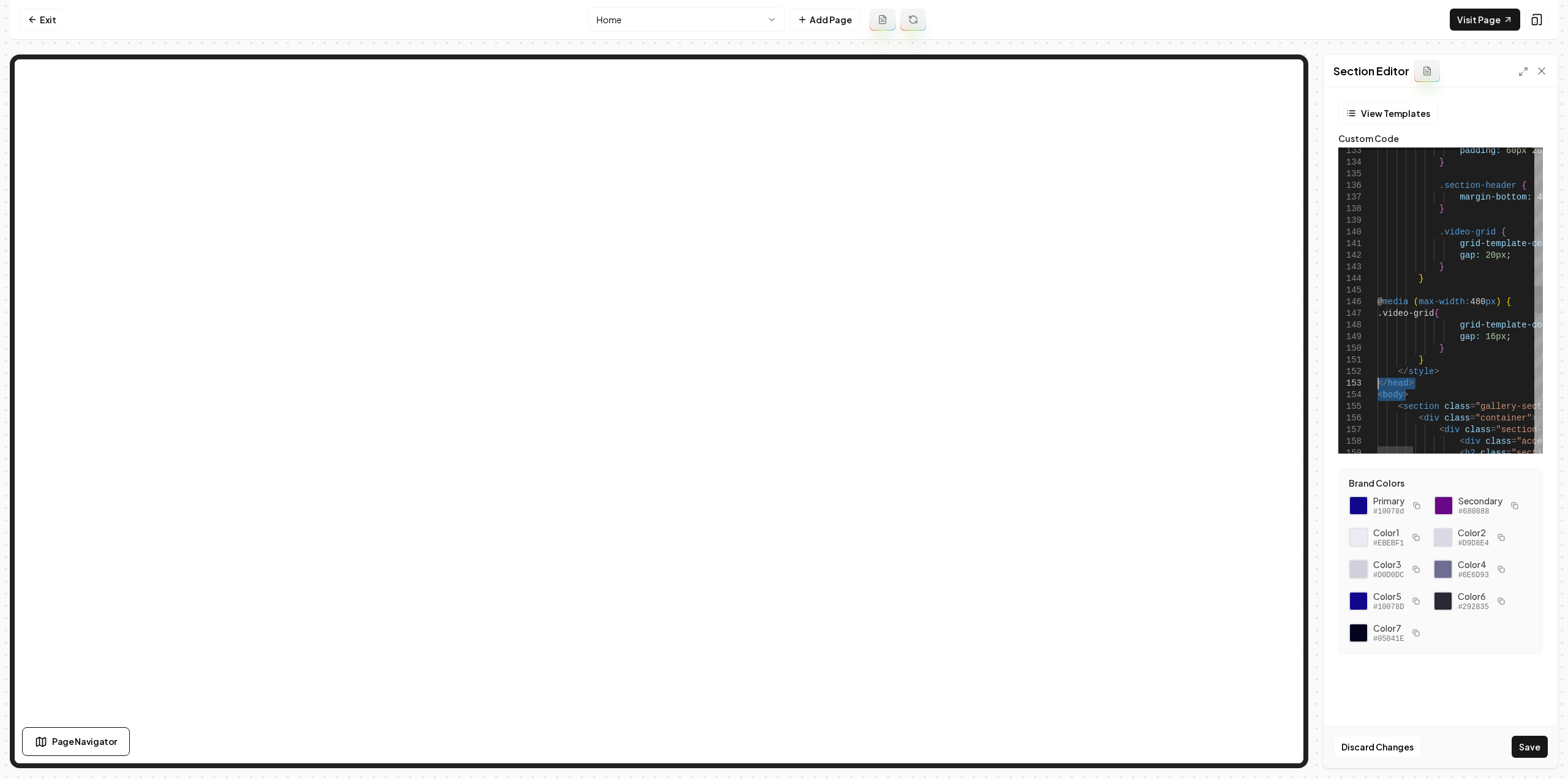
drag, startPoint x: 1416, startPoint y: 393, endPoint x: 1369, endPoint y: 383, distance: 48.1
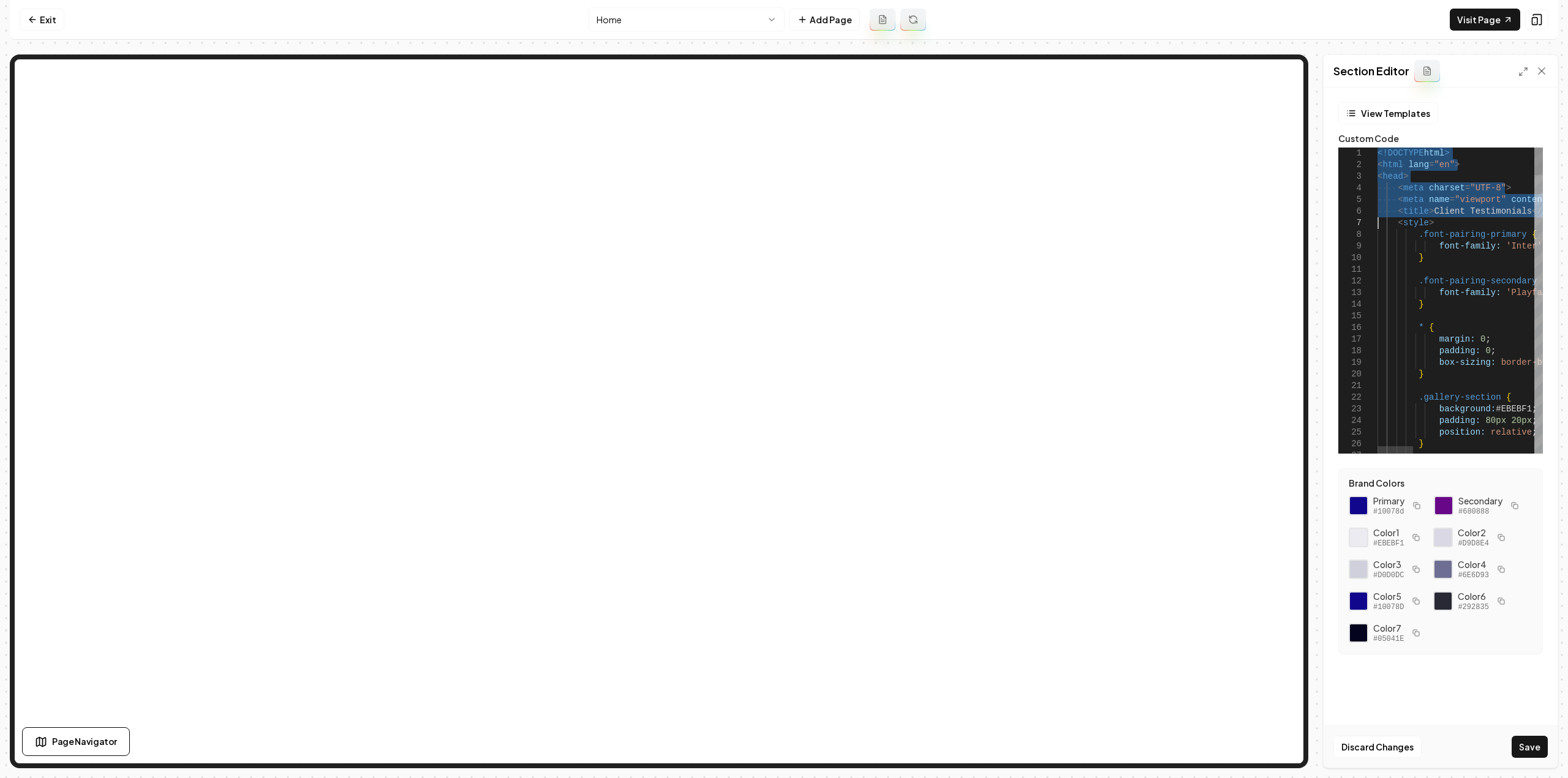
drag, startPoint x: 1378, startPoint y: 152, endPoint x: 1358, endPoint y: 222, distance: 72.8
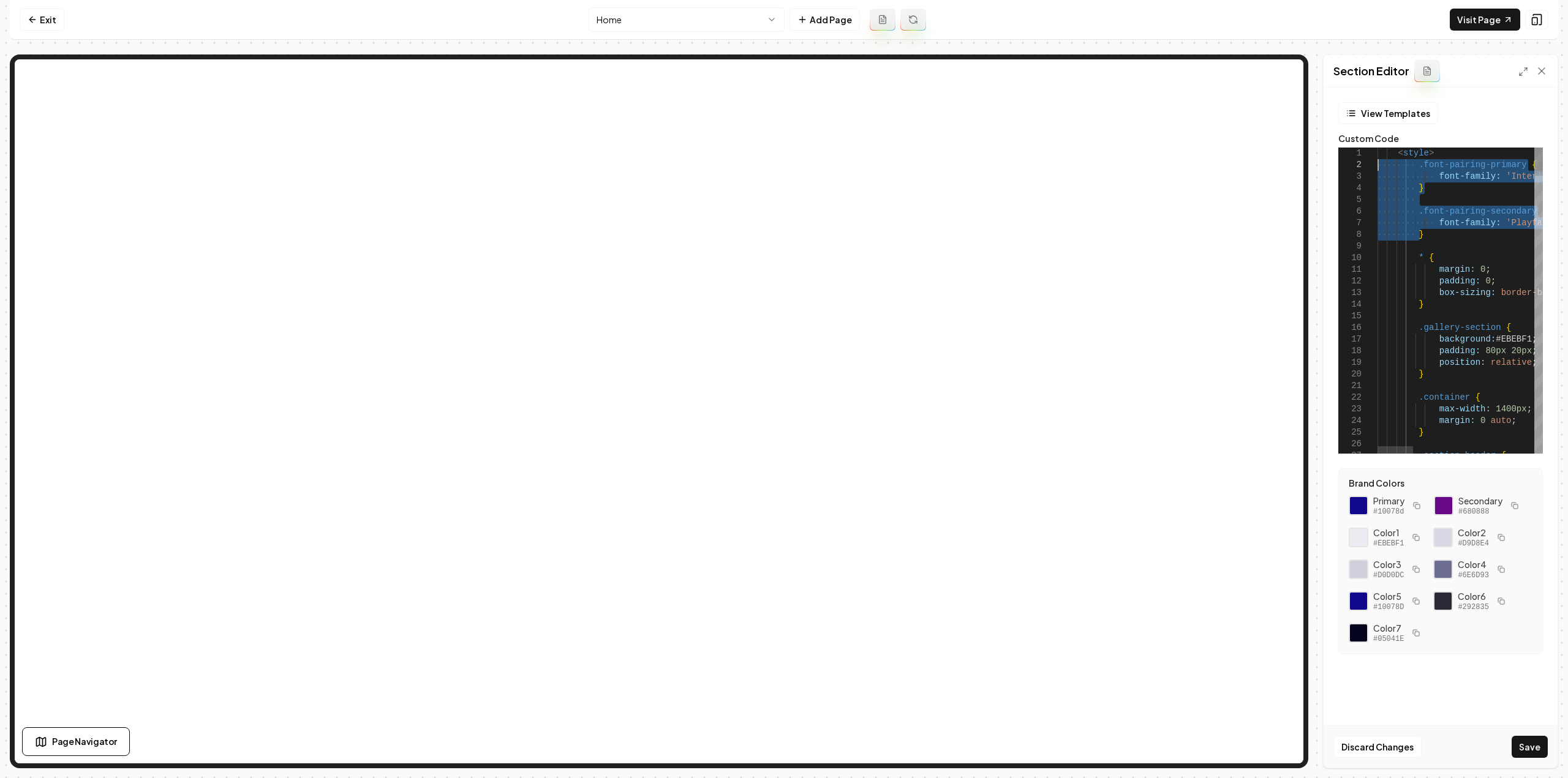
drag, startPoint x: 1429, startPoint y: 231, endPoint x: 1356, endPoint y: 165, distance: 98.4
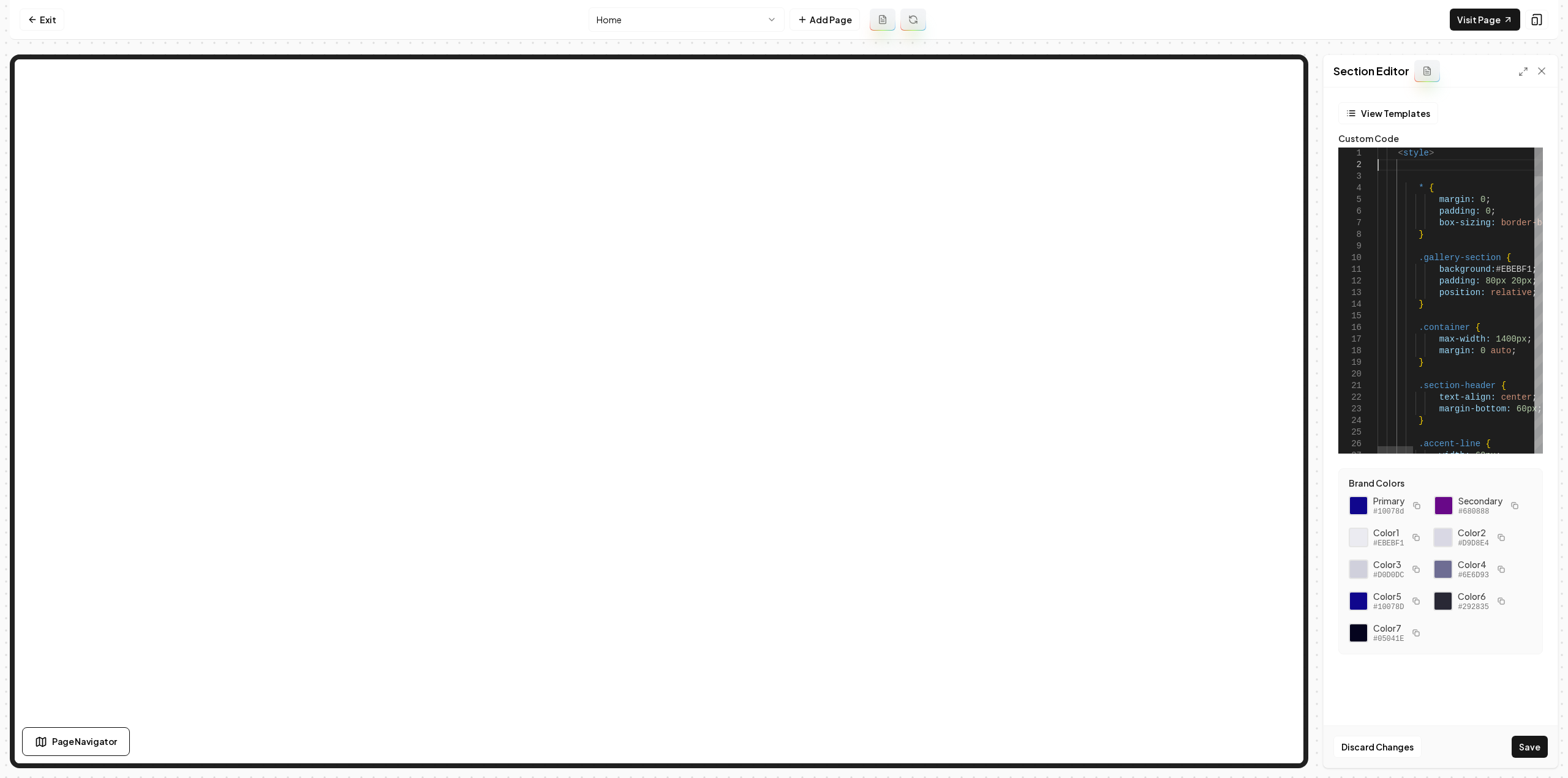
type textarea "**********"
click at [1539, 746] on button "Save" at bounding box center [1529, 747] width 36 height 22
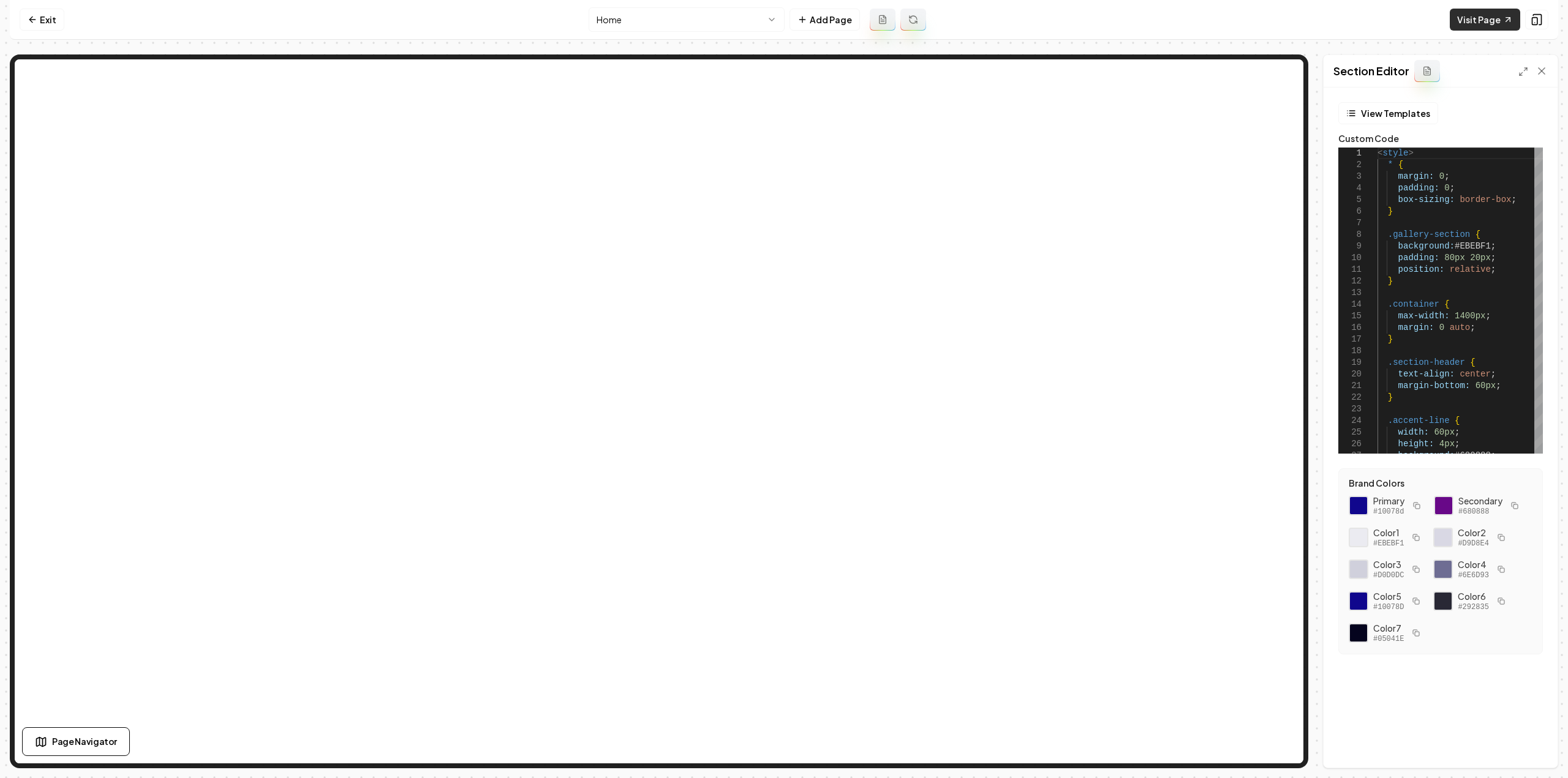
click at [1487, 10] on link "Visit Page" at bounding box center [1485, 19] width 71 height 22
click at [29, 21] on icon at bounding box center [32, 19] width 10 height 10
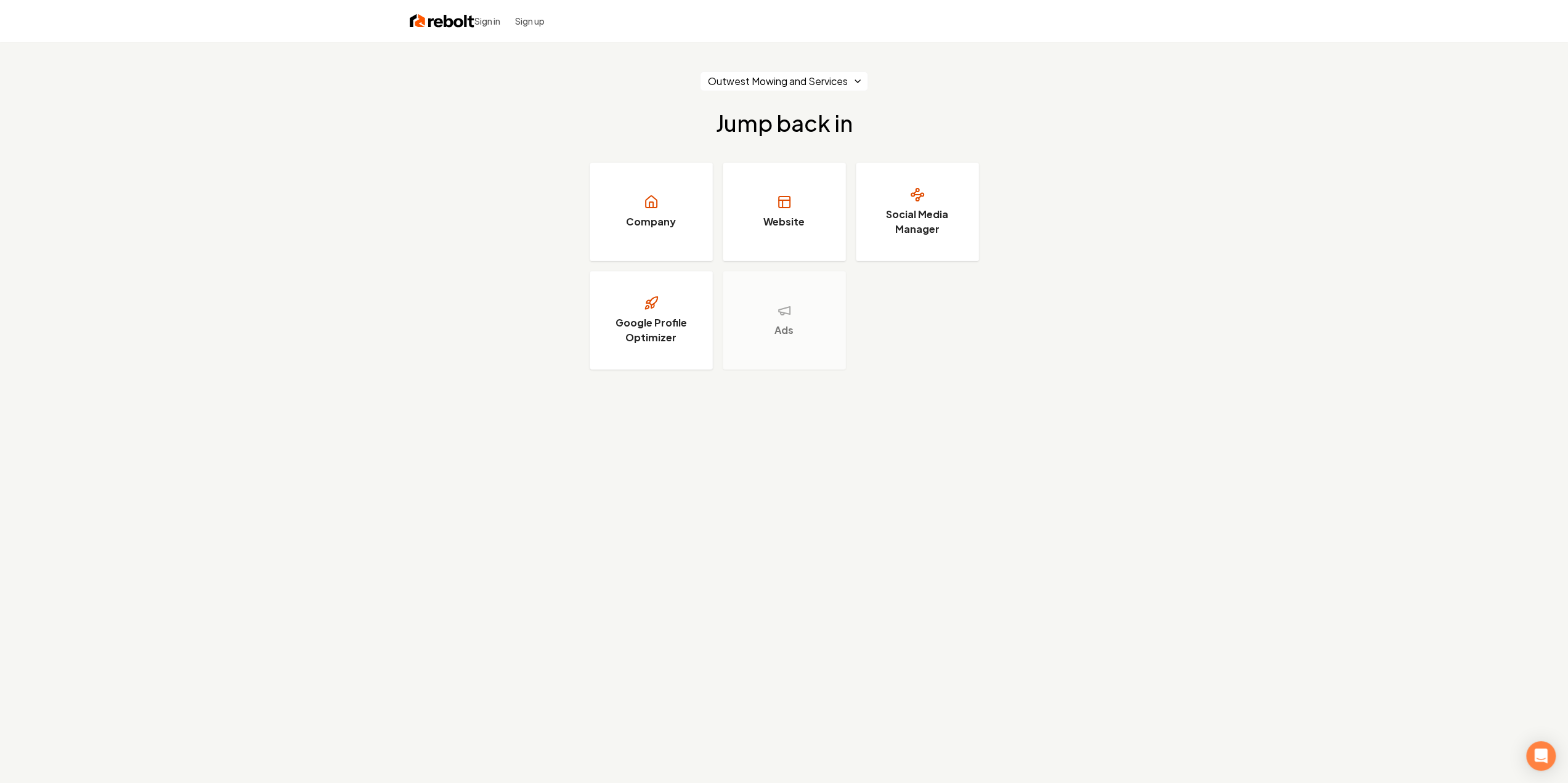
click at [462, 19] on img at bounding box center [442, 21] width 65 height 17
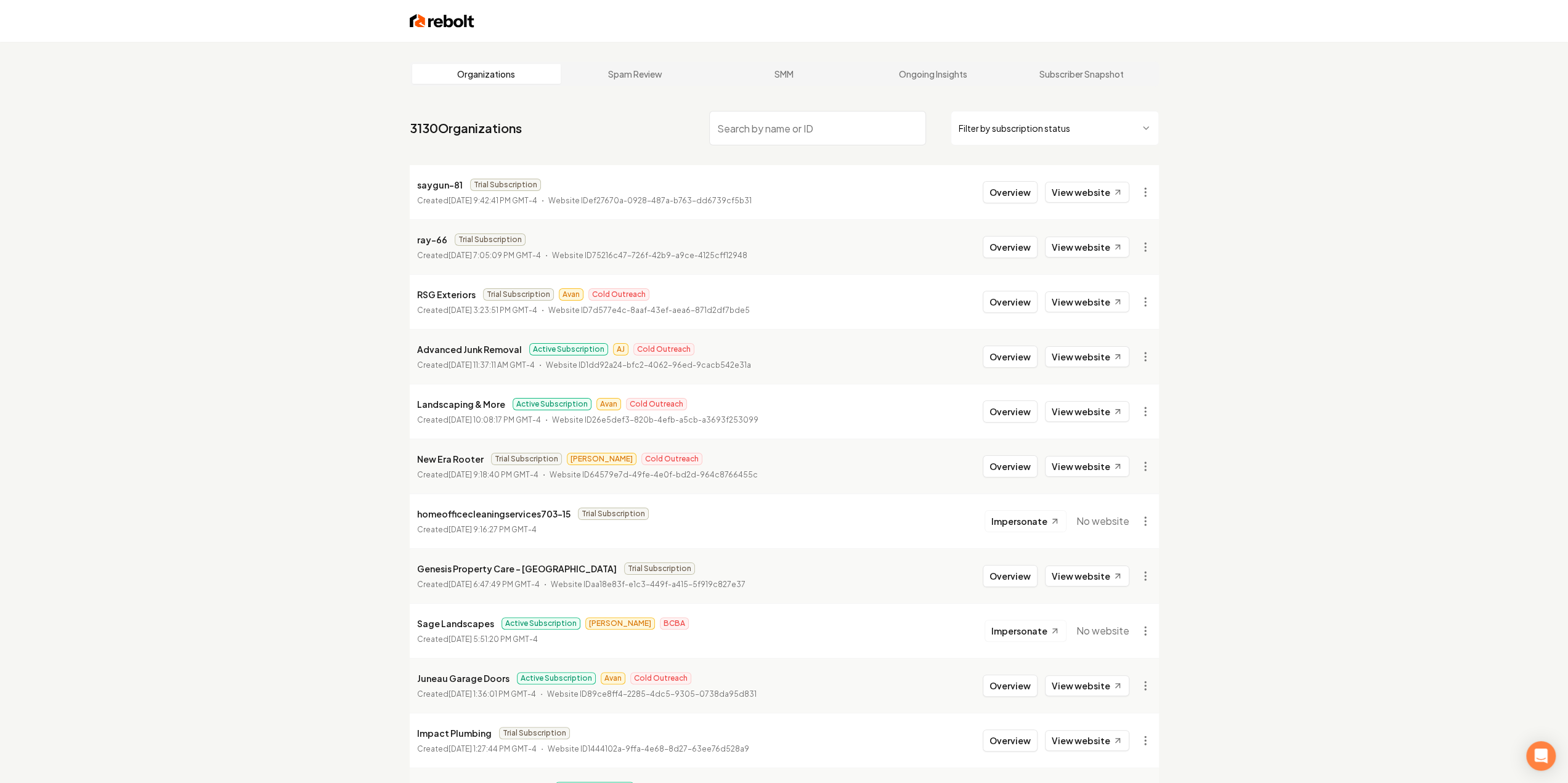
click at [1110, 32] on div at bounding box center [784, 21] width 789 height 42
click at [441, 31] on div at bounding box center [784, 21] width 789 height 42
click at [439, 21] on img at bounding box center [442, 21] width 65 height 17
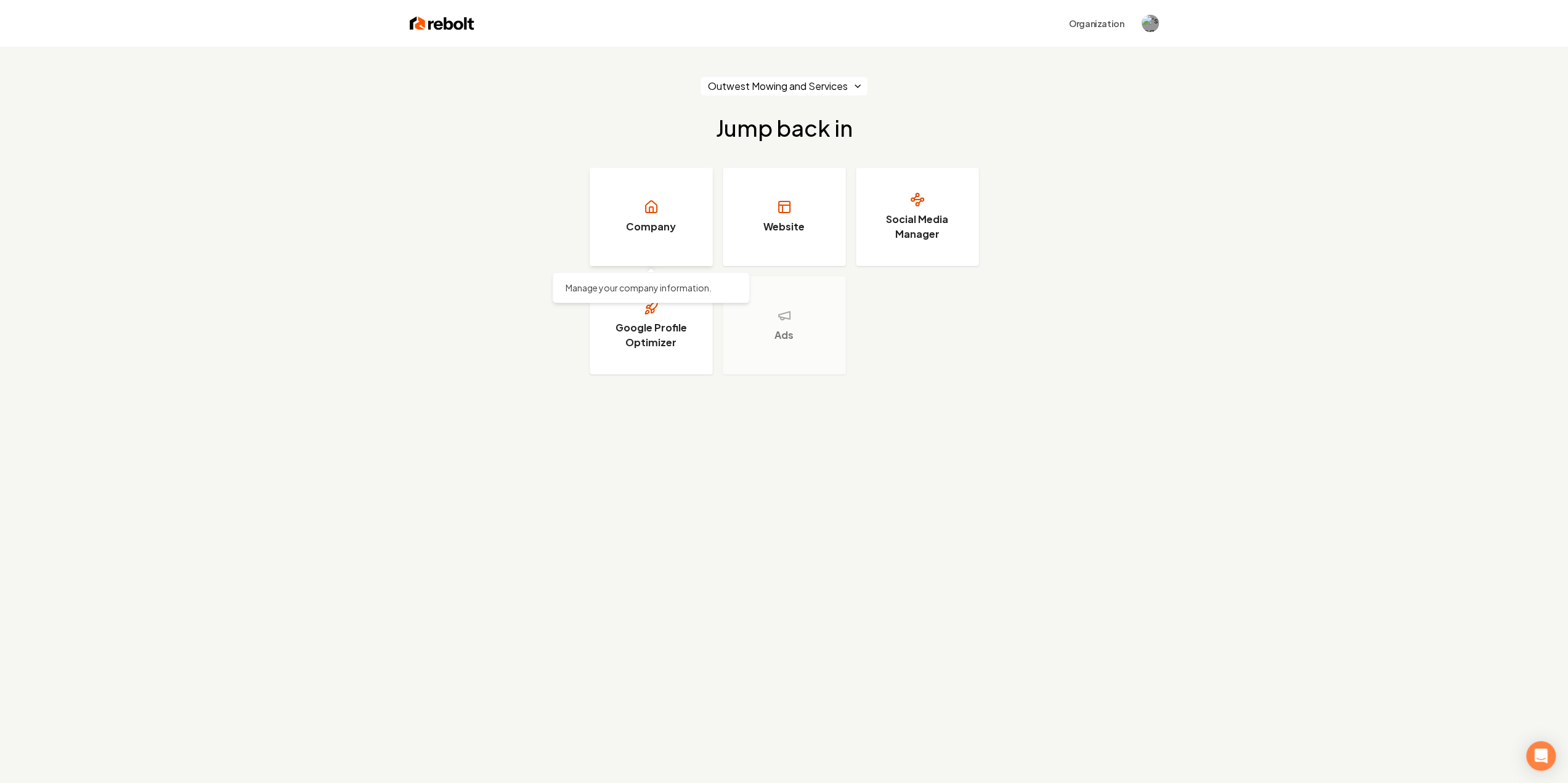
click at [621, 190] on link "Company" at bounding box center [651, 217] width 123 height 98
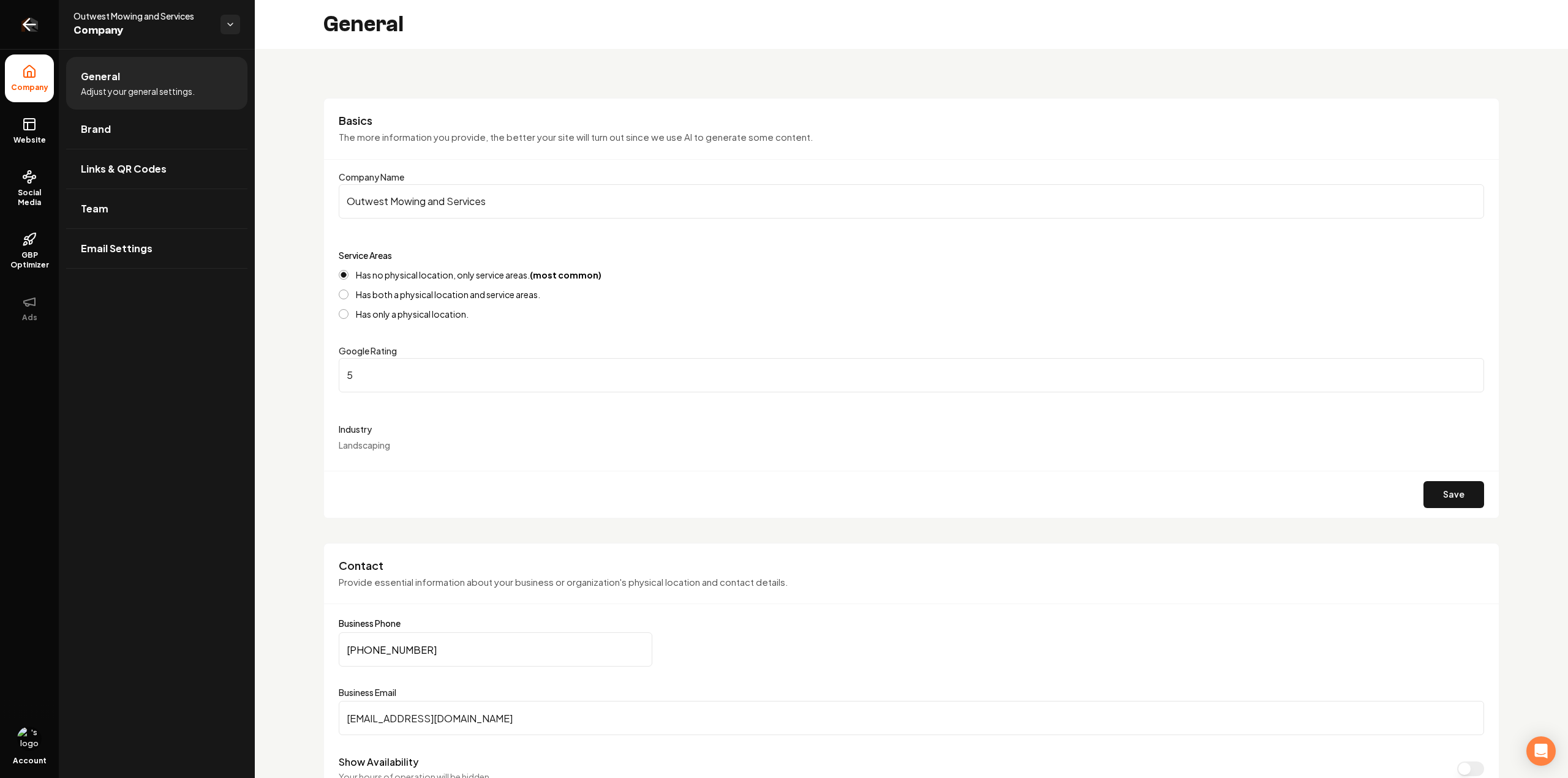
click at [27, 37] on link "Return to dashboard" at bounding box center [29, 24] width 59 height 49
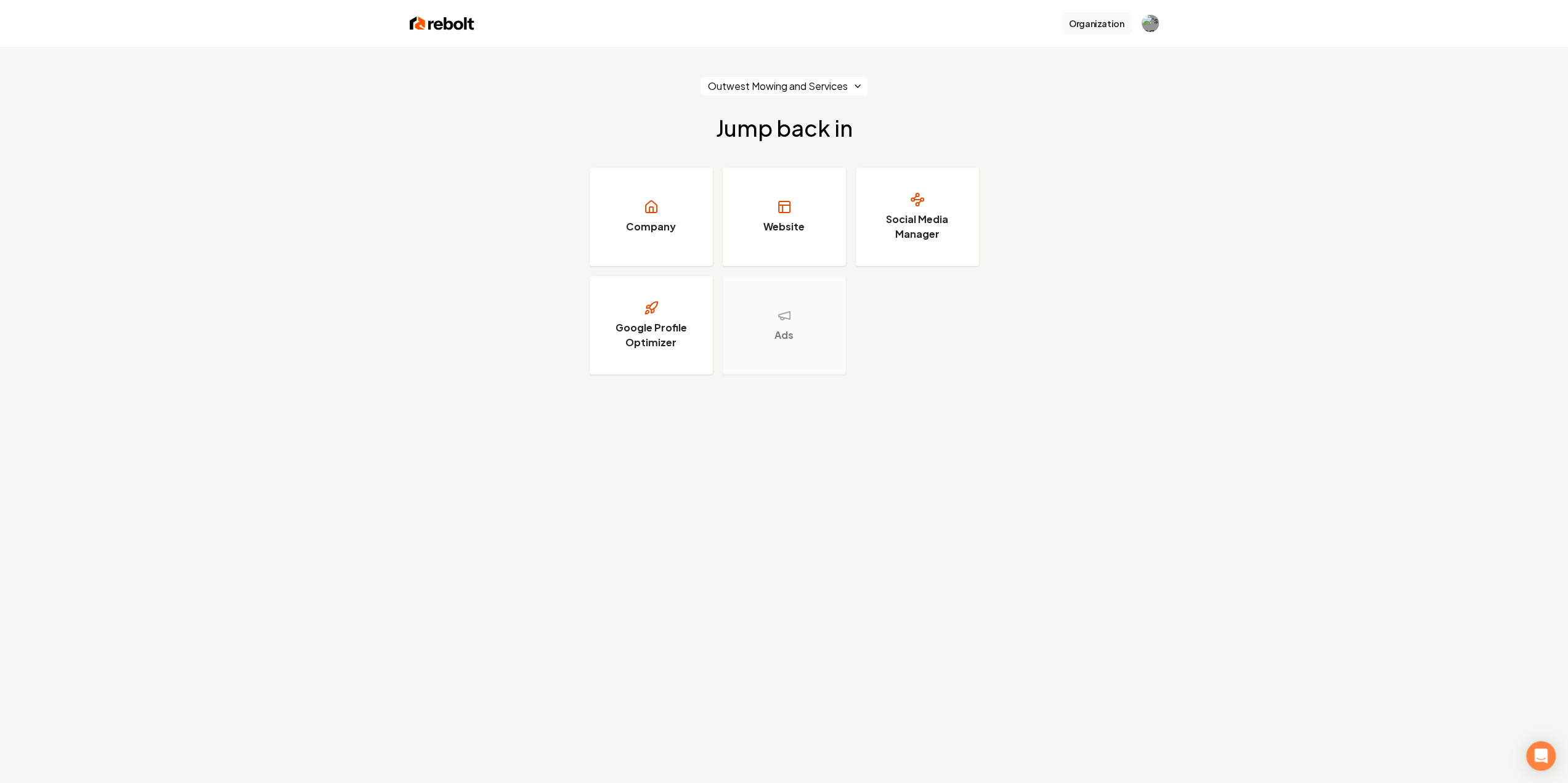
click at [1120, 20] on button "Organization" at bounding box center [1096, 23] width 71 height 22
click at [1146, 26] on img "Open user button" at bounding box center [1150, 23] width 17 height 17
click at [1146, 26] on img "Close user button" at bounding box center [1150, 23] width 17 height 17
click at [807, 210] on link "Website" at bounding box center [784, 217] width 123 height 98
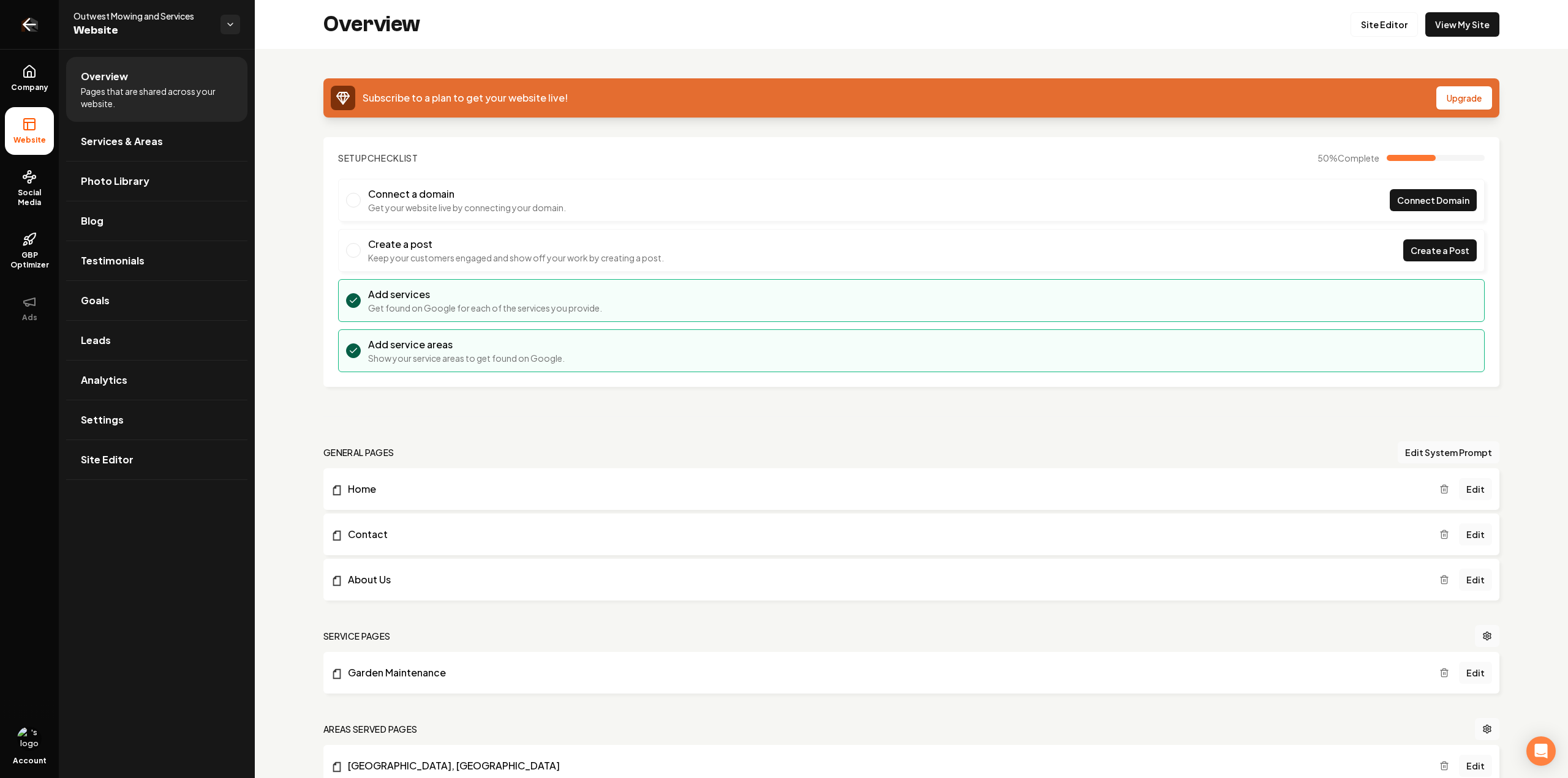
click at [32, 26] on icon "Return to dashboard" at bounding box center [29, 24] width 19 height 19
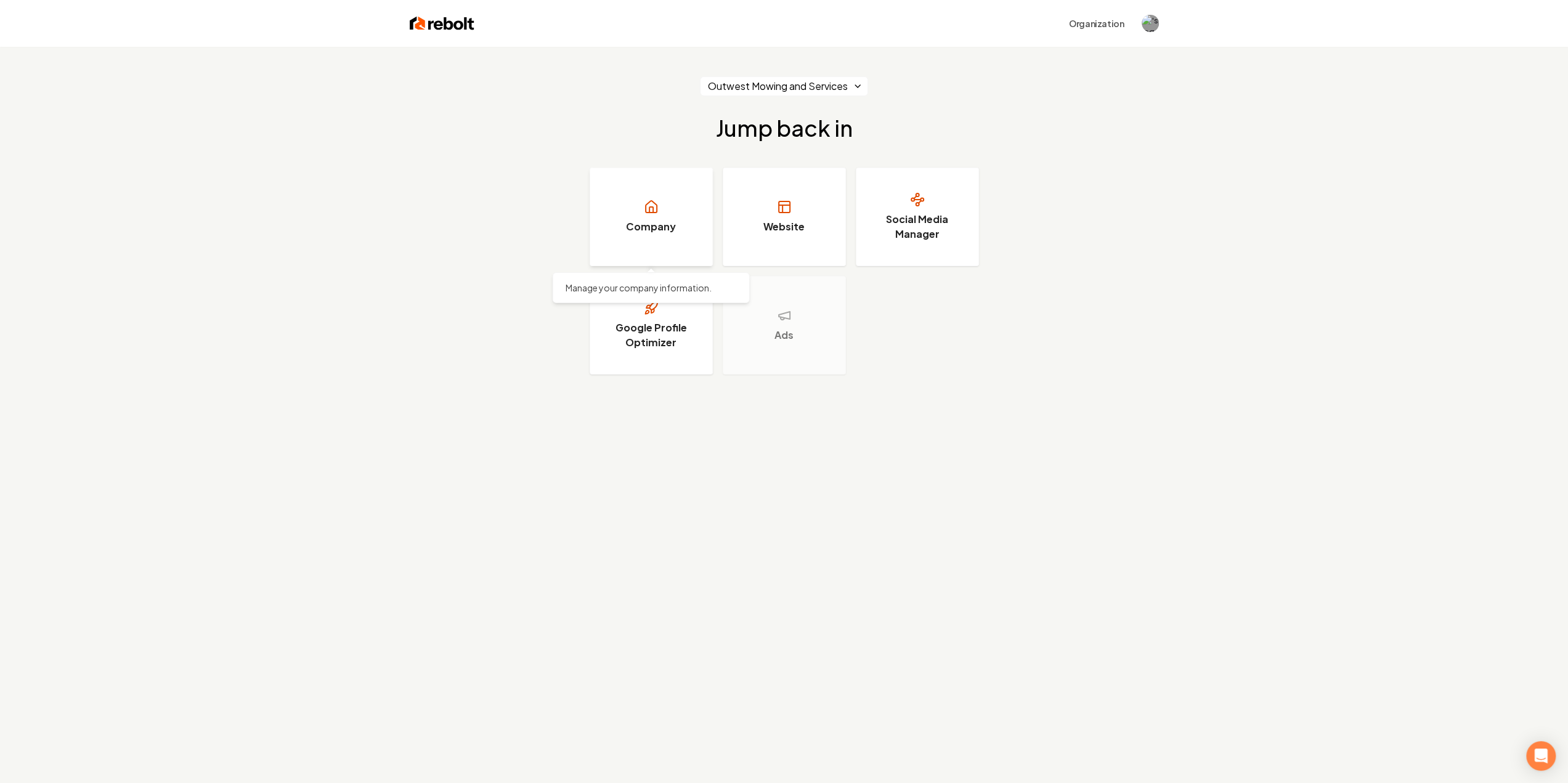
click at [680, 202] on link "Company" at bounding box center [651, 217] width 123 height 98
click at [674, 204] on link "Company" at bounding box center [651, 217] width 123 height 98
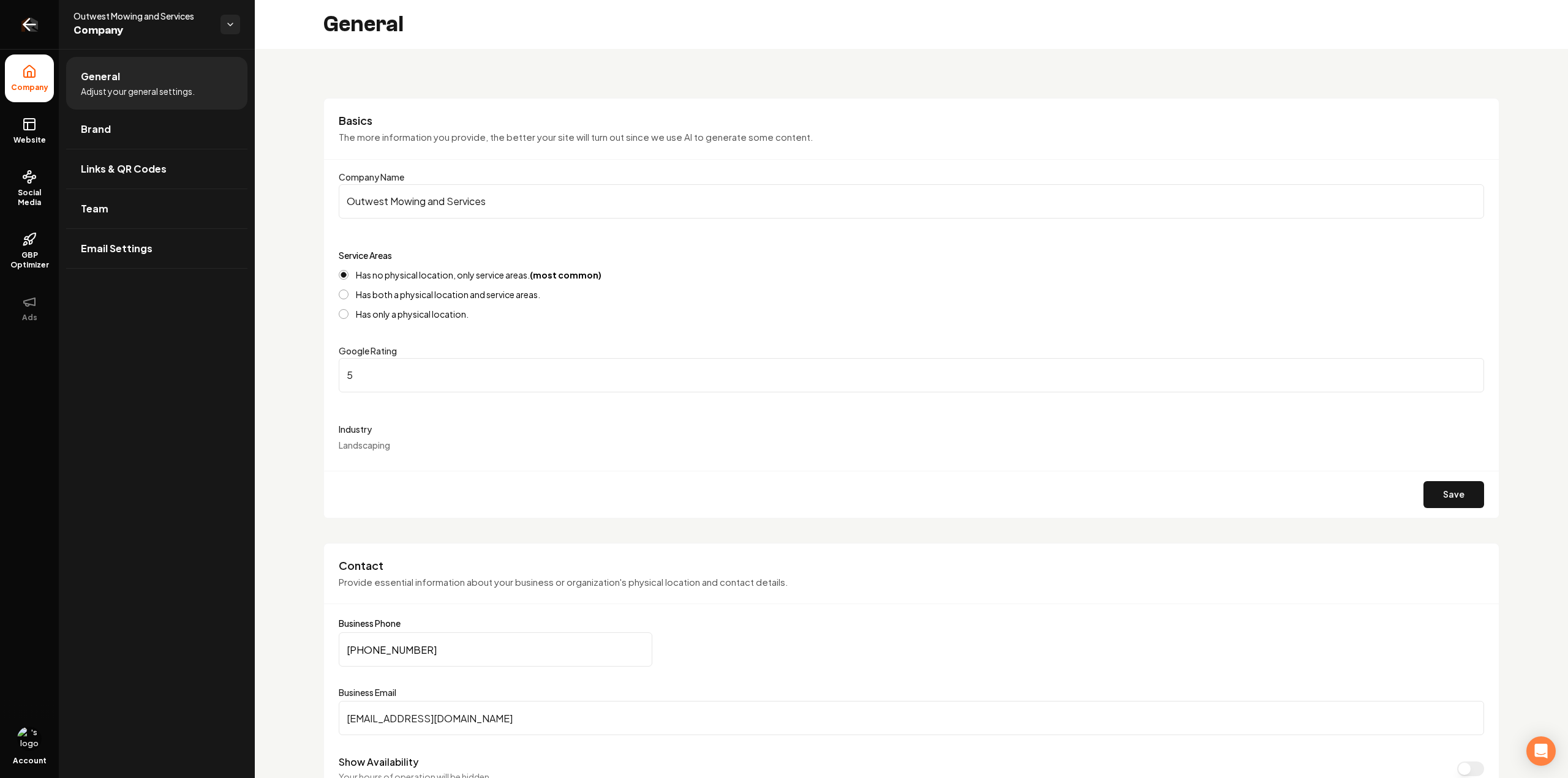
click at [32, 21] on icon "Return to dashboard" at bounding box center [29, 24] width 19 height 19
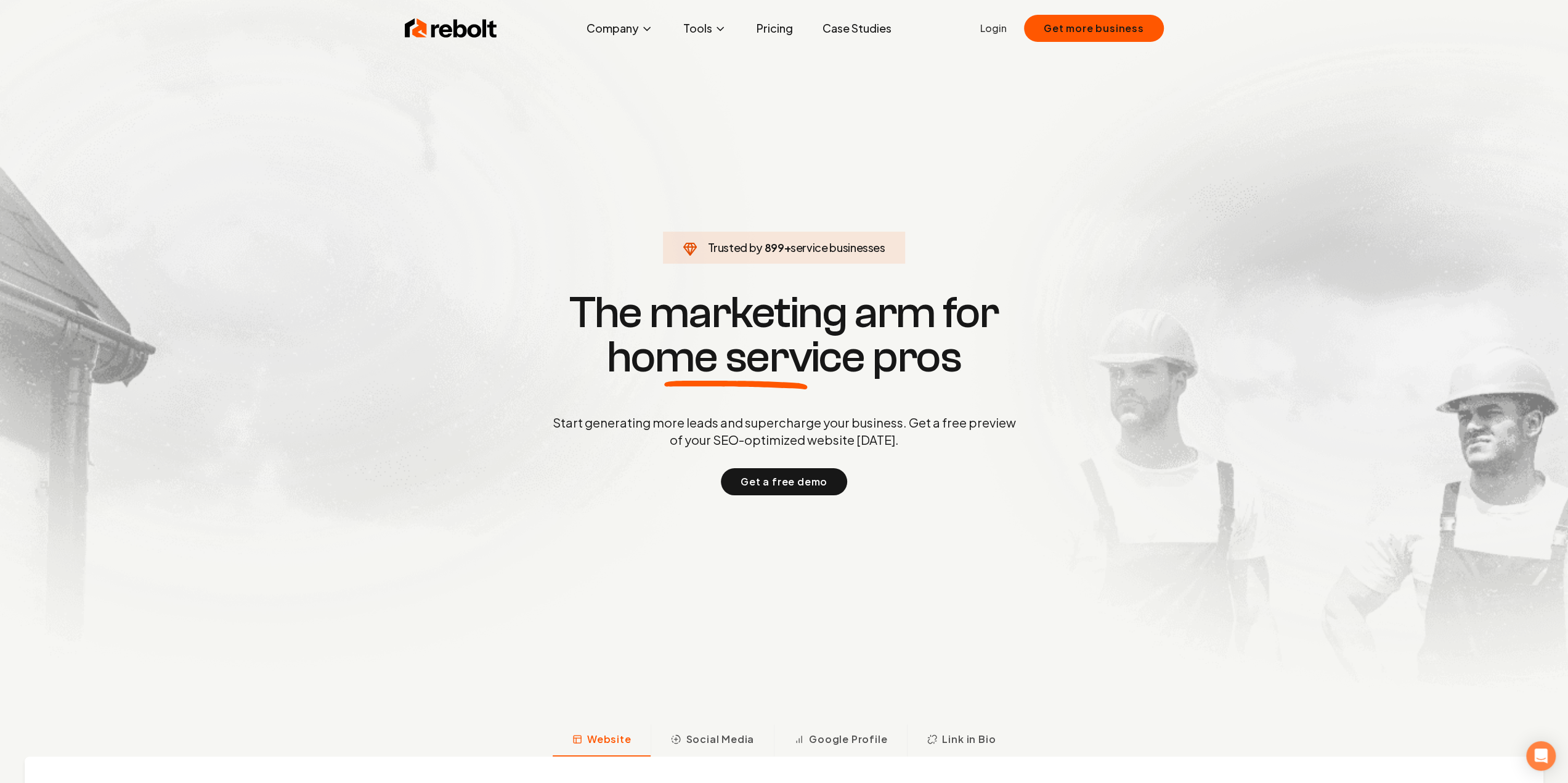
click at [978, 23] on div "Rebolt Company About Blog Jobs Tools Google Review QR Code Generator Google Bus…" at bounding box center [784, 28] width 789 height 37
click at [978, 32] on div "Rebolt Company About Blog Jobs Tools Google Review QR Code Generator Google Bus…" at bounding box center [784, 28] width 789 height 37
click at [985, 32] on link "Login" at bounding box center [993, 28] width 27 height 15
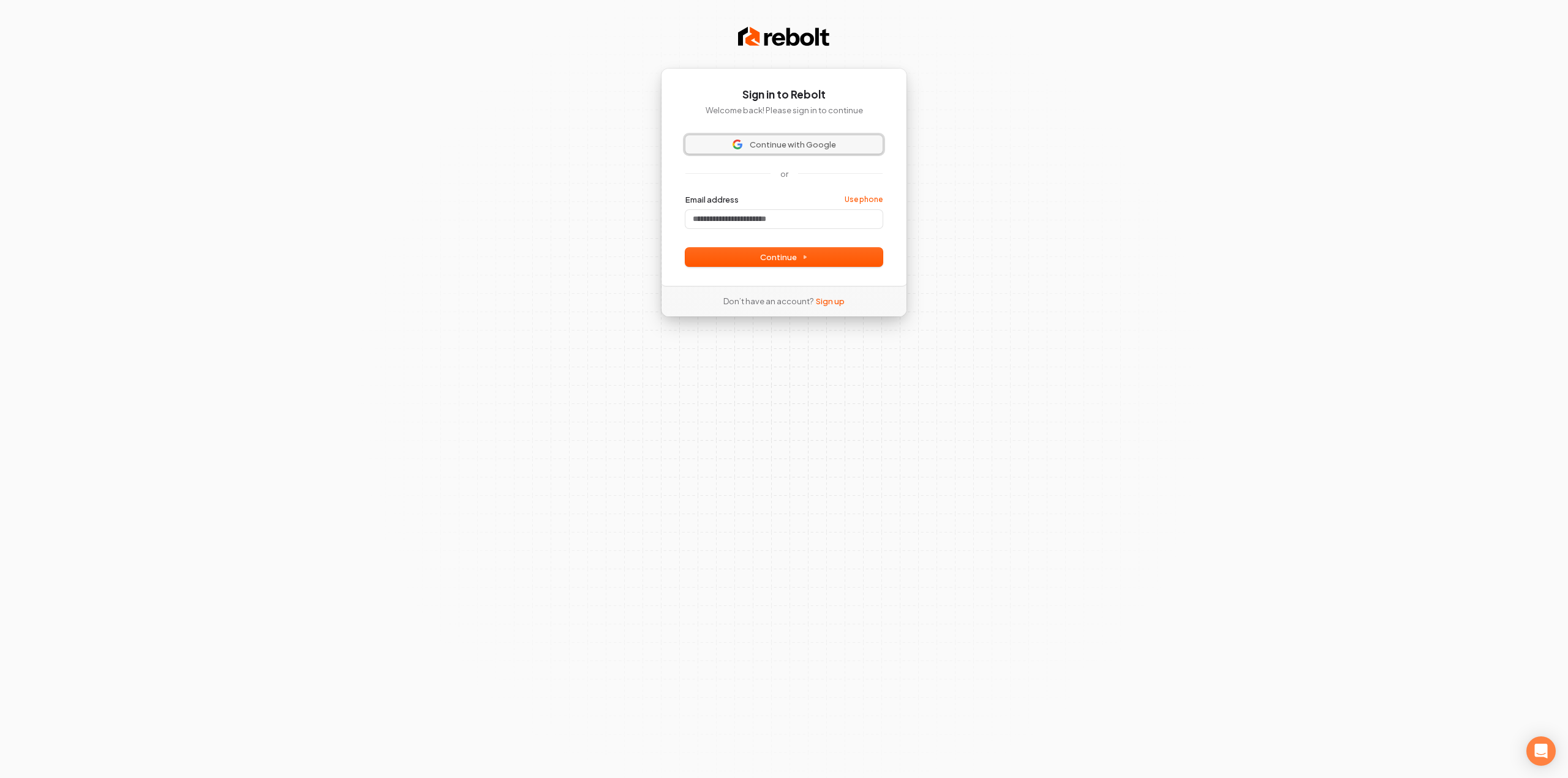
click at [830, 150] on button "Continue with Google" at bounding box center [784, 144] width 197 height 19
click at [848, 137] on button "Continue with Google" at bounding box center [784, 144] width 197 height 19
click at [745, 145] on span "Continue with Google" at bounding box center [784, 144] width 183 height 11
click at [767, 137] on button "Continue with Google" at bounding box center [784, 144] width 197 height 19
click at [782, 149] on span "Continue with Google" at bounding box center [793, 144] width 86 height 11
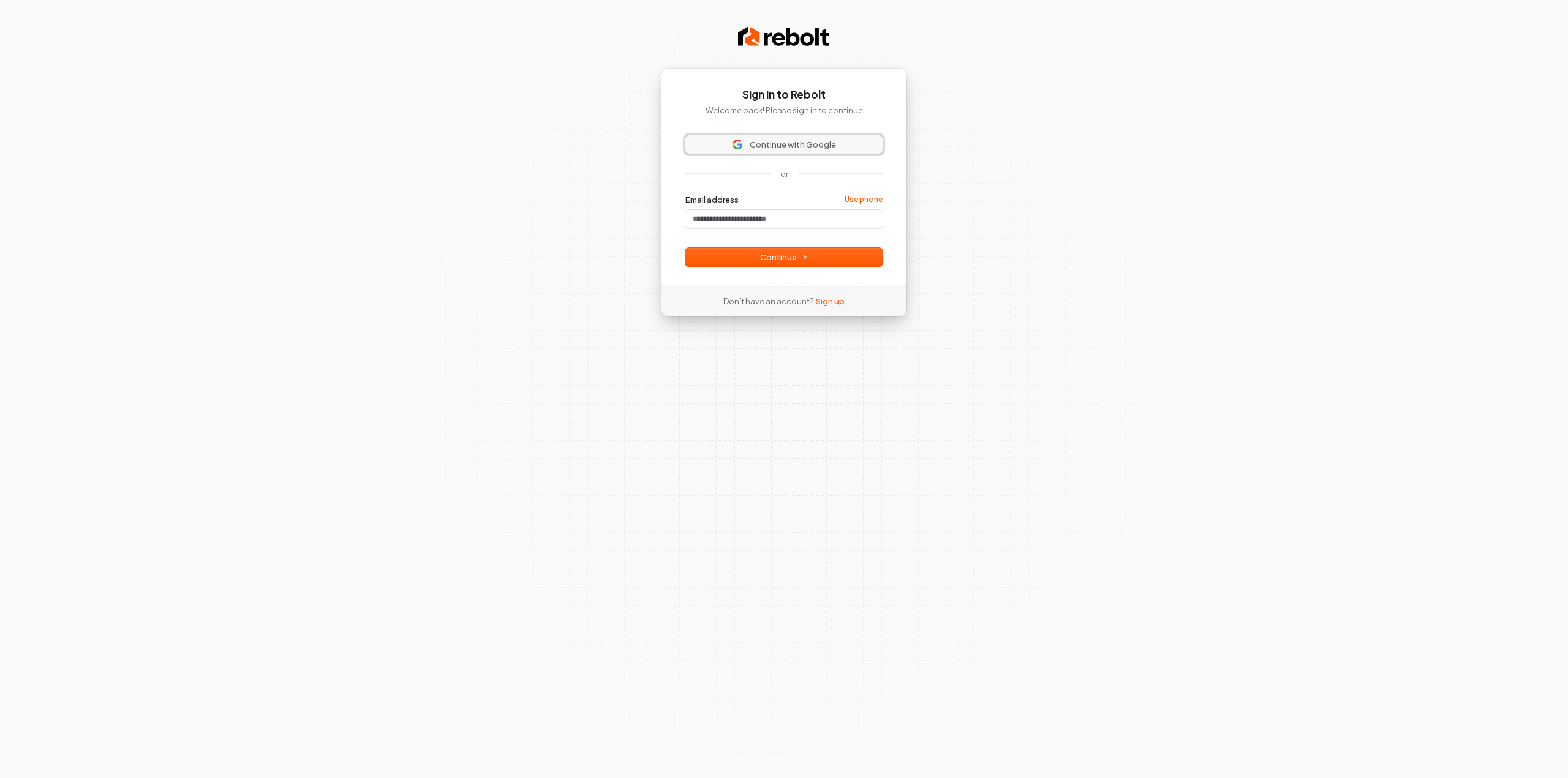
click at [761, 136] on button "Continue with Google" at bounding box center [784, 144] width 197 height 19
click at [757, 213] on input "Email address" at bounding box center [784, 219] width 197 height 19
click at [756, 214] on input "Email address" at bounding box center [784, 219] width 197 height 19
click at [686, 194] on button "submit" at bounding box center [686, 194] width 0 height 0
type input "**********"
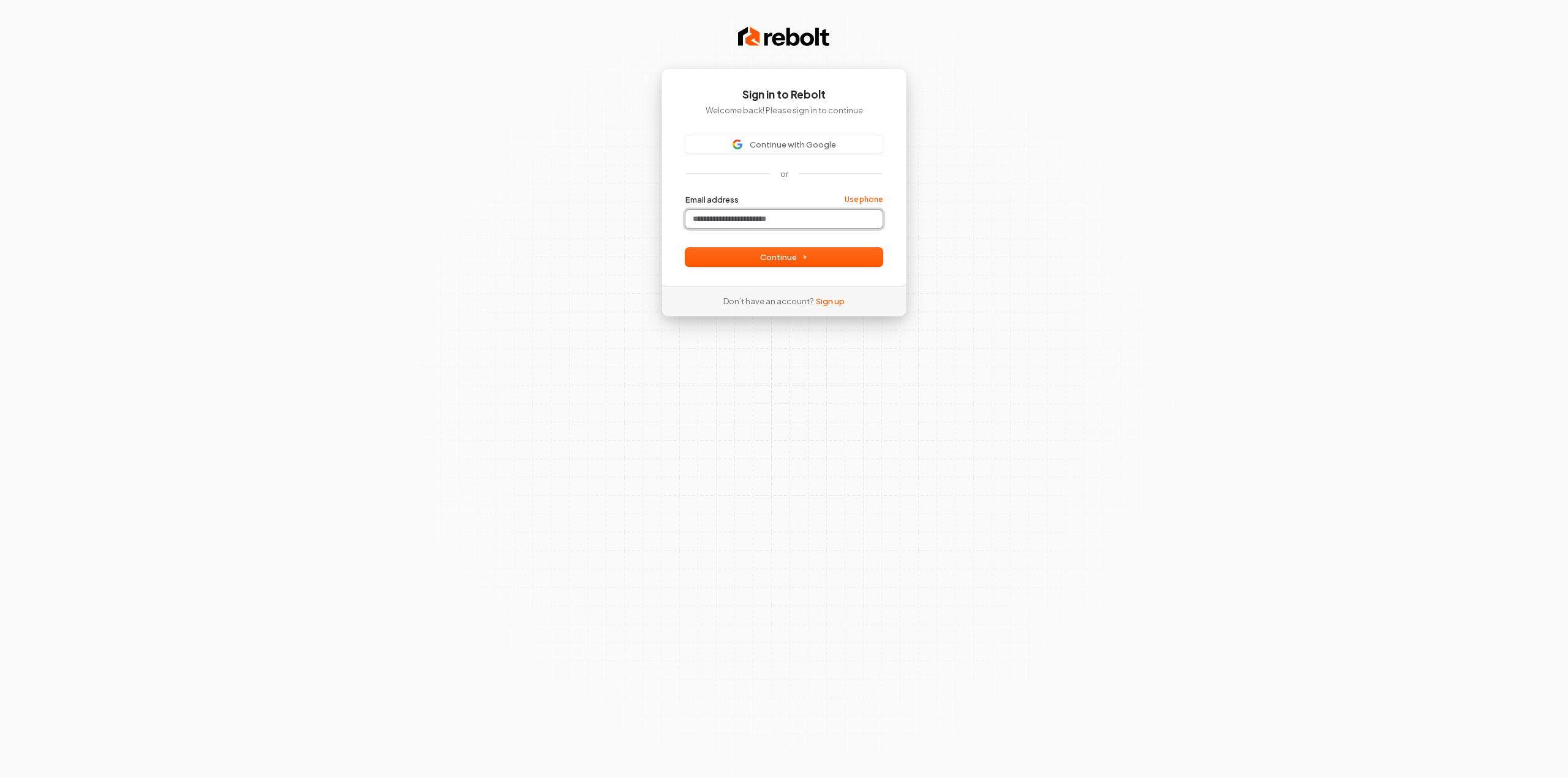
click at [746, 213] on input "Email address" at bounding box center [784, 219] width 197 height 19
click at [763, 138] on button "Continue with Google" at bounding box center [784, 144] width 197 height 19
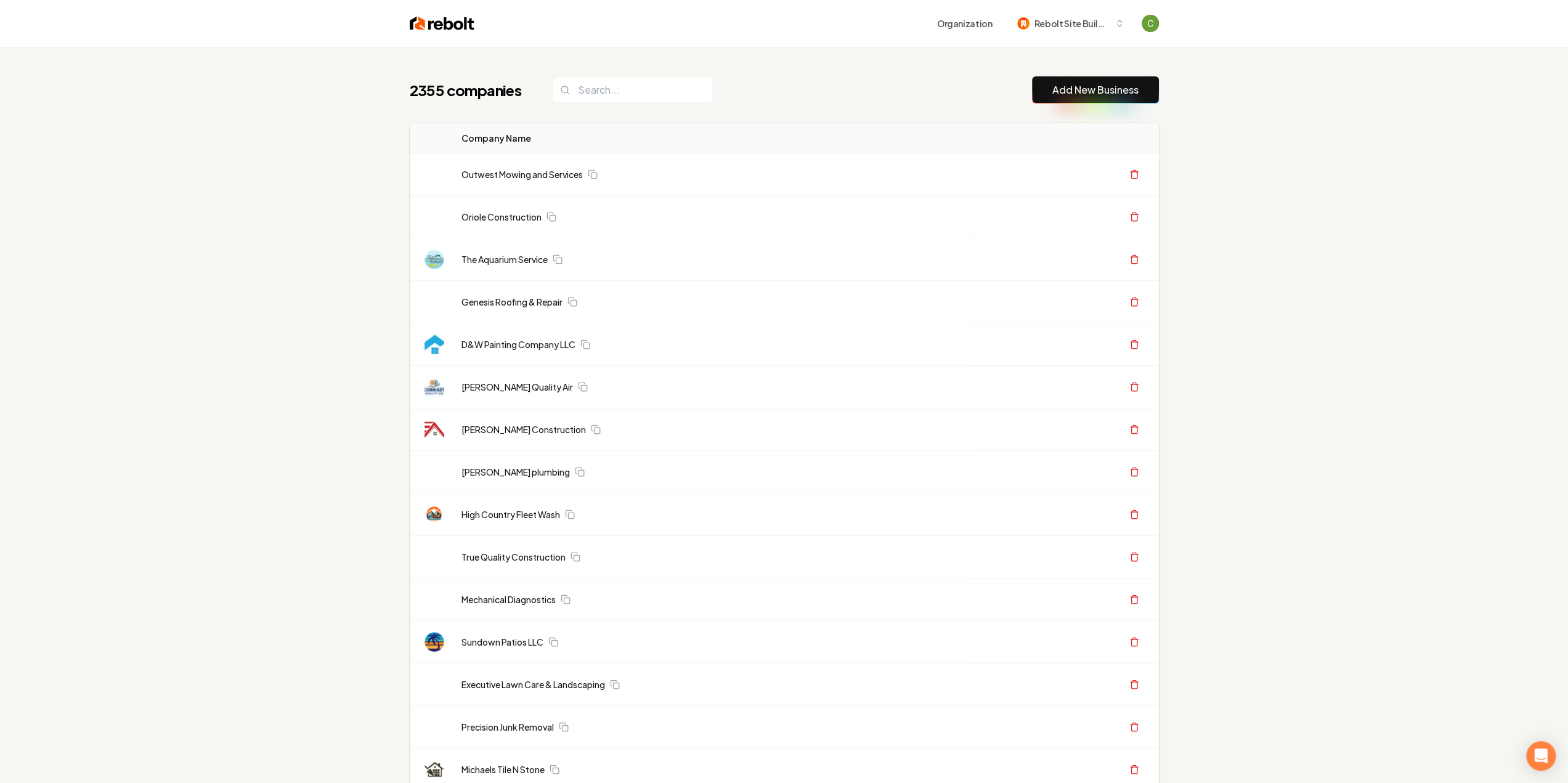
click at [1089, 85] on link "Add New Business" at bounding box center [1095, 90] width 86 height 15
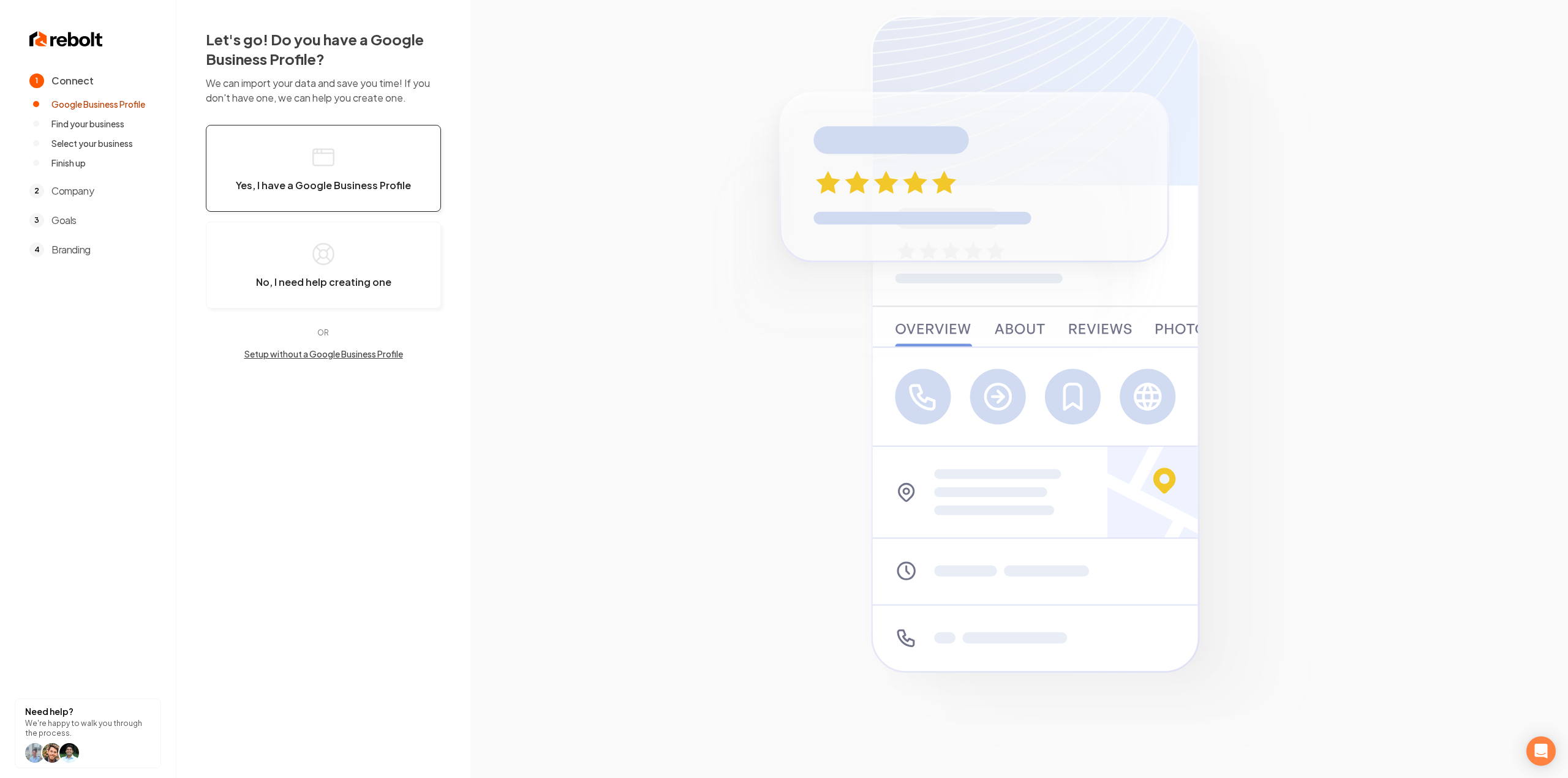
click at [392, 176] on button "Yes, I have a Google Business Profile" at bounding box center [324, 168] width 235 height 87
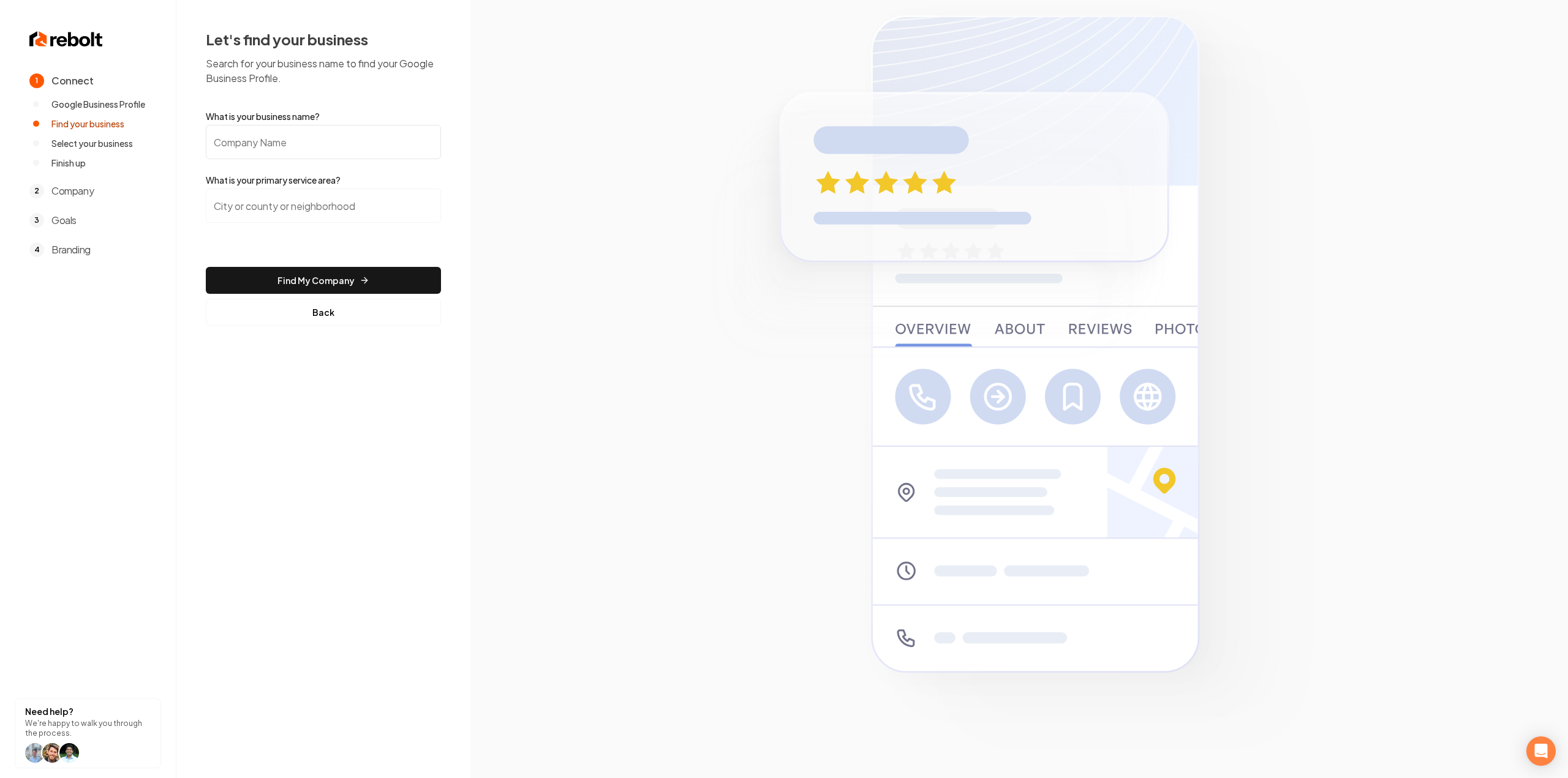
click at [280, 147] on input "What is your business name?" at bounding box center [324, 141] width 235 height 34
paste input "[PERSON_NAME] Roofing inc"
type input "[PERSON_NAME] Roofing inc"
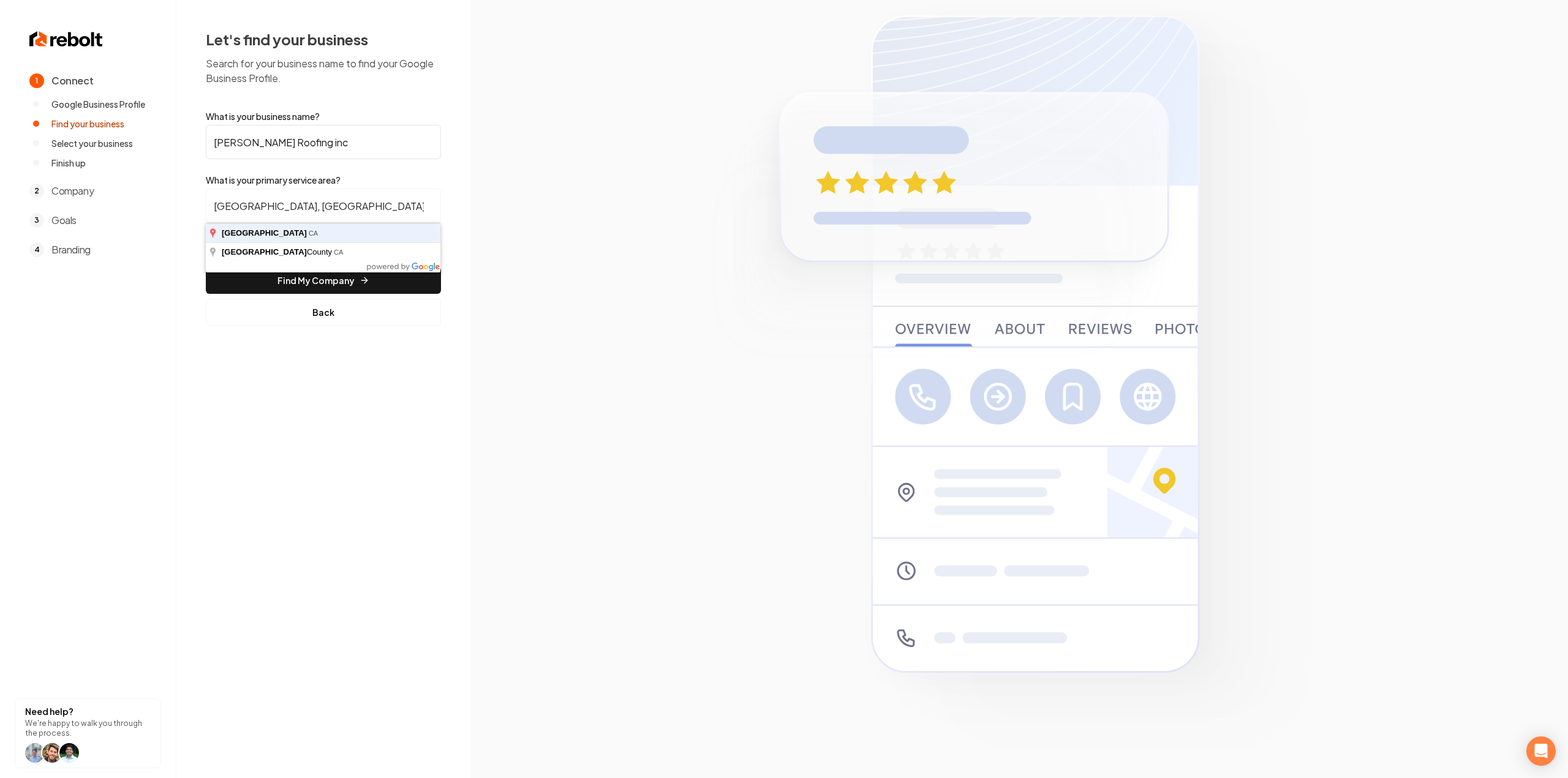
type input "[GEOGRAPHIC_DATA], [GEOGRAPHIC_DATA]"
click at [206, 267] on button "Find My Company" at bounding box center [324, 280] width 235 height 27
click at [266, 275] on button "Find My Company" at bounding box center [324, 280] width 235 height 27
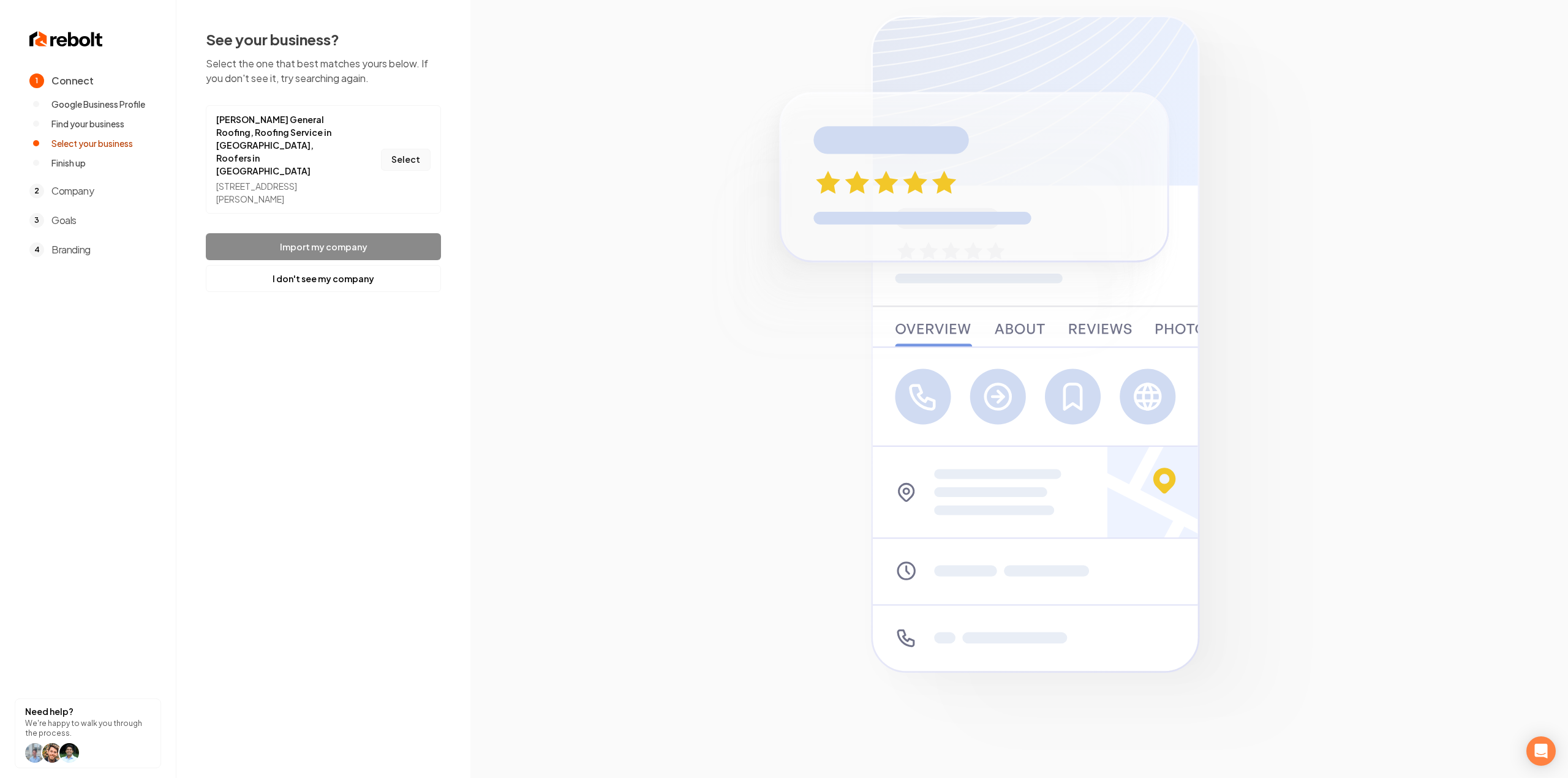
click at [402, 149] on button "Select" at bounding box center [405, 159] width 50 height 22
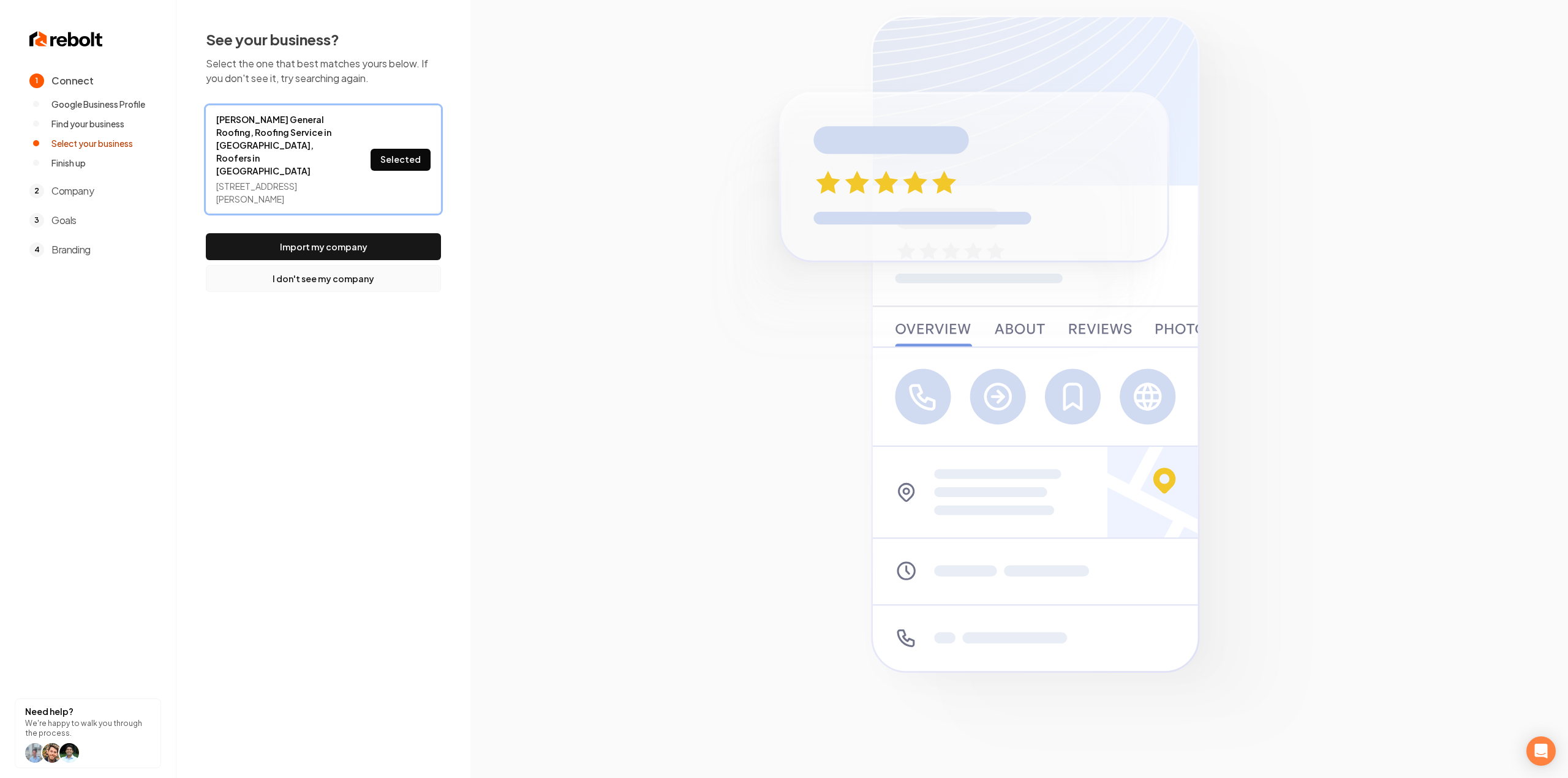
click at [329, 265] on button "I don't see my company" at bounding box center [324, 278] width 235 height 27
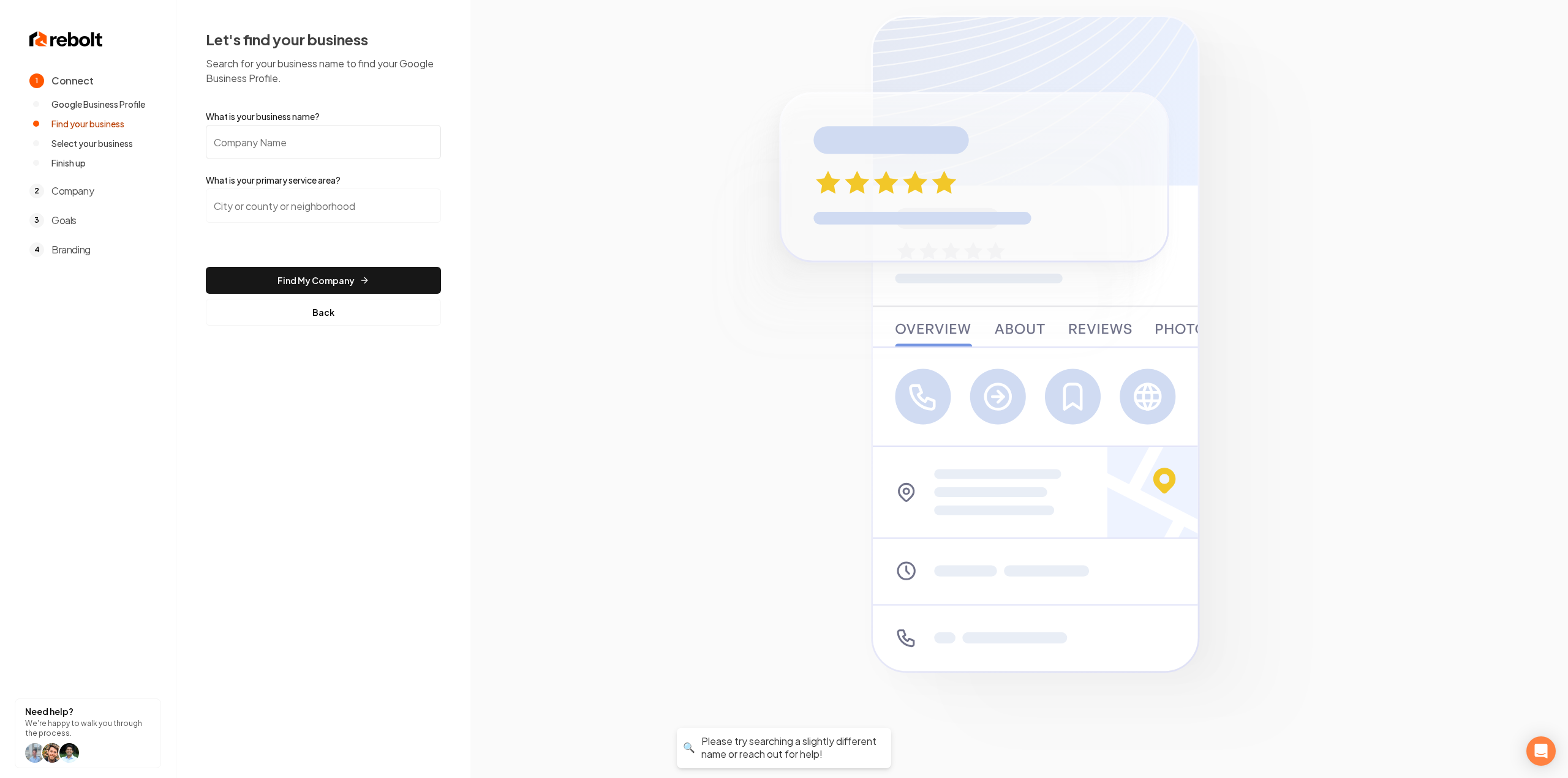
click at [300, 114] on label "What is your business name?" at bounding box center [324, 116] width 235 height 12
click at [300, 125] on input "What is your business name?" at bounding box center [324, 141] width 235 height 34
click at [300, 127] on input "What is your business name?" at bounding box center [324, 141] width 235 height 34
paste input "[PERSON_NAME] Roofing inc"
type input "[PERSON_NAME] Roofing inc"
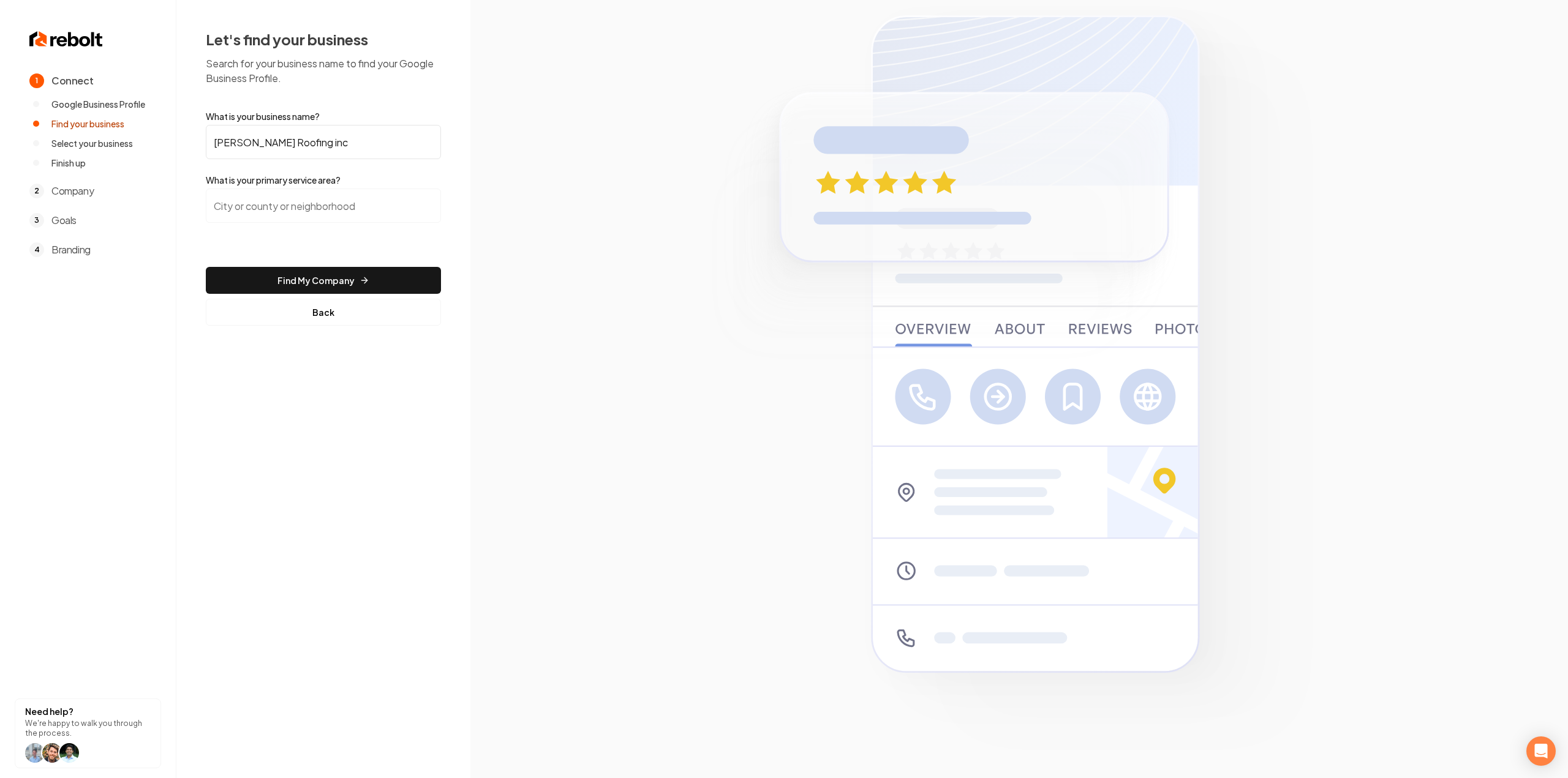
click at [288, 231] on div at bounding box center [324, 213] width 235 height 49
click at [290, 213] on input "search" at bounding box center [324, 205] width 235 height 34
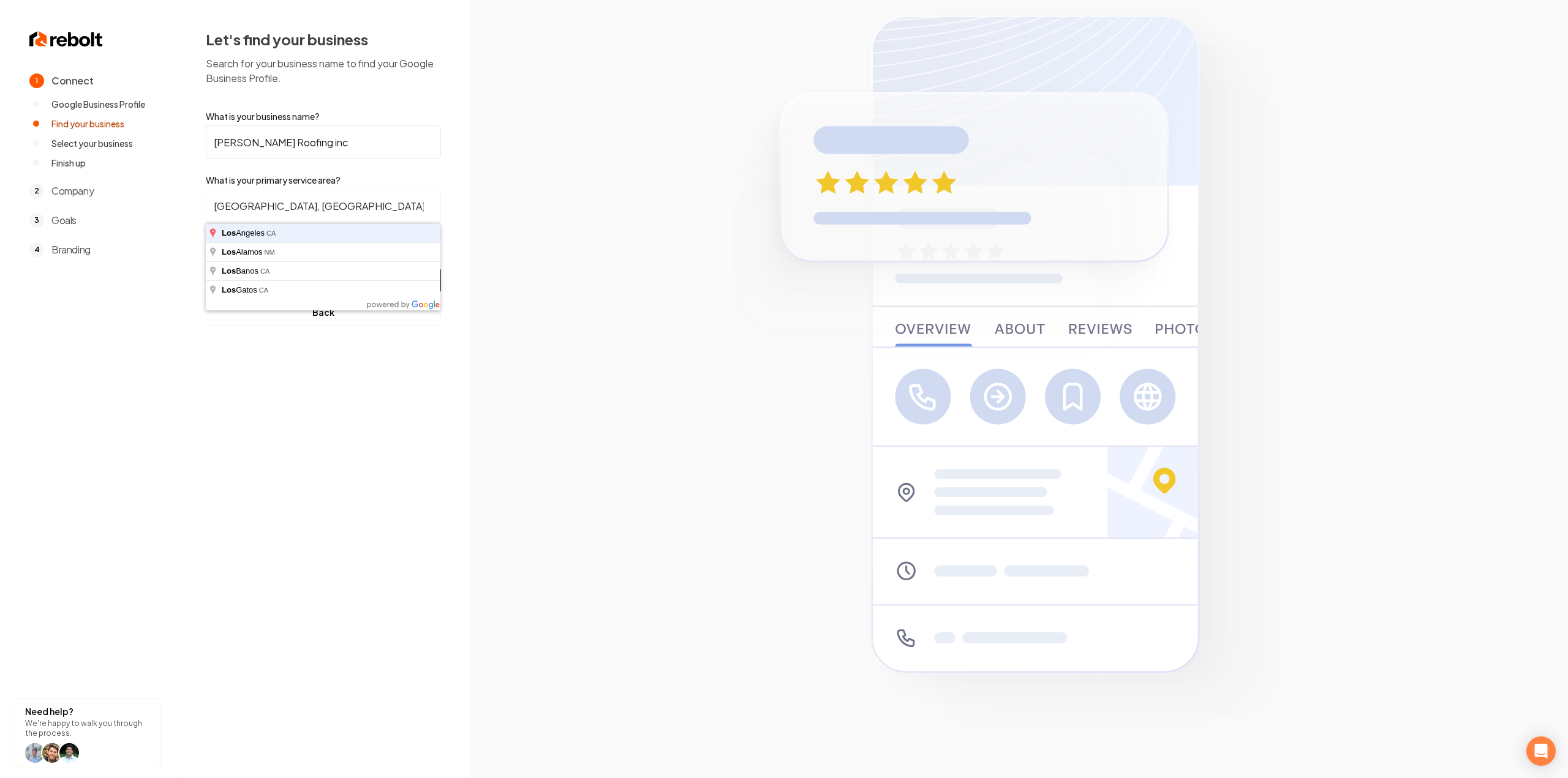
type input "[GEOGRAPHIC_DATA], [GEOGRAPHIC_DATA]"
click at [206, 267] on button "Find My Company" at bounding box center [324, 280] width 235 height 27
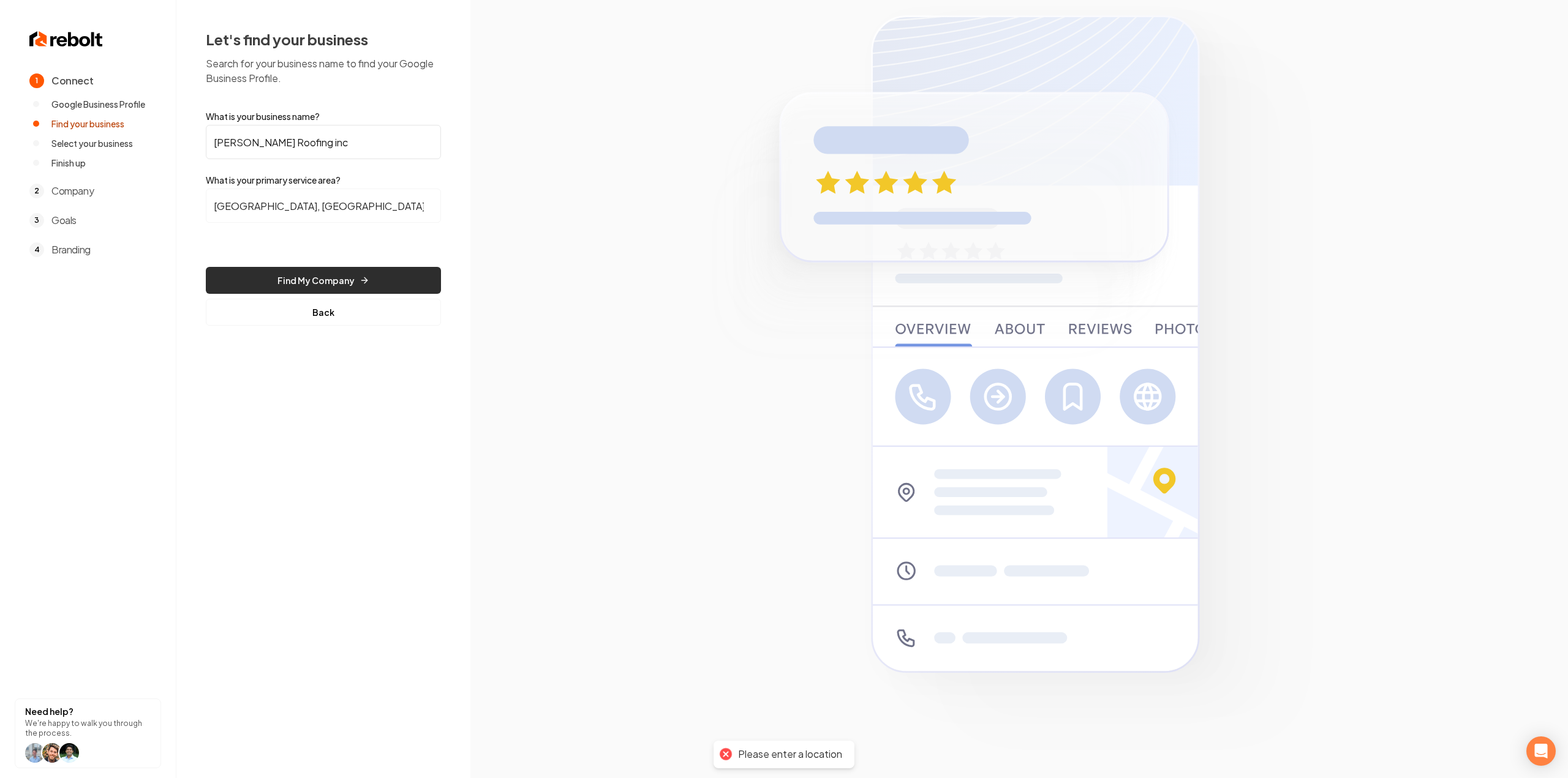
click at [402, 282] on button "Find My Company" at bounding box center [324, 280] width 235 height 27
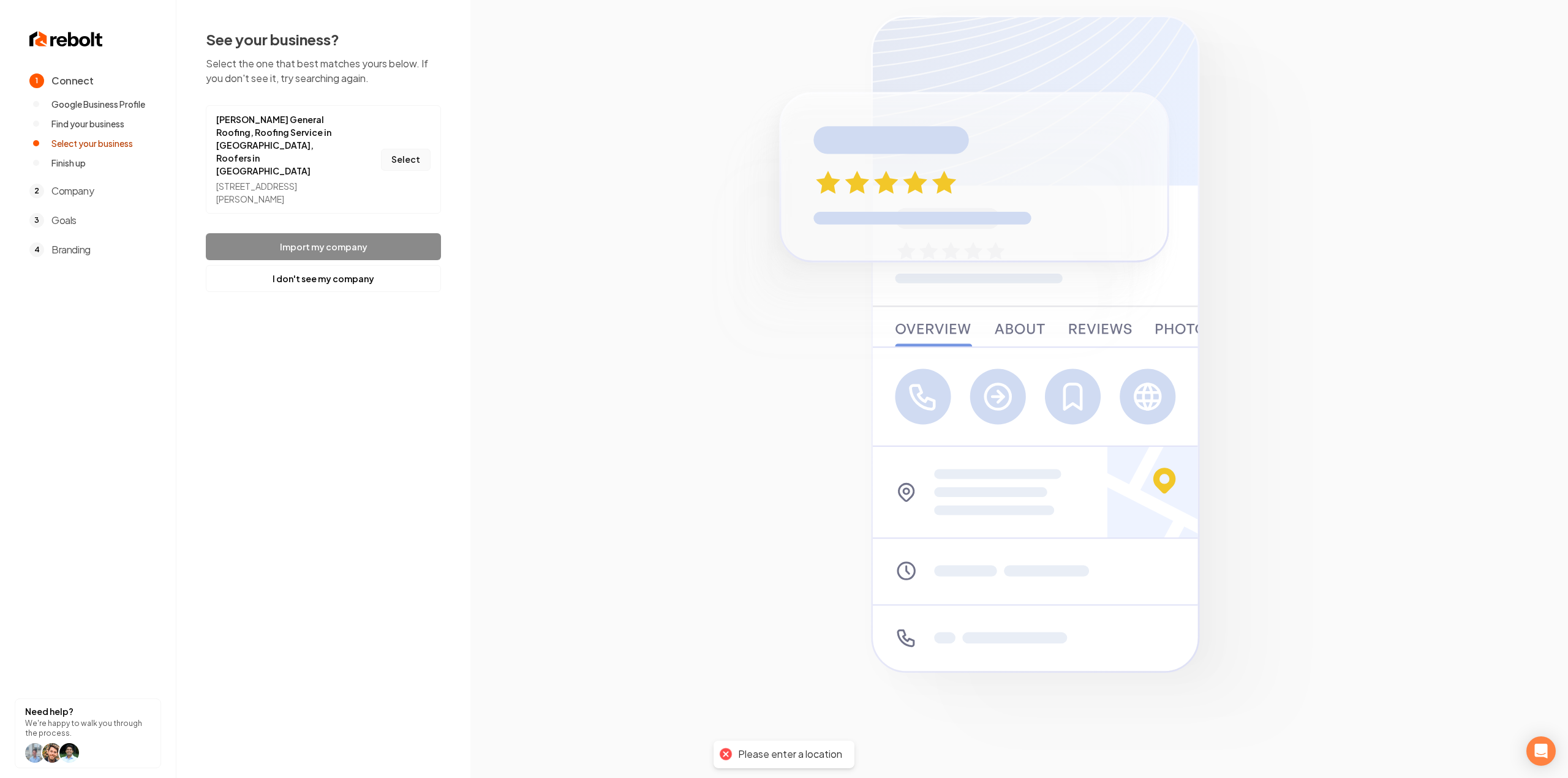
click at [425, 149] on button "Select" at bounding box center [405, 159] width 50 height 22
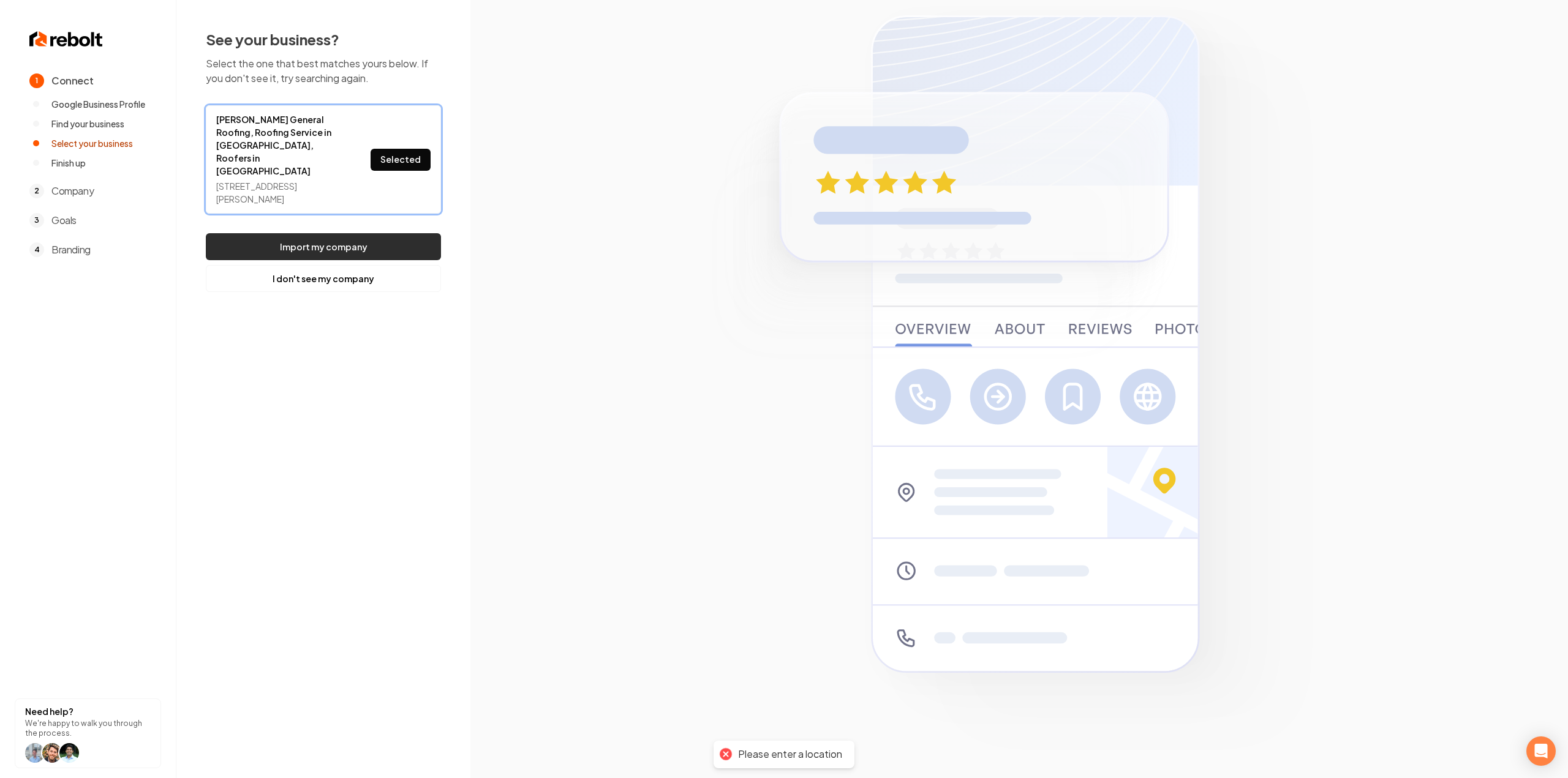
click at [376, 233] on button "Import my company" at bounding box center [324, 247] width 235 height 27
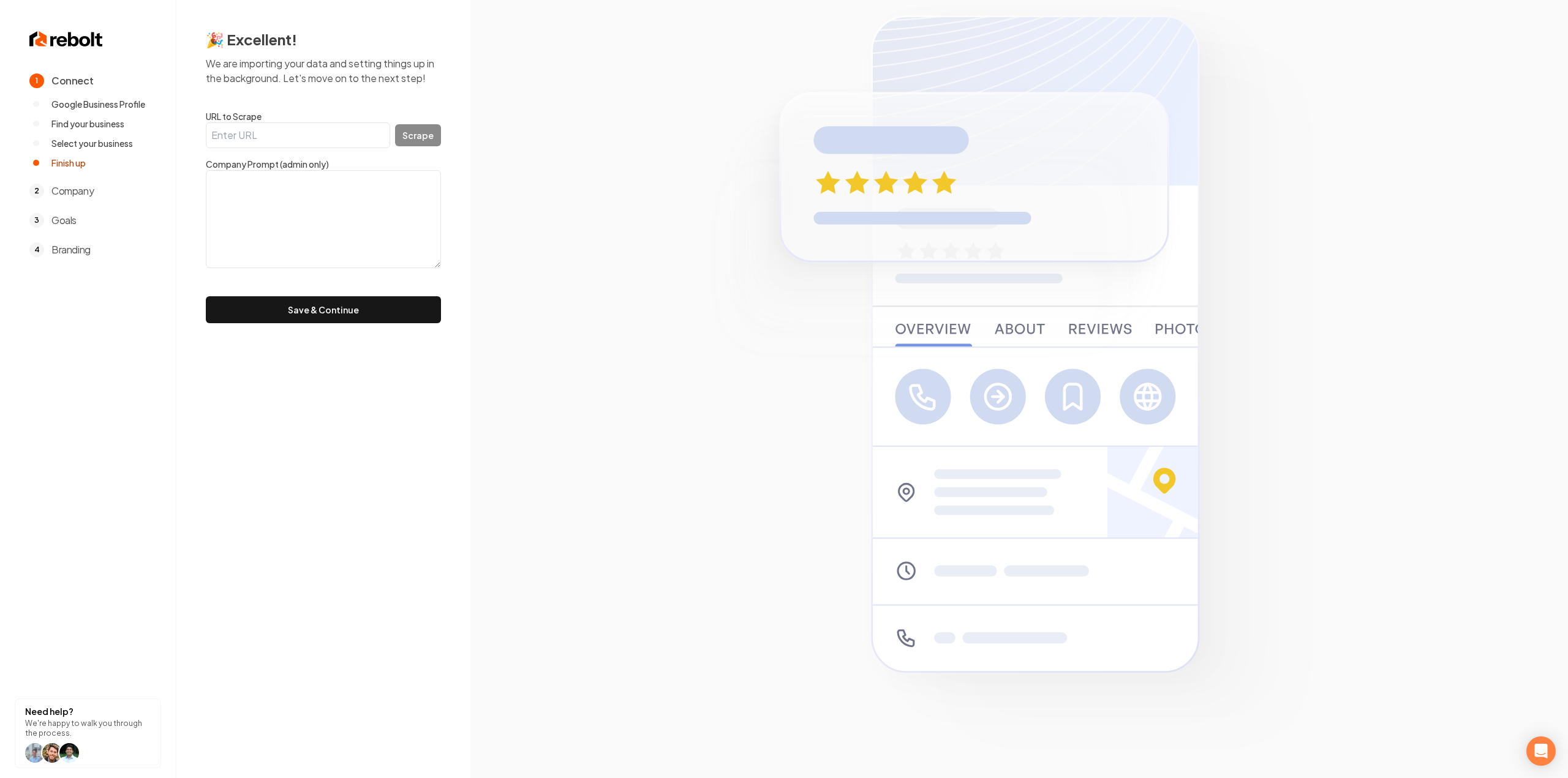
click at [357, 129] on input "URL to Scrape" at bounding box center [298, 135] width 185 height 26
paste input ""This is a Family own Business, committed to providing quality service to our c…"
type input ""This is a Family own Business, committed to providing quality service to our c…"
click at [327, 197] on textarea at bounding box center [324, 219] width 235 height 98
paste textarea ""This is a Family own Business, committed to providing quality service to our c…"
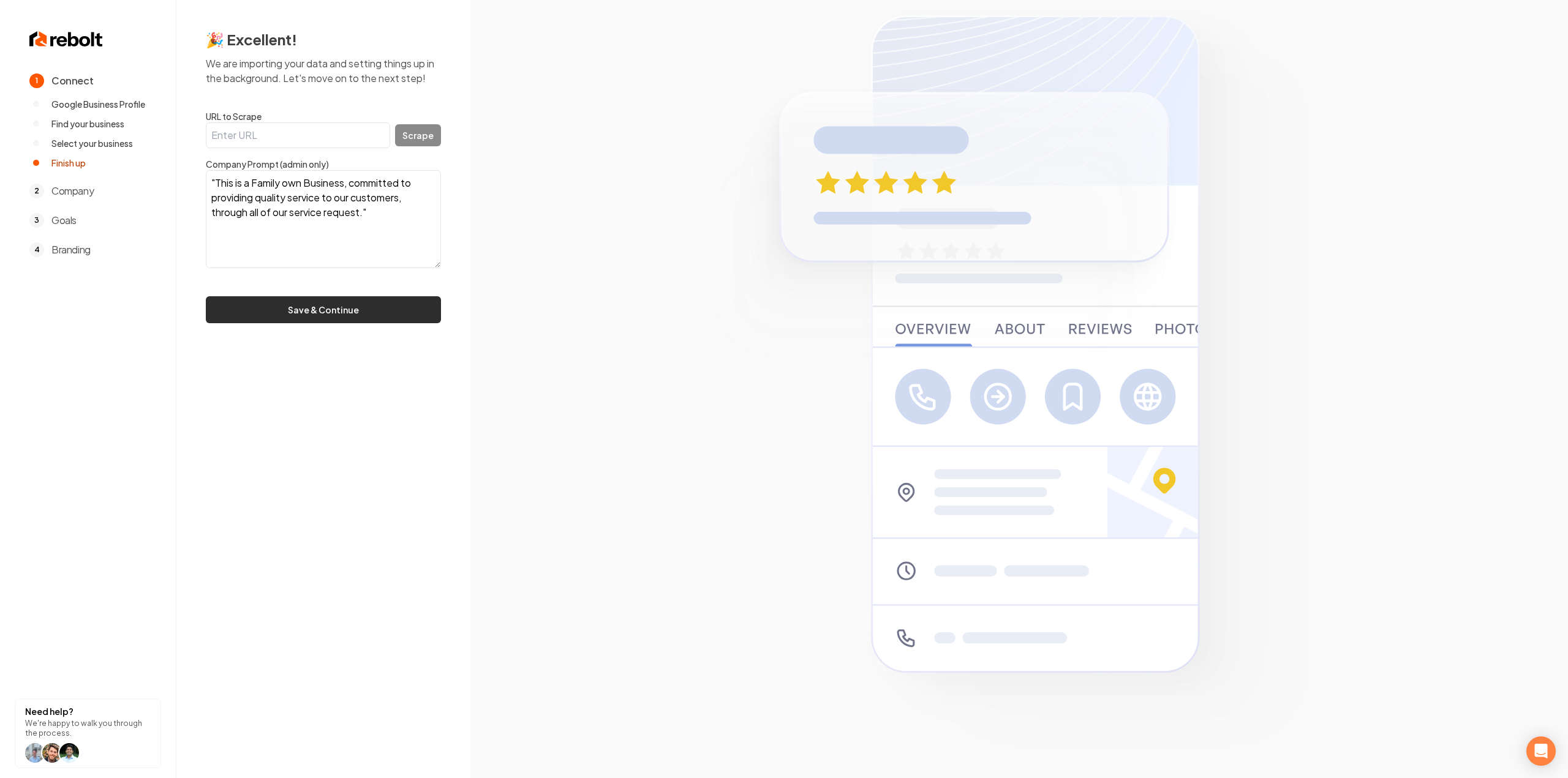
type textarea ""This is a Family own Business, committed to providing quality service to our c…"
click at [318, 316] on button "Save & Continue" at bounding box center [324, 310] width 235 height 27
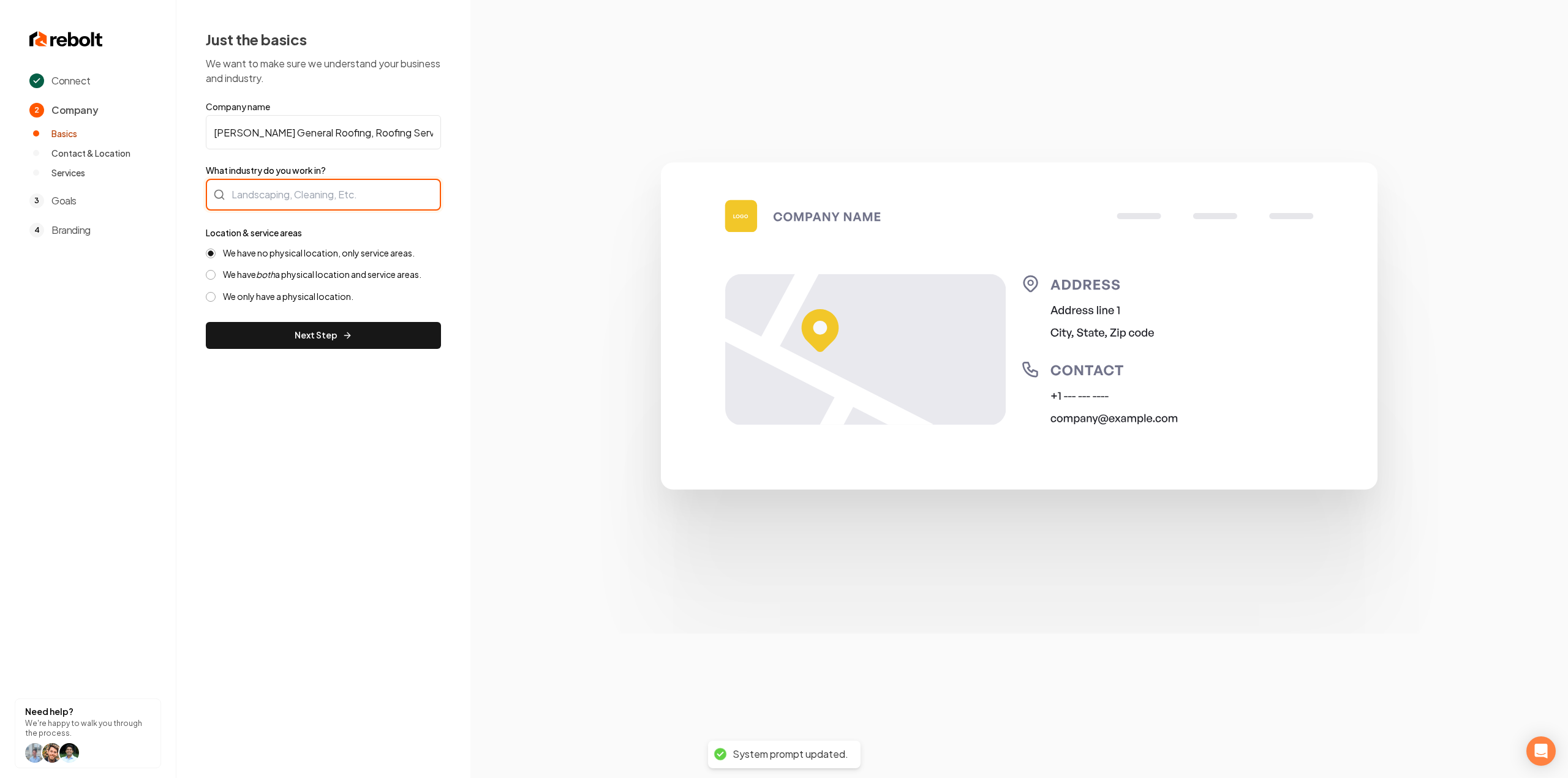
click at [299, 200] on div at bounding box center [324, 195] width 235 height 32
type input "Roofing"
drag, startPoint x: 327, startPoint y: 134, endPoint x: 703, endPoint y: 176, distance: 378.3
click at [707, 170] on div "Connect 2 Company Basics Contact & Location Services 3 Goals 4 Branding Need he…" at bounding box center [784, 389] width 1568 height 778
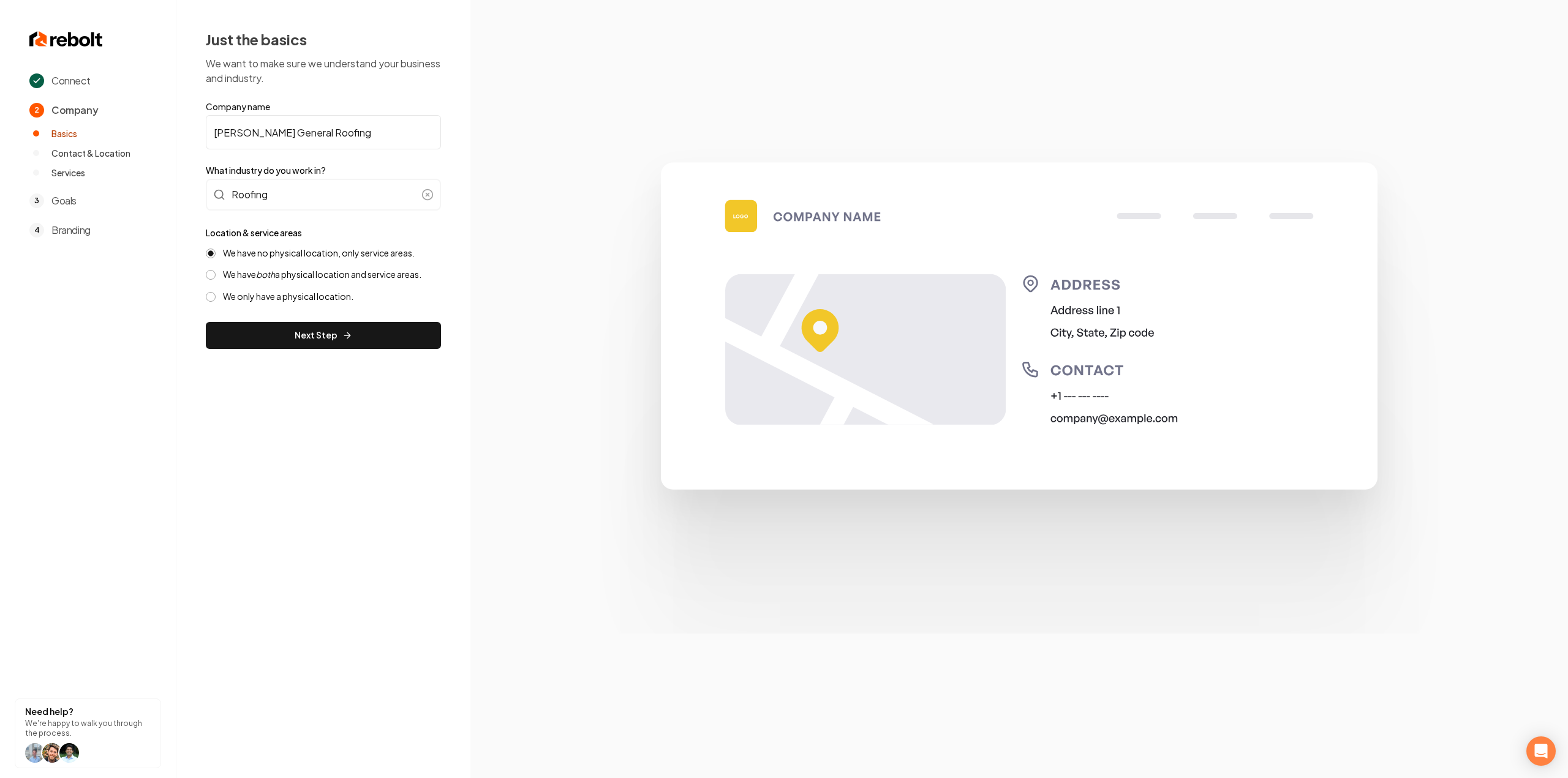
scroll to position [0, 0]
type input "[PERSON_NAME] General Roofing"
click at [336, 336] on button "Next Step" at bounding box center [324, 336] width 235 height 27
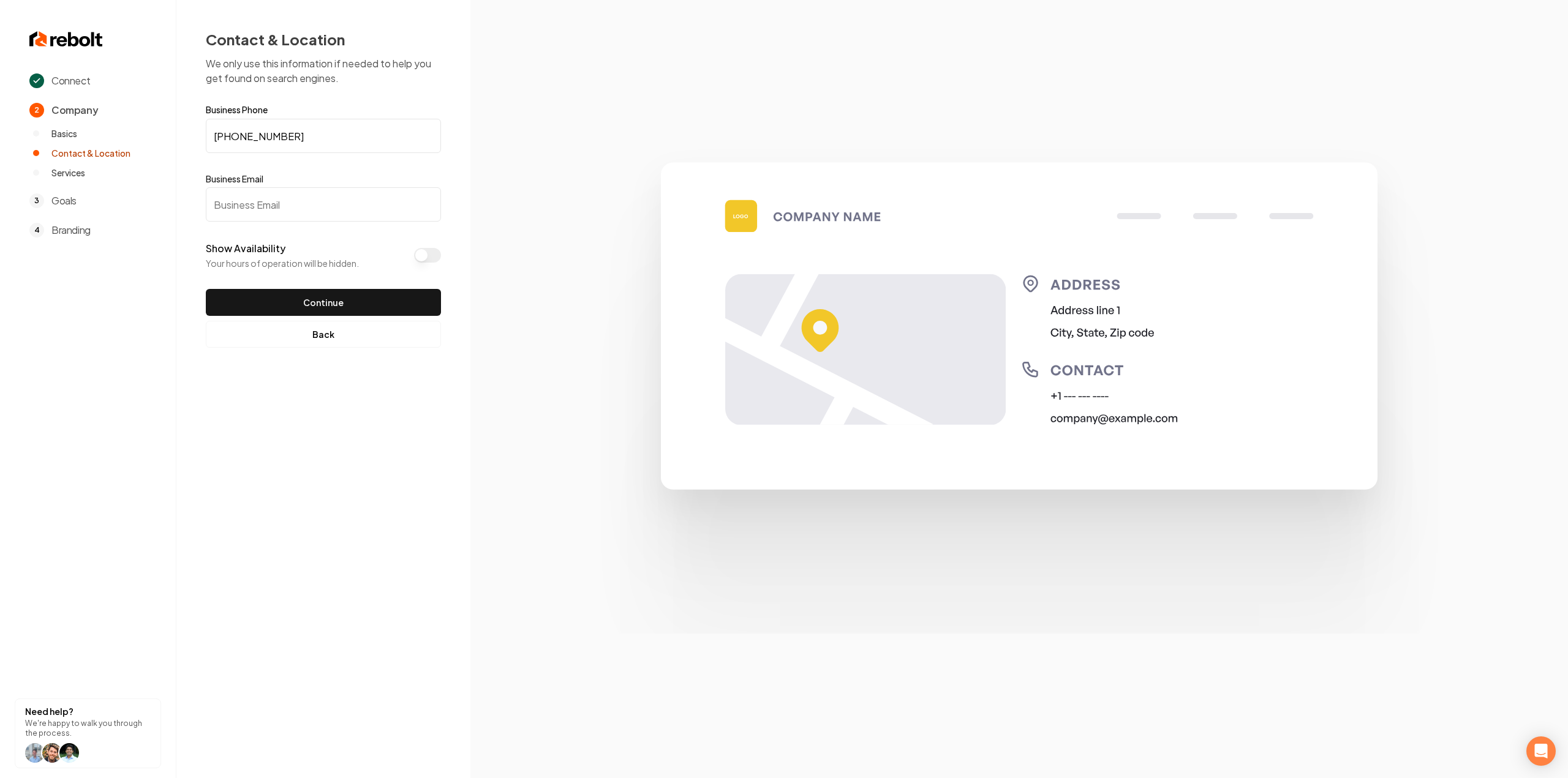
click at [342, 215] on input "Business Email" at bounding box center [324, 204] width 235 height 34
paste input "[PERSON_NAME][EMAIL_ADDRESS][DOMAIN_NAME]"
type input "[PERSON_NAME][EMAIL_ADDRESS][DOMAIN_NAME]"
click at [637, 203] on img at bounding box center [1019, 390] width 915 height 490
click at [365, 289] on button "Continue" at bounding box center [324, 302] width 235 height 27
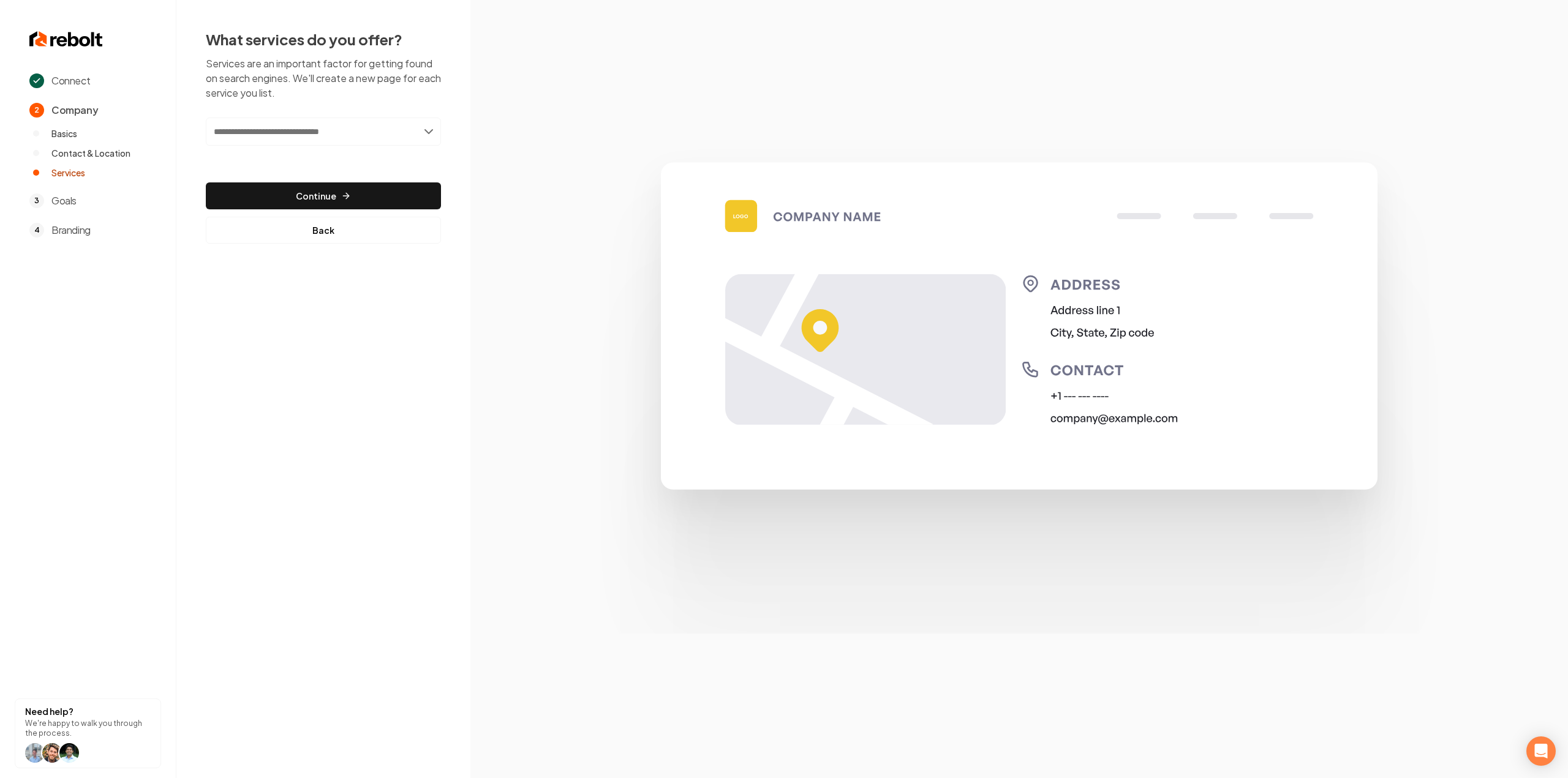
click at [309, 133] on input "text" at bounding box center [324, 132] width 235 height 28
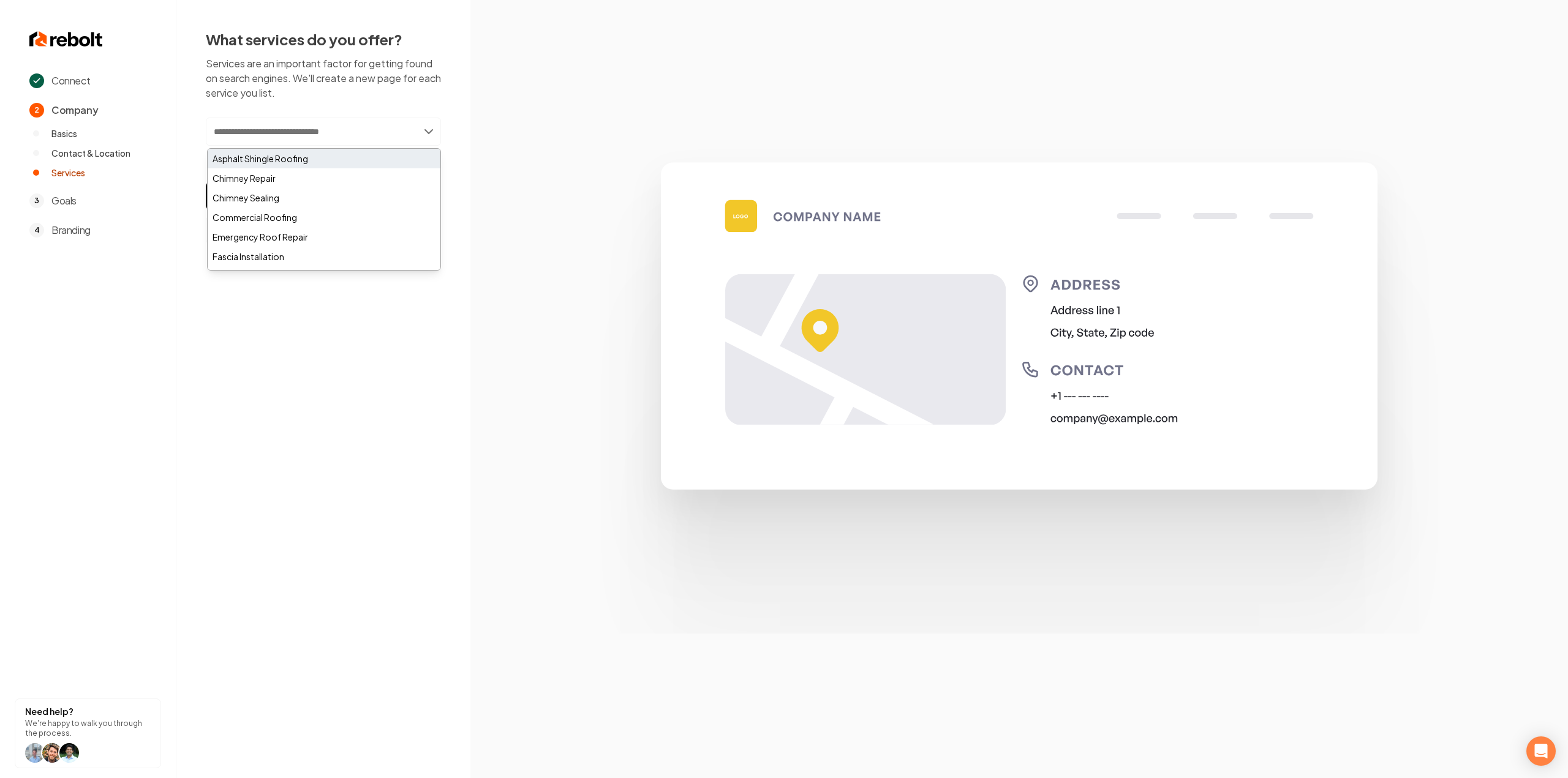
click at [343, 157] on div "Asphalt Shingle Roofing" at bounding box center [324, 158] width 233 height 19
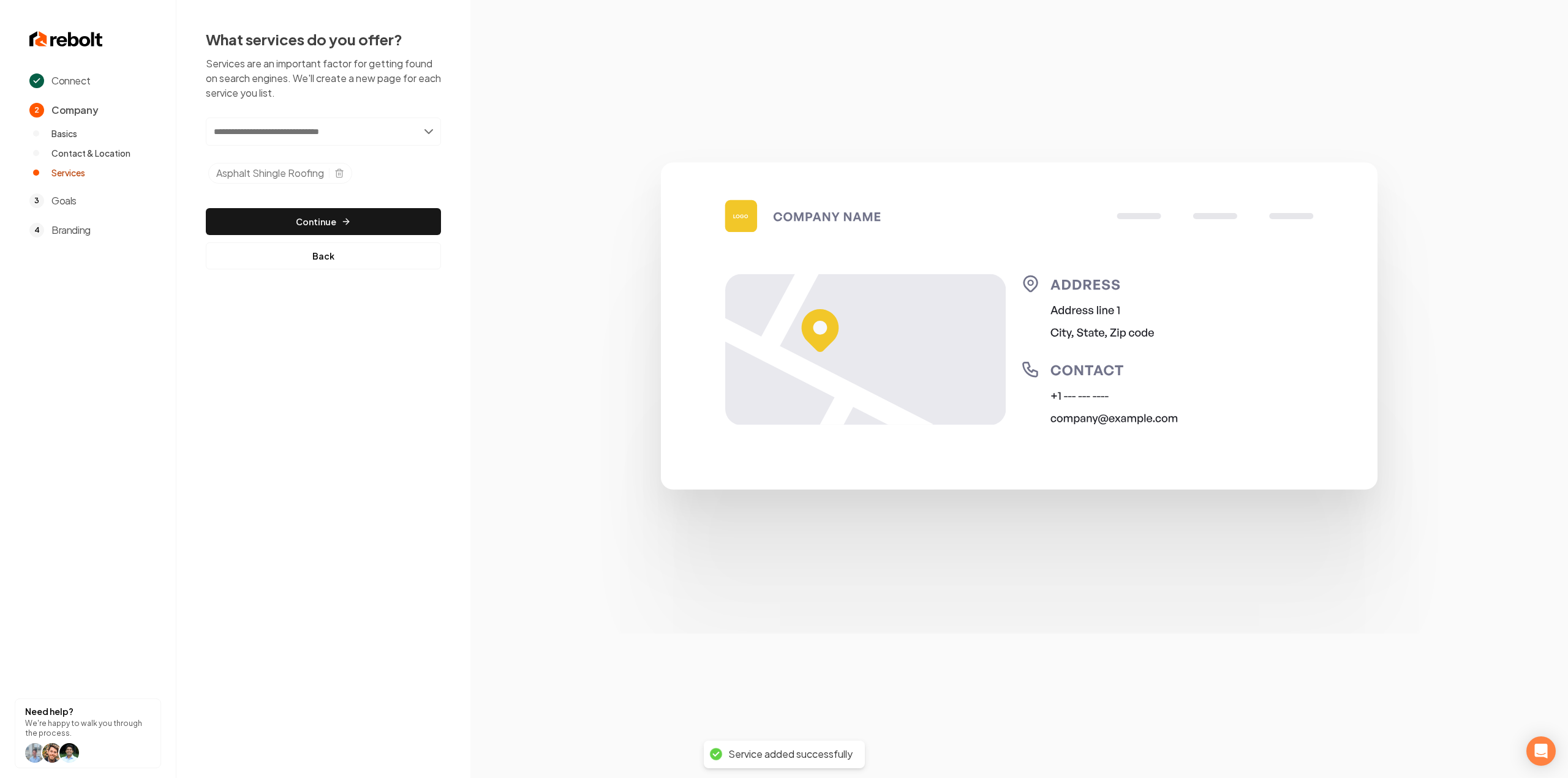
click at [336, 140] on input "text" at bounding box center [324, 132] width 235 height 28
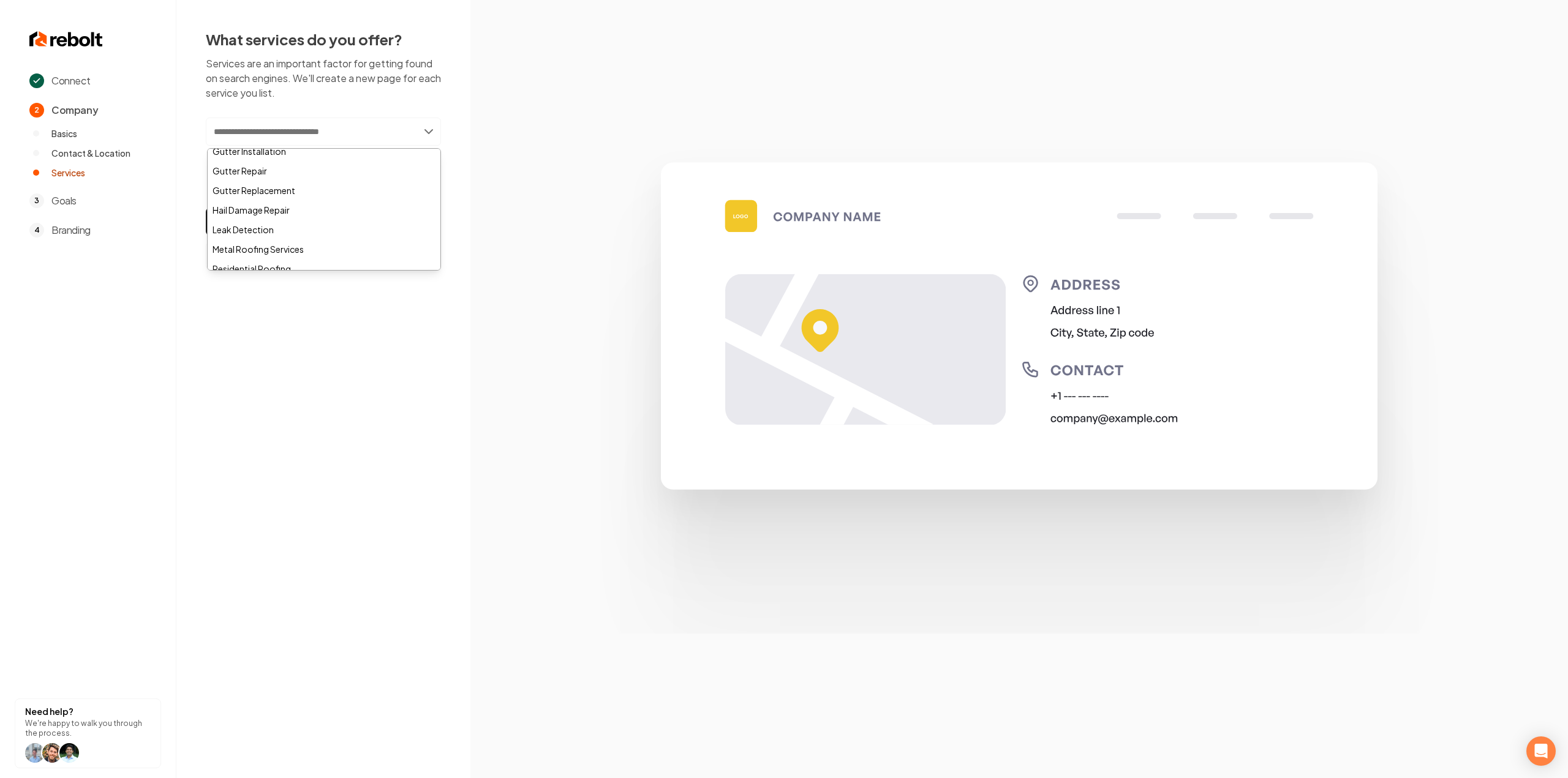
scroll to position [245, 0]
click at [340, 199] on div "Residential Roofing" at bounding box center [324, 208] width 233 height 19
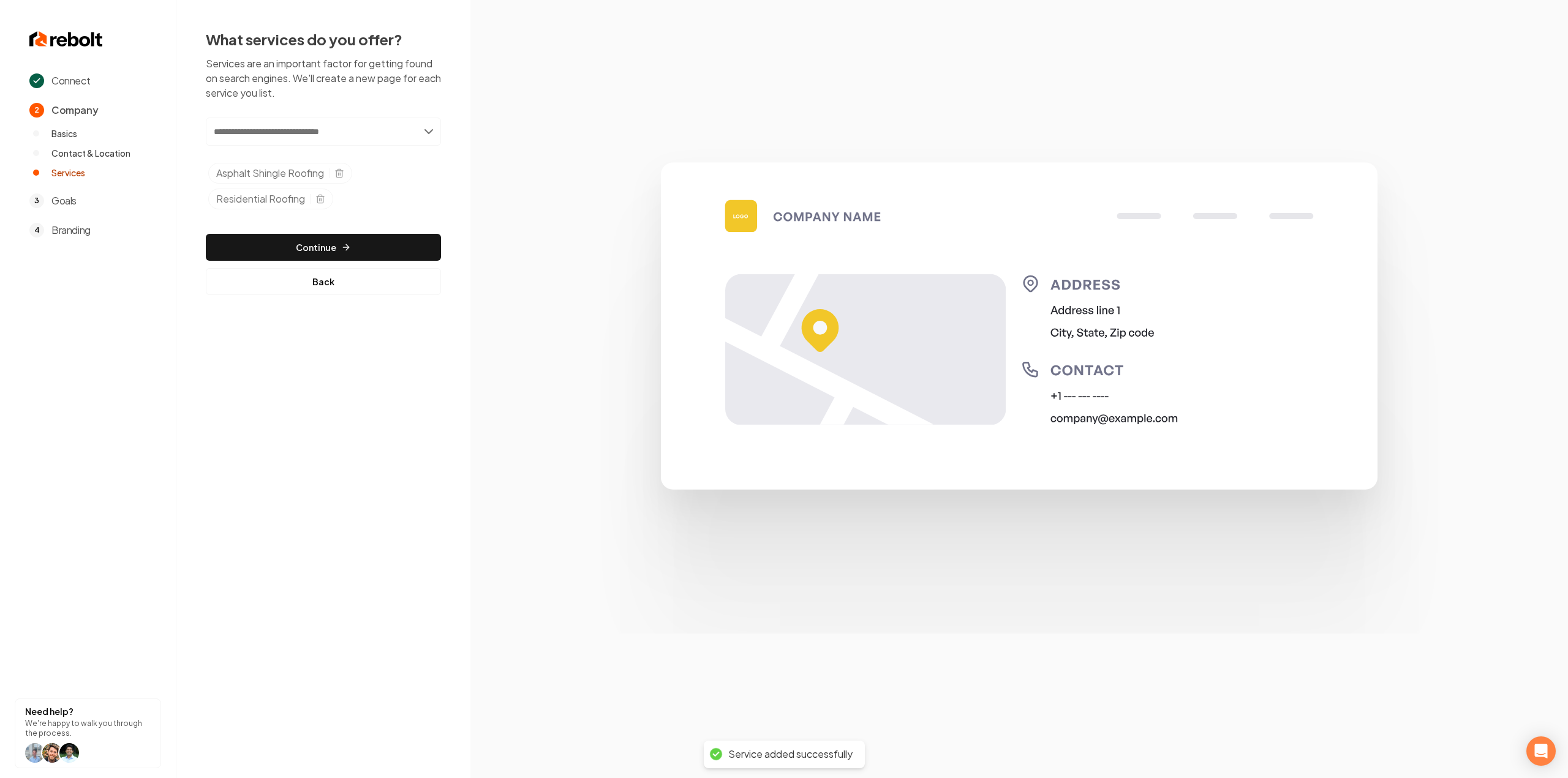
click at [304, 129] on input "text" at bounding box center [324, 132] width 235 height 28
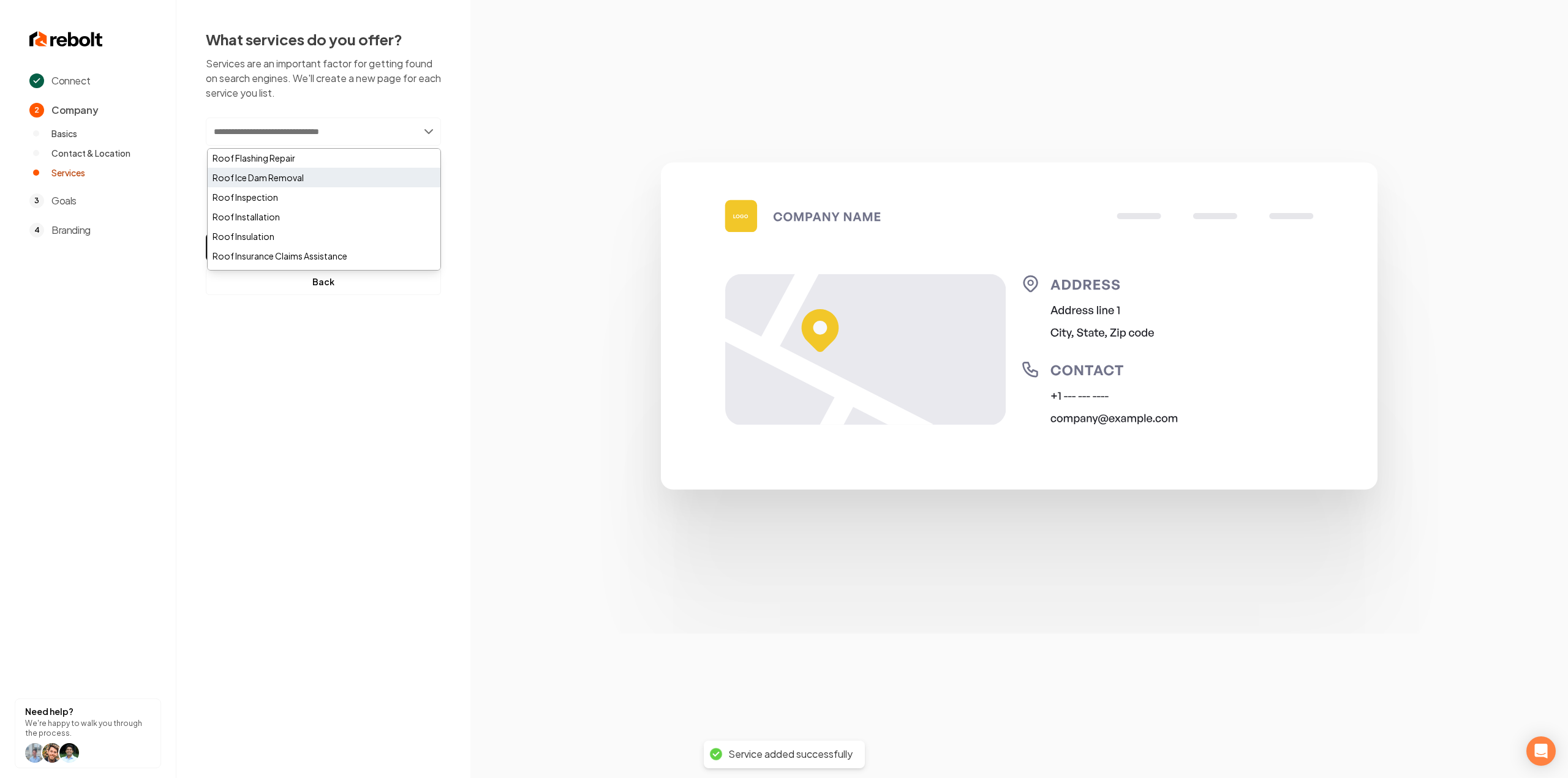
scroll to position [429, 0]
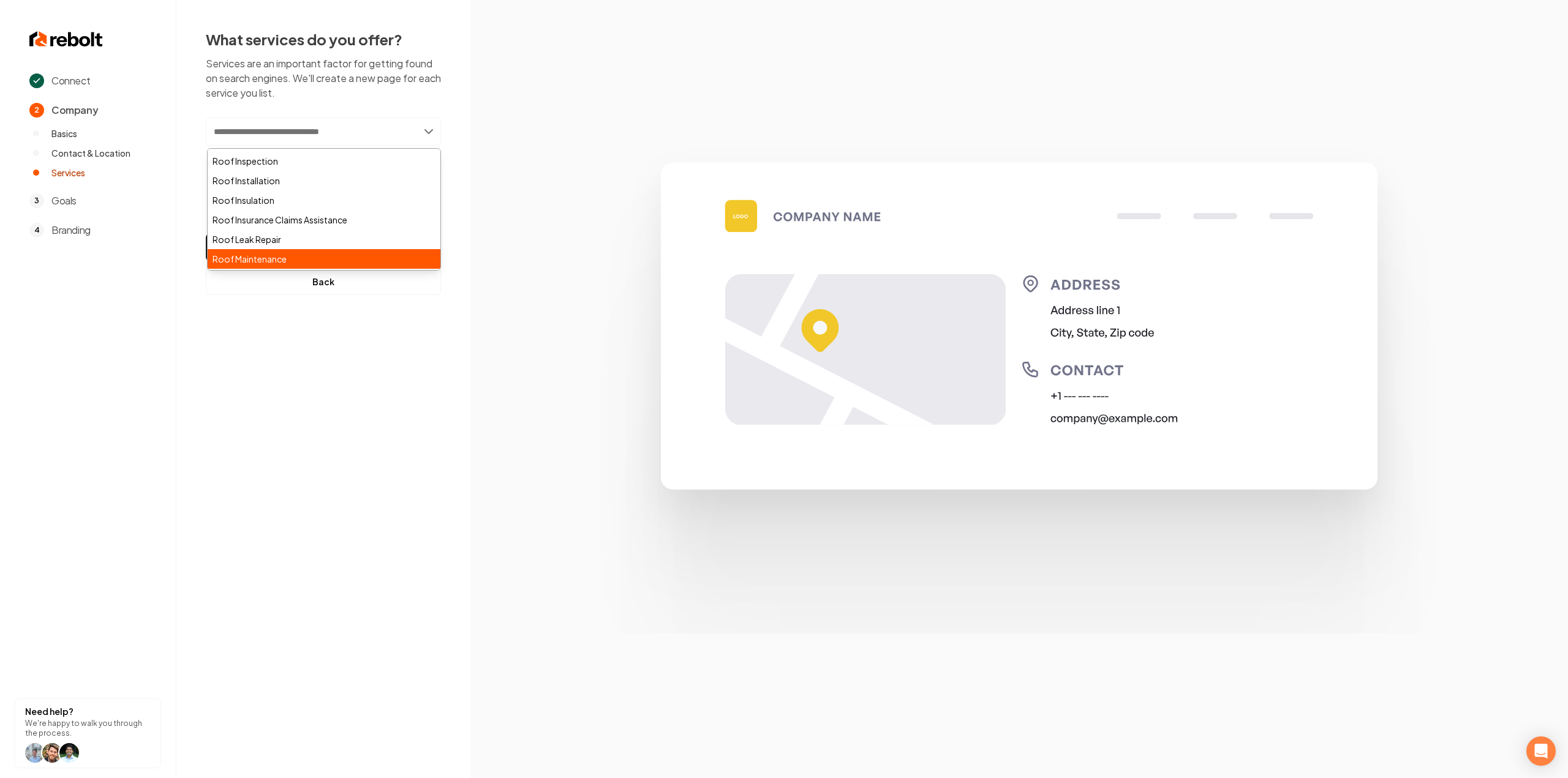
click at [291, 255] on div "Roof Maintenance" at bounding box center [324, 259] width 233 height 19
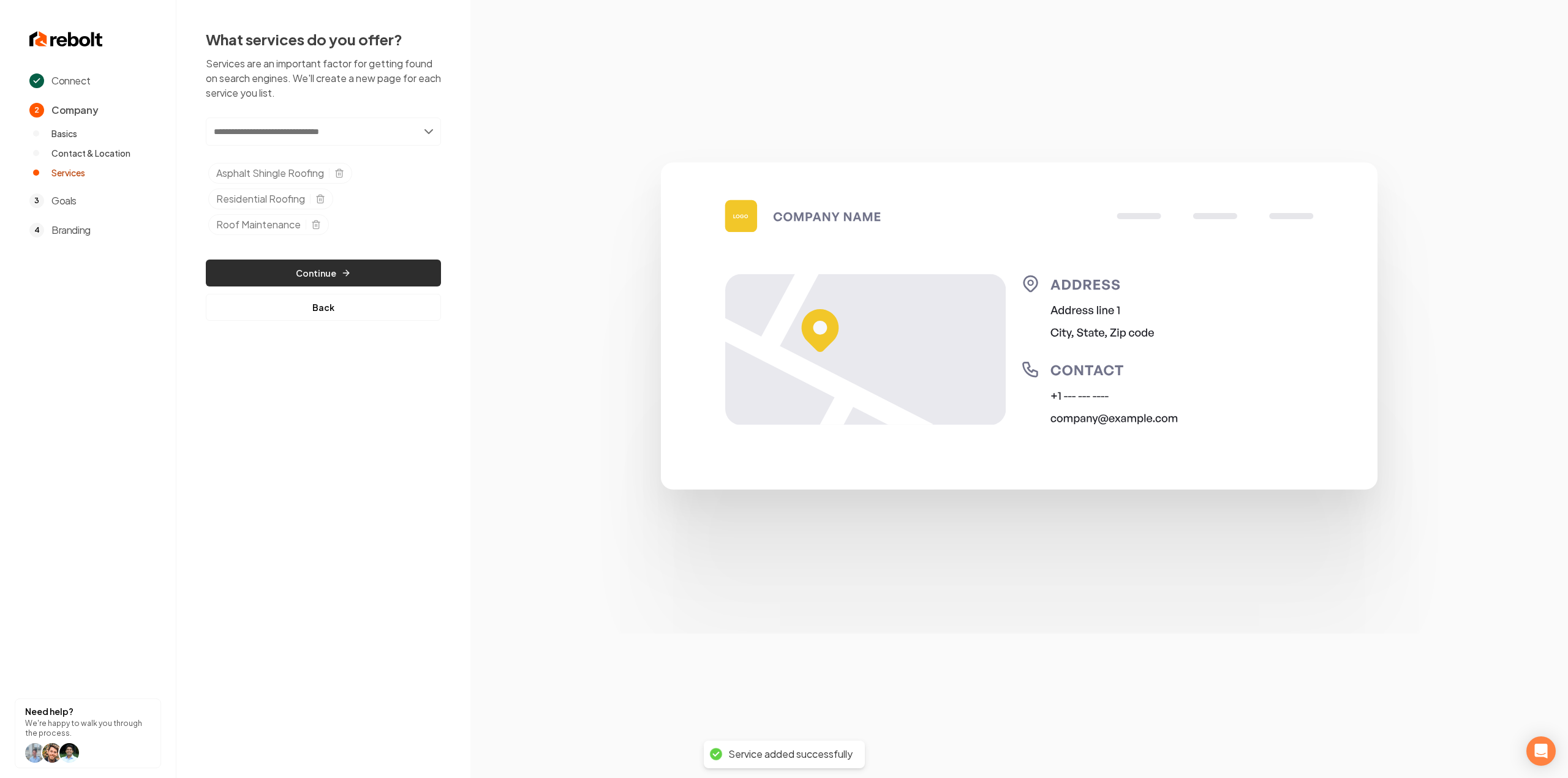
click at [282, 272] on button "Continue" at bounding box center [324, 273] width 235 height 27
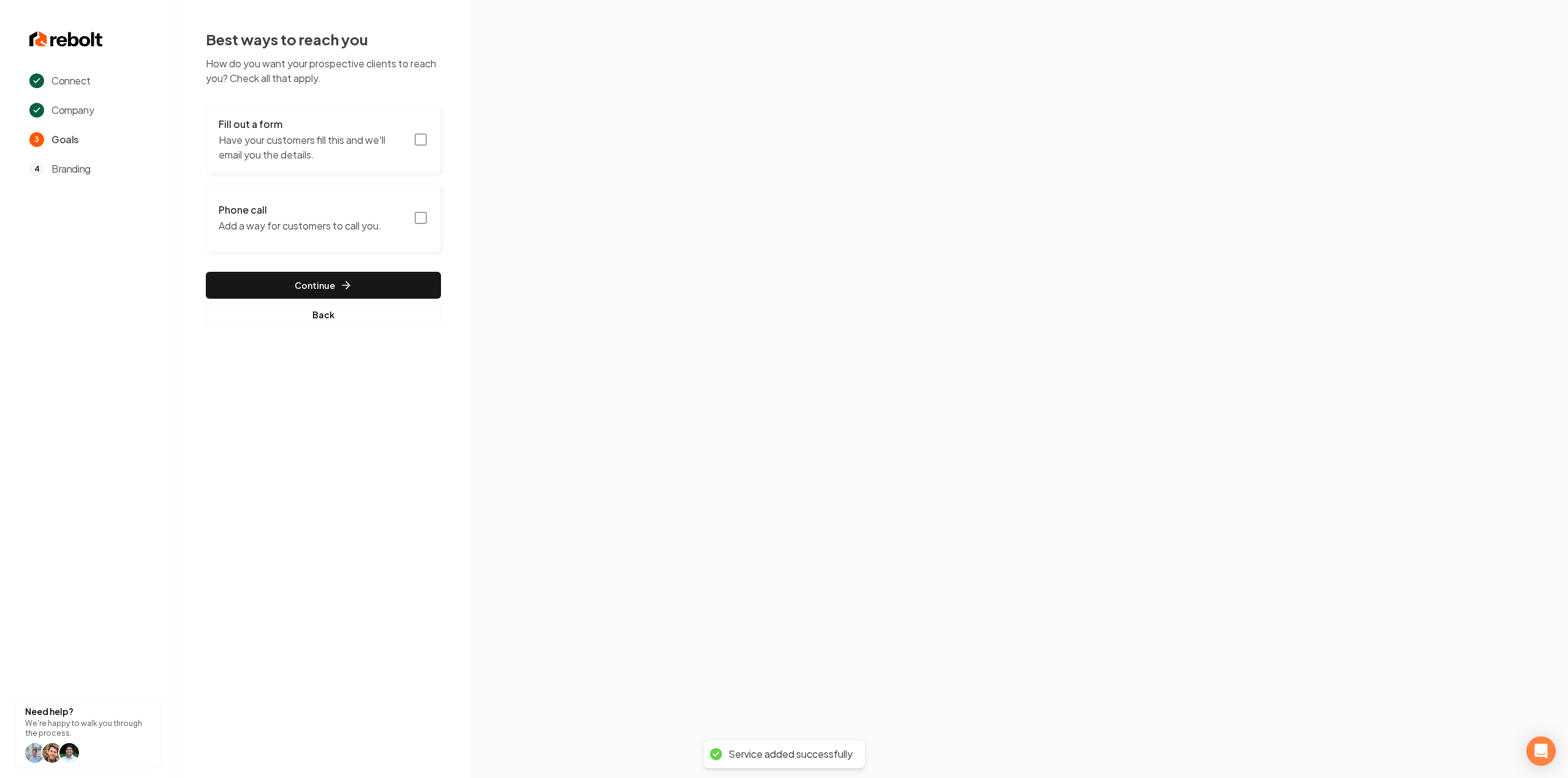
click at [417, 141] on icon "button" at bounding box center [421, 140] width 15 height 15
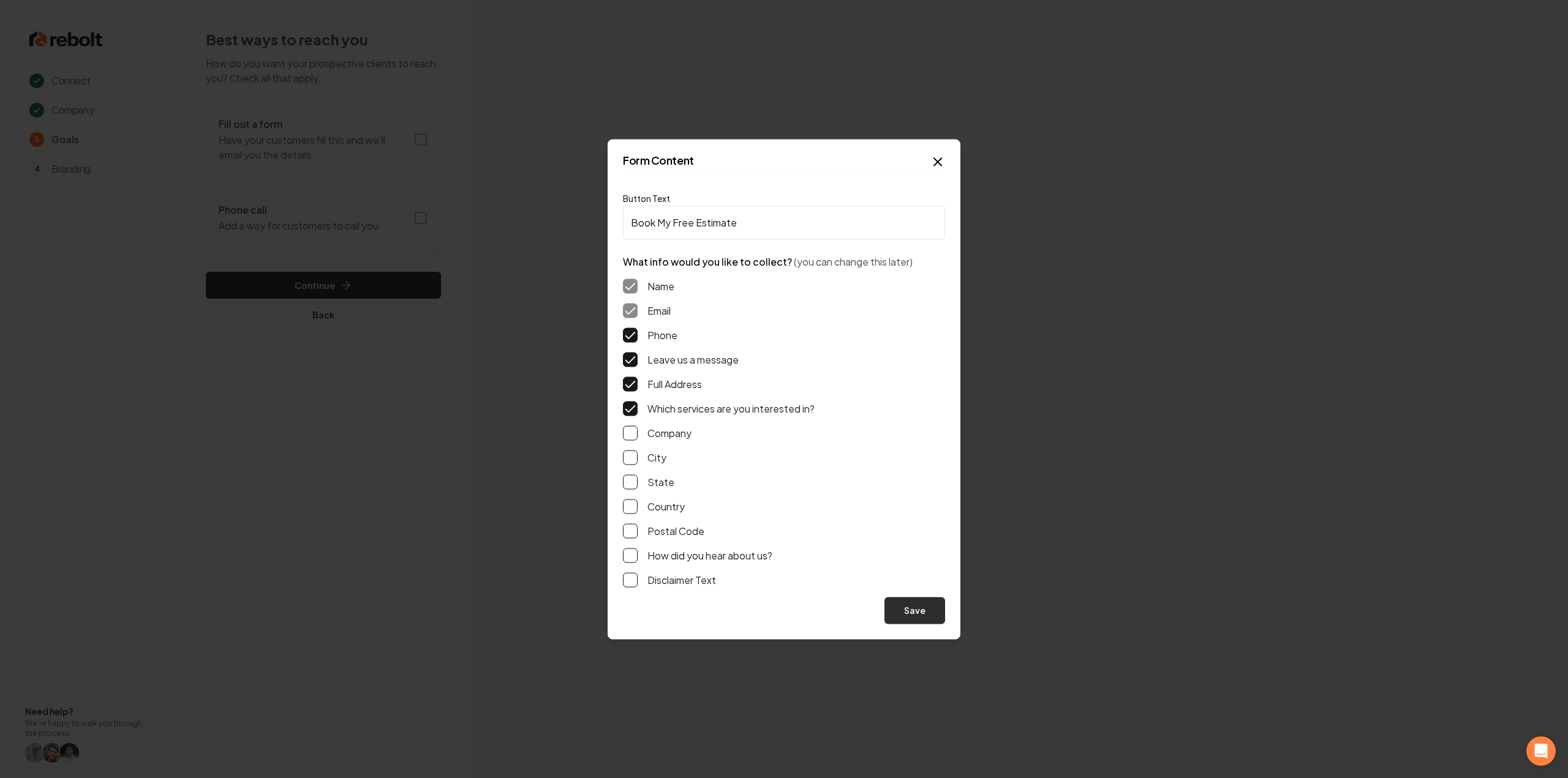
click at [926, 608] on button "Save" at bounding box center [915, 611] width 60 height 27
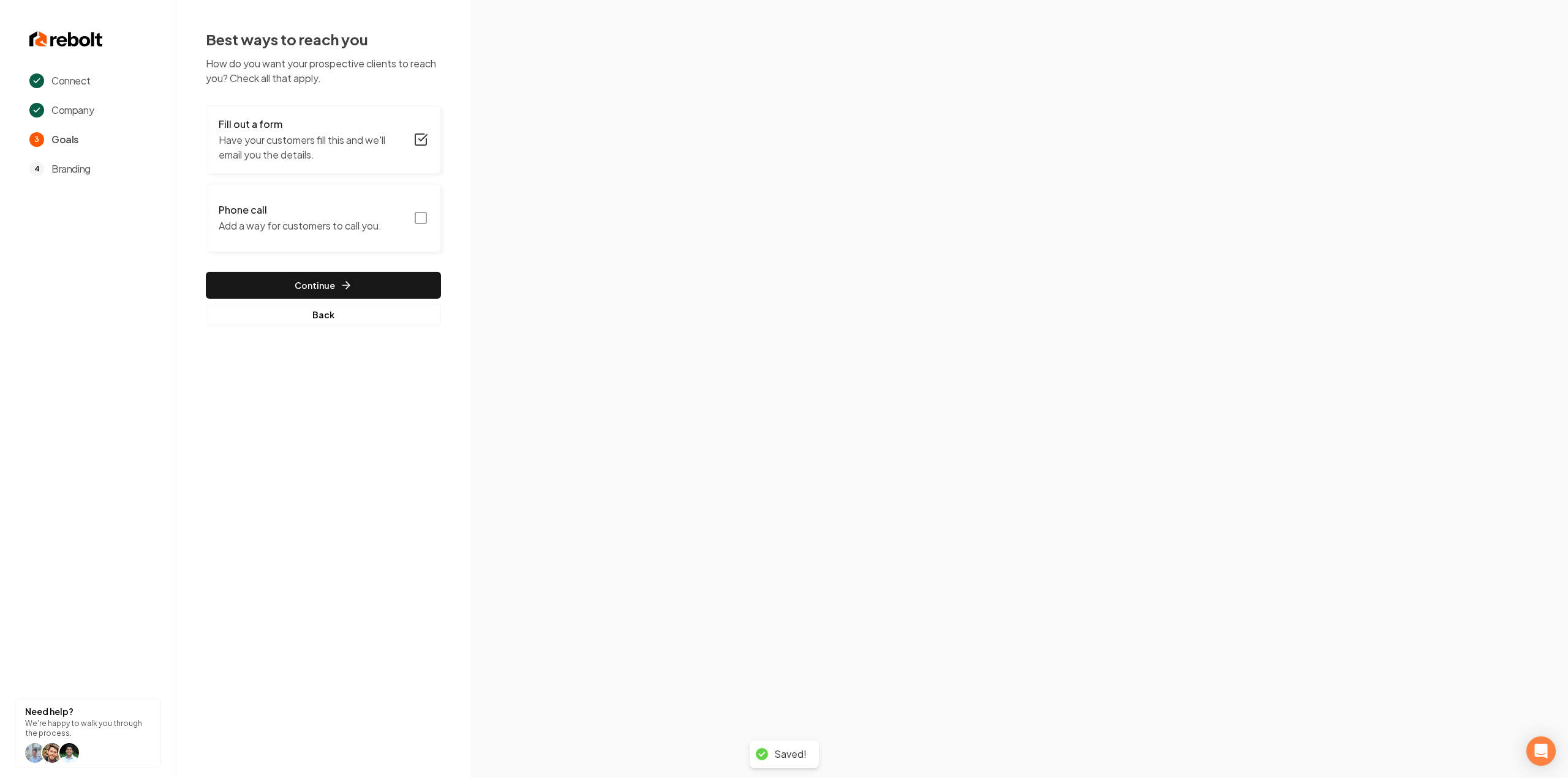
click at [410, 213] on button "Phone call Add a way for customers to call you." at bounding box center [324, 218] width 235 height 69
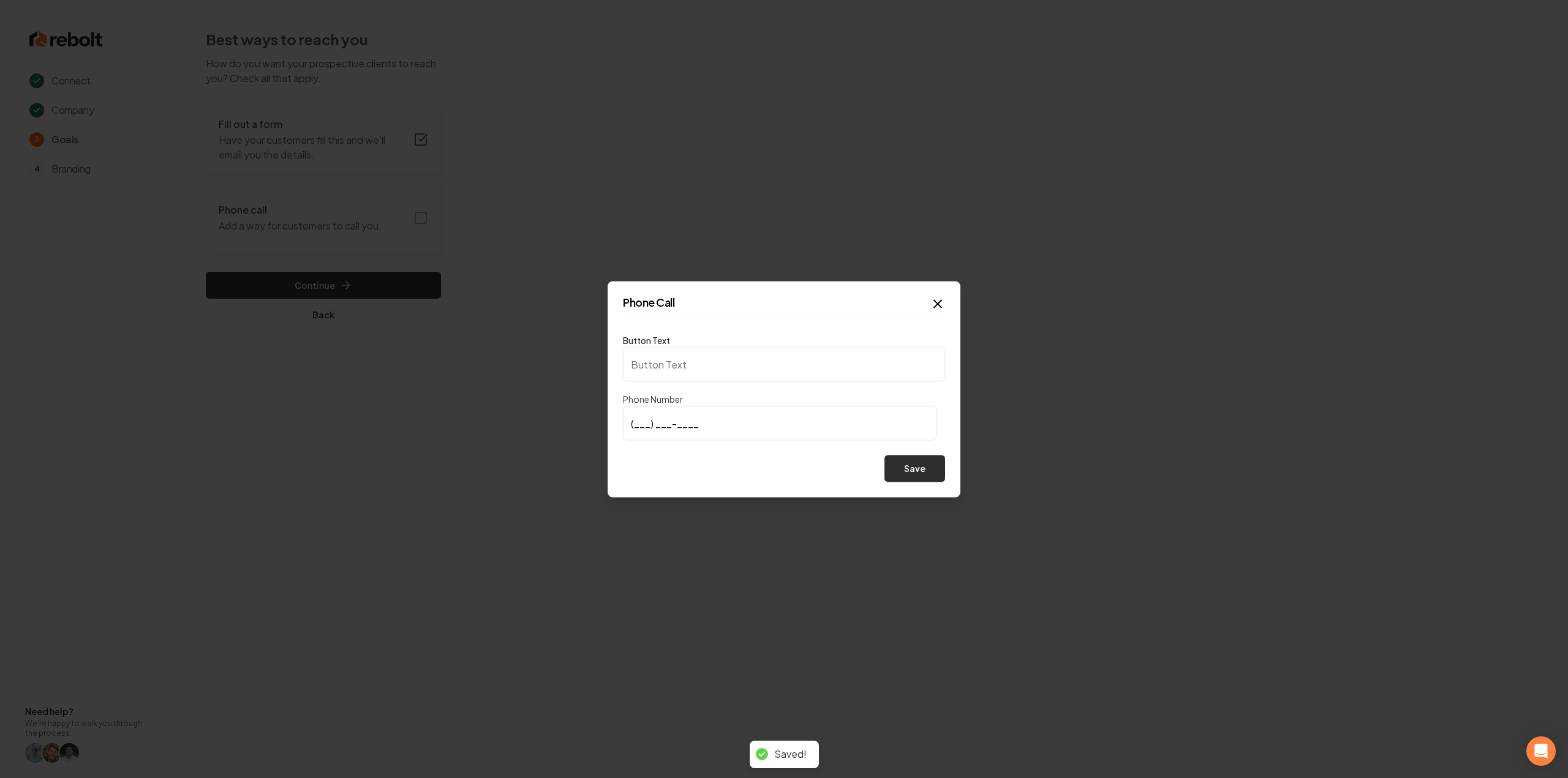
type input "Call us"
type input "[PHONE_NUMBER]"
click at [911, 478] on button "Save" at bounding box center [915, 469] width 60 height 27
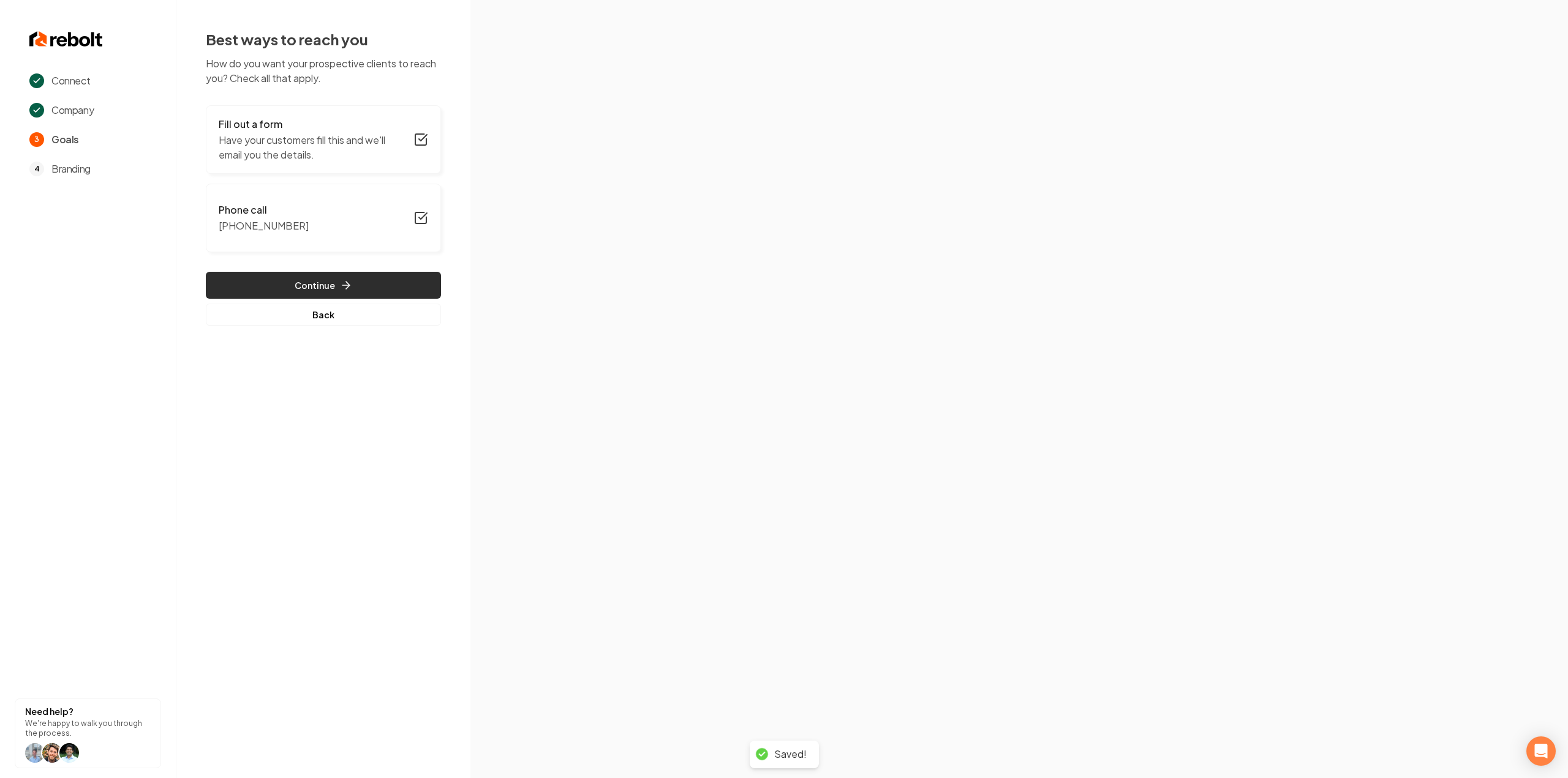
click at [263, 280] on button "Continue" at bounding box center [324, 285] width 235 height 27
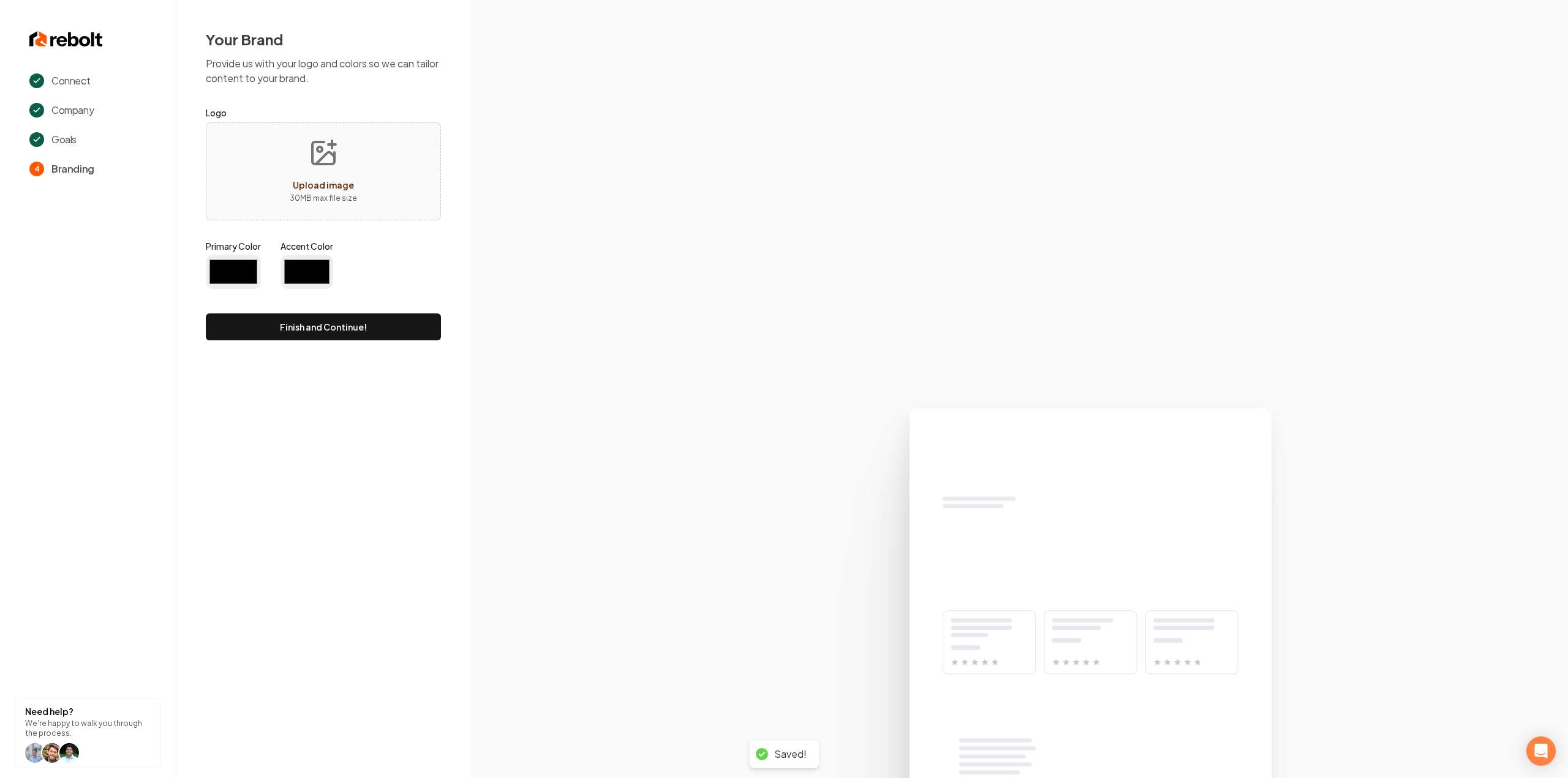
type input "#194d33"
type input "#70be00"
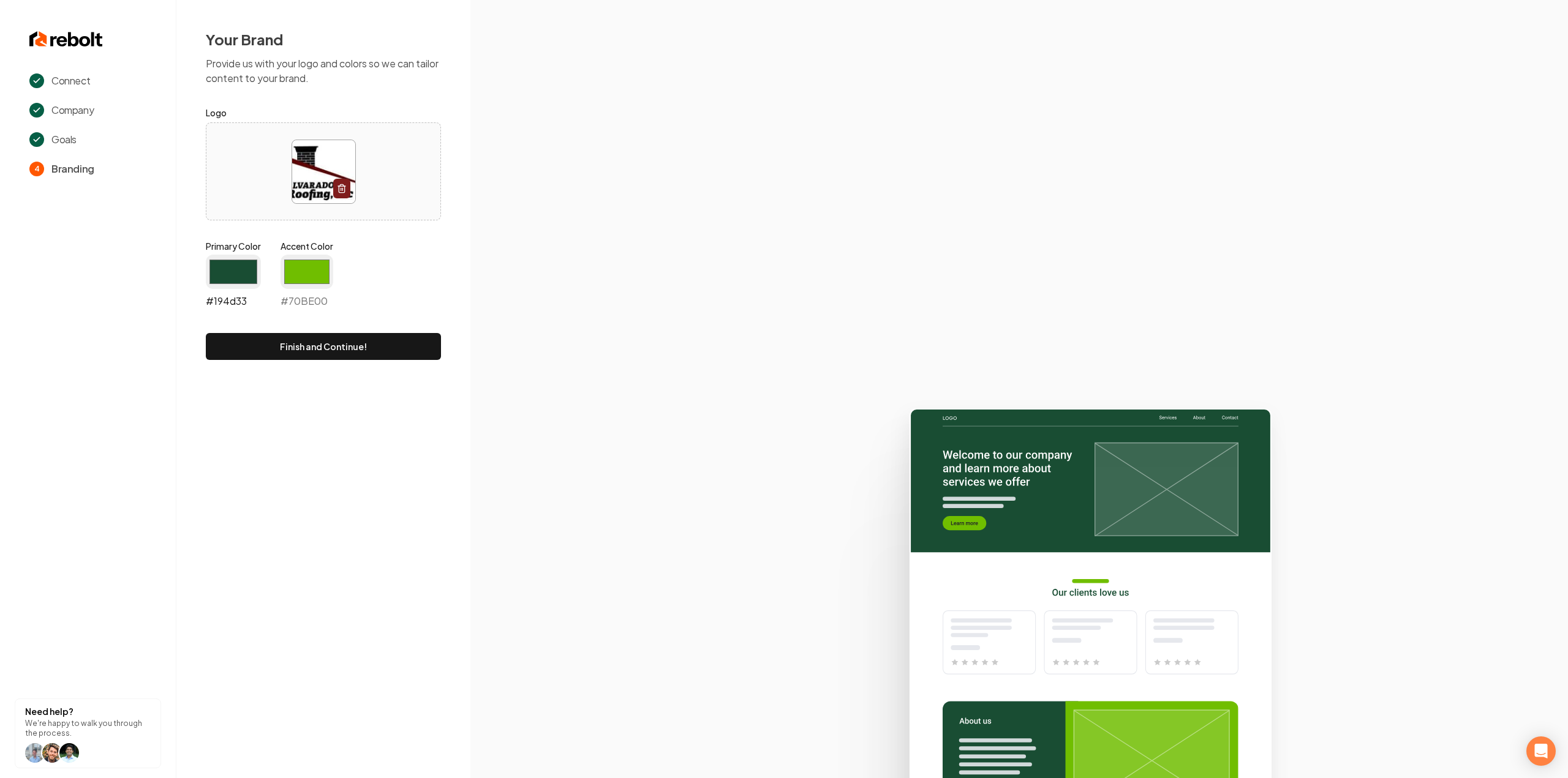
click at [246, 271] on input "#194d33" at bounding box center [233, 271] width 55 height 34
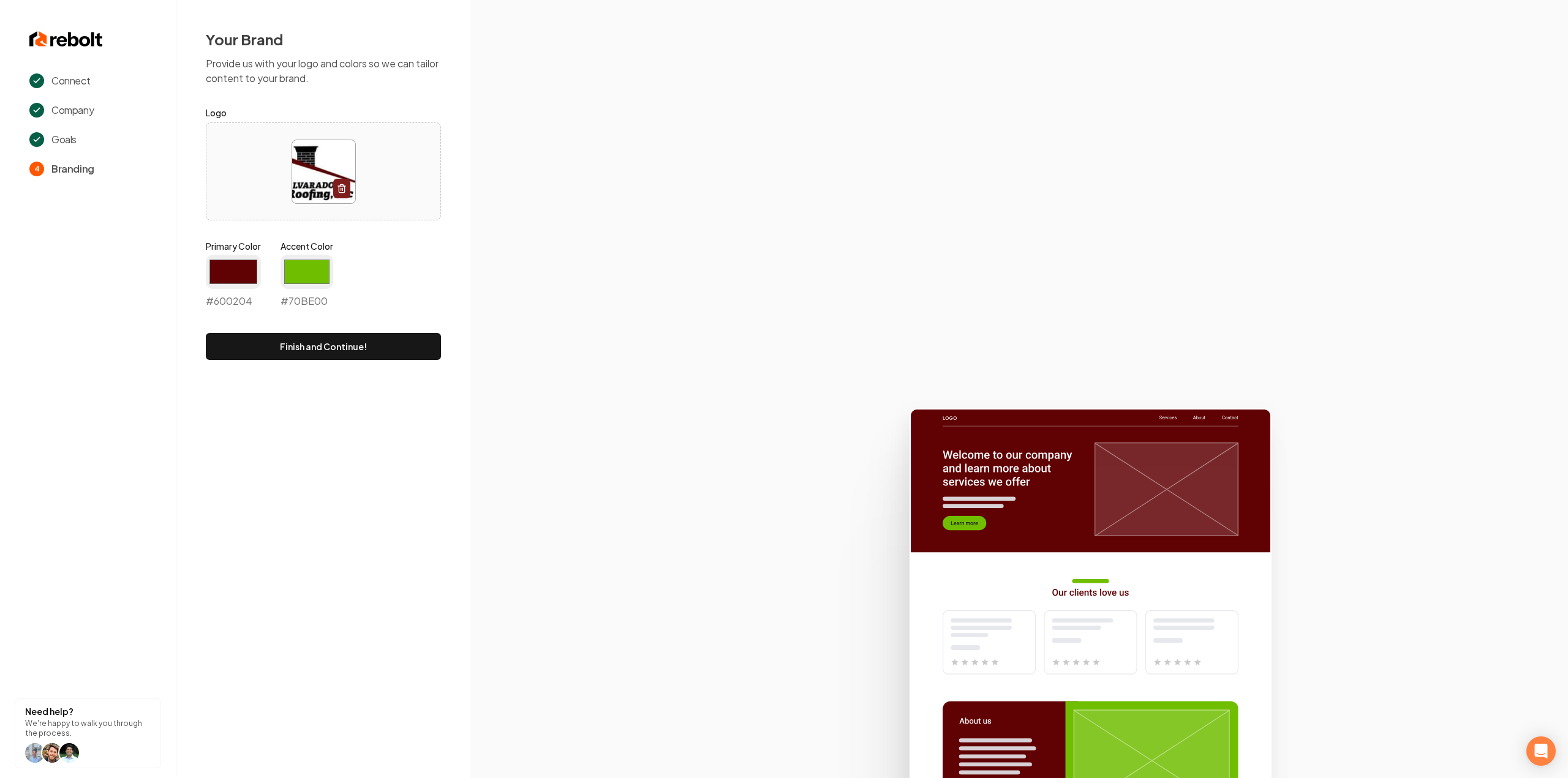
type input "#600204"
click at [451, 278] on div "Your Brand Provide us with your logo and colors so we can tailor content to you…" at bounding box center [323, 195] width 294 height 390
click at [300, 264] on input "#70be00" at bounding box center [307, 271] width 53 height 34
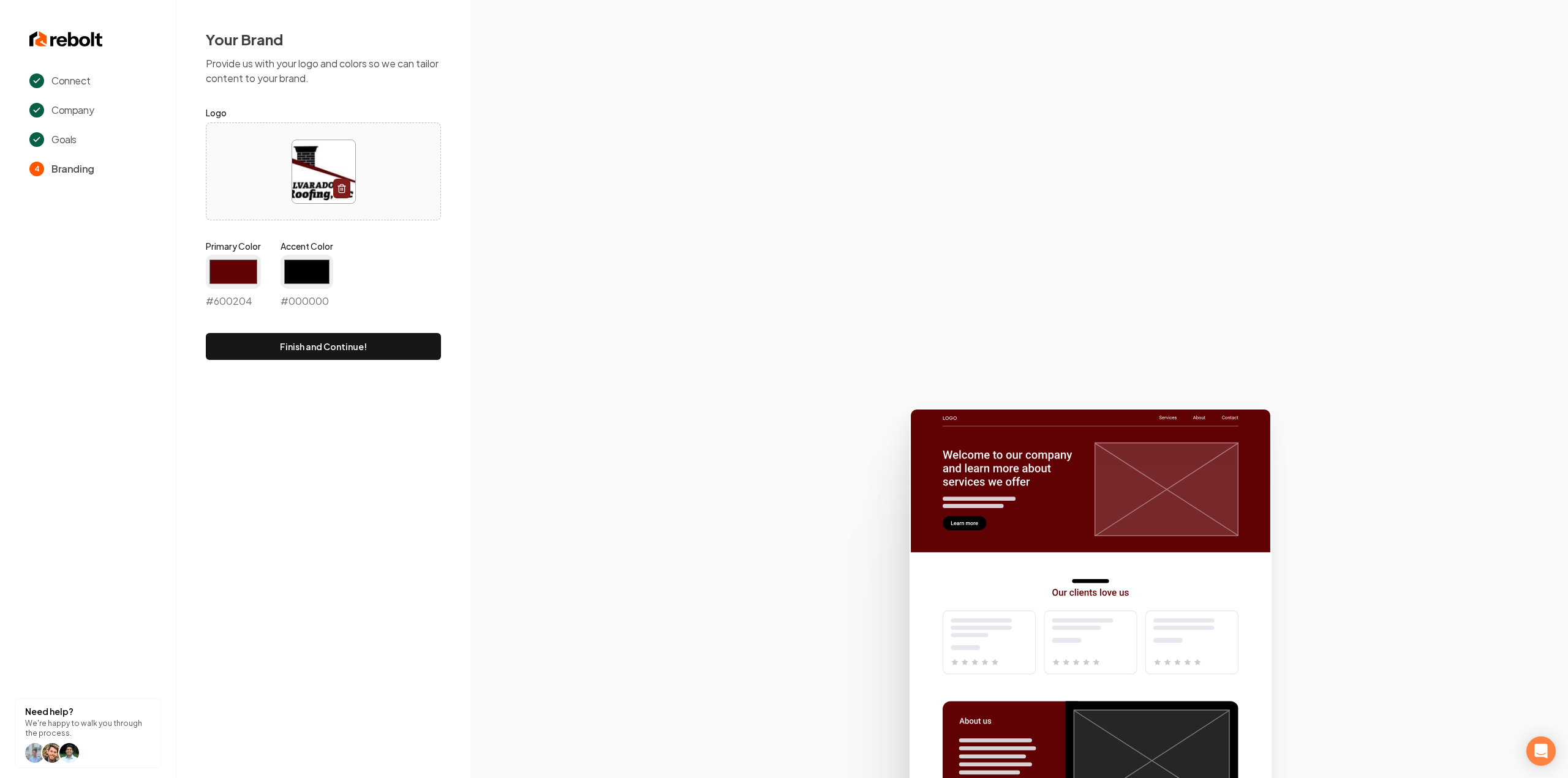
type input "#000000"
click at [628, 246] on section at bounding box center [1019, 389] width 1098 height 778
click at [385, 346] on button "Finish and Continue!" at bounding box center [324, 347] width 235 height 27
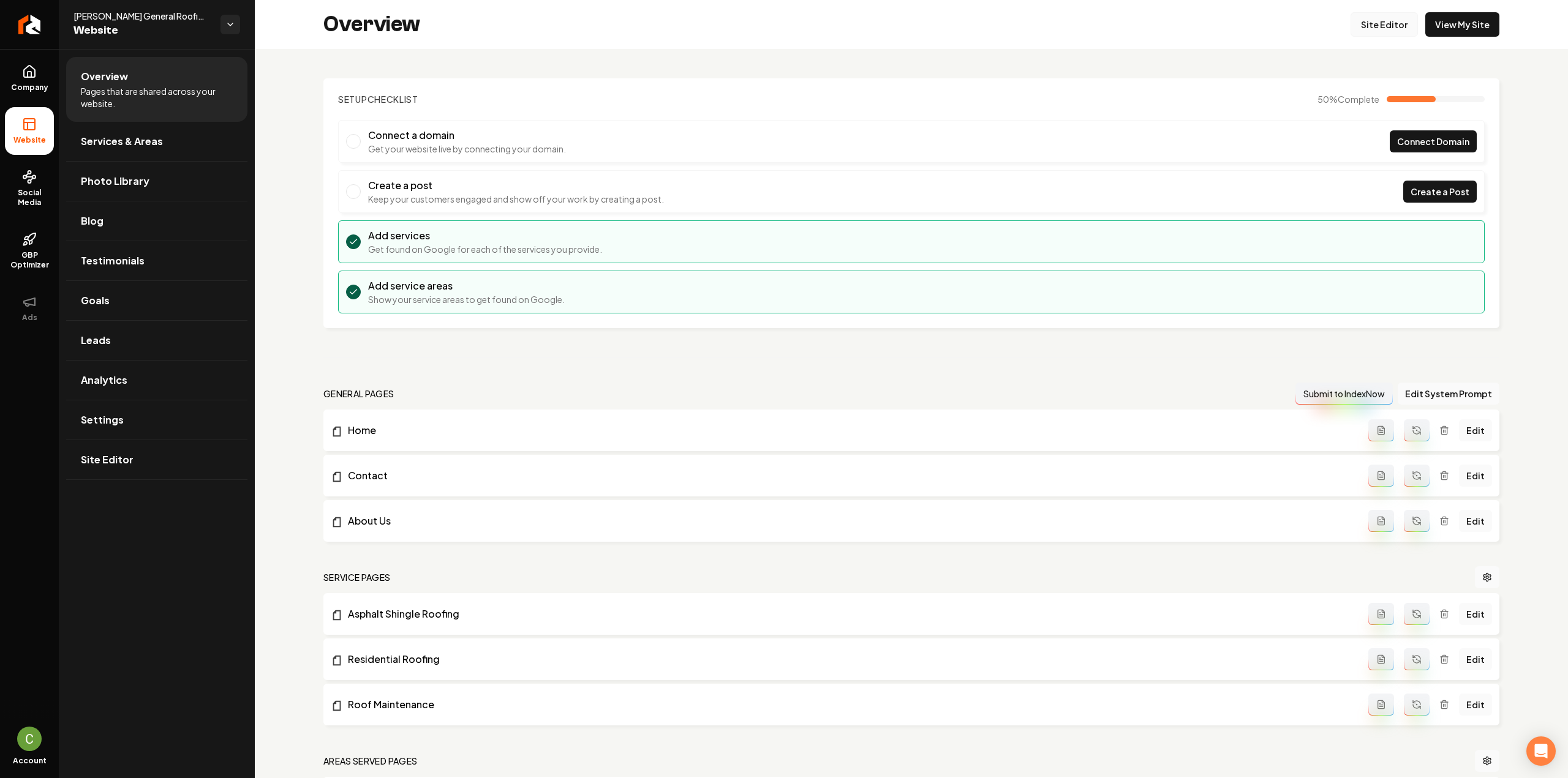
click at [1385, 17] on link "Site Editor" at bounding box center [1384, 24] width 68 height 24
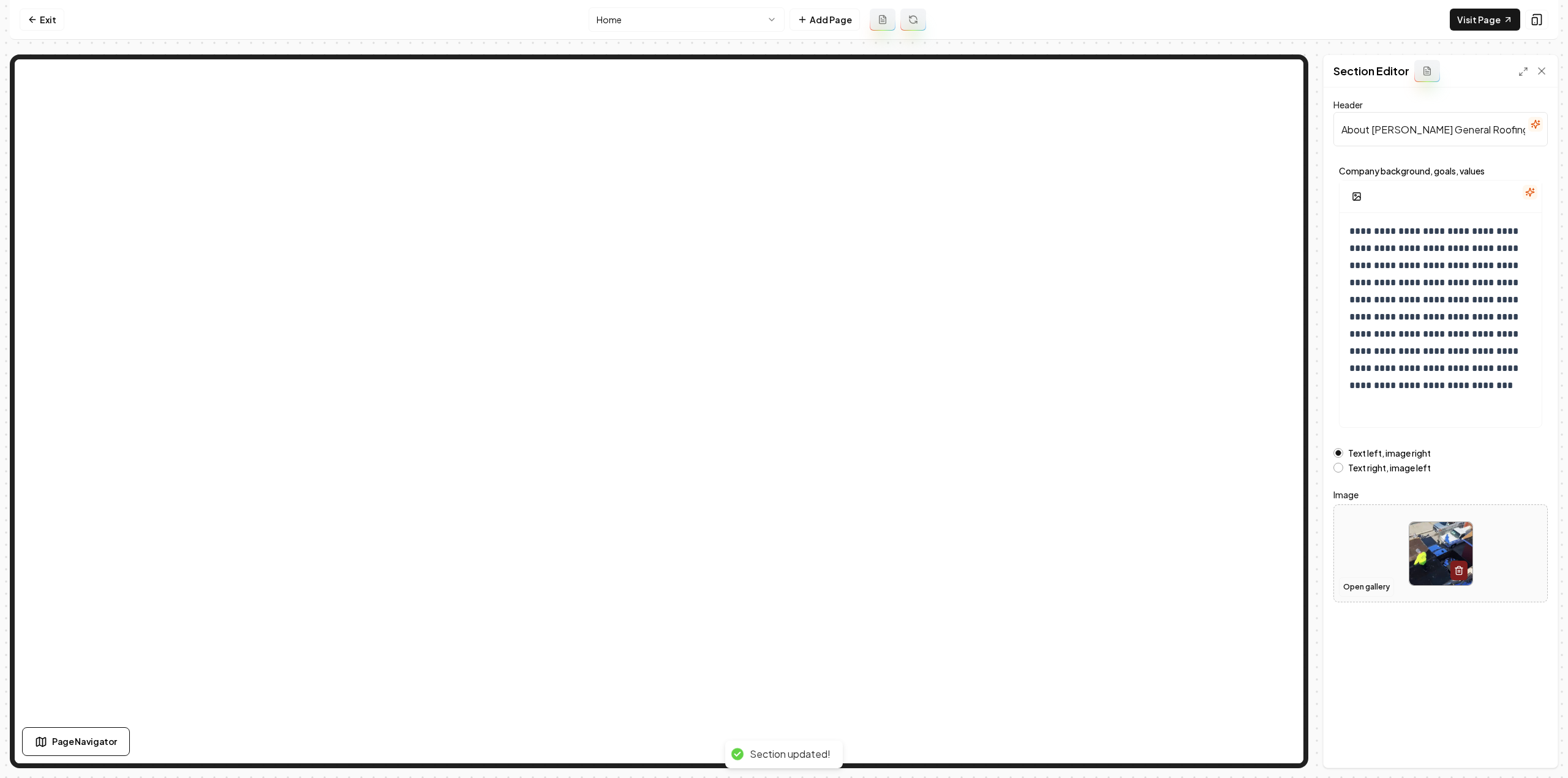
click at [1361, 590] on button "Open gallery" at bounding box center [1367, 587] width 55 height 19
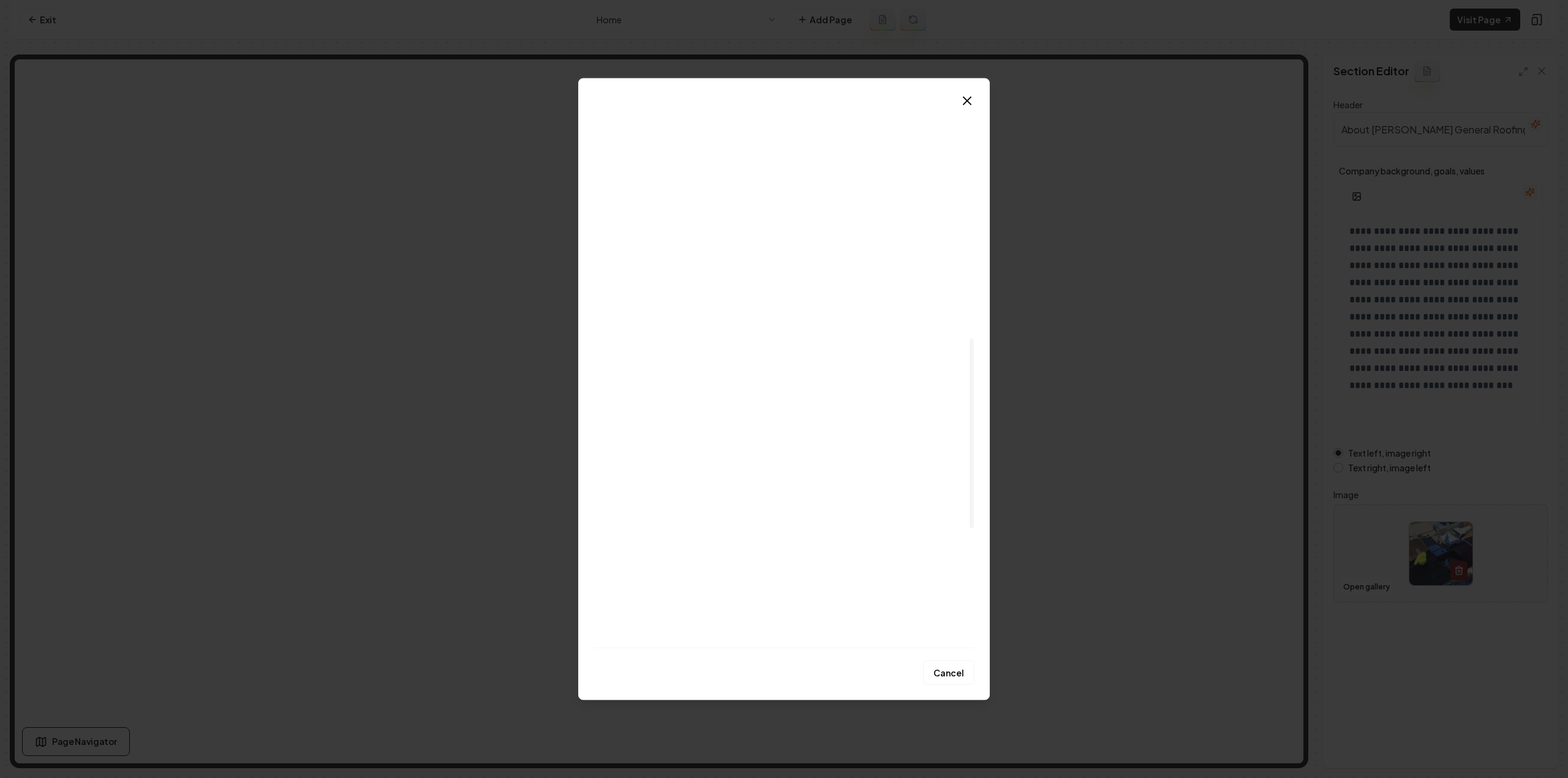
scroll to position [674, 0]
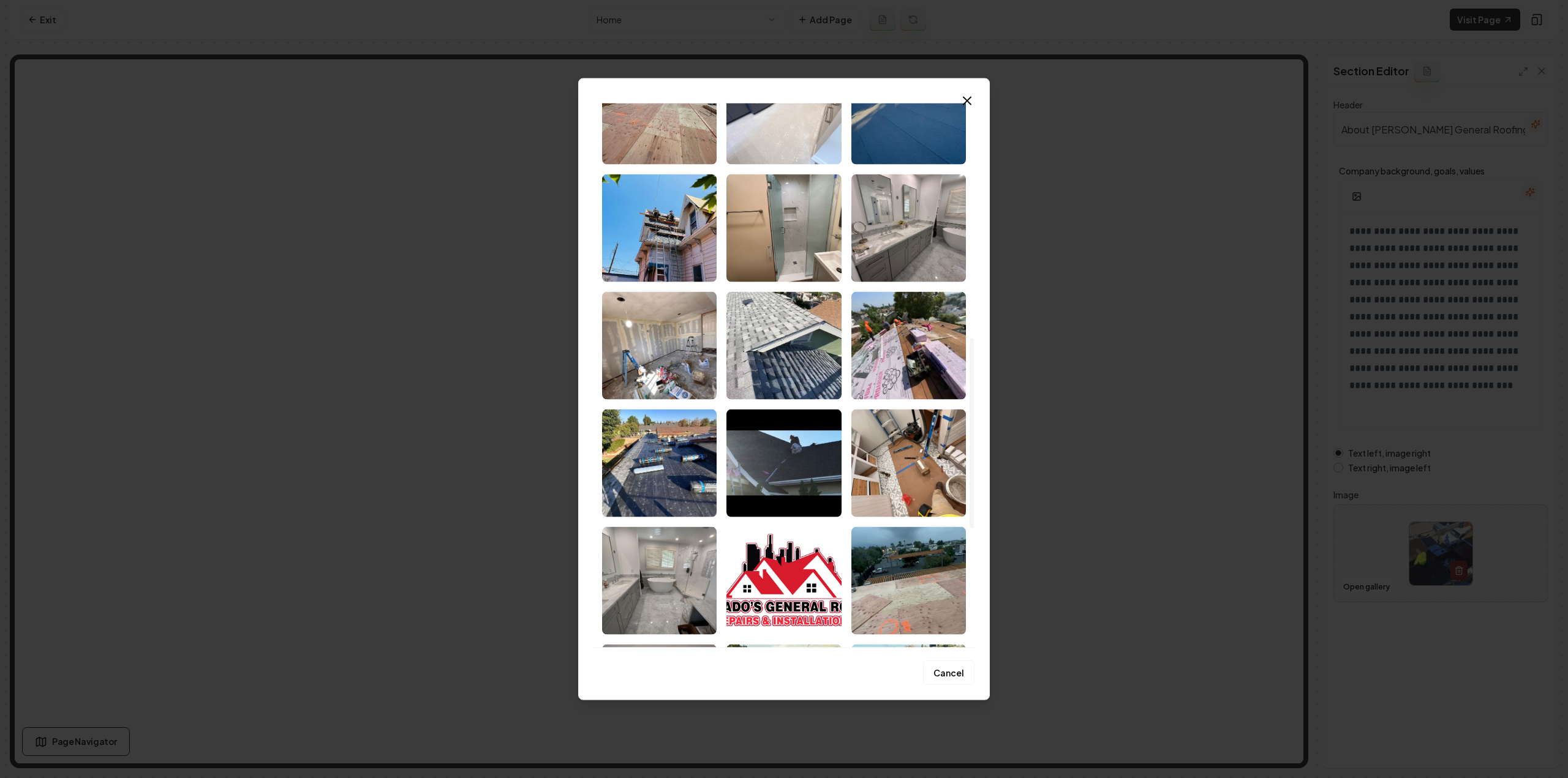
click at [643, 245] on img "Select image image_68c81bfd5c7cd75eb89fb548.jpeg" at bounding box center [659, 228] width 114 height 108
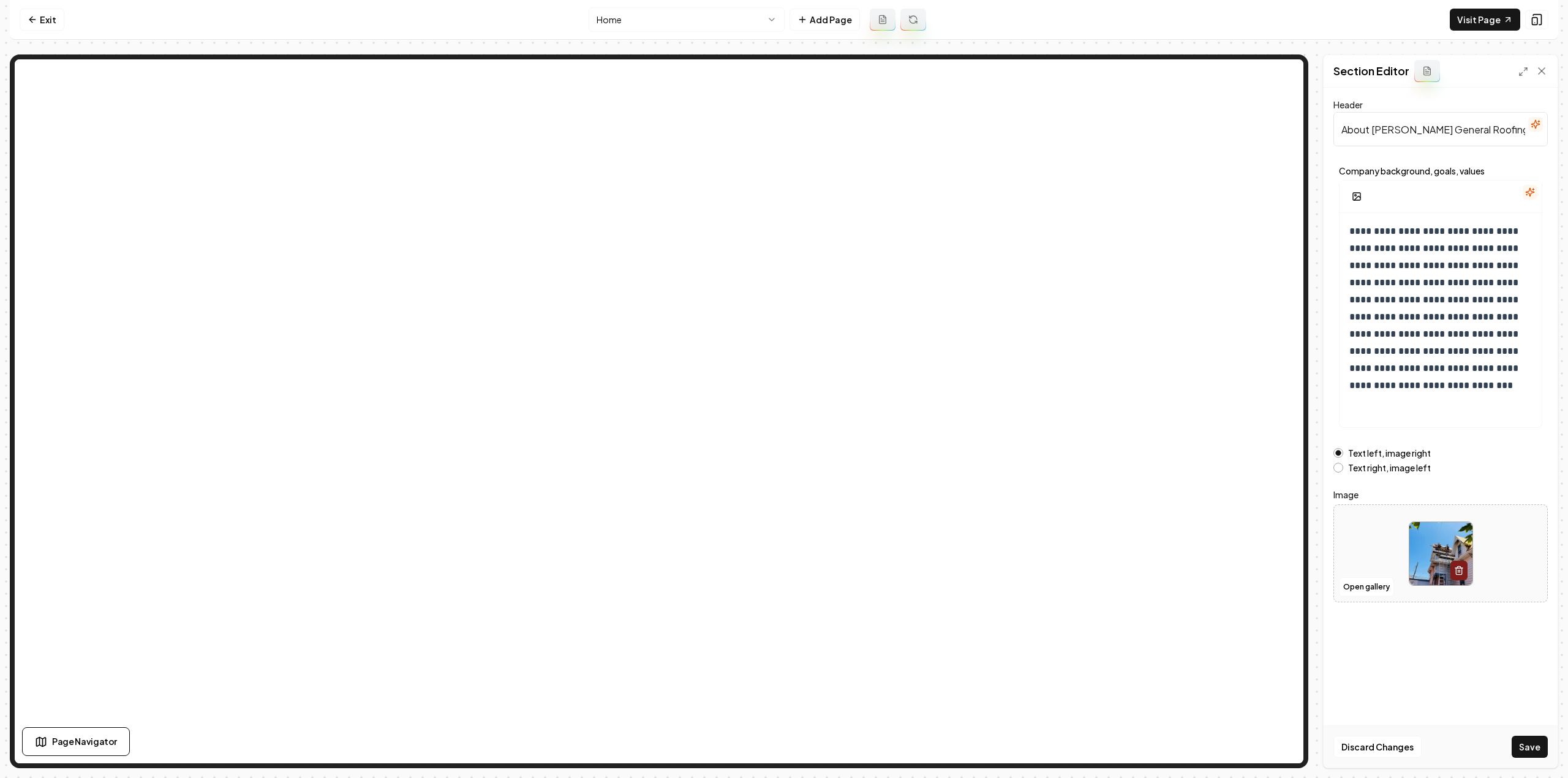
click at [1547, 749] on button "Save" at bounding box center [1529, 747] width 36 height 22
click at [58, 24] on link "Exit" at bounding box center [42, 19] width 45 height 22
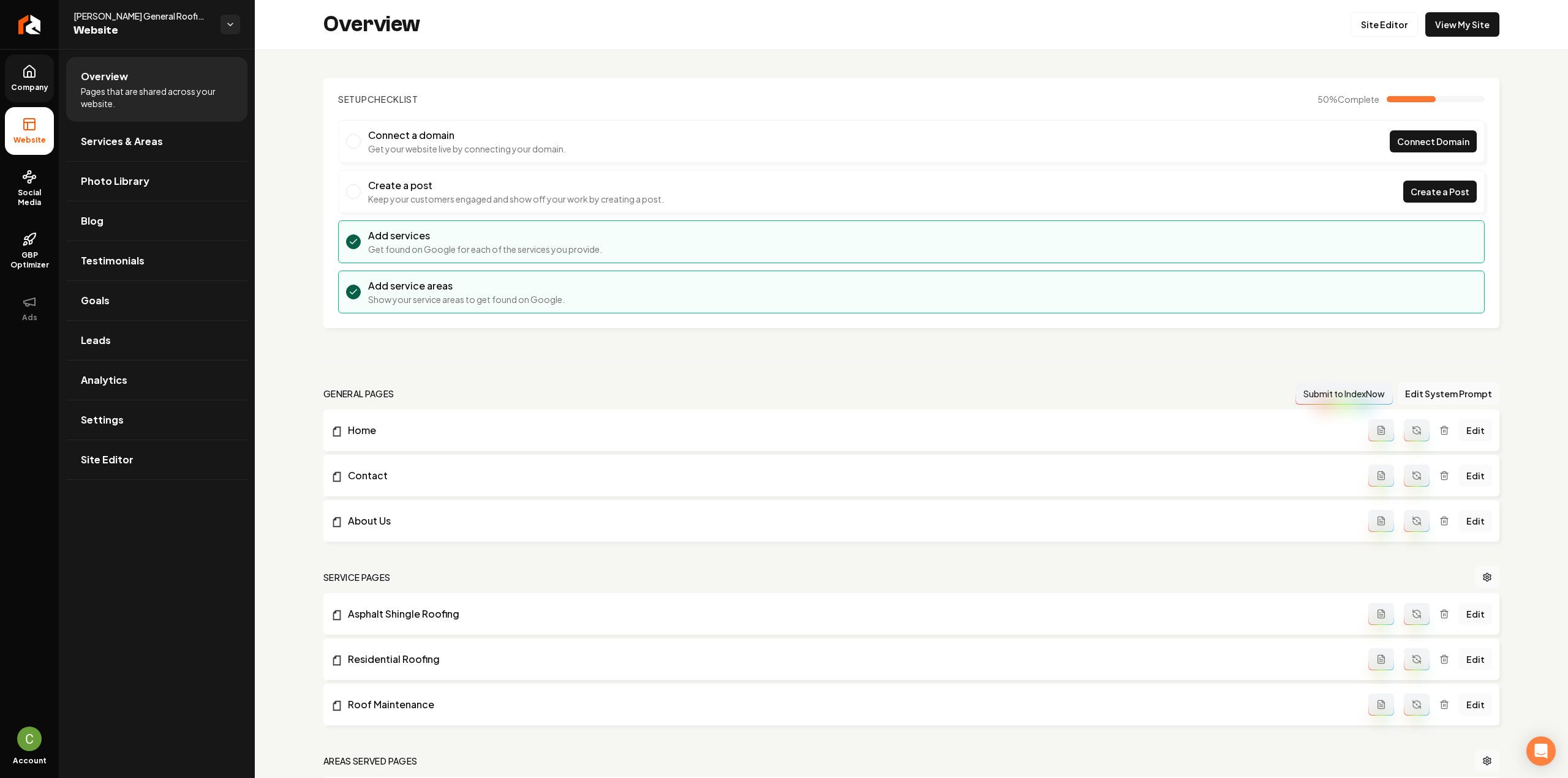
click at [33, 88] on span "Company" at bounding box center [30, 87] width 47 height 10
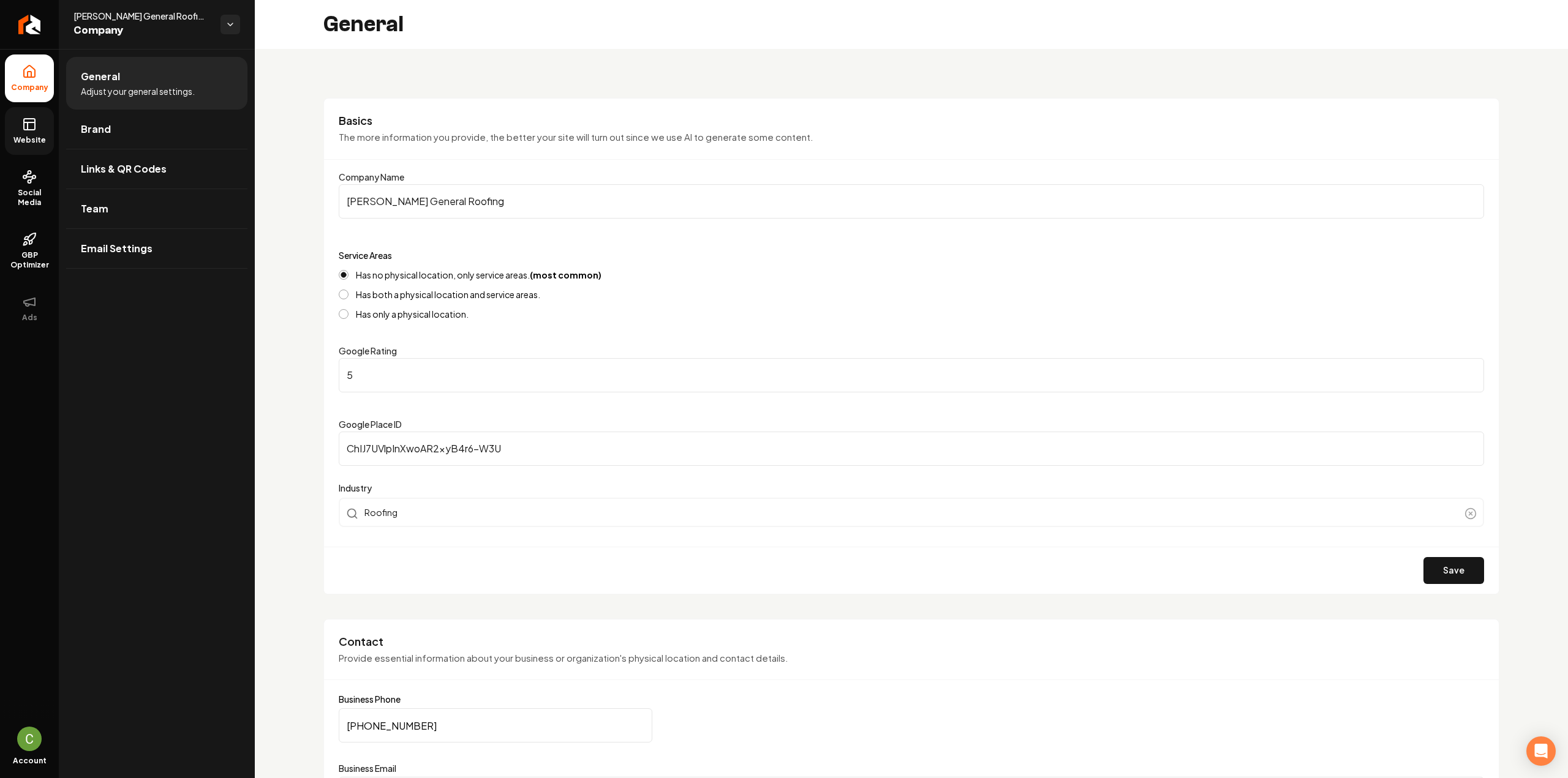
click at [29, 132] on link "Website" at bounding box center [30, 131] width 49 height 48
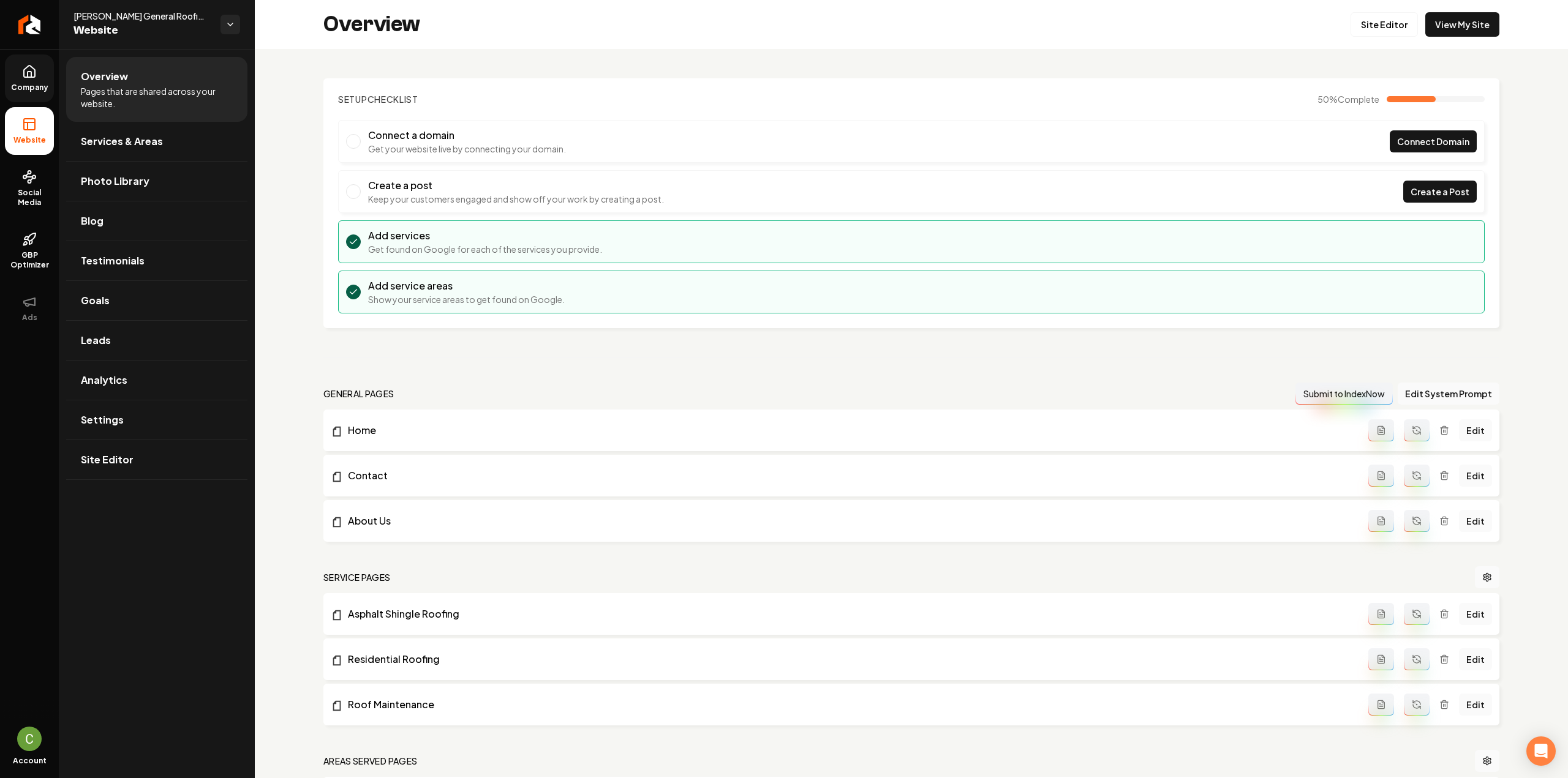
click at [19, 87] on span "Company" at bounding box center [30, 87] width 47 height 10
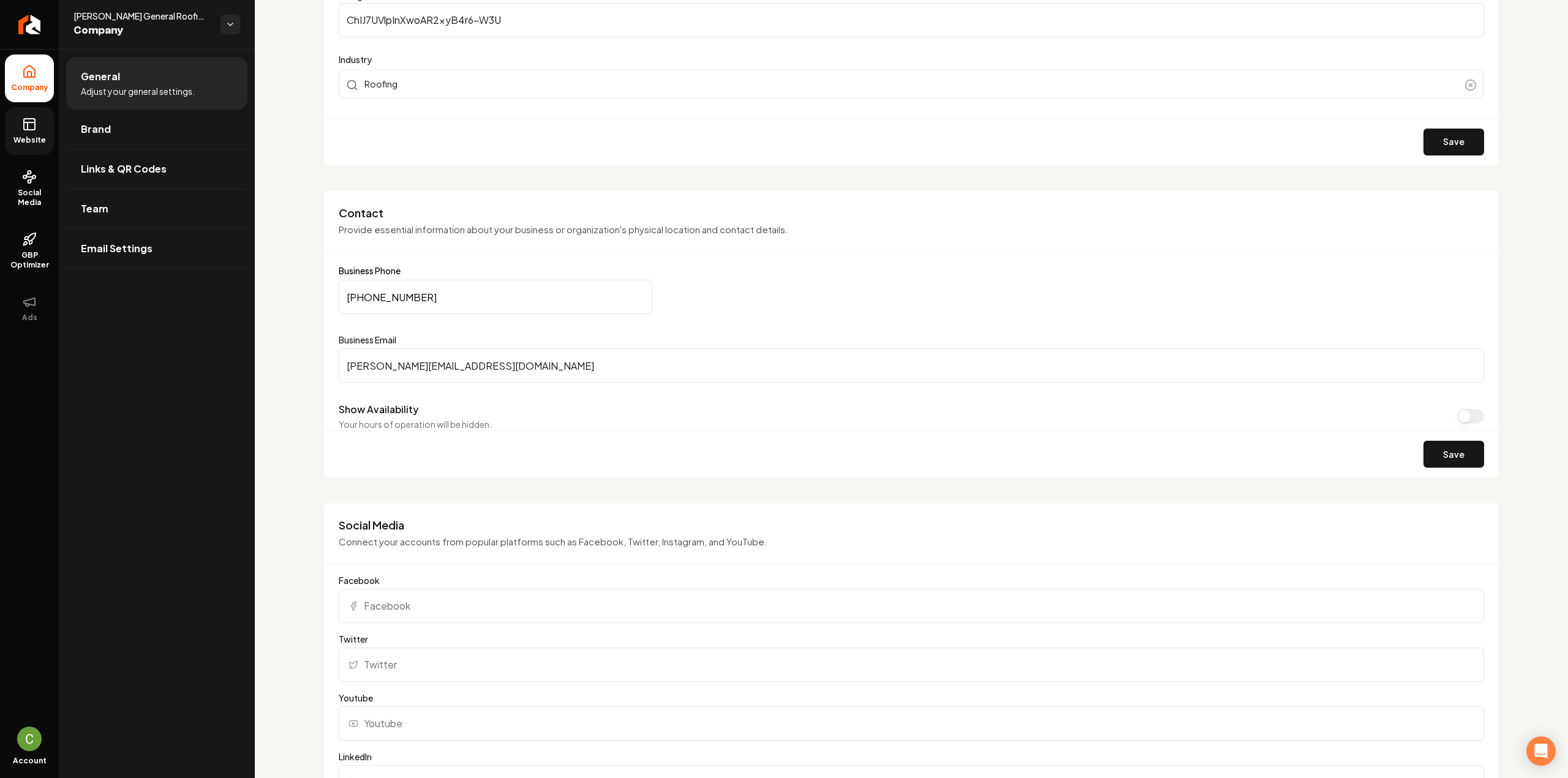
scroll to position [551, 0]
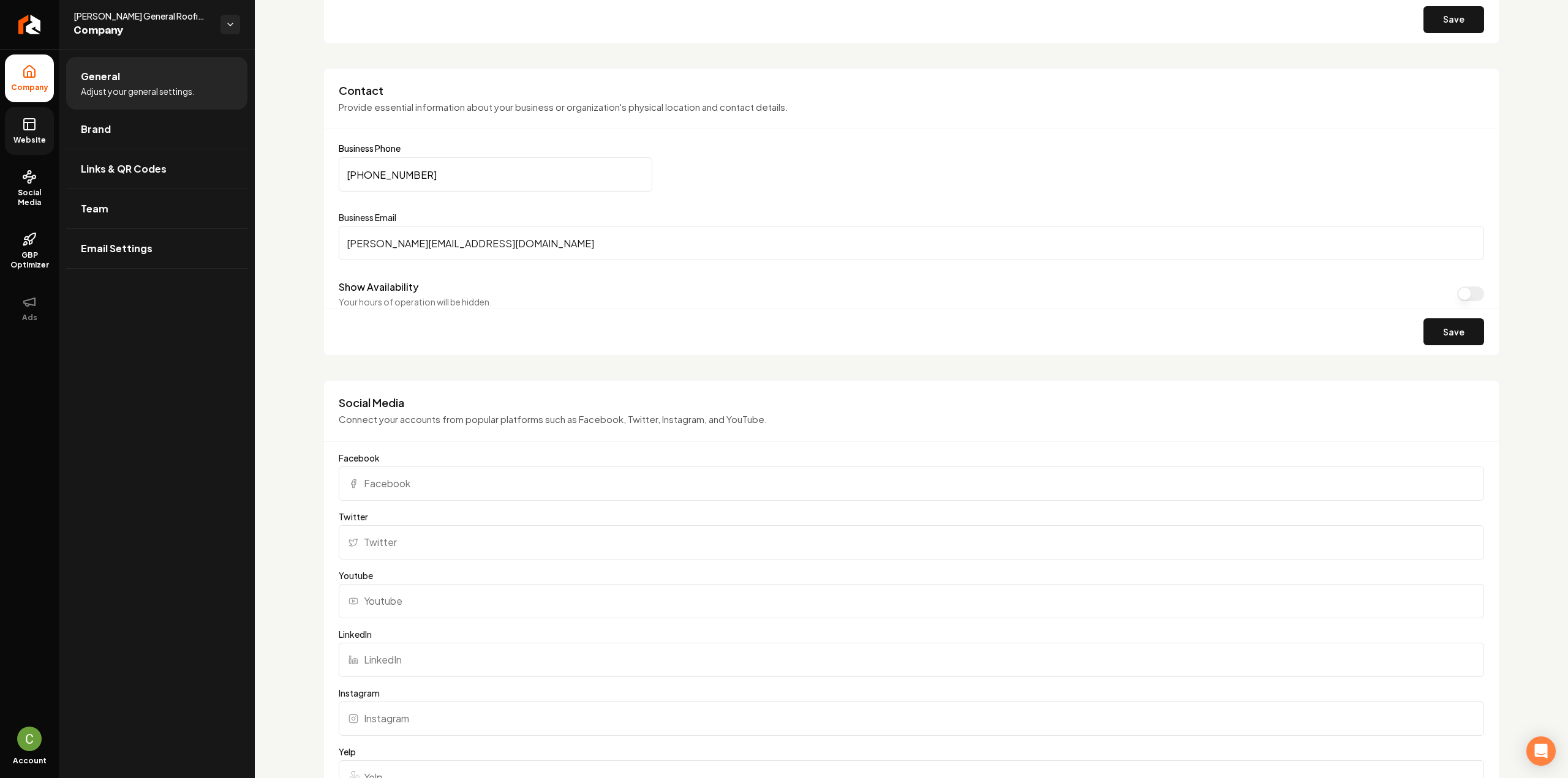
click at [476, 481] on input "Facebook" at bounding box center [911, 484] width 1145 height 34
paste input "[URL][DOMAIN_NAME]"
type input "[URL][DOMAIN_NAME]"
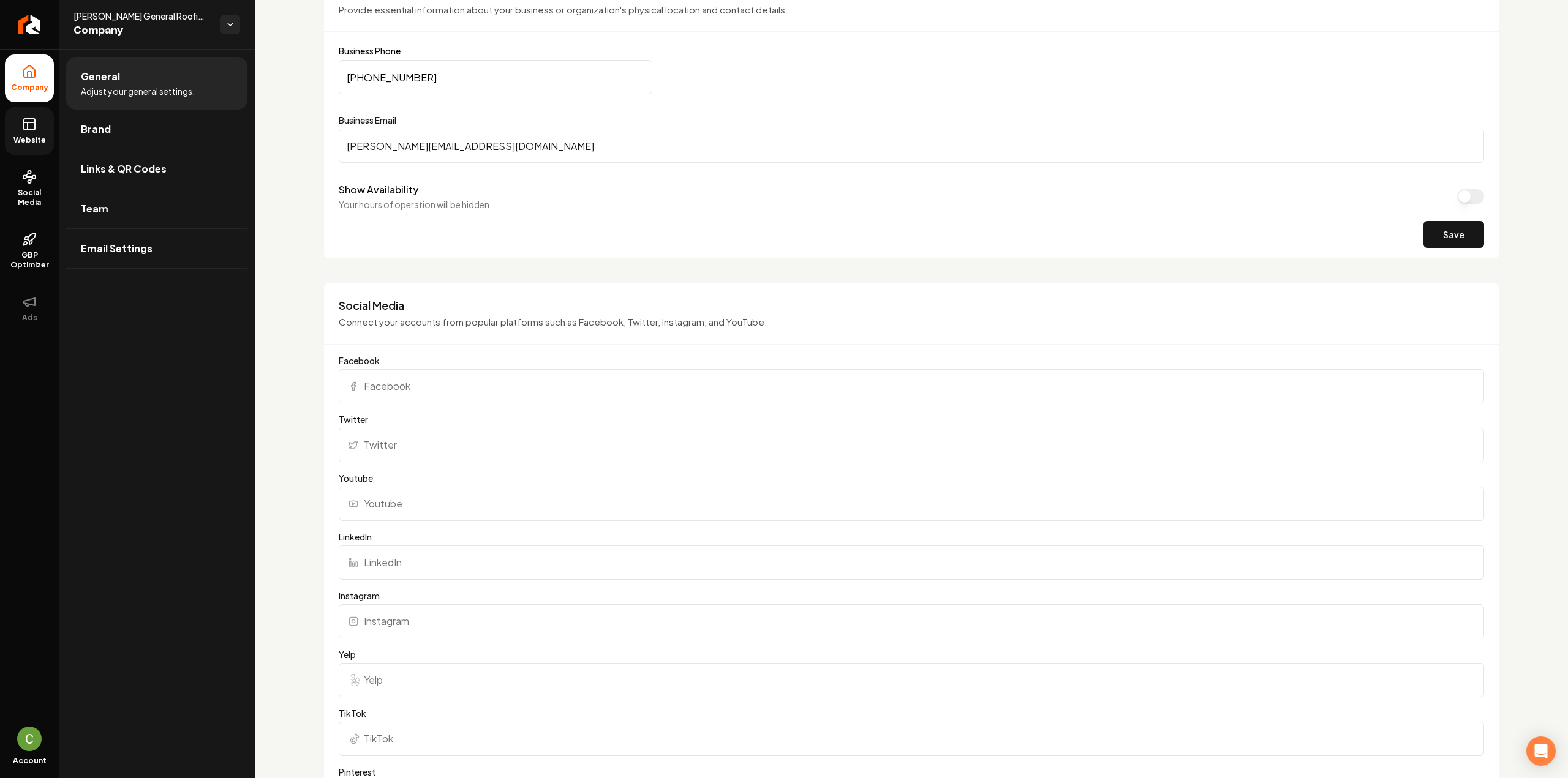
scroll to position [796, 0]
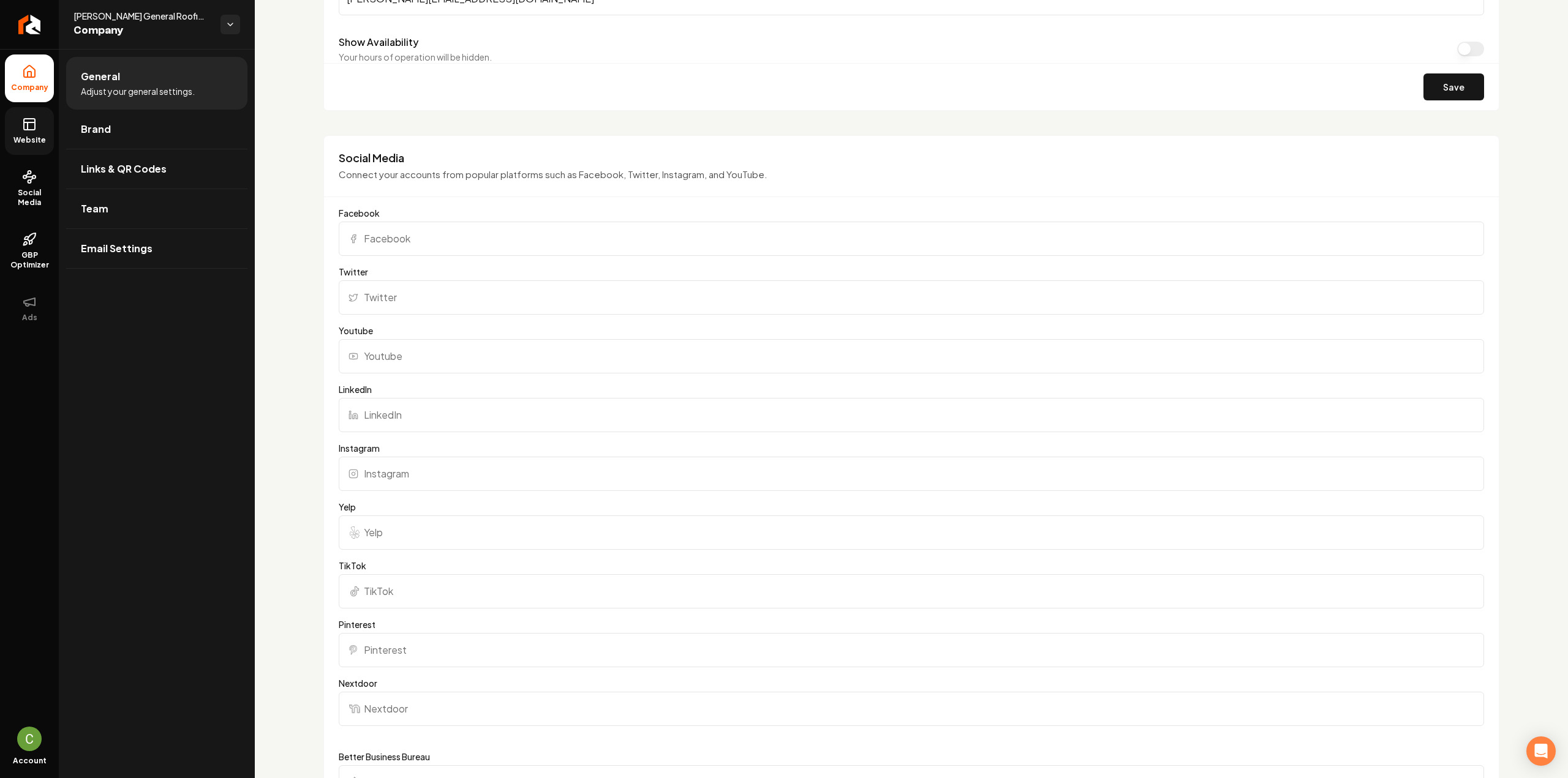
click at [425, 484] on input "Instagram" at bounding box center [911, 473] width 1145 height 34
paste input "[URL][DOMAIN_NAME]"
type input "[URL][DOMAIN_NAME]"
click at [405, 242] on input "Facebook" at bounding box center [911, 239] width 1145 height 34
paste input "[URL][DOMAIN_NAME]"
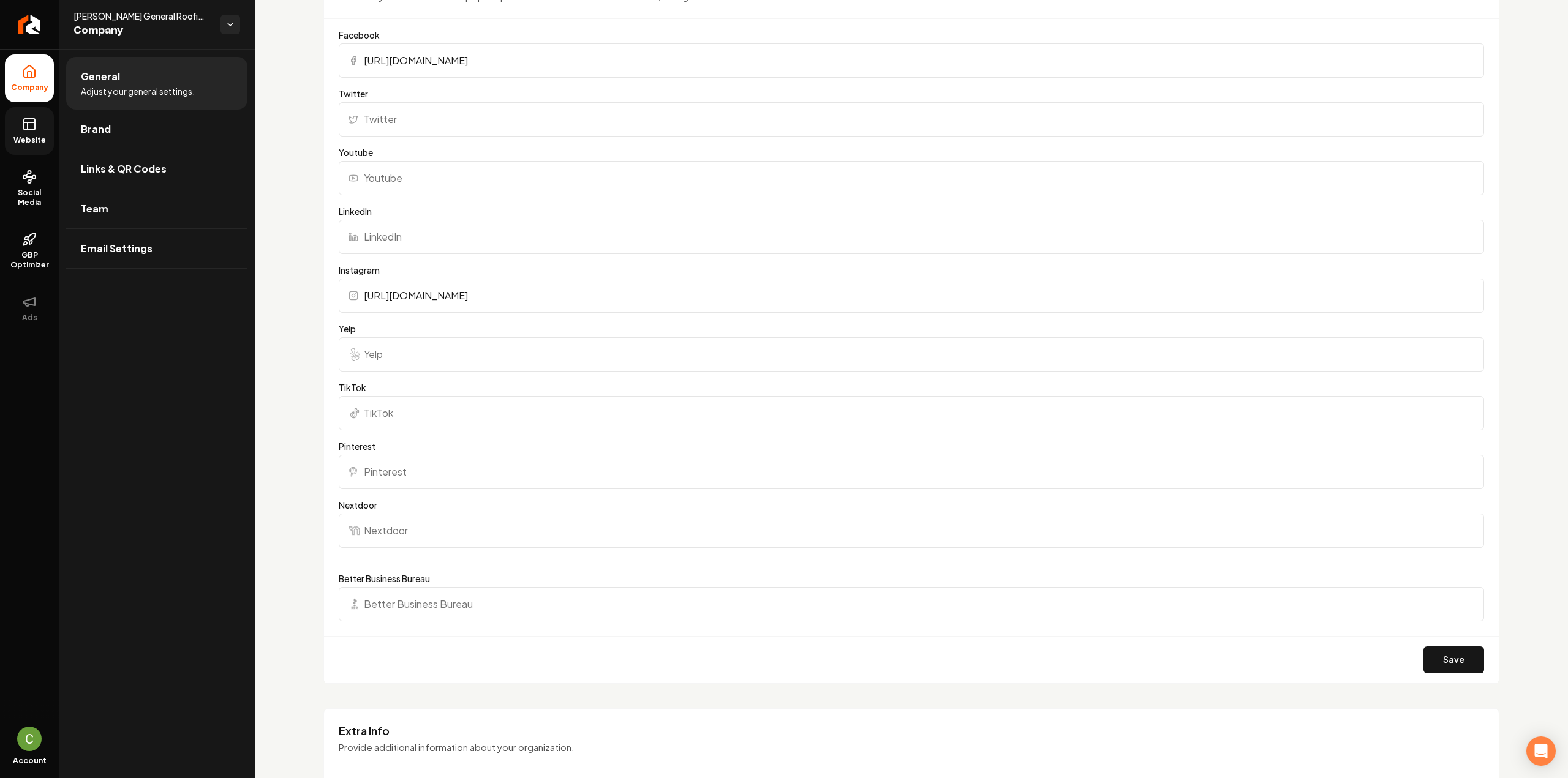
scroll to position [1102, 0]
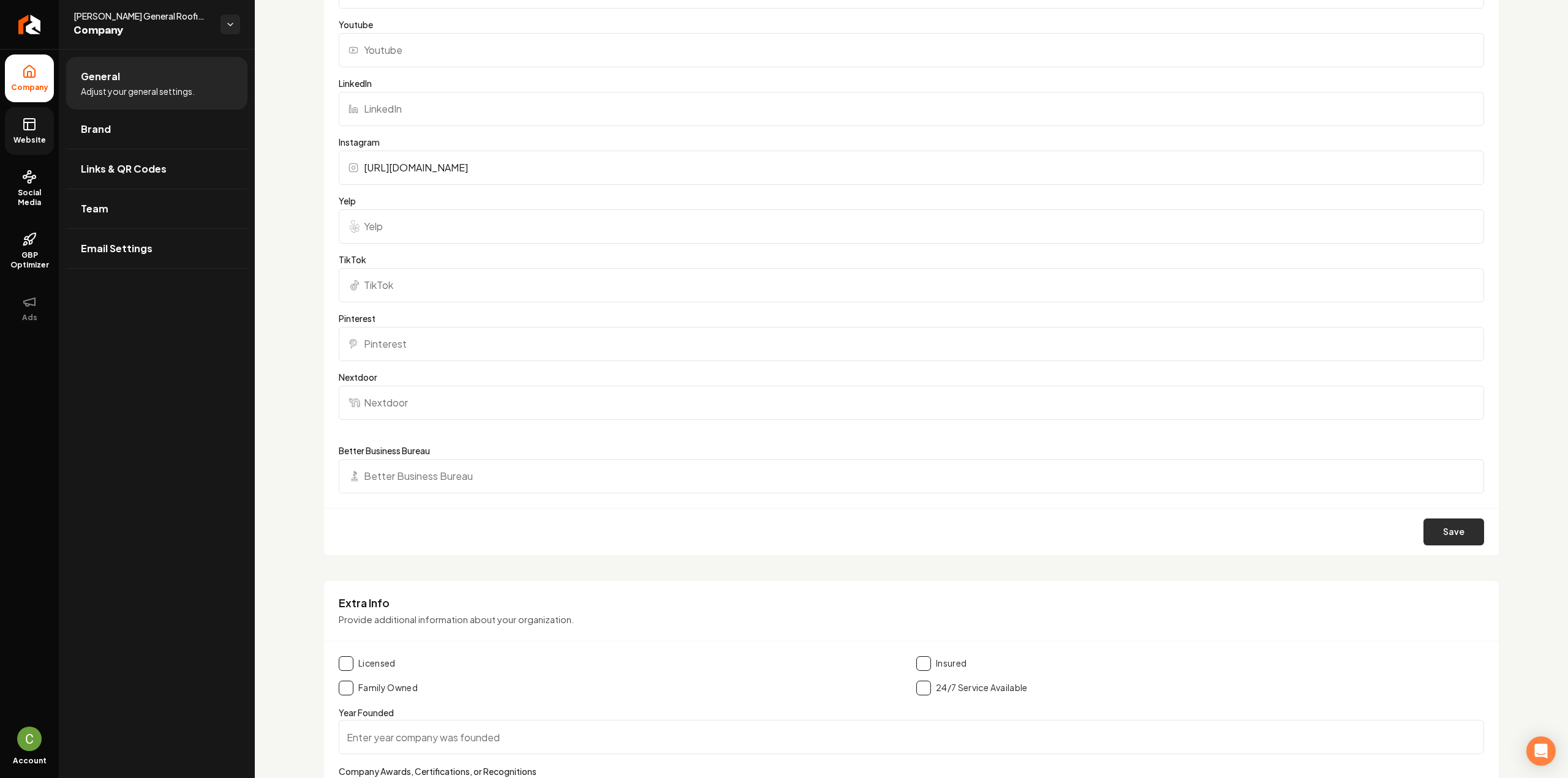
type input "[URL][DOMAIN_NAME]"
click at [1450, 526] on button "Save" at bounding box center [1454, 532] width 60 height 27
click at [29, 151] on link "Website" at bounding box center [30, 131] width 49 height 48
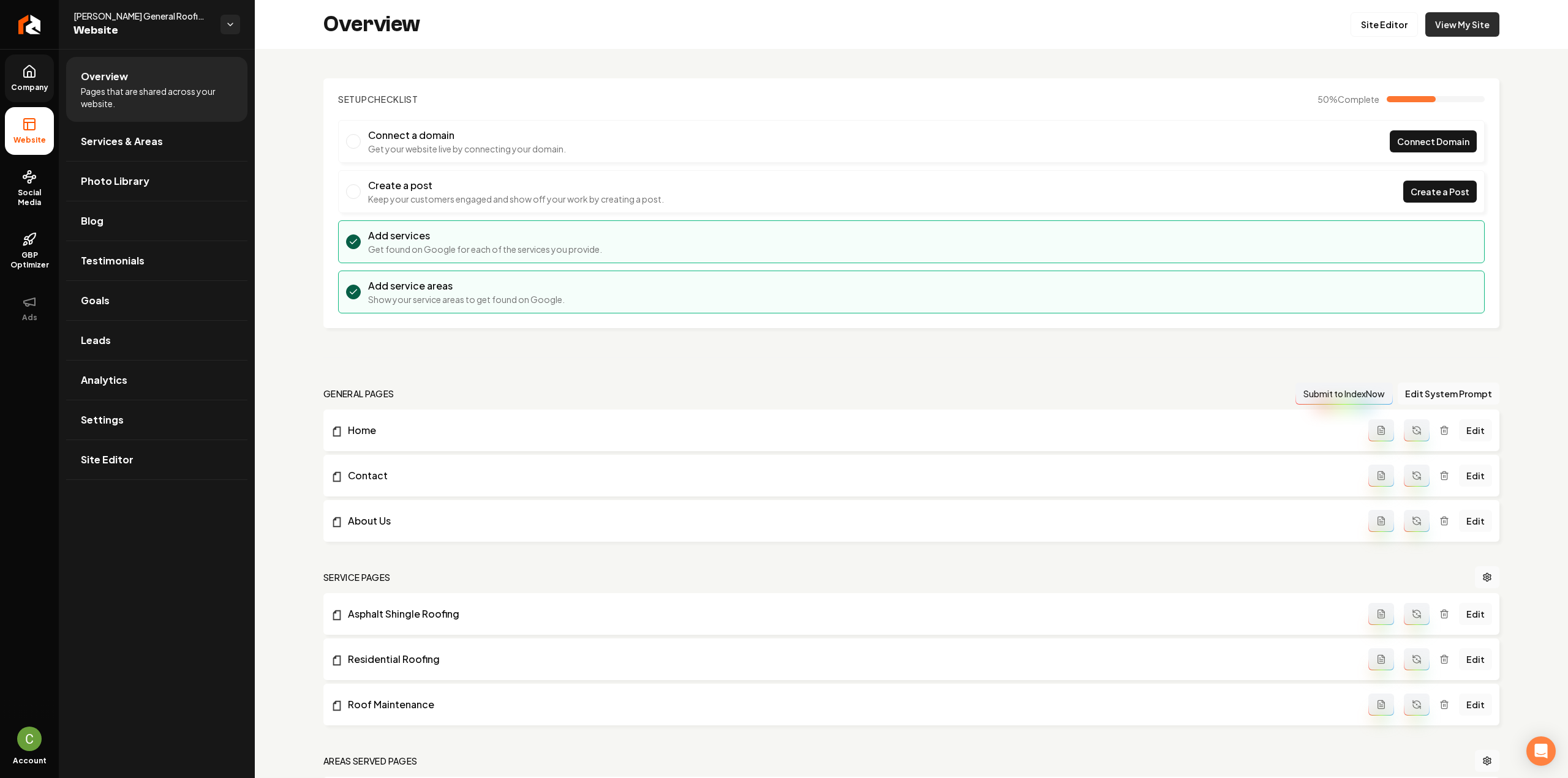
click at [1441, 28] on link "View My Site" at bounding box center [1462, 24] width 74 height 24
click at [1398, 17] on link "Site Editor" at bounding box center [1384, 24] width 68 height 24
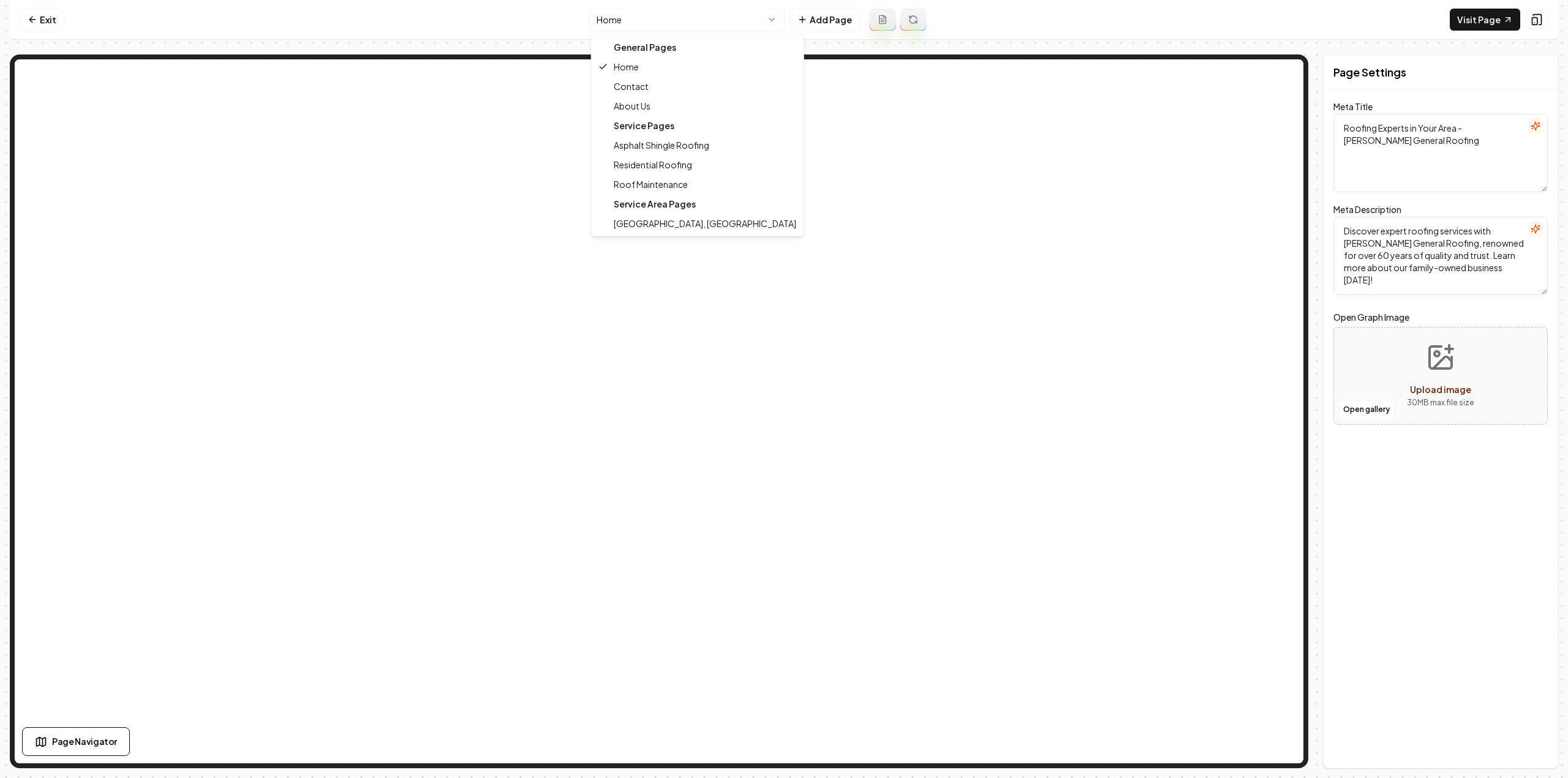
click at [707, 24] on html "Computer Required This feature is only available on a computer. Please switch t…" at bounding box center [784, 389] width 1568 height 778
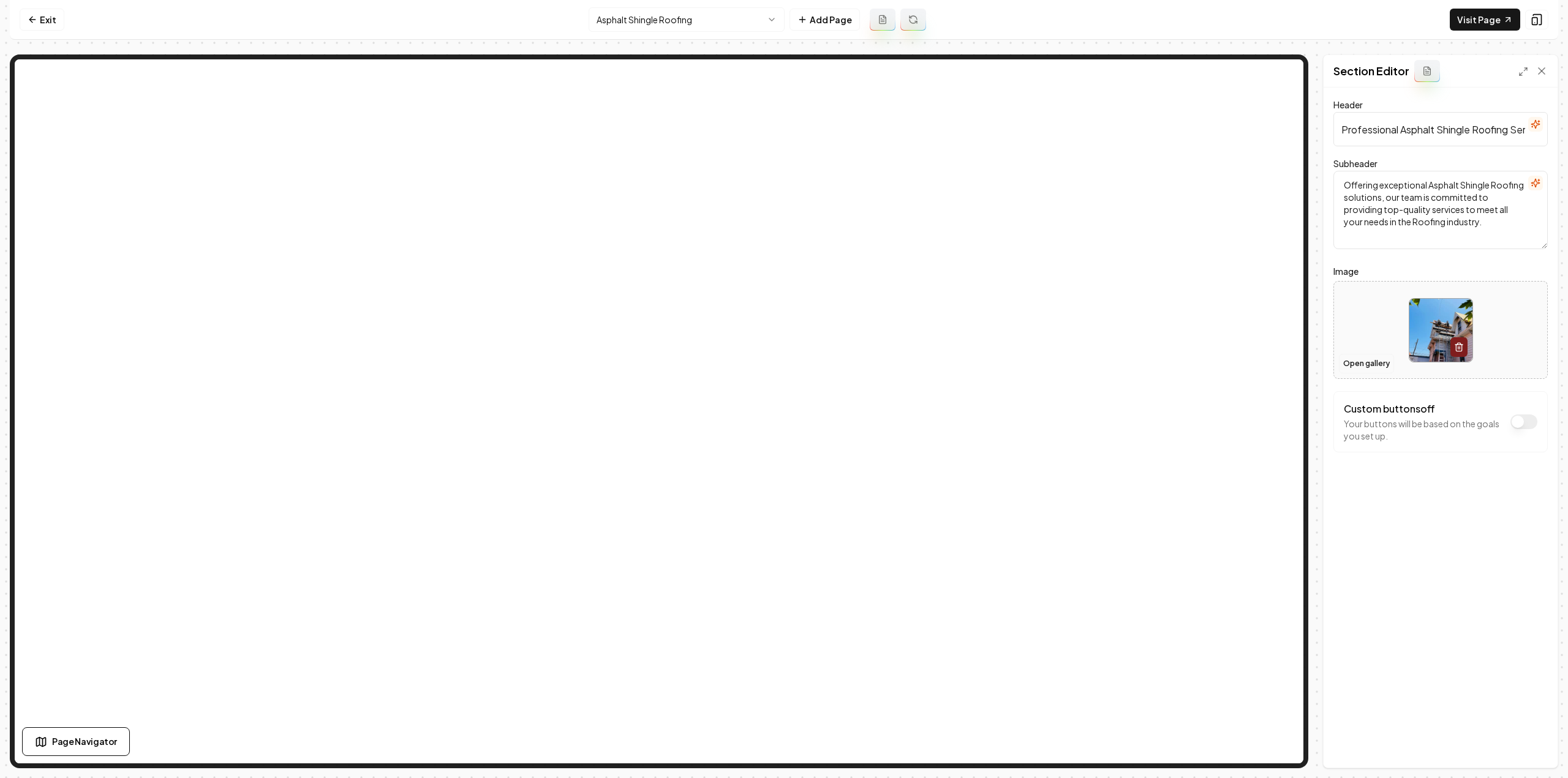
click at [1348, 366] on button "Open gallery" at bounding box center [1367, 363] width 55 height 19
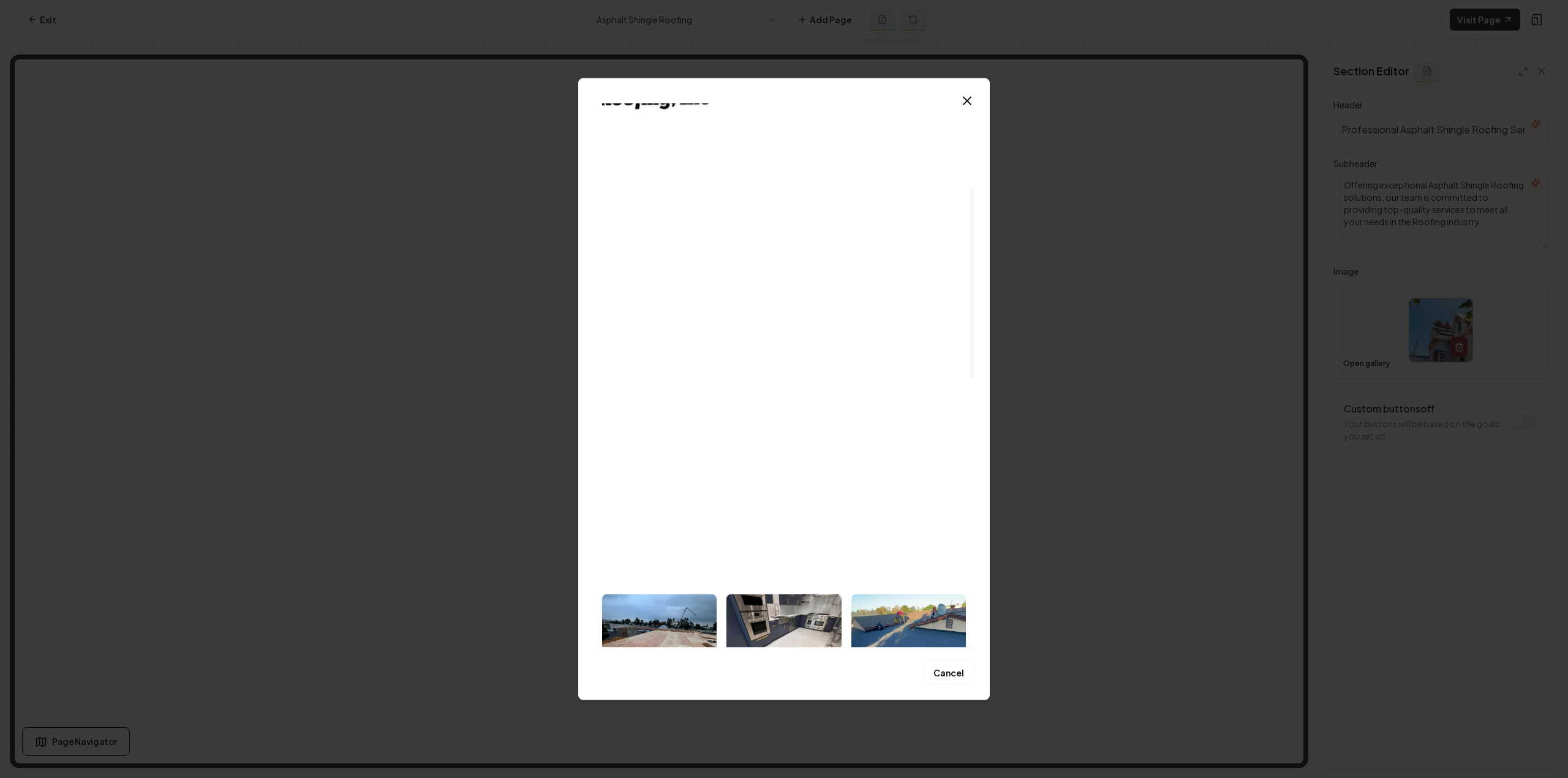
scroll to position [306, 0]
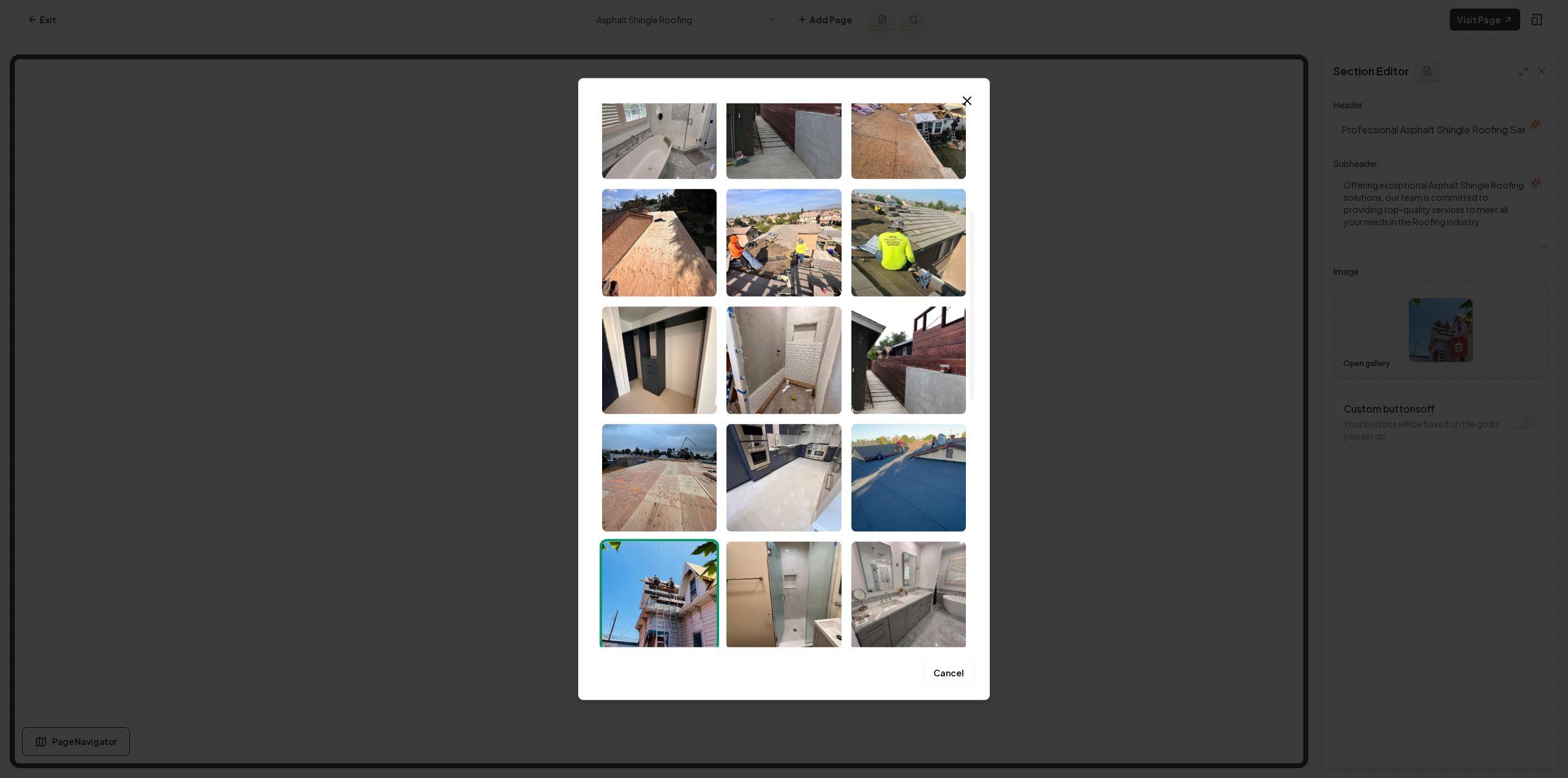
click at [779, 265] on img "Select image image_68c81bfe5c7cd75eb89fb949.jpeg" at bounding box center [783, 242] width 114 height 108
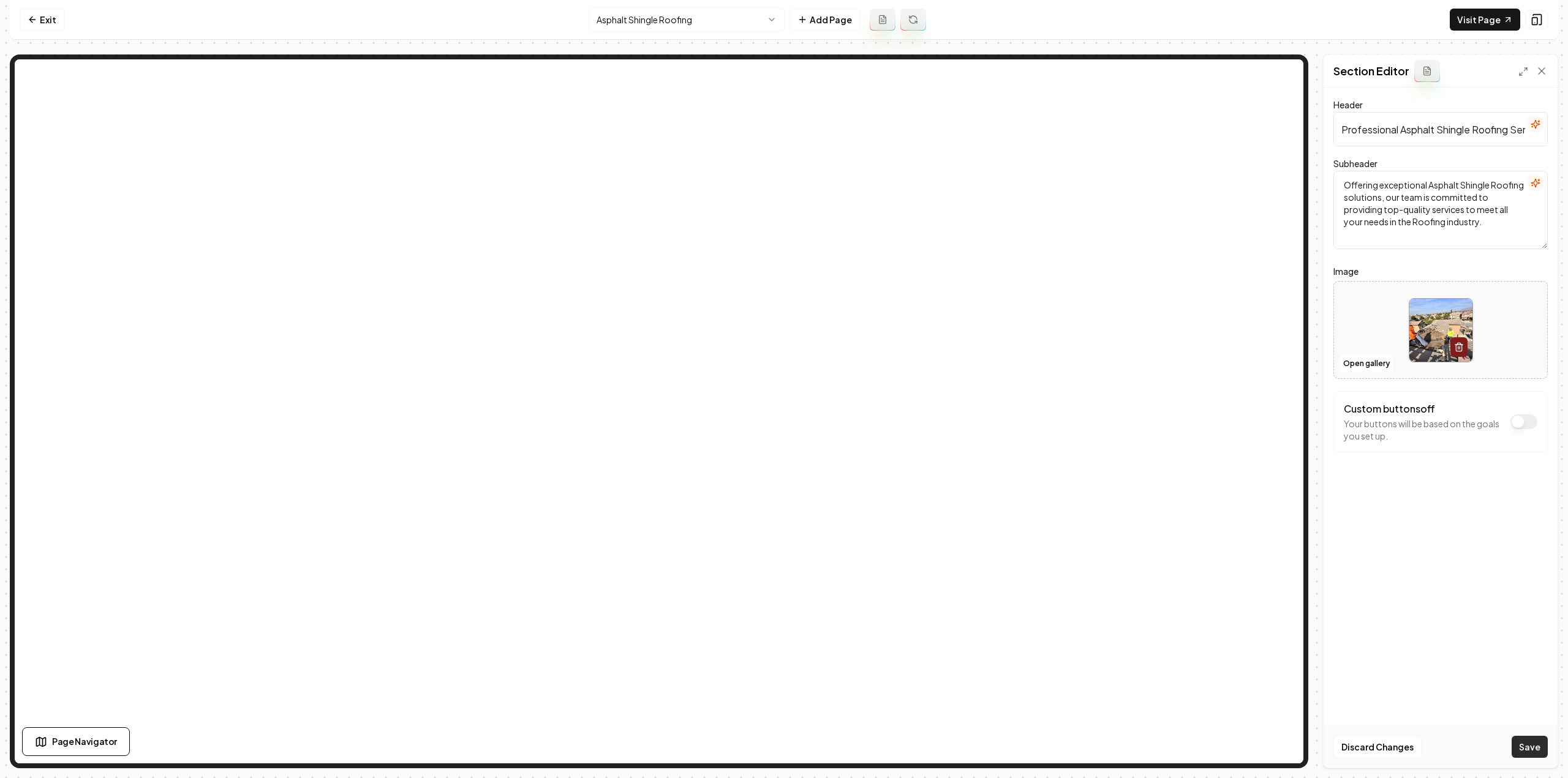
click at [1523, 746] on button "Save" at bounding box center [1529, 747] width 36 height 22
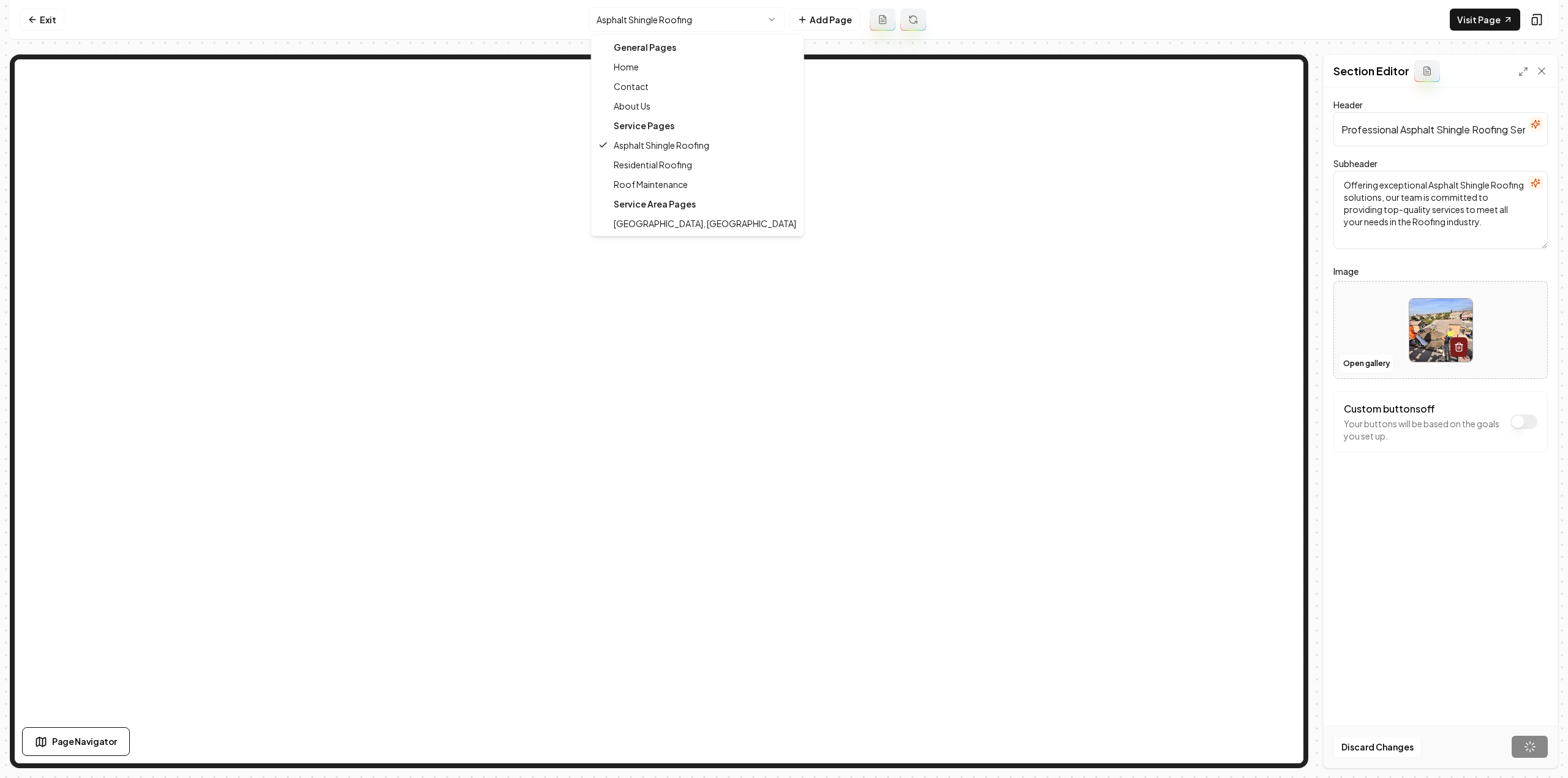
click at [716, 20] on html "Computer Required This feature is only available on a computer. Please switch t…" at bounding box center [784, 389] width 1568 height 778
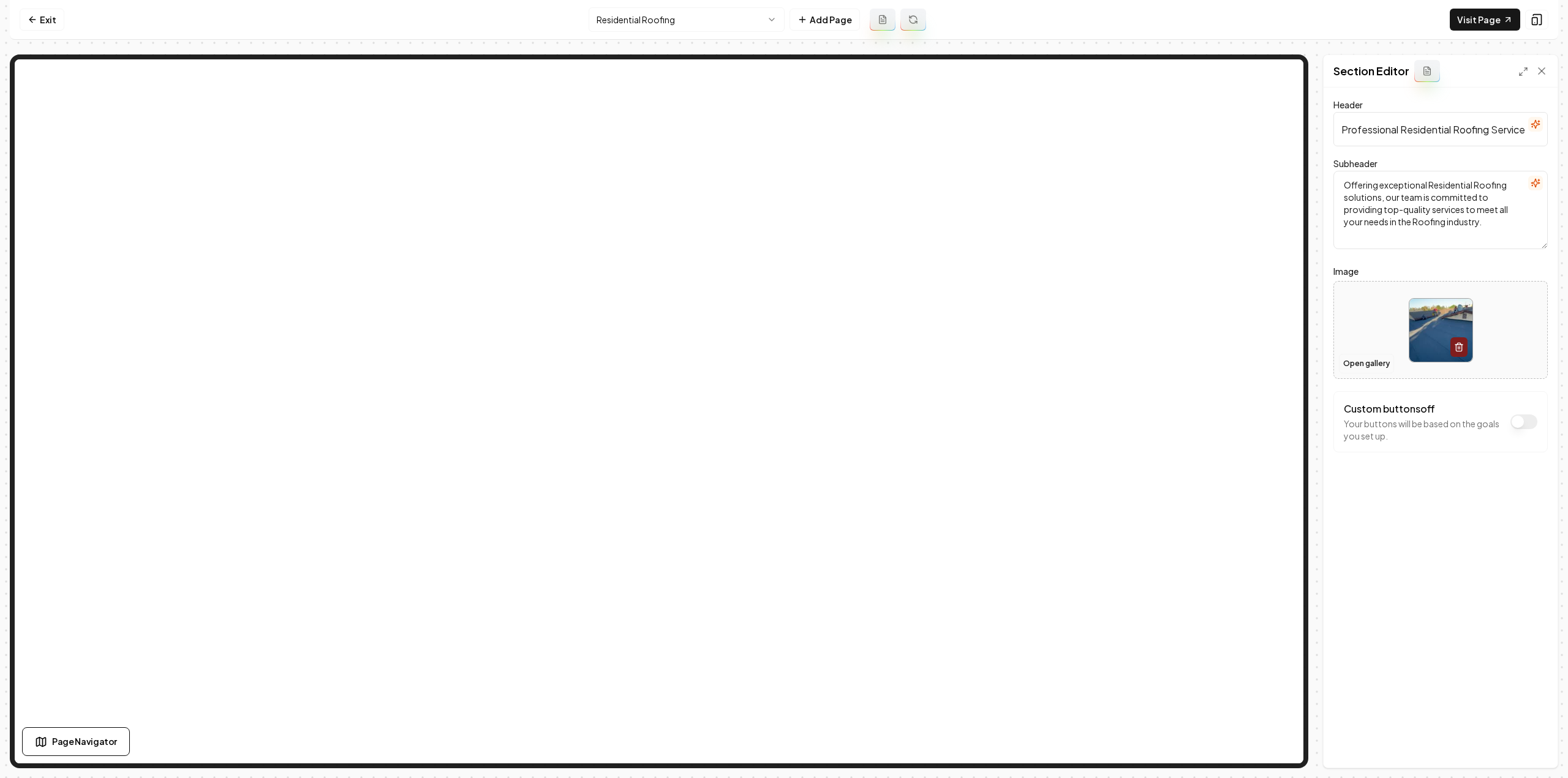
click at [1362, 361] on button "Open gallery" at bounding box center [1367, 363] width 55 height 19
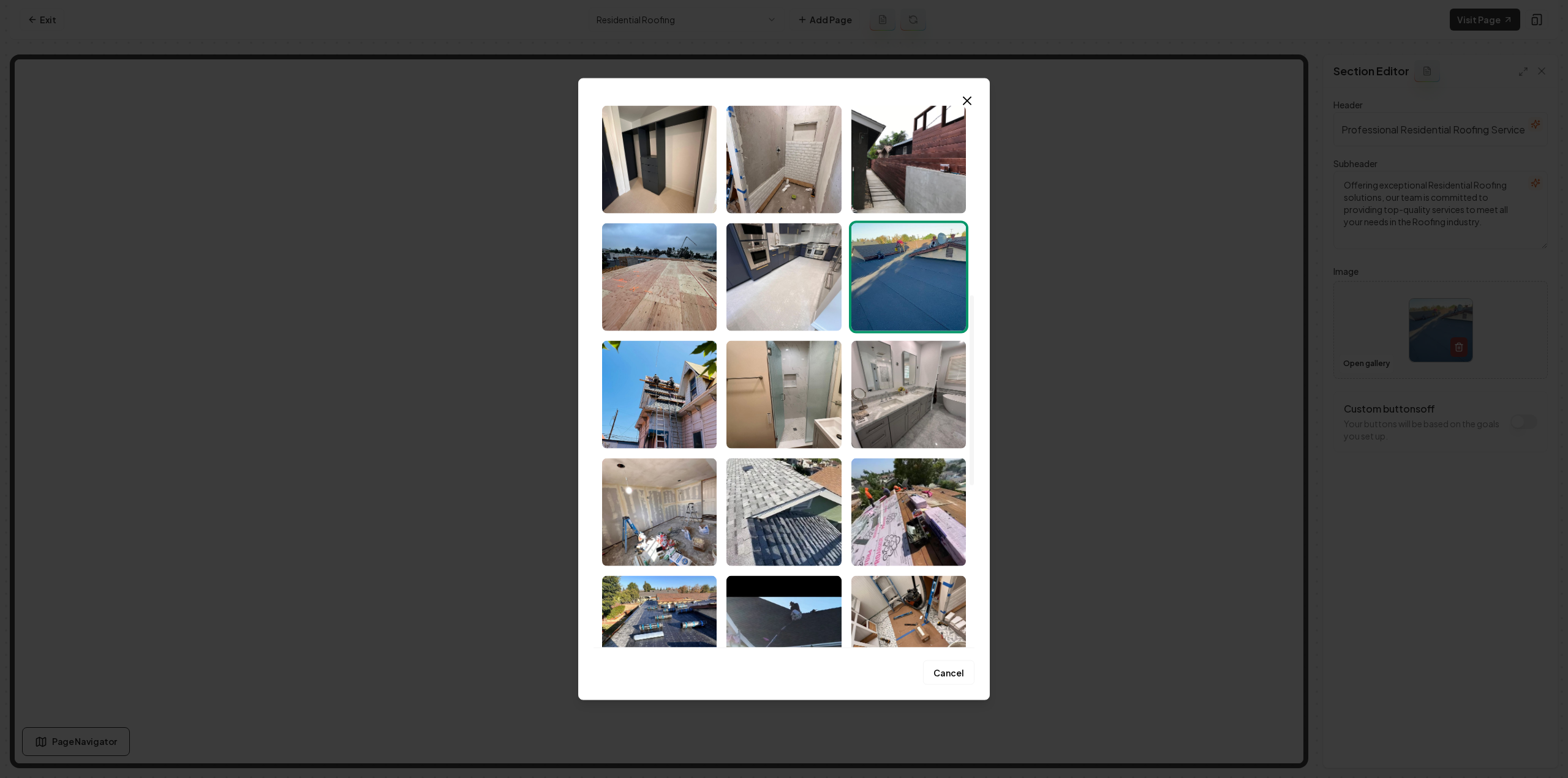
scroll to position [466, 0]
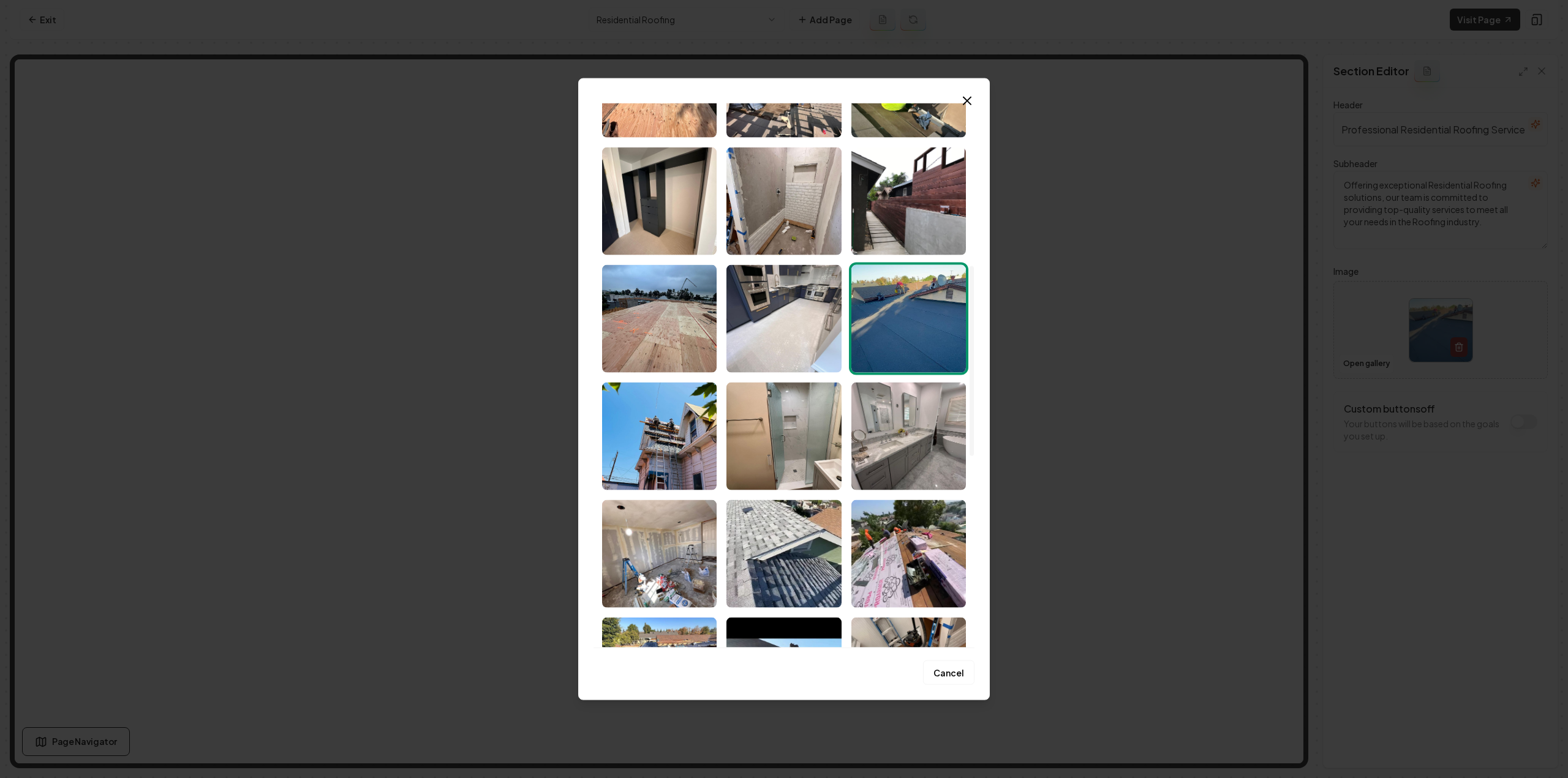
click at [664, 427] on img "Select image image_68c81bfd5c7cd75eb89fb548.jpeg" at bounding box center [659, 436] width 114 height 108
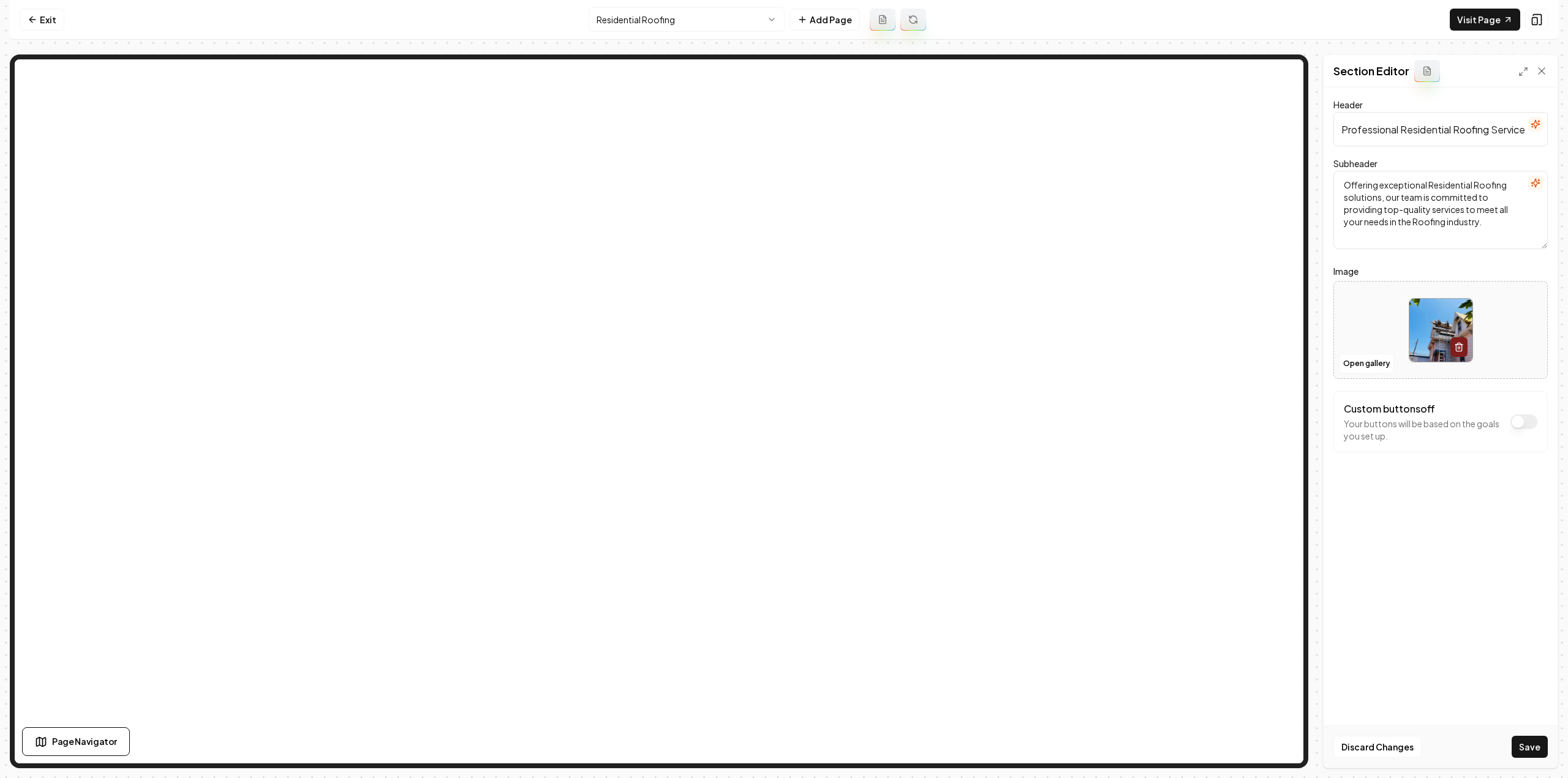
click at [1472, 649] on div "Header Professional Residential Roofing Services Subheader Offering exceptional…" at bounding box center [1441, 428] width 234 height 680
click at [1524, 743] on button "Save" at bounding box center [1529, 747] width 36 height 22
click at [645, 3] on nav "Exit Residential Roofing Add Page Visit Page" at bounding box center [783, 20] width 1548 height 40
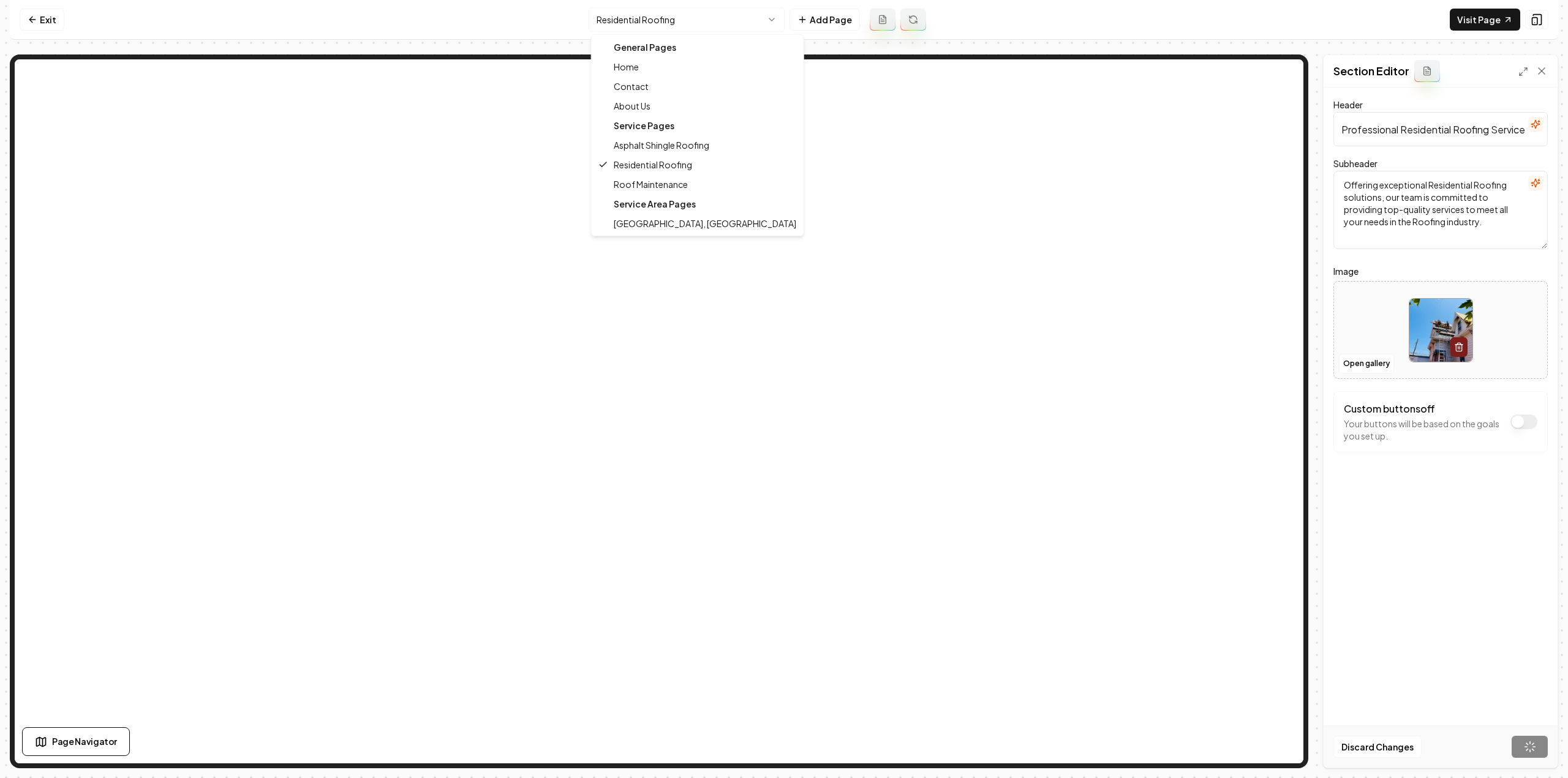
click at [644, 24] on html "Computer Required This feature is only available on a computer. Please switch t…" at bounding box center [784, 389] width 1568 height 778
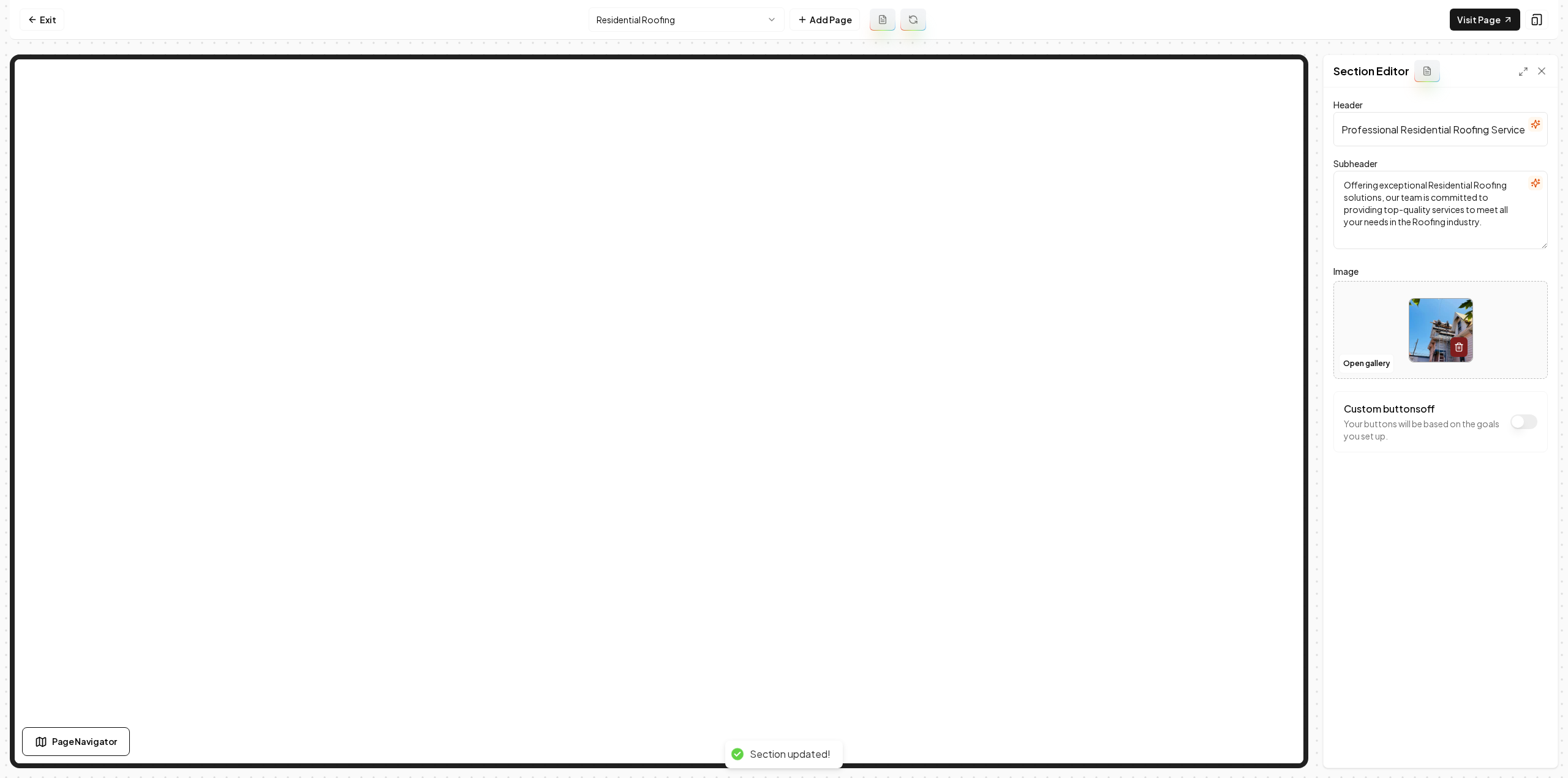
click at [670, 9] on html "Computer Required This feature is only available on a computer. Please switch t…" at bounding box center [784, 389] width 1568 height 778
click at [1383, 368] on button "Open gallery" at bounding box center [1367, 363] width 55 height 19
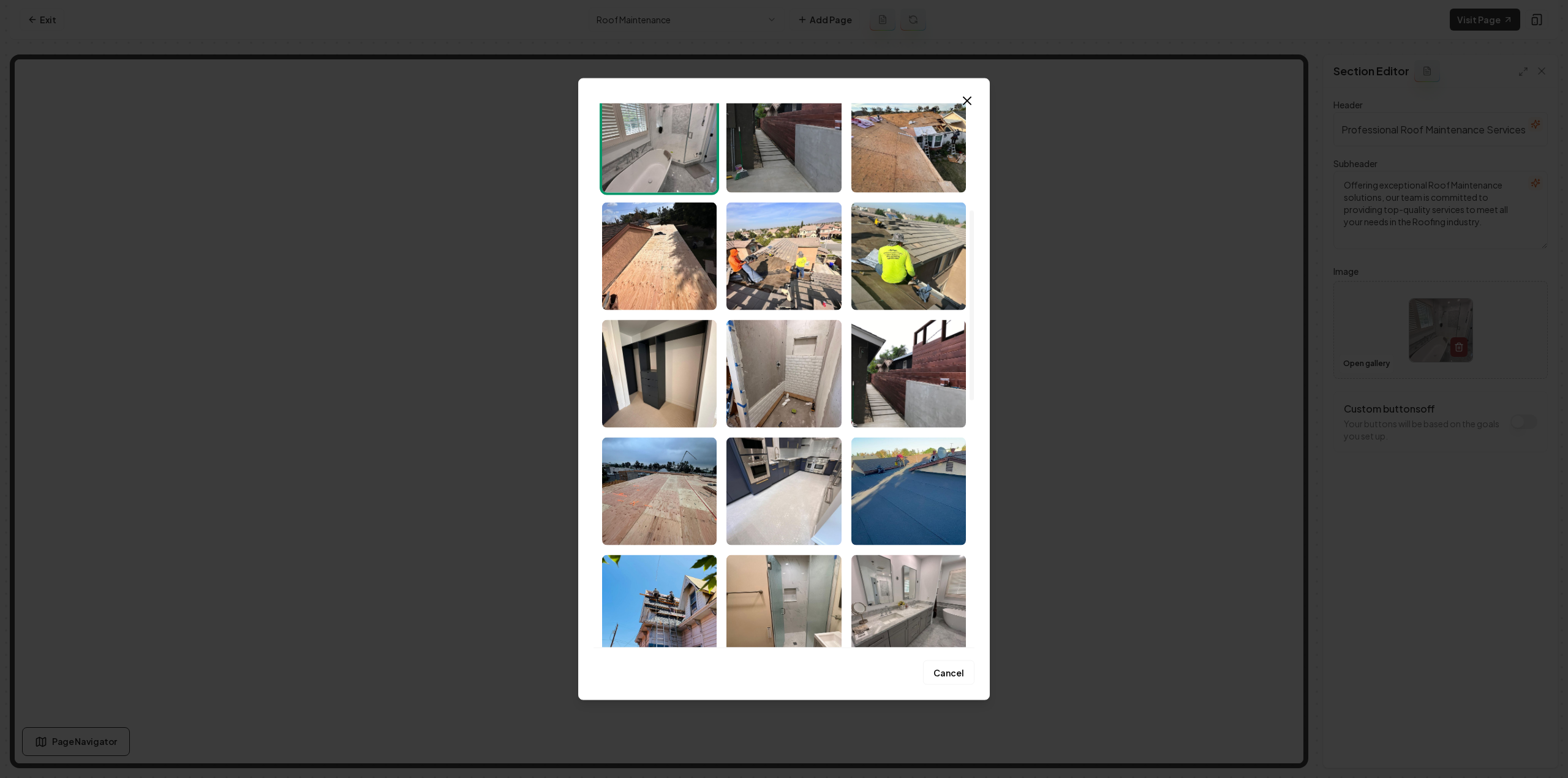
scroll to position [306, 0]
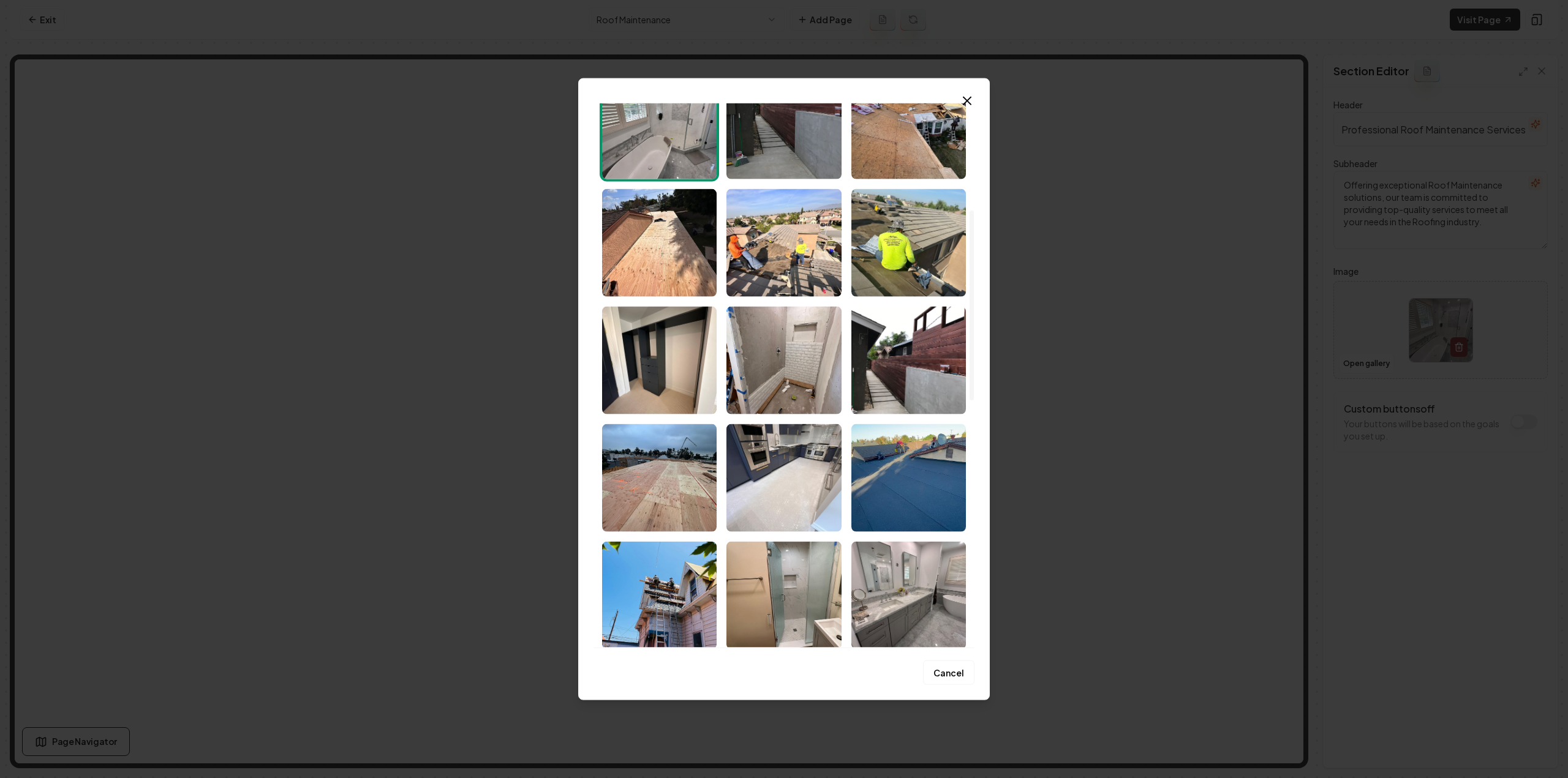
click at [916, 267] on img "Select image image_68c81bfe5c7cd75eb89fbb7a.jpeg" at bounding box center [909, 242] width 114 height 108
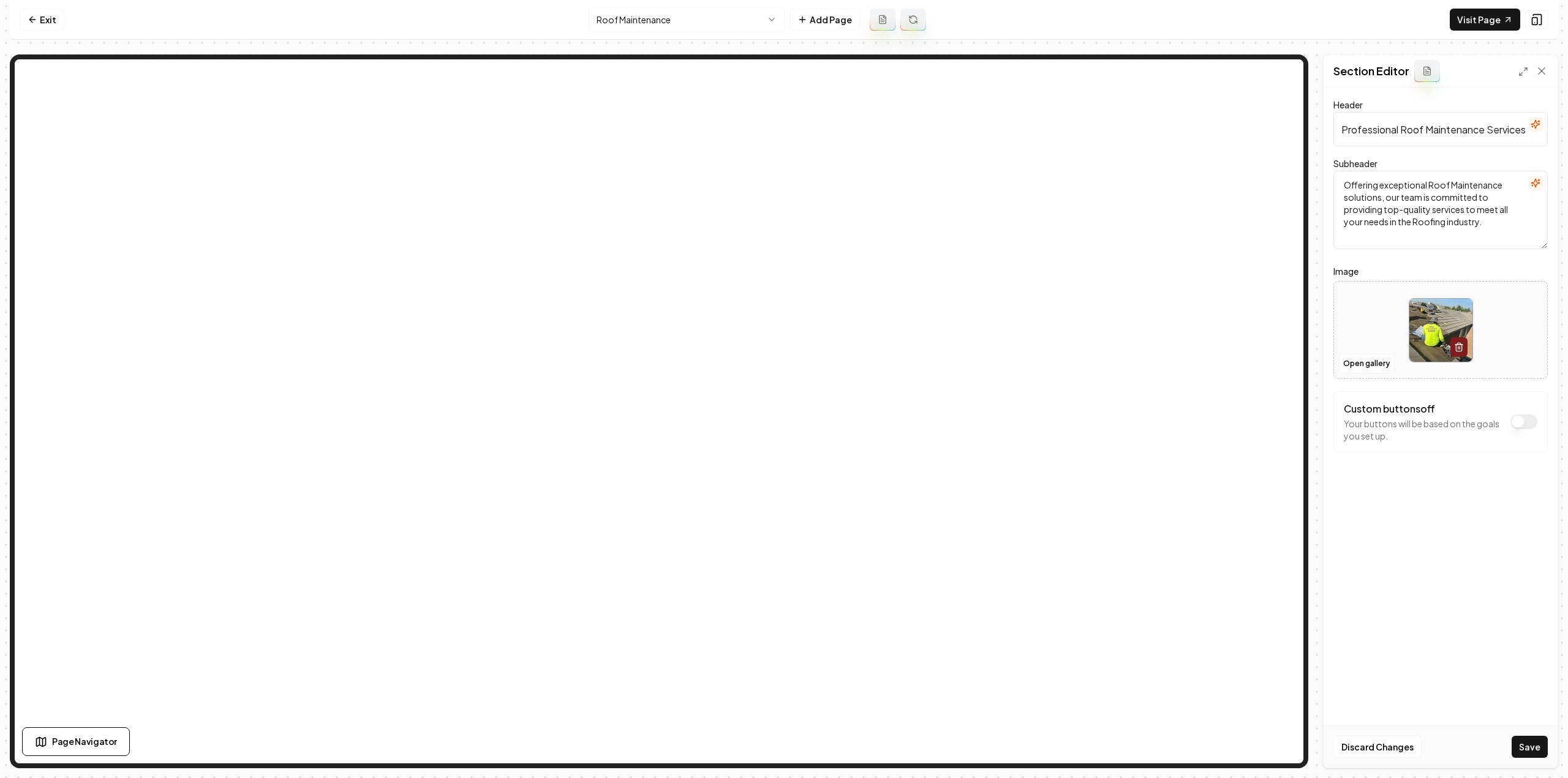
click at [1522, 754] on button "Save" at bounding box center [1529, 747] width 36 height 22
click at [664, 23] on html "Computer Required This feature is only available on a computer. Please switch t…" at bounding box center [784, 389] width 1568 height 778
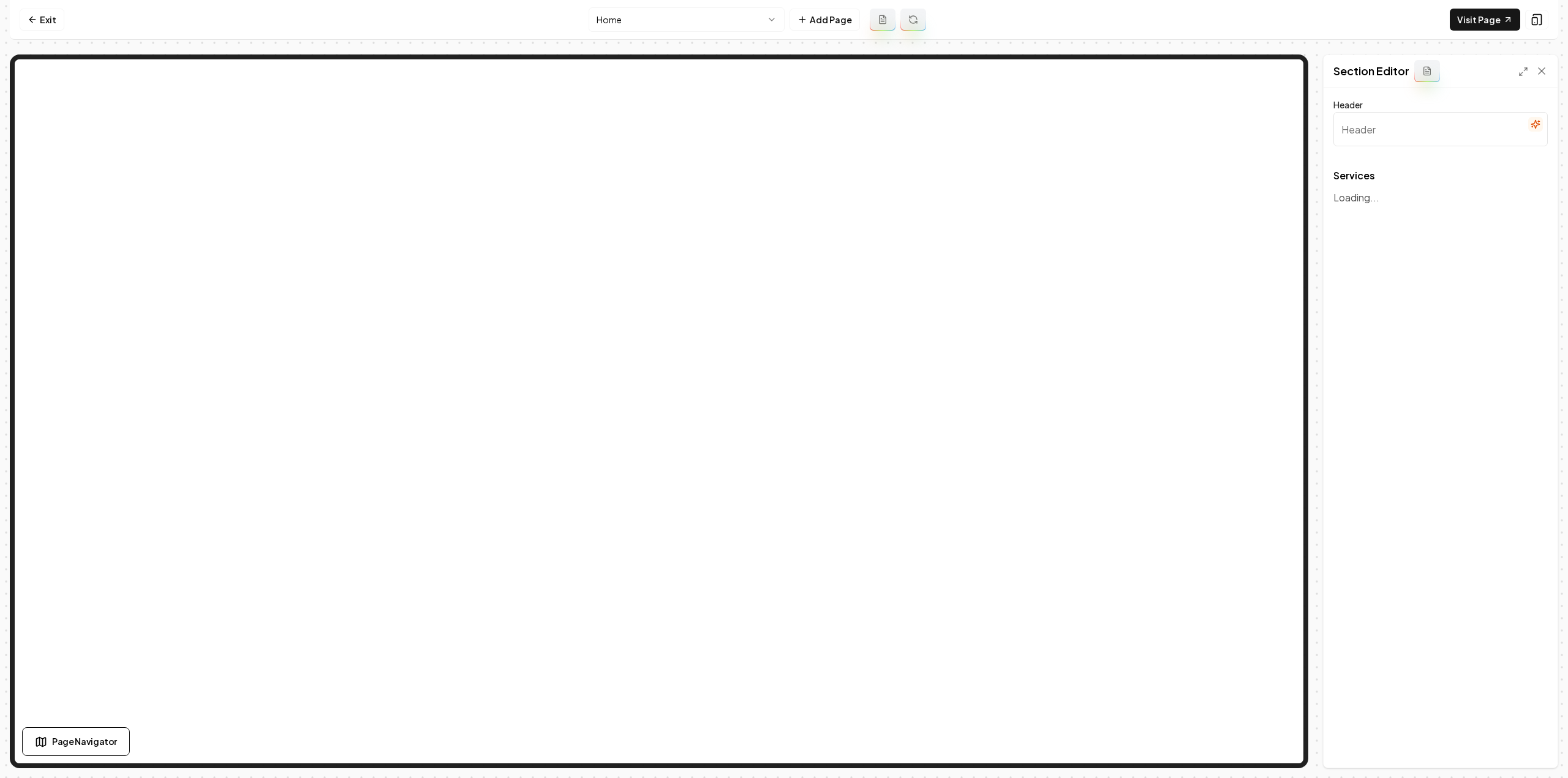
type input "Our Expert Roofing Services"
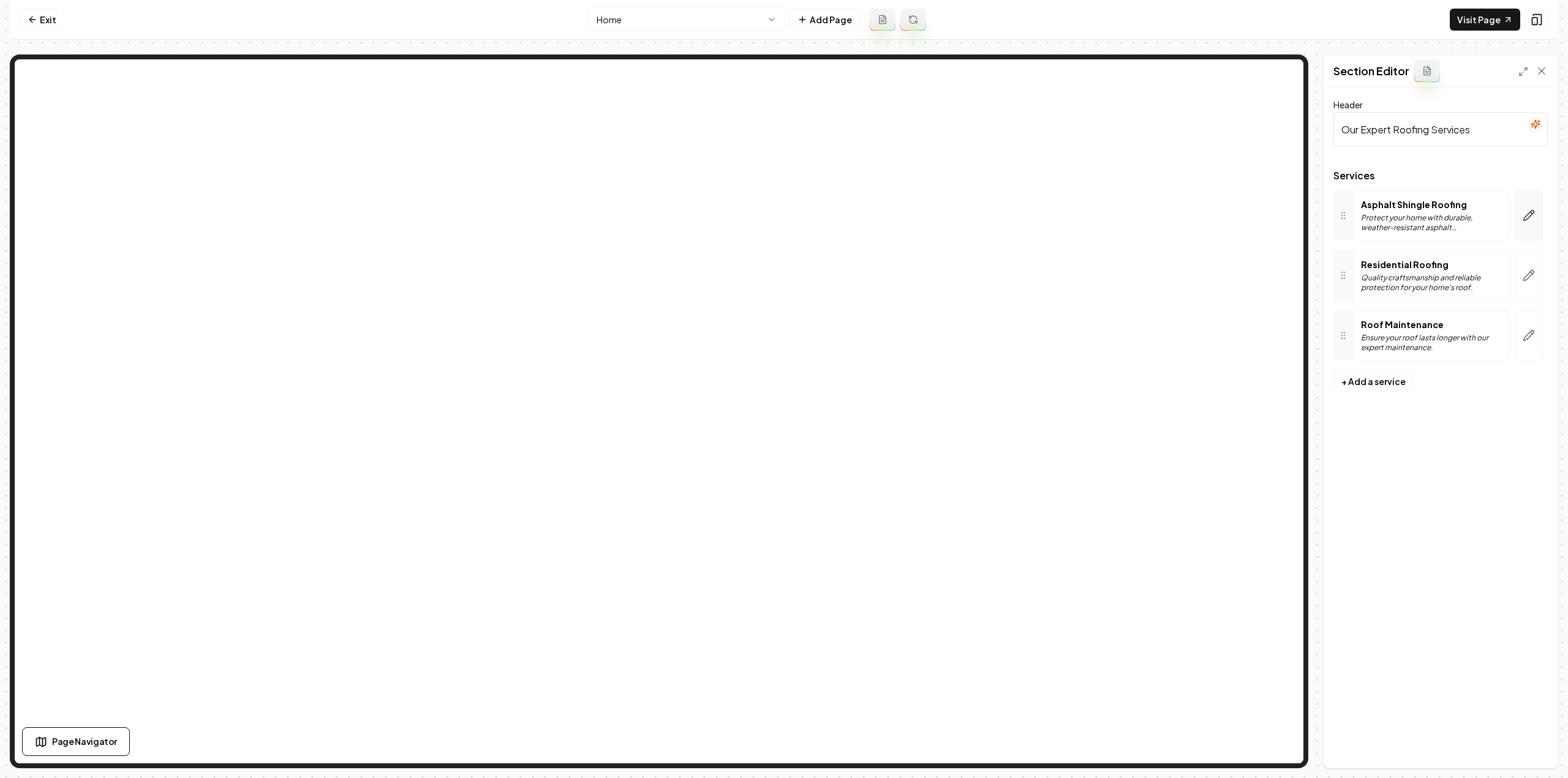
click at [1525, 235] on button "button" at bounding box center [1529, 215] width 28 height 50
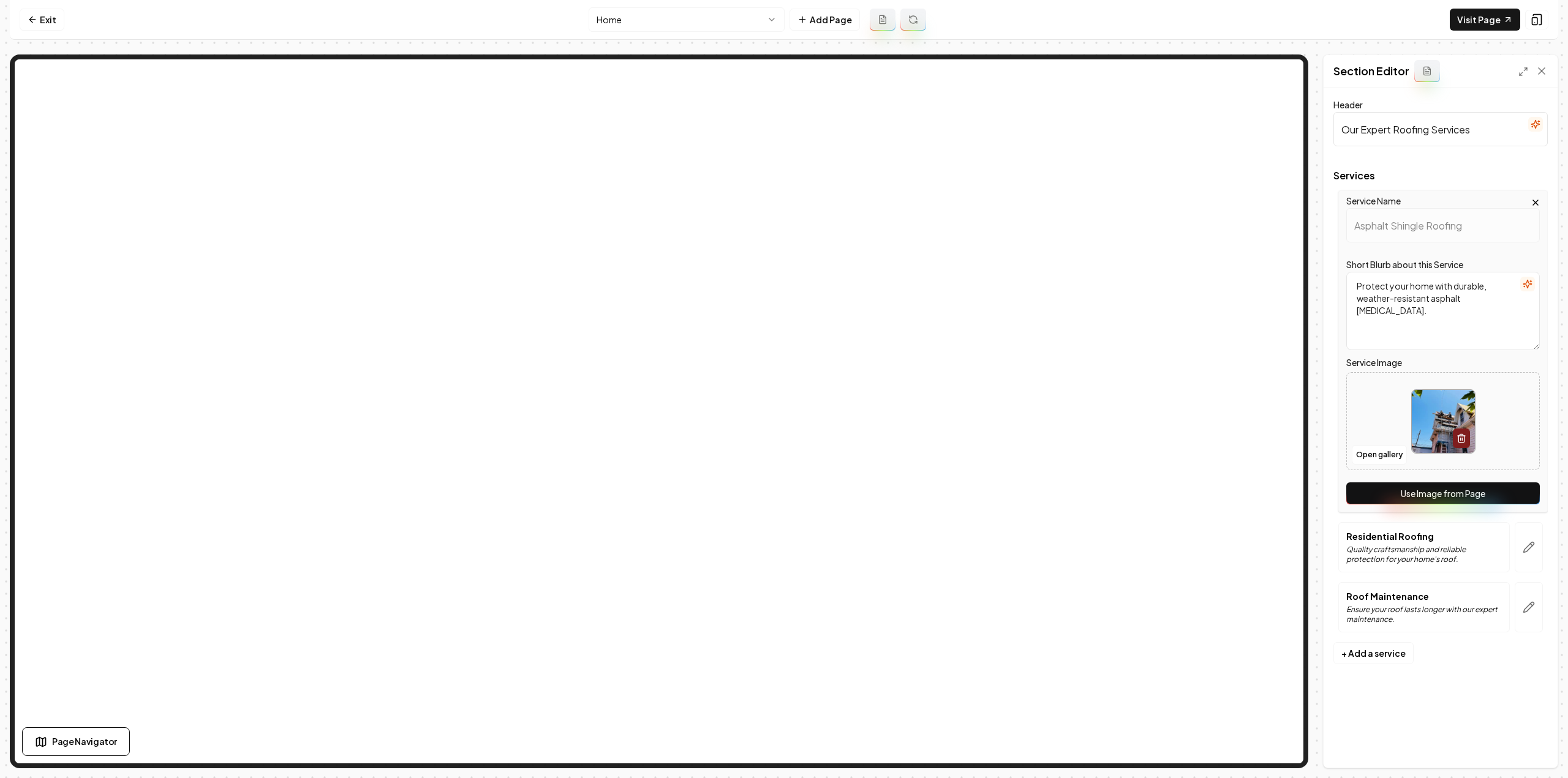
click at [1455, 496] on button "Use Image from Page" at bounding box center [1443, 493] width 194 height 22
click at [1529, 552] on icon "button" at bounding box center [1528, 547] width 12 height 12
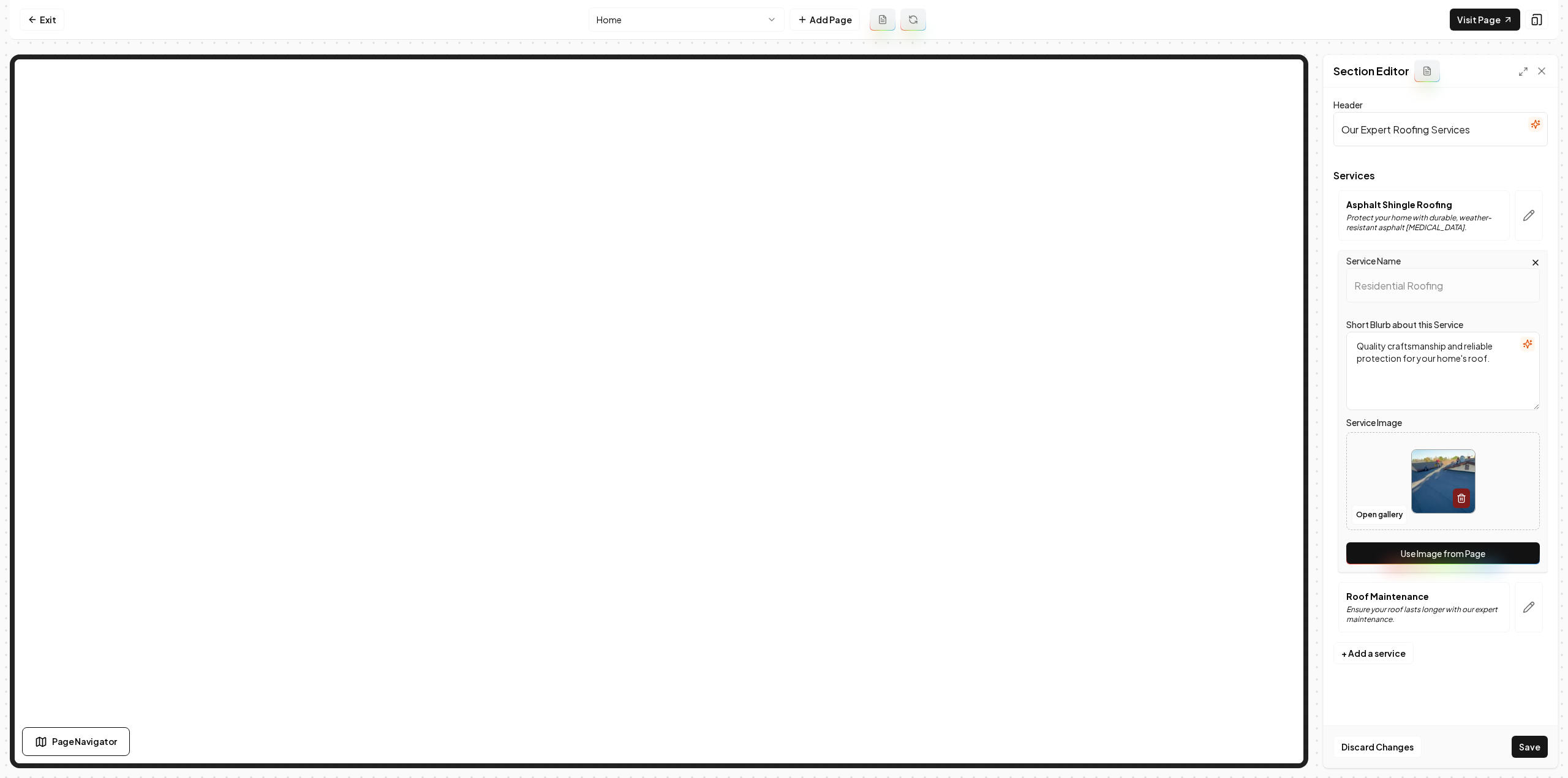
click at [1524, 553] on button "Use Image from Page" at bounding box center [1443, 554] width 194 height 22
click at [1531, 590] on button "button" at bounding box center [1529, 608] width 28 height 50
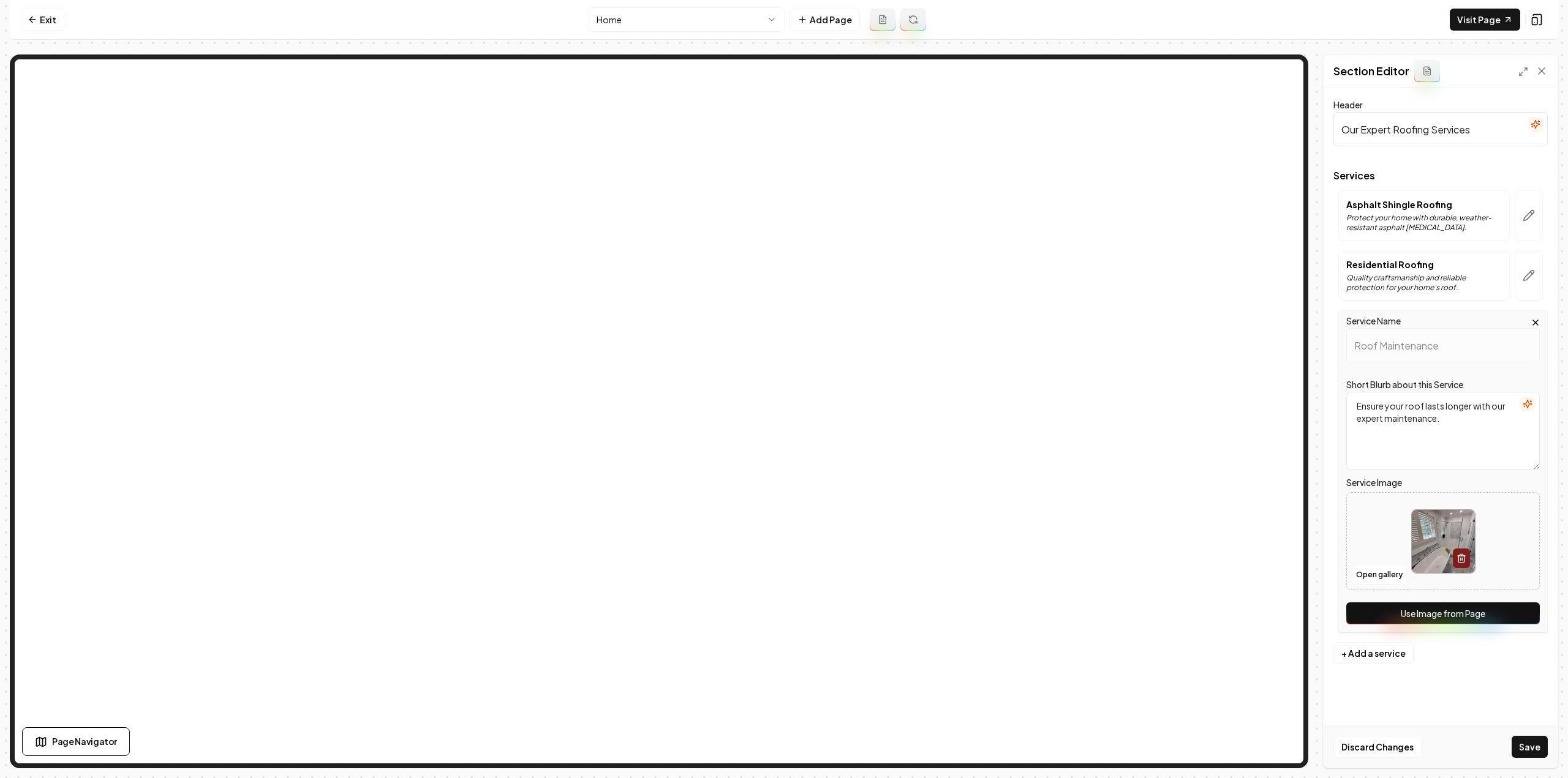
click at [1525, 615] on button "Use Image from Page" at bounding box center [1443, 613] width 194 height 22
click at [1539, 743] on button "Save" at bounding box center [1529, 747] width 36 height 22
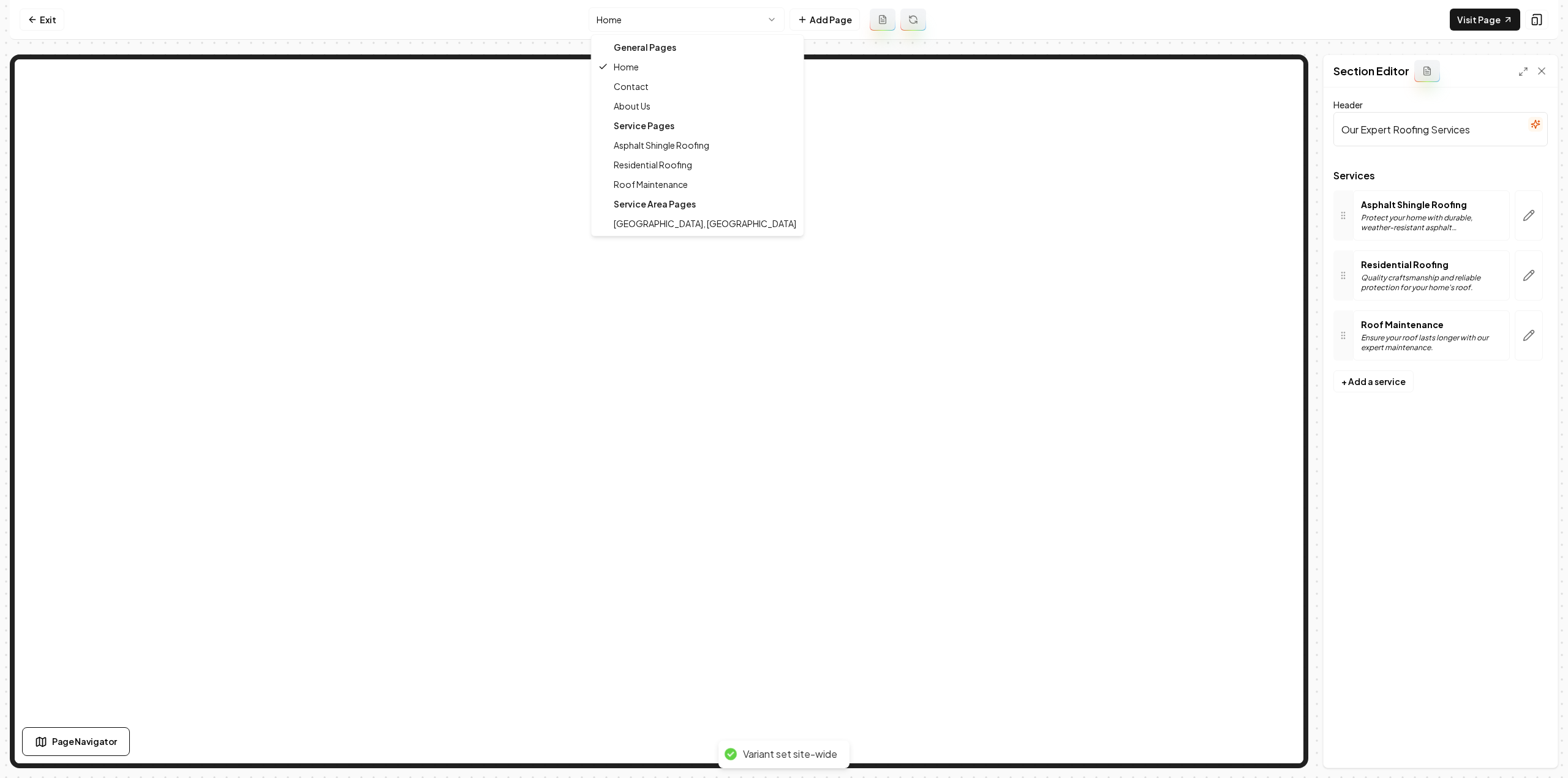
click at [682, 15] on html "Computer Required This feature is only available on a computer. Please switch t…" at bounding box center [784, 389] width 1568 height 778
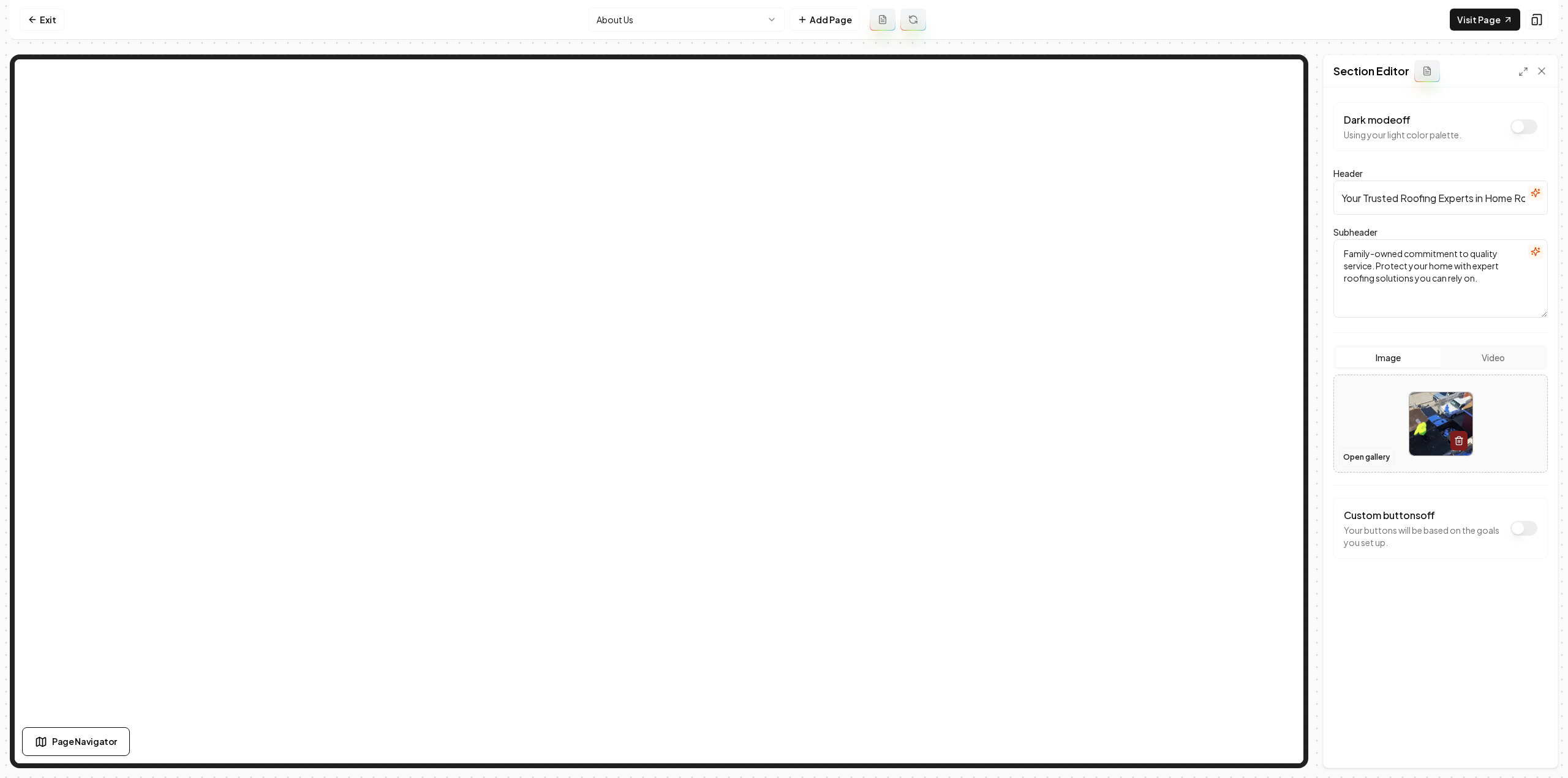
click at [1362, 454] on button "Open gallery" at bounding box center [1367, 457] width 55 height 19
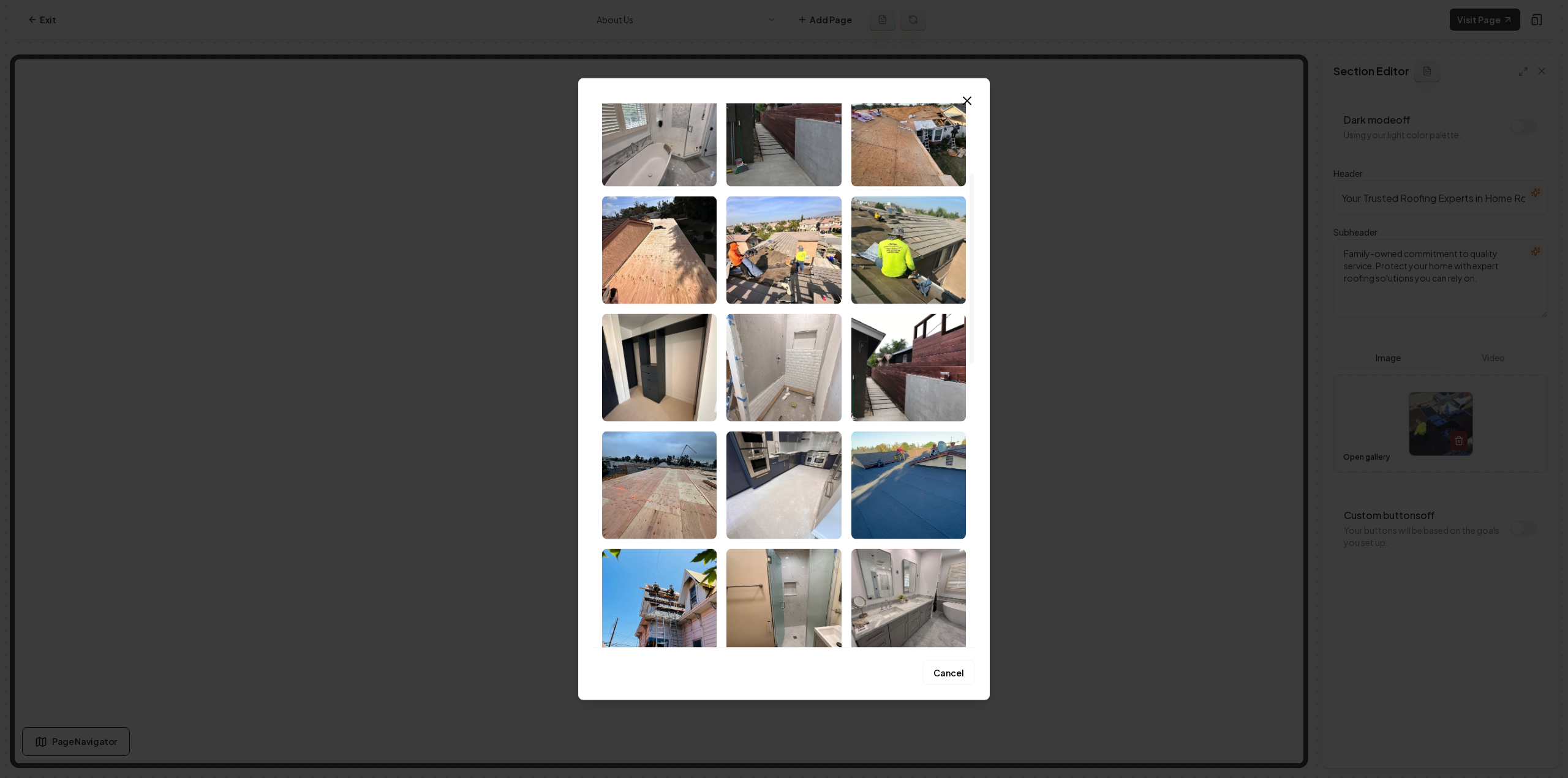
scroll to position [367, 0]
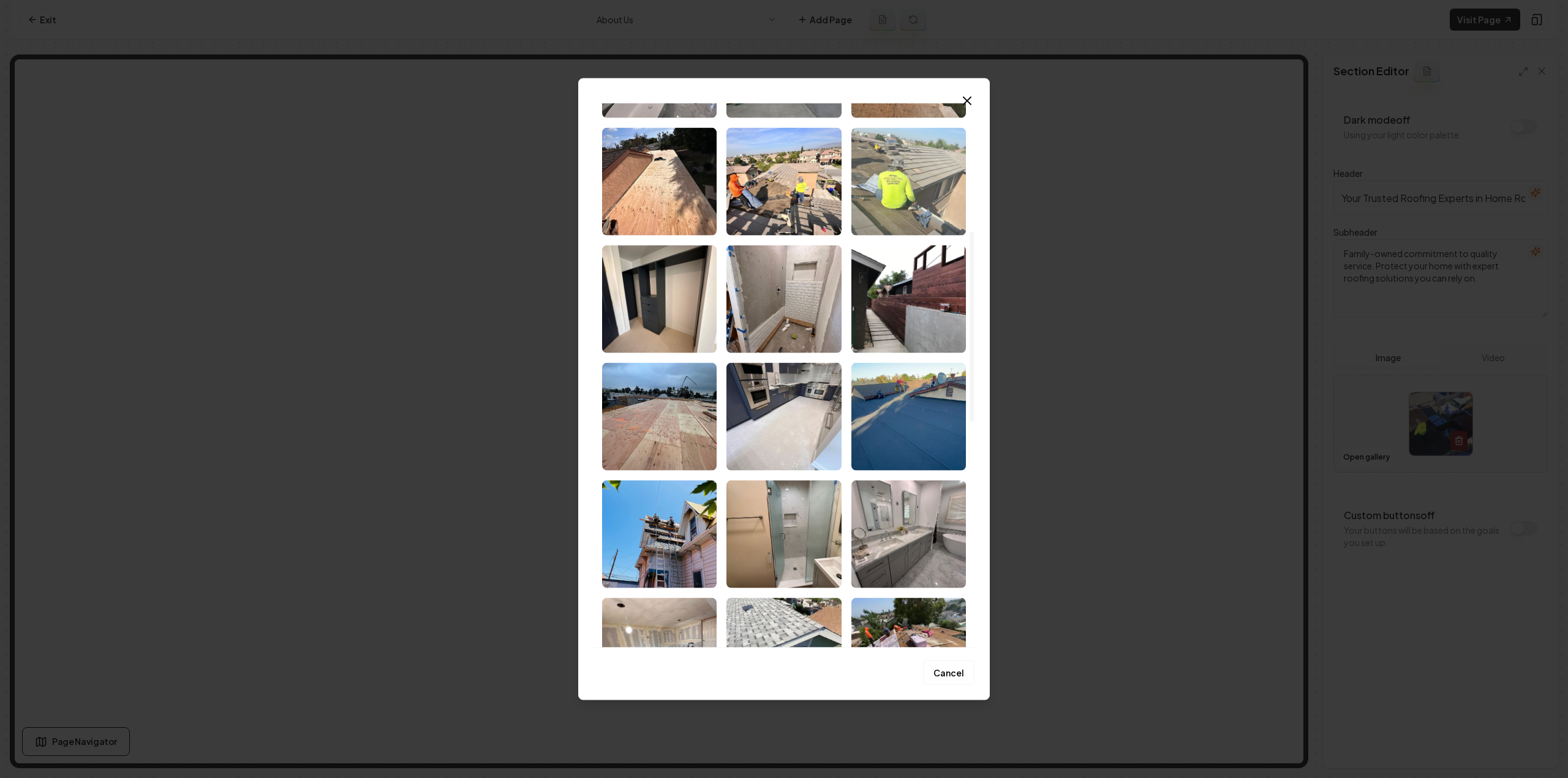
click at [891, 193] on img "Select image image_68c81bfe5c7cd75eb89fbb7a.jpeg" at bounding box center [909, 181] width 114 height 108
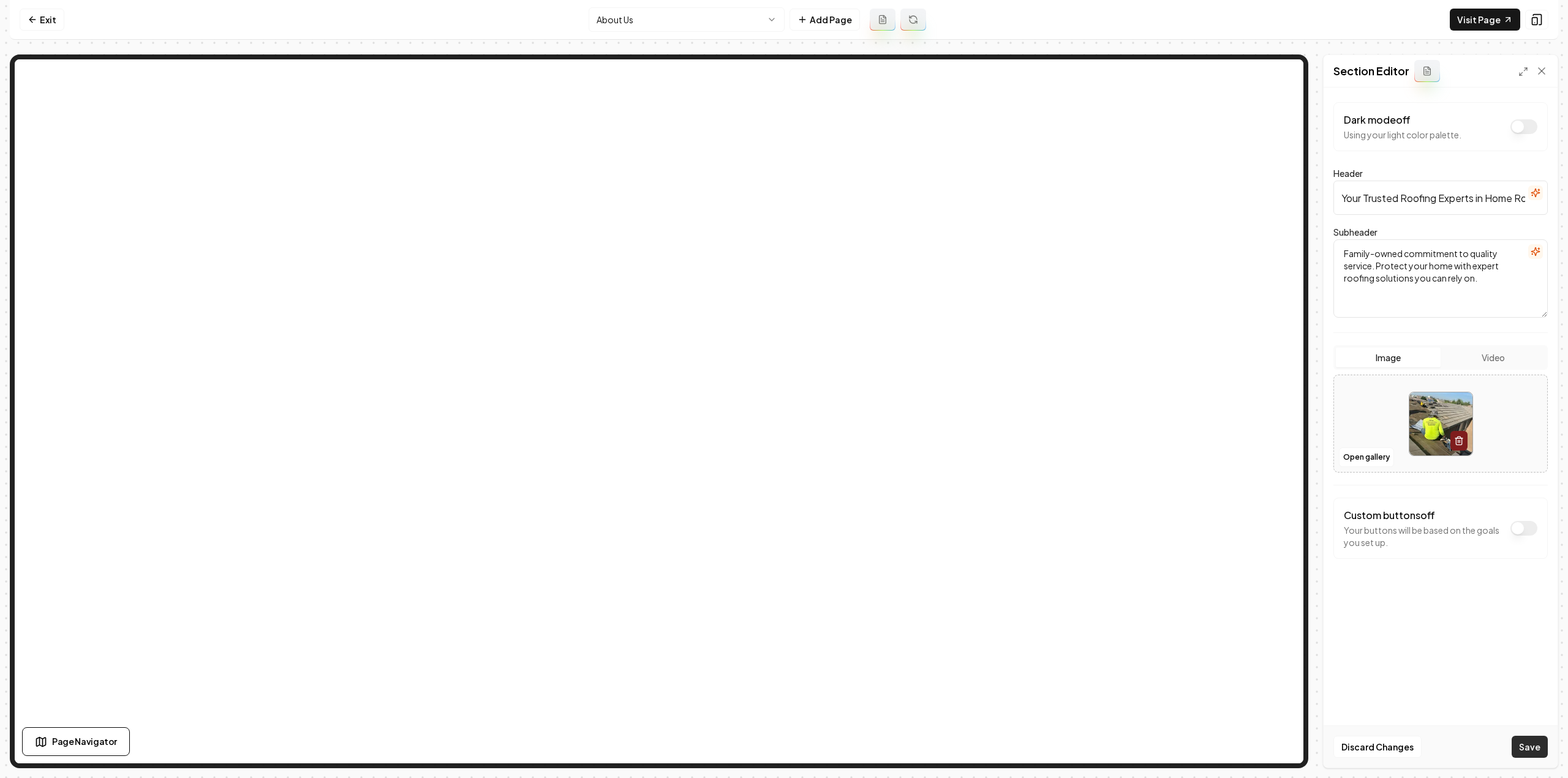
click at [1527, 755] on button "Save" at bounding box center [1529, 747] width 36 height 22
click at [635, 27] on html "Computer Required This feature is only available on a computer. Please switch t…" at bounding box center [784, 389] width 1568 height 778
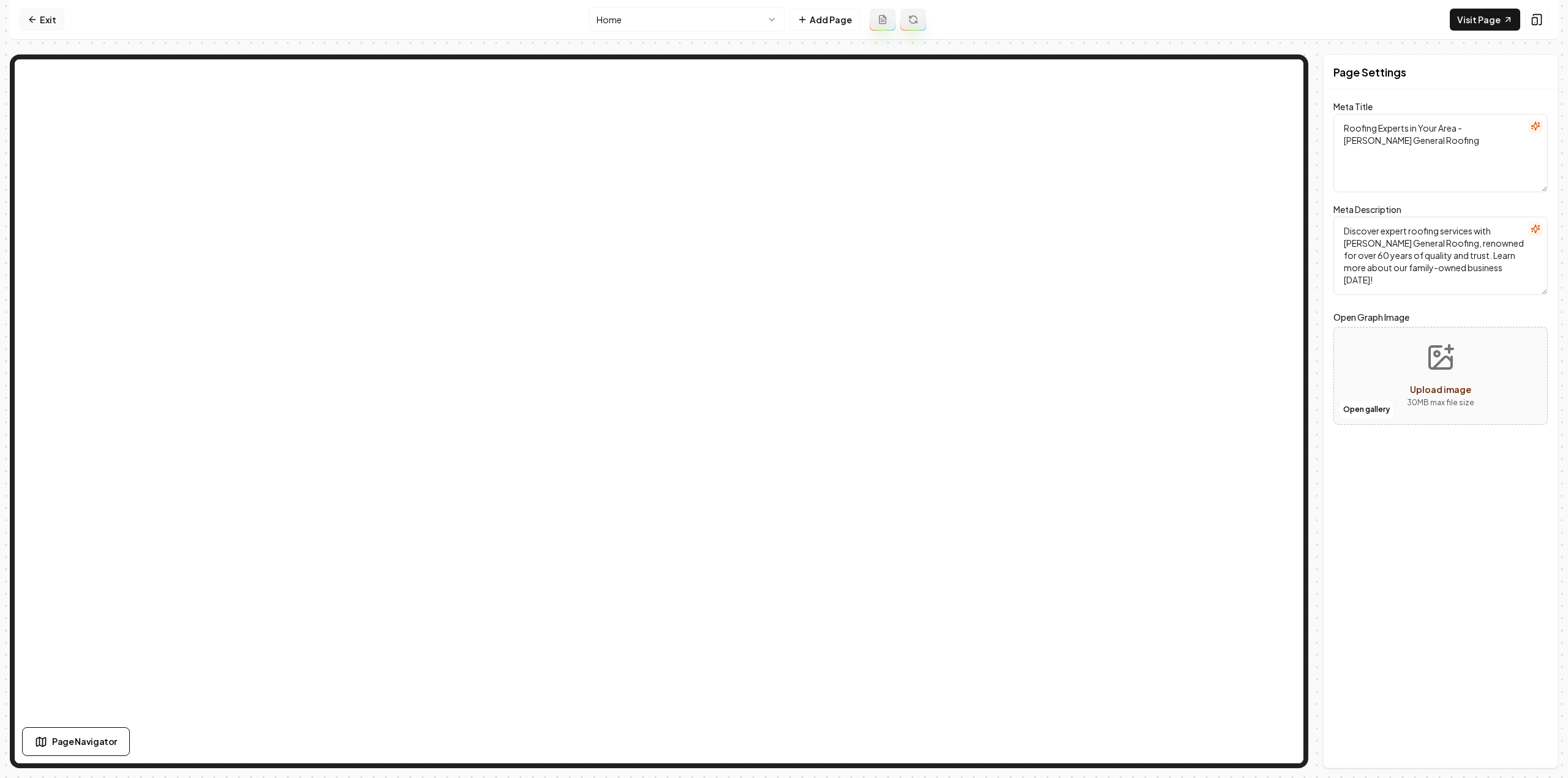
click at [33, 25] on link "Exit" at bounding box center [42, 19] width 45 height 22
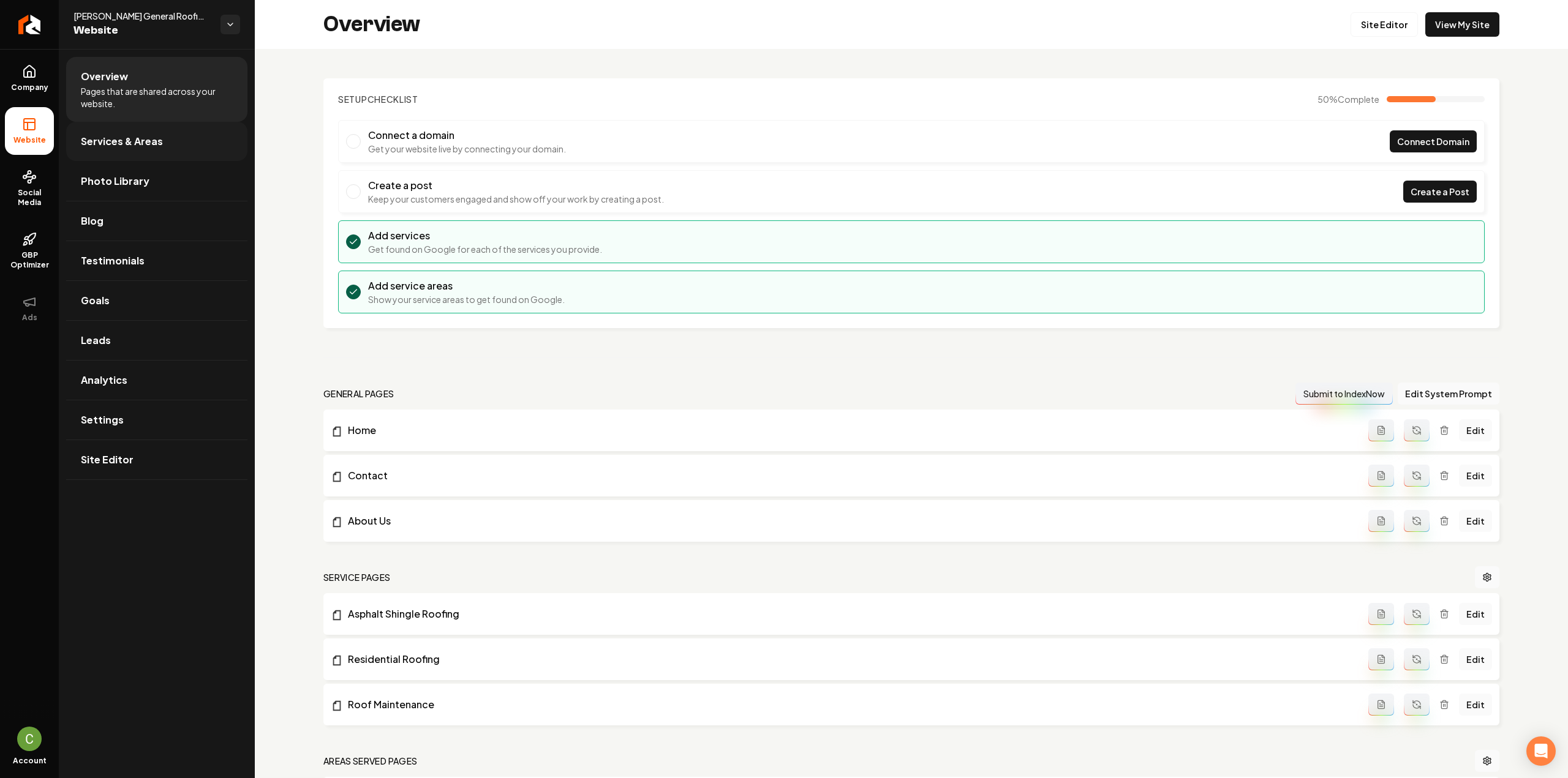
click at [149, 156] on link "Services & Areas" at bounding box center [157, 141] width 181 height 39
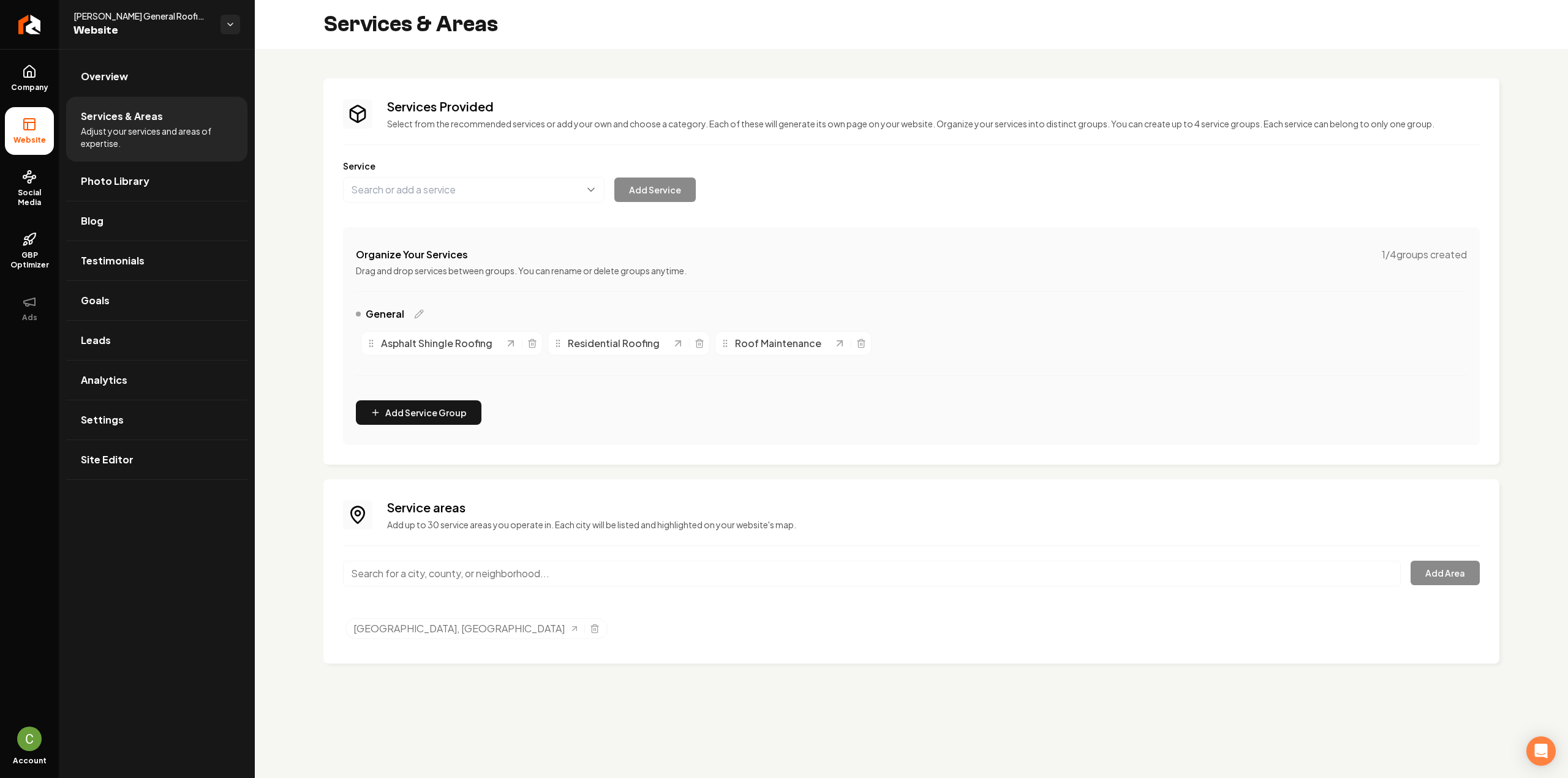
click at [549, 569] on input "Main content area" at bounding box center [871, 574] width 1058 height 26
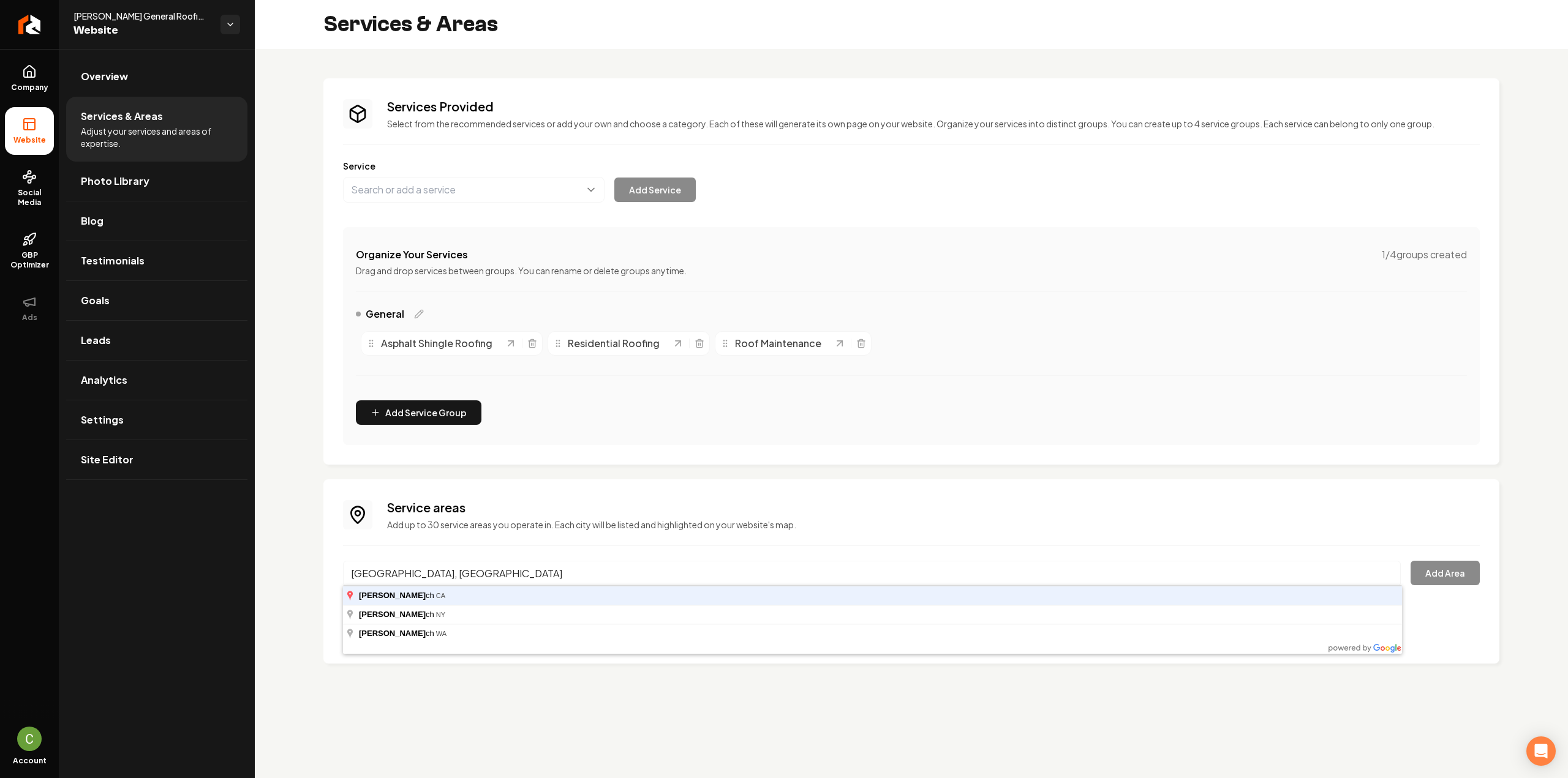
type input "[GEOGRAPHIC_DATA], [GEOGRAPHIC_DATA]"
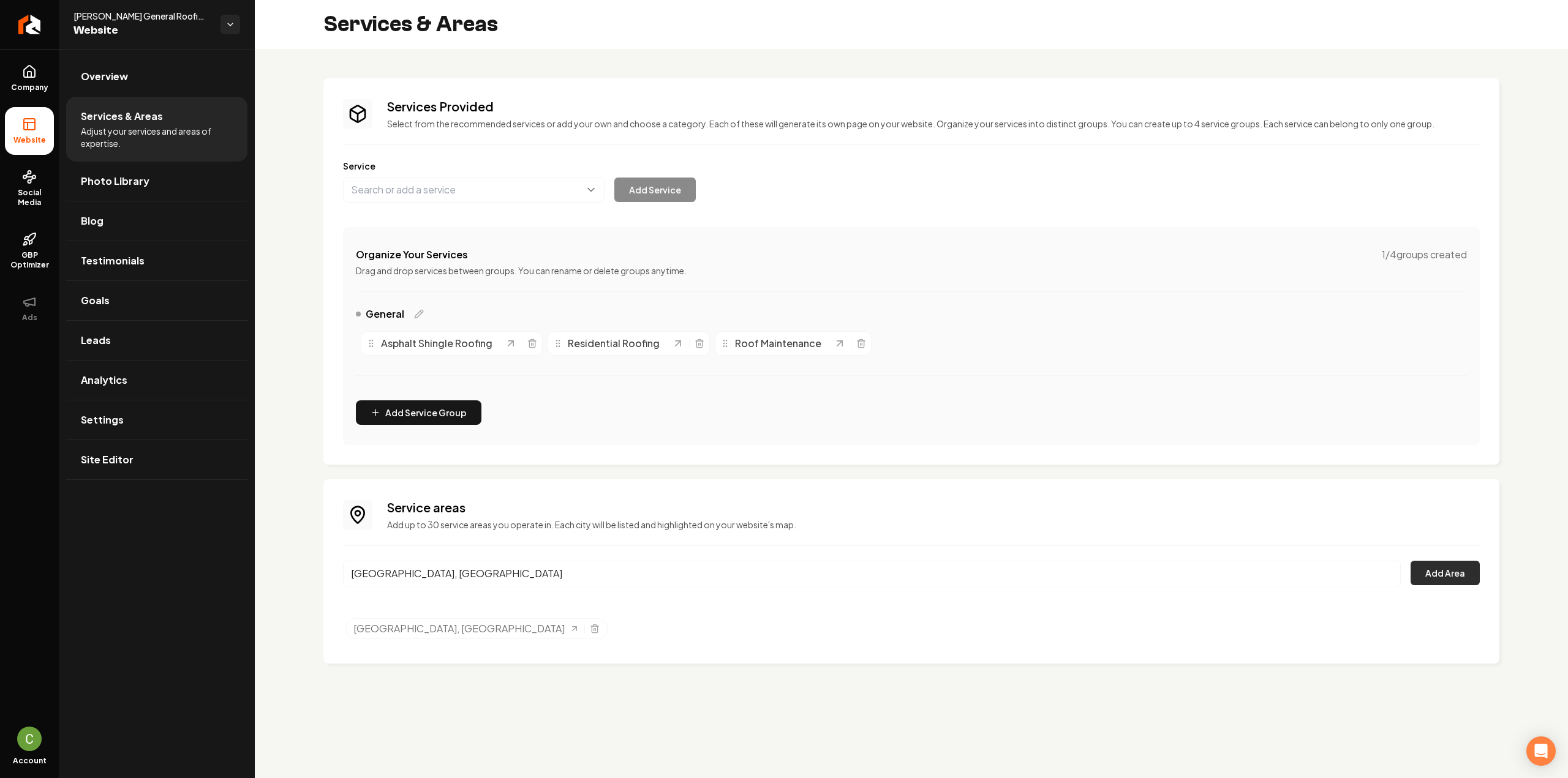
click at [1473, 576] on button "Add Area" at bounding box center [1445, 573] width 69 height 24
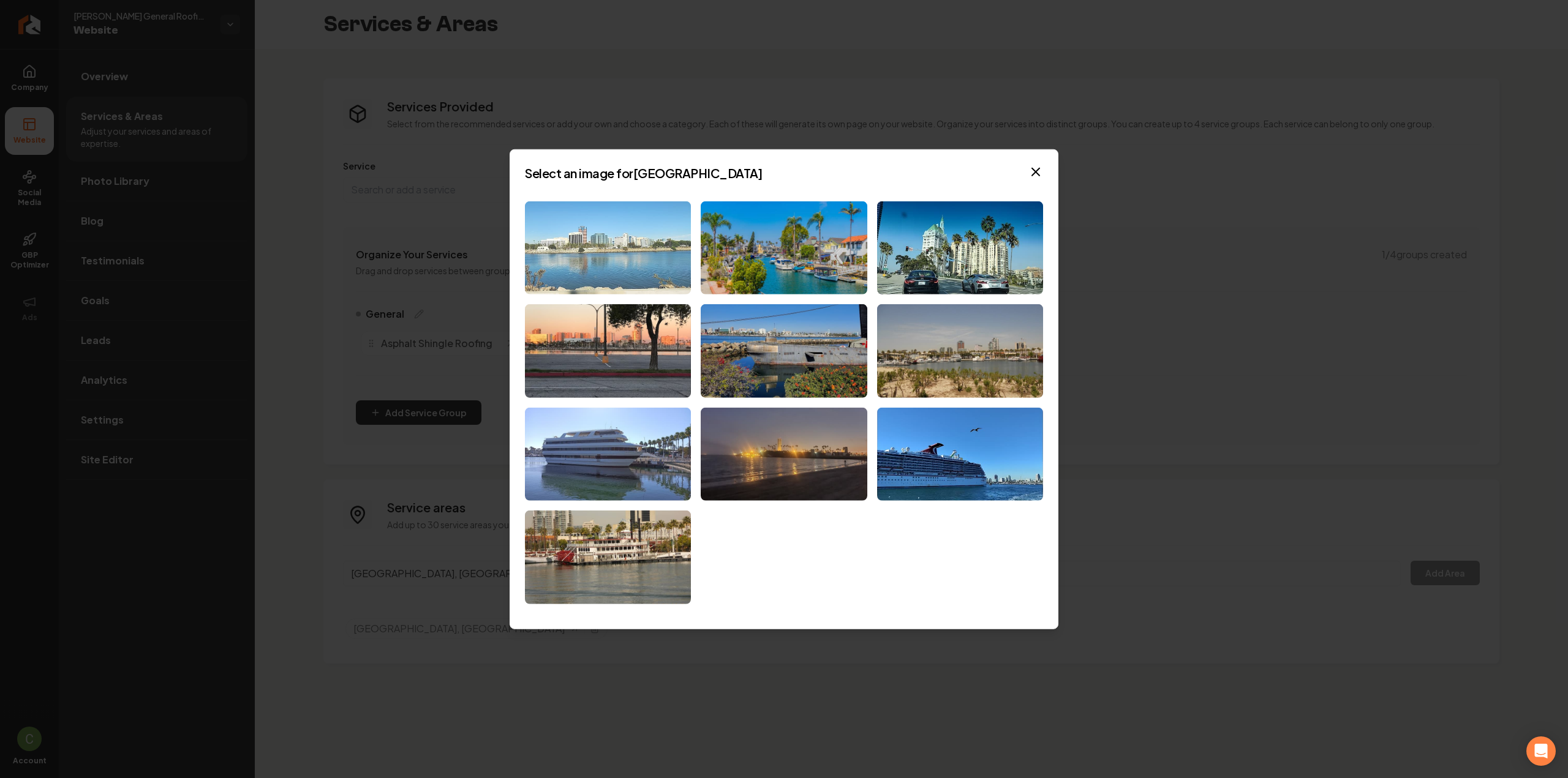
click at [653, 257] on img at bounding box center [608, 248] width 166 height 94
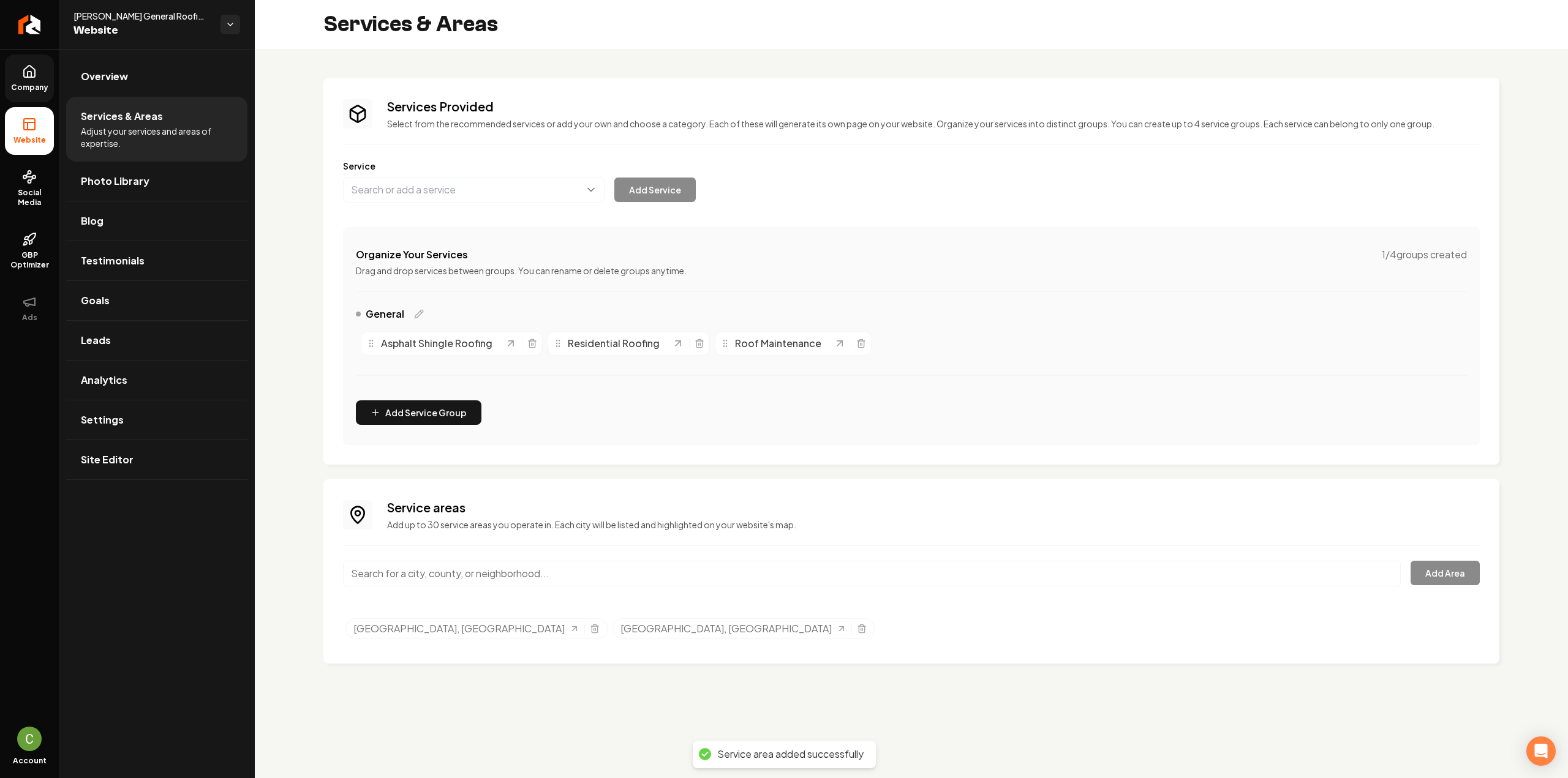
click at [32, 75] on icon at bounding box center [30, 74] width 4 height 6
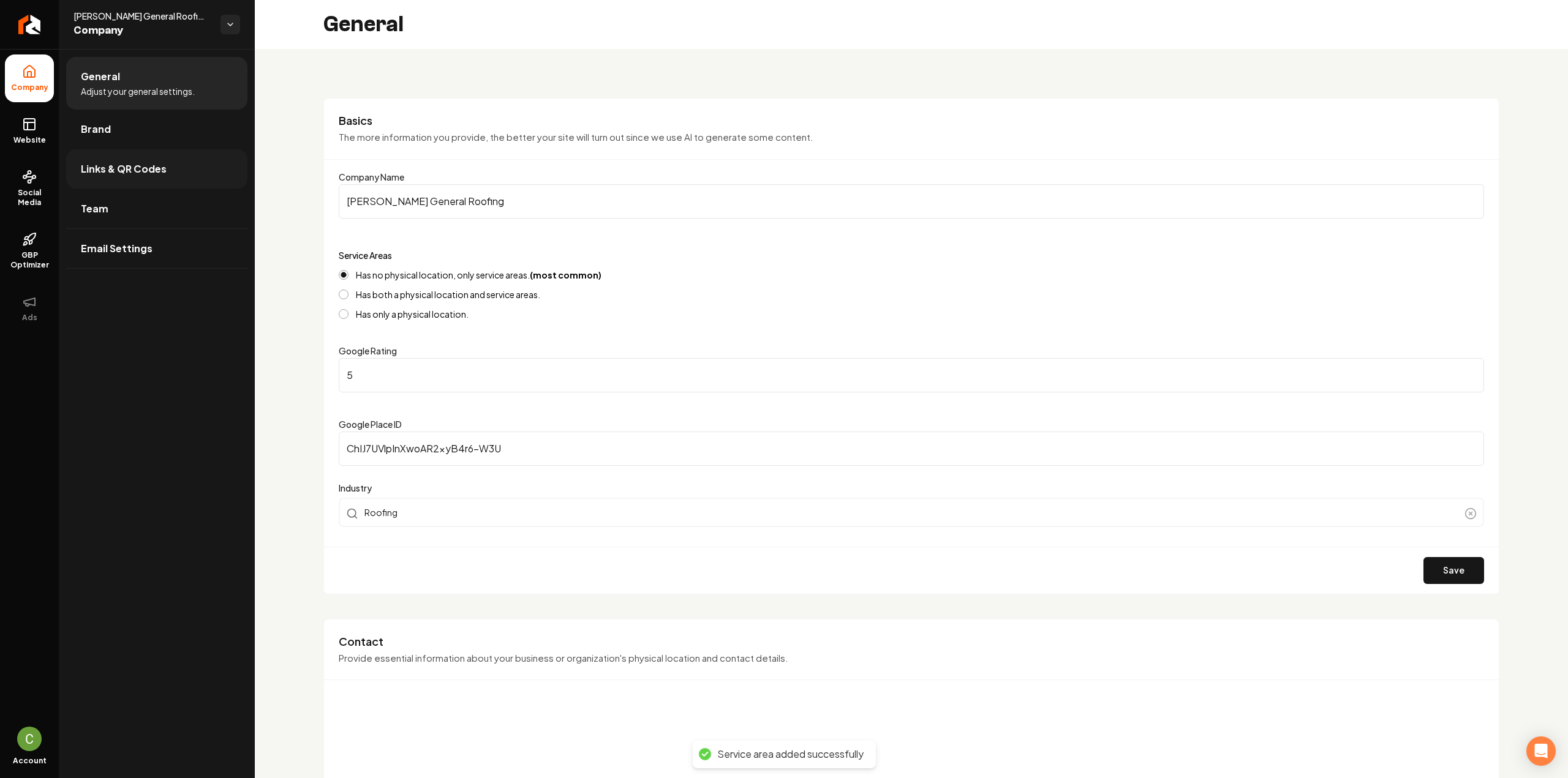
click at [123, 149] on link "Links & QR Codes" at bounding box center [157, 168] width 181 height 39
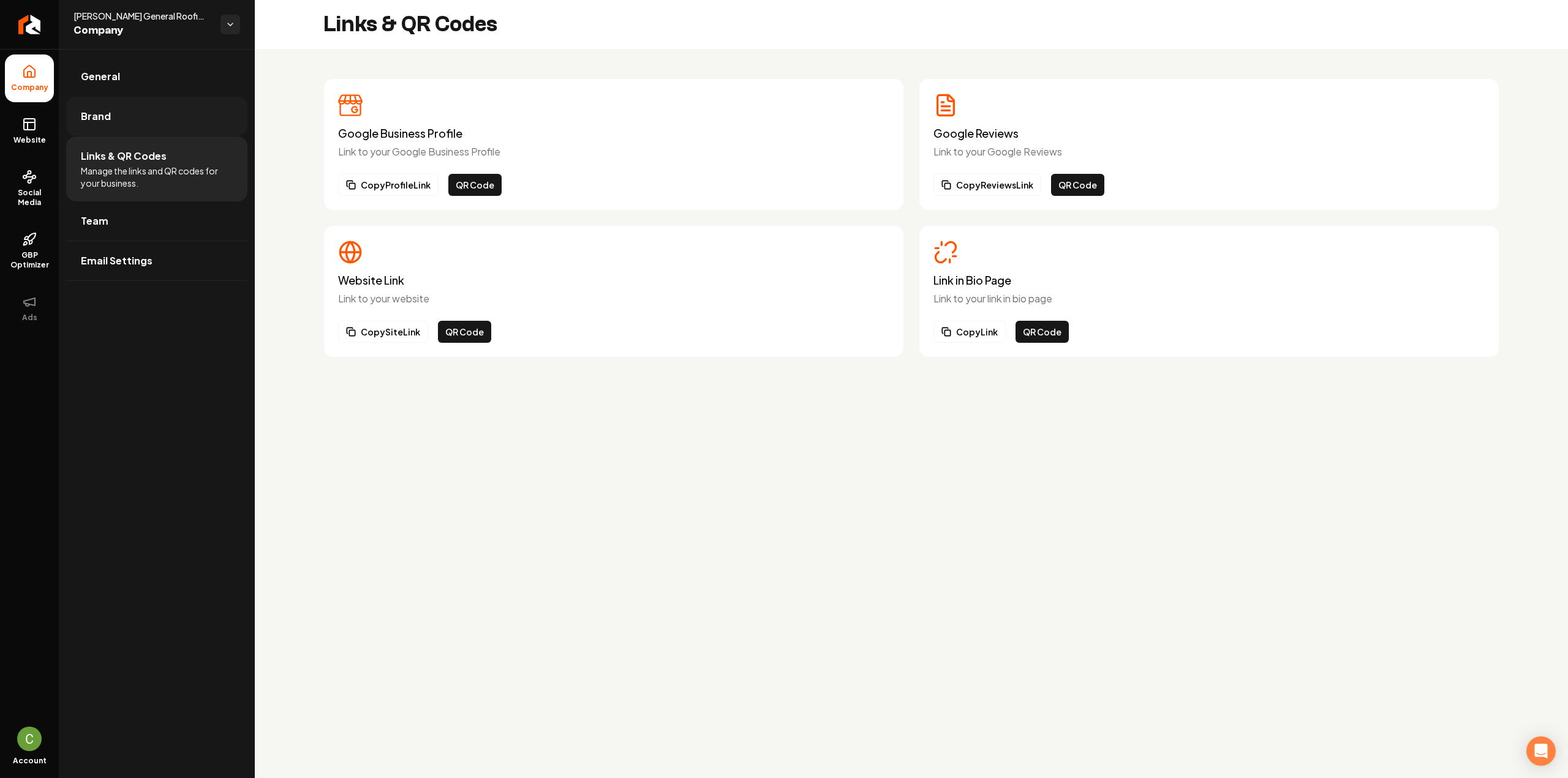
click at [143, 125] on link "Brand" at bounding box center [157, 116] width 181 height 39
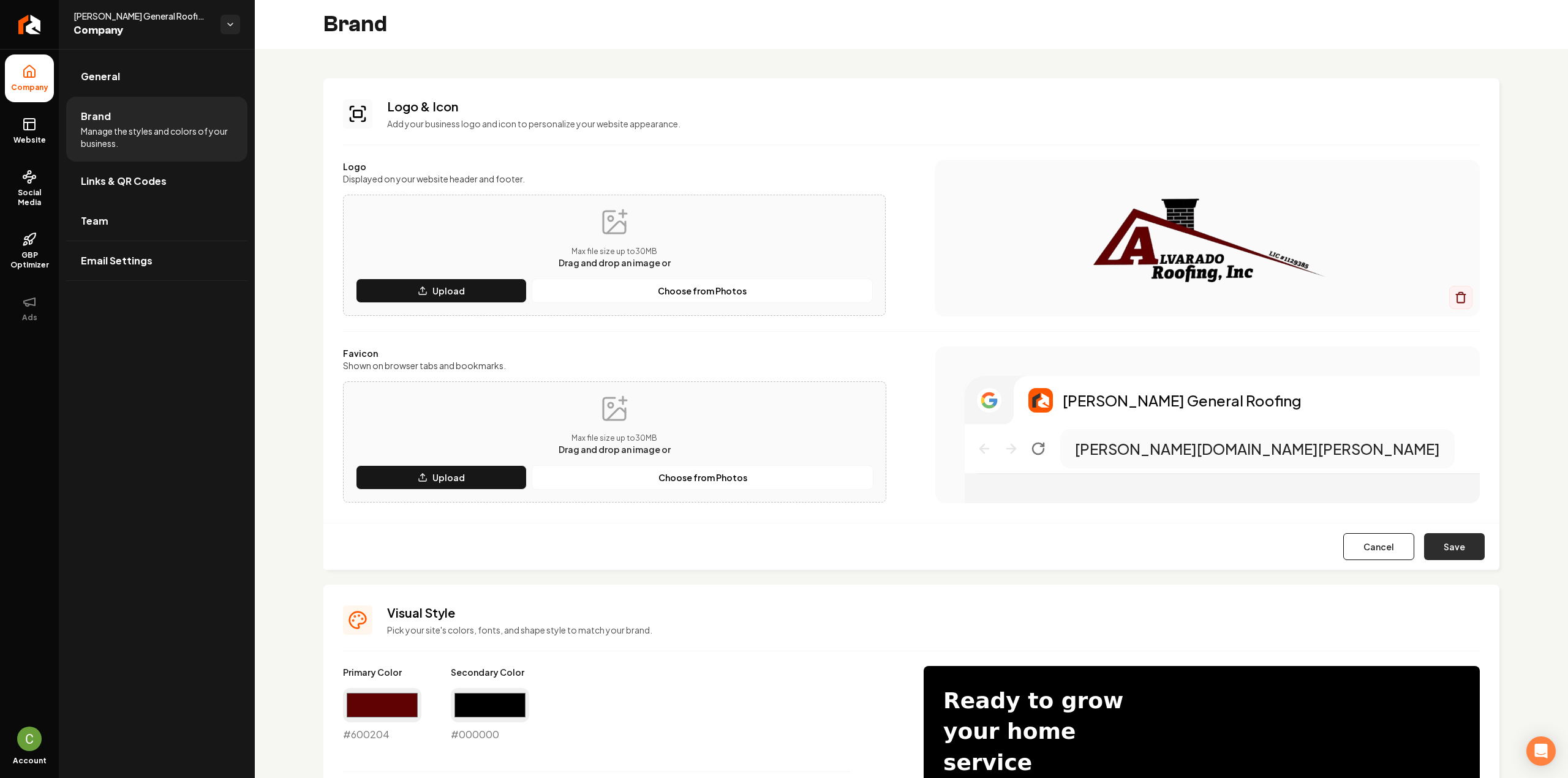
click at [1450, 545] on button "Save" at bounding box center [1454, 547] width 60 height 27
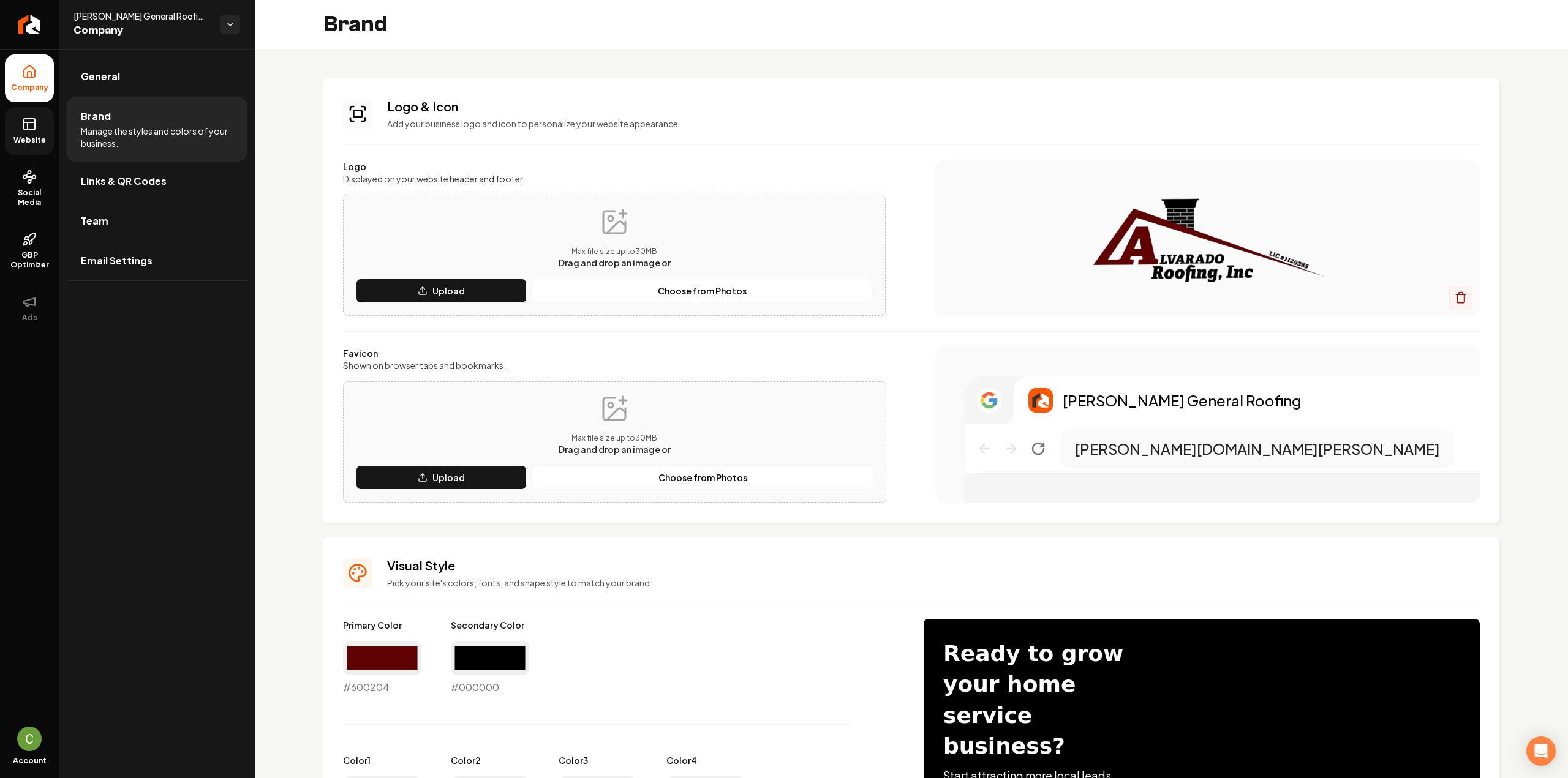
click at [27, 143] on span "Website" at bounding box center [30, 140] width 42 height 10
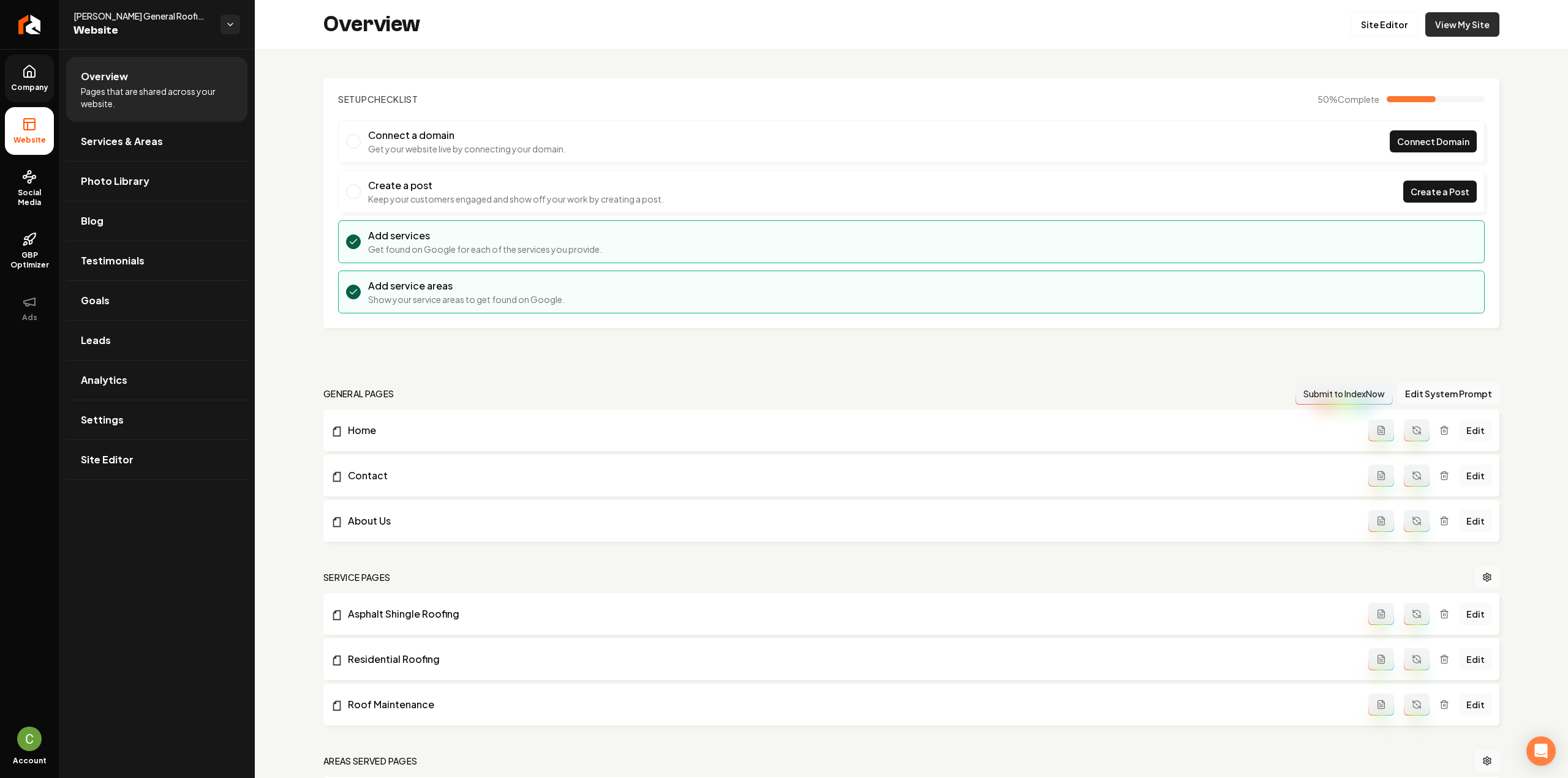
click at [1463, 21] on link "View My Site" at bounding box center [1462, 24] width 74 height 24
click at [32, 18] on icon "Return to dashboard" at bounding box center [29, 24] width 19 height 19
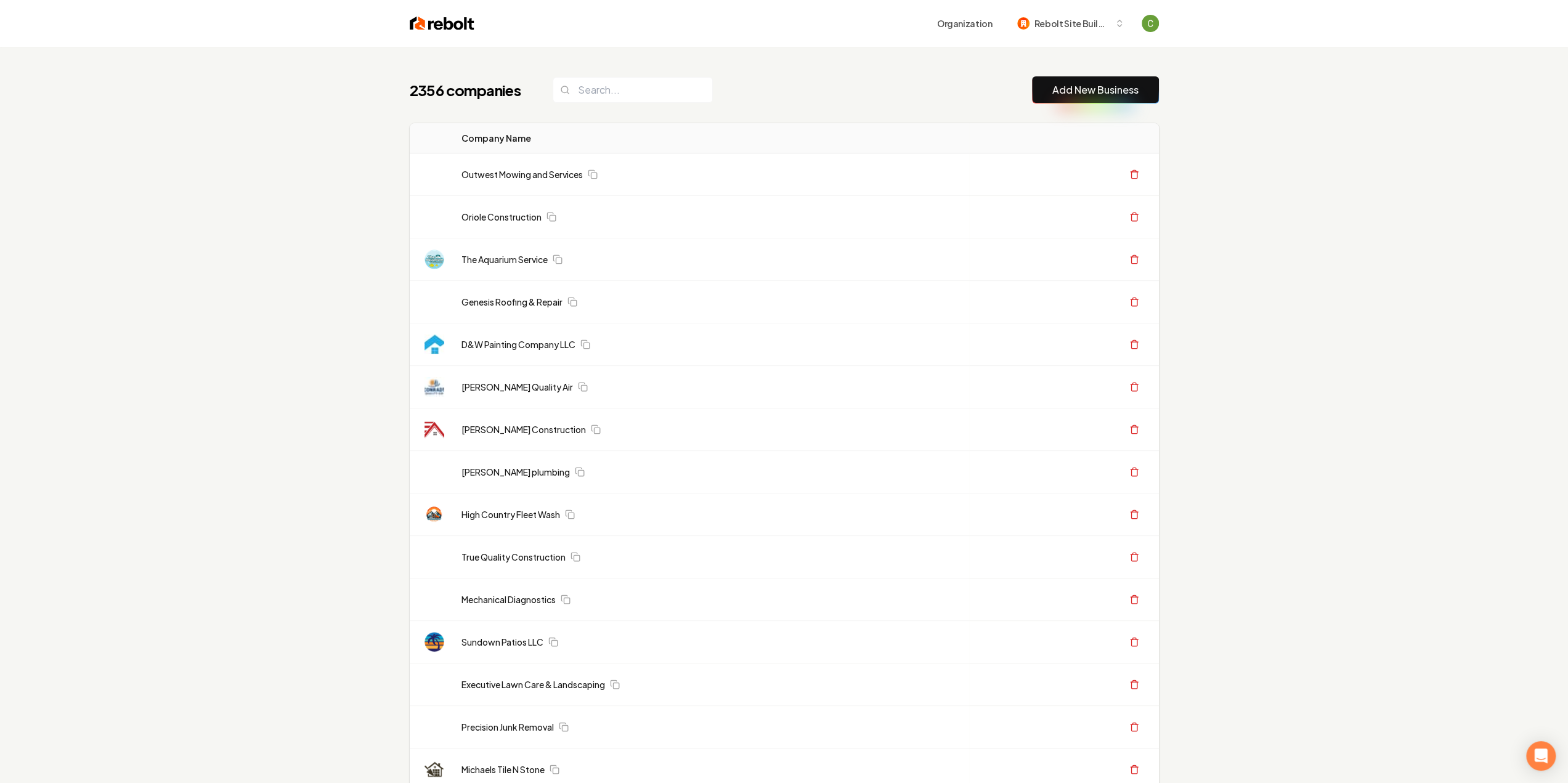
click at [1065, 98] on button "Add New Business" at bounding box center [1095, 90] width 127 height 27
click at [1089, 83] on link "Add New Business" at bounding box center [1095, 90] width 86 height 15
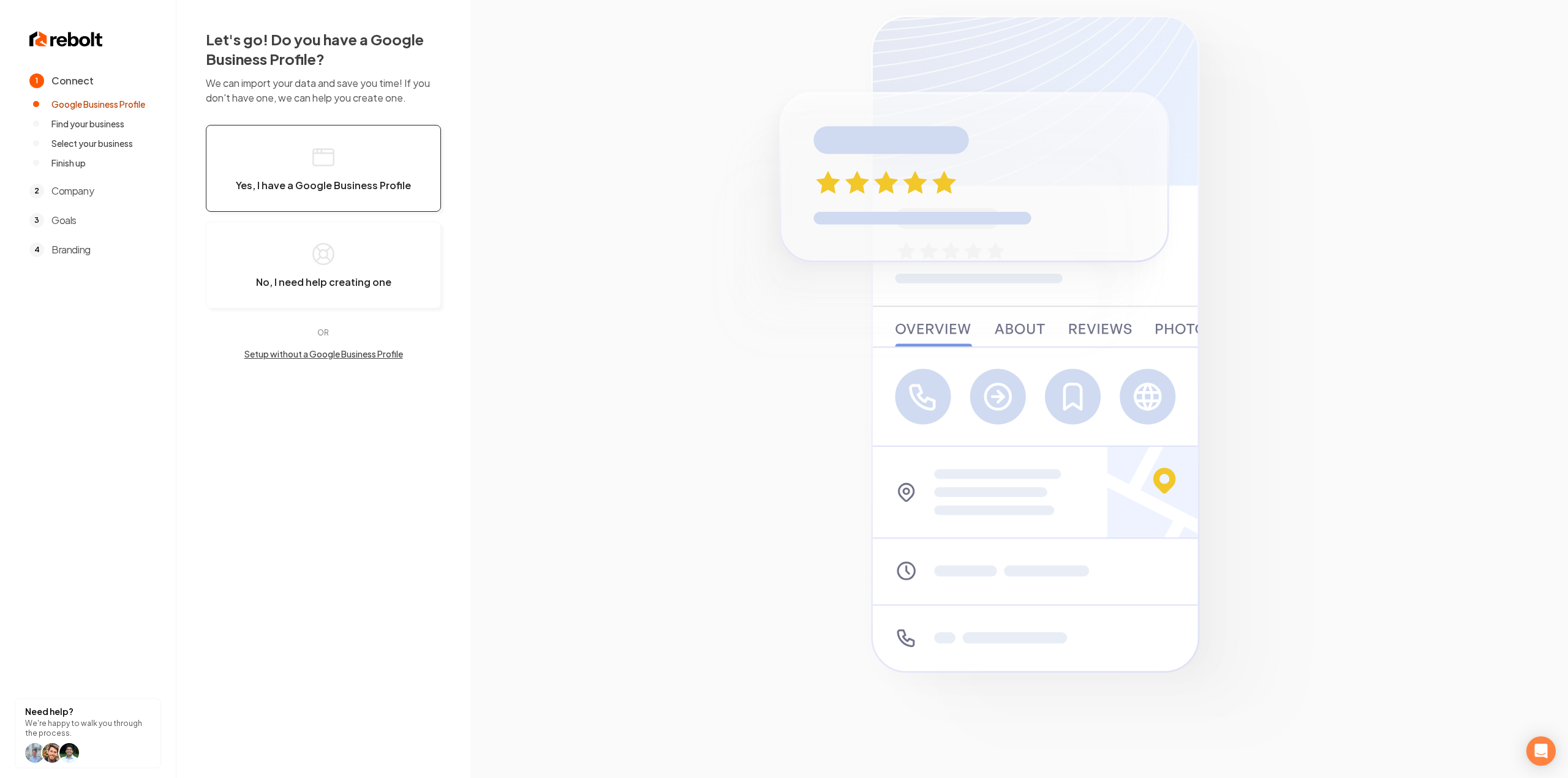
click at [336, 179] on span "Yes, I have a Google Business Profile" at bounding box center [324, 185] width 175 height 12
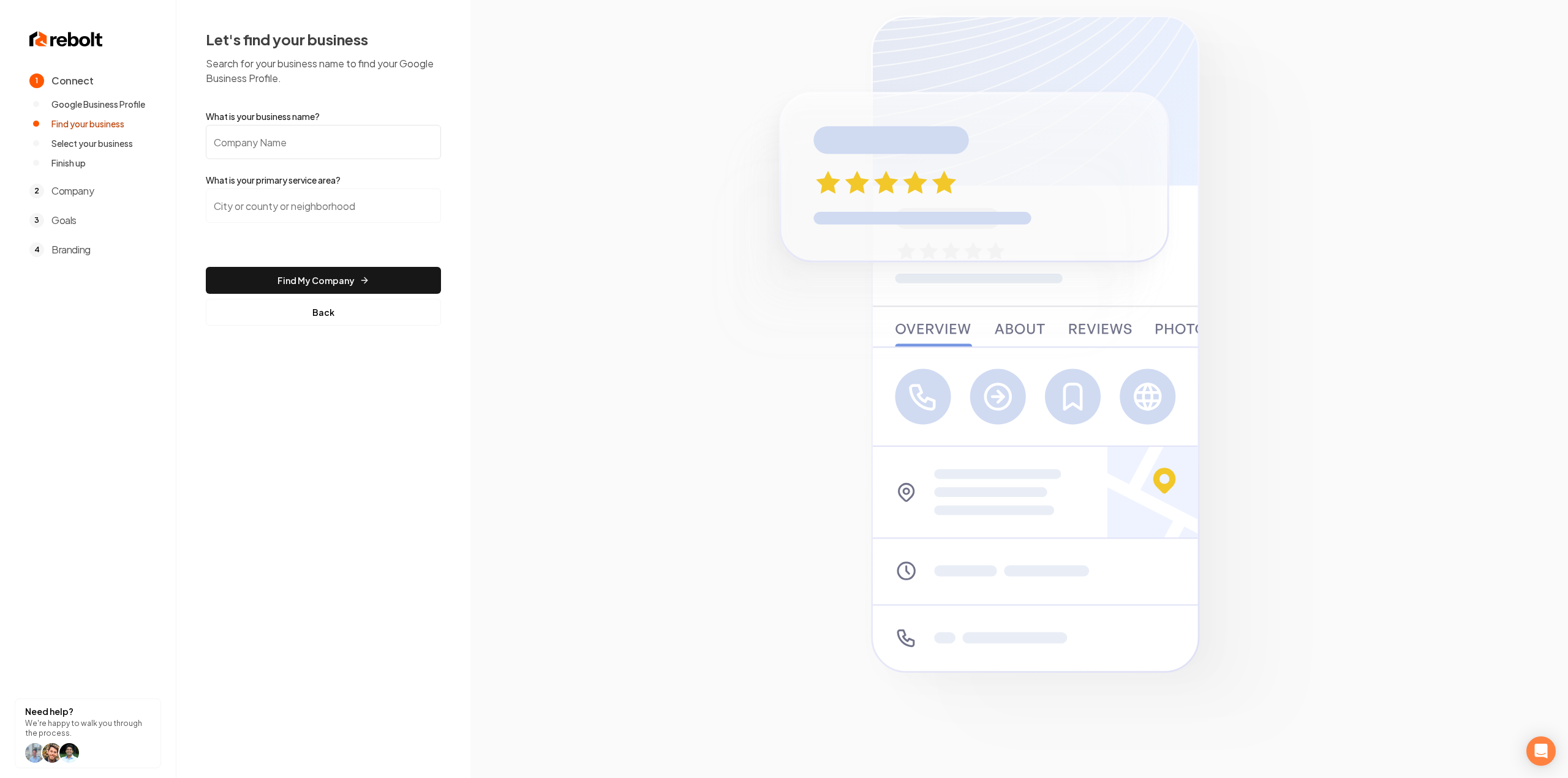
click at [329, 135] on input "What is your business name?" at bounding box center [324, 141] width 235 height 34
paste input "Veterans Drain Works LLC"
type input "Veterans Drain Works LLC"
click at [318, 201] on input "search" at bounding box center [324, 205] width 235 height 34
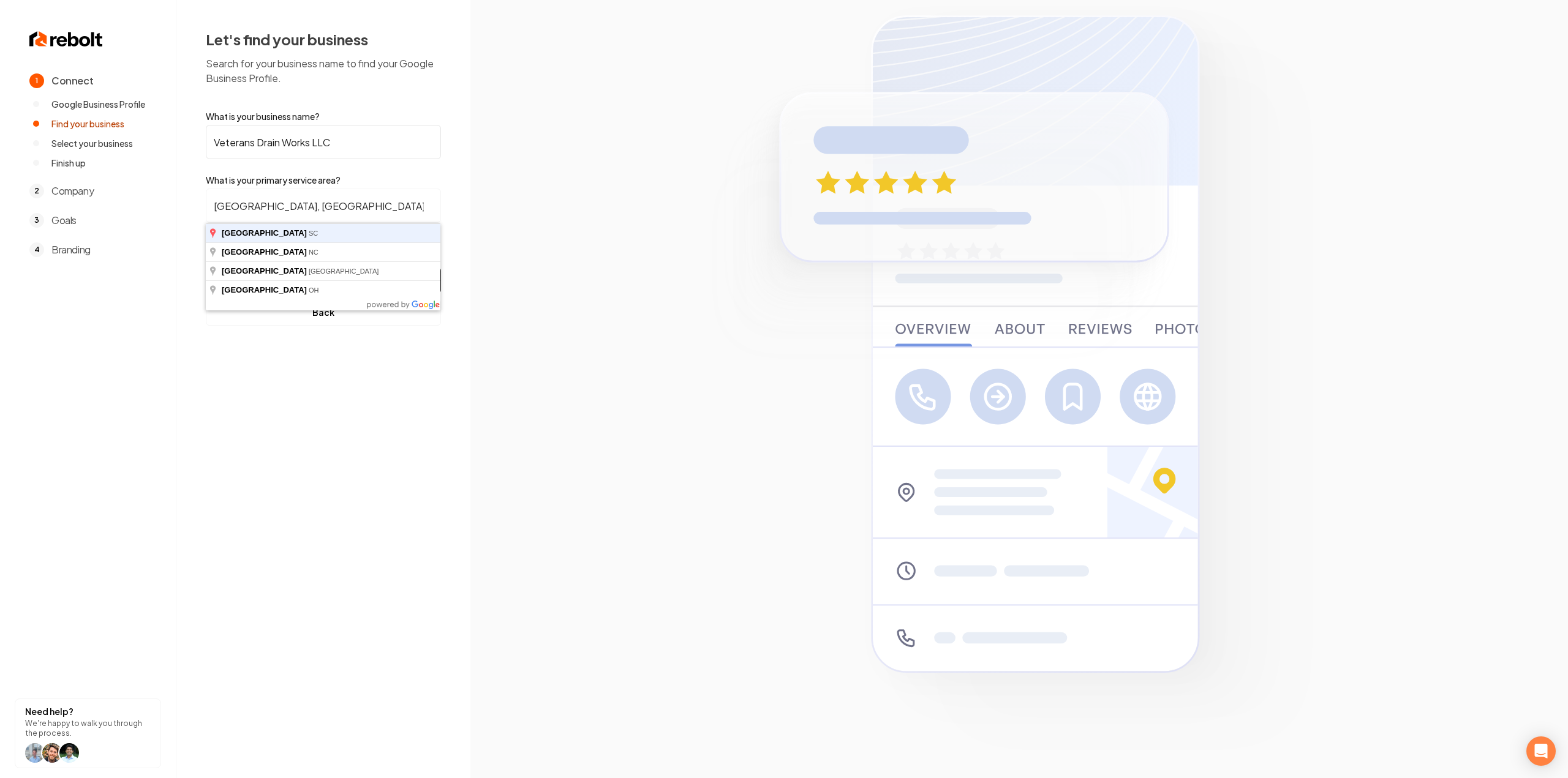
type input "[GEOGRAPHIC_DATA], [GEOGRAPHIC_DATA]"
click at [206, 267] on button "Find My Company" at bounding box center [324, 280] width 235 height 27
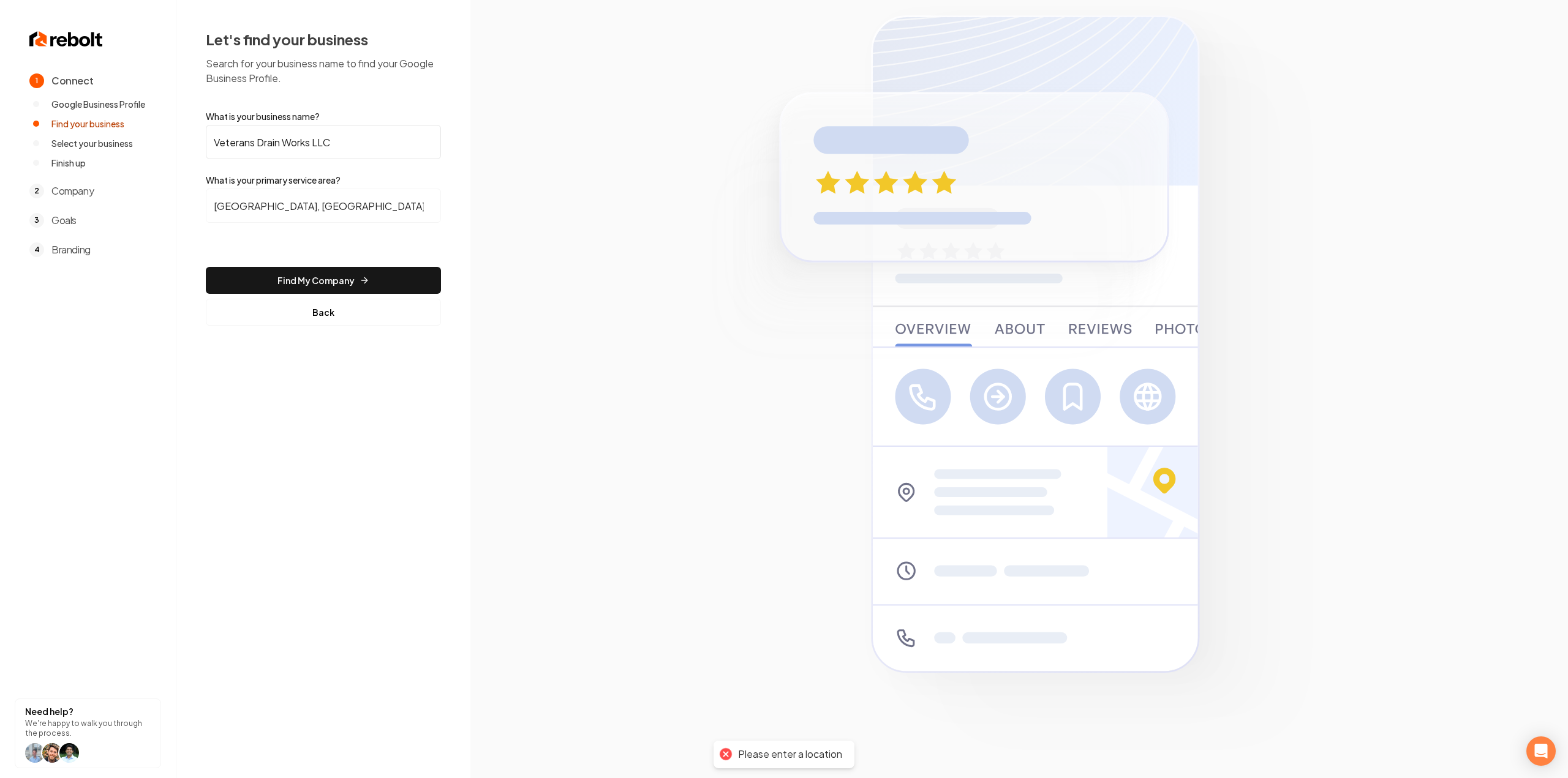
click at [347, 287] on button "Find My Company" at bounding box center [324, 280] width 235 height 27
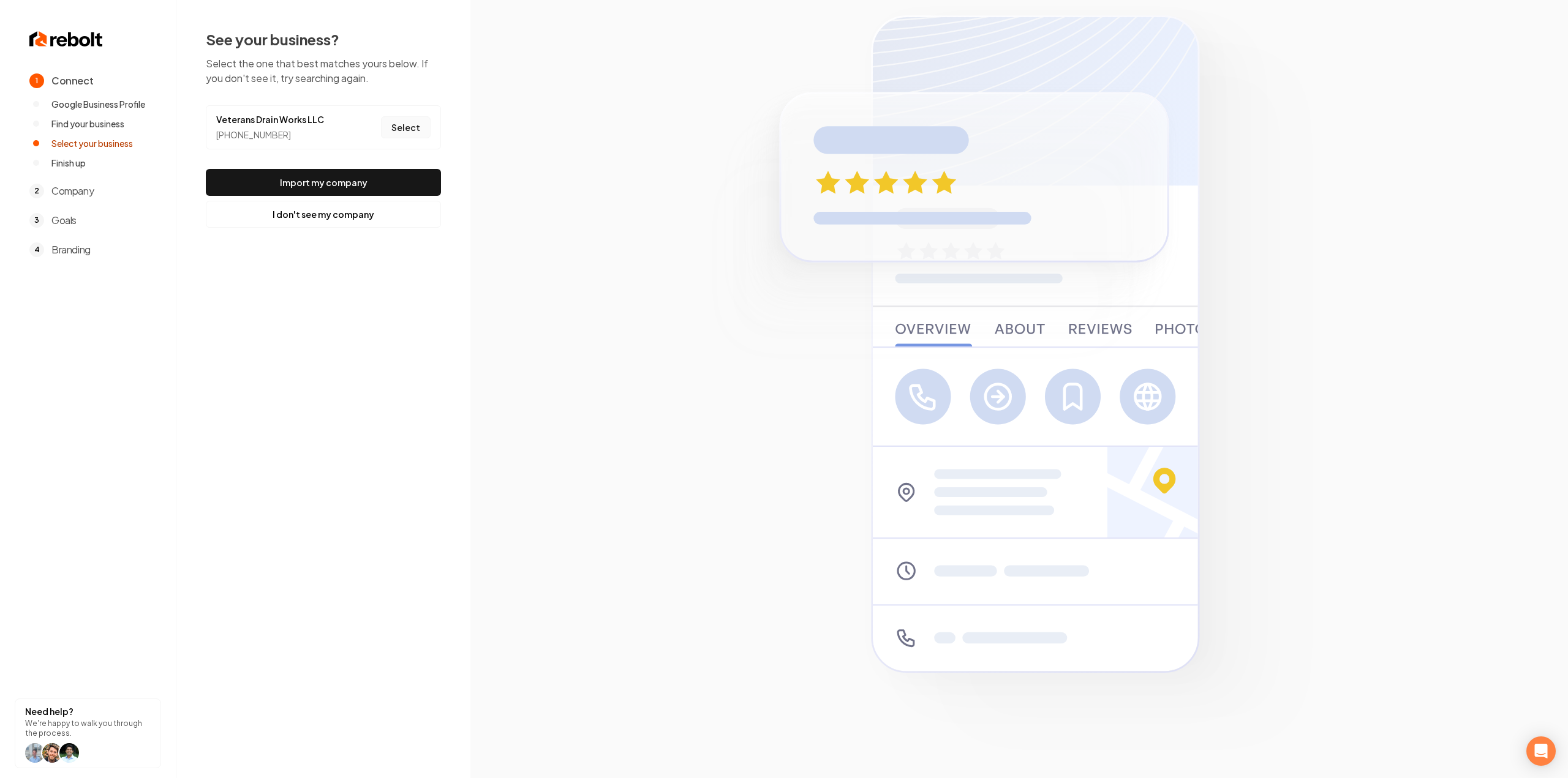
click at [398, 134] on button "Select" at bounding box center [405, 127] width 50 height 22
click at [383, 185] on button "Import my company" at bounding box center [324, 183] width 235 height 27
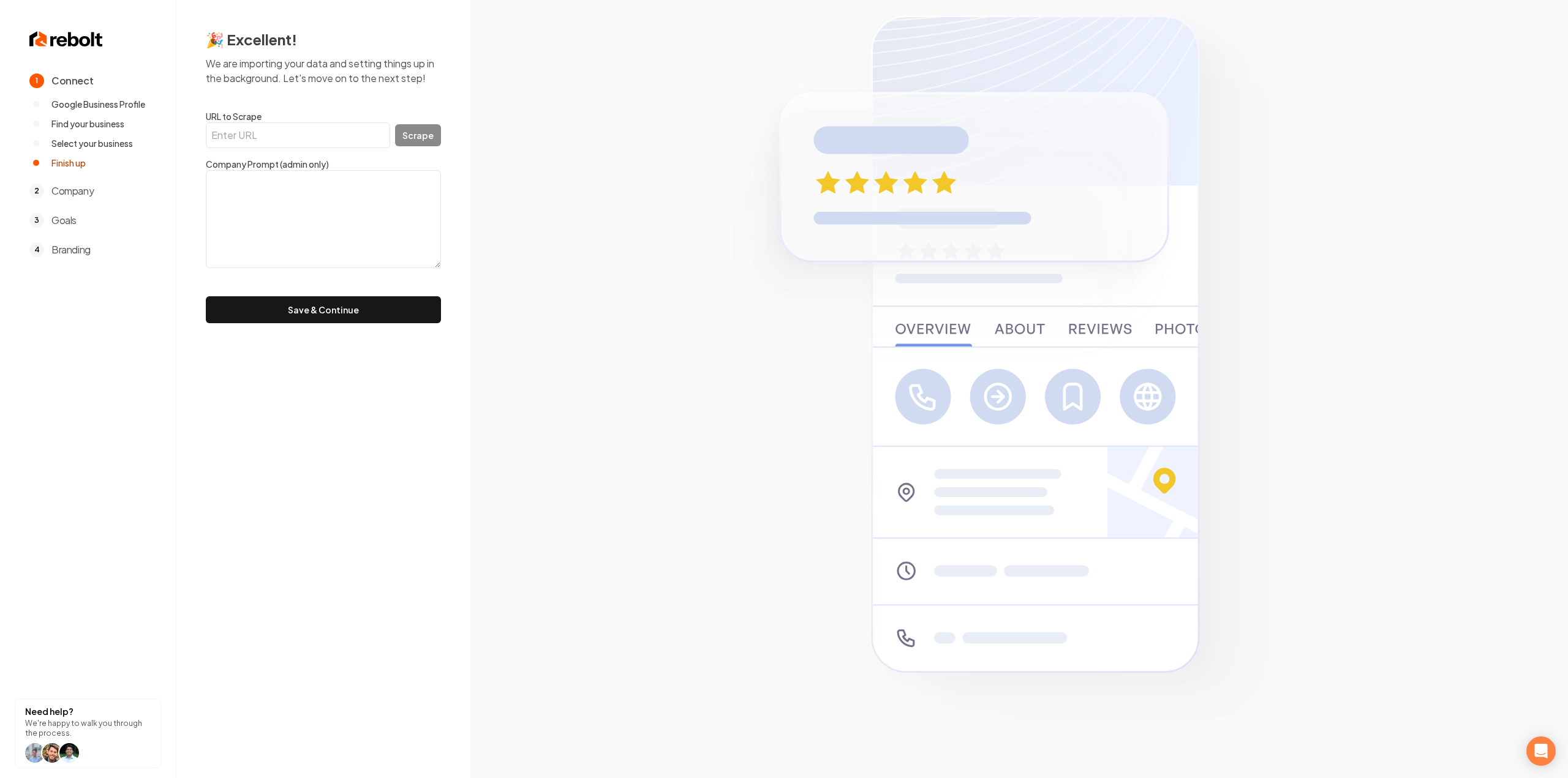
click at [304, 138] on input "URL to Scrape" at bounding box center [298, 135] width 185 height 26
click at [293, 147] on input "URL to Scrape" at bounding box center [298, 135] width 185 height 26
paste input "[URL][DOMAIN_NAME]"
type input "[URL][DOMAIN_NAME]"
click at [418, 125] on button "Scrape" at bounding box center [417, 135] width 46 height 22
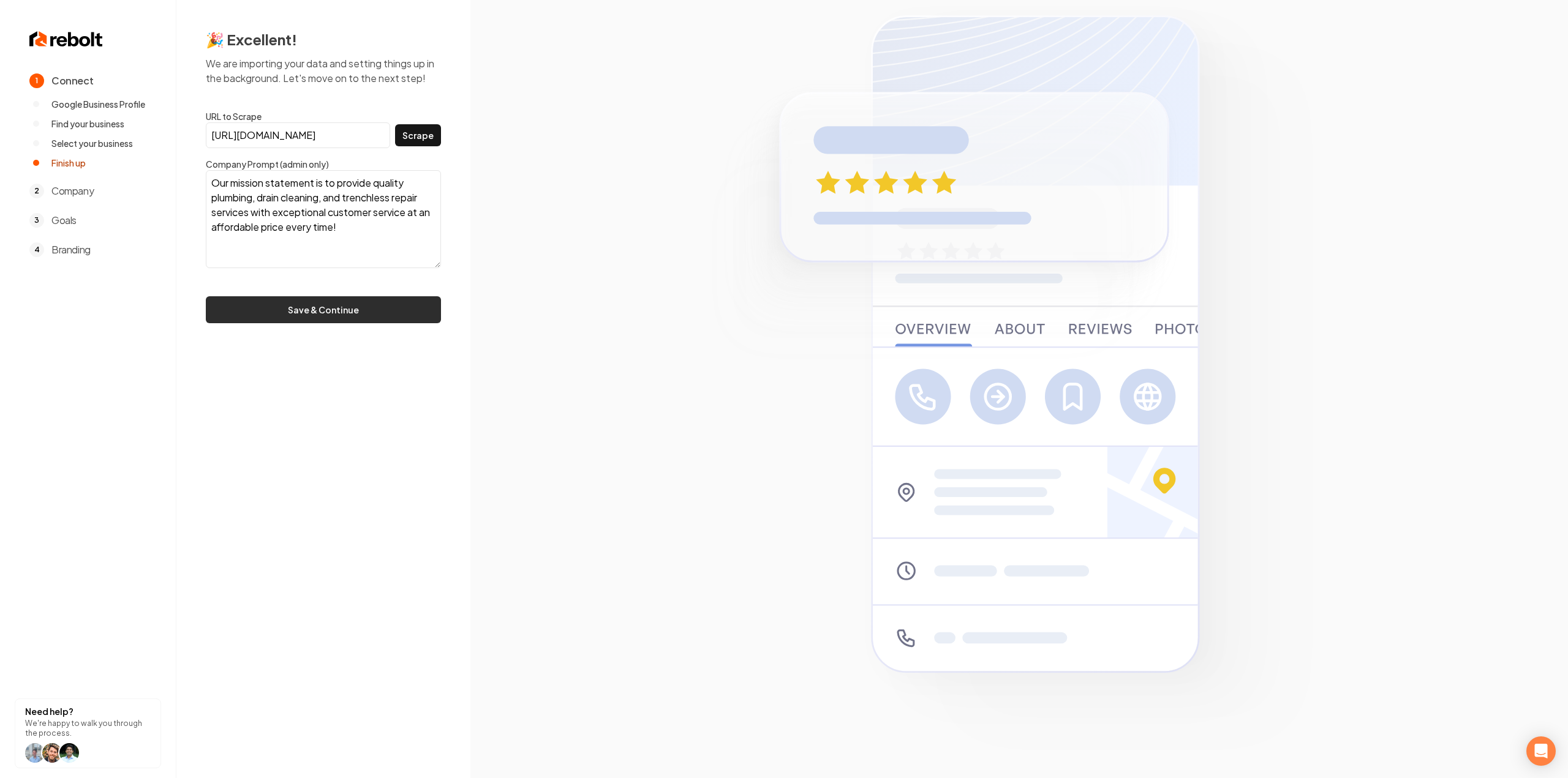
click at [328, 309] on button "Save & Continue" at bounding box center [324, 310] width 235 height 27
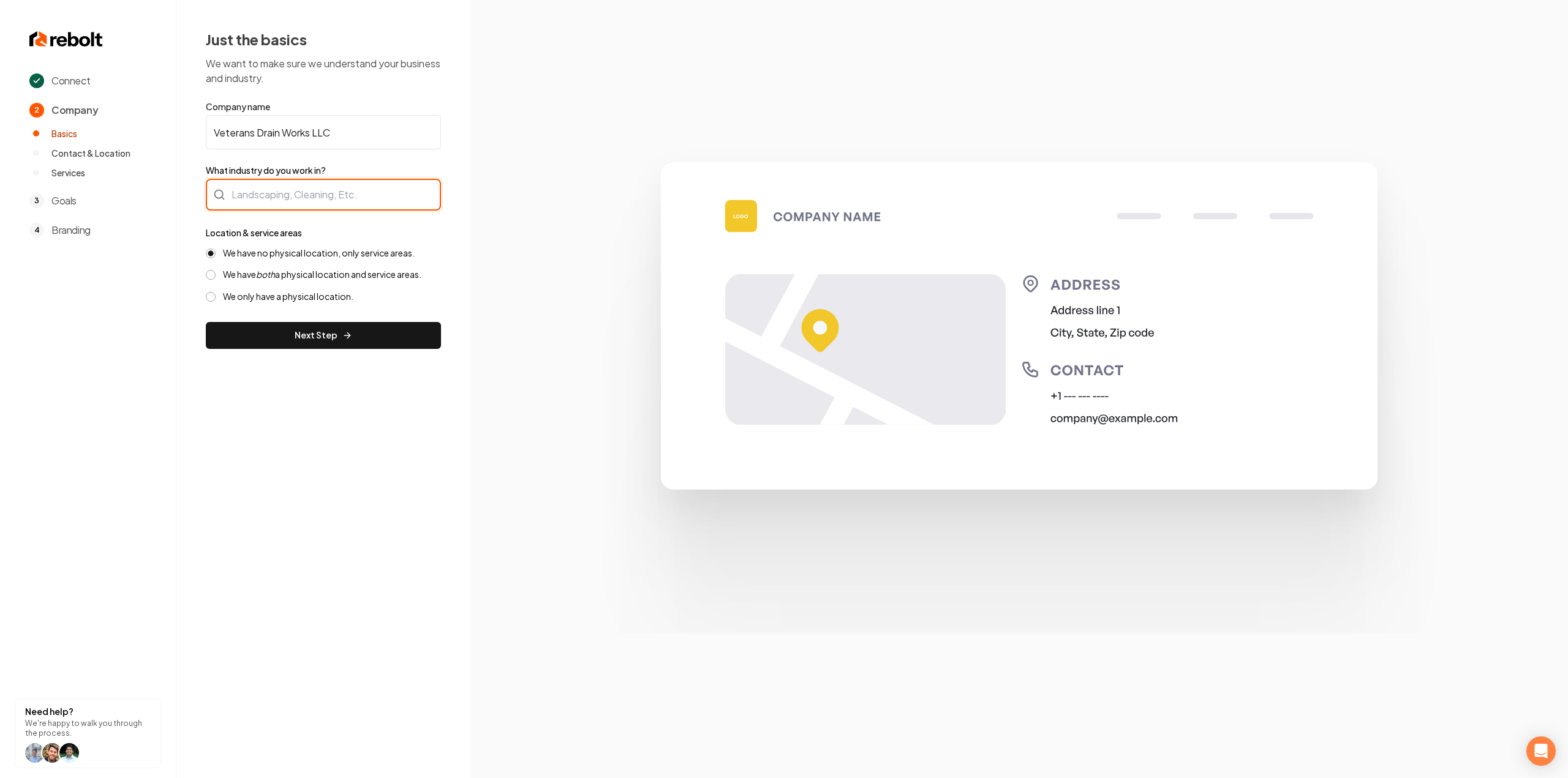
click at [354, 206] on div at bounding box center [324, 195] width 235 height 32
type input "Plumbing"
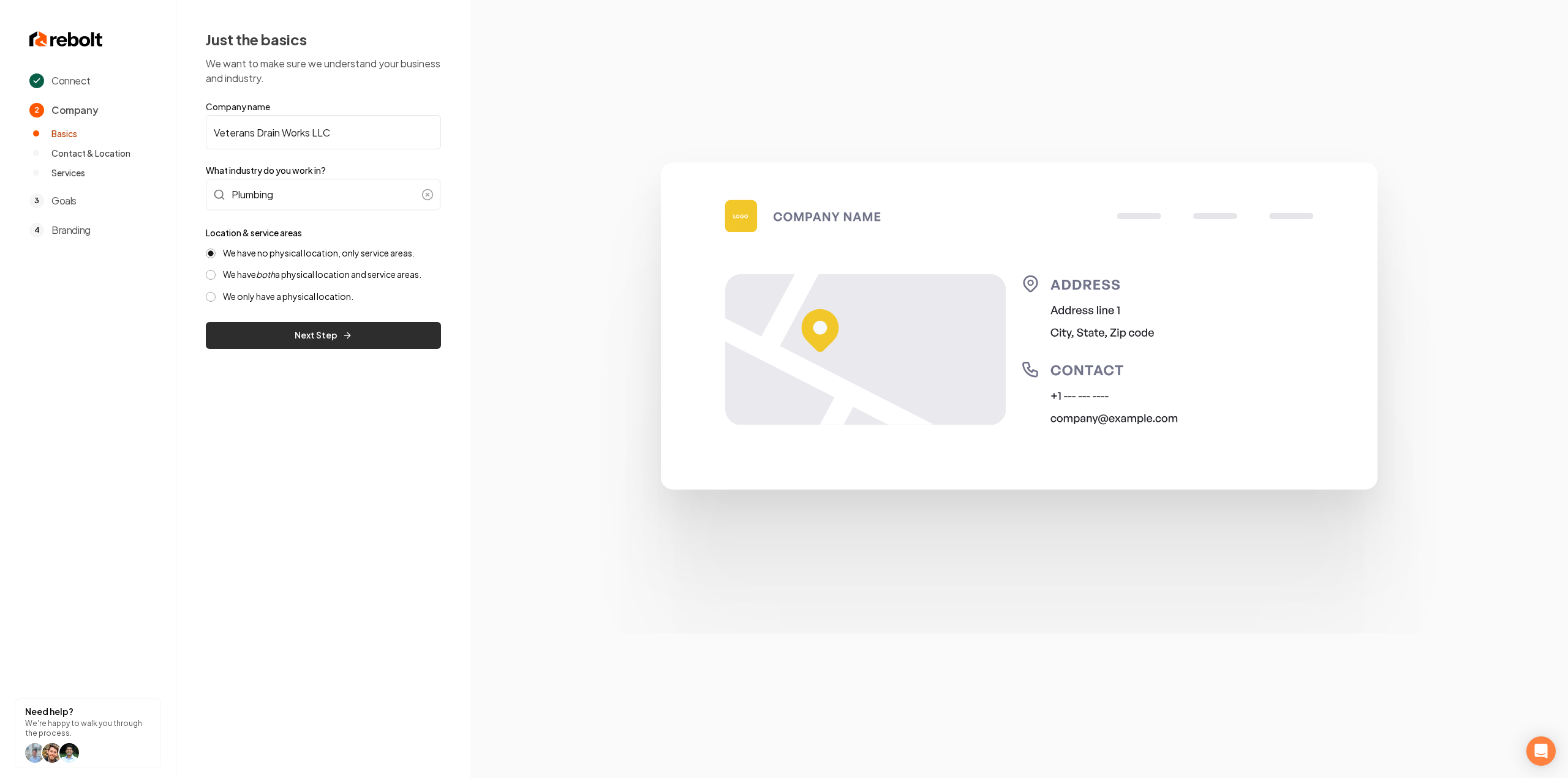
click at [308, 328] on button "Next Step" at bounding box center [324, 336] width 235 height 27
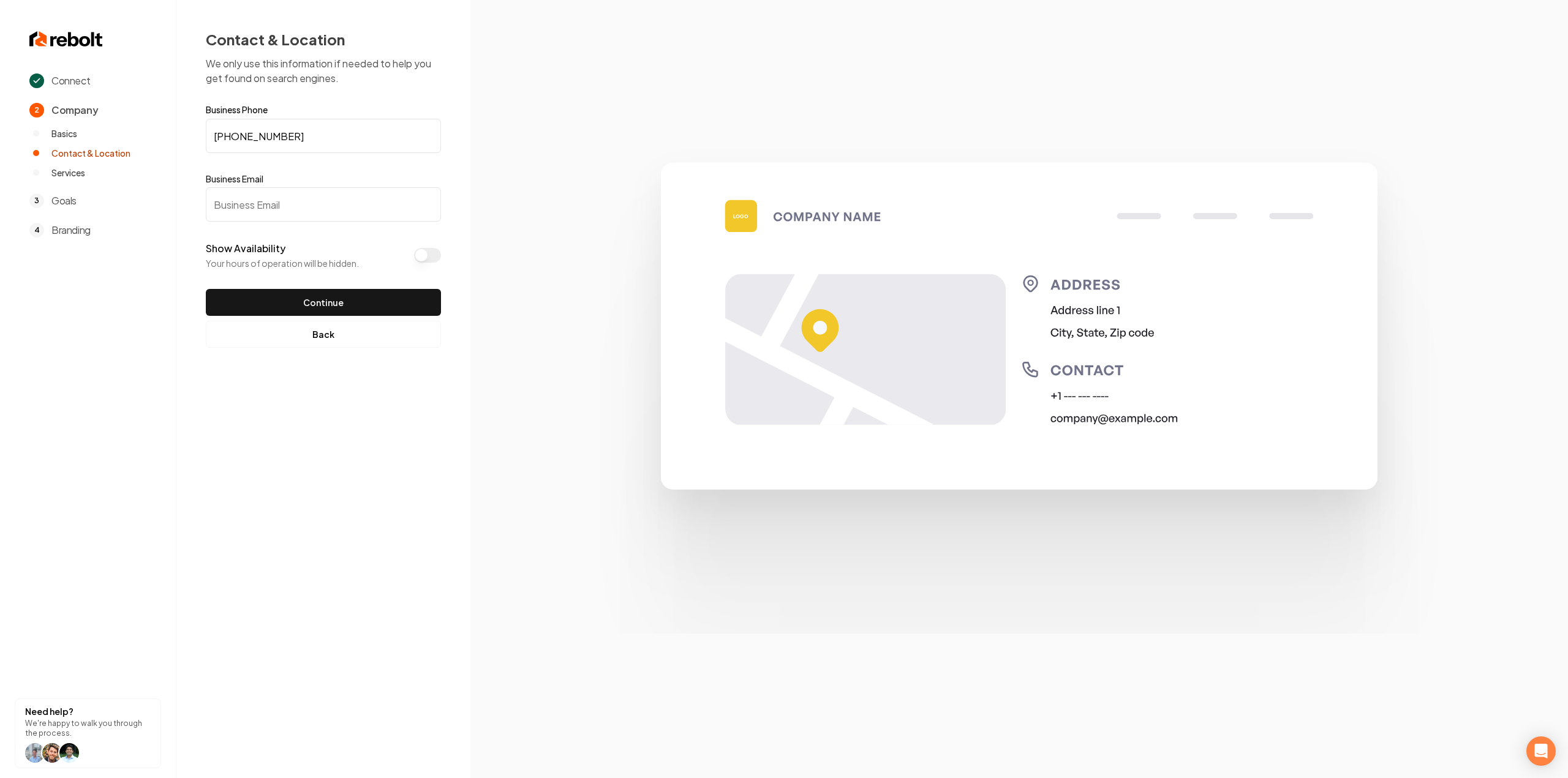
paste input "[EMAIL_ADDRESS][DOMAIN_NAME]"
type input "[EMAIL_ADDRESS][DOMAIN_NAME]"
click at [381, 156] on form "Business Phone [PHONE_NUMBER] Business Email [EMAIL_ADDRESS][DOMAIN_NAME] Show …" at bounding box center [324, 211] width 235 height 211
click at [355, 300] on button "Continue" at bounding box center [324, 302] width 235 height 27
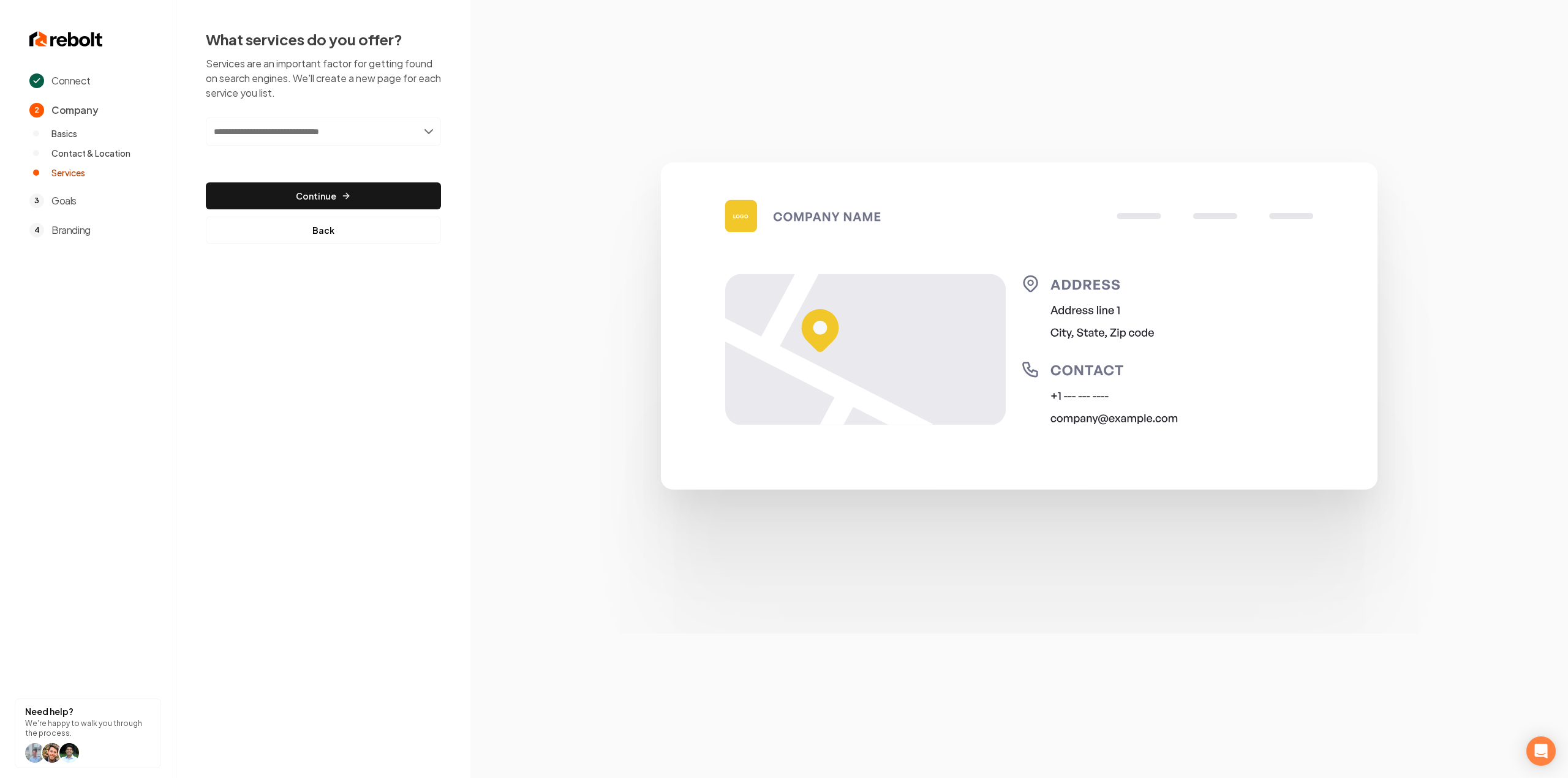
click at [311, 137] on input "text" at bounding box center [324, 132] width 235 height 28
type input "*****"
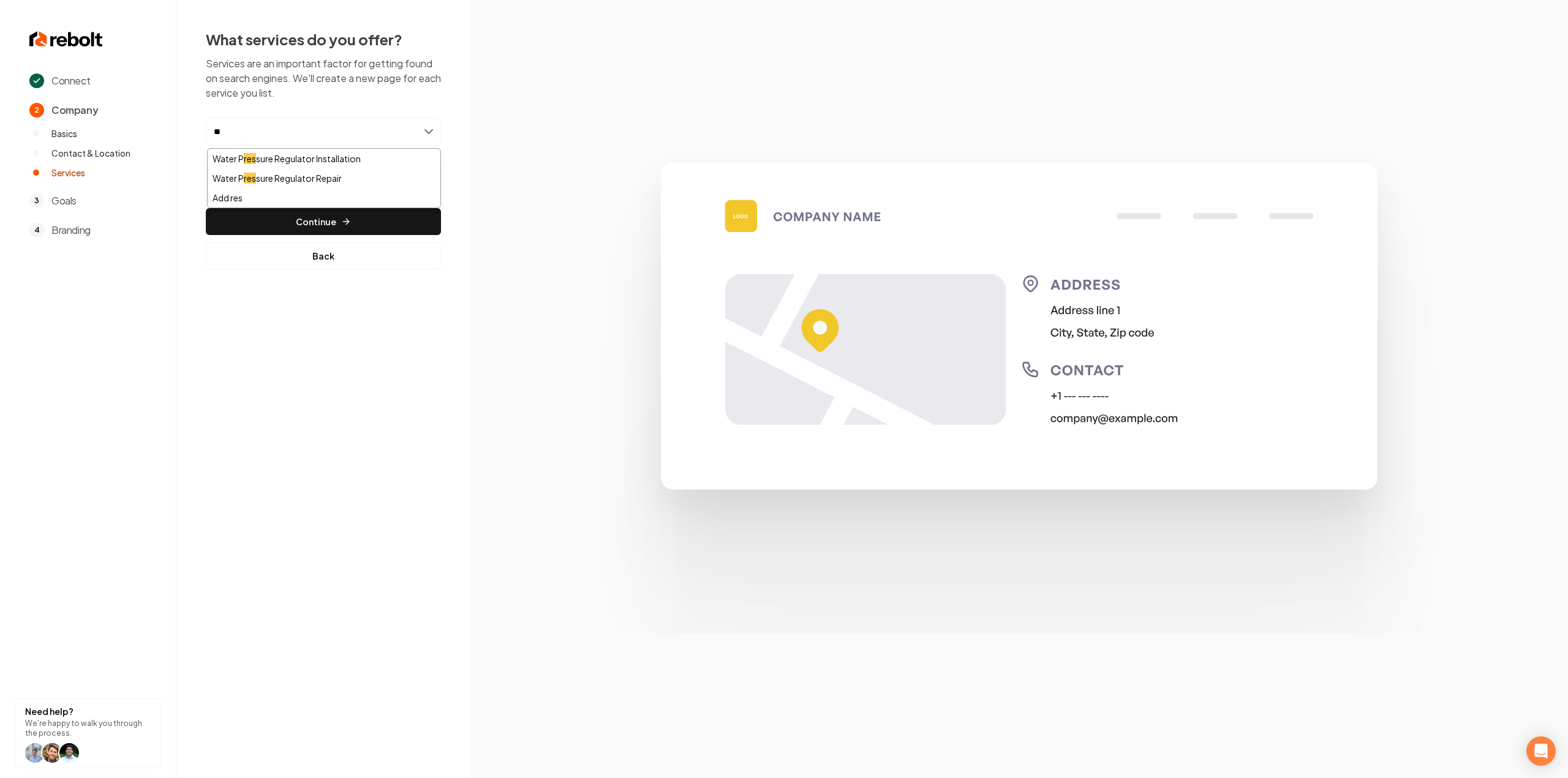
type input "*"
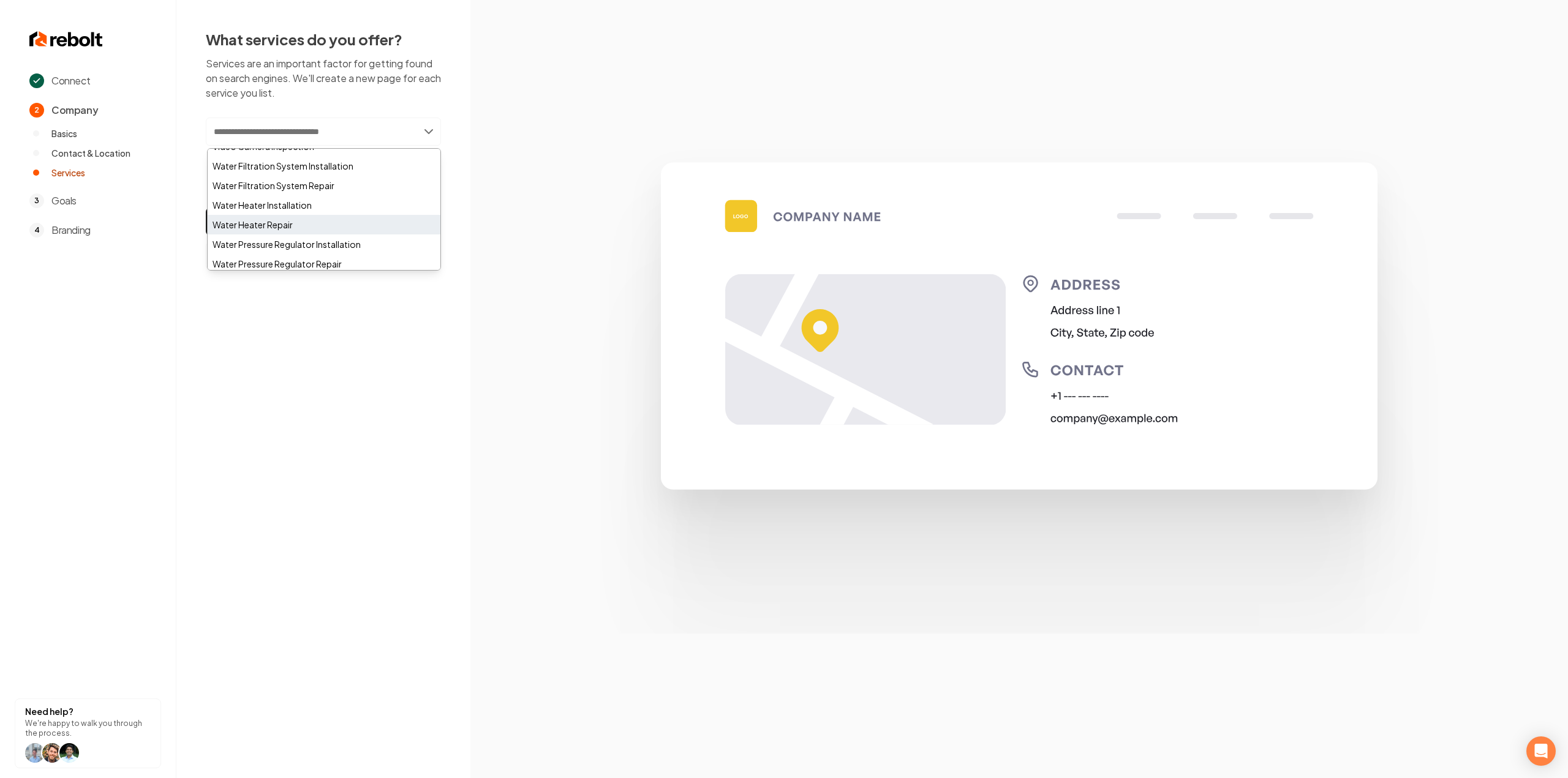
scroll to position [735, 0]
click at [291, 186] on div "Toilet Repair" at bounding box center [324, 188] width 233 height 19
